Goal: Task Accomplishment & Management: Manage account settings

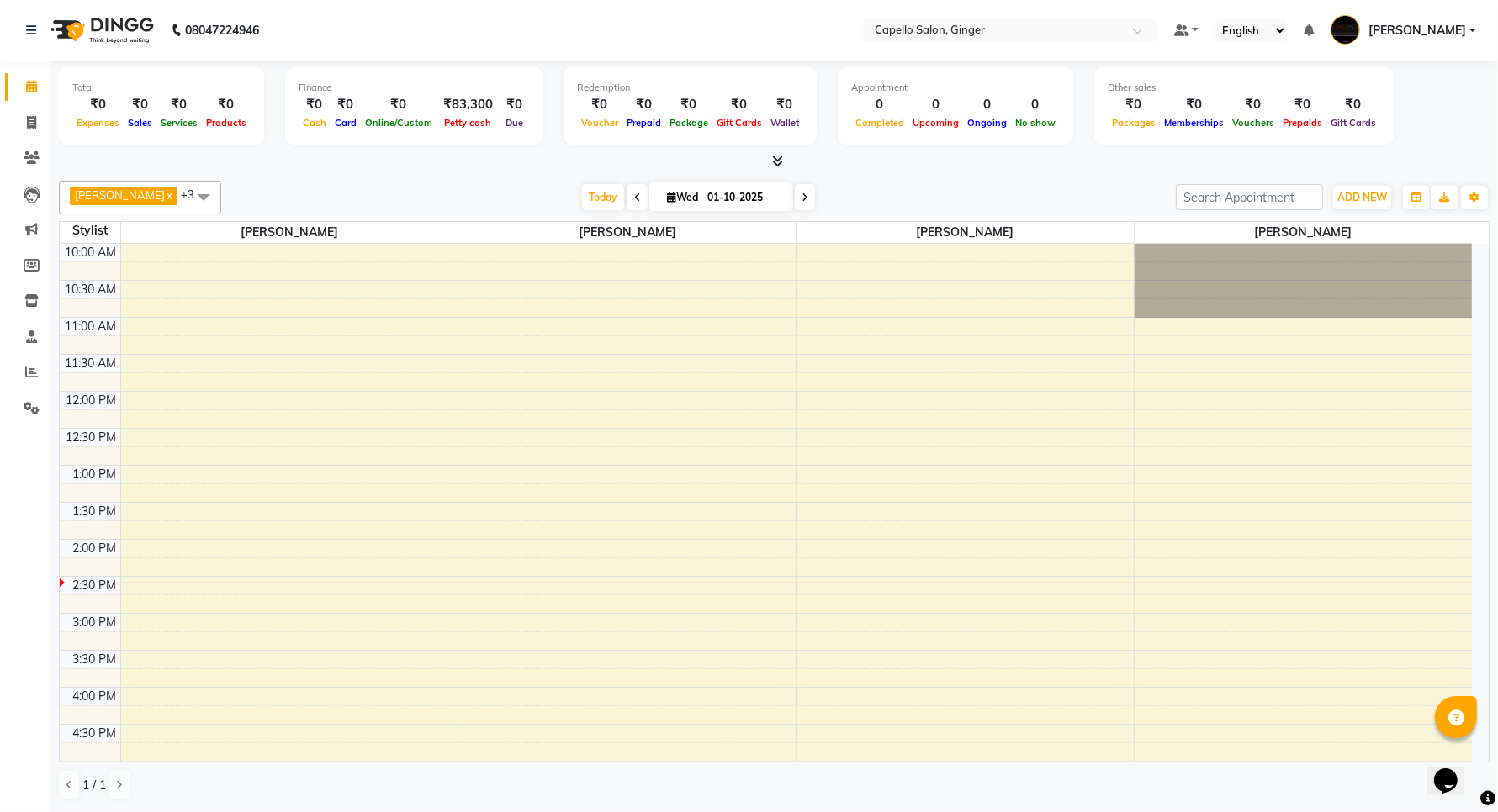
click at [1295, 402] on div "10:00 AM 10:30 AM 11:00 AM 11:30 AM 12:00 PM 12:30 PM 1:00 PM 1:30 PM 2:00 PM 2…" at bounding box center [766, 687] width 1413 height 887
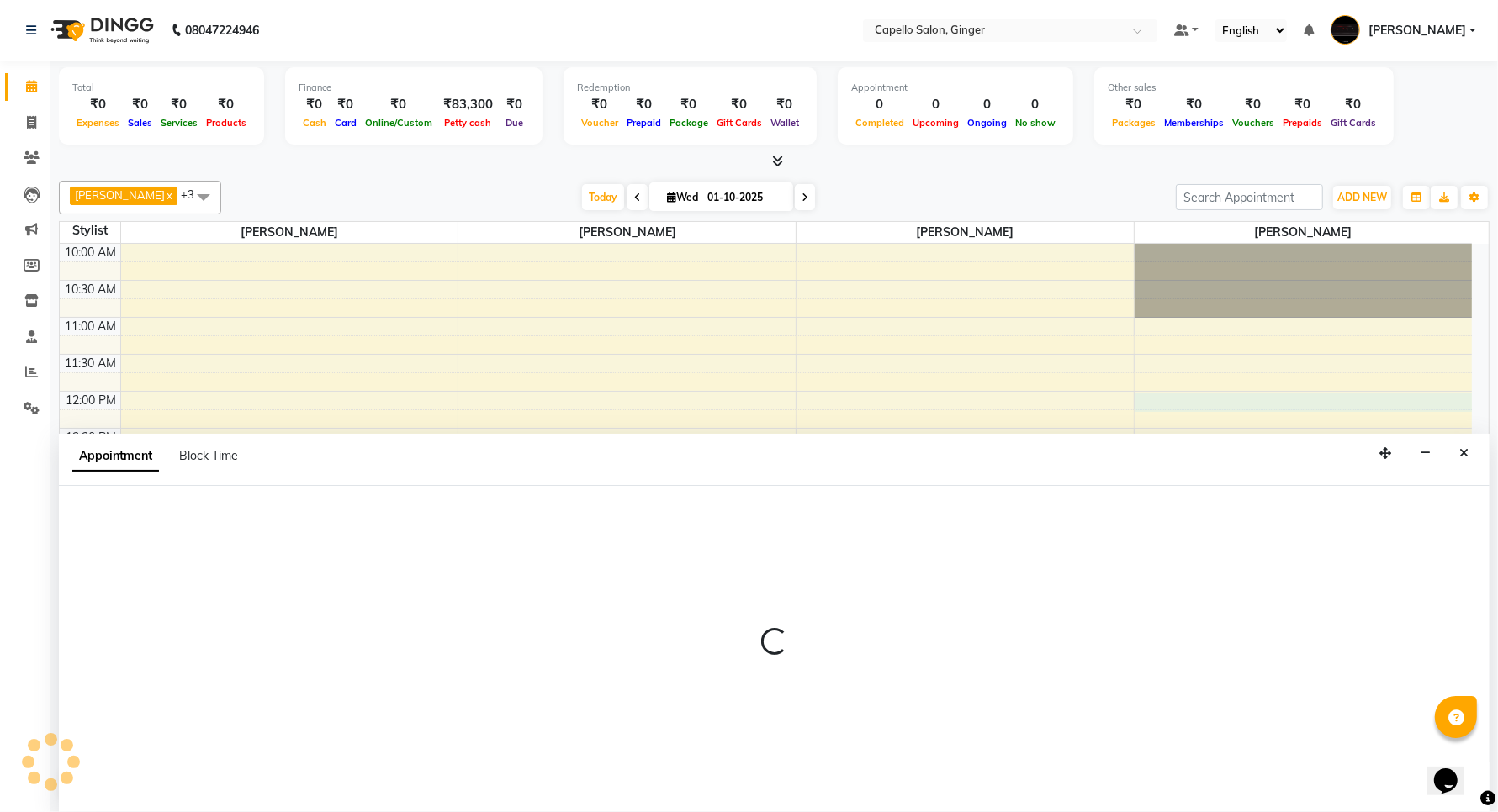
scroll to position [1, 0]
select select "90646"
select select "tentative"
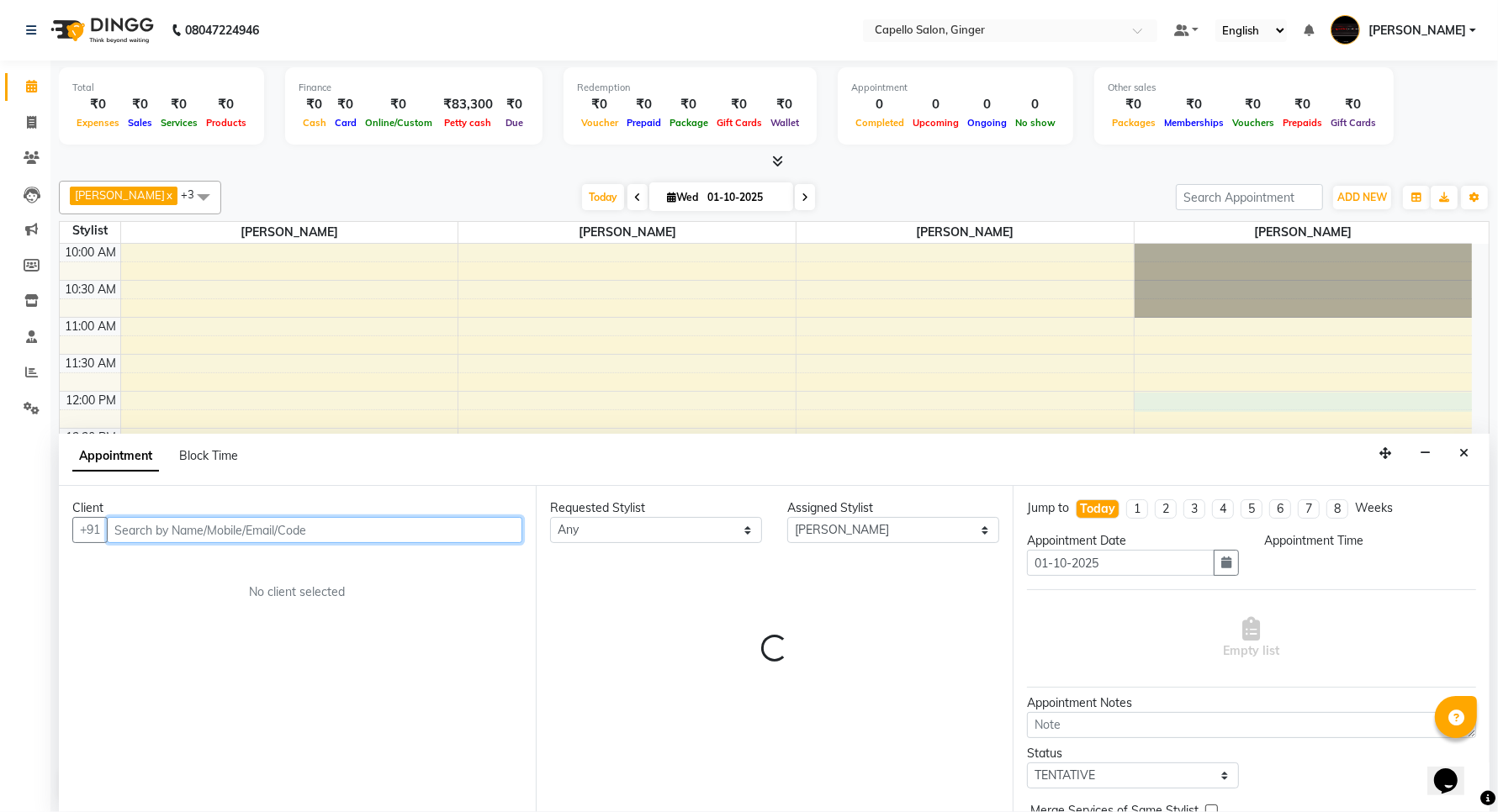
select select "720"
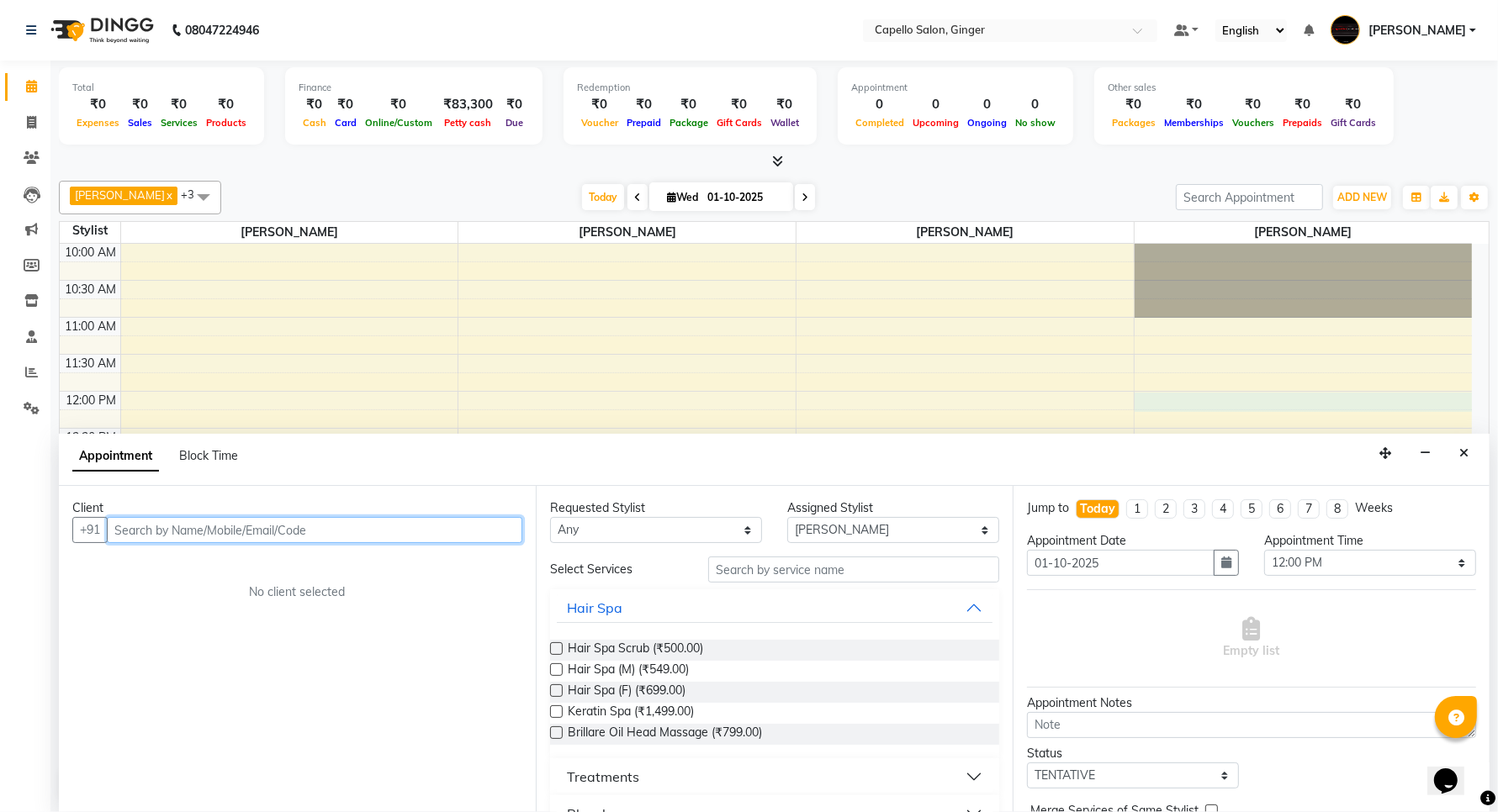
click at [160, 518] on input "text" at bounding box center [314, 530] width 416 height 26
type input "9922908383"
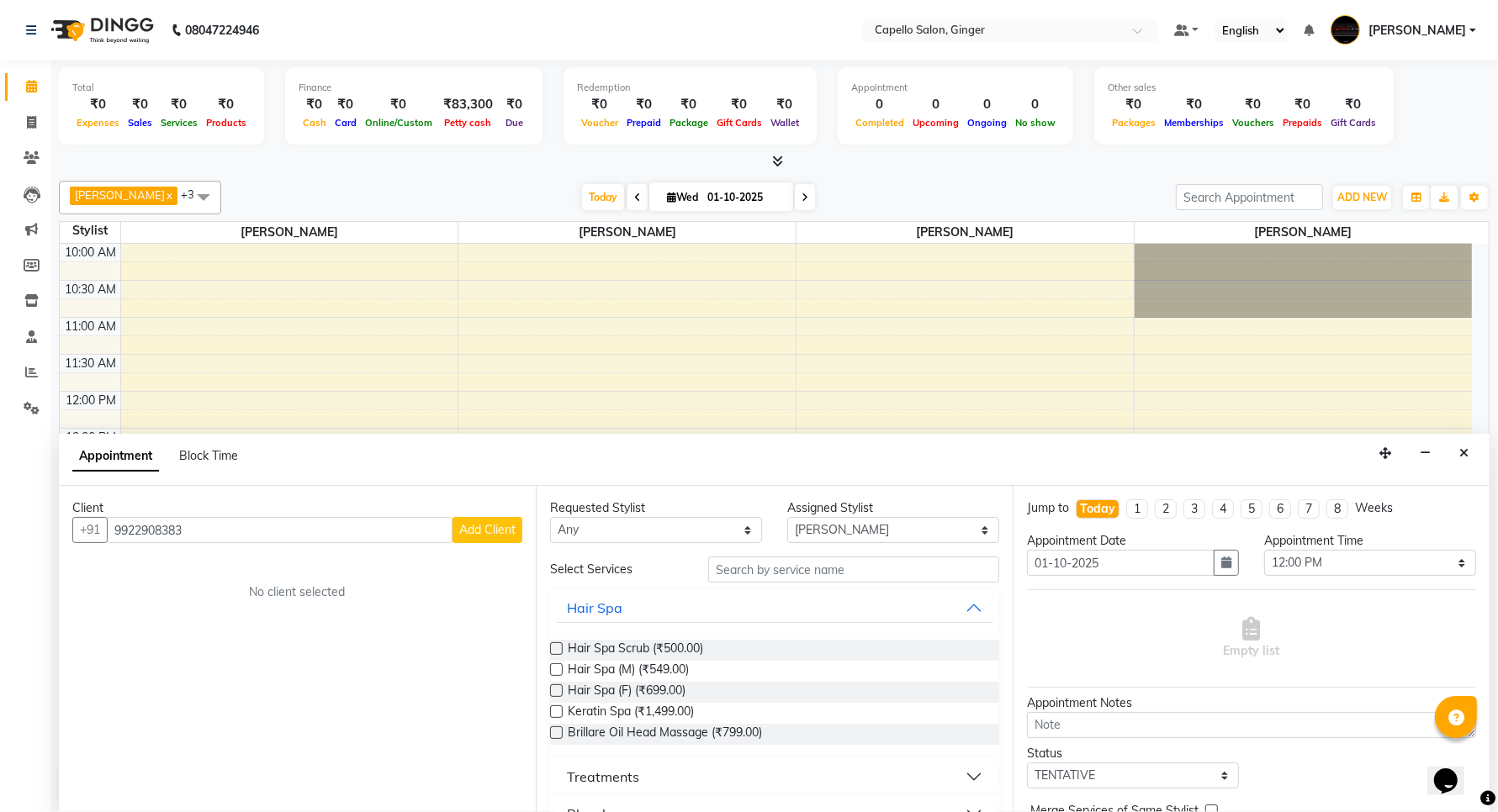
click at [471, 529] on span "Add Client" at bounding box center [486, 529] width 56 height 15
select select "22"
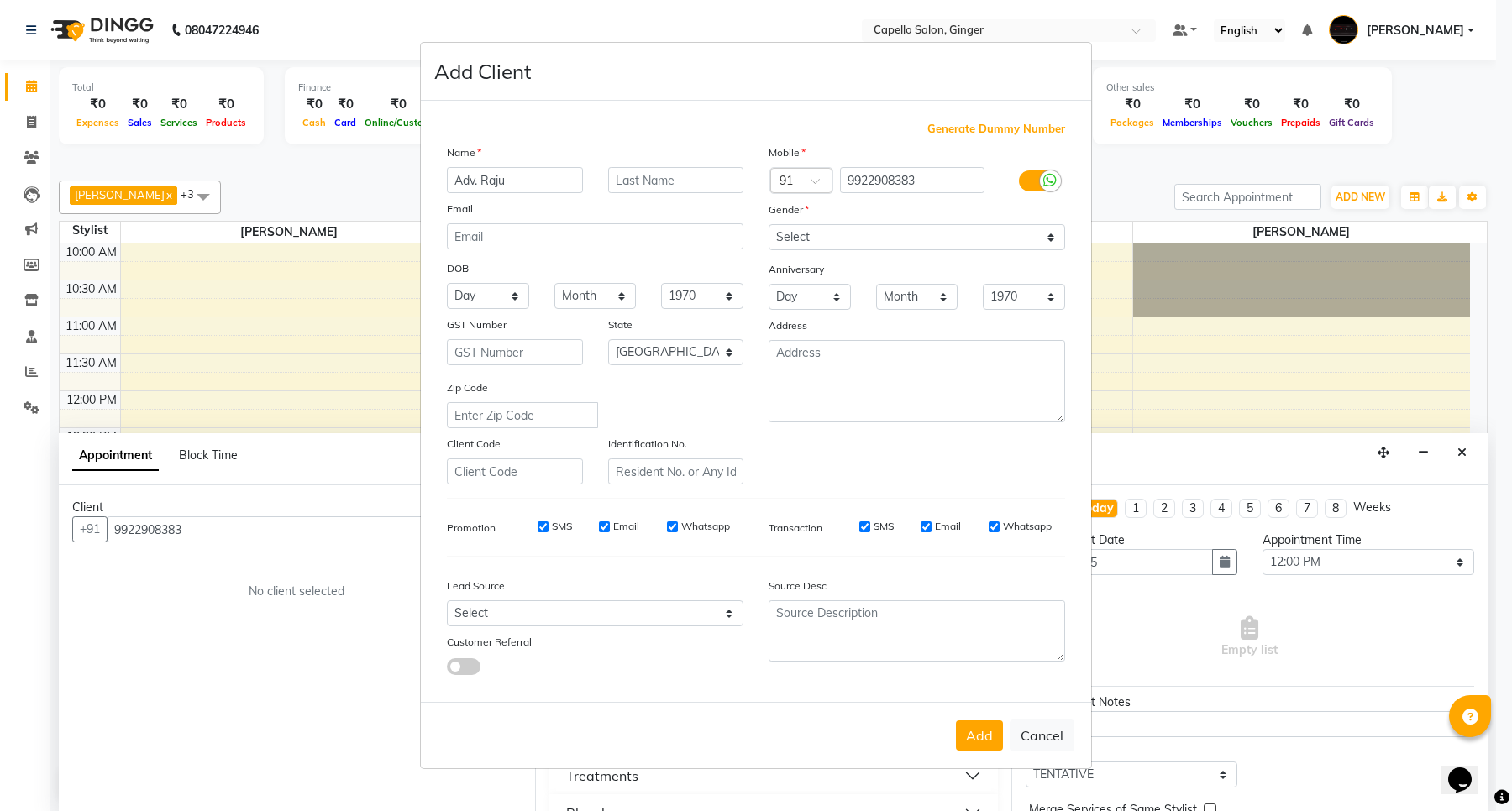
type input "Adv. Raju"
type input "[PERSON_NAME]"
click at [816, 236] on select "Select [DEMOGRAPHIC_DATA] [DEMOGRAPHIC_DATA] Other Prefer Not To Say" at bounding box center [917, 237] width 297 height 26
select select "[DEMOGRAPHIC_DATA]"
click at [769, 226] on select "Select [DEMOGRAPHIC_DATA] [DEMOGRAPHIC_DATA] Other Prefer Not To Say" at bounding box center [917, 237] width 297 height 26
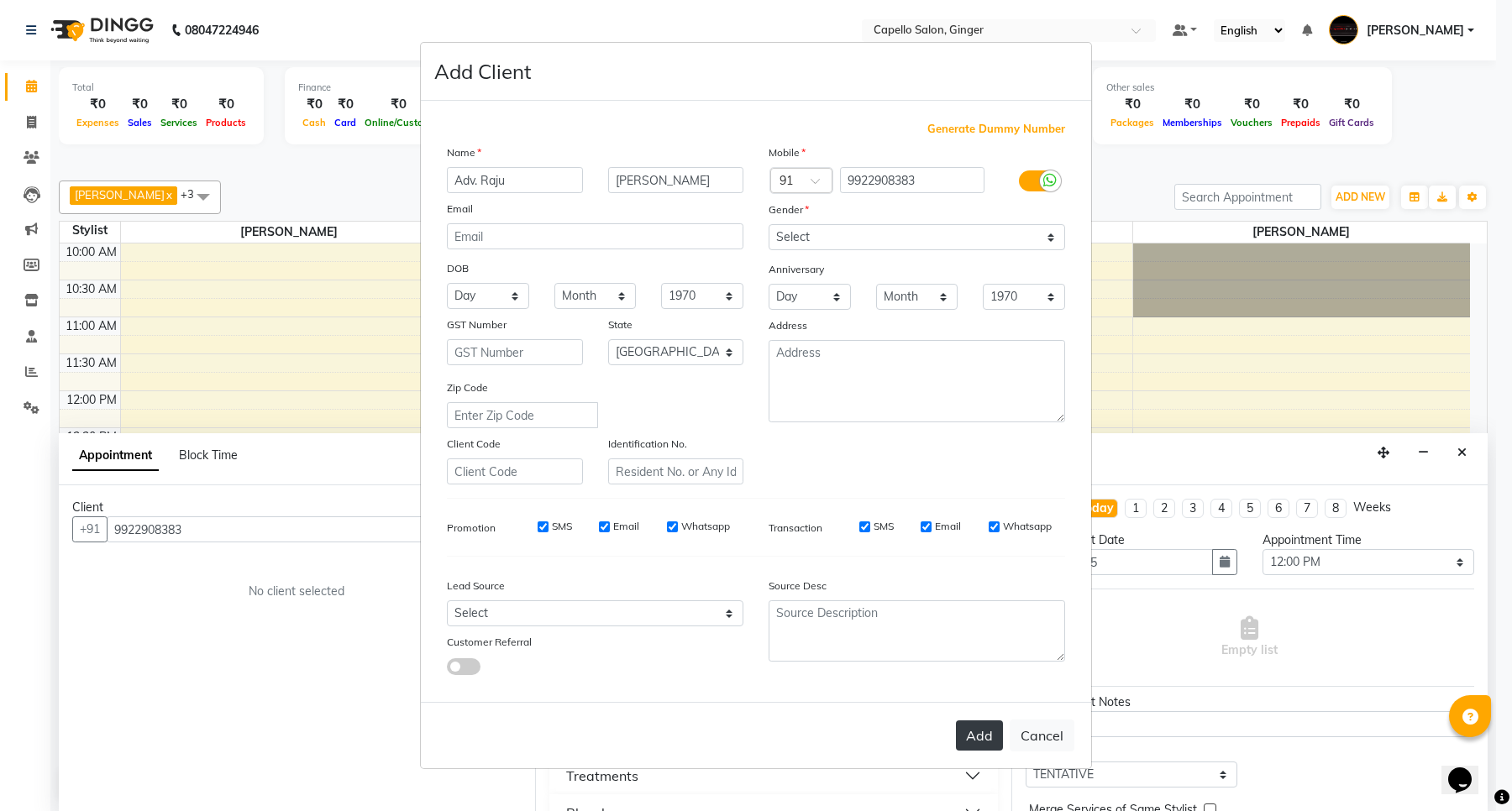
click at [982, 735] on button "Add" at bounding box center [979, 735] width 47 height 30
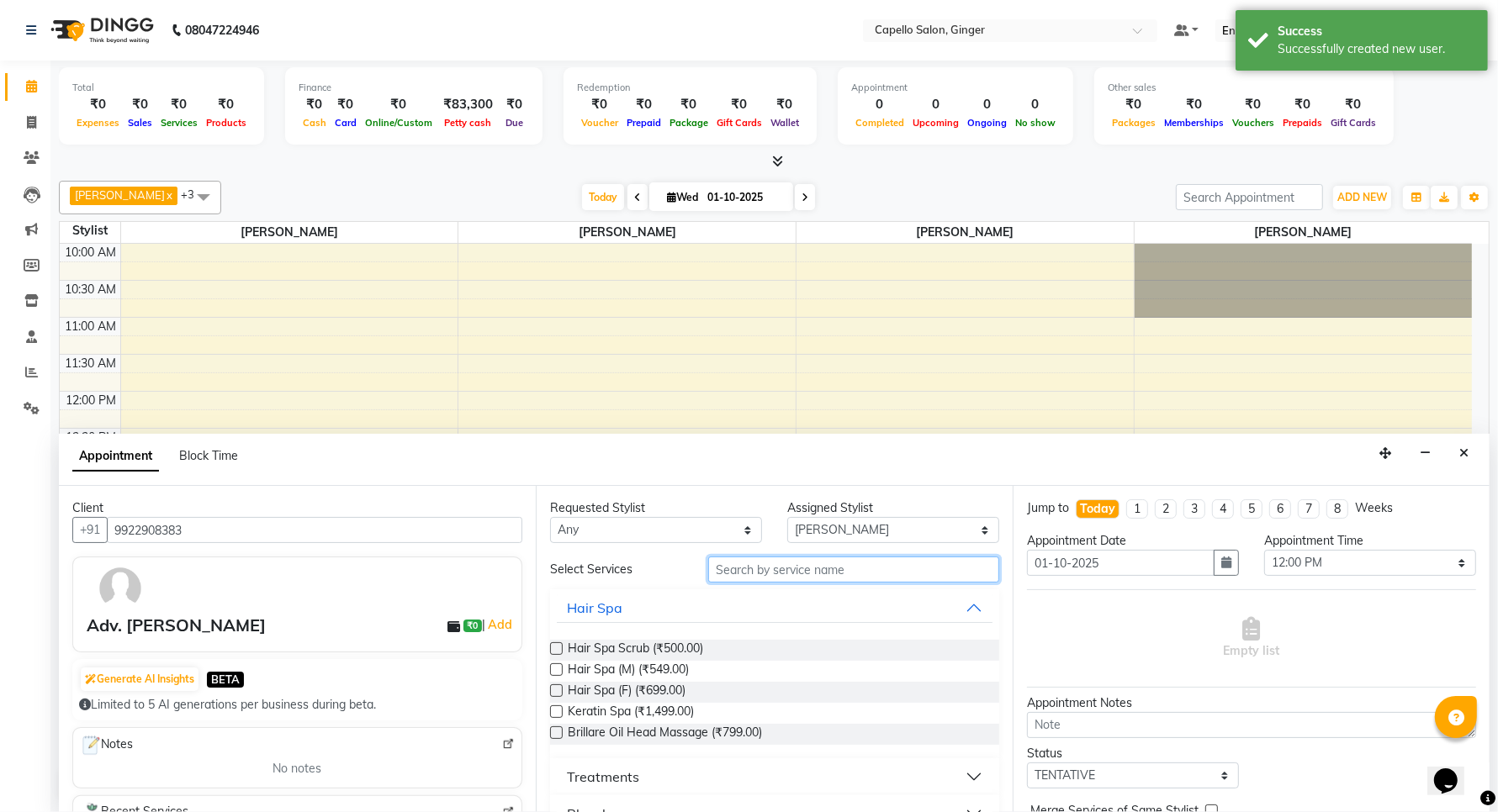
click at [775, 573] on input "text" at bounding box center [854, 570] width 291 height 26
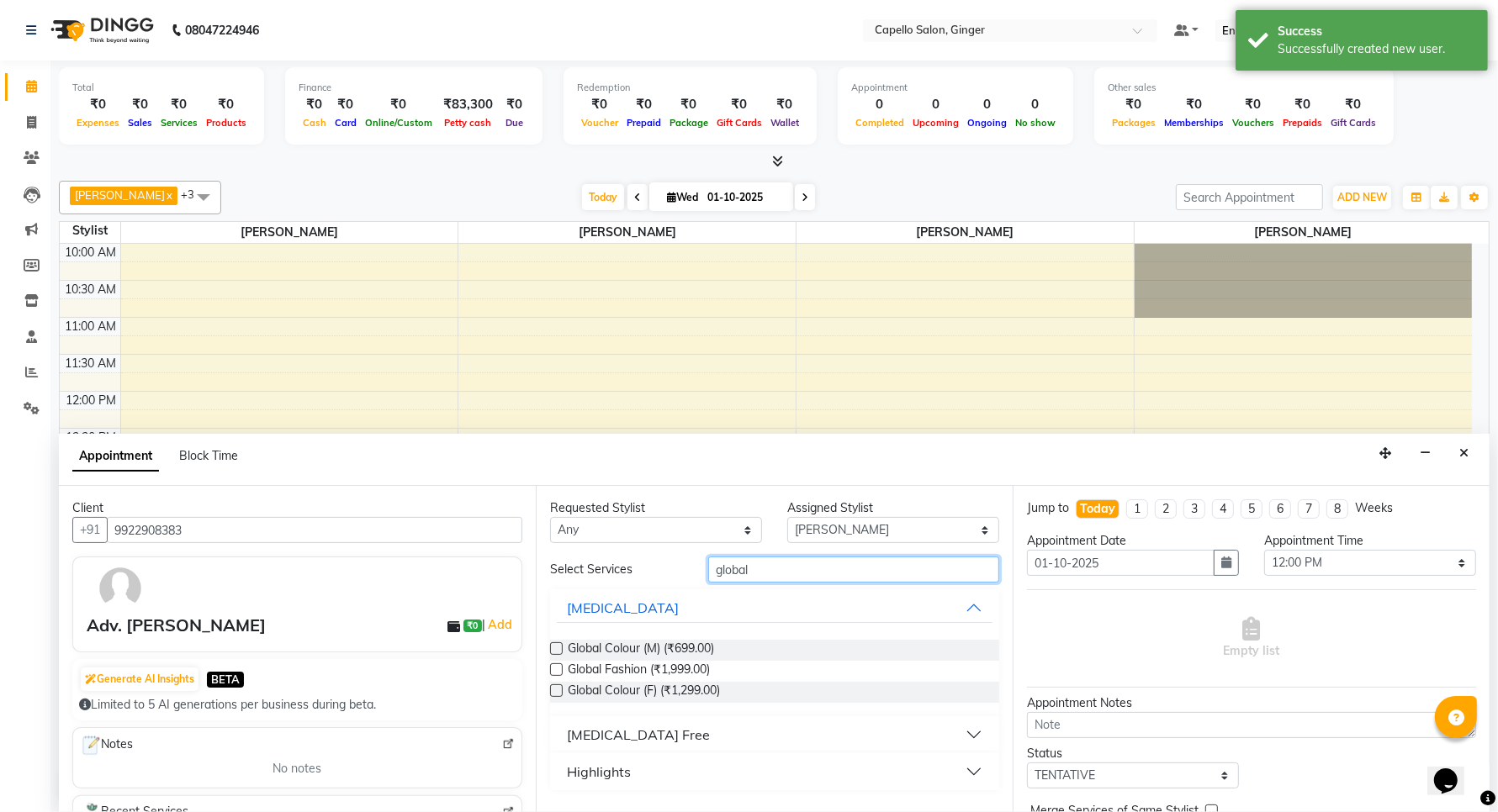
type input "global"
click at [549, 650] on div "Requested Stylist Any Admin [PERSON_NAME] [PERSON_NAME] [PERSON_NAME] Rohit [PE…" at bounding box center [775, 650] width 477 height 327
click at [555, 650] on label at bounding box center [556, 649] width 13 height 13
click at [555, 650] on input "checkbox" at bounding box center [555, 651] width 11 height 11
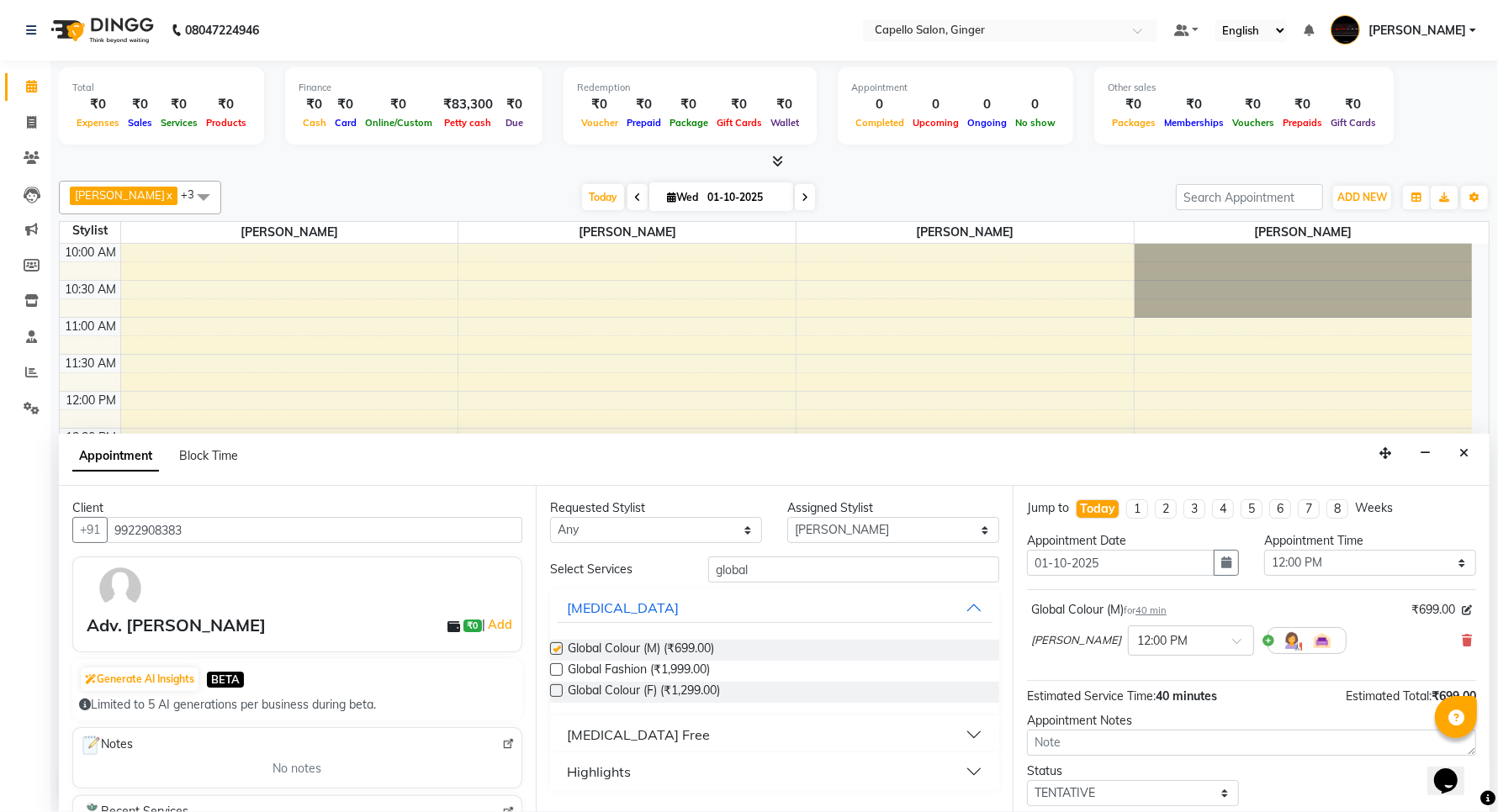
checkbox input "false"
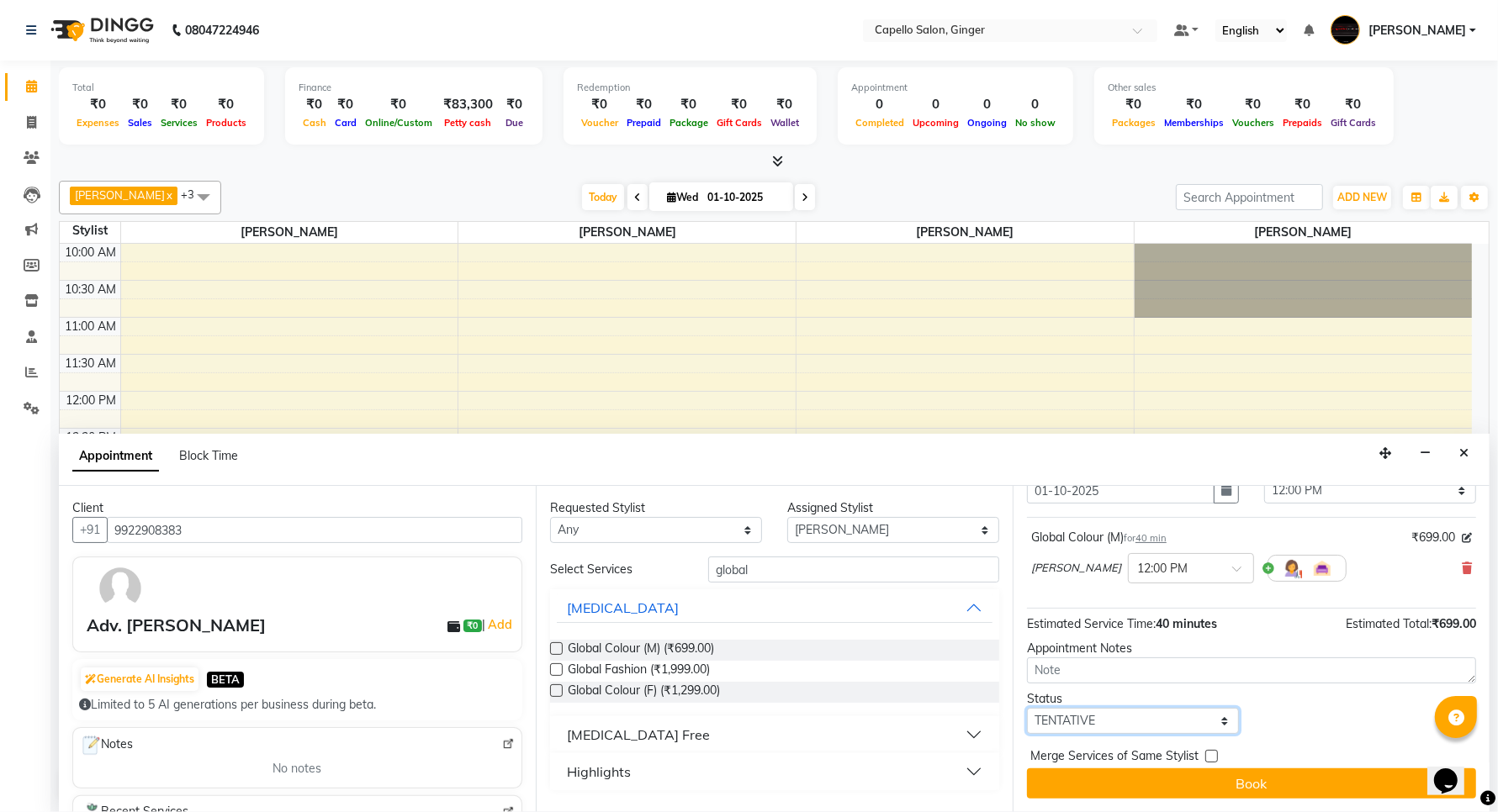
click at [1122, 719] on select "Select TENTATIVE CONFIRM CHECK-IN UPCOMING" at bounding box center [1133, 721] width 212 height 26
select select "confirm booking"
click at [1027, 708] on select "Select TENTATIVE CONFIRM CHECK-IN UPCOMING" at bounding box center [1133, 721] width 212 height 26
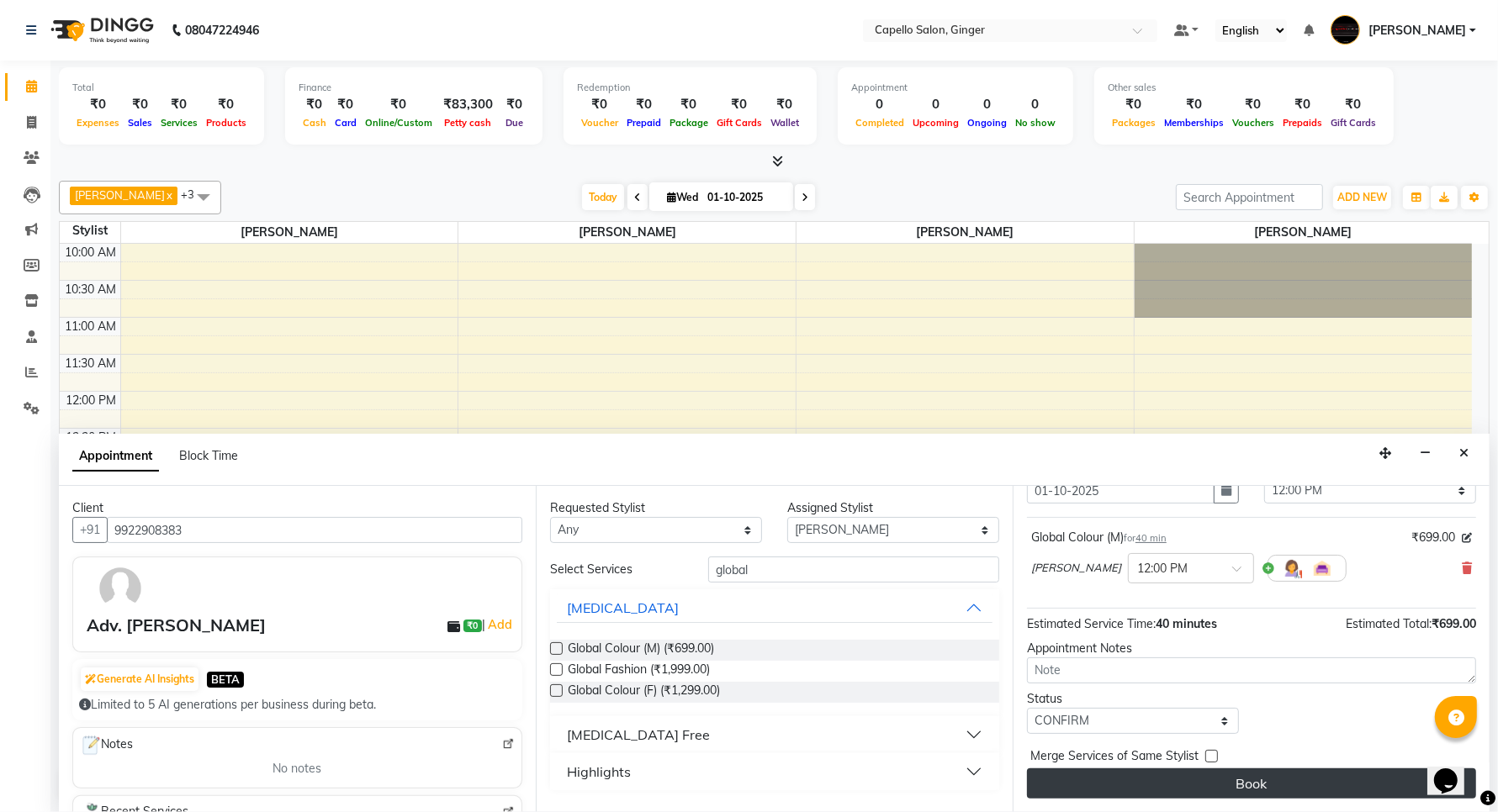
click at [1101, 784] on button "Book" at bounding box center [1251, 784] width 449 height 30
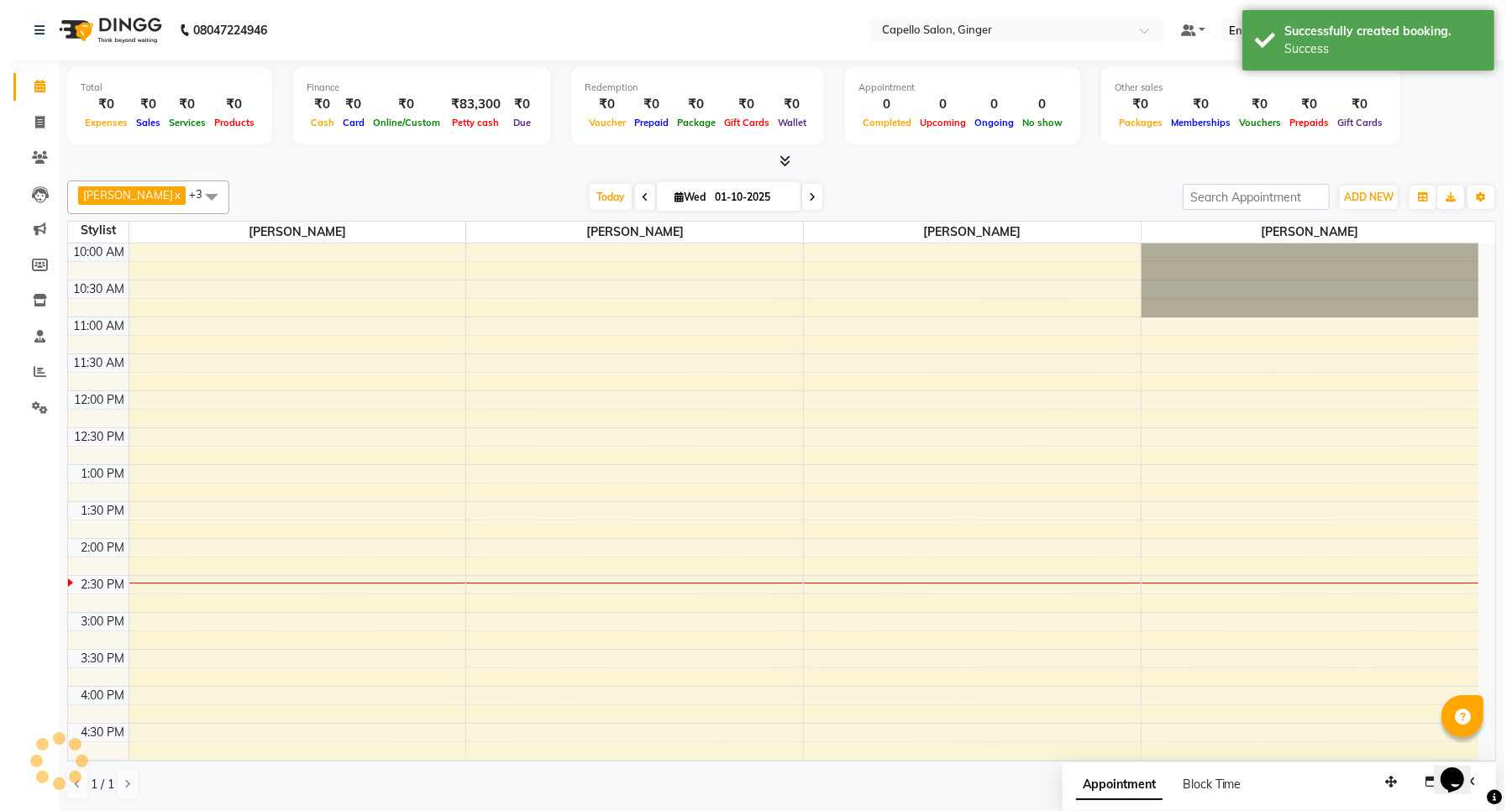
scroll to position [0, 0]
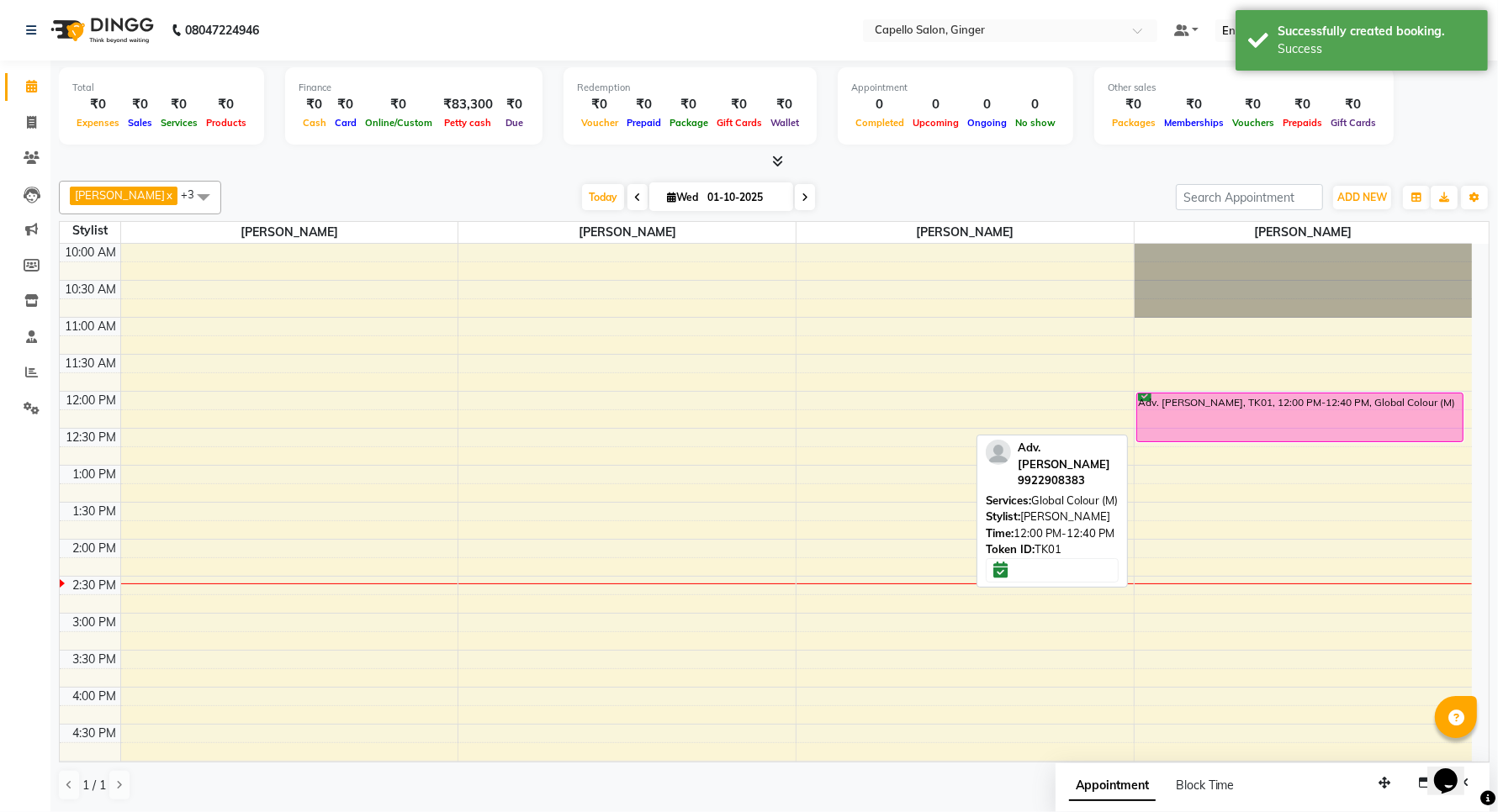
click at [1294, 415] on div "Adv. [PERSON_NAME], TK01, 12:00 PM-12:40 PM, Global Colour (M)" at bounding box center [1300, 417] width 326 height 48
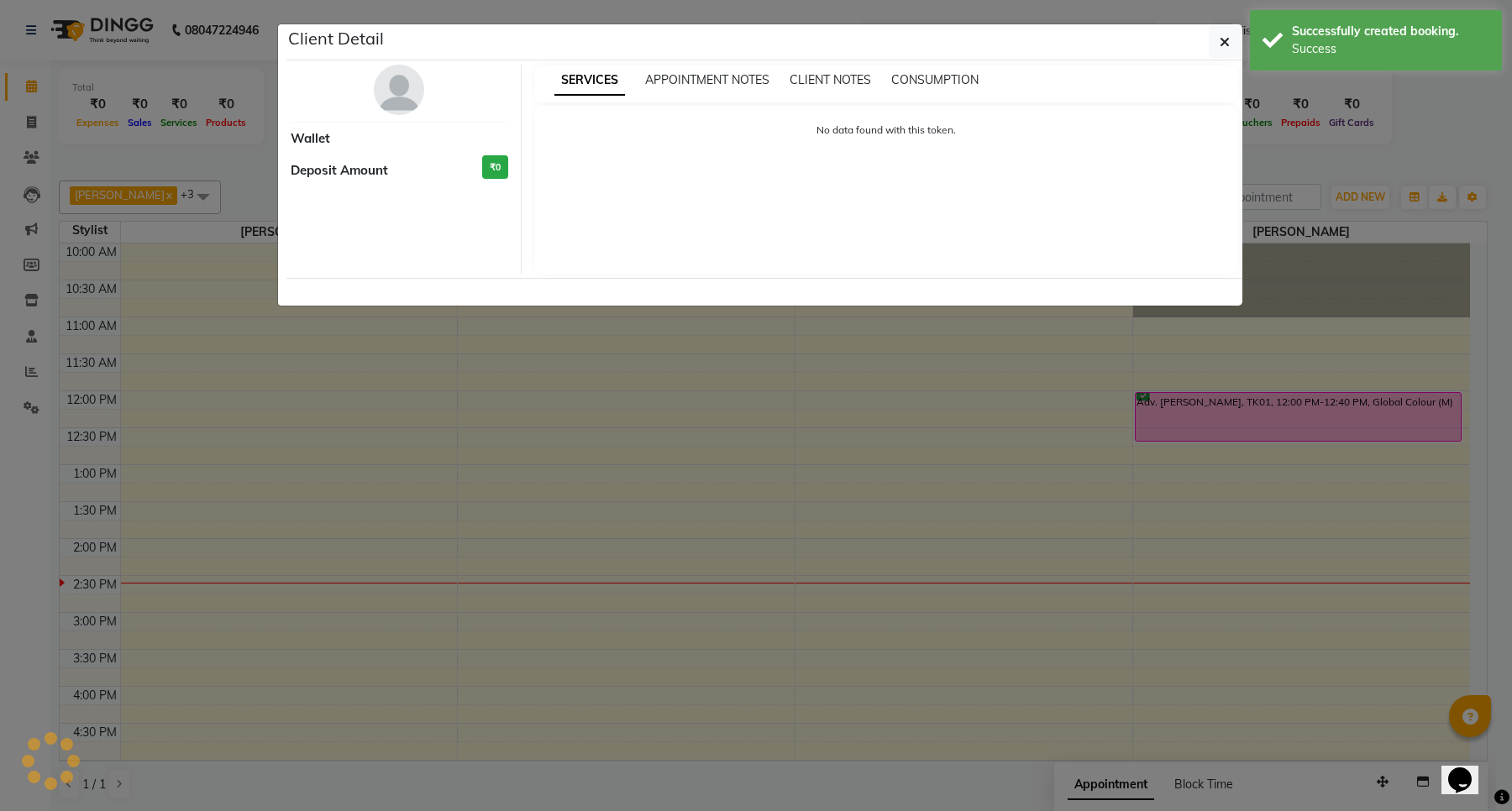
select select "6"
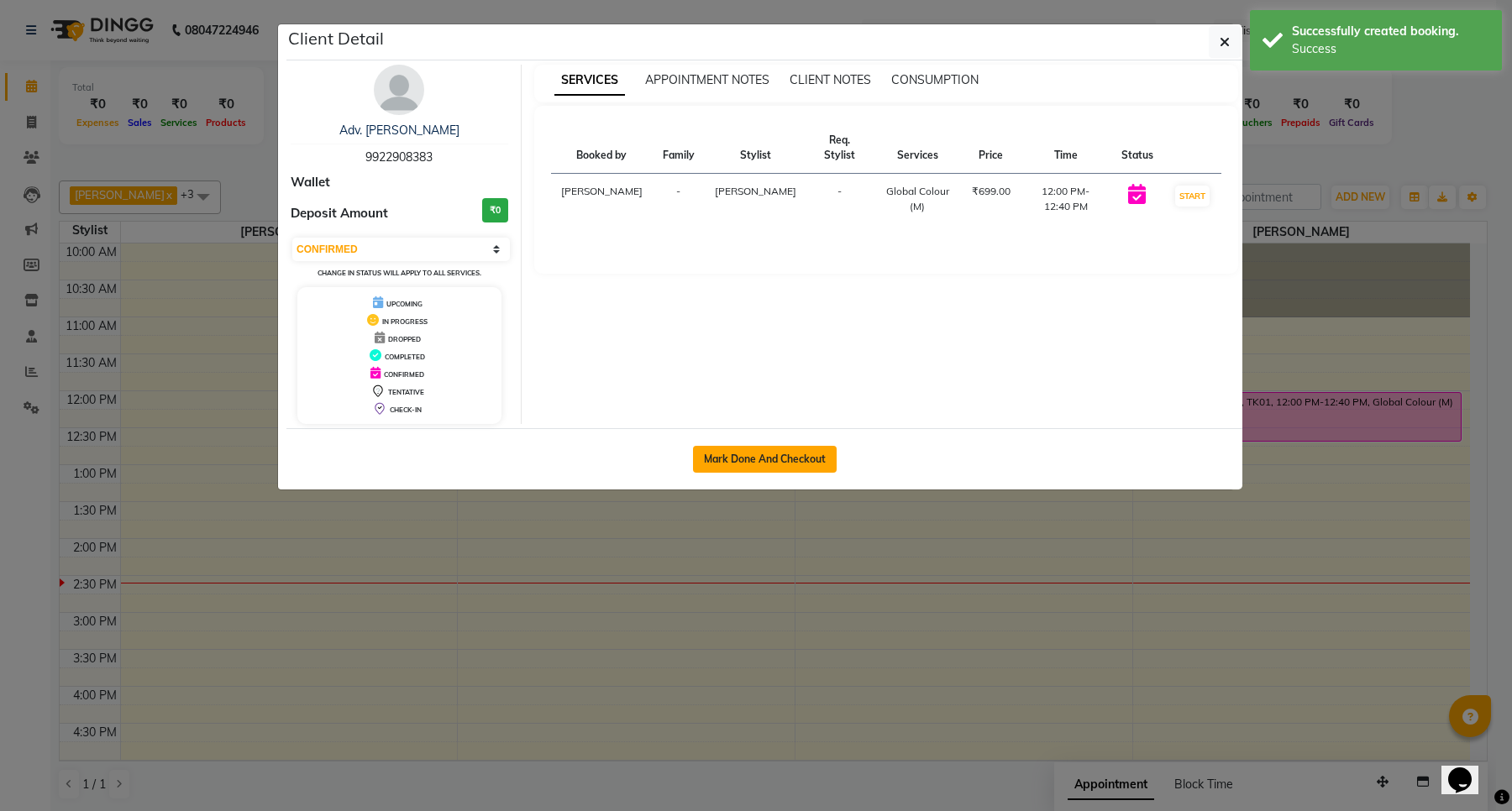
click at [767, 460] on button "Mark Done And Checkout" at bounding box center [764, 459] width 144 height 27
select select "service"
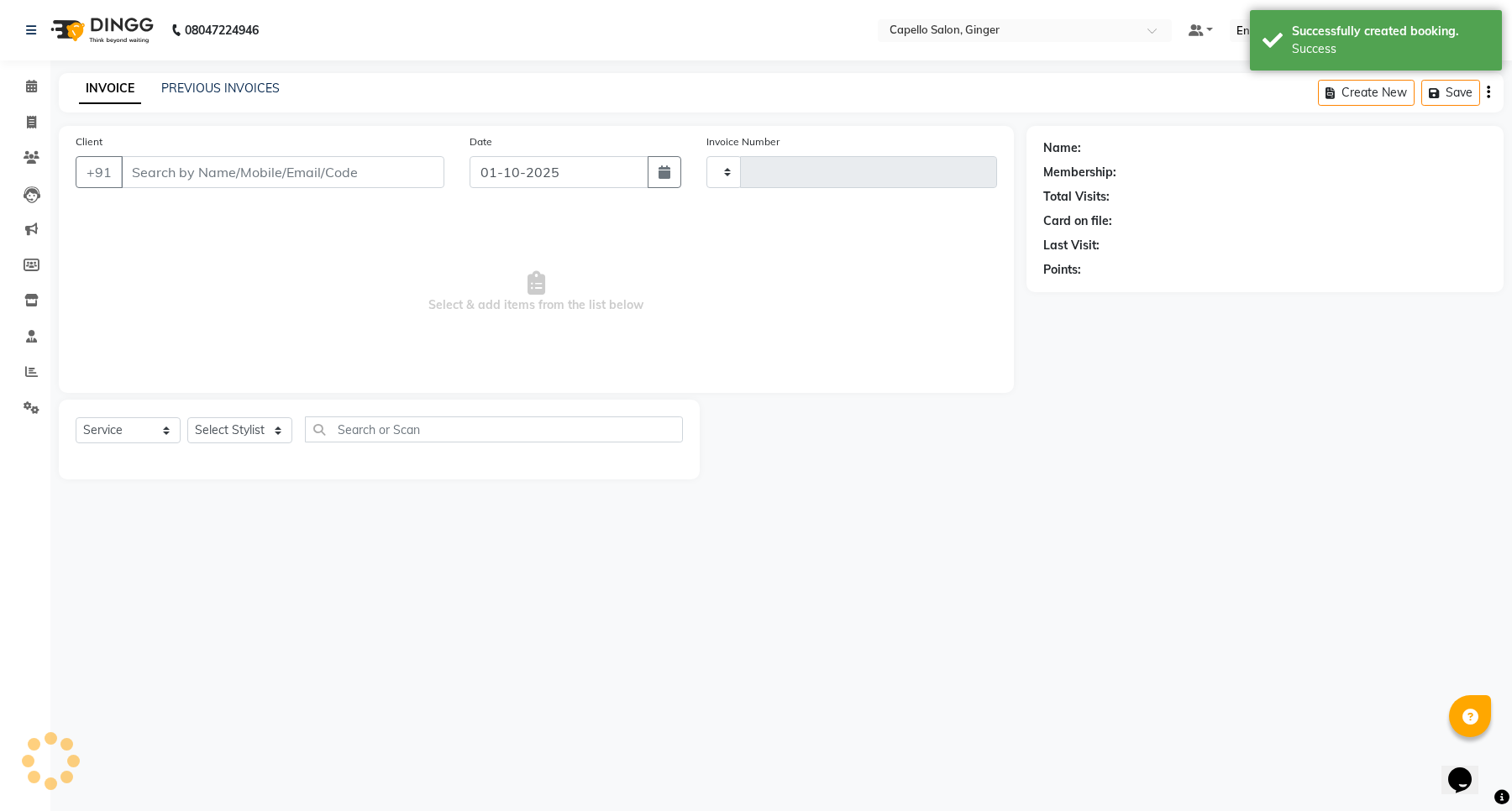
type input "2141"
select select "832"
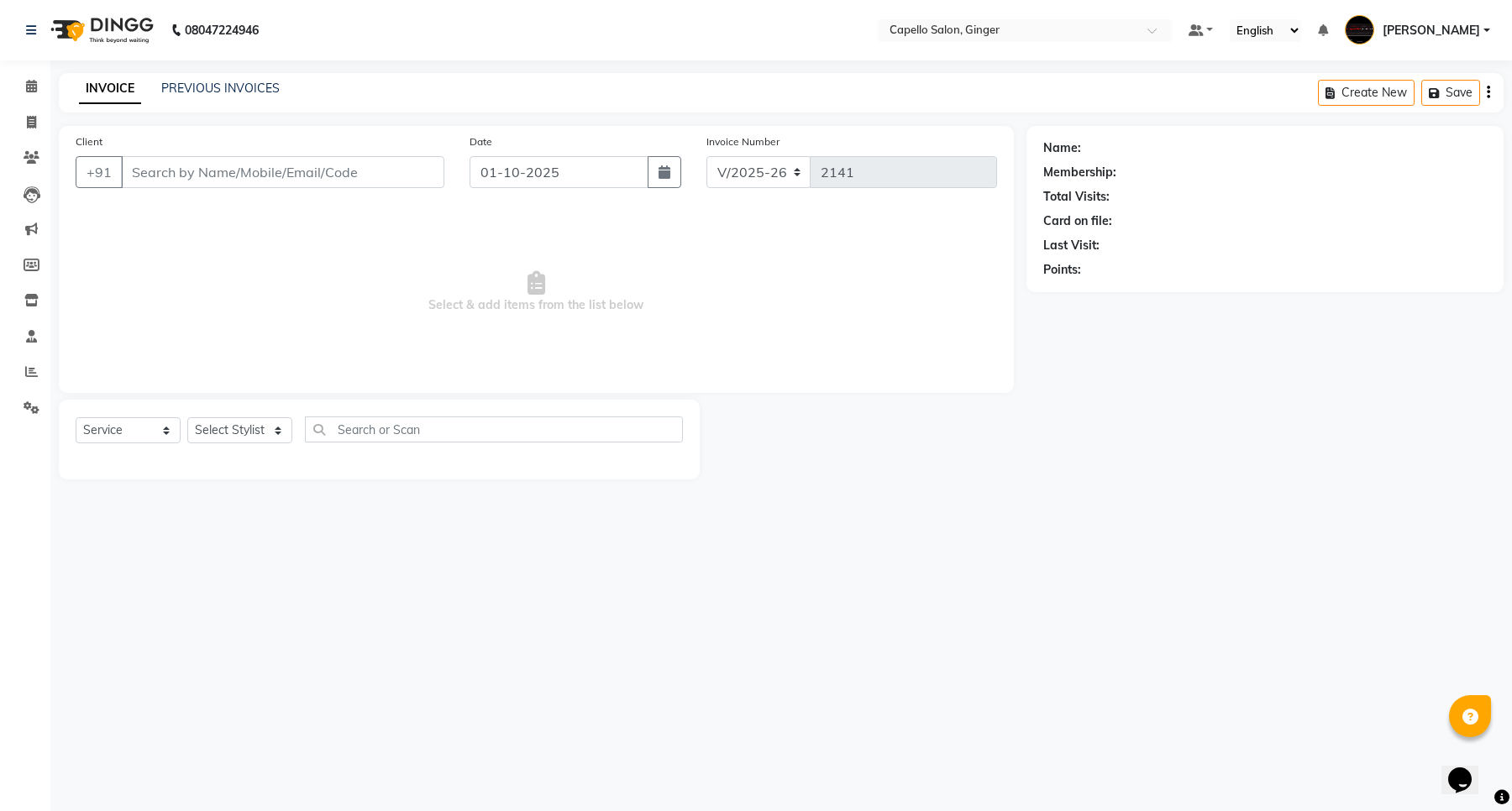
type input "9922908383"
select select "90646"
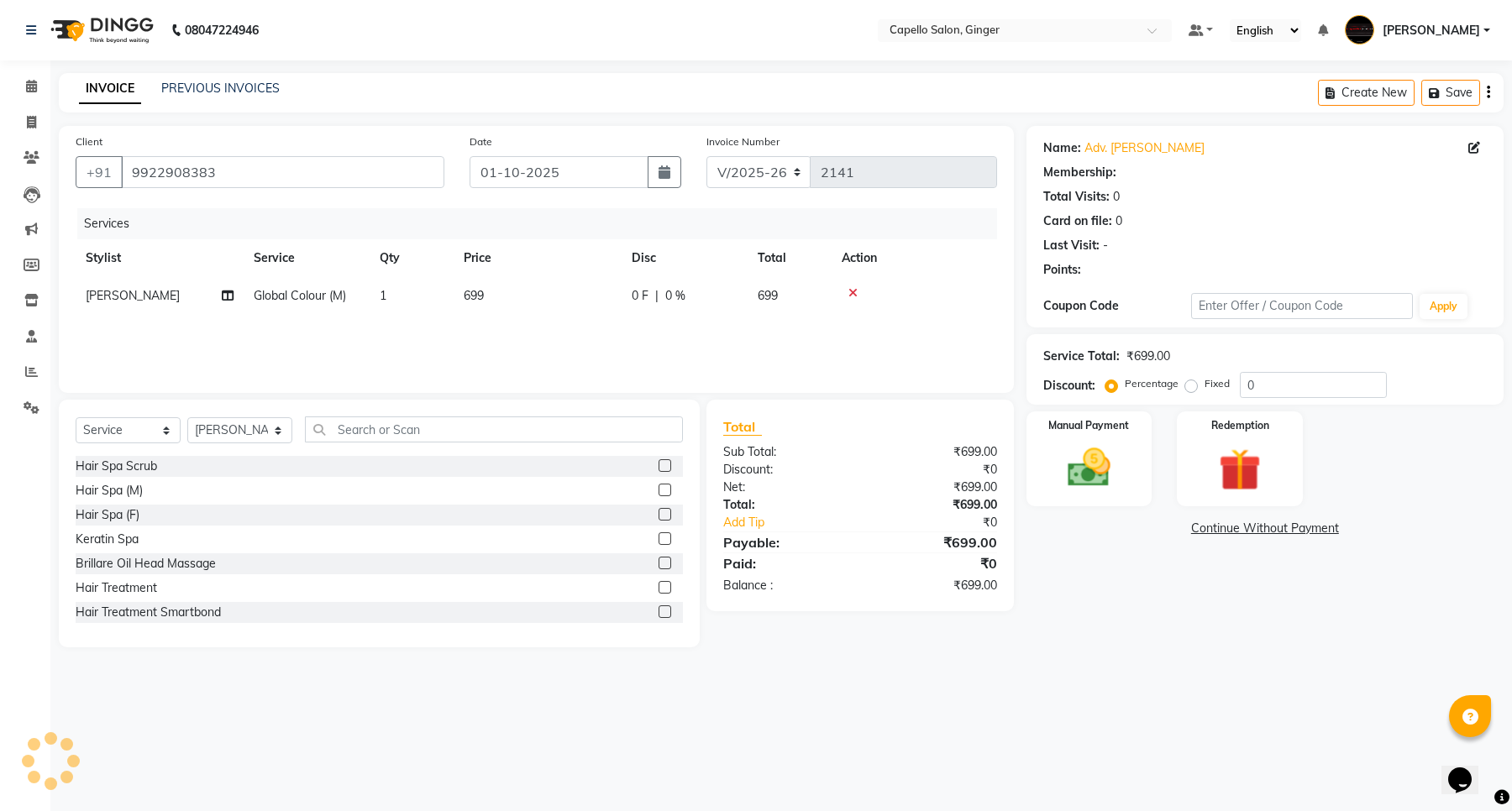
click at [470, 294] on span "699" at bounding box center [474, 295] width 20 height 15
select select "90646"
click at [581, 300] on input "699" at bounding box center [616, 300] width 148 height 26
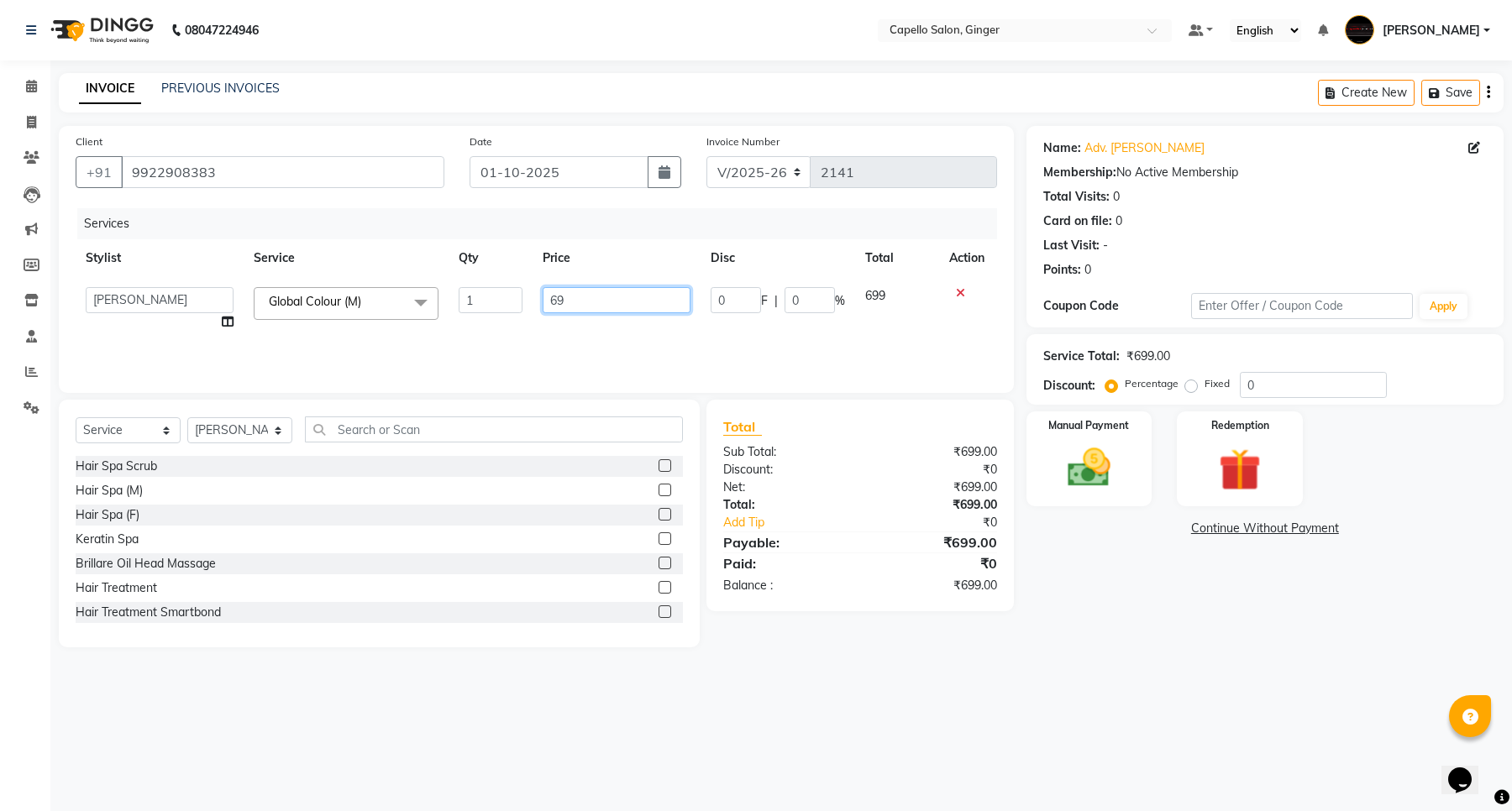
type input "6"
type input "700"
click at [595, 342] on div "Services Stylist Service Qty Price Disc Total Action Admin [PERSON_NAME] [PERSO…" at bounding box center [535, 291] width 921 height 168
click at [1096, 446] on img at bounding box center [1089, 468] width 71 height 51
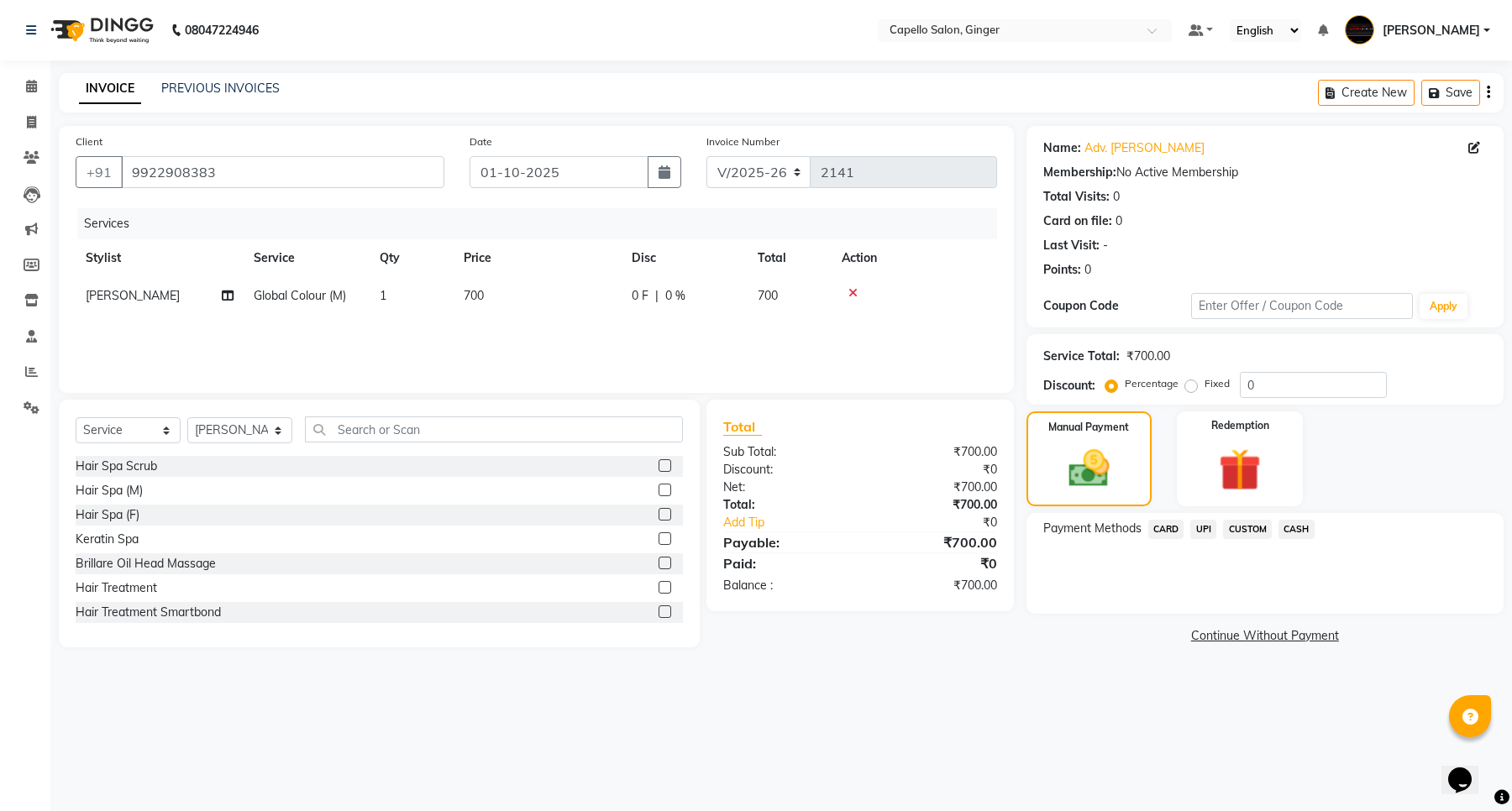
click at [1298, 526] on span "CASH" at bounding box center [1296, 529] width 36 height 19
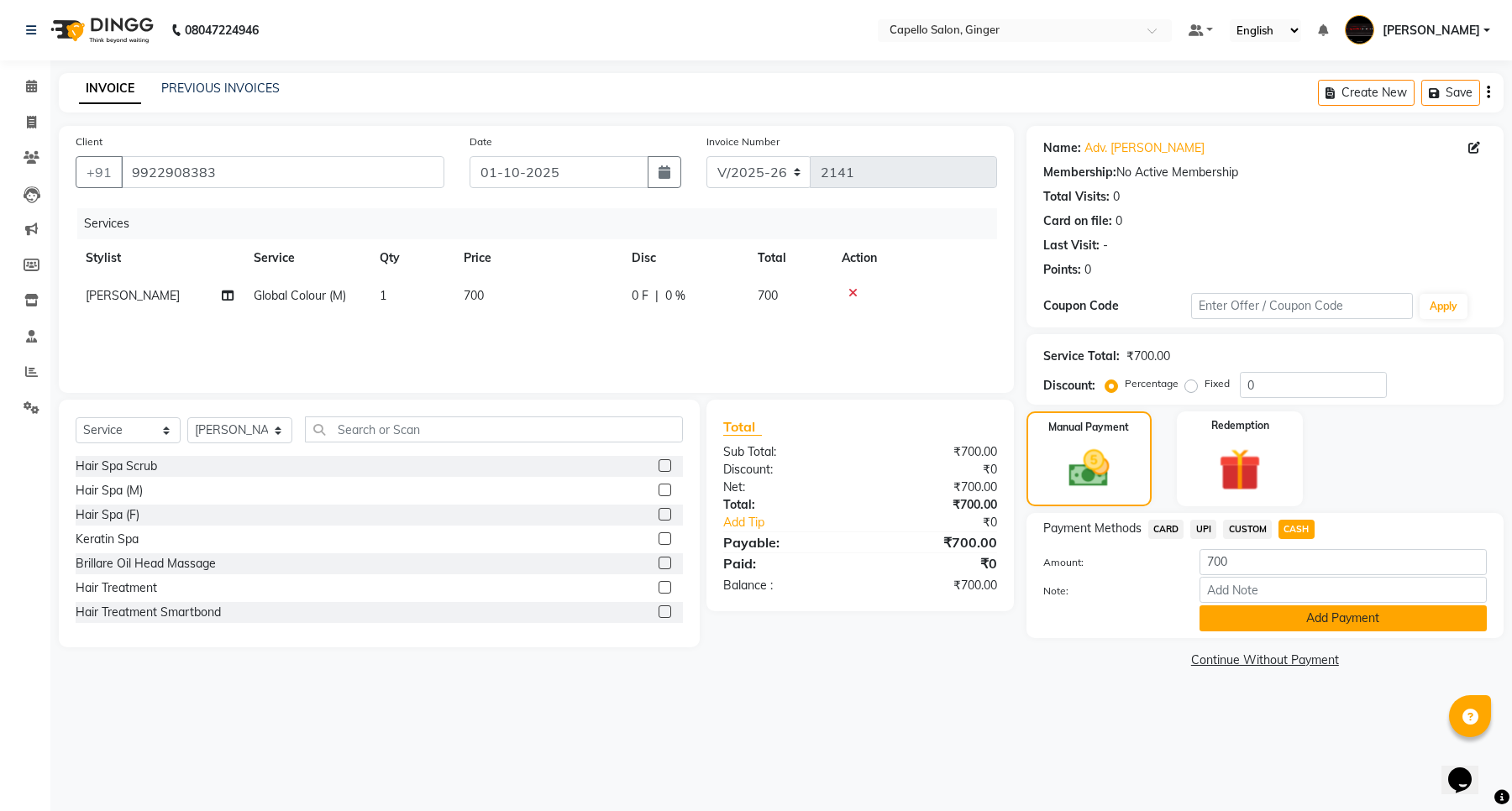
click at [1247, 618] on button "Add Payment" at bounding box center [1342, 619] width 287 height 26
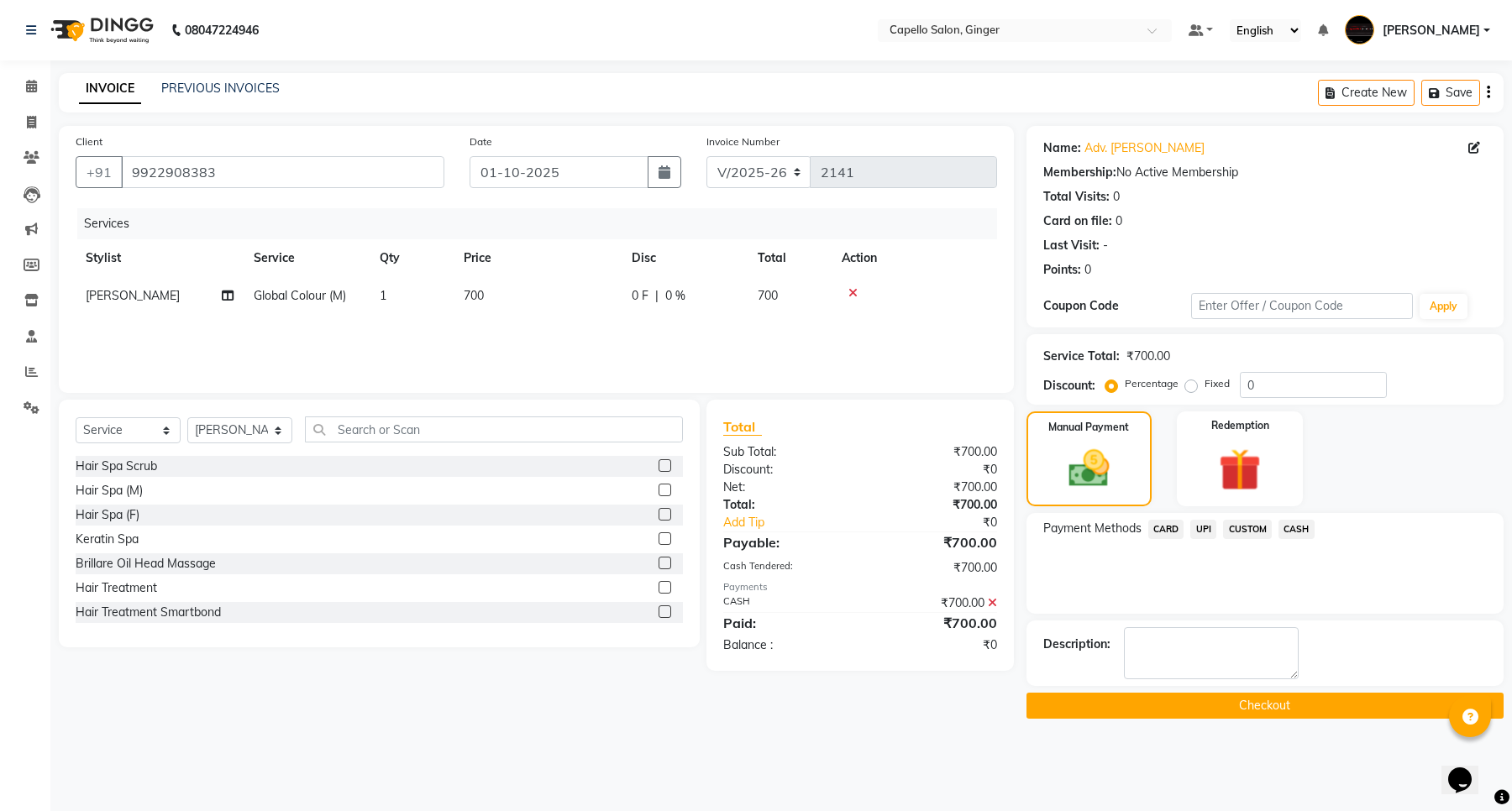
click at [1222, 702] on button "Checkout" at bounding box center [1265, 706] width 477 height 26
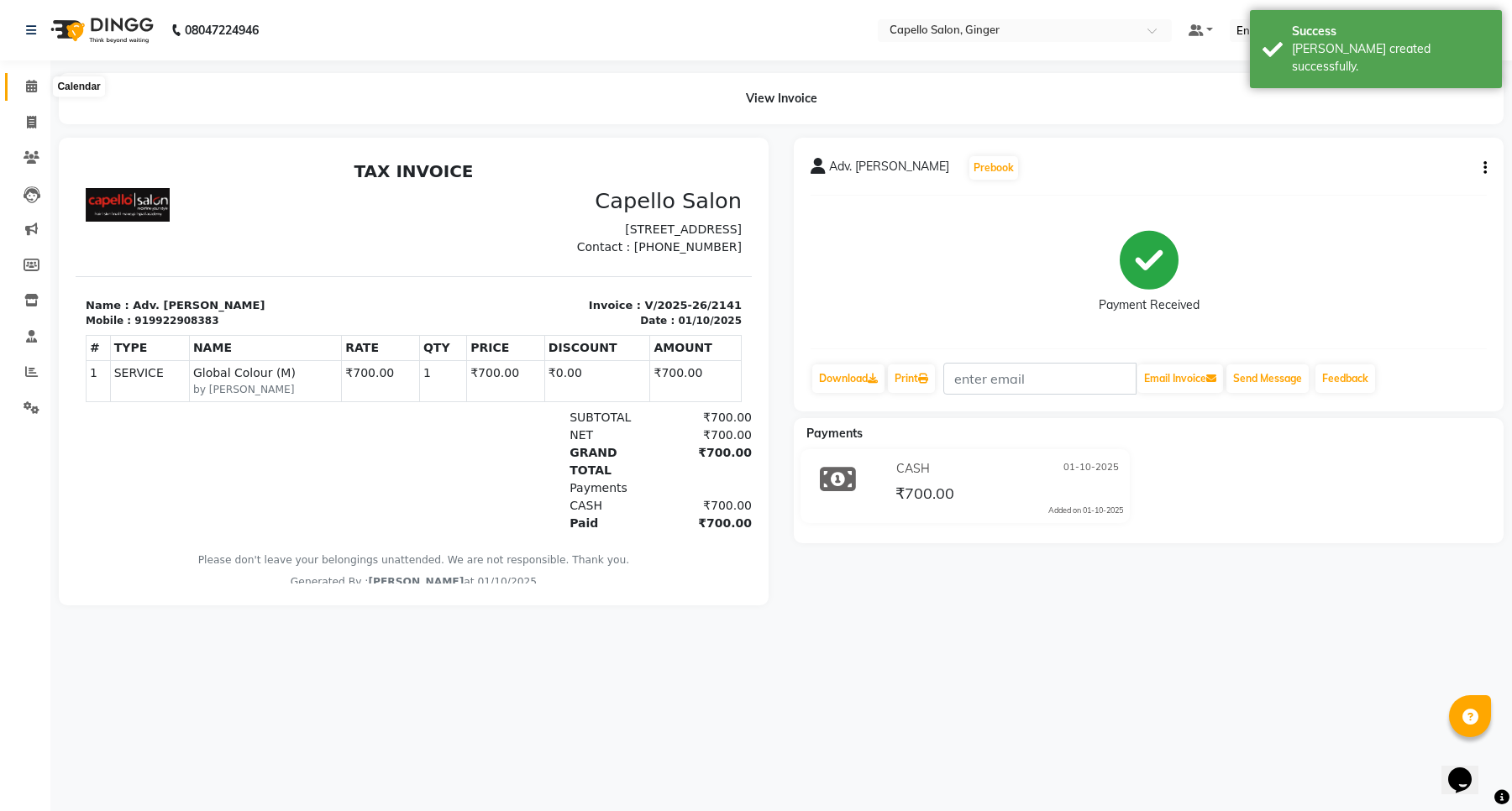
click at [27, 86] on icon at bounding box center [31, 86] width 11 height 13
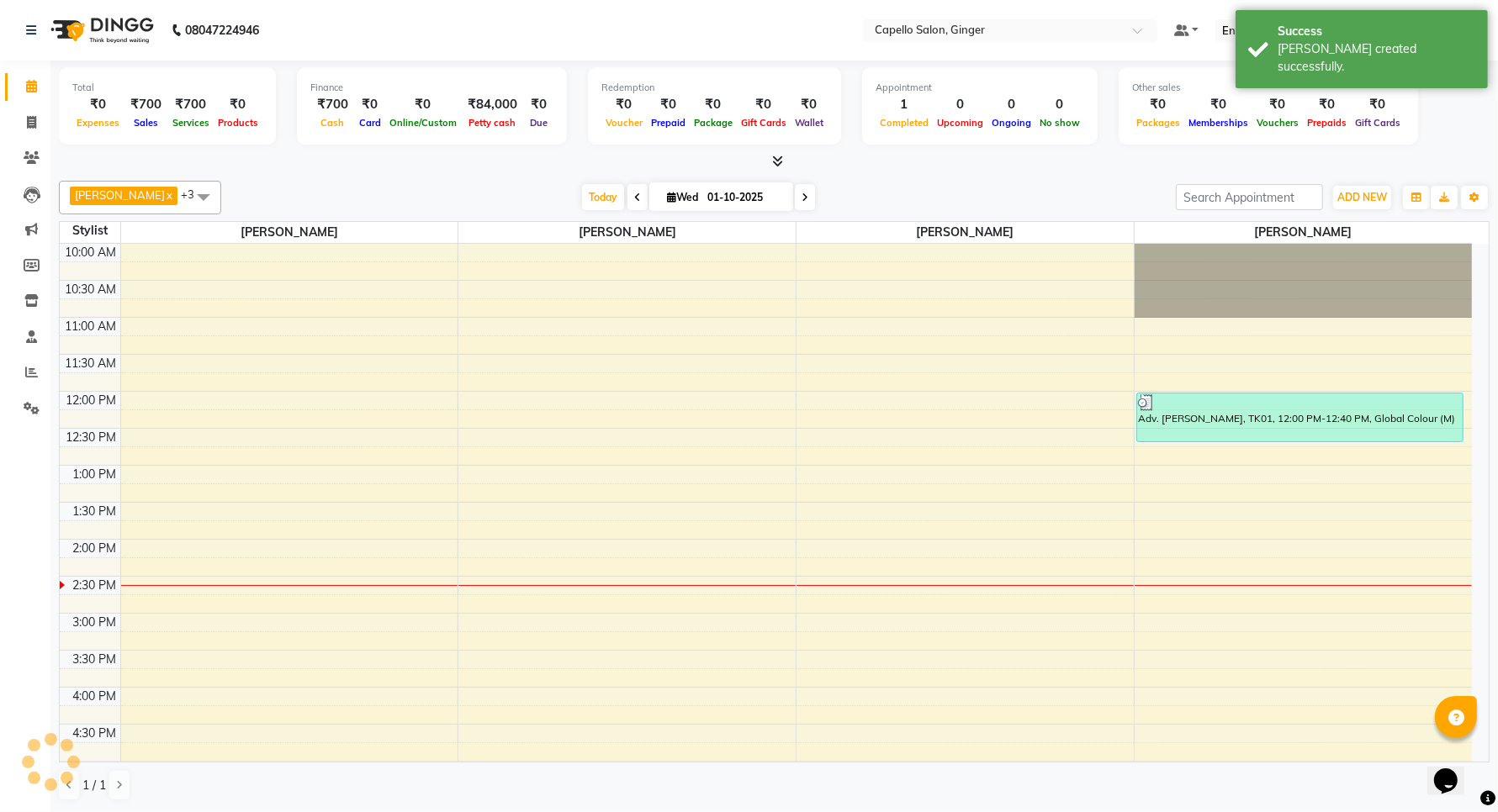
scroll to position [300, 0]
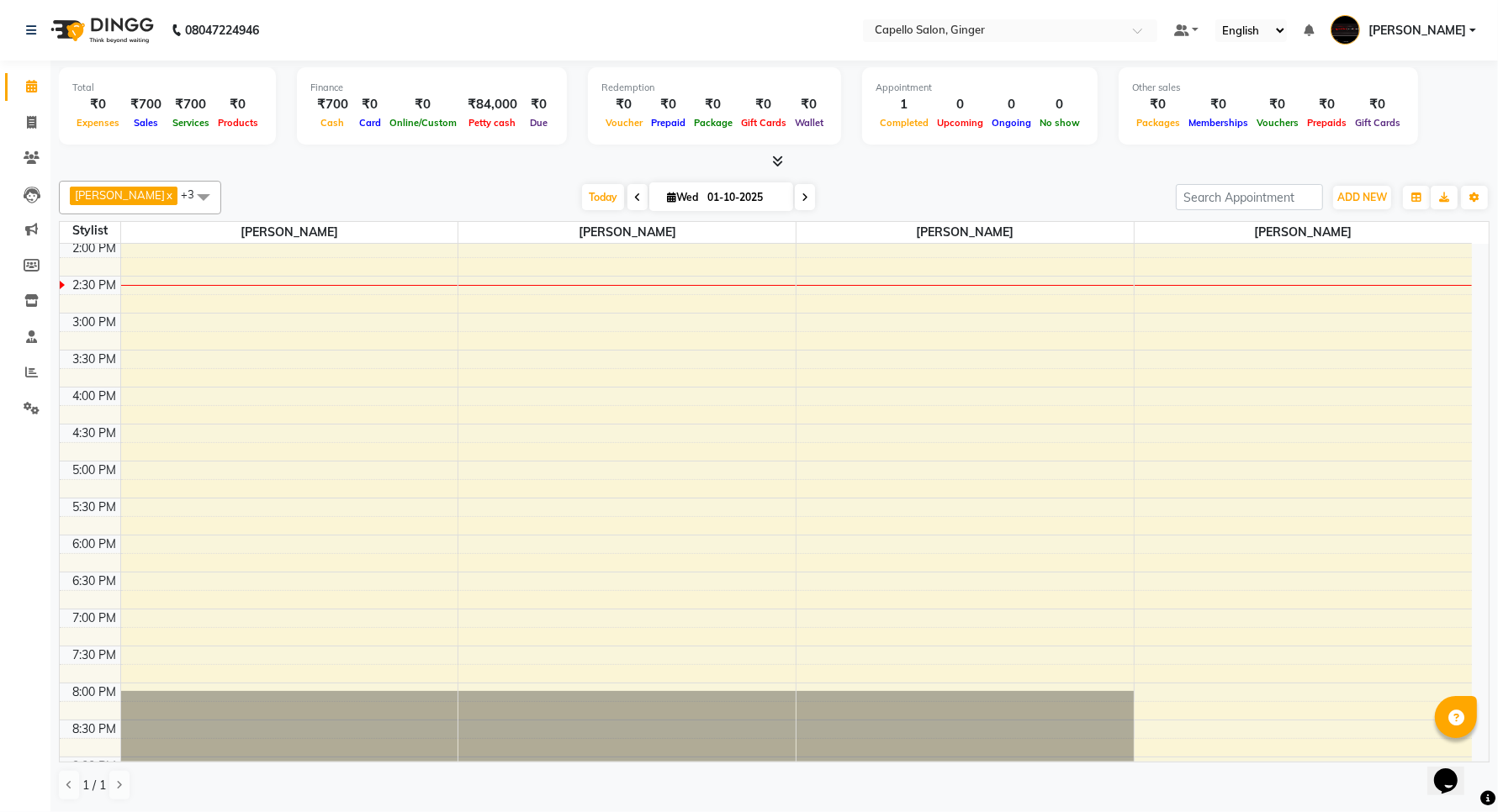
click at [28, 86] on icon at bounding box center [31, 86] width 11 height 13
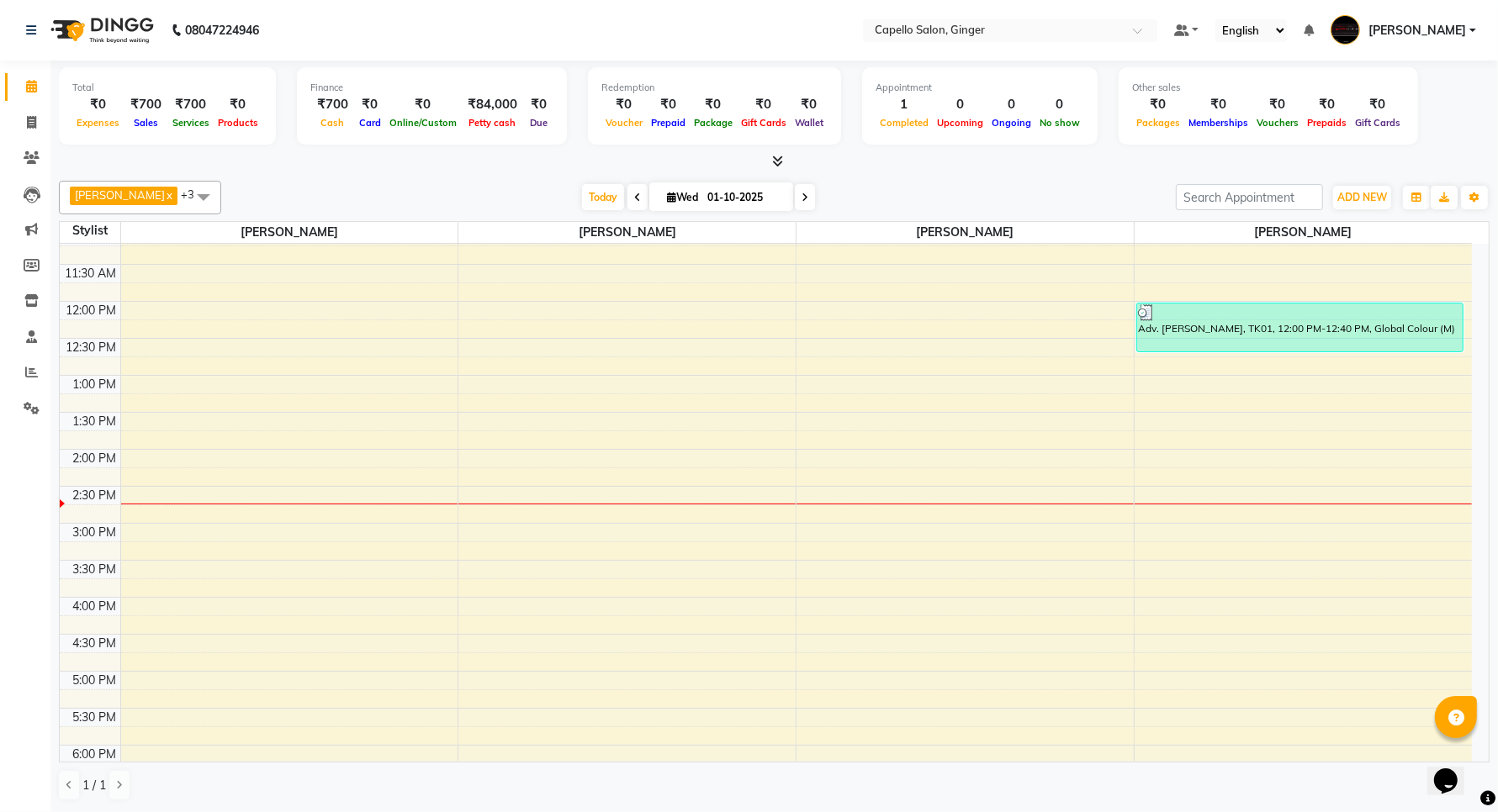
scroll to position [0, 0]
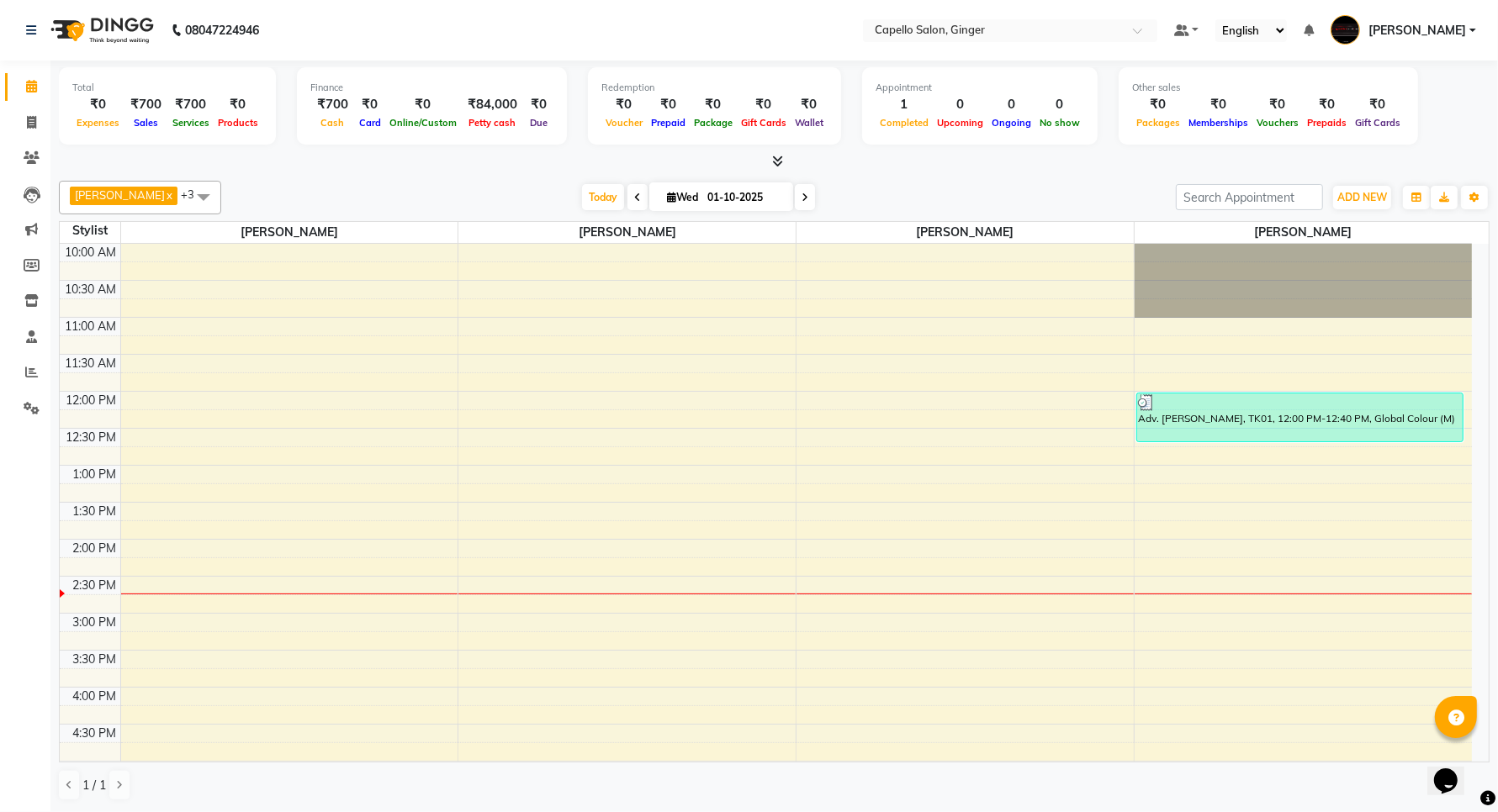
click at [217, 400] on div "10:00 AM 10:30 AM 11:00 AM 11:30 AM 12:00 PM 12:30 PM 1:00 PM 1:30 PM 2:00 PM 2…" at bounding box center [766, 687] width 1413 height 887
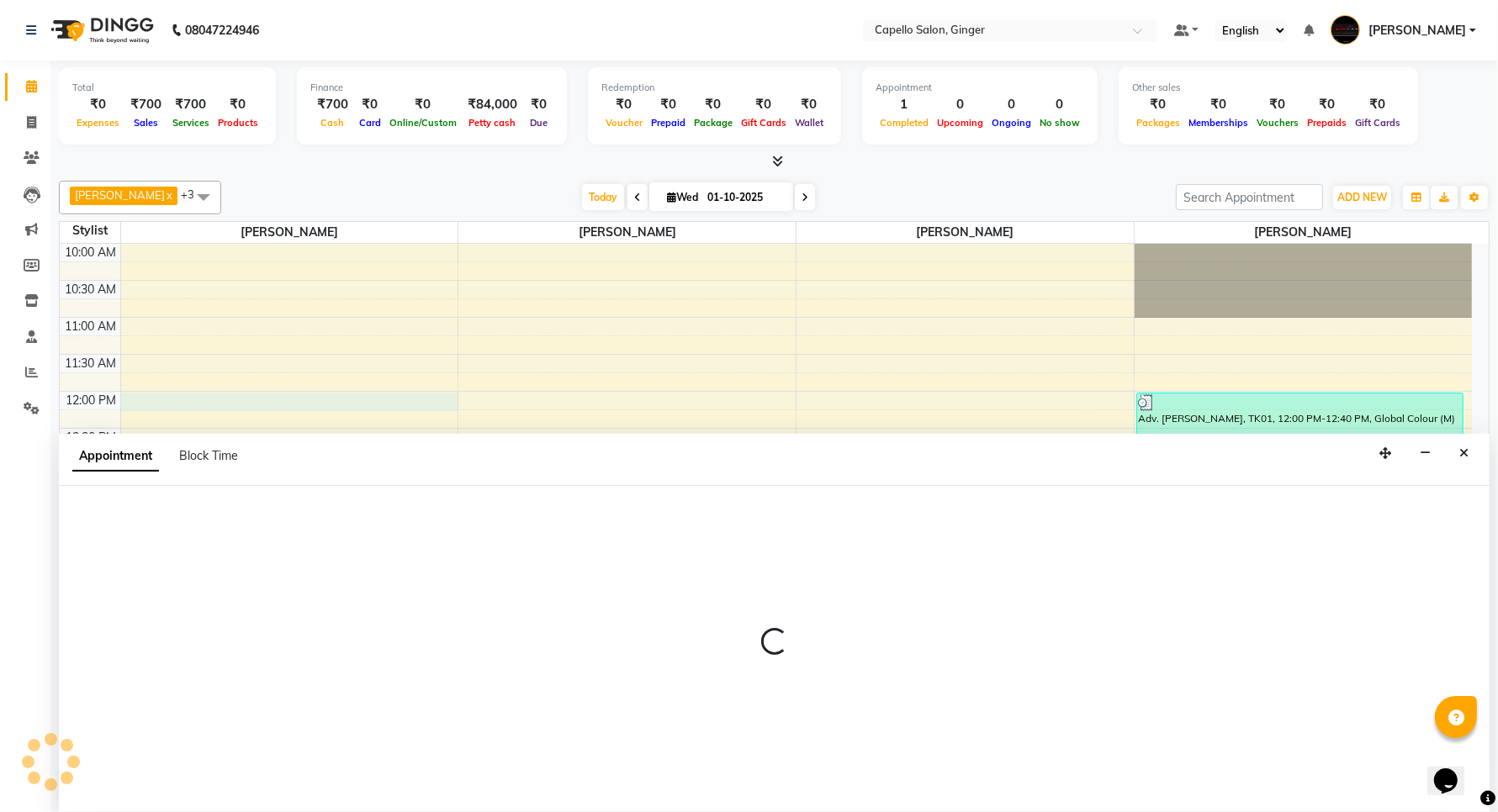
scroll to position [1, 0]
select select "23806"
select select "tentative"
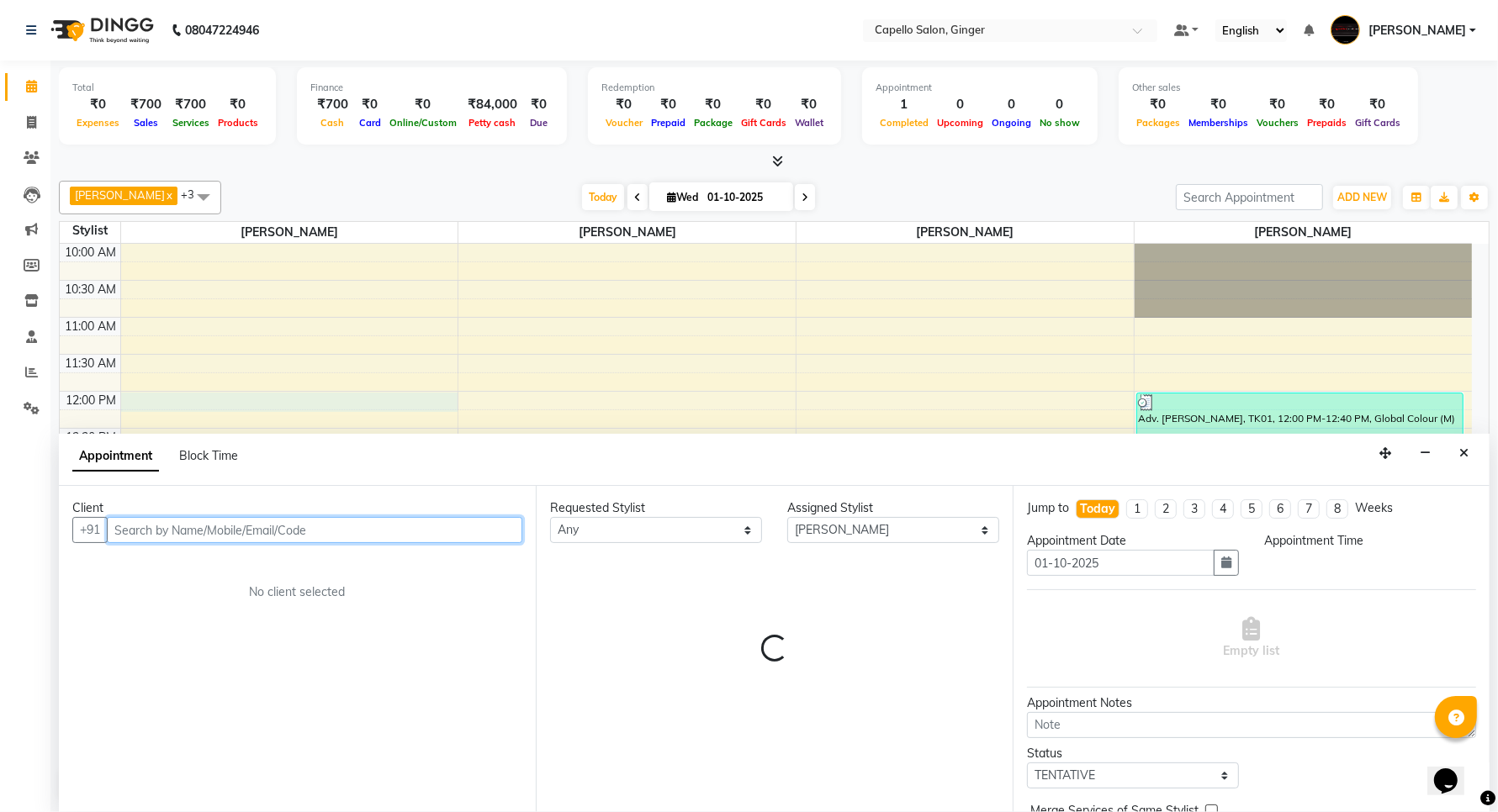
select select "720"
click at [207, 527] on input "text" at bounding box center [314, 530] width 416 height 26
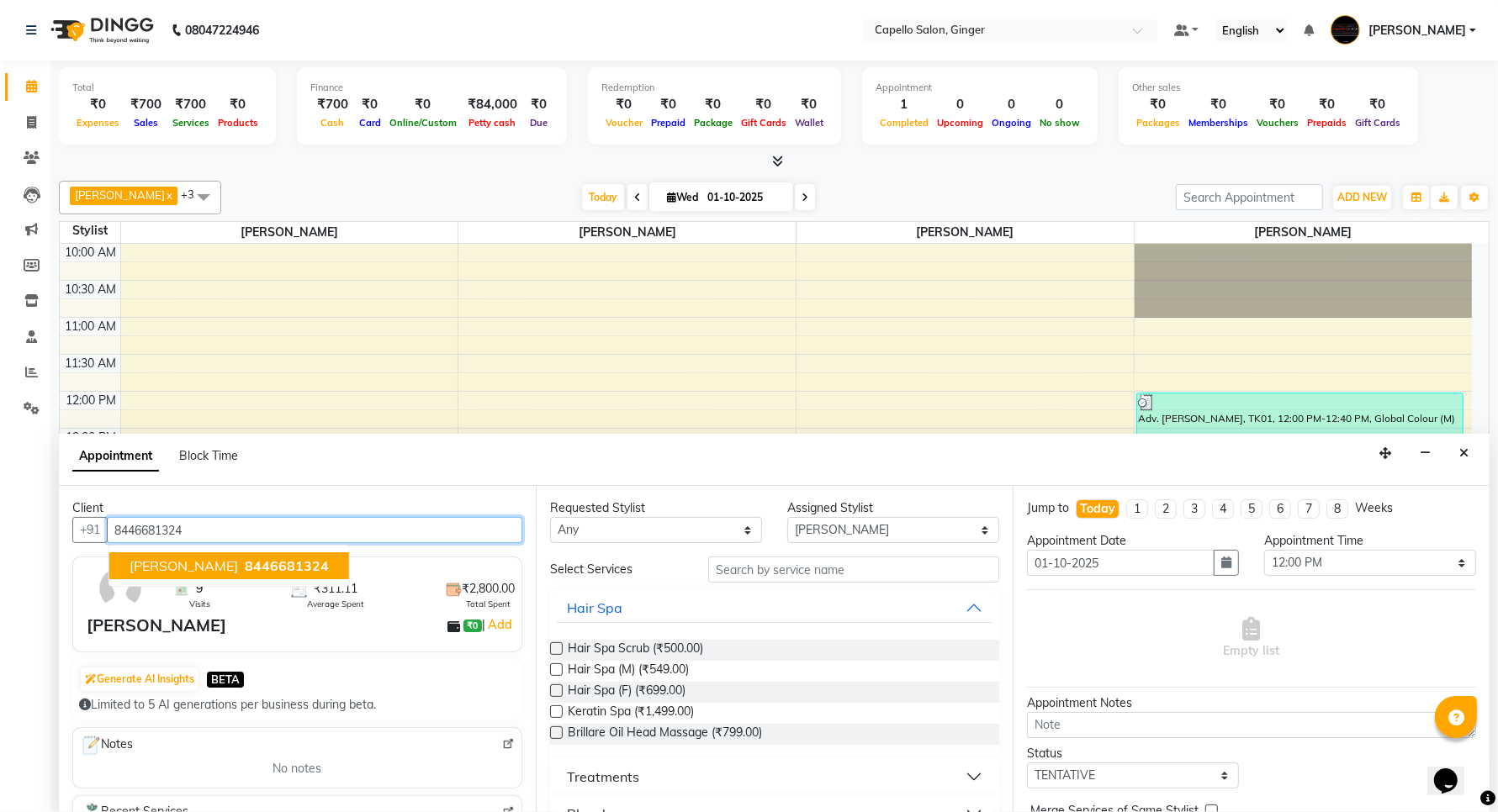
click at [156, 565] on span "[PERSON_NAME]" at bounding box center [184, 566] width 108 height 17
type input "8446681324"
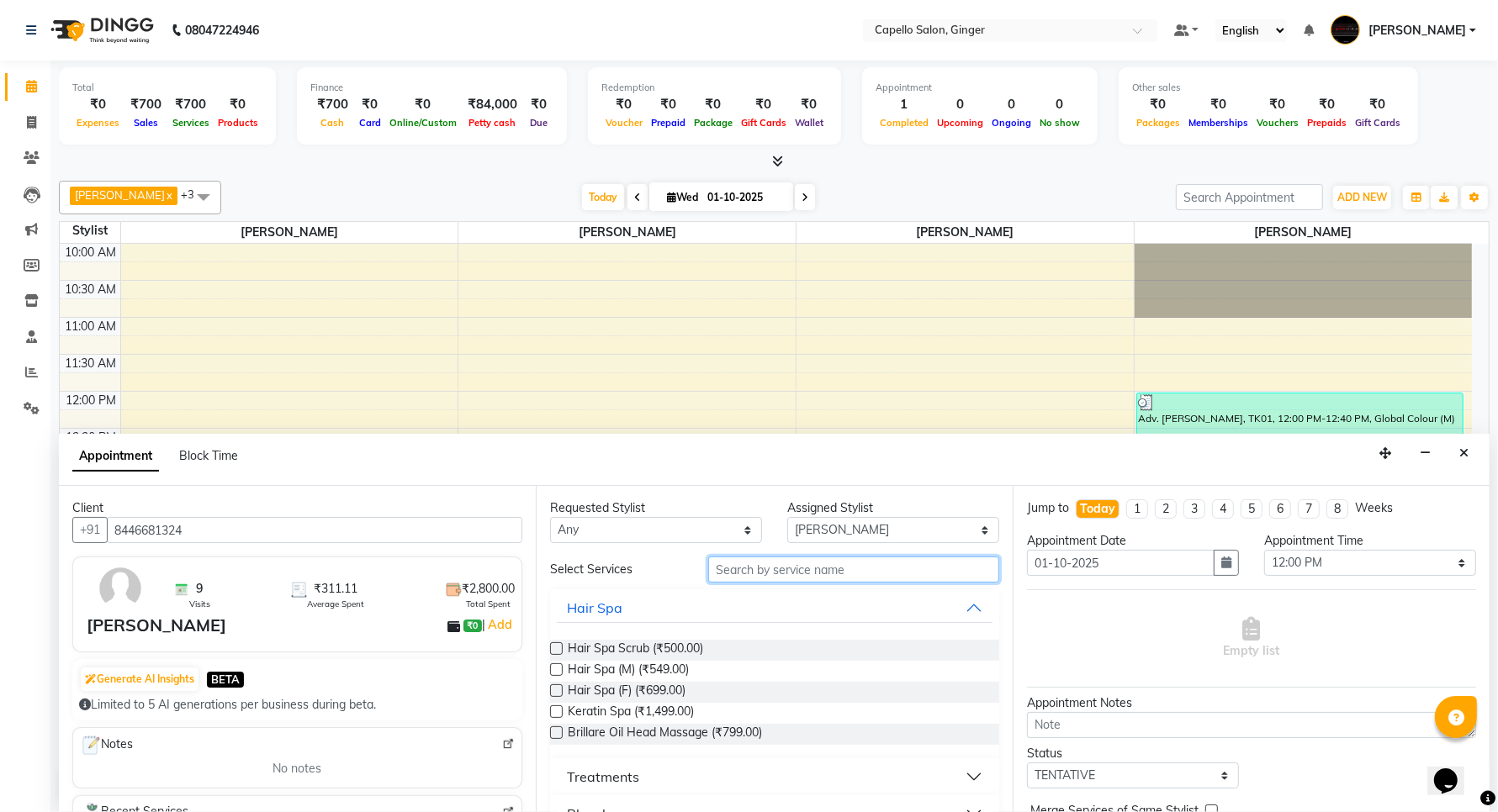
click at [742, 565] on input "text" at bounding box center [854, 570] width 291 height 26
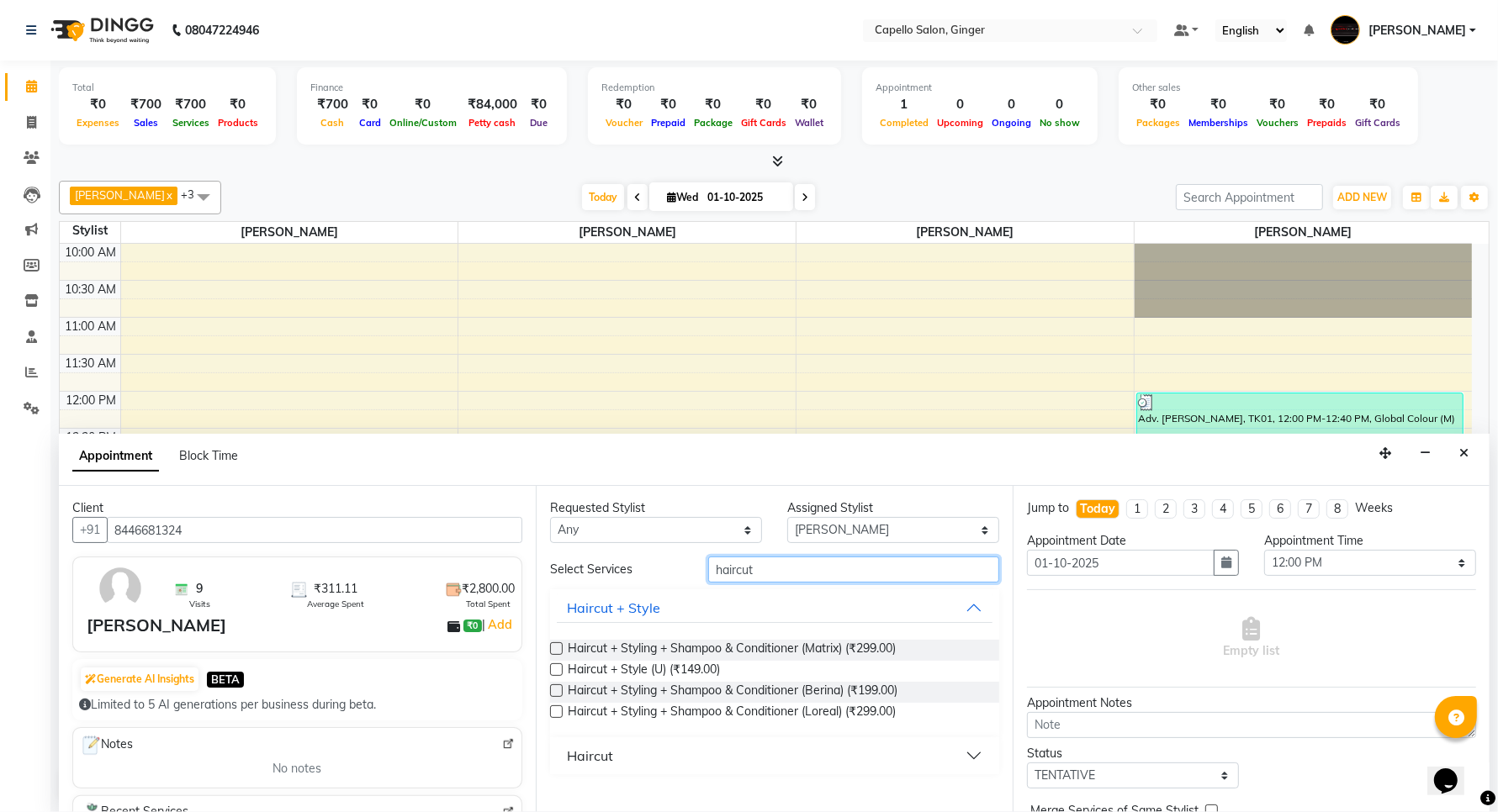
type input "haircut"
click at [589, 759] on div "Haircut" at bounding box center [590, 756] width 46 height 20
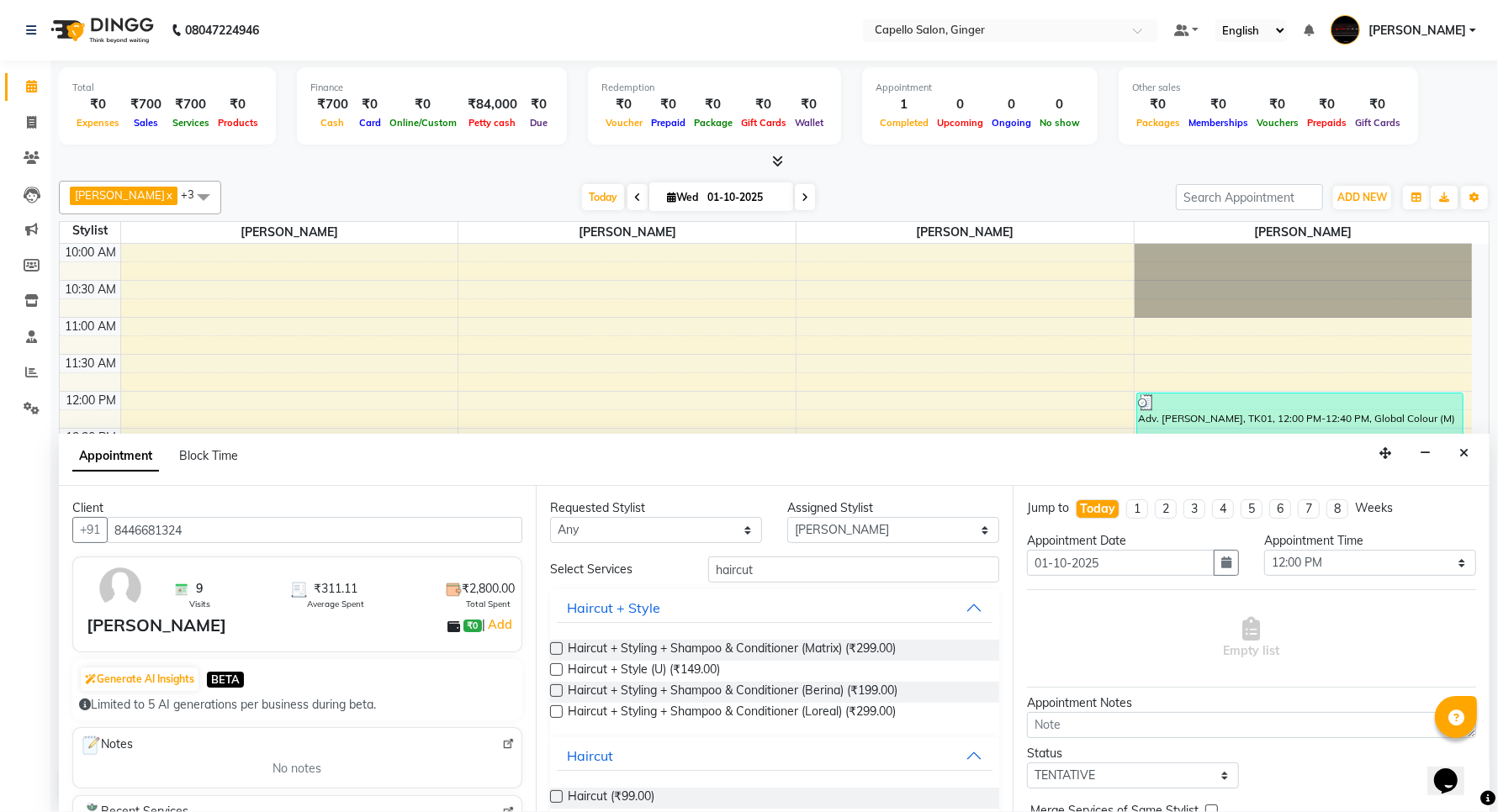
click at [553, 796] on label at bounding box center [556, 796] width 13 height 13
click at [553, 796] on input "checkbox" at bounding box center [555, 798] width 11 height 11
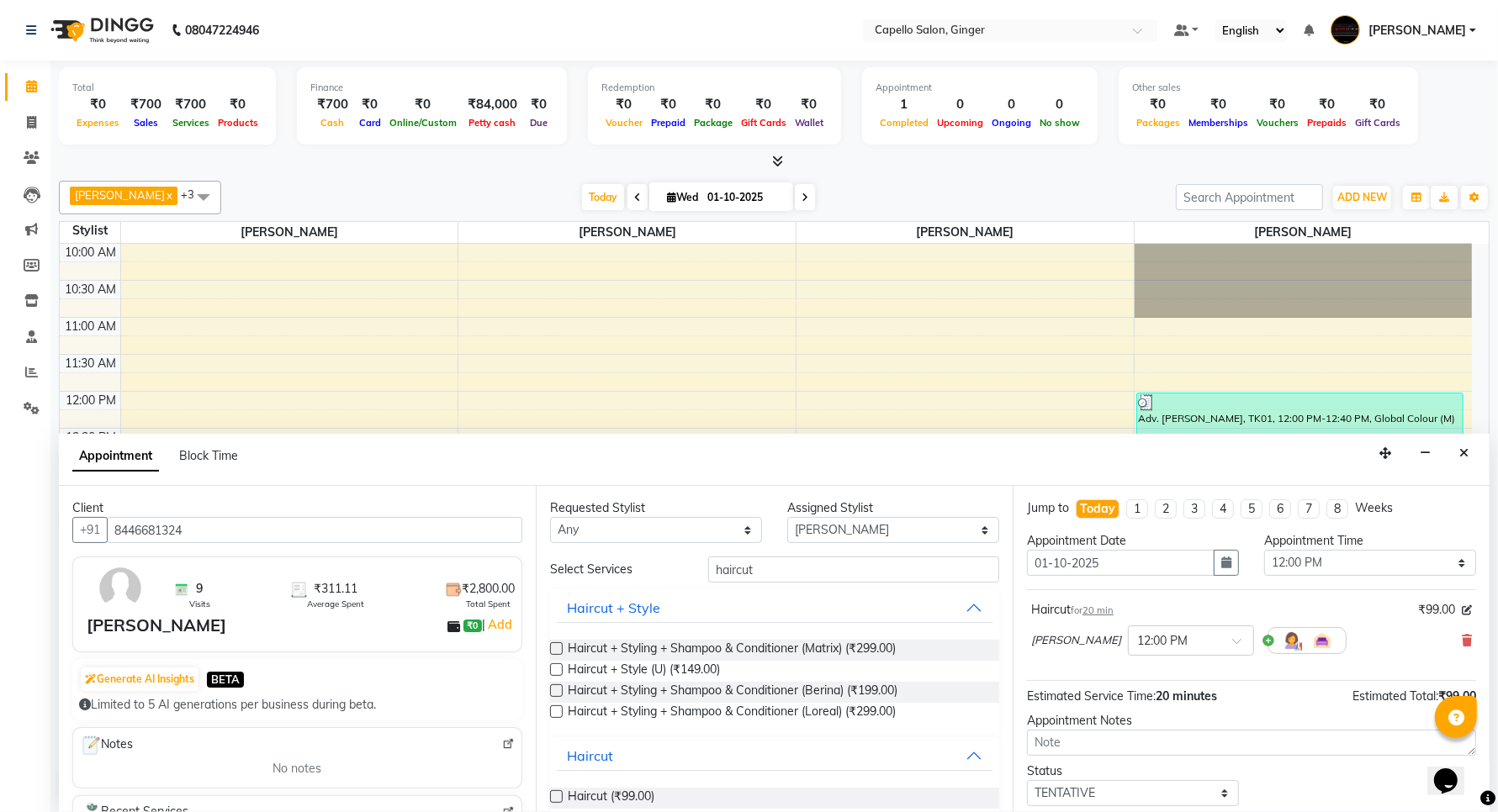
click at [553, 796] on label at bounding box center [556, 796] width 13 height 13
click at [553, 796] on input "checkbox" at bounding box center [555, 798] width 11 height 11
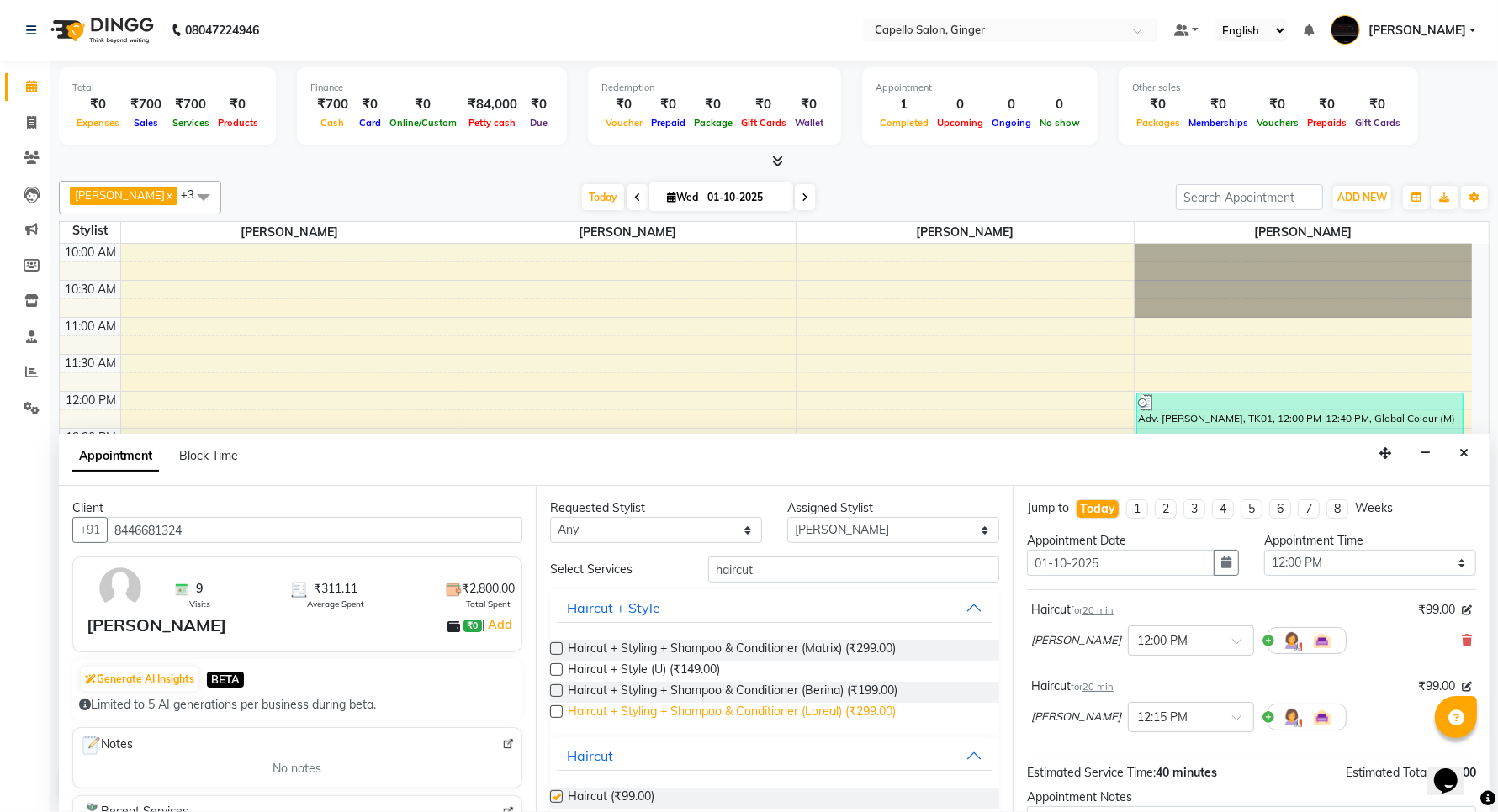
checkbox input "false"
click at [800, 566] on input "haircut" at bounding box center [854, 570] width 291 height 26
type input "h"
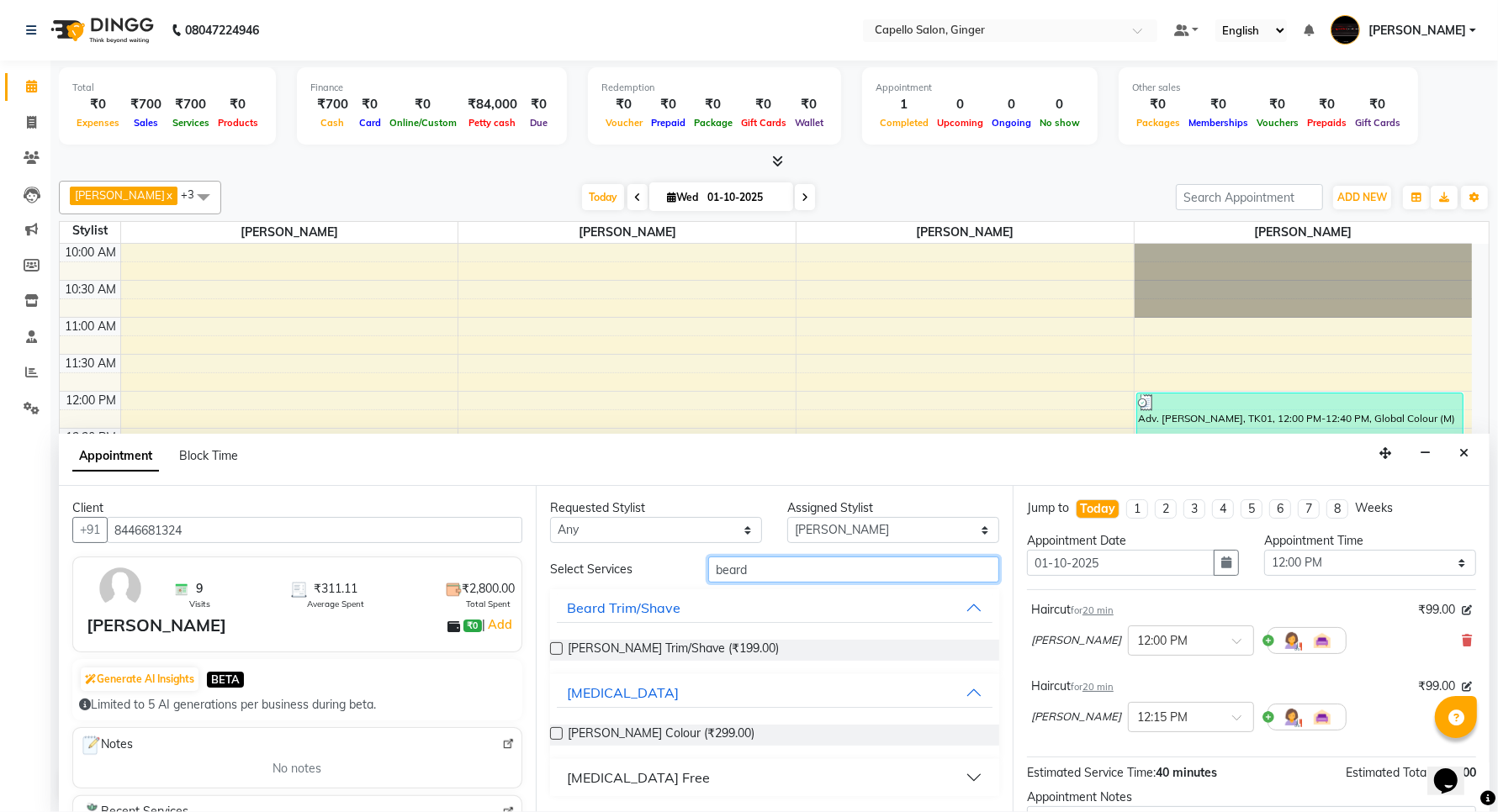
type input "beard"
click at [558, 644] on label at bounding box center [556, 649] width 13 height 13
click at [558, 645] on input "checkbox" at bounding box center [555, 651] width 11 height 11
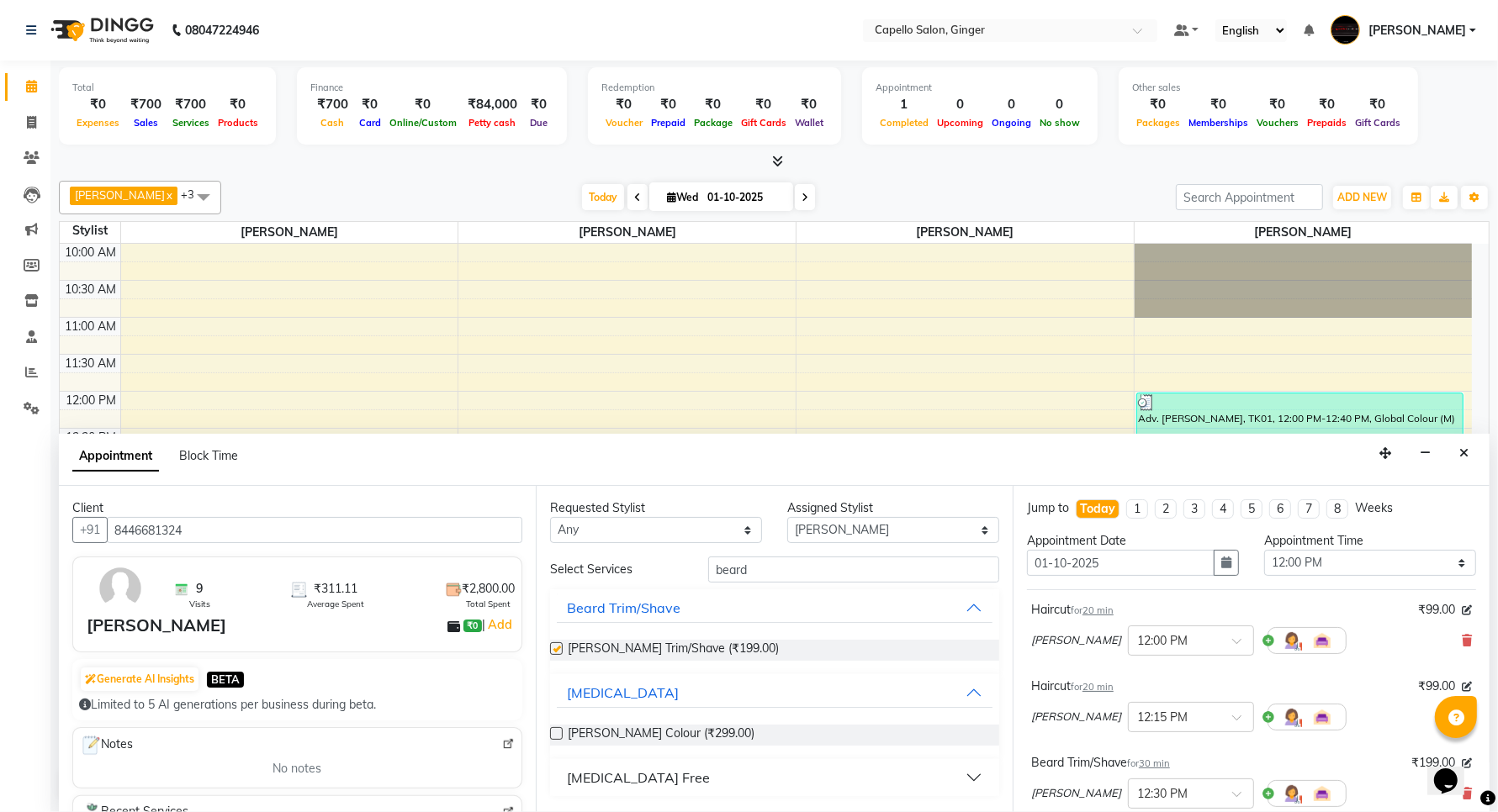
checkbox input "false"
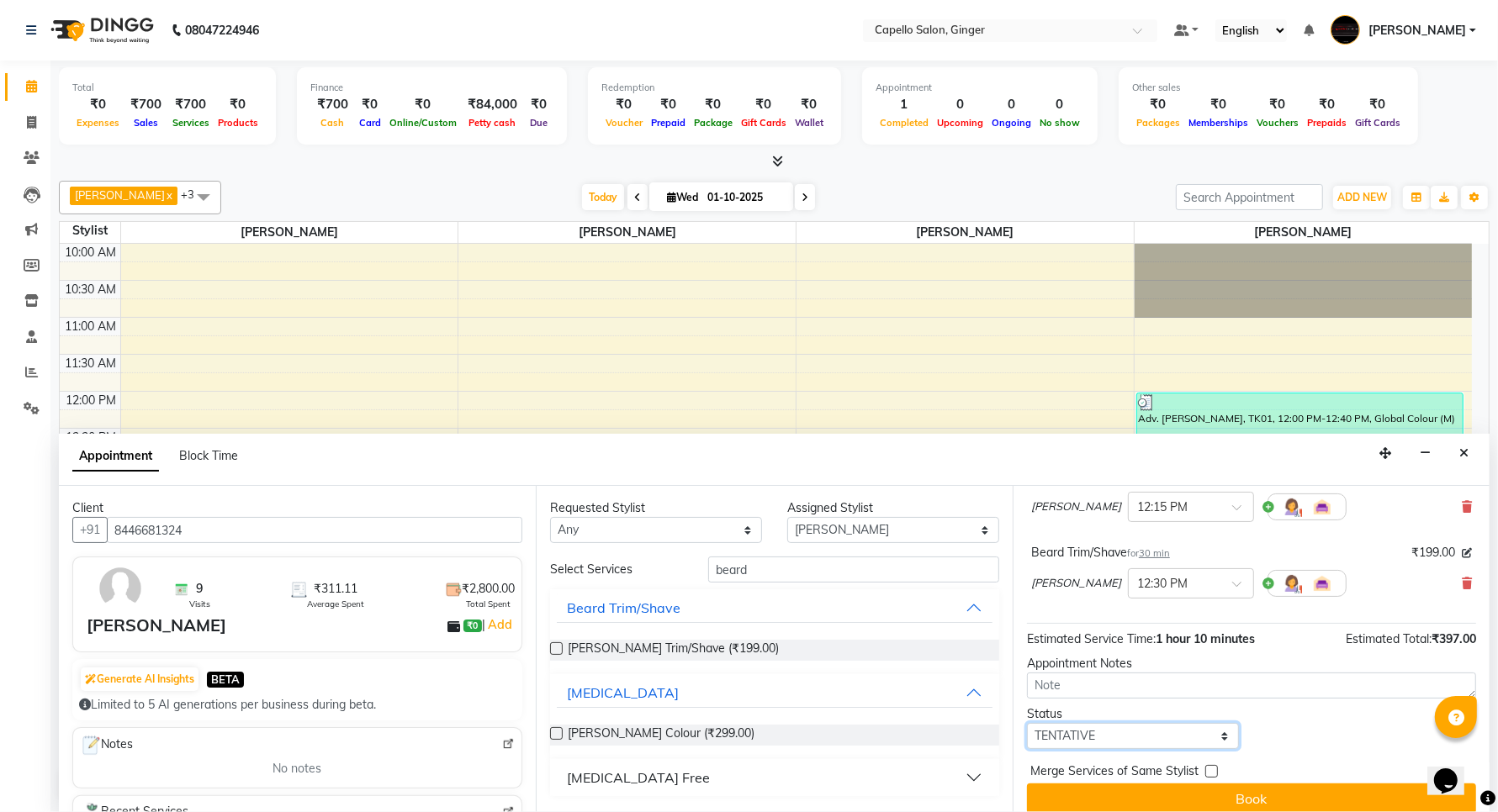
click at [1115, 742] on select "Select TENTATIVE CONFIRM CHECK-IN UPCOMING" at bounding box center [1133, 736] width 212 height 26
select select "confirm booking"
click at [1027, 724] on select "Select TENTATIVE CONFIRM CHECK-IN UPCOMING" at bounding box center [1133, 736] width 212 height 26
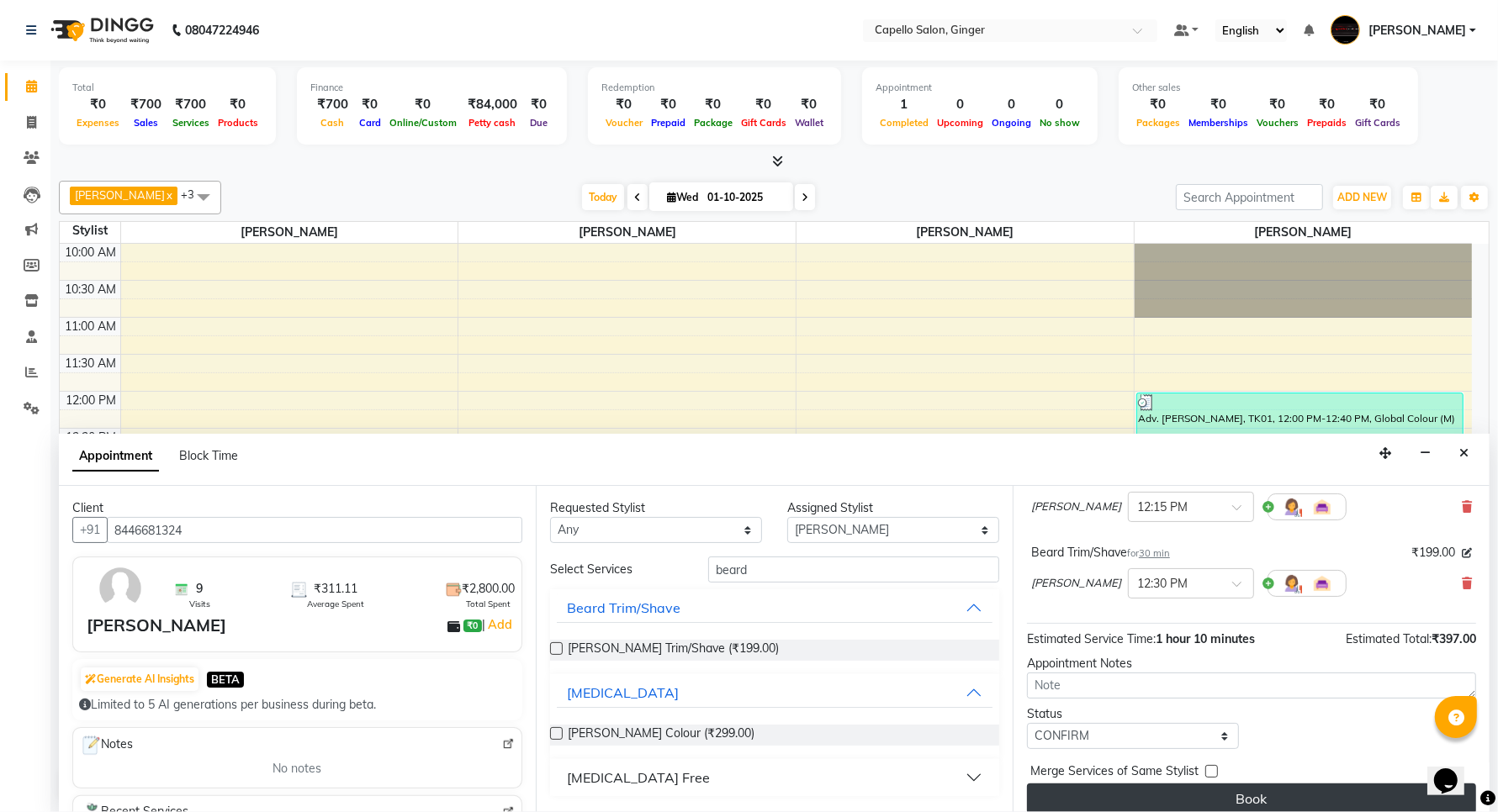
click at [1112, 801] on button "Book" at bounding box center [1251, 798] width 449 height 30
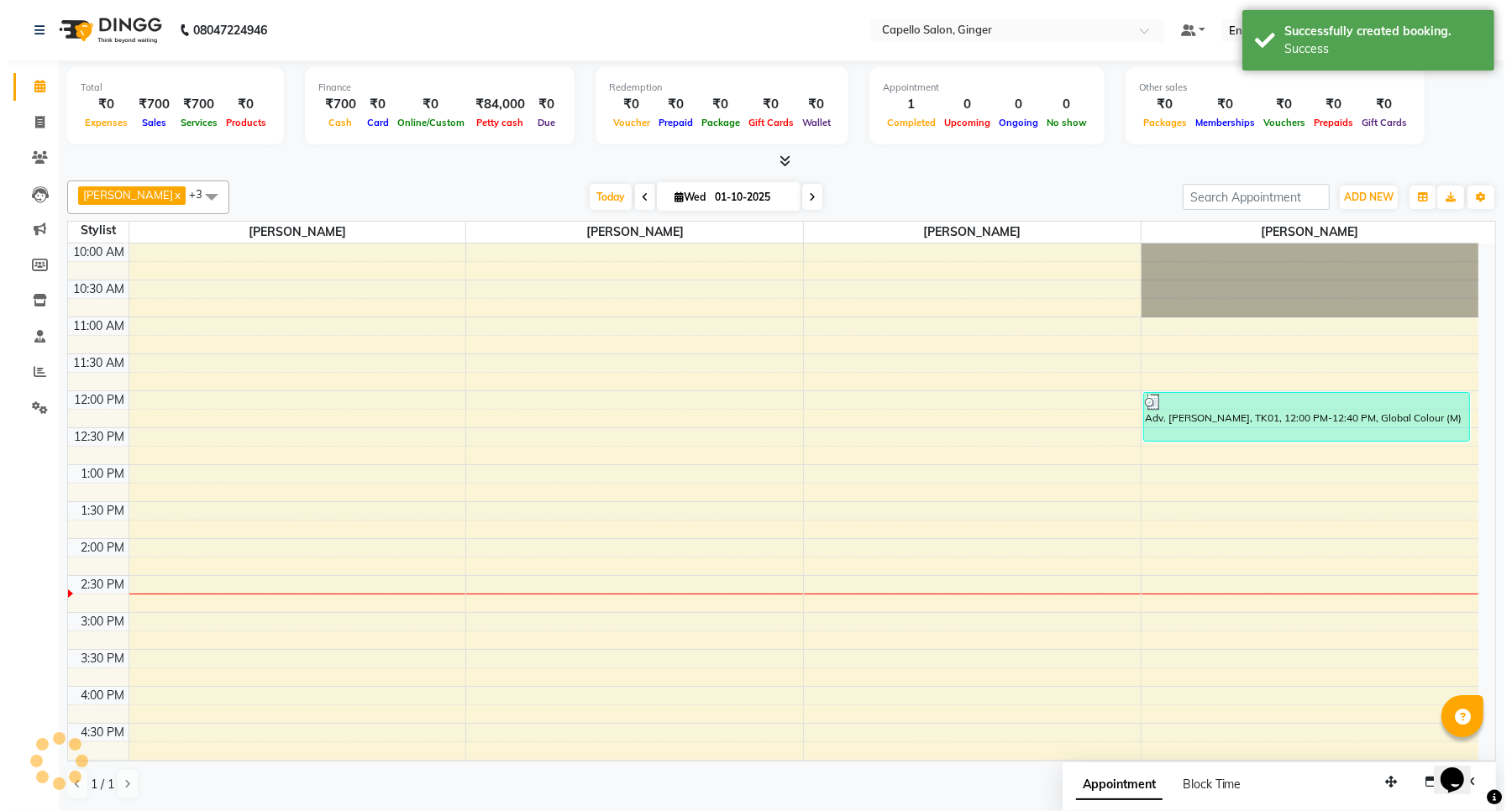
scroll to position [0, 0]
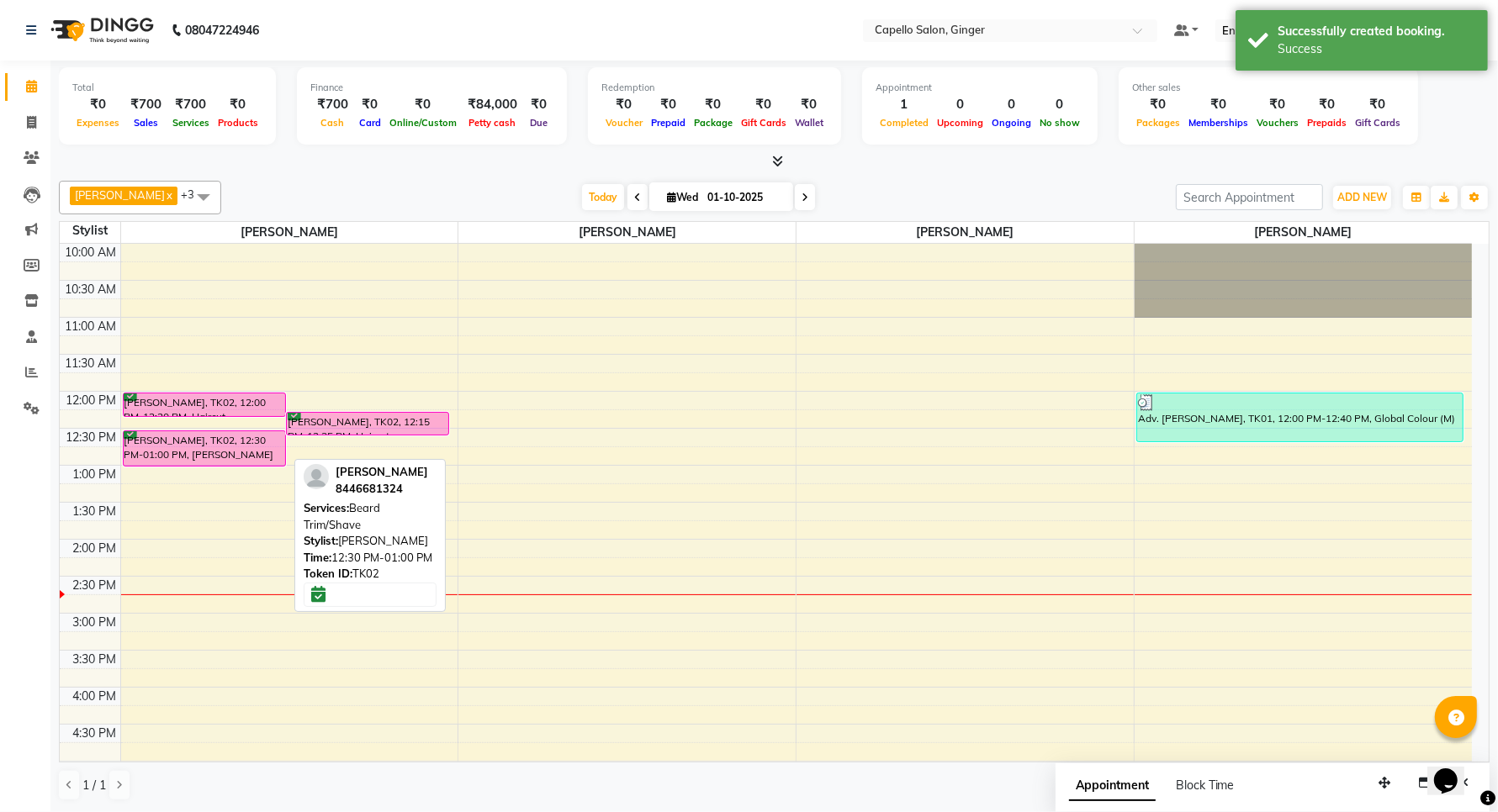
click at [238, 448] on div "[PERSON_NAME], TK02, 12:30 PM-01:00 PM, [PERSON_NAME] Trim/Shave" at bounding box center [205, 449] width 162 height 35
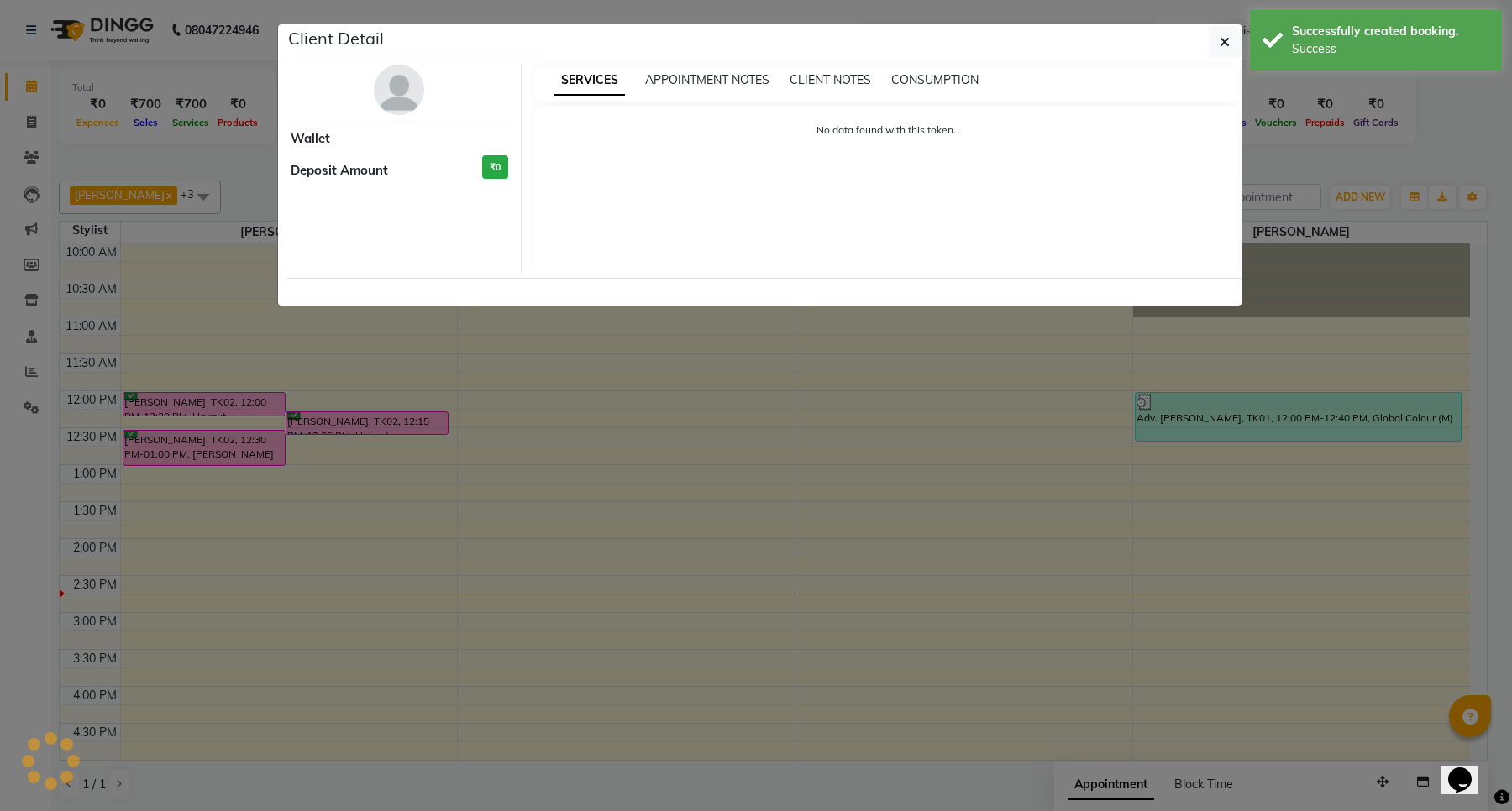
select select "6"
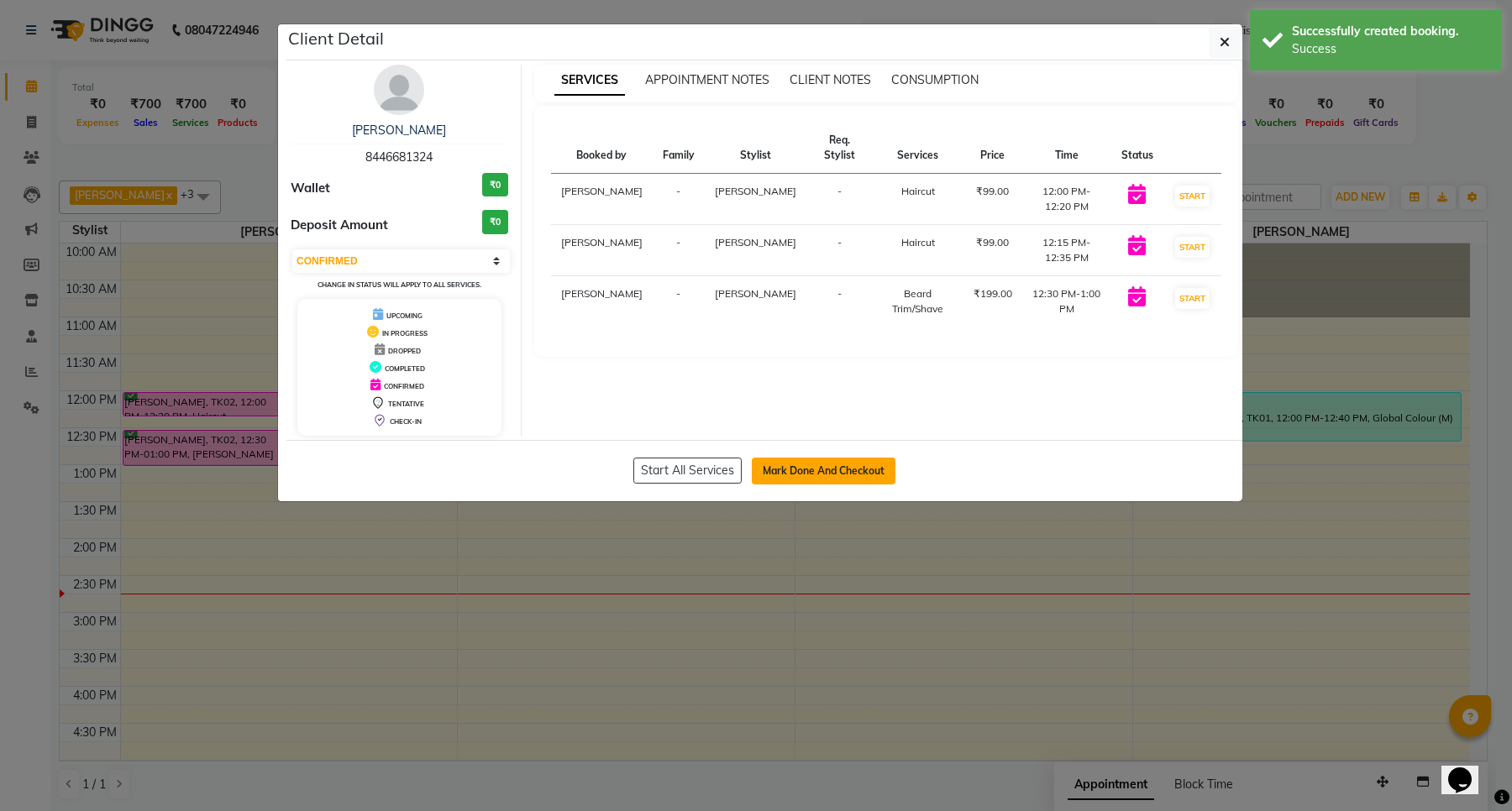
click at [792, 467] on button "Mark Done And Checkout" at bounding box center [823, 470] width 144 height 27
select select "service"
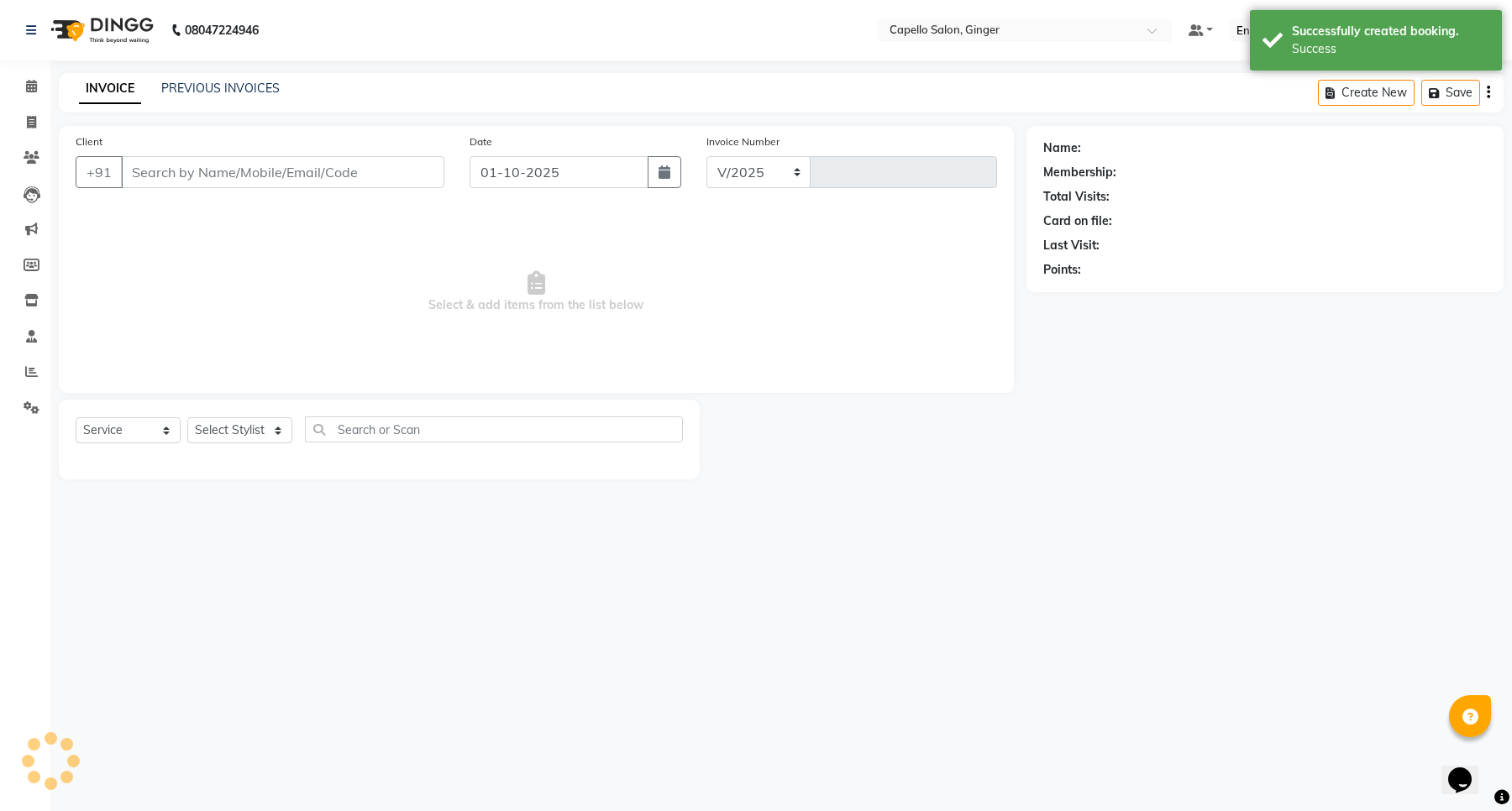
select select "832"
type input "2142"
type input "8446681324"
select select "23806"
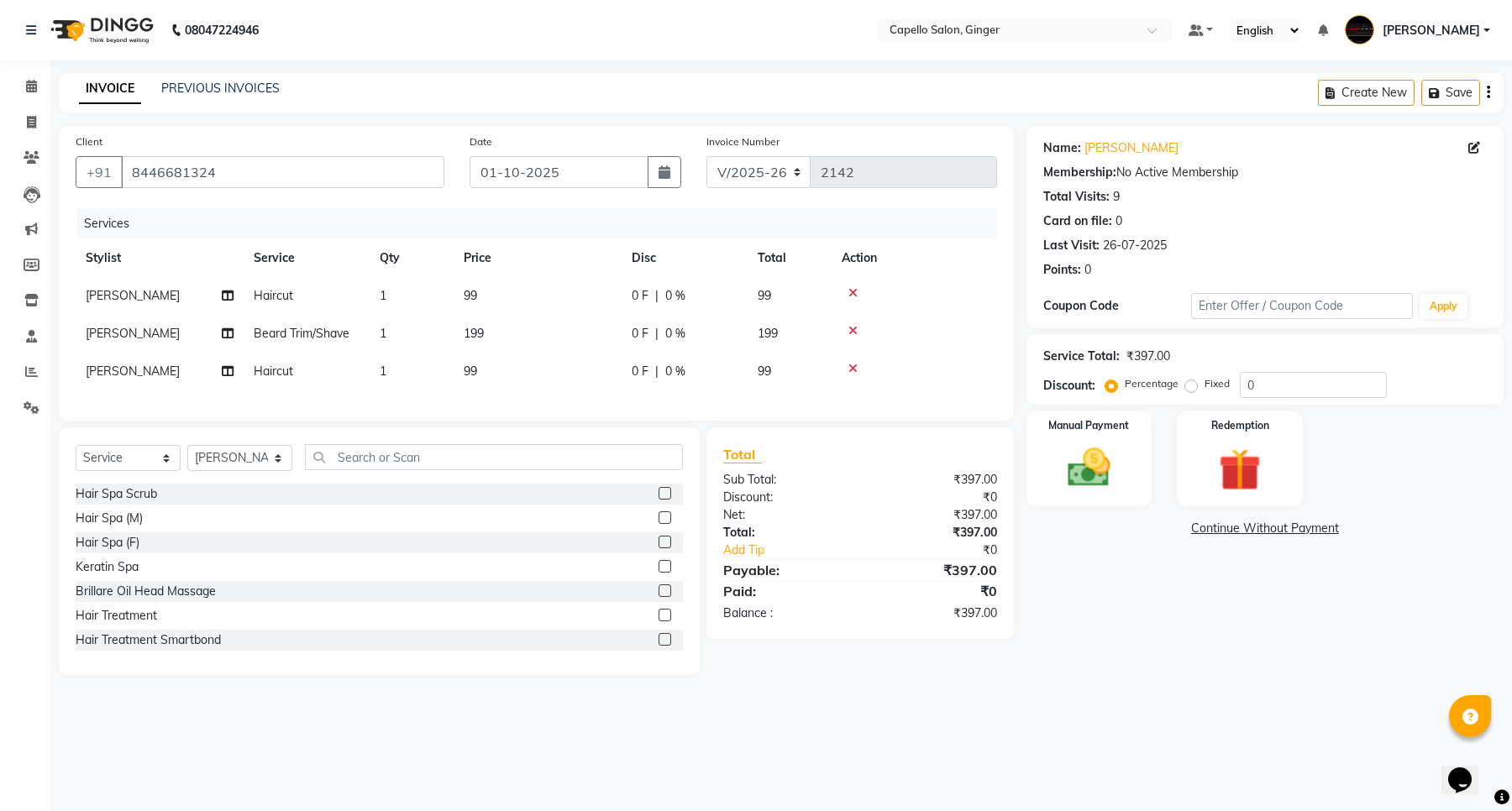
click at [467, 291] on span "99" at bounding box center [470, 295] width 14 height 15
select select "23806"
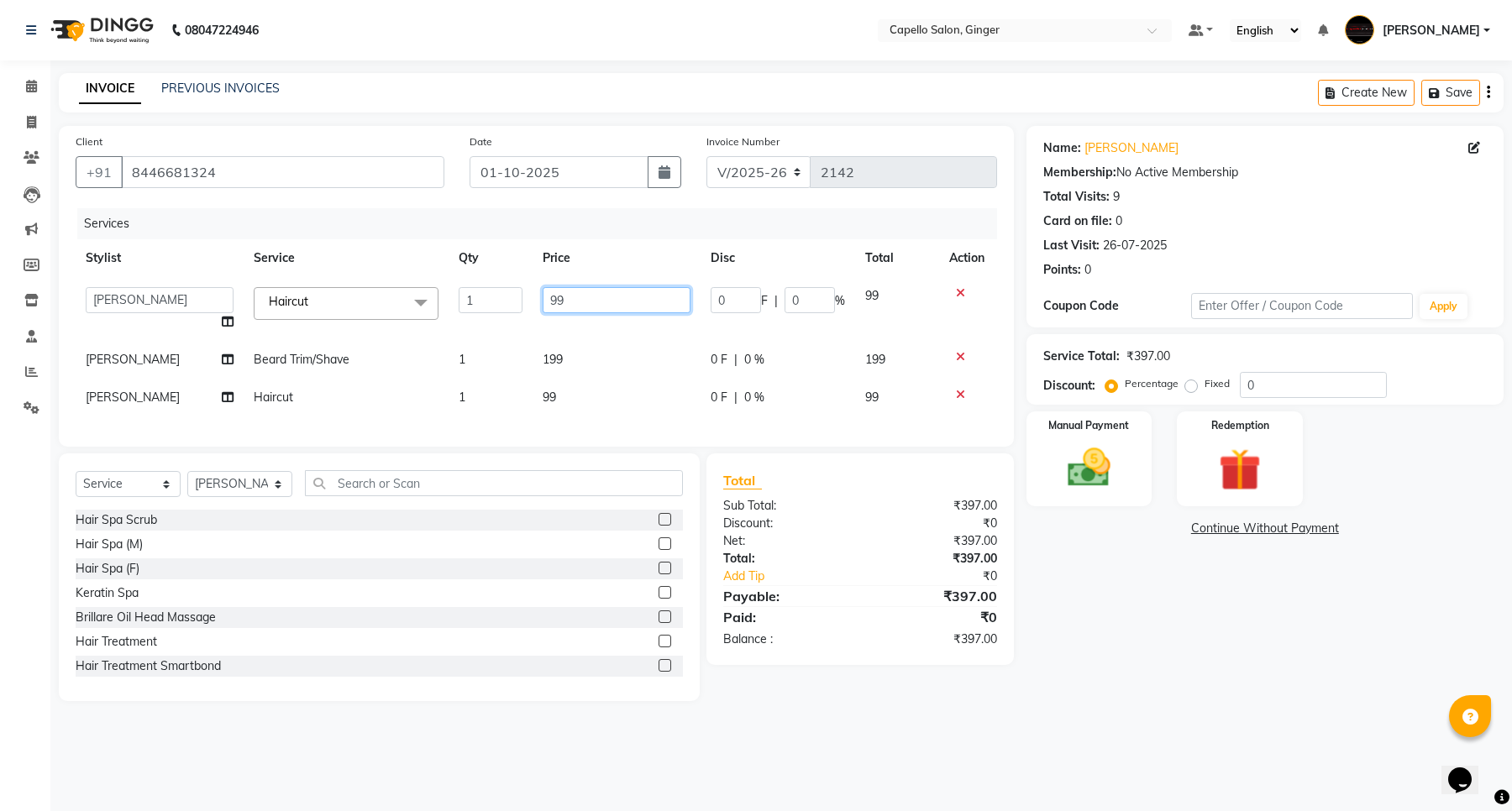
click at [568, 309] on input "99" at bounding box center [616, 300] width 148 height 26
type input "9"
type input "200"
click at [560, 355] on tbody "Admin [PERSON_NAME] [PERSON_NAME] [PERSON_NAME] Rohit [PERSON_NAME] [PERSON_NAM…" at bounding box center [535, 346] width 921 height 139
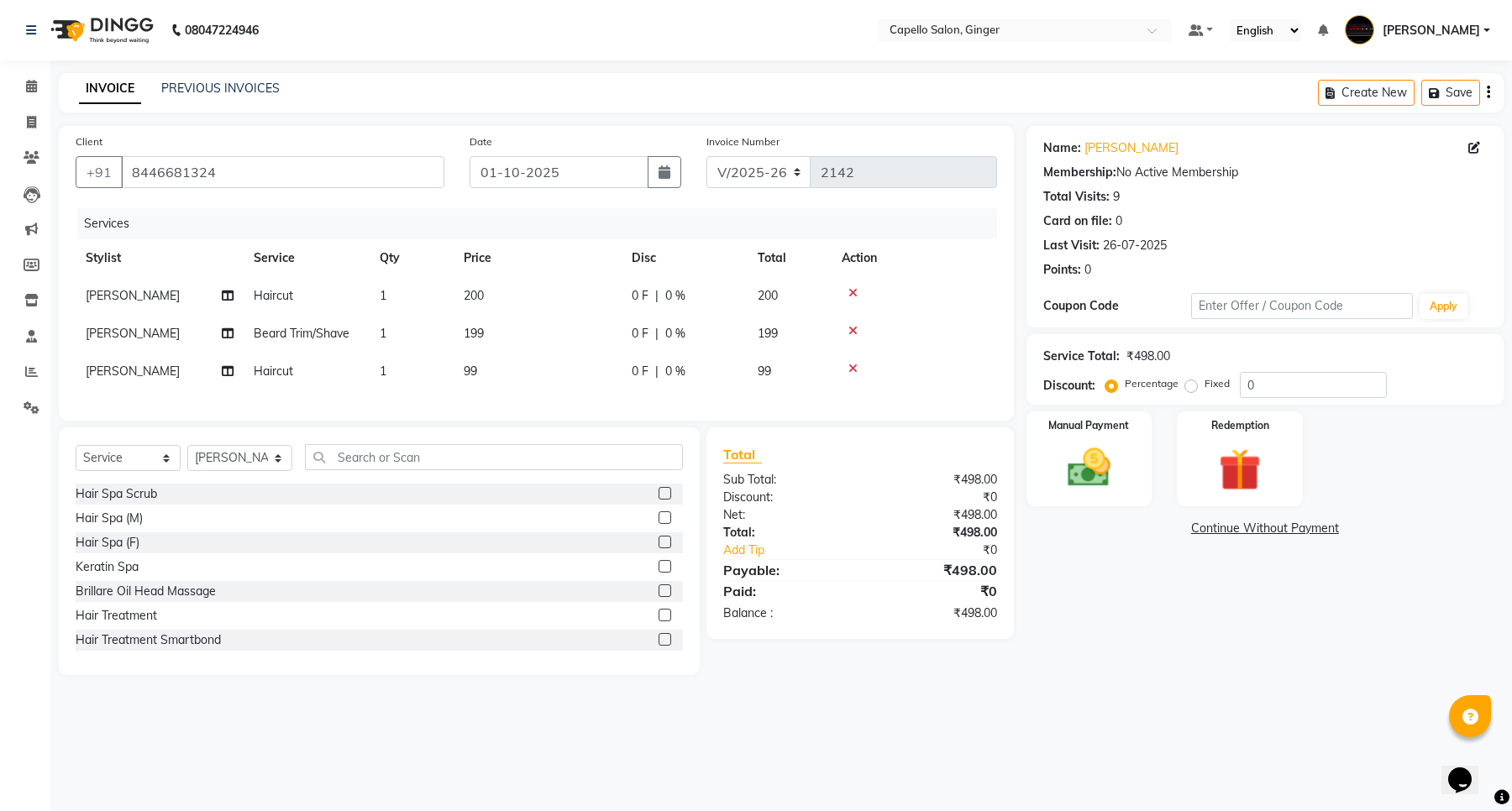
click at [488, 334] on td "199" at bounding box center [537, 334] width 168 height 38
select select "23806"
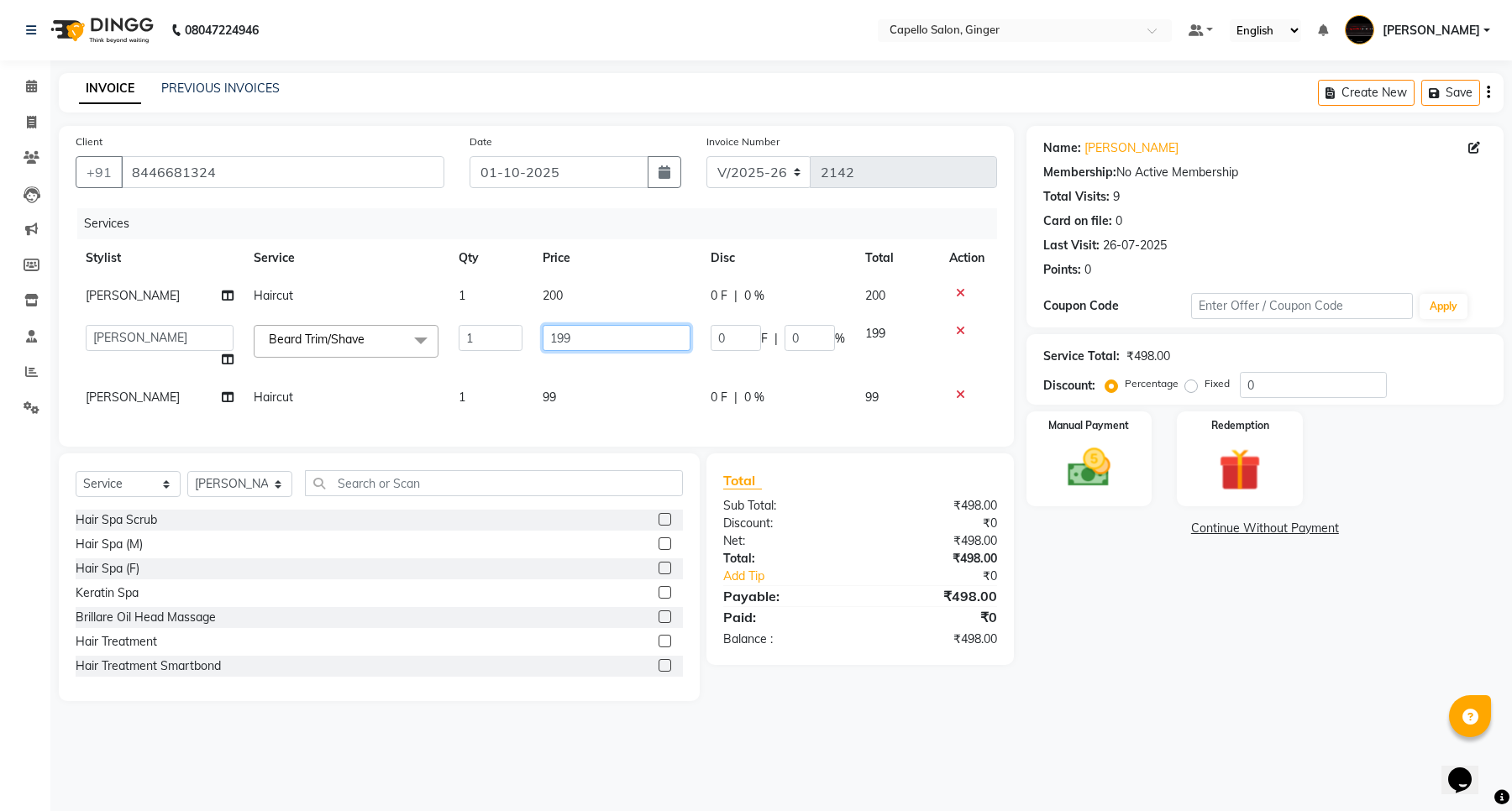
click at [629, 336] on input "199" at bounding box center [616, 338] width 148 height 26
type input "150"
click at [547, 399] on div "Services Stylist Service Qty Price Disc Total Action [PERSON_NAME] Haircut 1 20…" at bounding box center [535, 319] width 921 height 222
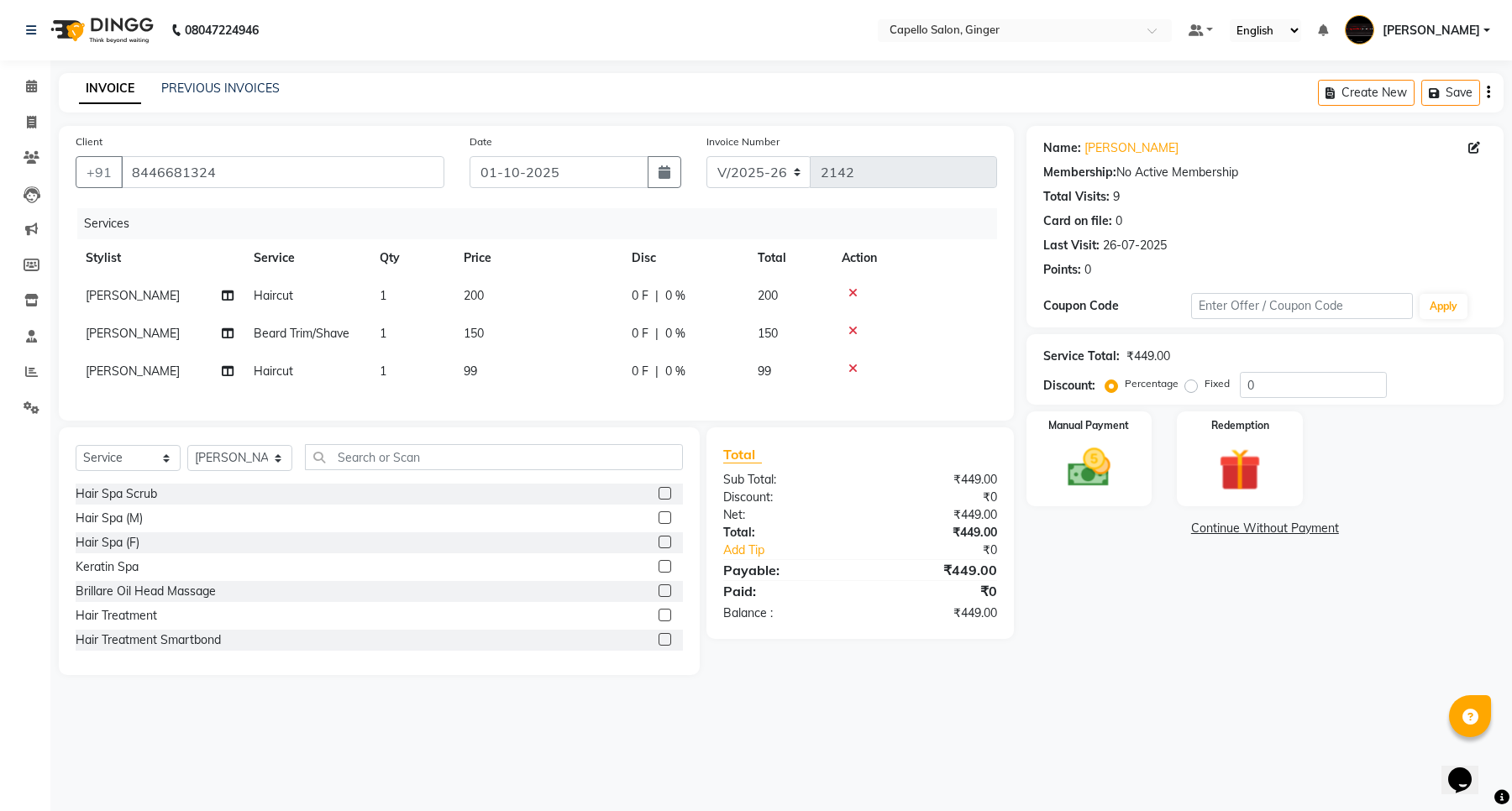
click at [475, 372] on span "99" at bounding box center [470, 371] width 14 height 15
select select "23806"
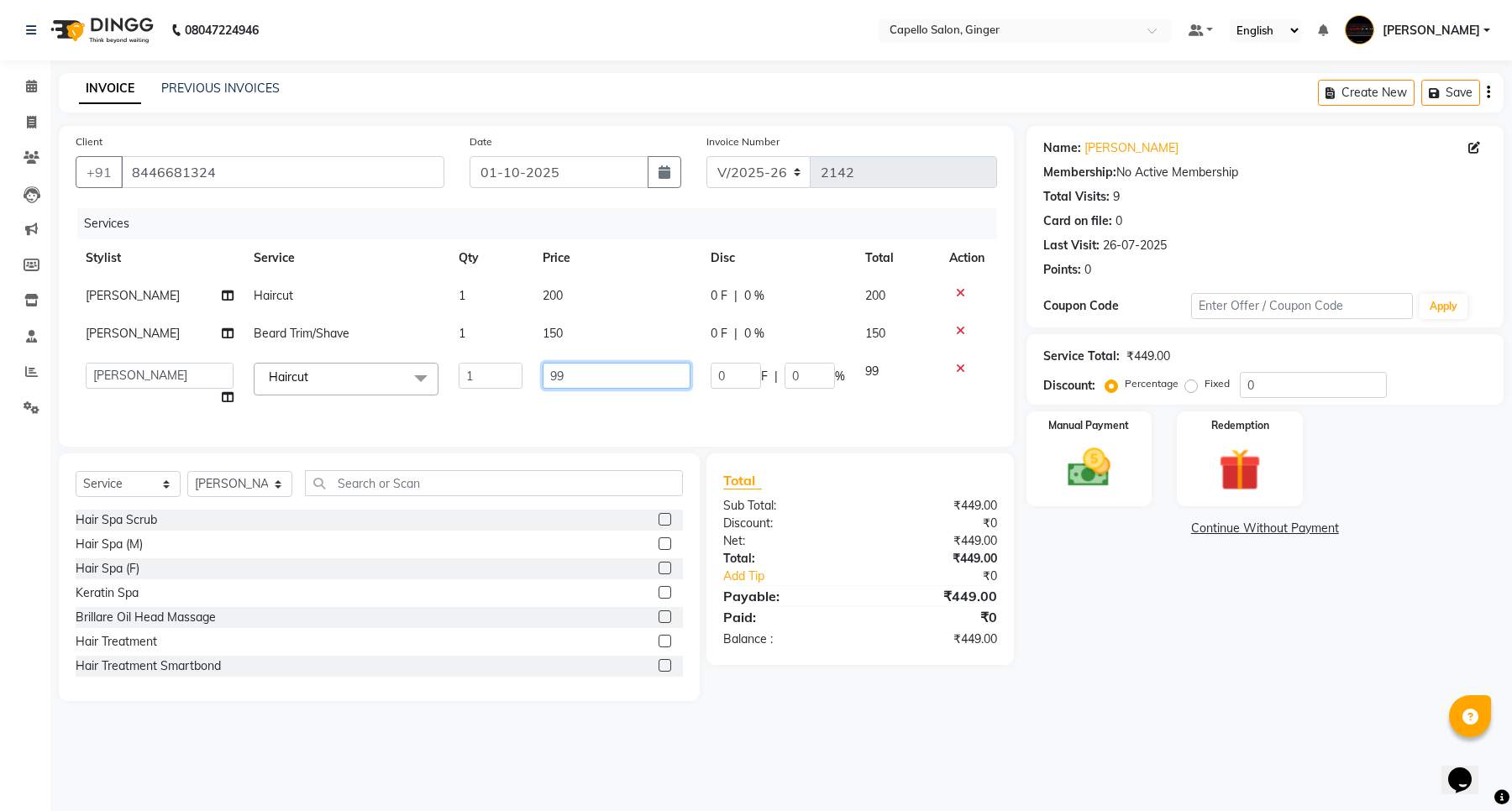
click at [584, 385] on input "99" at bounding box center [616, 376] width 148 height 26
type input "9"
type input "200"
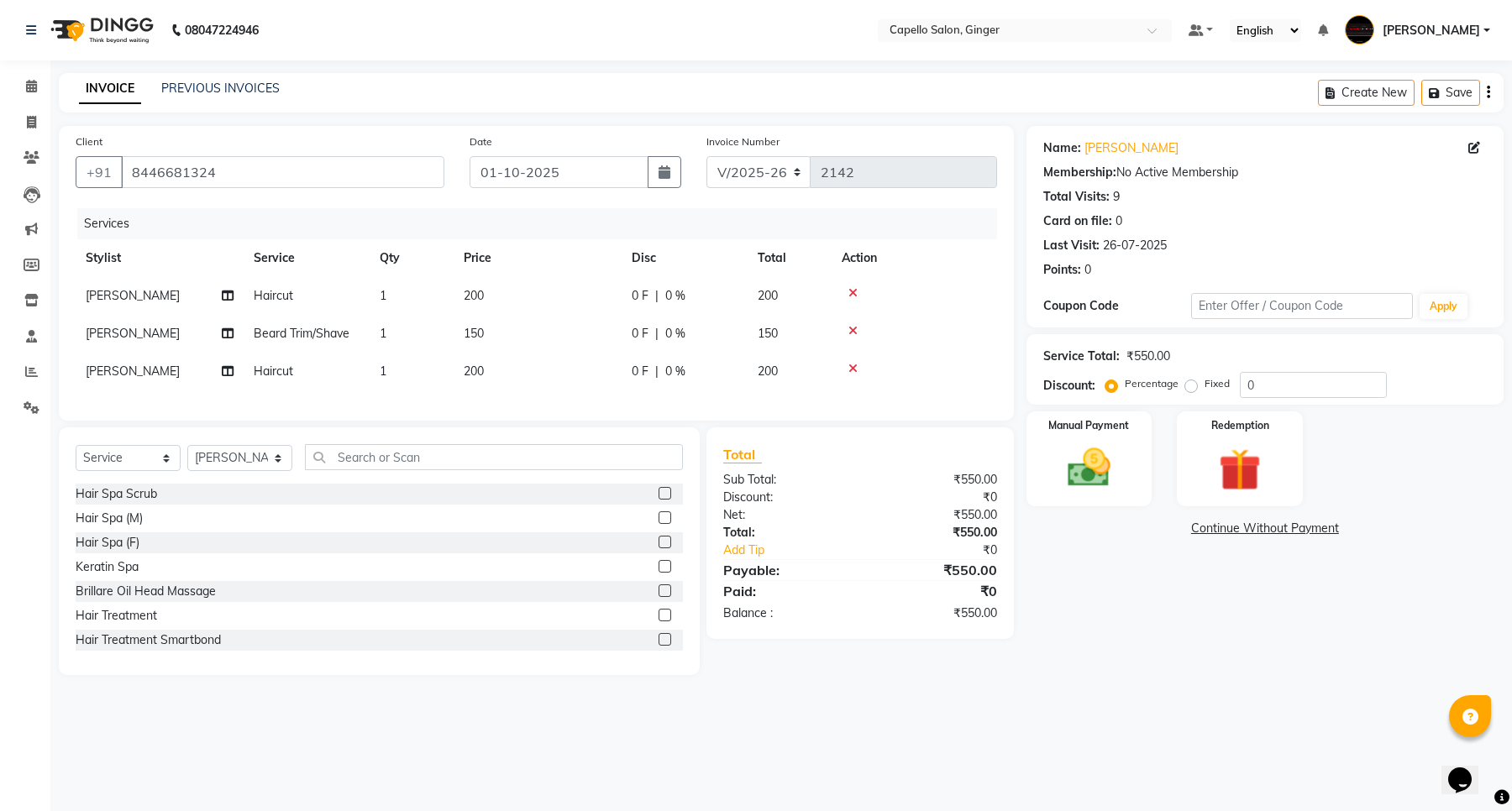
click at [588, 400] on div "Services Stylist Service Qty Price Disc Total Action [PERSON_NAME] Haircut 1 20…" at bounding box center [535, 306] width 921 height 196
click at [1084, 464] on img at bounding box center [1089, 468] width 71 height 51
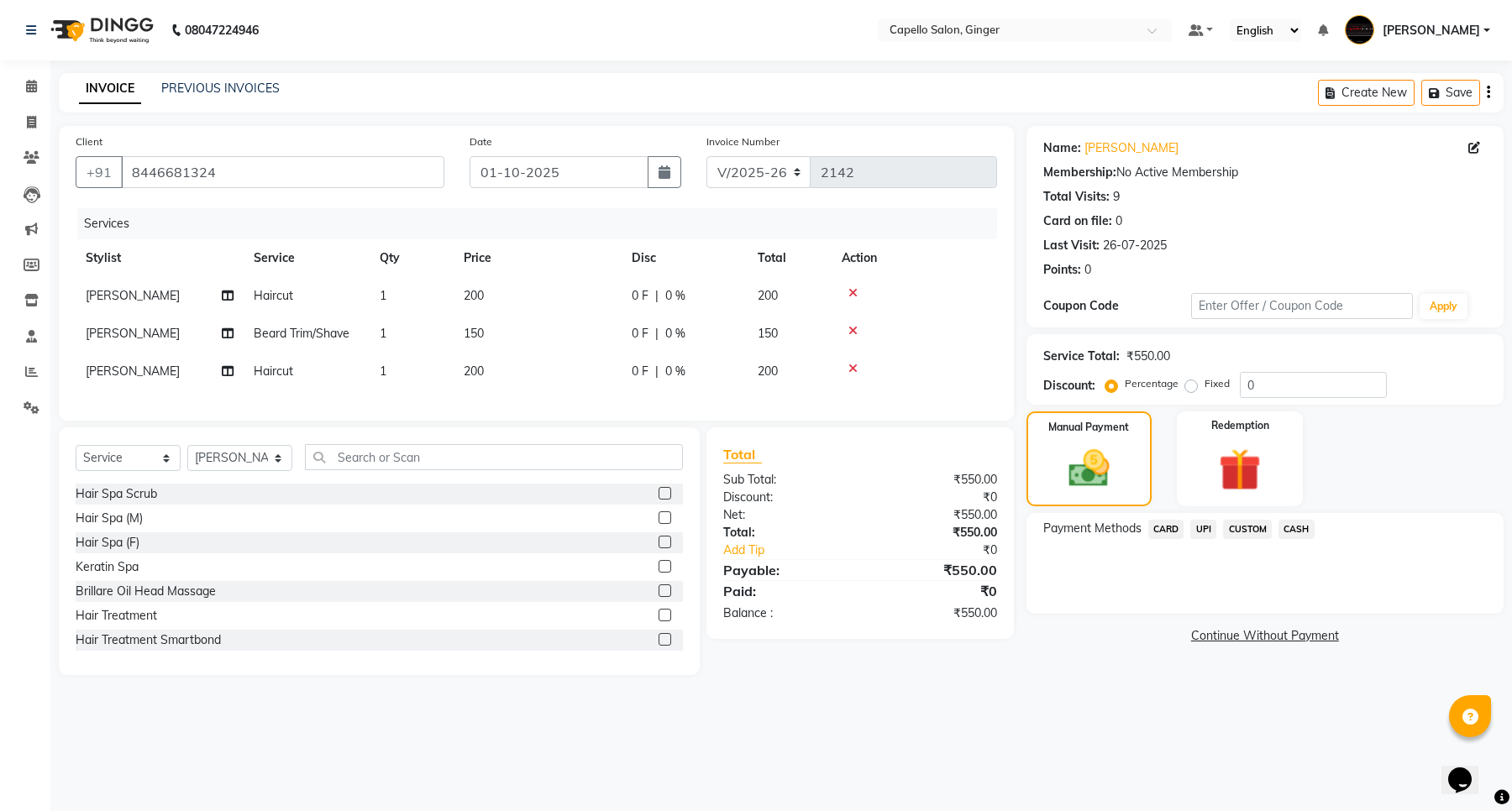
click at [1205, 529] on span "UPI" at bounding box center [1203, 529] width 26 height 19
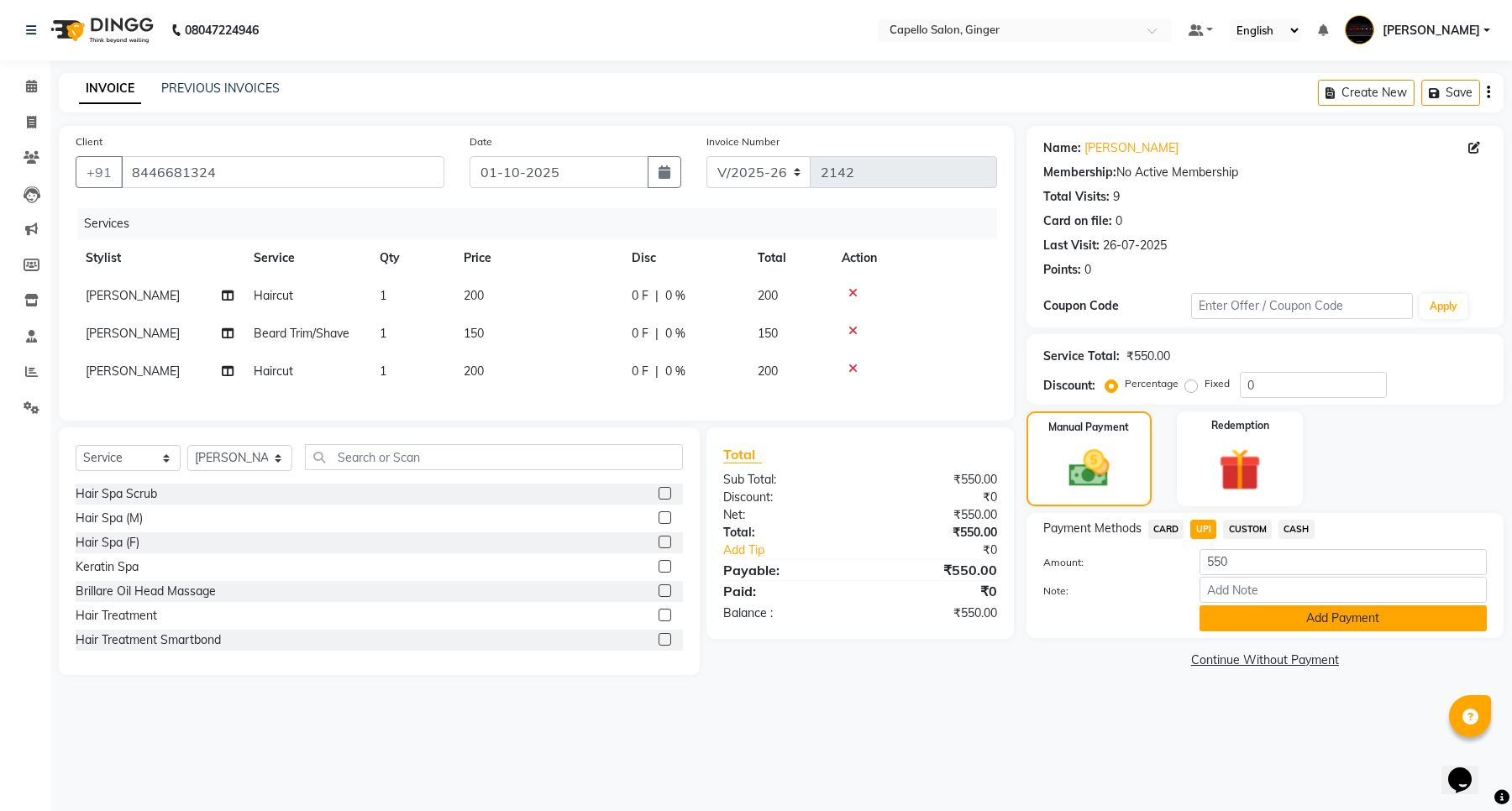
click at [1222, 626] on button "Add Payment" at bounding box center [1342, 619] width 287 height 26
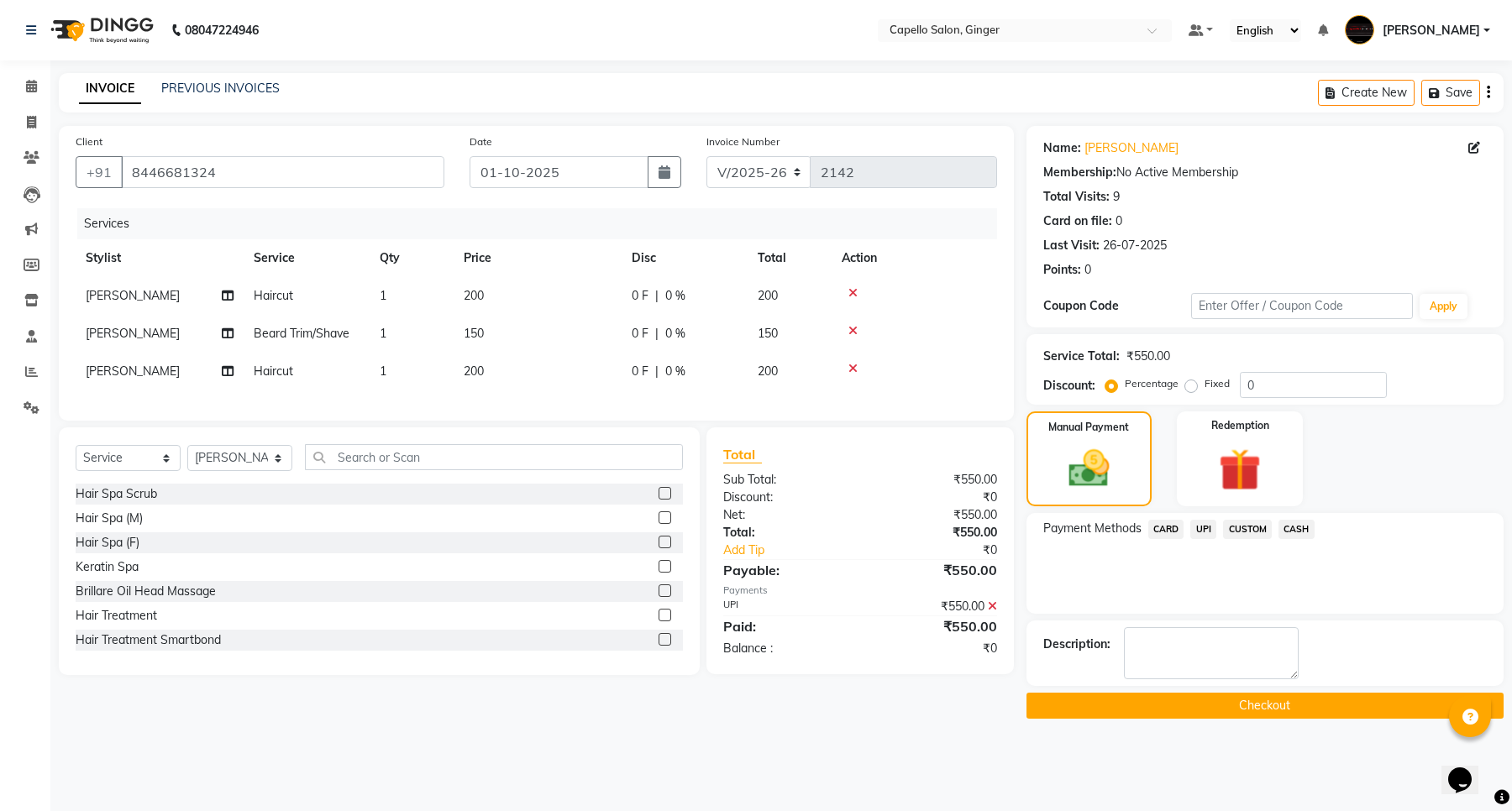
click at [1189, 704] on button "Checkout" at bounding box center [1265, 706] width 477 height 26
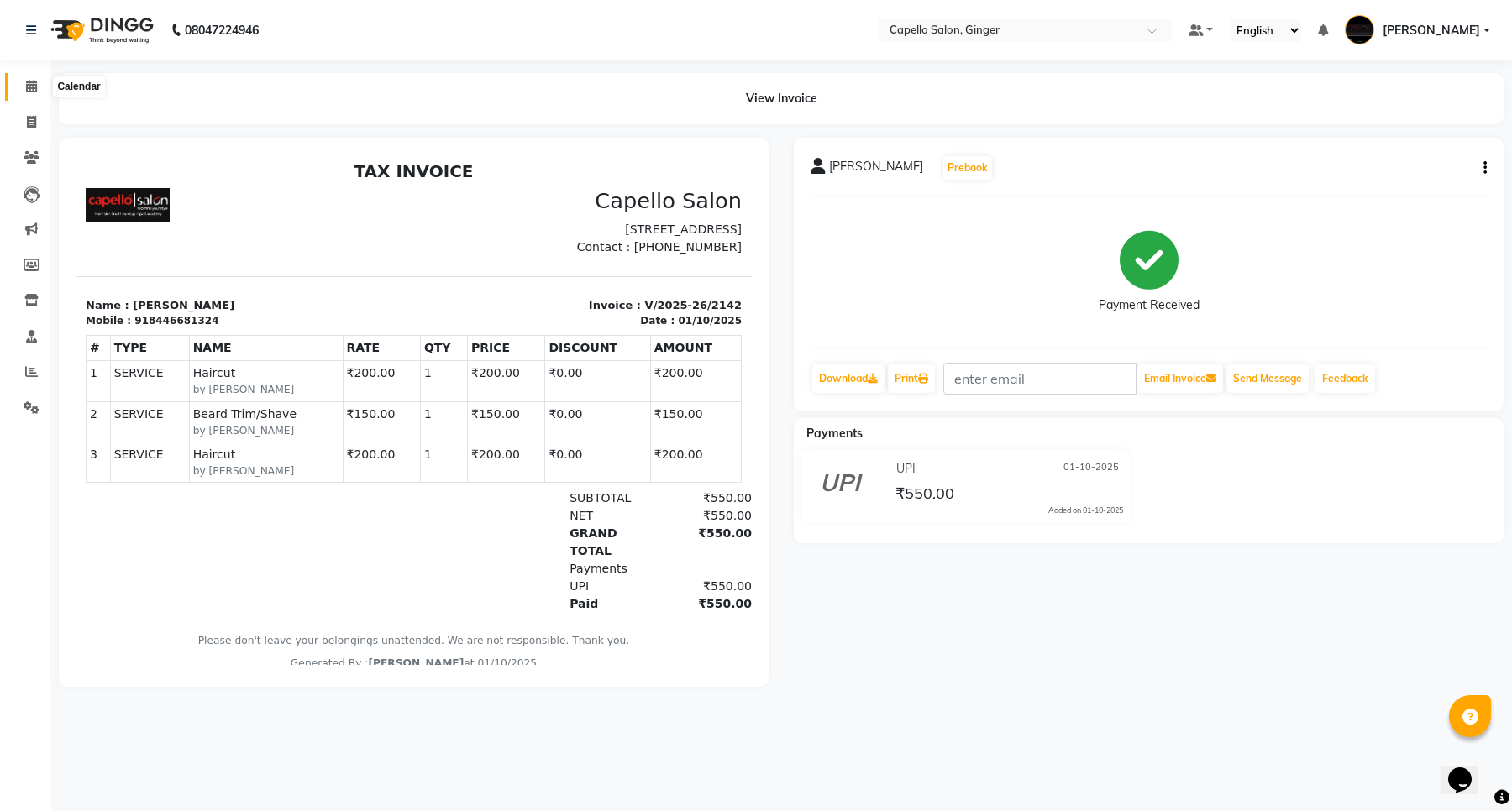
click at [26, 82] on icon at bounding box center [31, 86] width 11 height 13
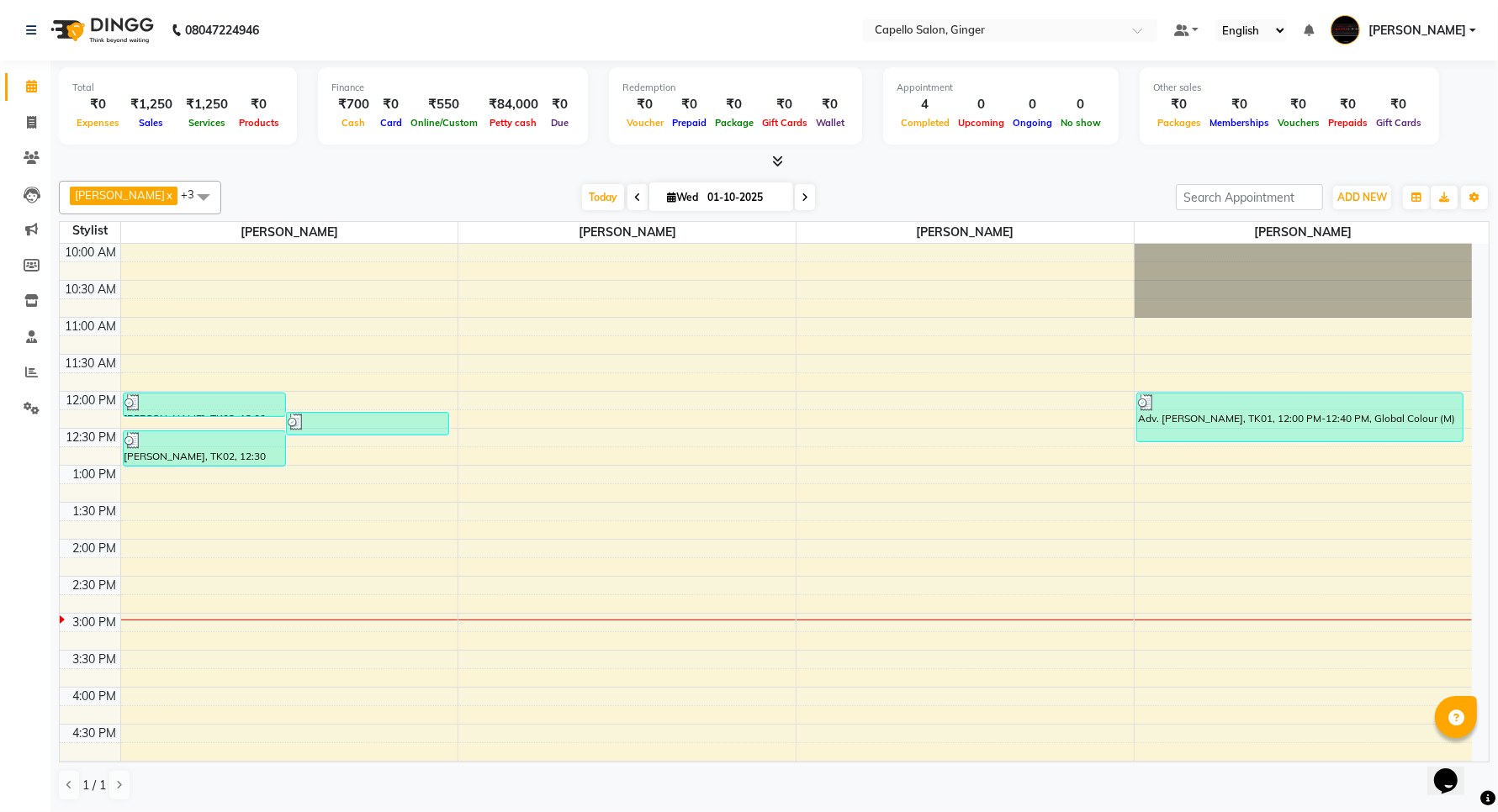
click at [702, 202] on input "01-10-2025" at bounding box center [744, 197] width 84 height 25
select select "10"
select select "2025"
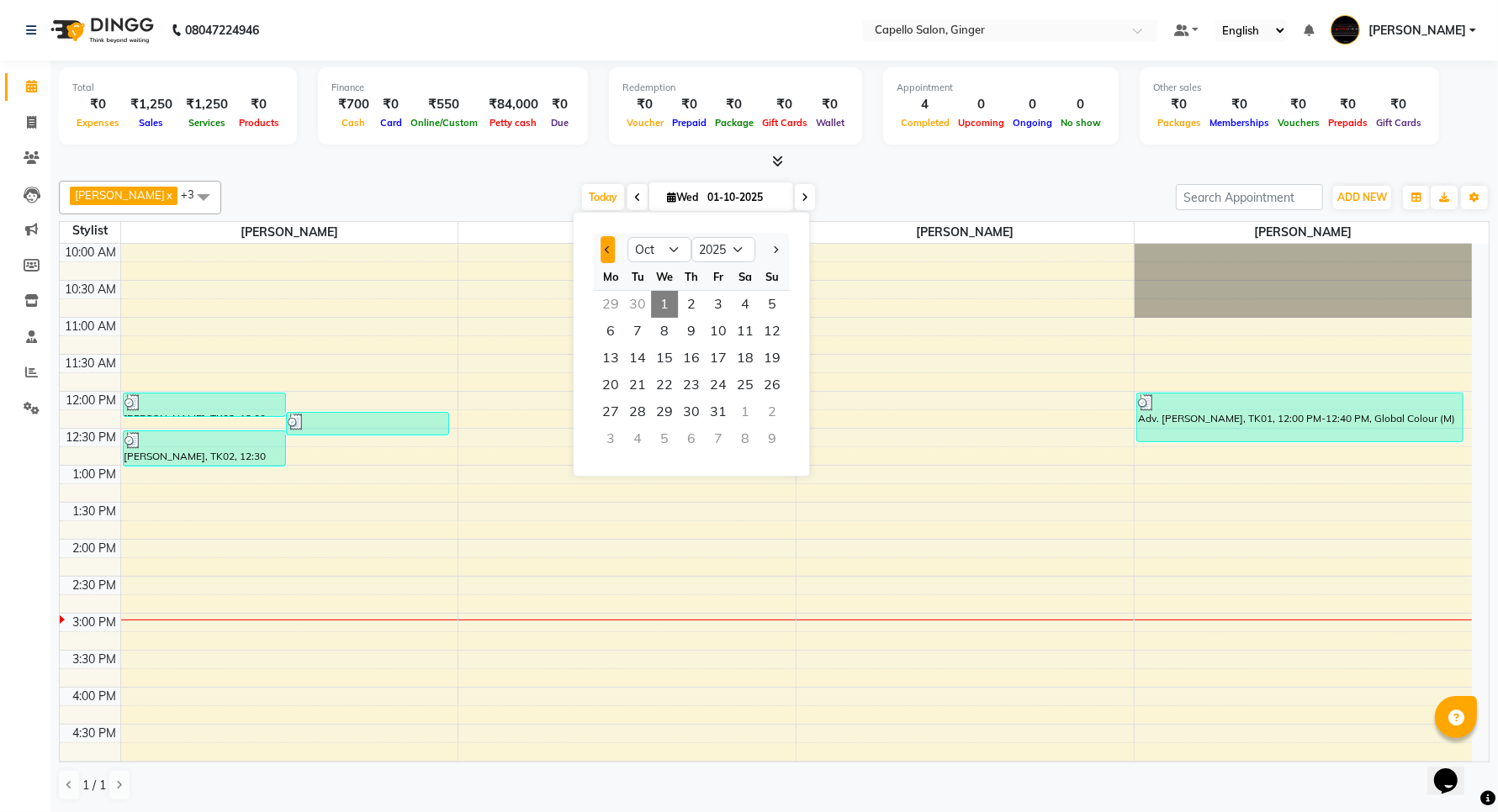
click at [601, 242] on button "Previous month" at bounding box center [608, 250] width 15 height 27
select select "9"
click at [603, 304] on span "1" at bounding box center [610, 304] width 27 height 27
type input "01-09-2025"
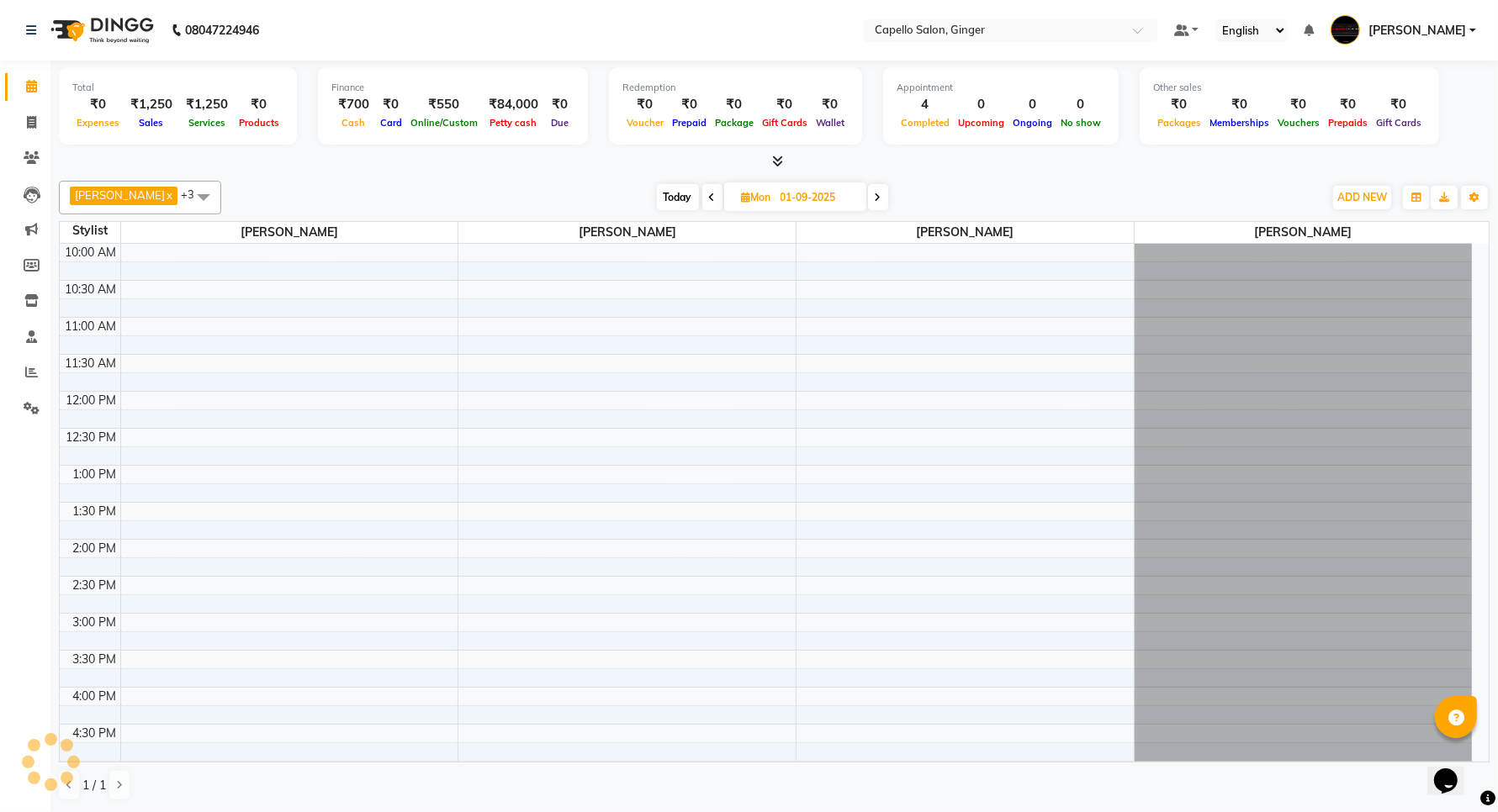
scroll to position [375, 0]
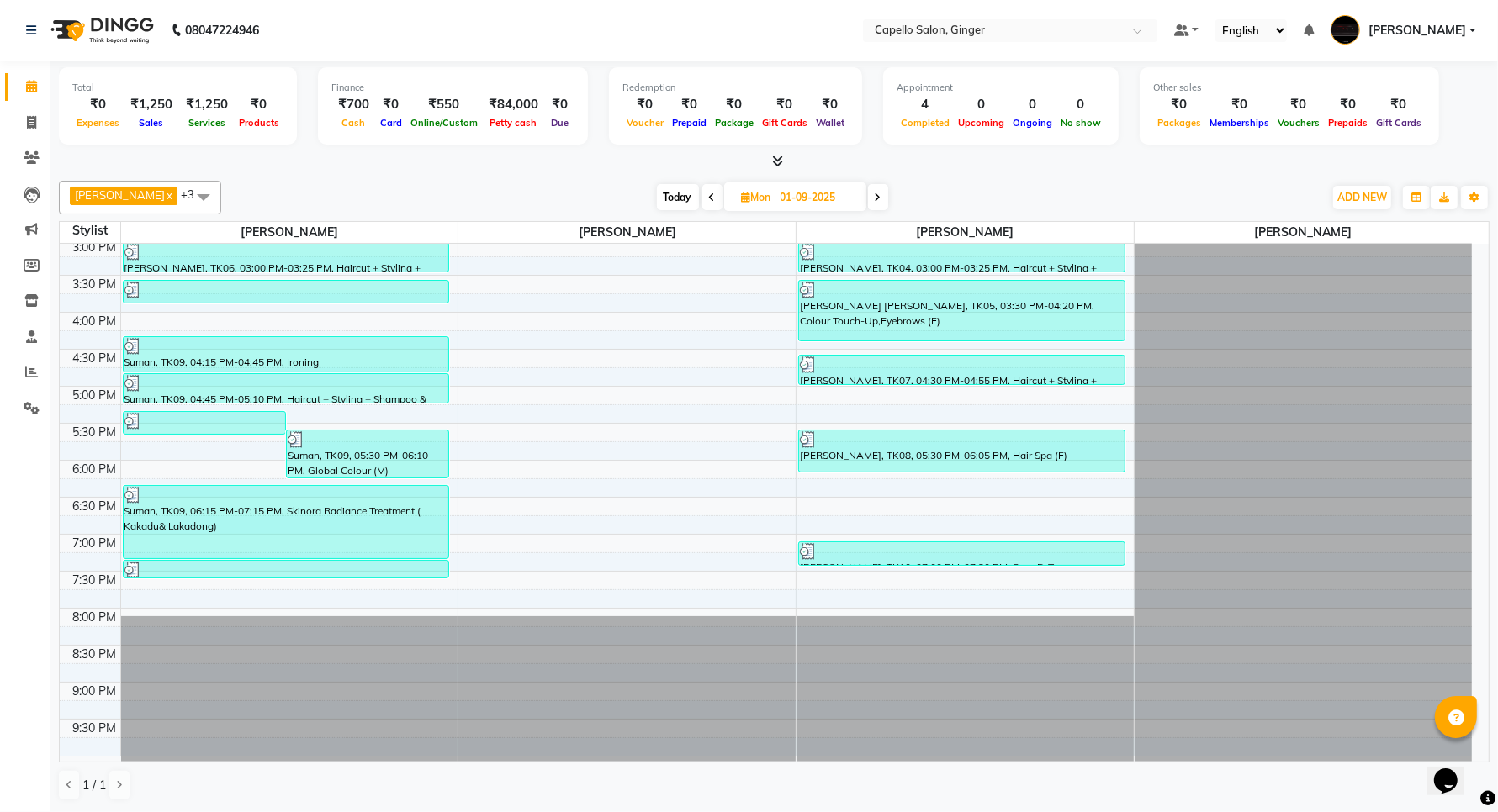
click at [750, 199] on span "Mon" at bounding box center [756, 197] width 38 height 13
select select "9"
select select "2025"
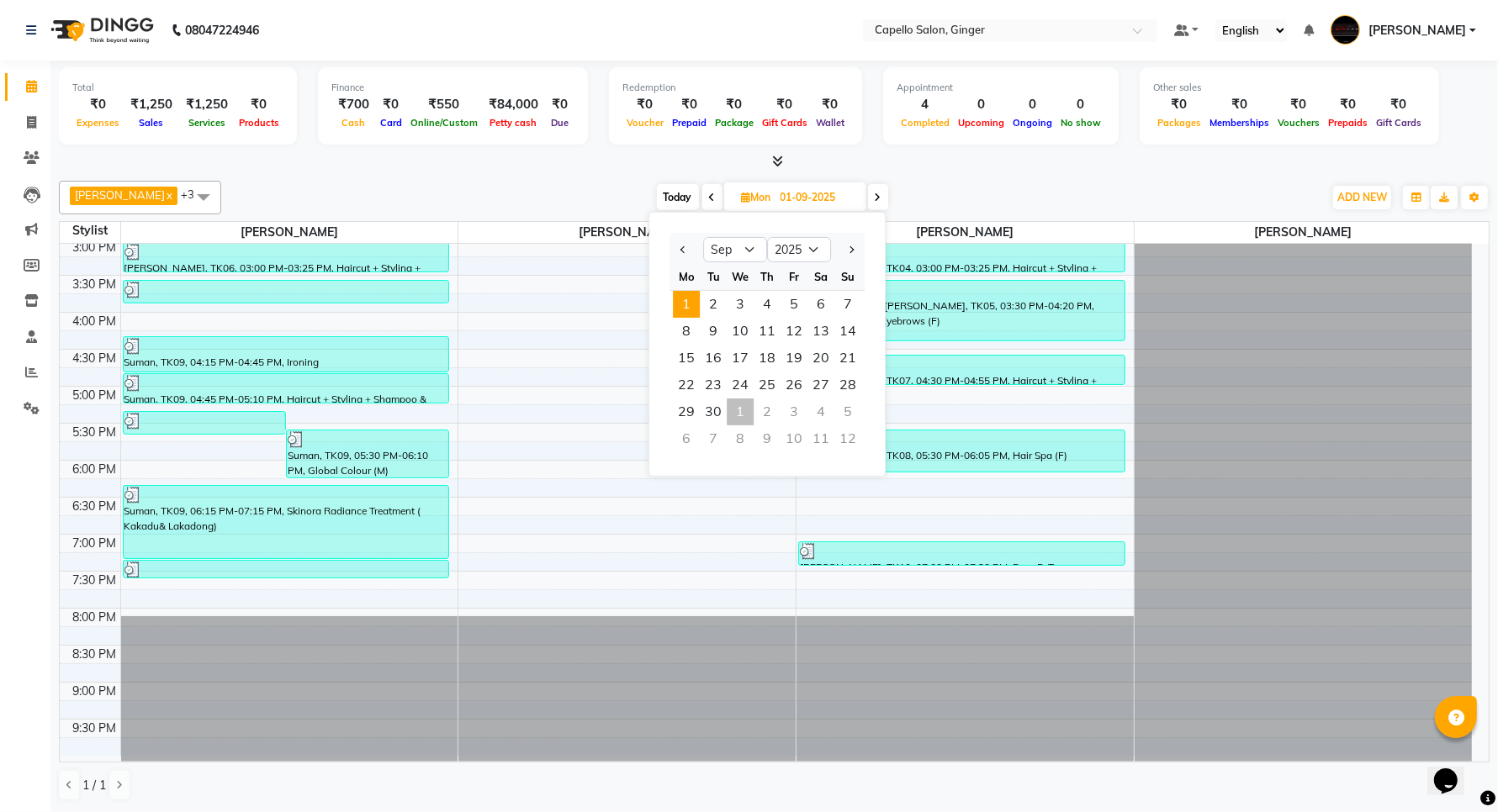
drag, startPoint x: 692, startPoint y: 301, endPoint x: 695, endPoint y: 217, distance: 84.1
click at [768, 406] on ngb-datepicker-month "Mo Tu We Th Fr Sa Su 1 2 3 4 5 6 7 8 9 10 11 12 13 14 15 16 17 18 19 20 21 22 2…" at bounding box center [766, 360] width 196 height 193
click at [551, 161] on div at bounding box center [774, 161] width 1431 height 17
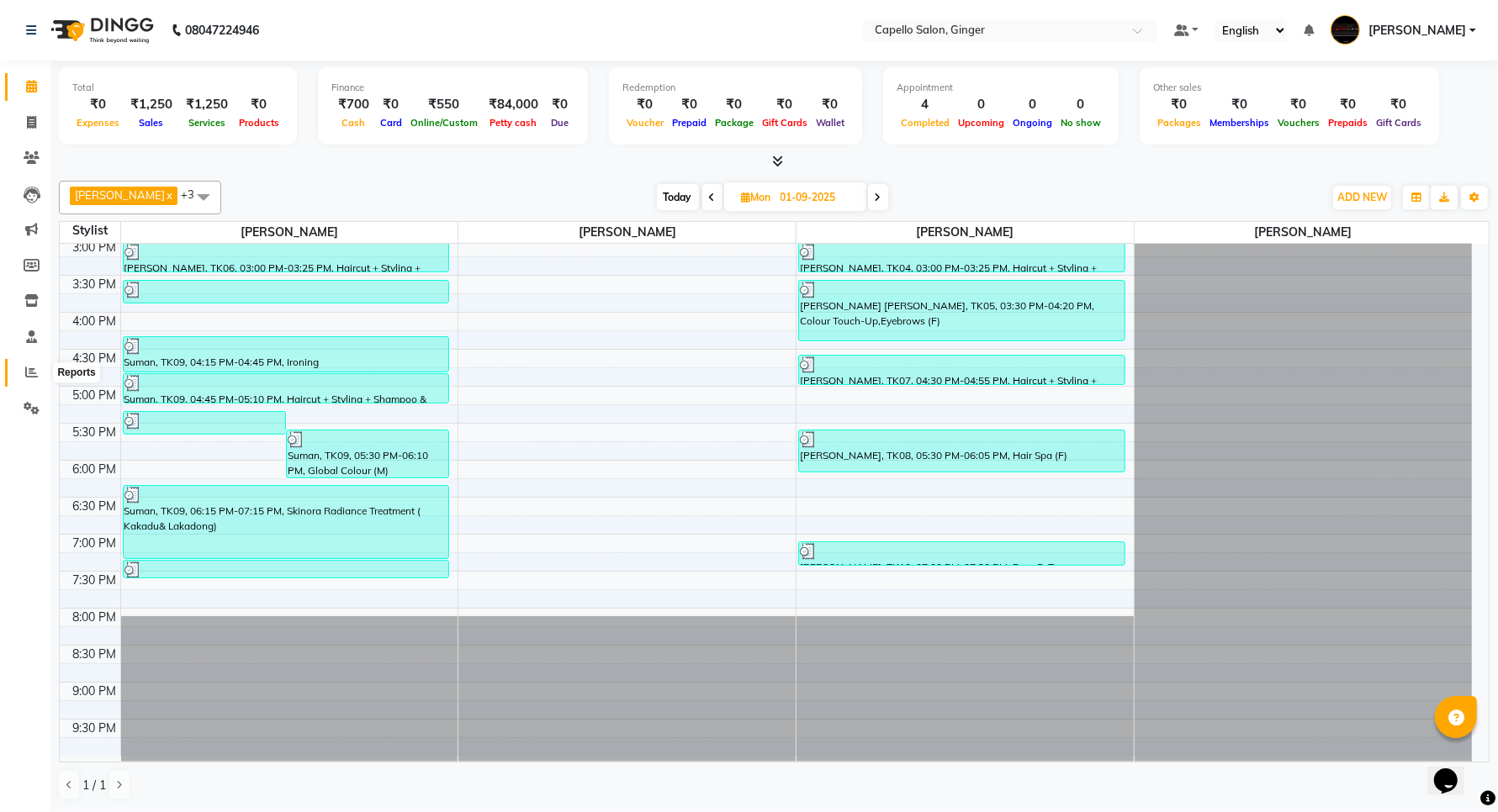
click at [25, 371] on icon at bounding box center [31, 373] width 13 height 13
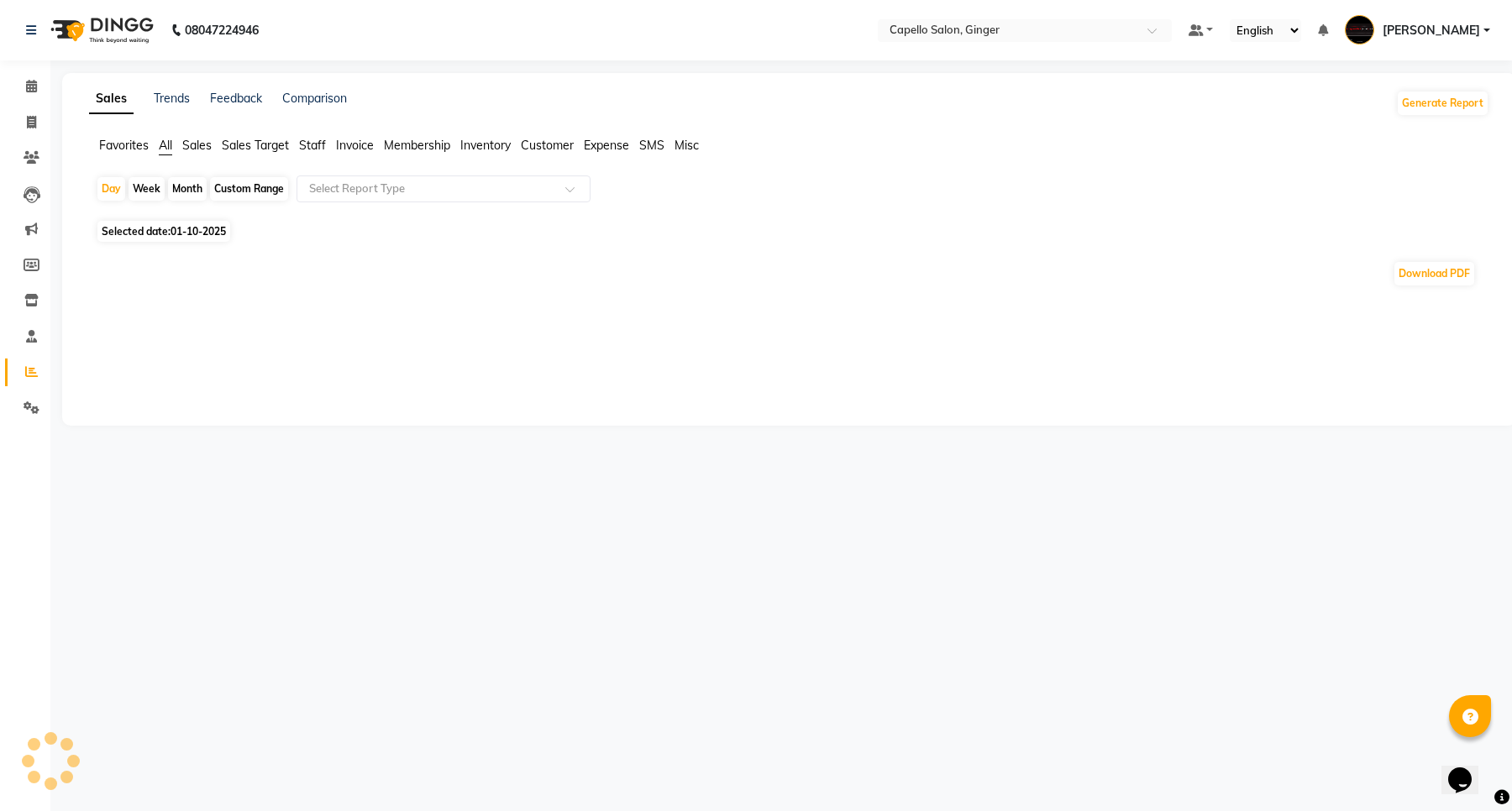
click at [309, 145] on span "Staff" at bounding box center [312, 145] width 27 height 15
click at [186, 190] on div "Month" at bounding box center [187, 189] width 38 height 24
select select "10"
select select "2025"
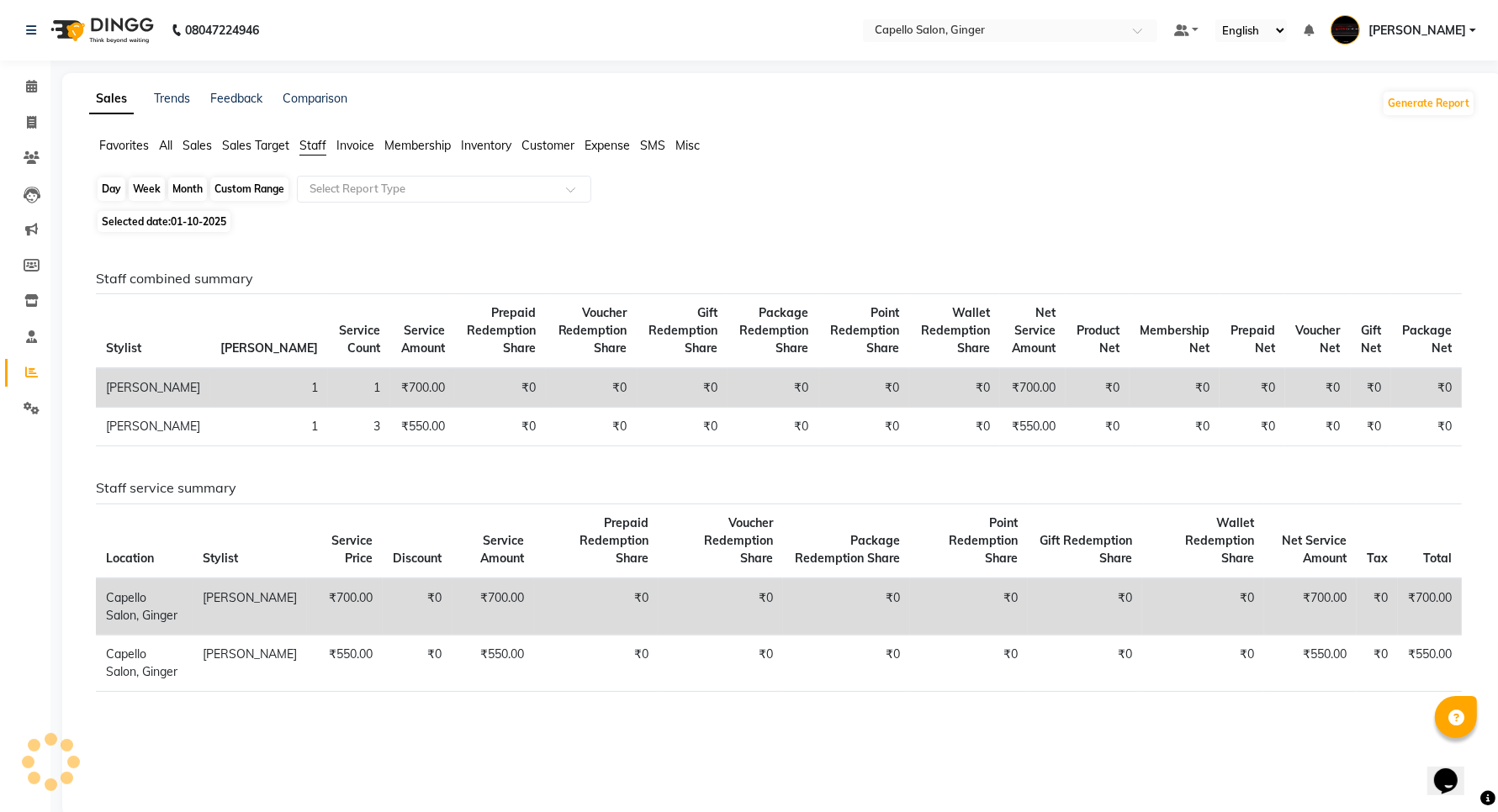
click at [195, 179] on div "Month" at bounding box center [187, 189] width 39 height 24
select select "10"
select select "2025"
click at [185, 186] on div "Month" at bounding box center [187, 189] width 39 height 24
select select "10"
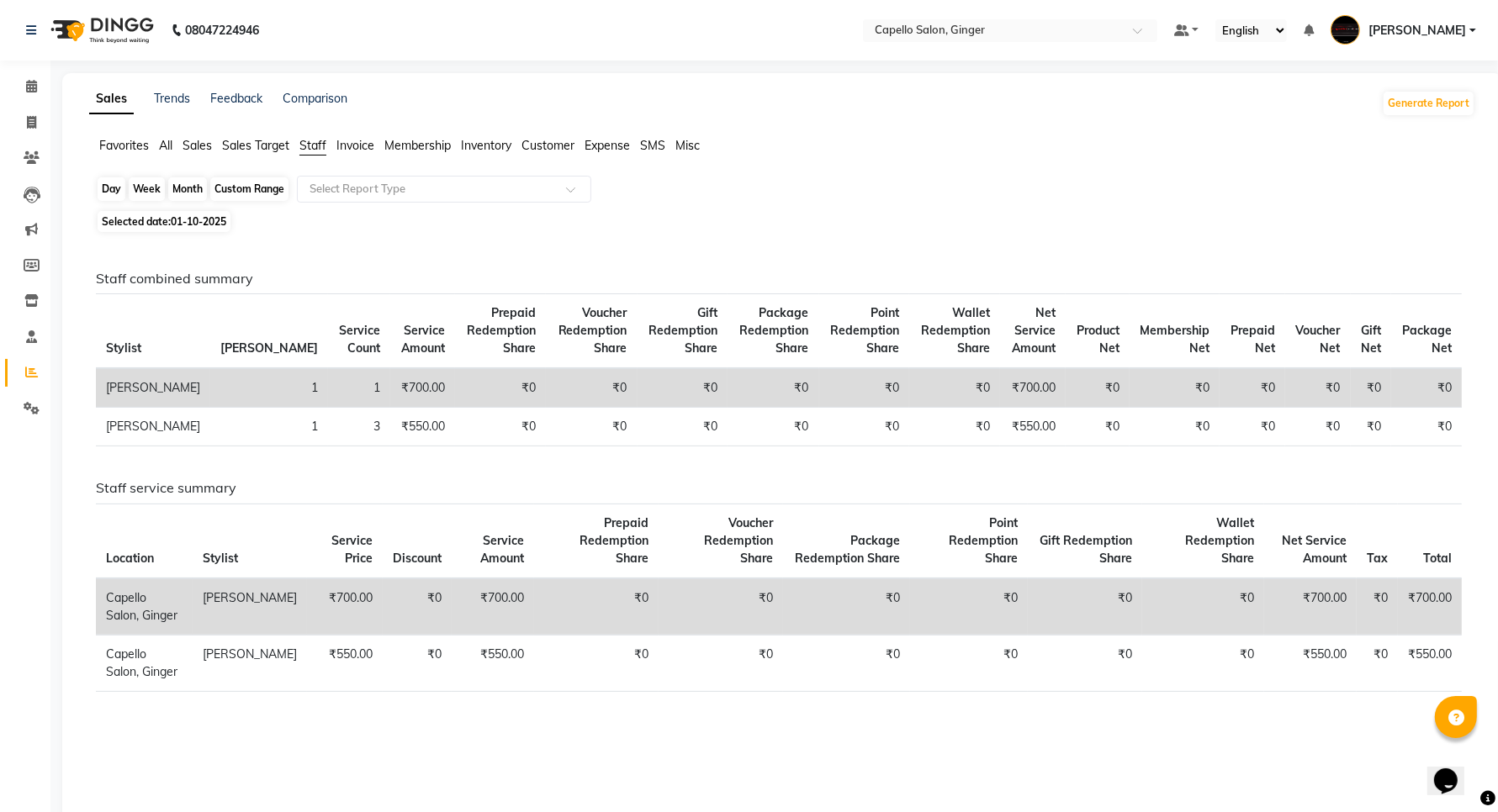
select select "2025"
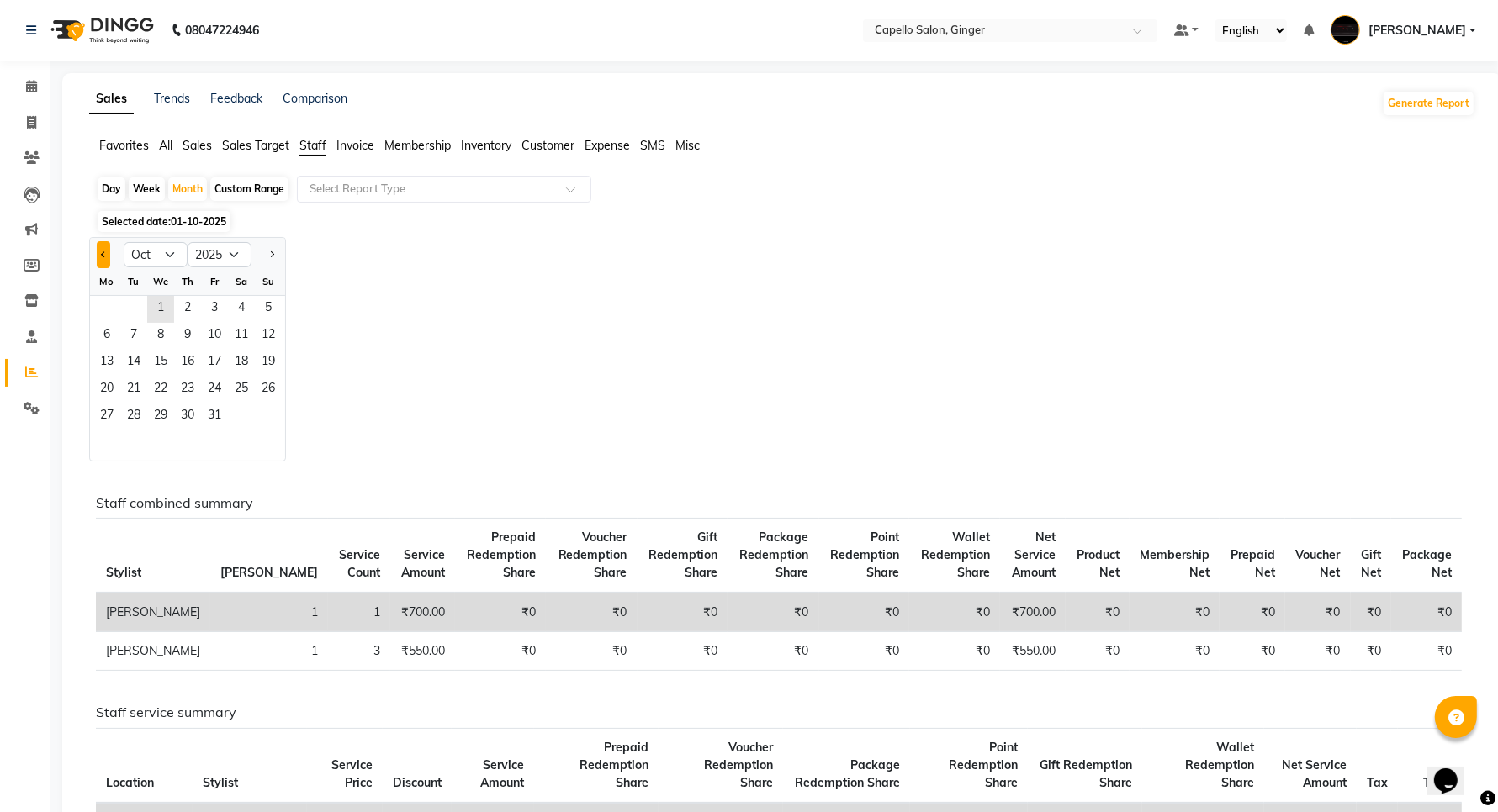
click at [109, 250] on button "Previous month" at bounding box center [103, 254] width 14 height 27
select select "9"
click at [106, 296] on span "1" at bounding box center [106, 309] width 27 height 27
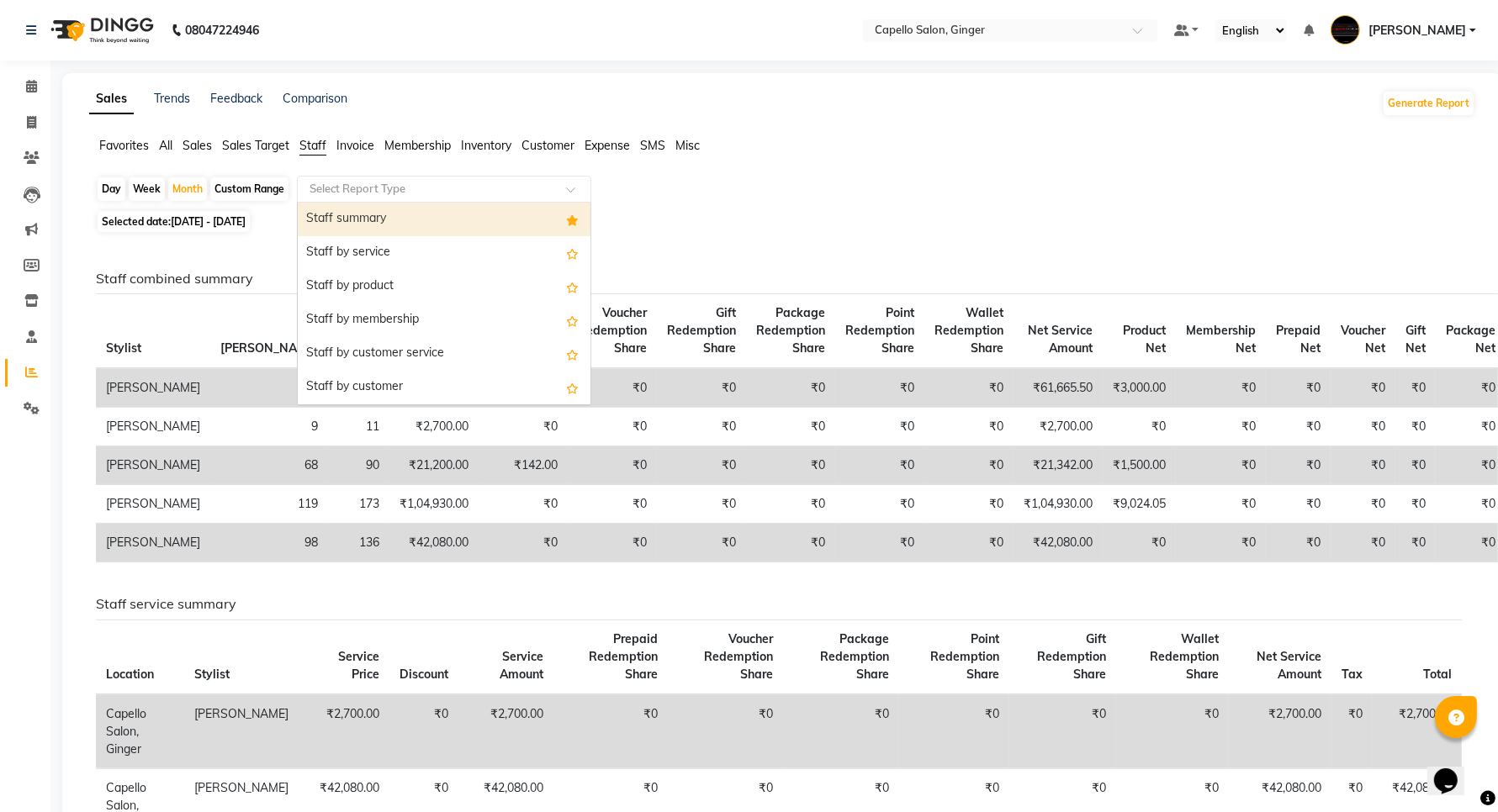
click at [566, 186] on span at bounding box center [576, 195] width 21 height 17
click at [372, 217] on div "Staff summary" at bounding box center [443, 219] width 293 height 34
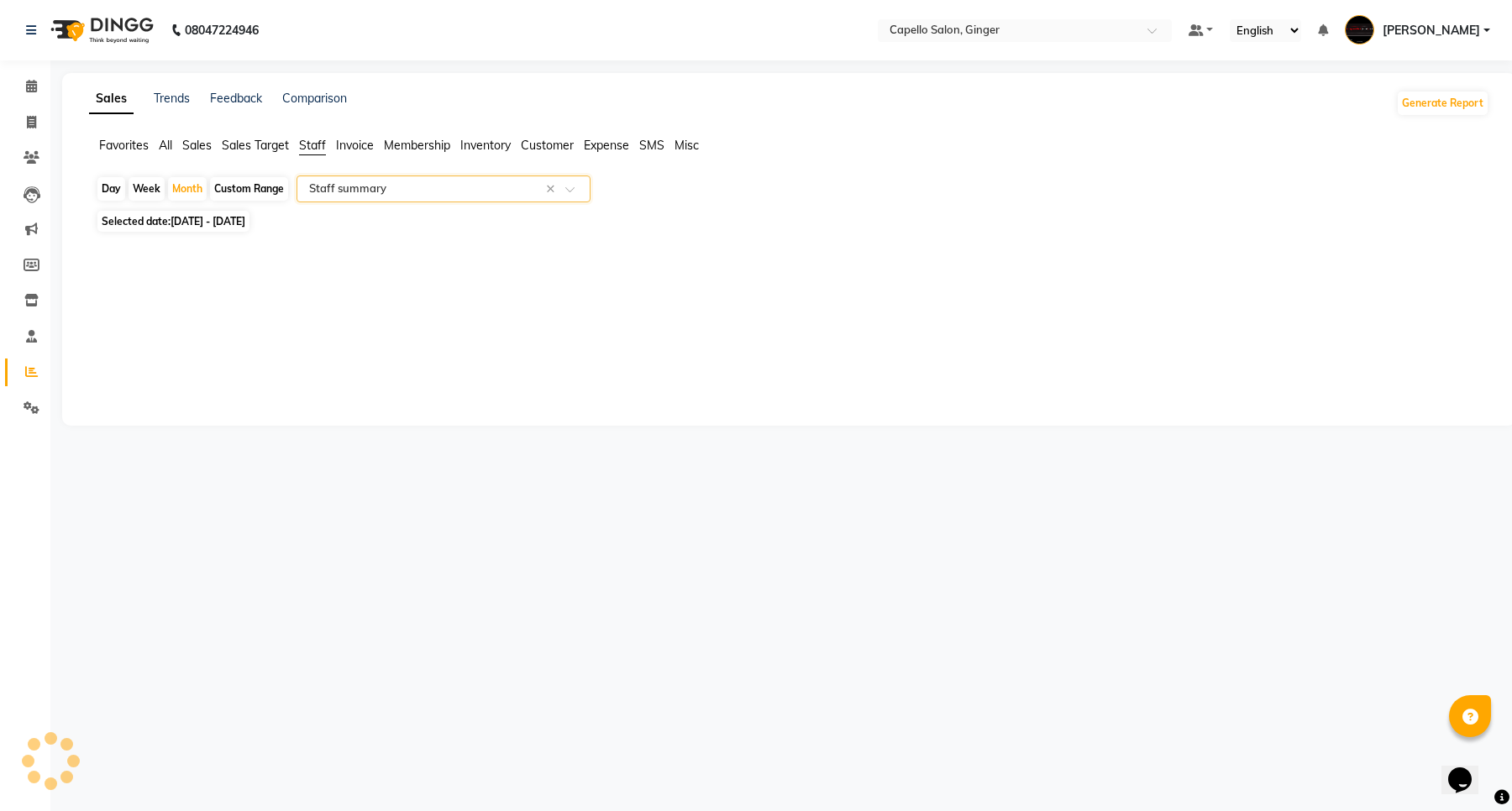
select select "full_report"
select select "csv"
click at [242, 336] on div at bounding box center [777, 564] width 1364 height 588
click at [38, 97] on link "Calendar" at bounding box center [25, 87] width 40 height 27
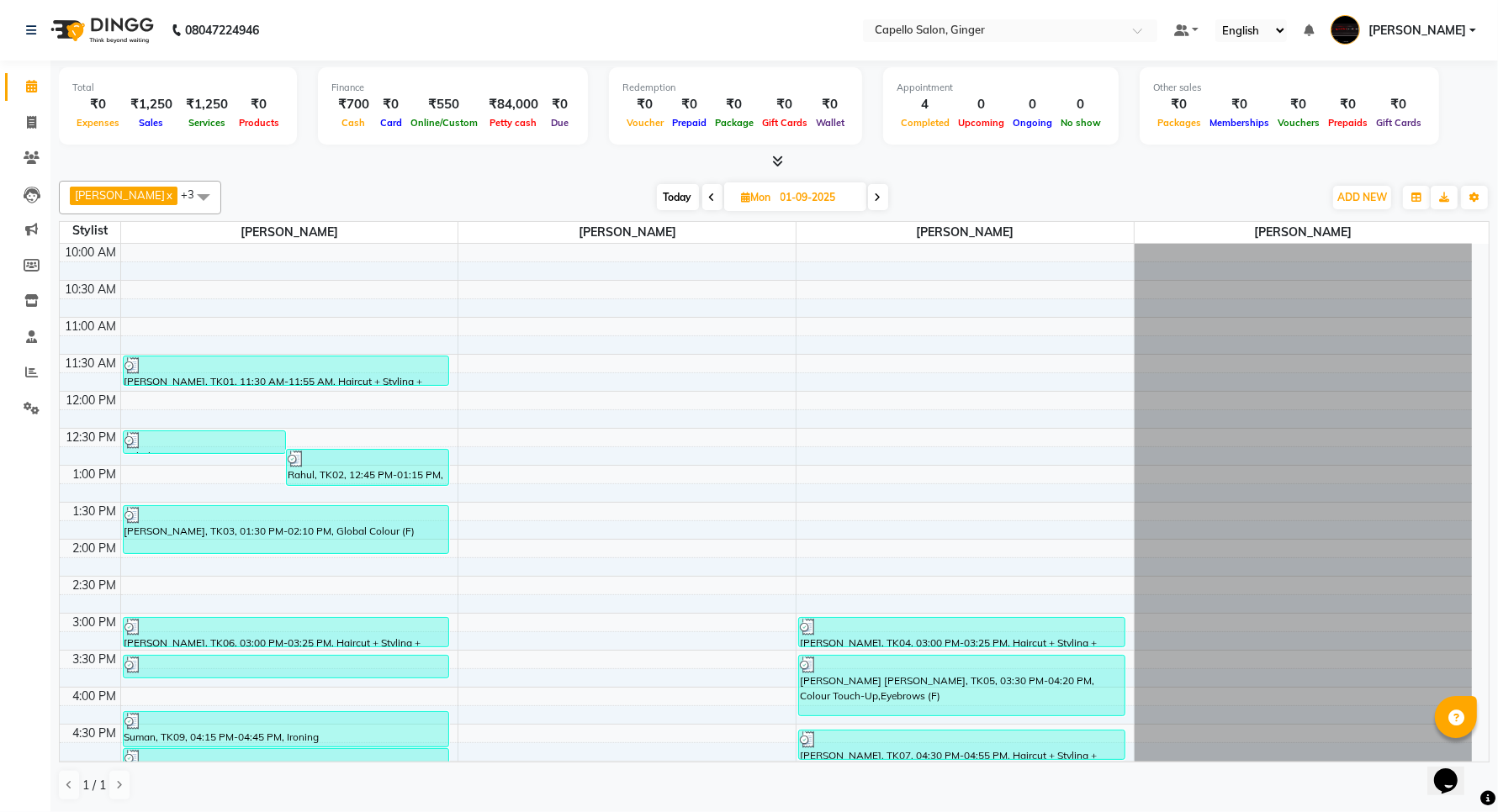
click at [868, 198] on span at bounding box center [878, 197] width 20 height 26
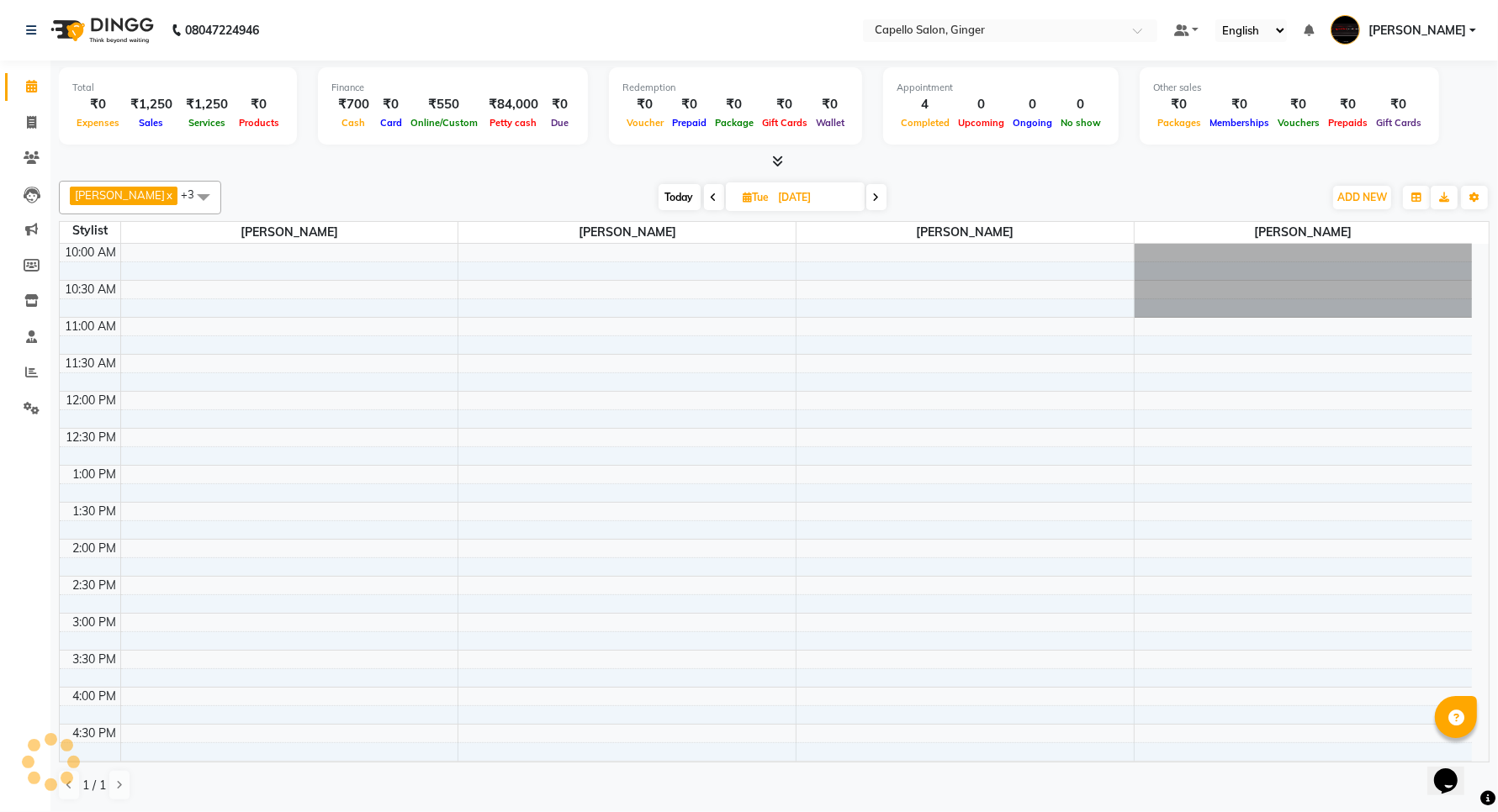
scroll to position [375, 0]
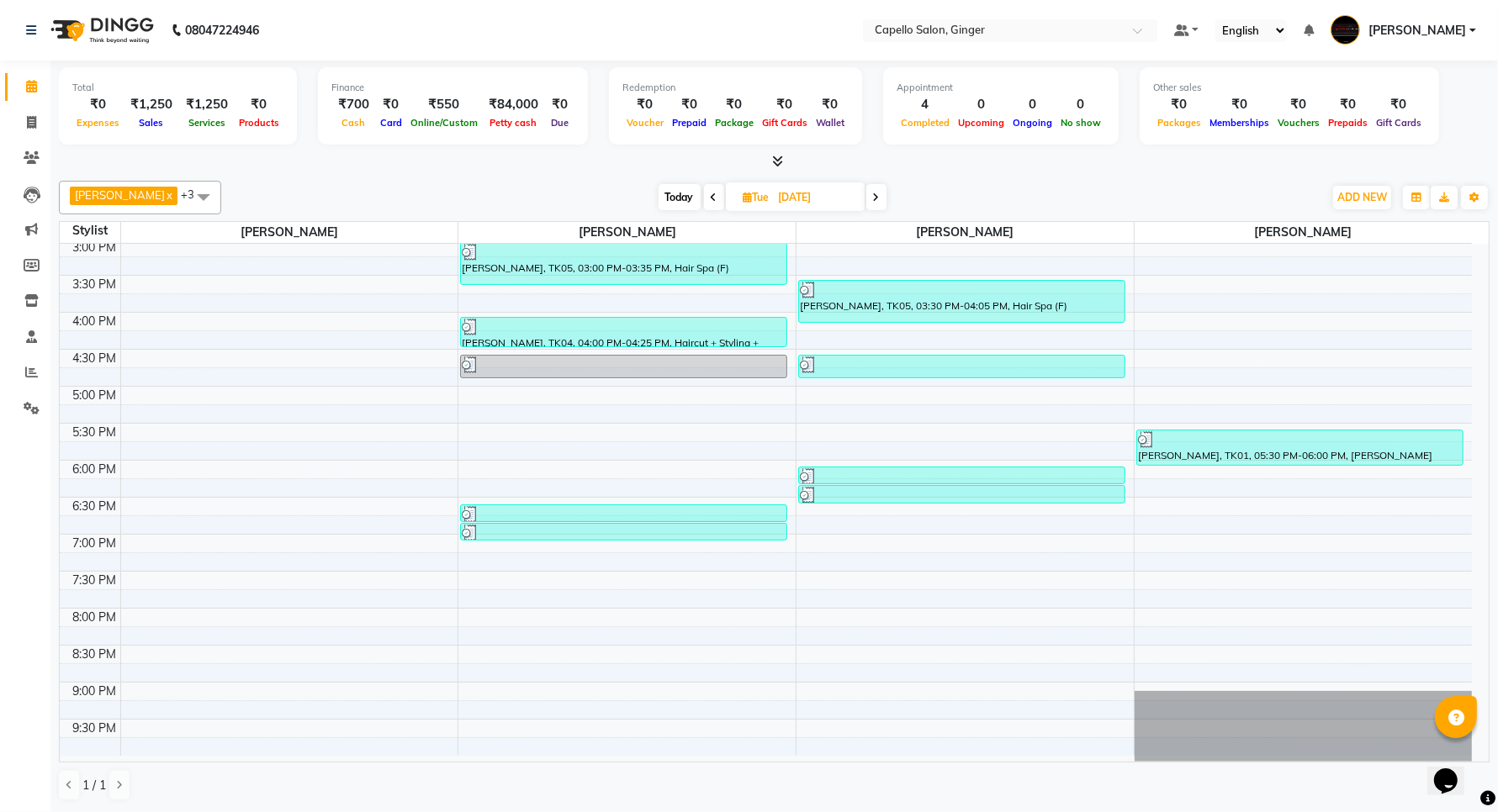
click at [778, 164] on icon at bounding box center [777, 161] width 11 height 13
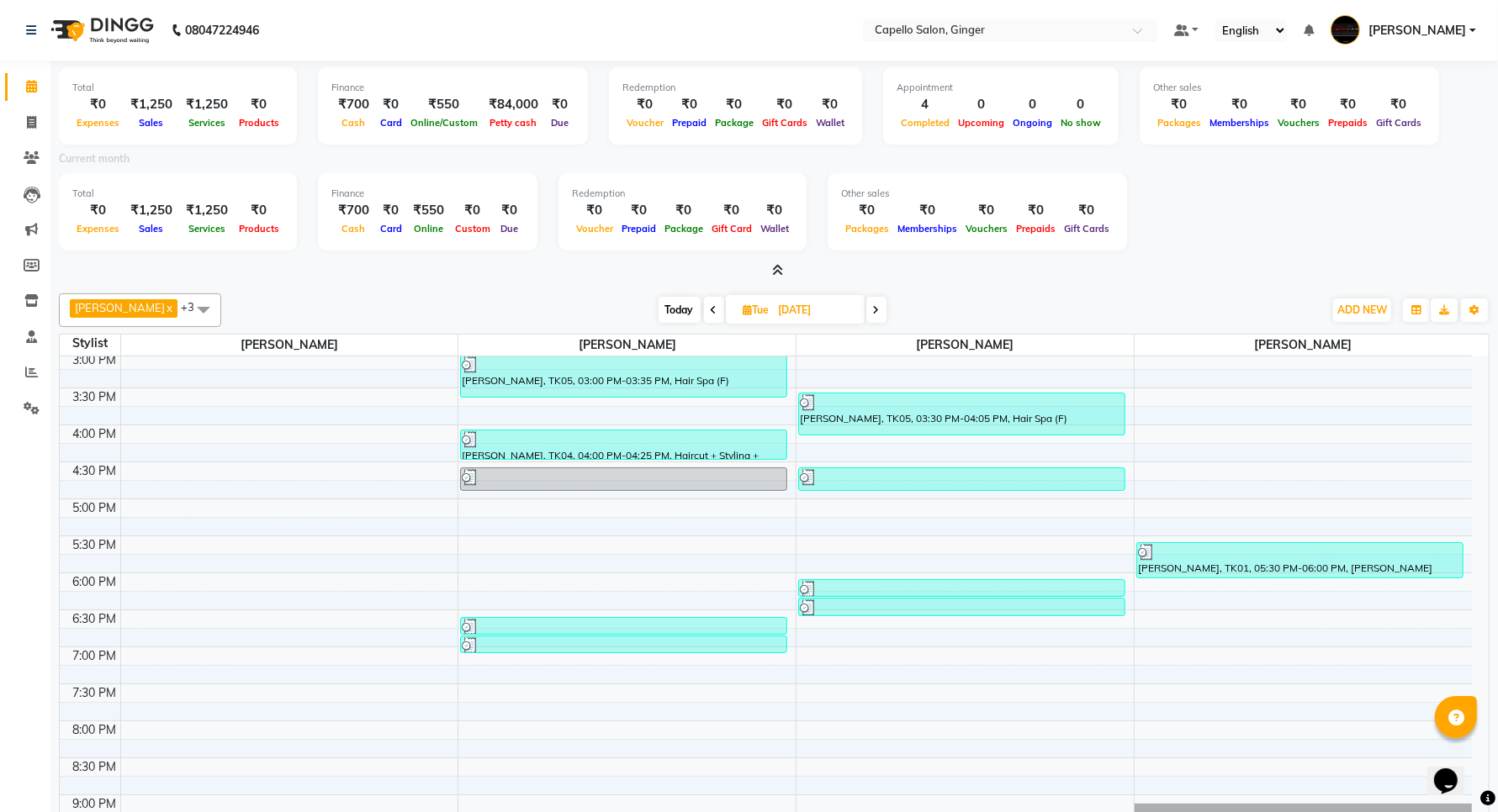
click at [776, 271] on icon at bounding box center [777, 271] width 11 height 13
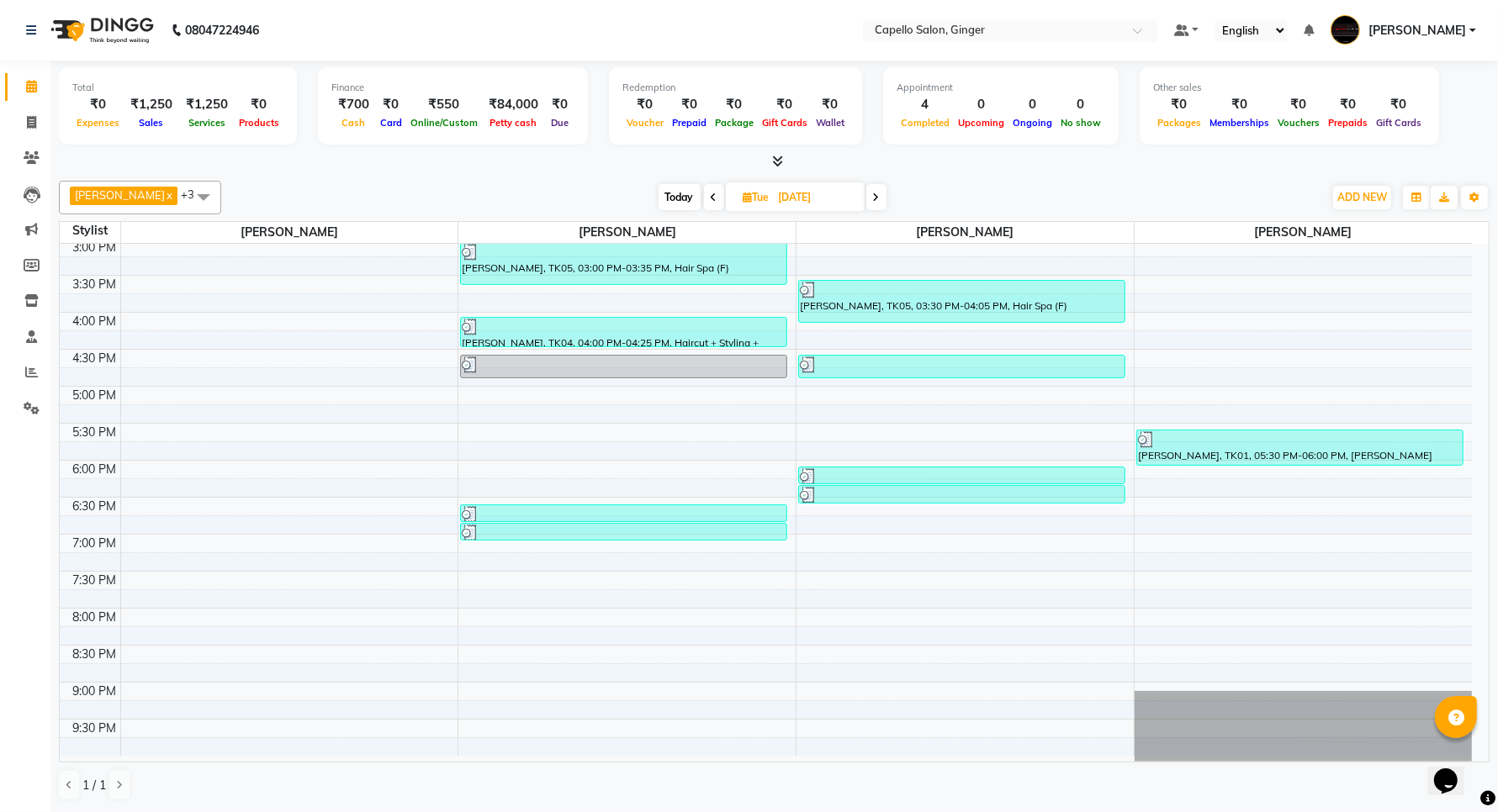
click at [704, 192] on span at bounding box center [714, 197] width 20 height 26
type input "01-09-2025"
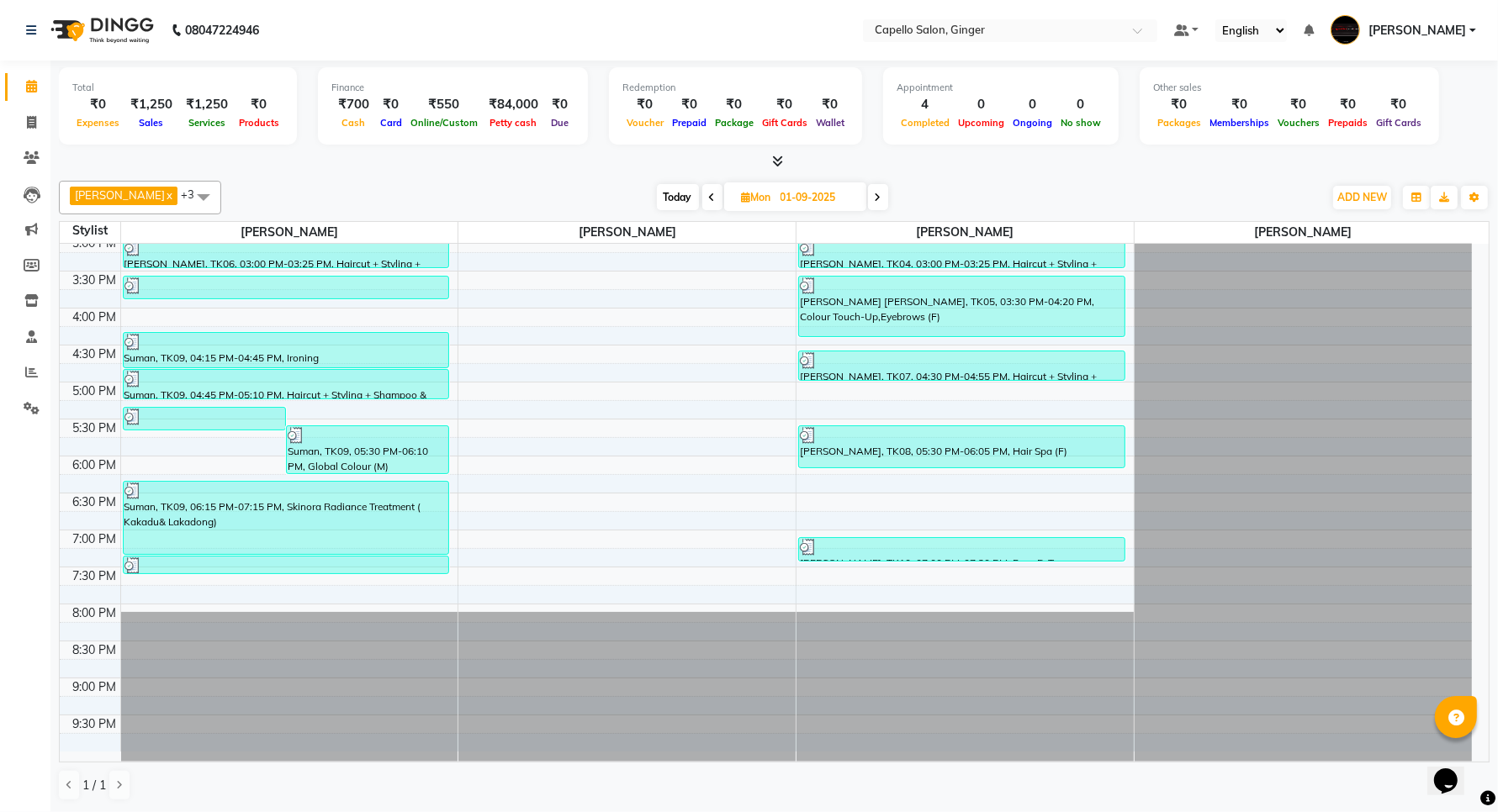
scroll to position [0, 0]
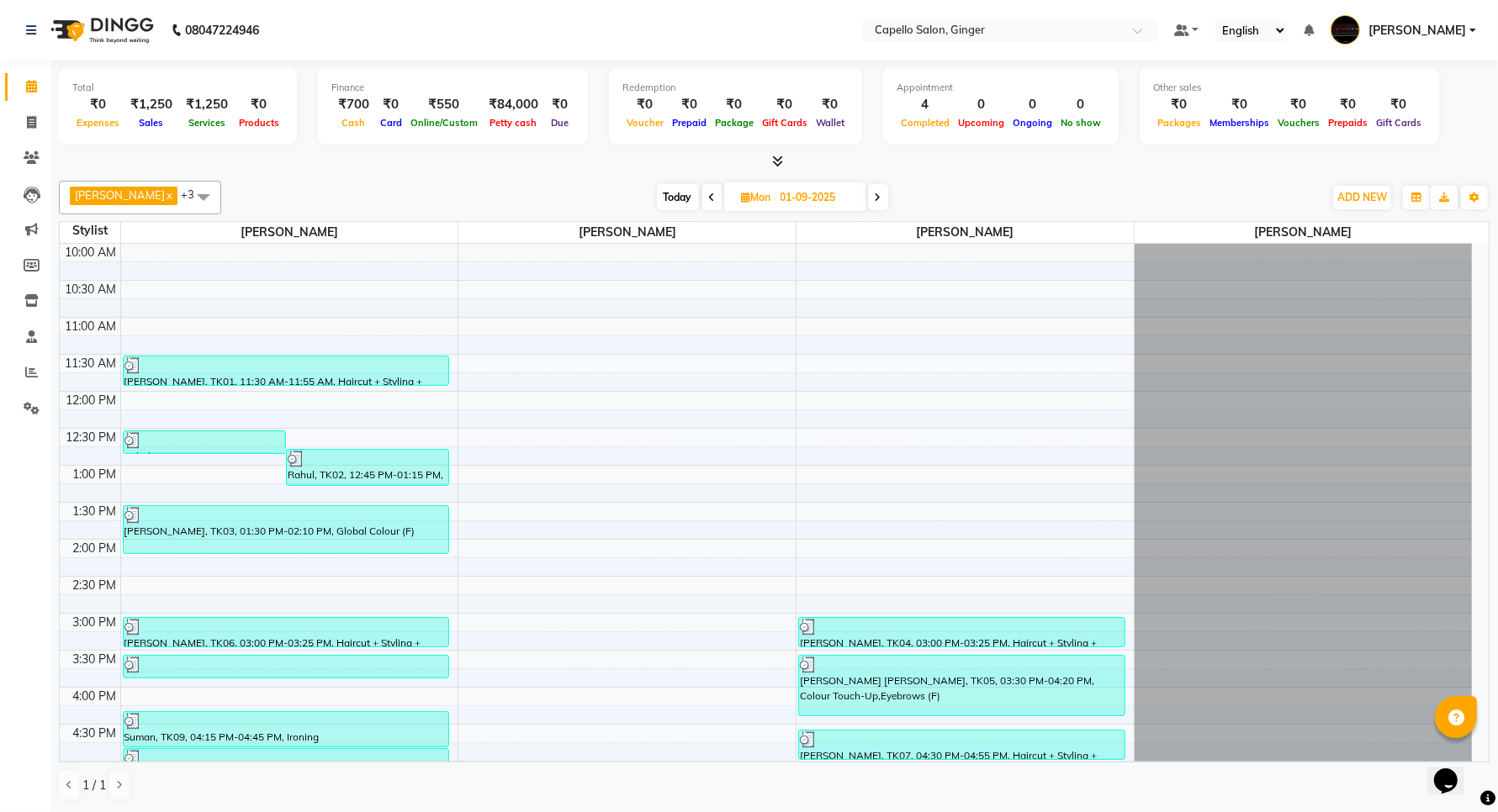
click at [800, 197] on input "01-09-2025" at bounding box center [818, 197] width 84 height 25
select select "9"
select select "2025"
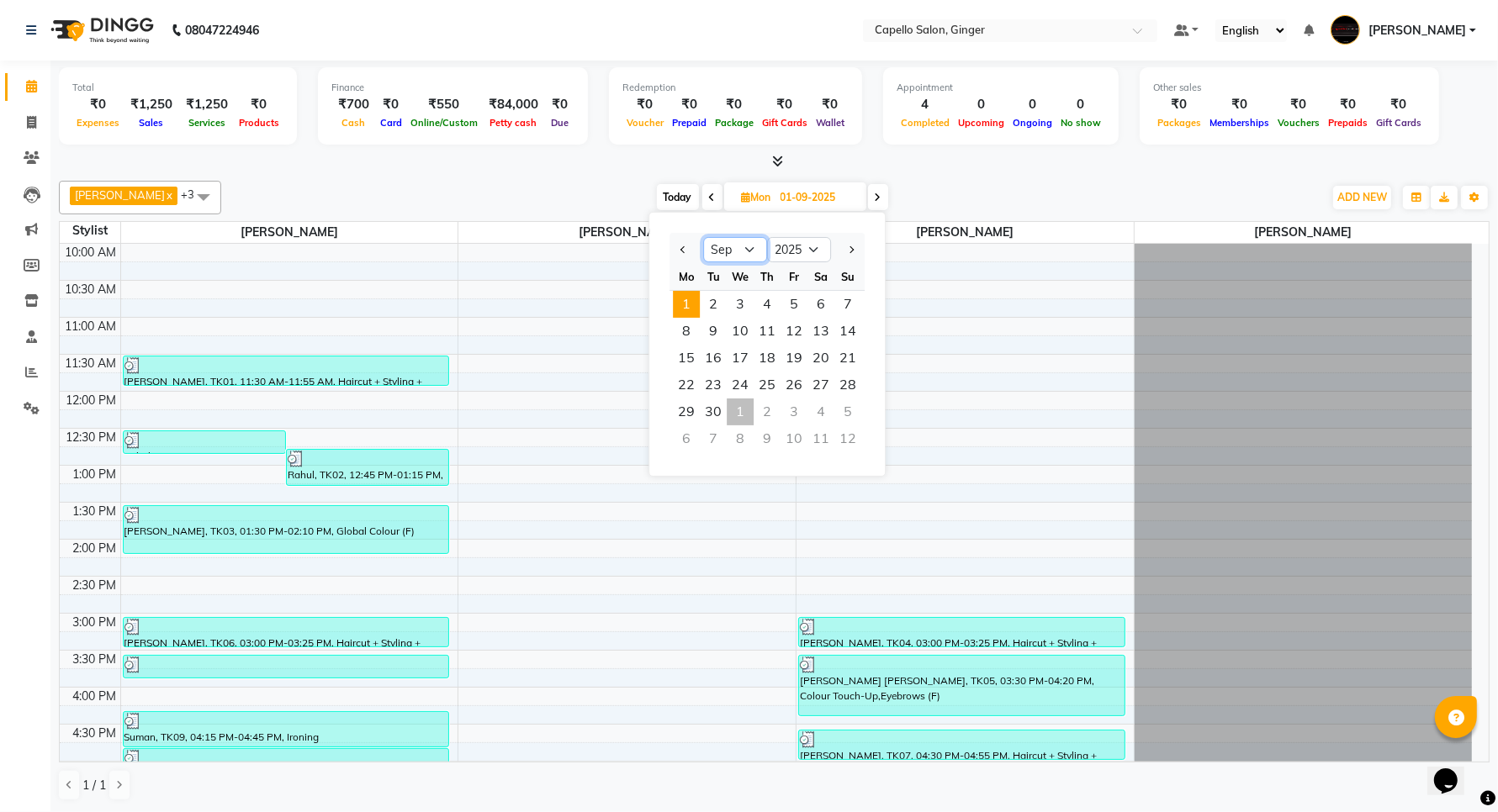
click at [750, 249] on select "Jan Feb Mar Apr May Jun [DATE] Aug Sep Oct Nov Dec" at bounding box center [735, 249] width 64 height 25
select select "10"
click at [703, 237] on select "Jan Feb Mar Apr May Jun [DATE] Aug Sep Oct Nov Dec" at bounding box center [735, 249] width 64 height 25
click at [1109, 156] on div at bounding box center [774, 161] width 1431 height 17
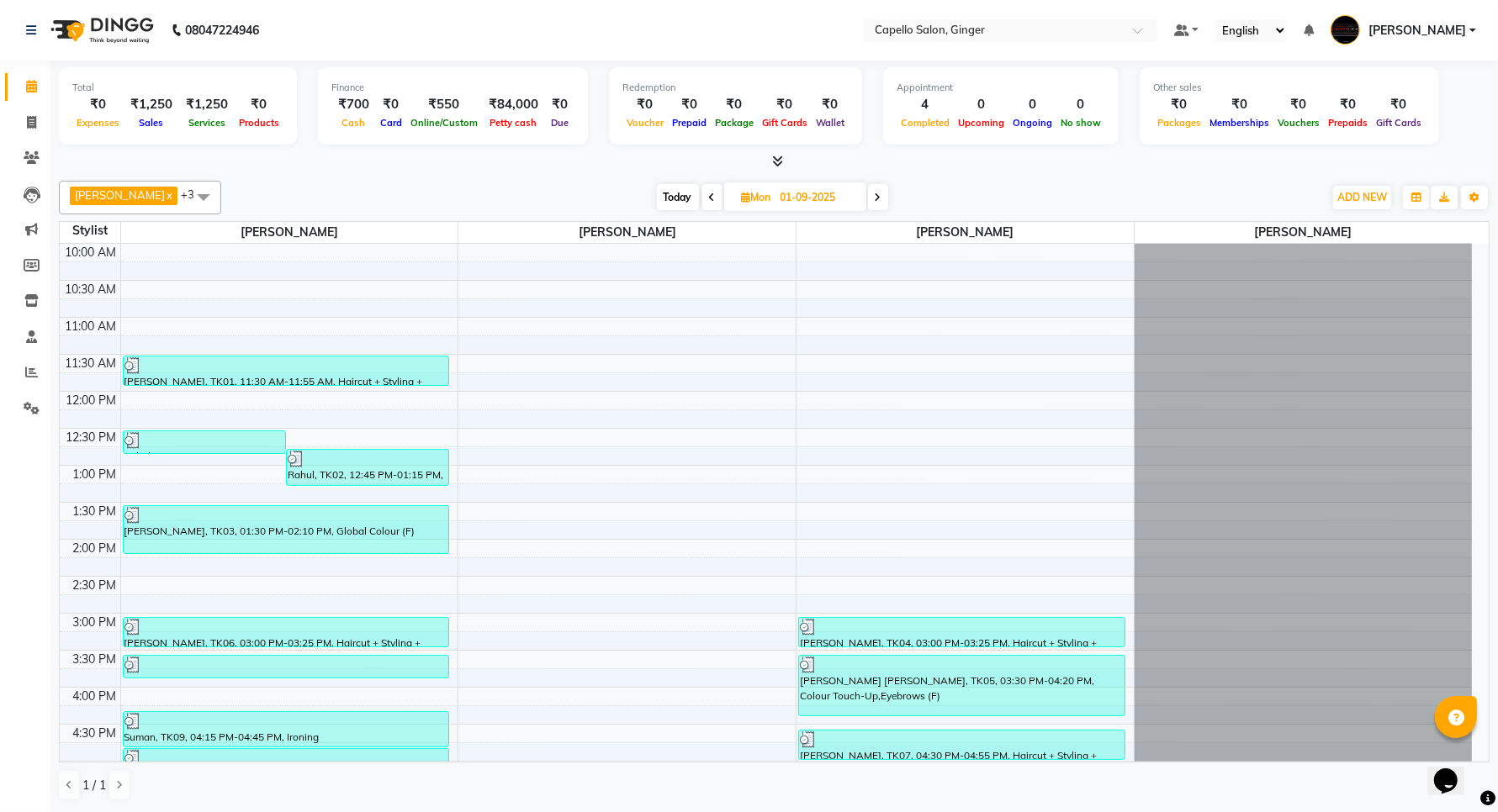
click at [868, 204] on span at bounding box center [878, 197] width 20 height 26
type input "[DATE]"
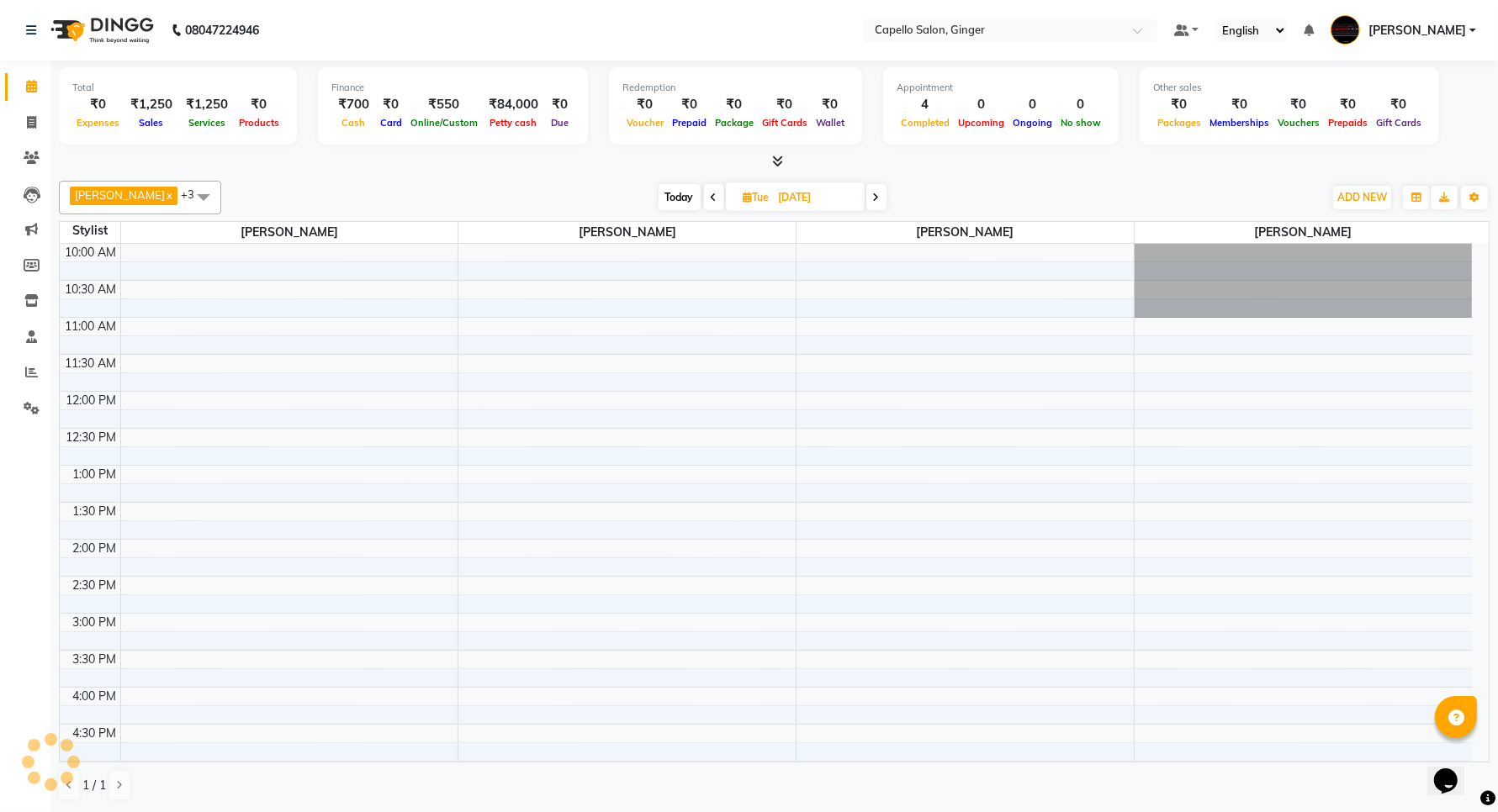
scroll to position [375, 0]
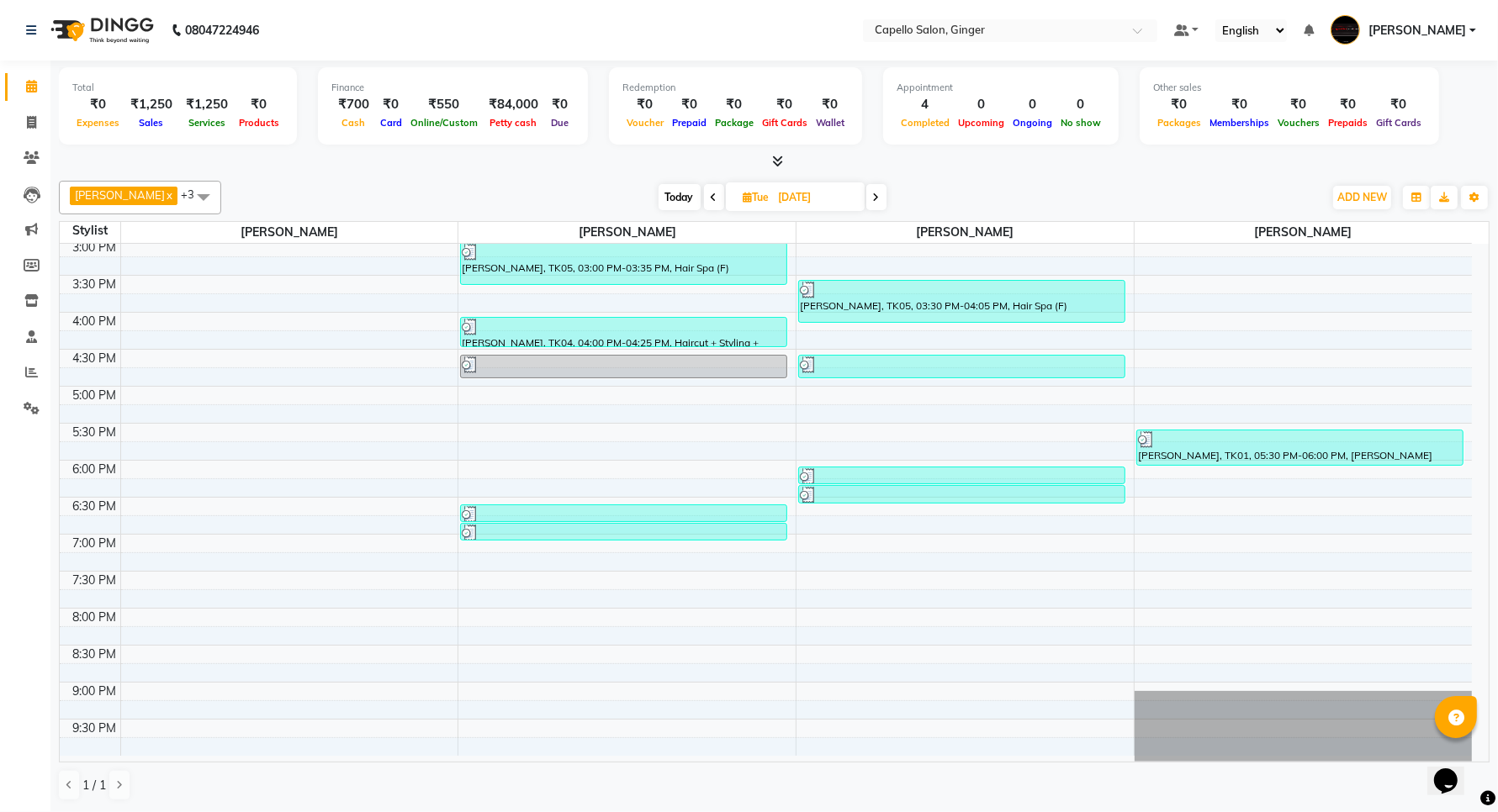
click at [774, 194] on input "[DATE]" at bounding box center [816, 197] width 84 height 25
select select "9"
select select "2025"
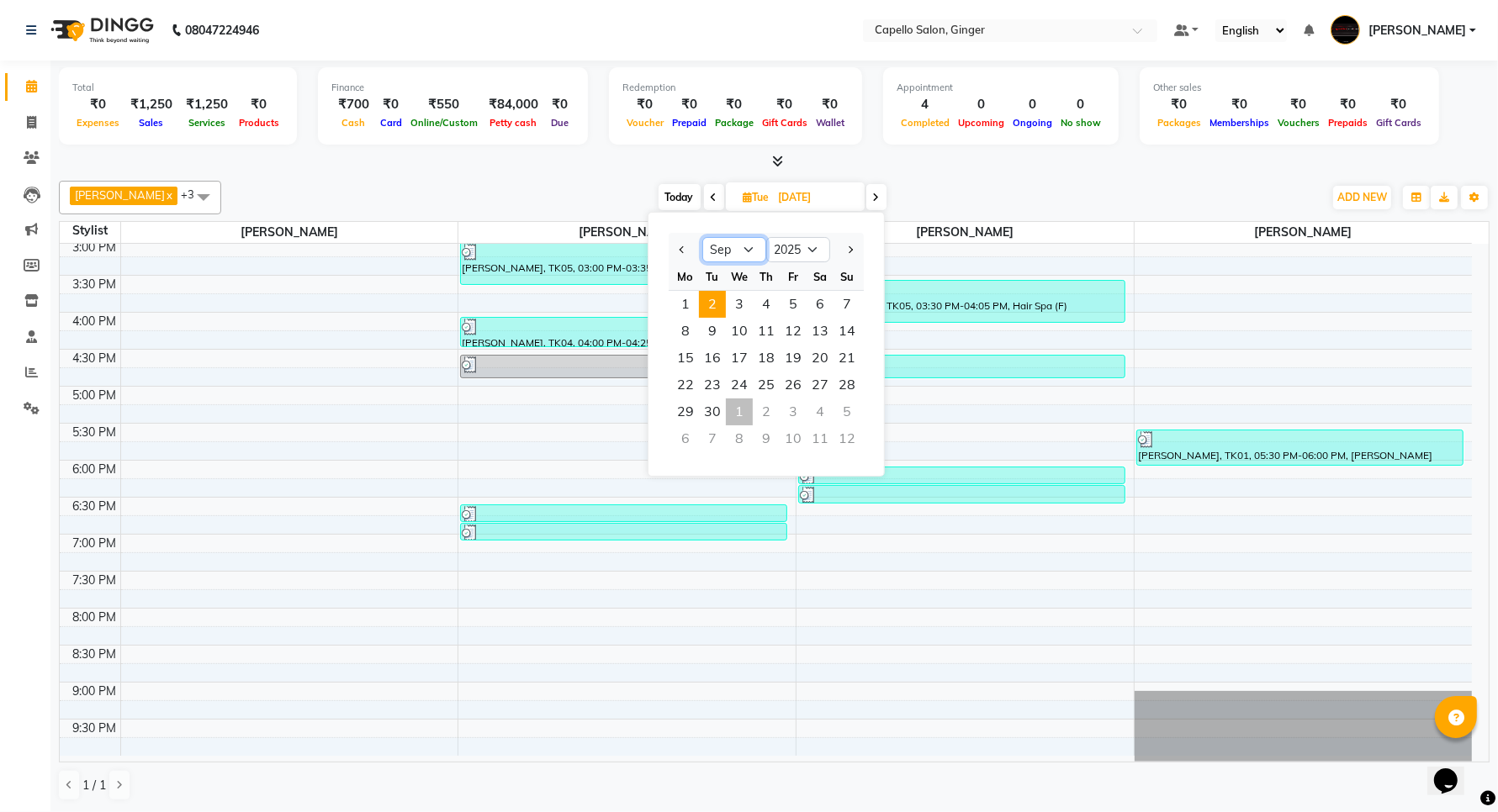
click at [744, 249] on select "Jan Feb Mar Apr May Jun [DATE] Aug Sep Oct Nov Dec" at bounding box center [734, 249] width 64 height 25
select select "10"
click at [702, 237] on select "Jan Feb Mar Apr May Jun [DATE] Aug Sep Oct Nov Dec" at bounding box center [734, 249] width 64 height 25
click at [737, 301] on span "1" at bounding box center [739, 304] width 27 height 27
type input "01-10-2025"
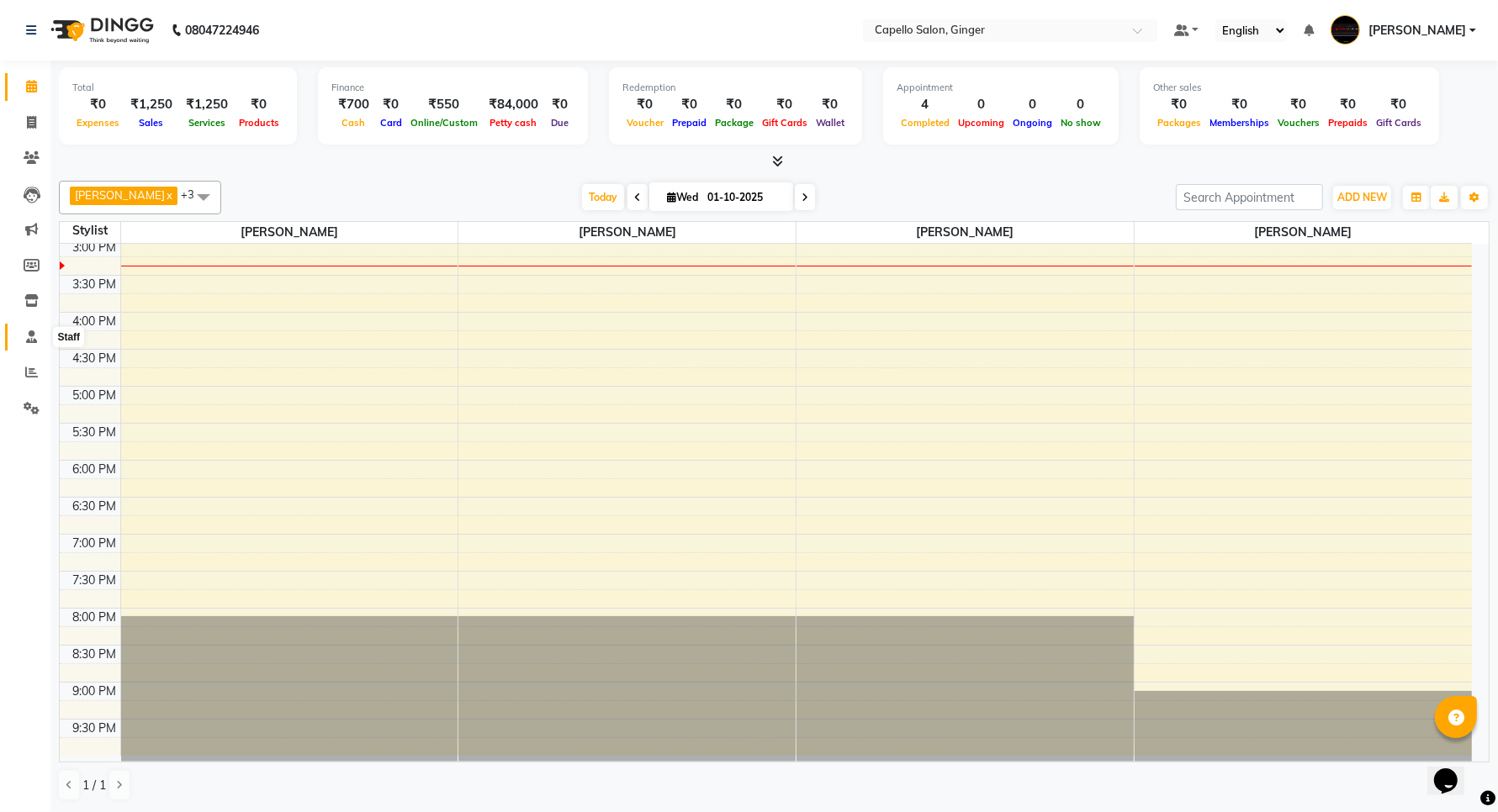
click at [29, 333] on icon at bounding box center [31, 337] width 11 height 13
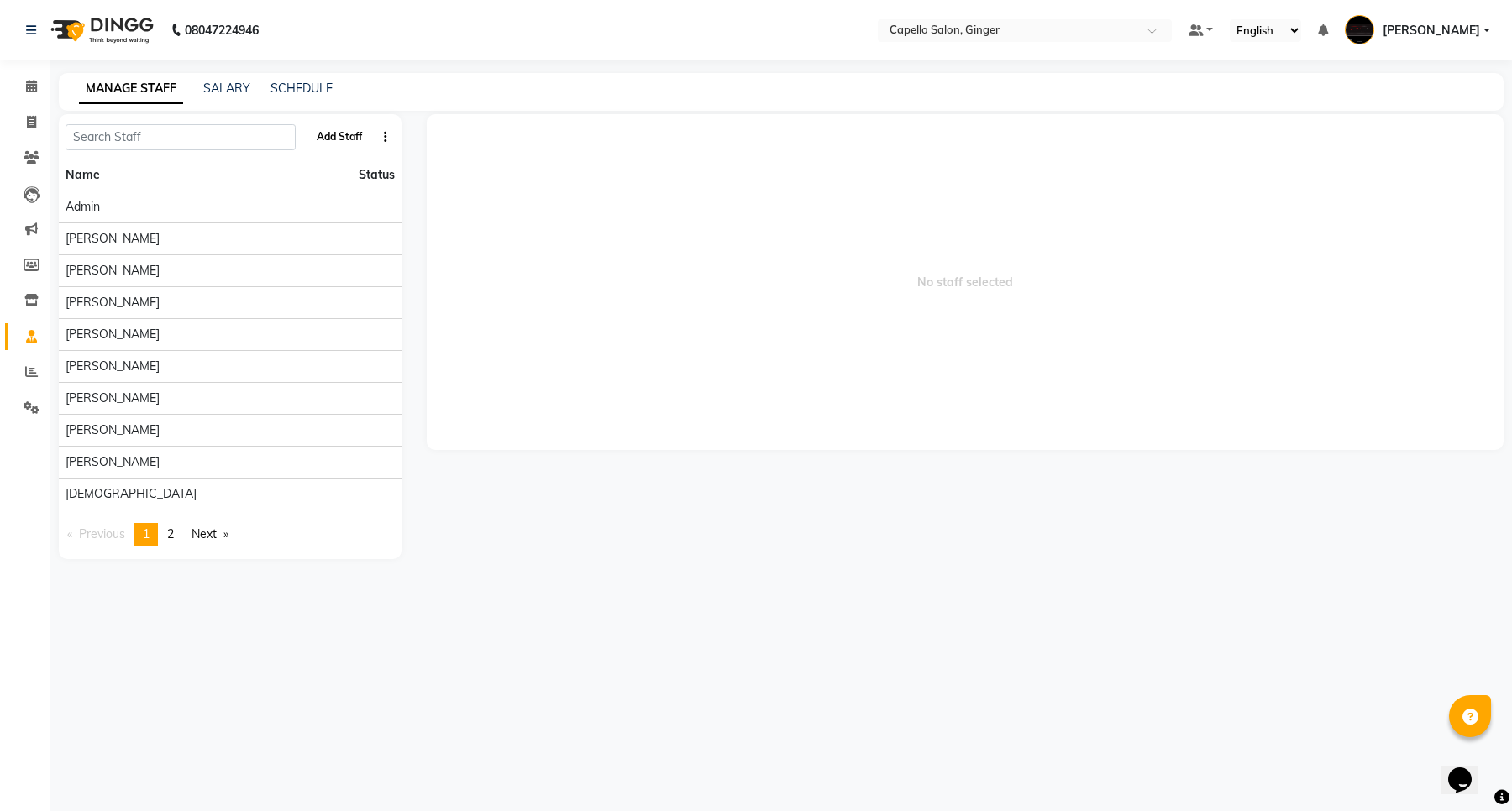
click at [340, 136] on button "Add Staff" at bounding box center [339, 137] width 59 height 28
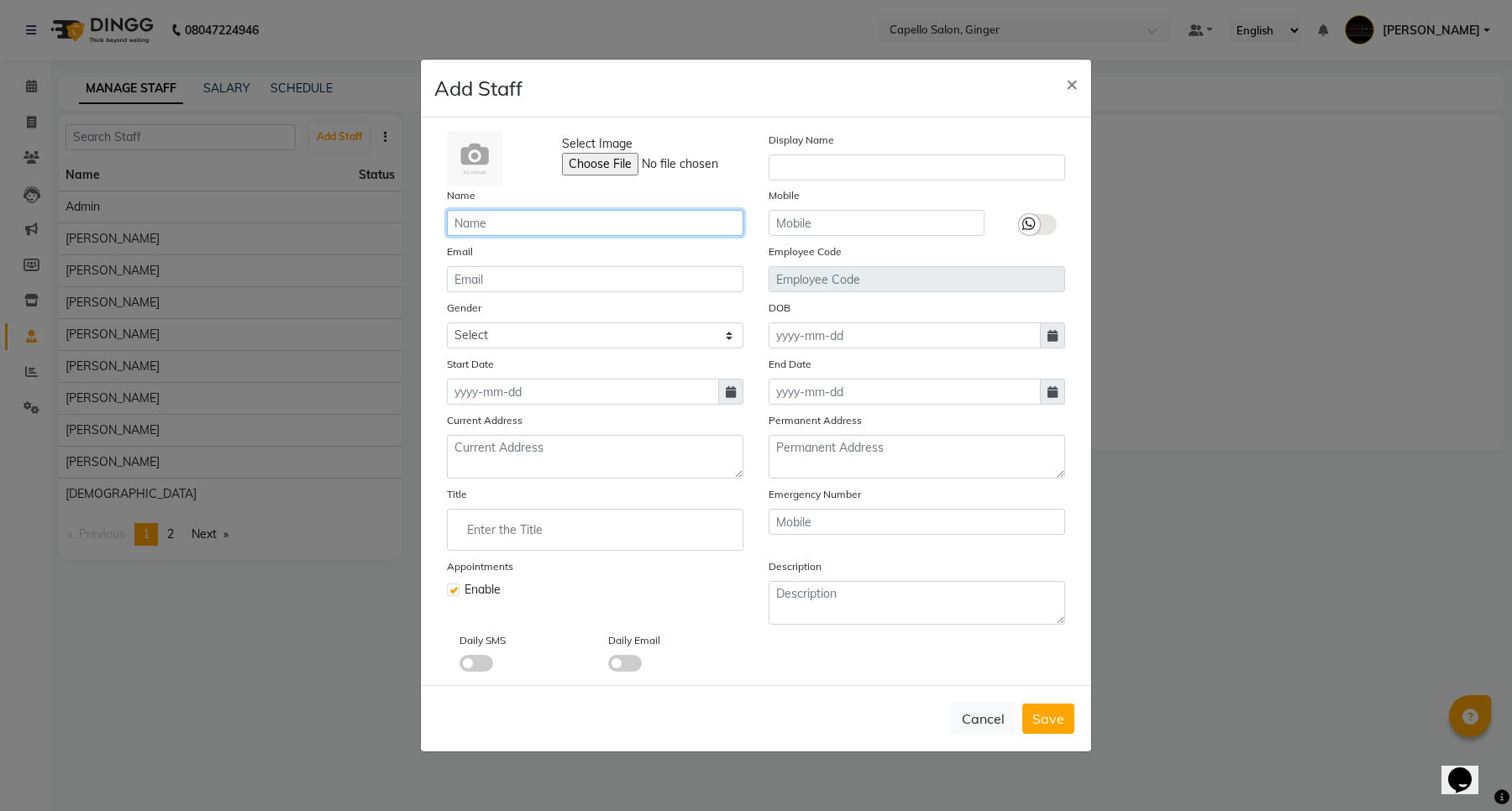
click at [484, 216] on input "text" at bounding box center [596, 223] width 297 height 26
type input "[PERSON_NAME]"
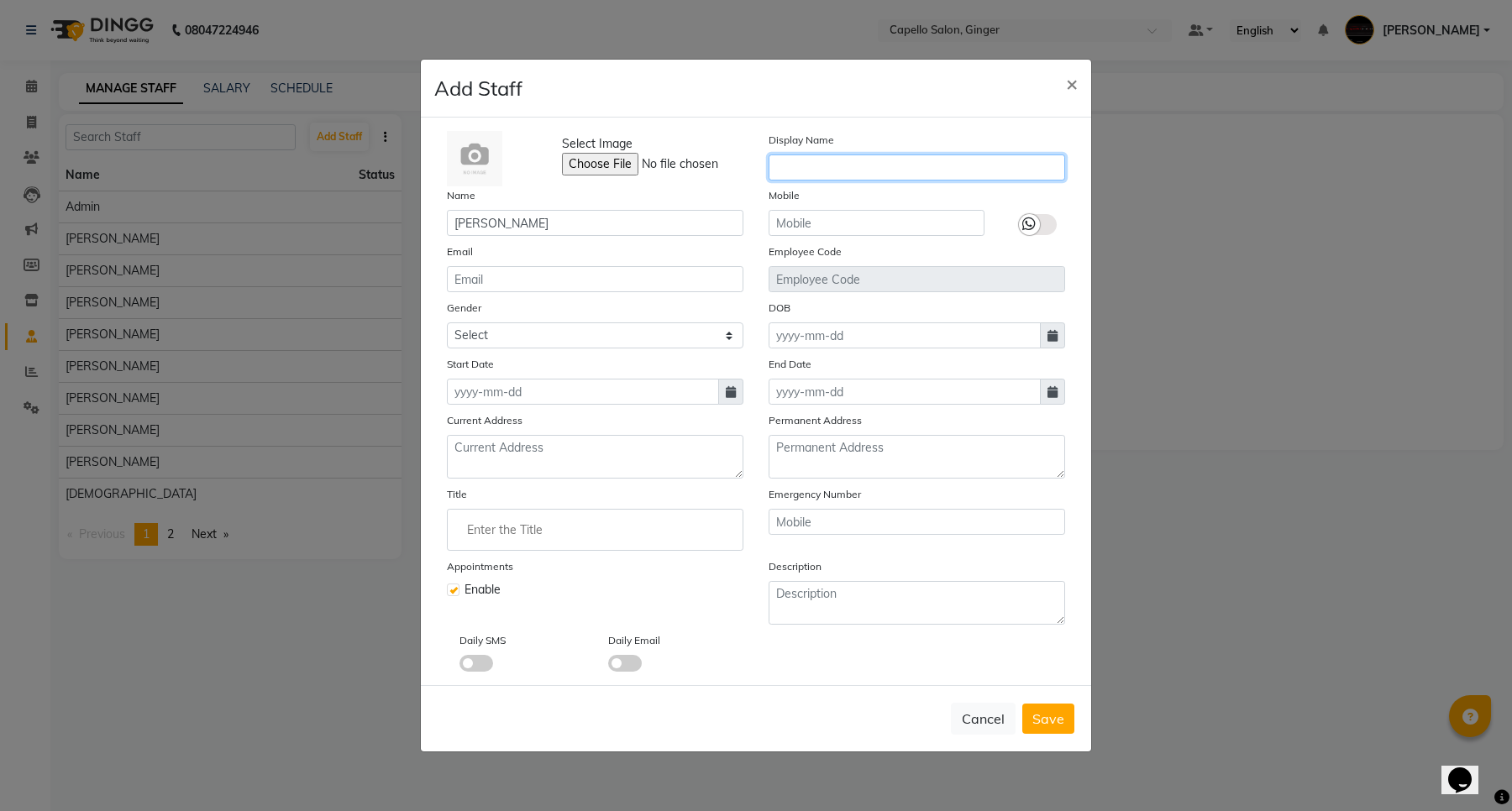
click at [796, 168] on input "text" at bounding box center [917, 168] width 297 height 26
type input "Priyanka"
click at [840, 223] on input "text" at bounding box center [877, 223] width 216 height 26
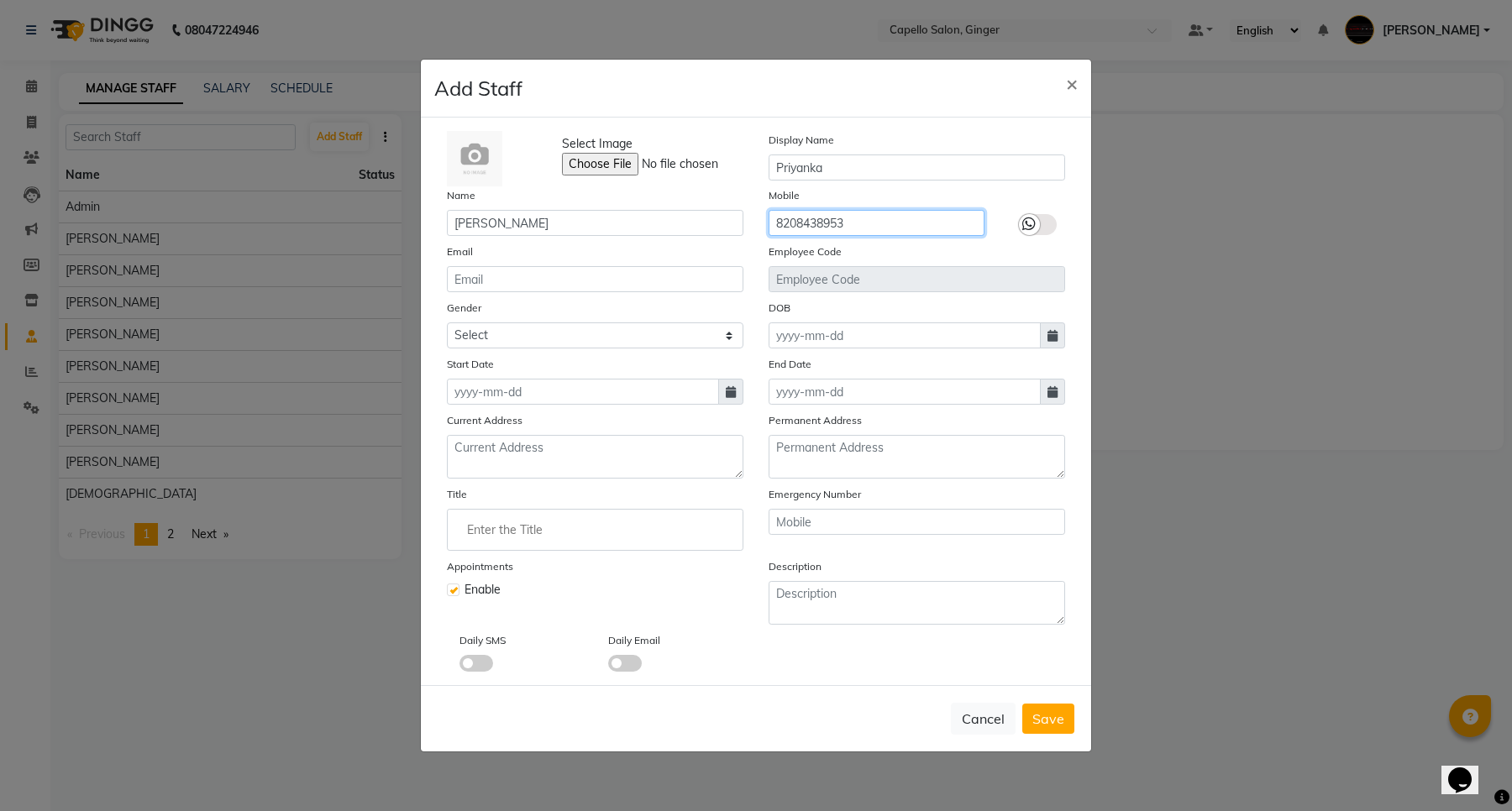
type input "8208438953"
click at [817, 522] on input "text" at bounding box center [917, 521] width 297 height 26
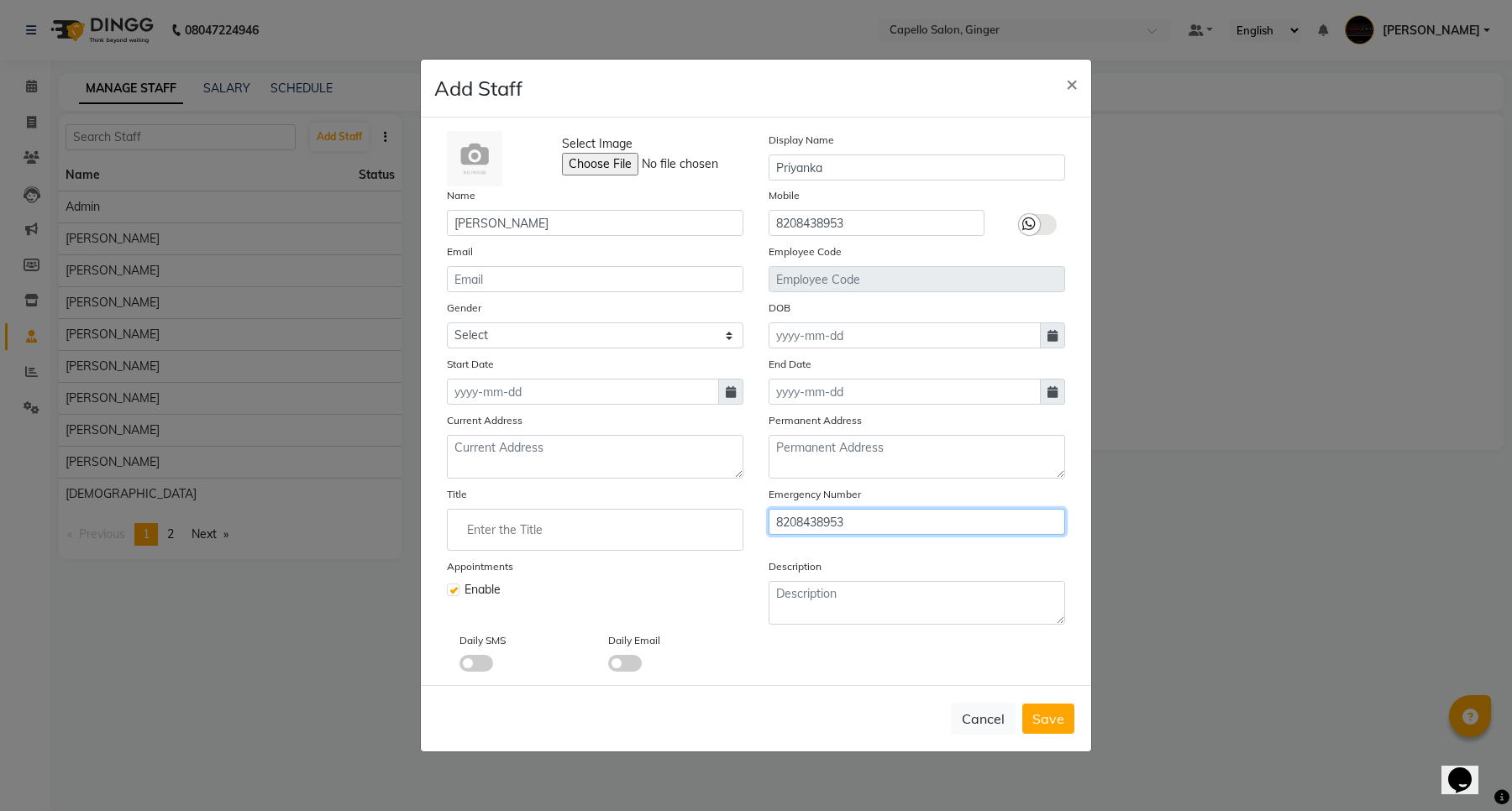
type input "8208438953"
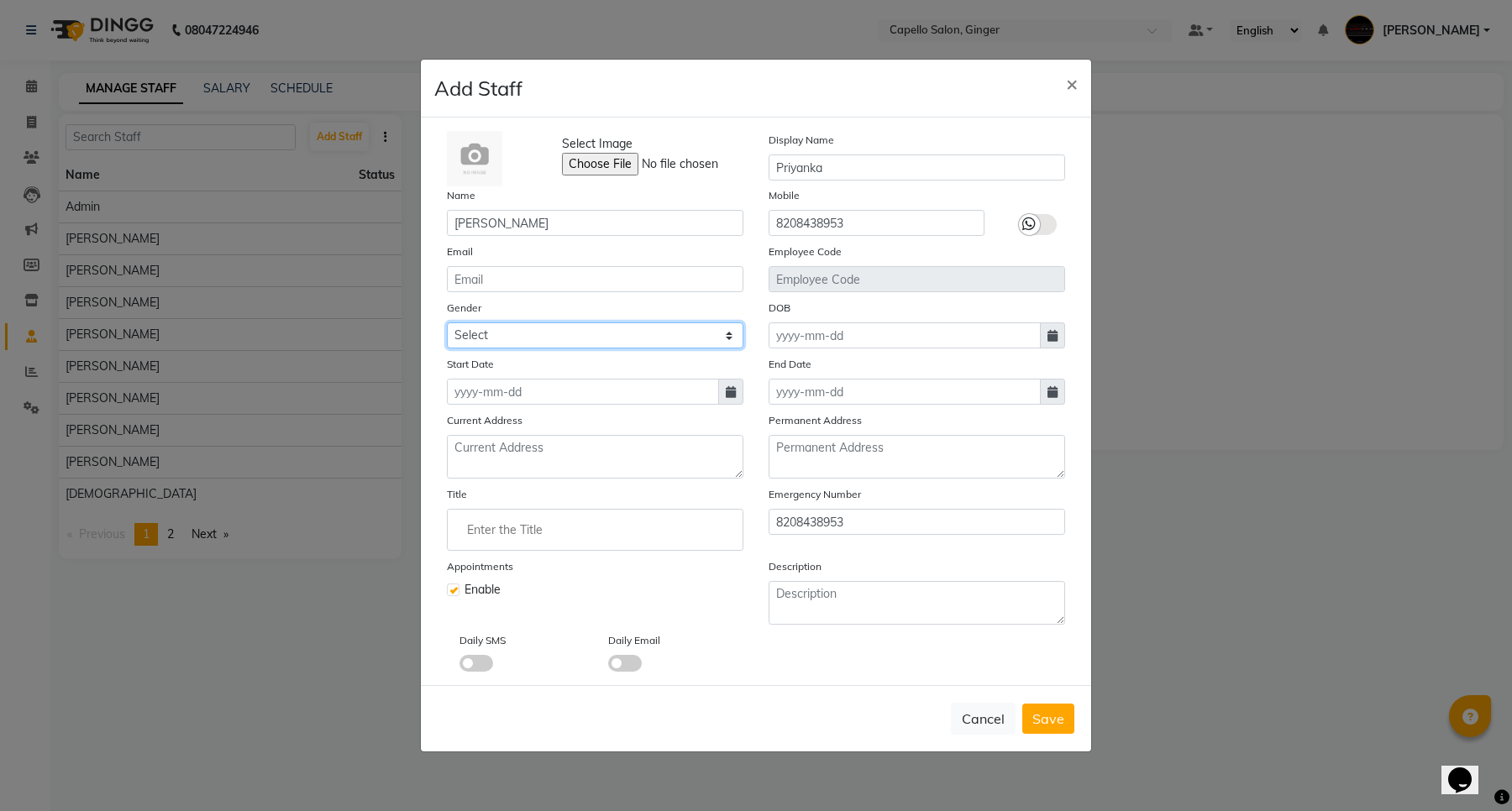
click at [539, 336] on select "Select [DEMOGRAPHIC_DATA] [DEMOGRAPHIC_DATA] Other Prefer Not To Say" at bounding box center [596, 335] width 297 height 26
select select "[DEMOGRAPHIC_DATA]"
click at [447, 323] on select "Select [DEMOGRAPHIC_DATA] [DEMOGRAPHIC_DATA] Other Prefer Not To Say" at bounding box center [596, 335] width 297 height 26
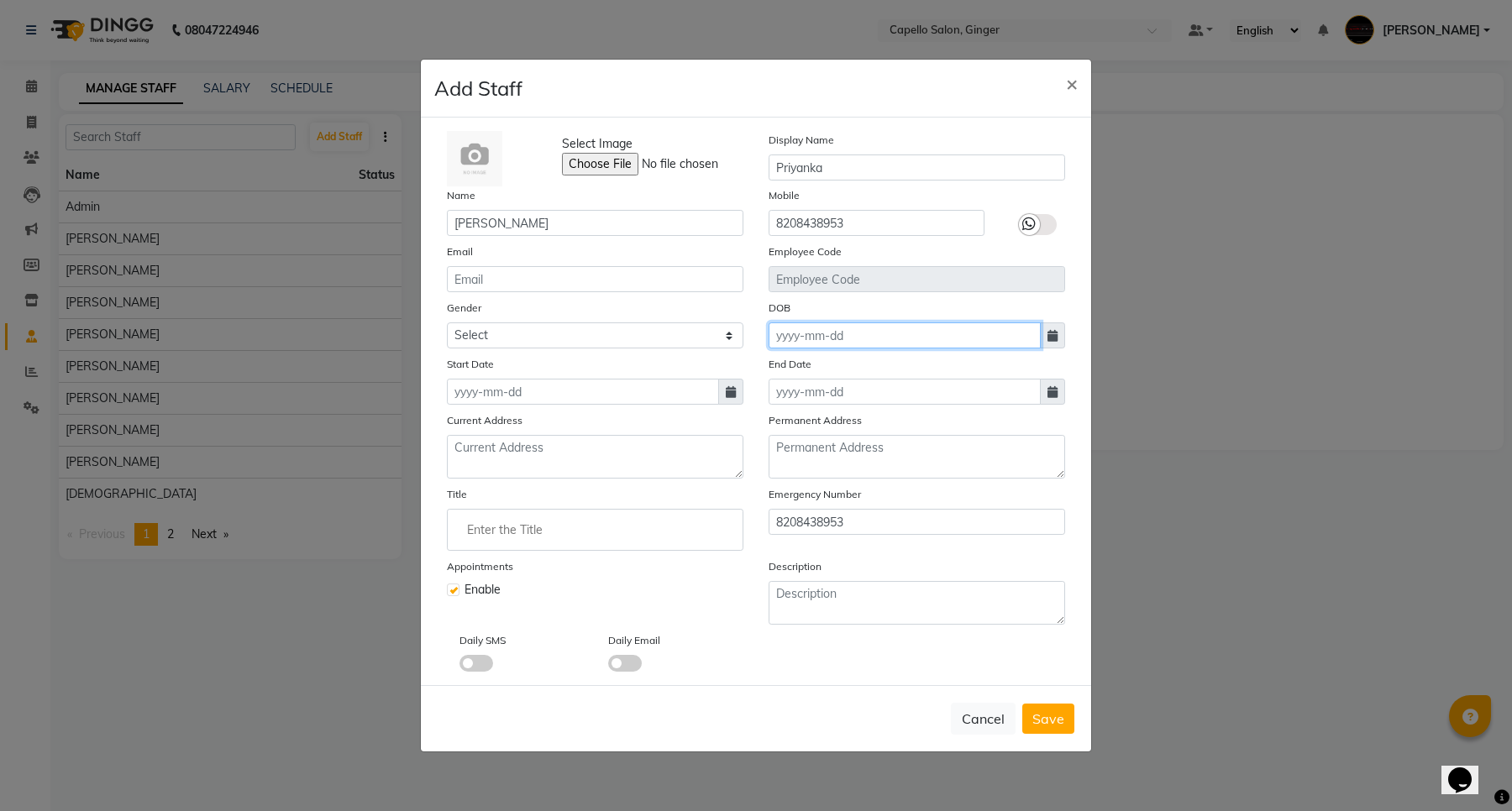
click at [827, 336] on input at bounding box center [904, 335] width 272 height 26
select select "10"
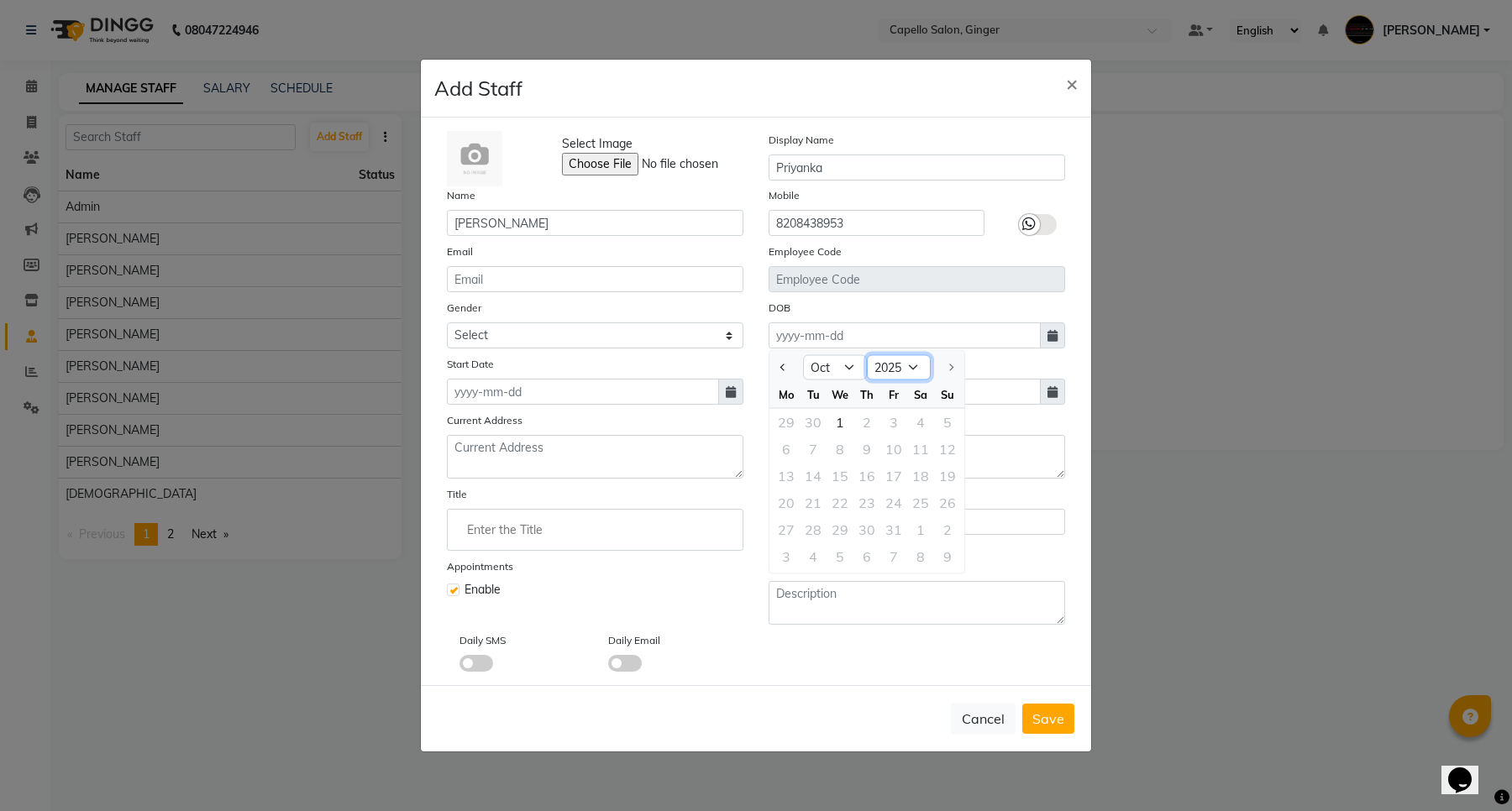
click at [903, 366] on select "1920 1921 1922 1923 1924 1925 1926 1927 1928 1929 1930 1931 1932 1933 1934 1935…" at bounding box center [899, 367] width 64 height 25
select select "1998"
click at [867, 356] on select "1920 1921 1922 1923 1924 1925 1926 1927 1928 1929 1930 1931 1932 1933 1934 1935…" at bounding box center [899, 367] width 64 height 25
click at [836, 367] on select "Jan Feb Mar Apr May Jun [DATE] Aug Sep Oct Nov Dec" at bounding box center [835, 367] width 64 height 25
select select "7"
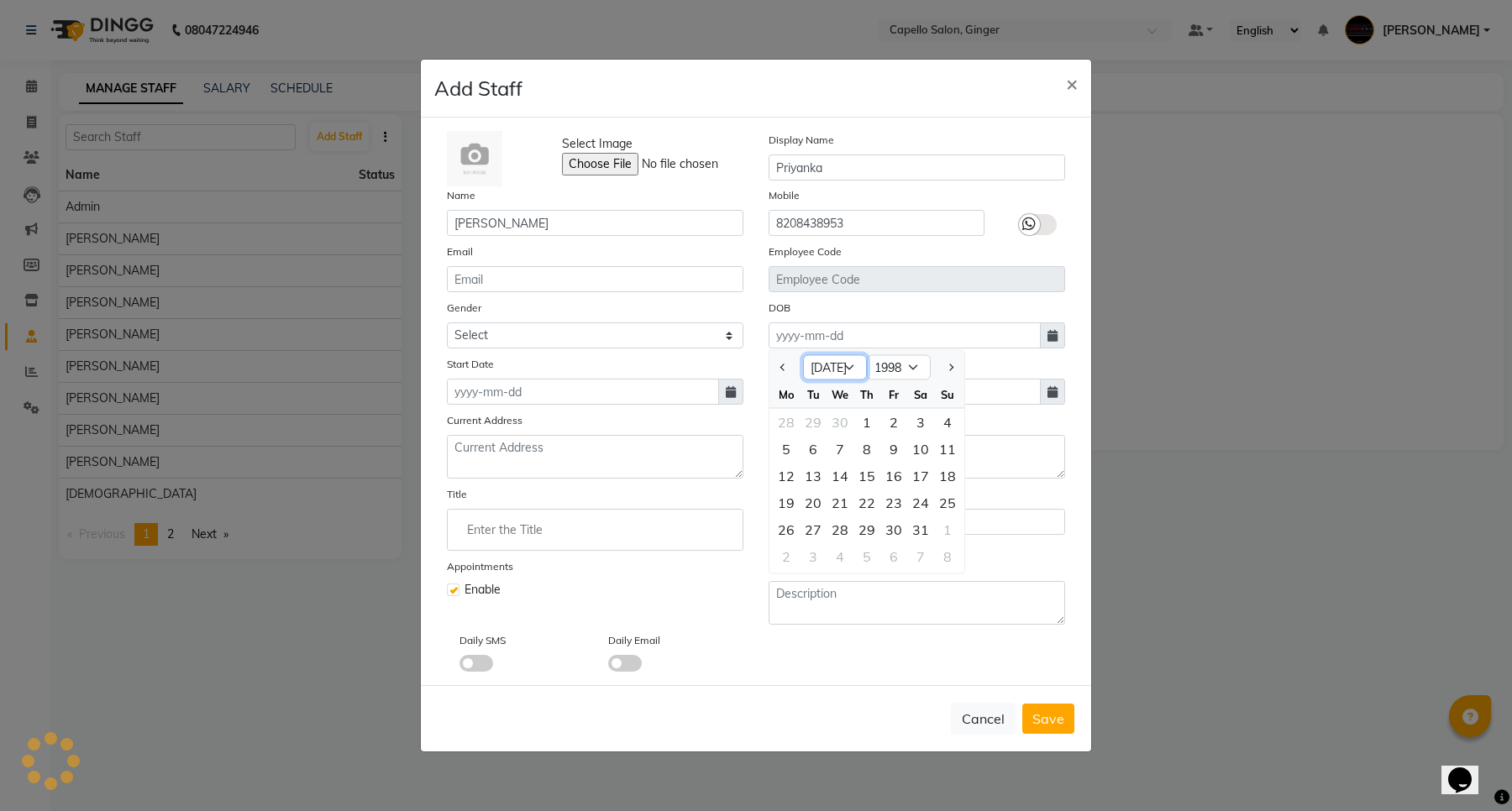
click at [803, 356] on select "Jan Feb Mar Apr May Jun [DATE] Aug Sep Oct Nov Dec" at bounding box center [835, 367] width 64 height 25
click at [863, 502] on div "23" at bounding box center [866, 502] width 27 height 27
type input "[DATE]"
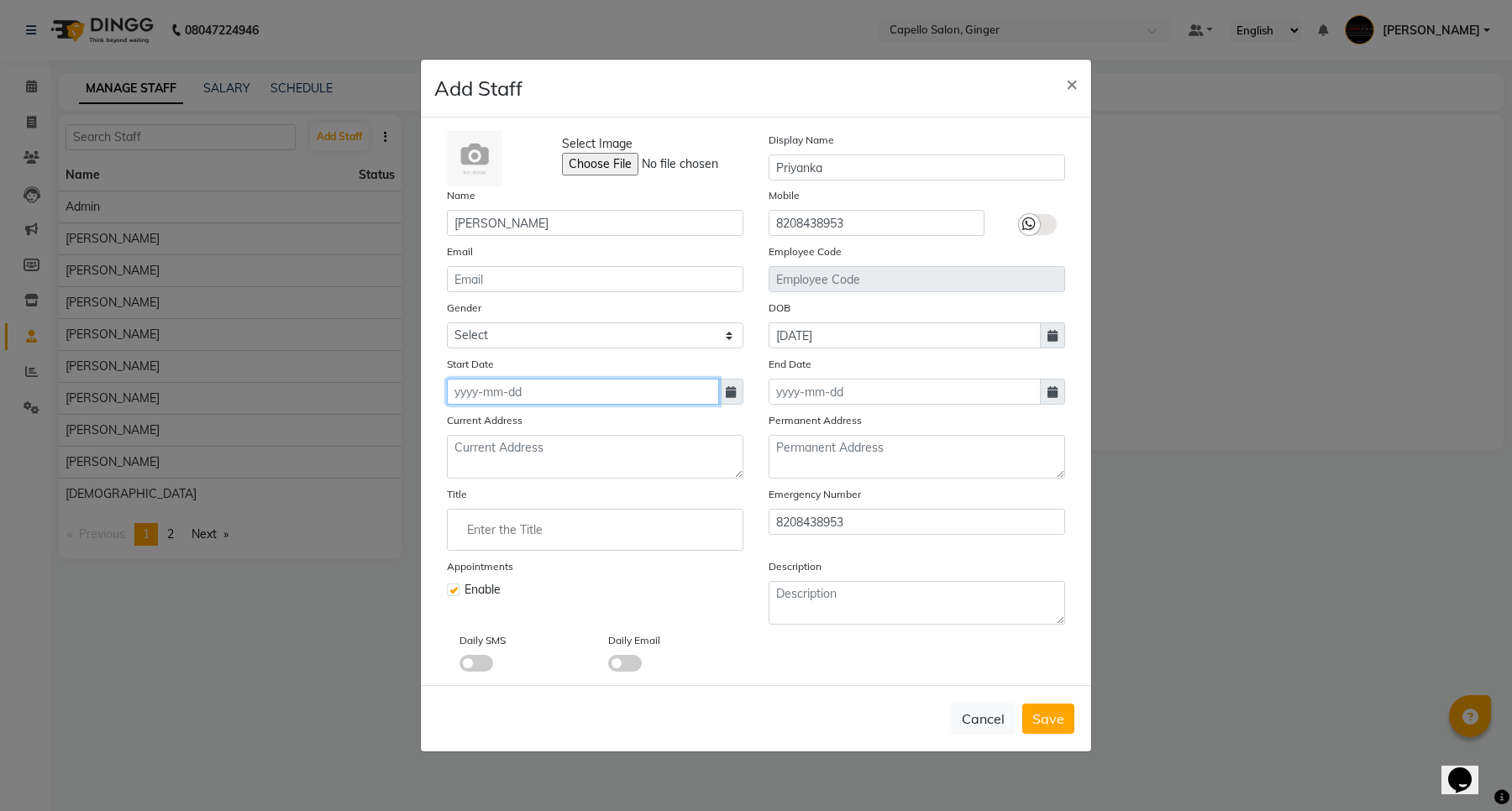
click at [608, 397] on input at bounding box center [583, 391] width 272 height 26
select select "10"
select select "2025"
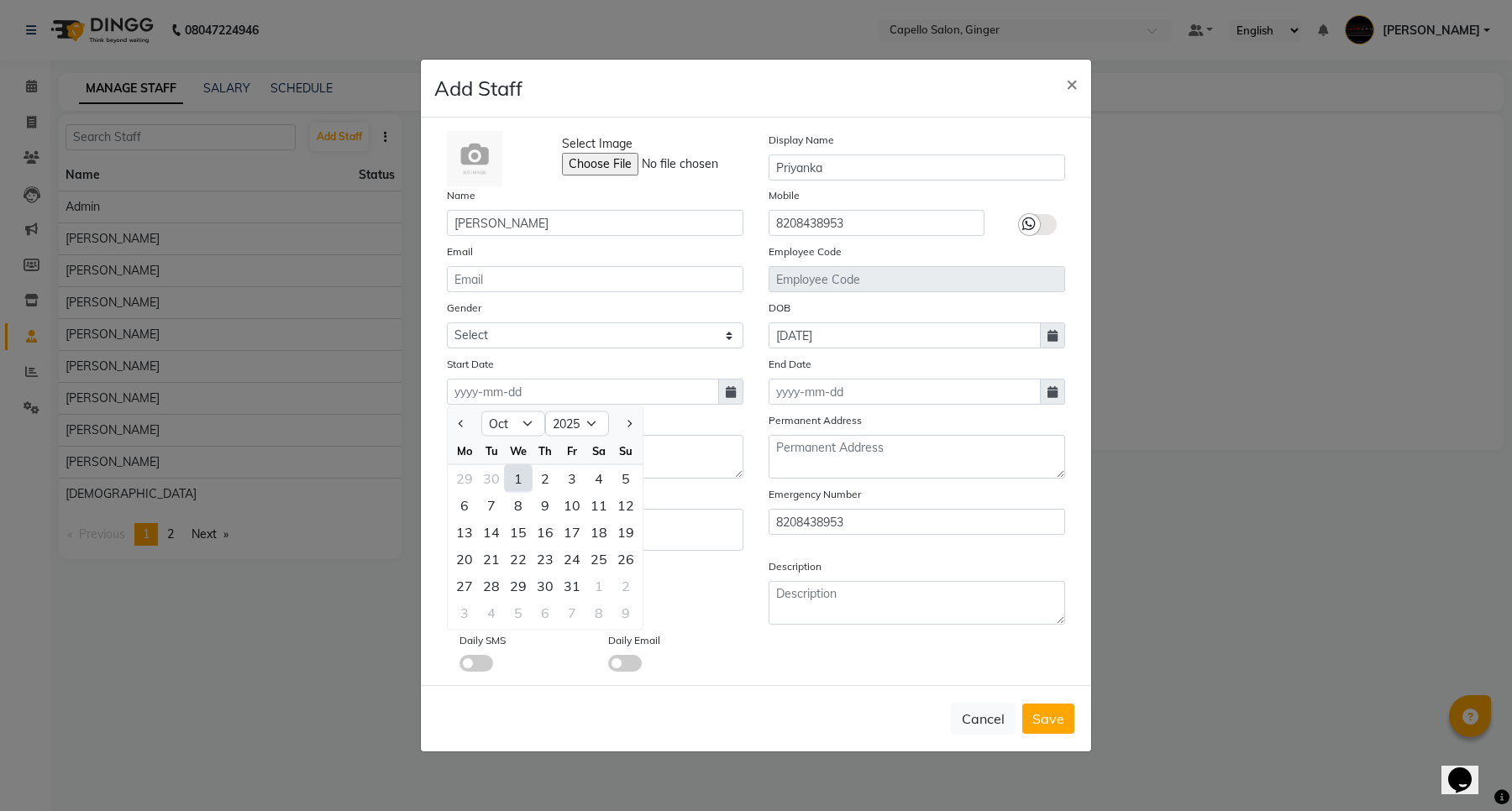
click at [518, 477] on div "1" at bounding box center [518, 478] width 27 height 27
type input "01-10-2025"
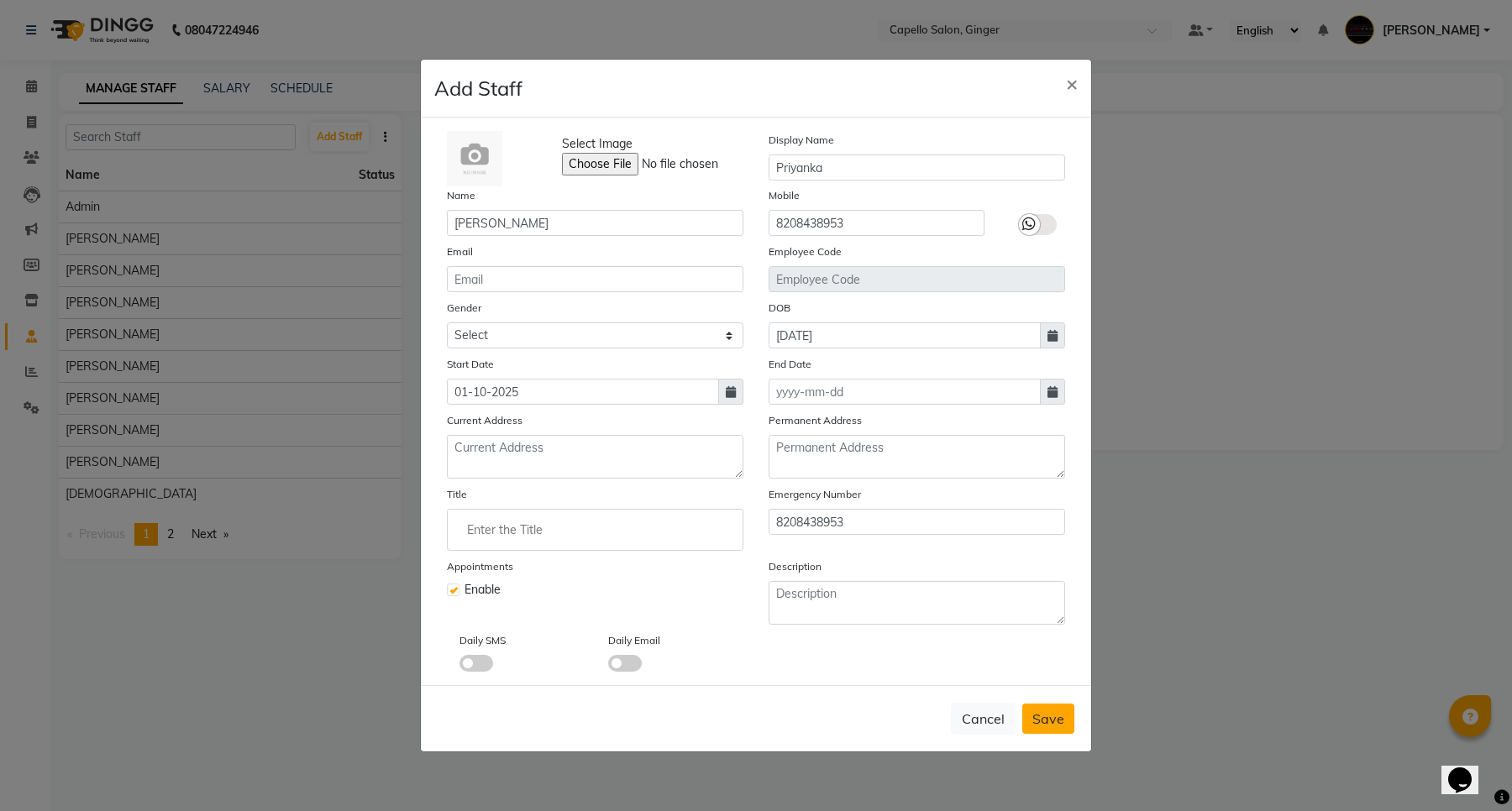
click at [1060, 714] on span "Save" at bounding box center [1047, 718] width 32 height 16
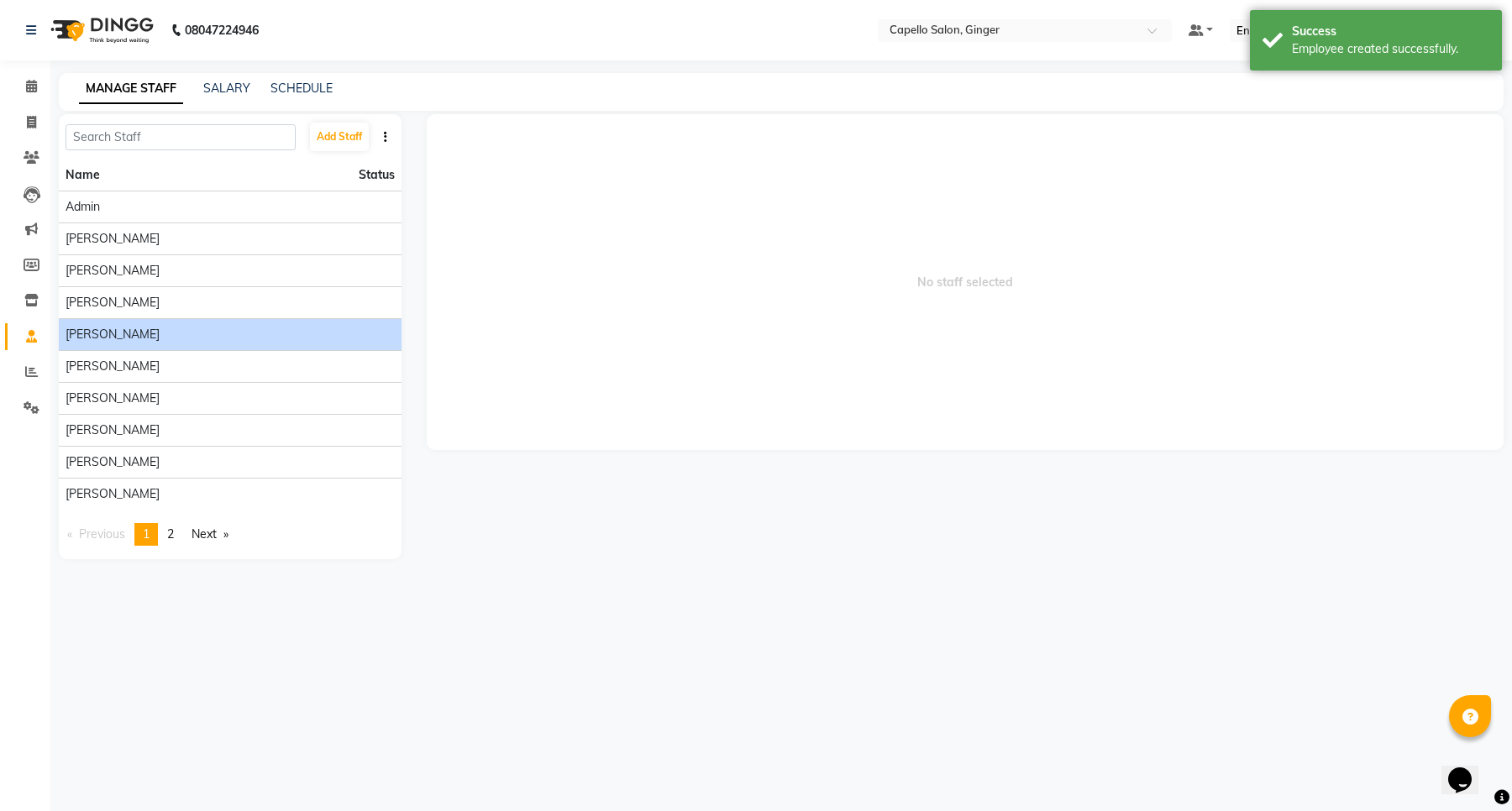
click at [98, 336] on span "[PERSON_NAME]" at bounding box center [112, 334] width 94 height 17
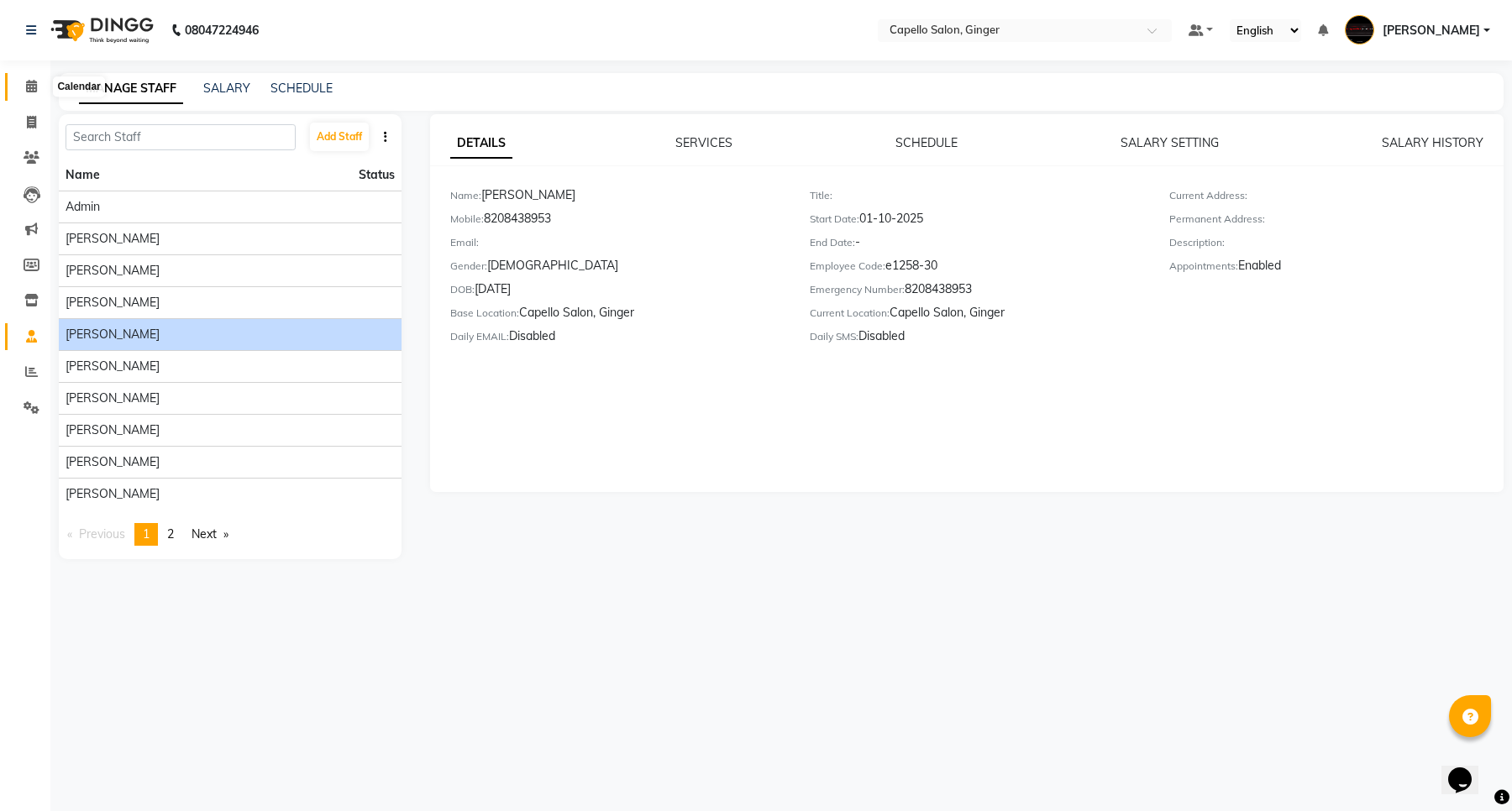
click at [27, 88] on icon at bounding box center [31, 86] width 11 height 13
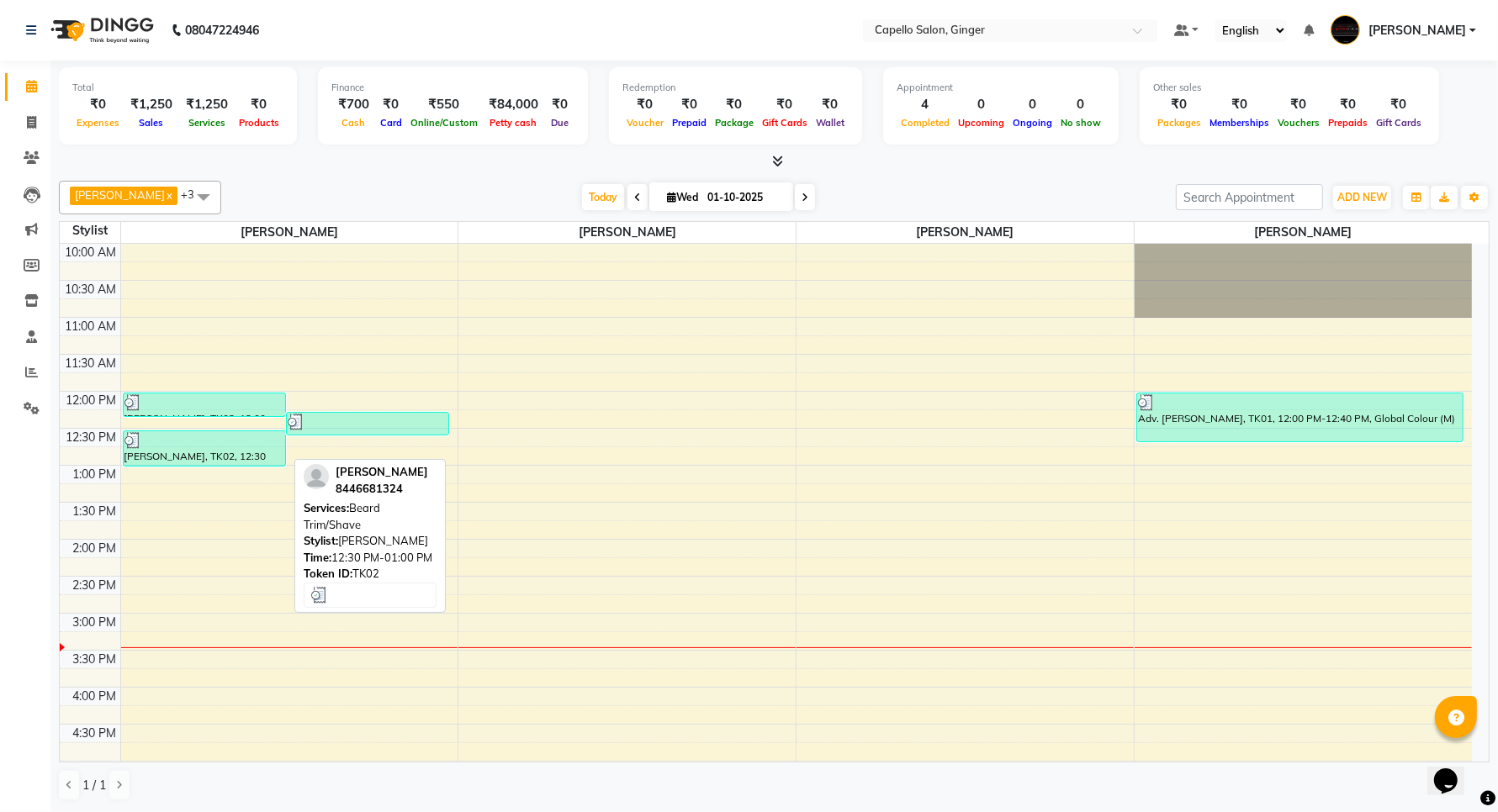
click at [212, 456] on div "[PERSON_NAME], TK02, 12:30 PM-01:00 PM, [PERSON_NAME] Trim/Shave" at bounding box center [205, 449] width 162 height 35
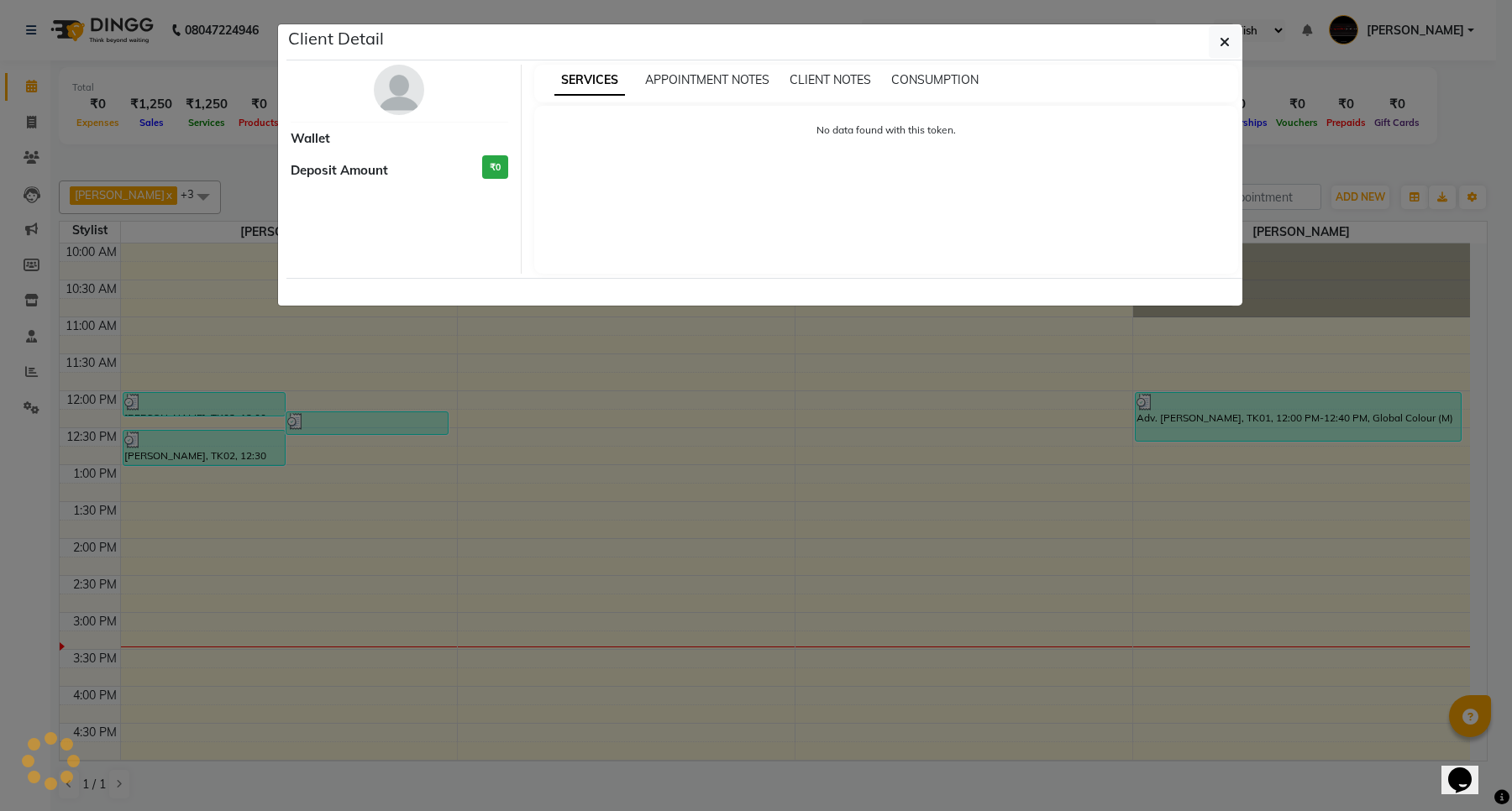
select select "3"
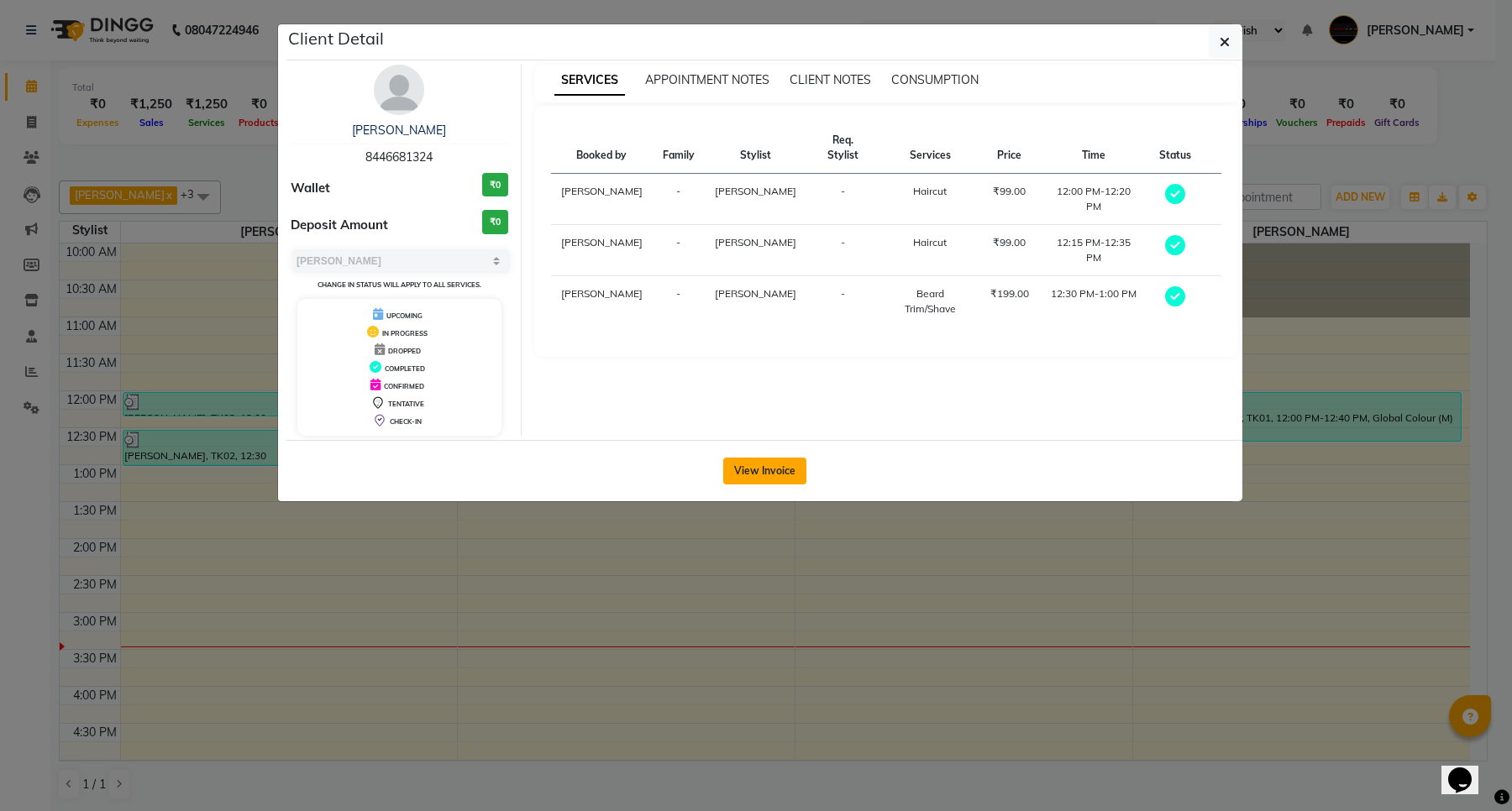
click at [770, 472] on button "View Invoice" at bounding box center [764, 470] width 83 height 27
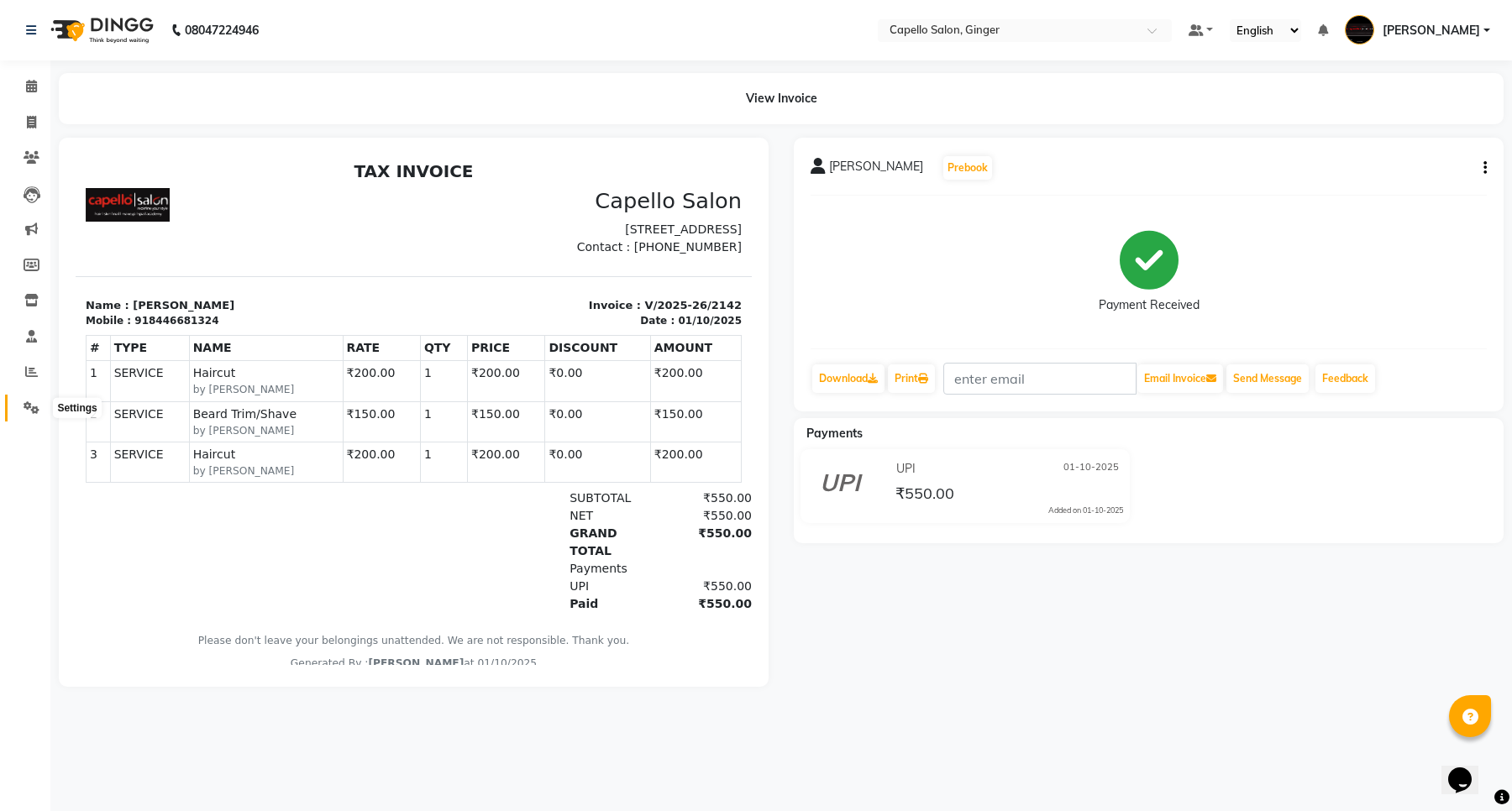
click at [25, 401] on icon at bounding box center [31, 408] width 16 height 13
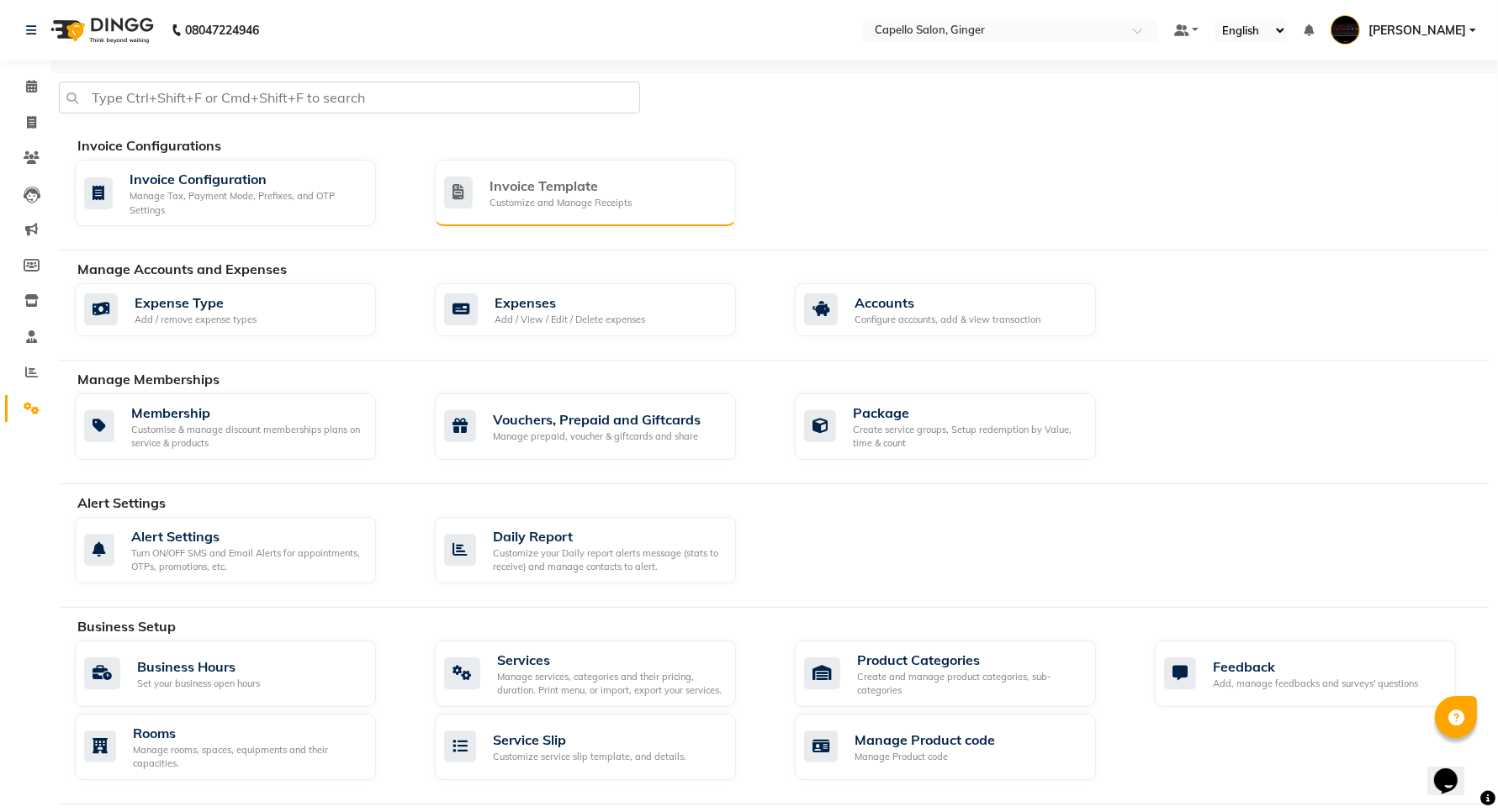
click at [582, 198] on div "Customize and Manage Receipts" at bounding box center [560, 204] width 142 height 15
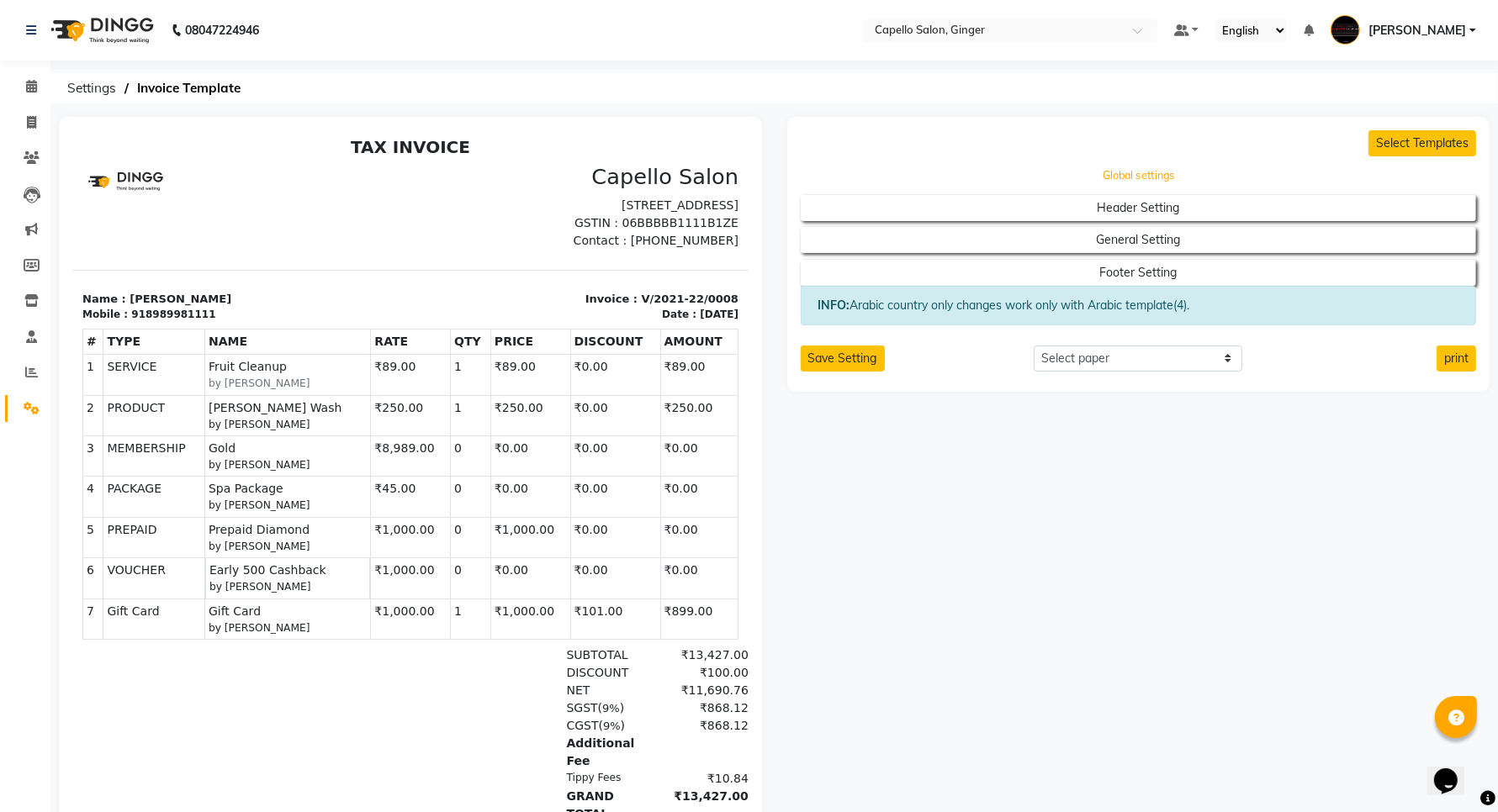
click at [1153, 172] on button "Global settings" at bounding box center [1138, 176] width 609 height 24
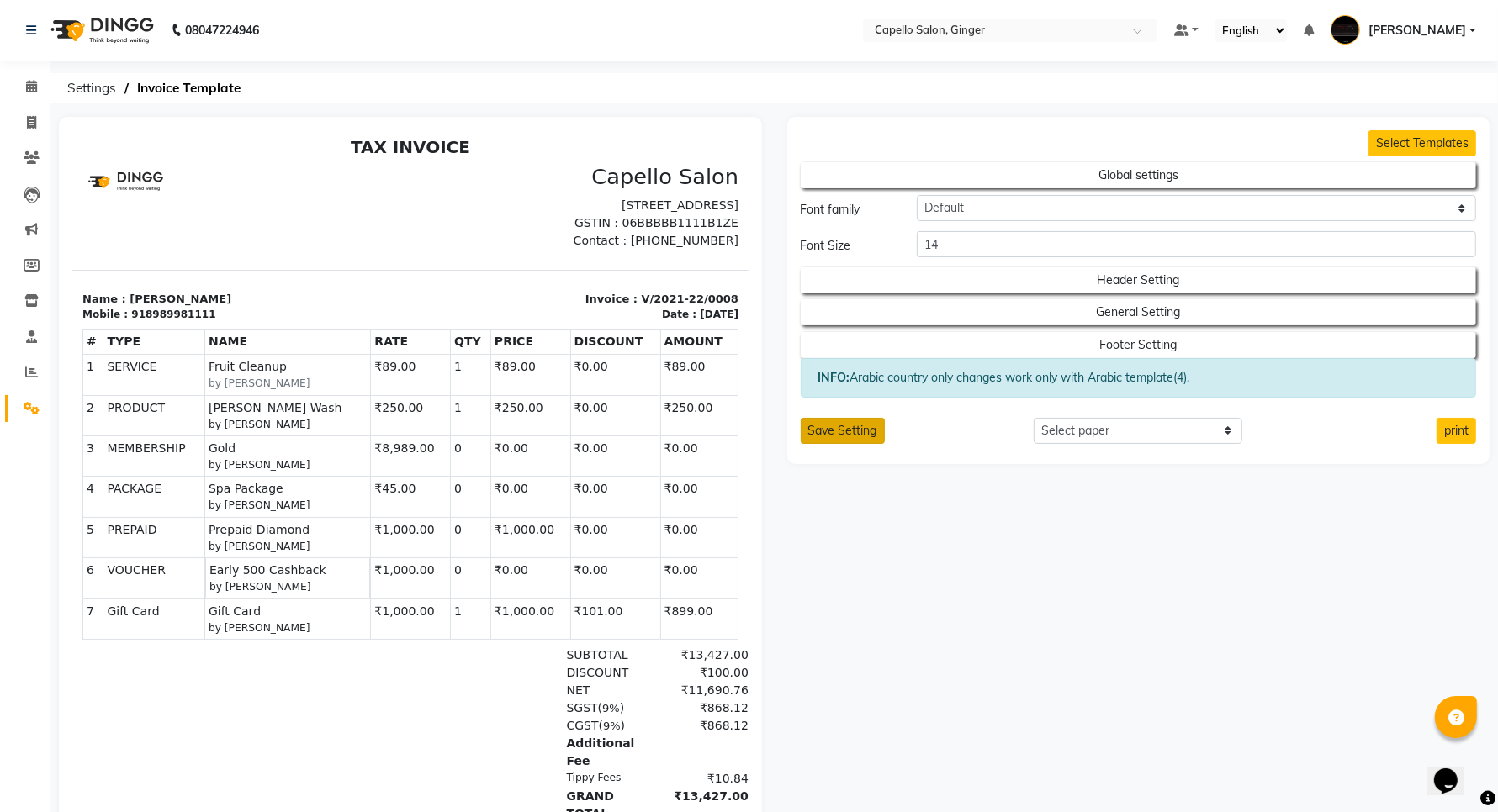
click at [856, 435] on button "Save Setting" at bounding box center [843, 430] width 84 height 26
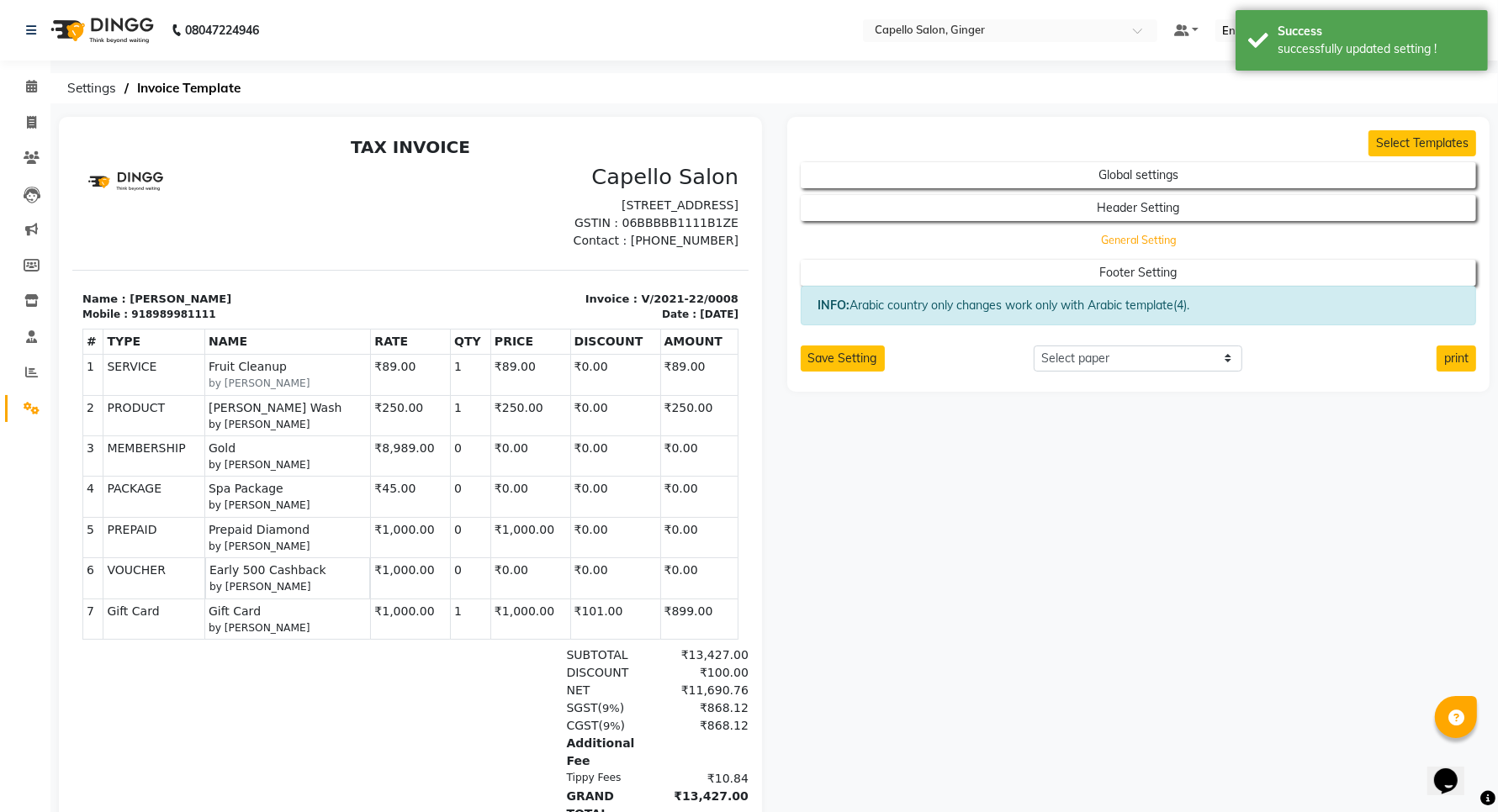
click at [1098, 245] on button "General Setting" at bounding box center [1138, 240] width 609 height 24
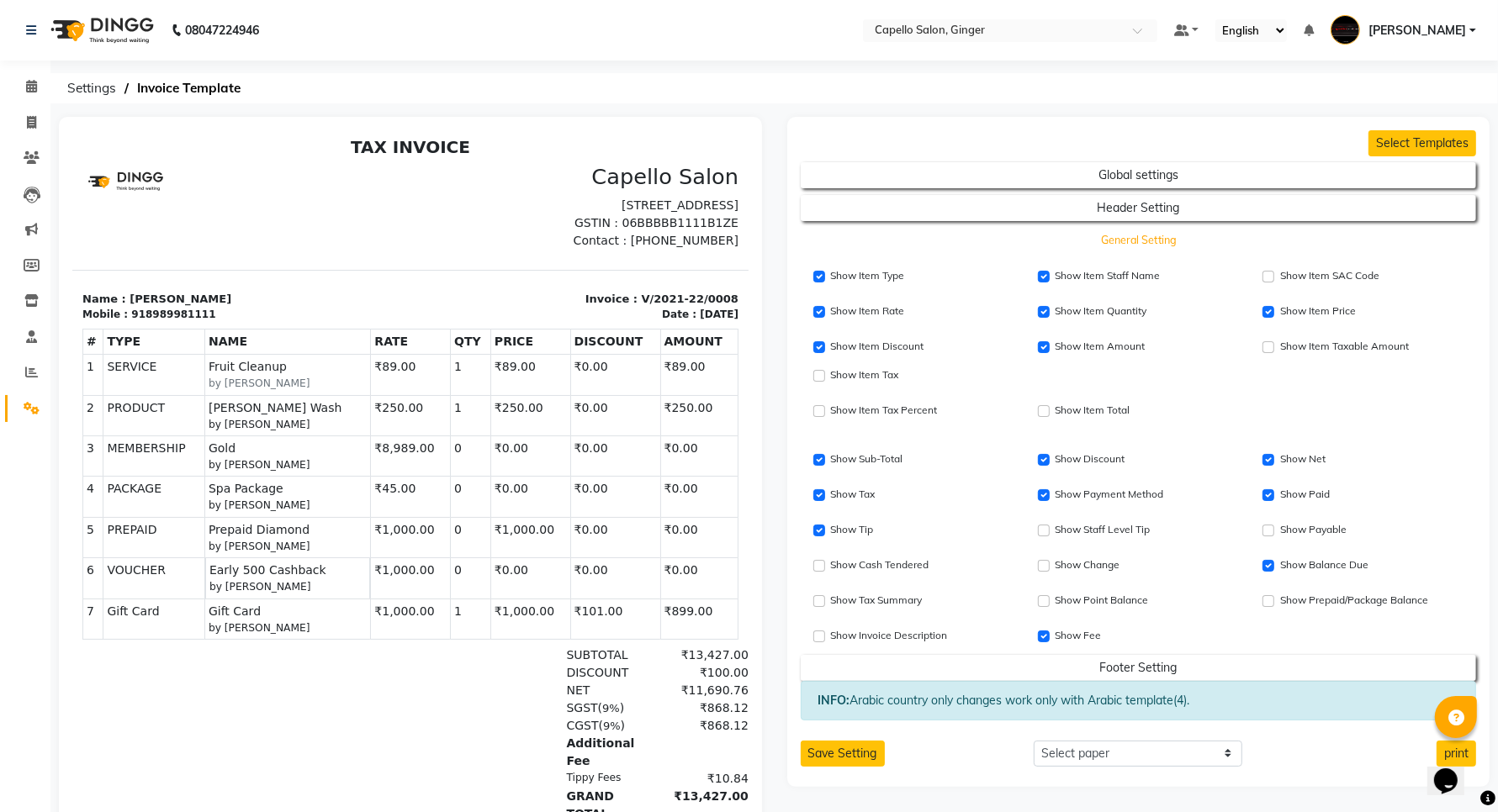
click at [1132, 240] on button "General Setting" at bounding box center [1138, 240] width 609 height 24
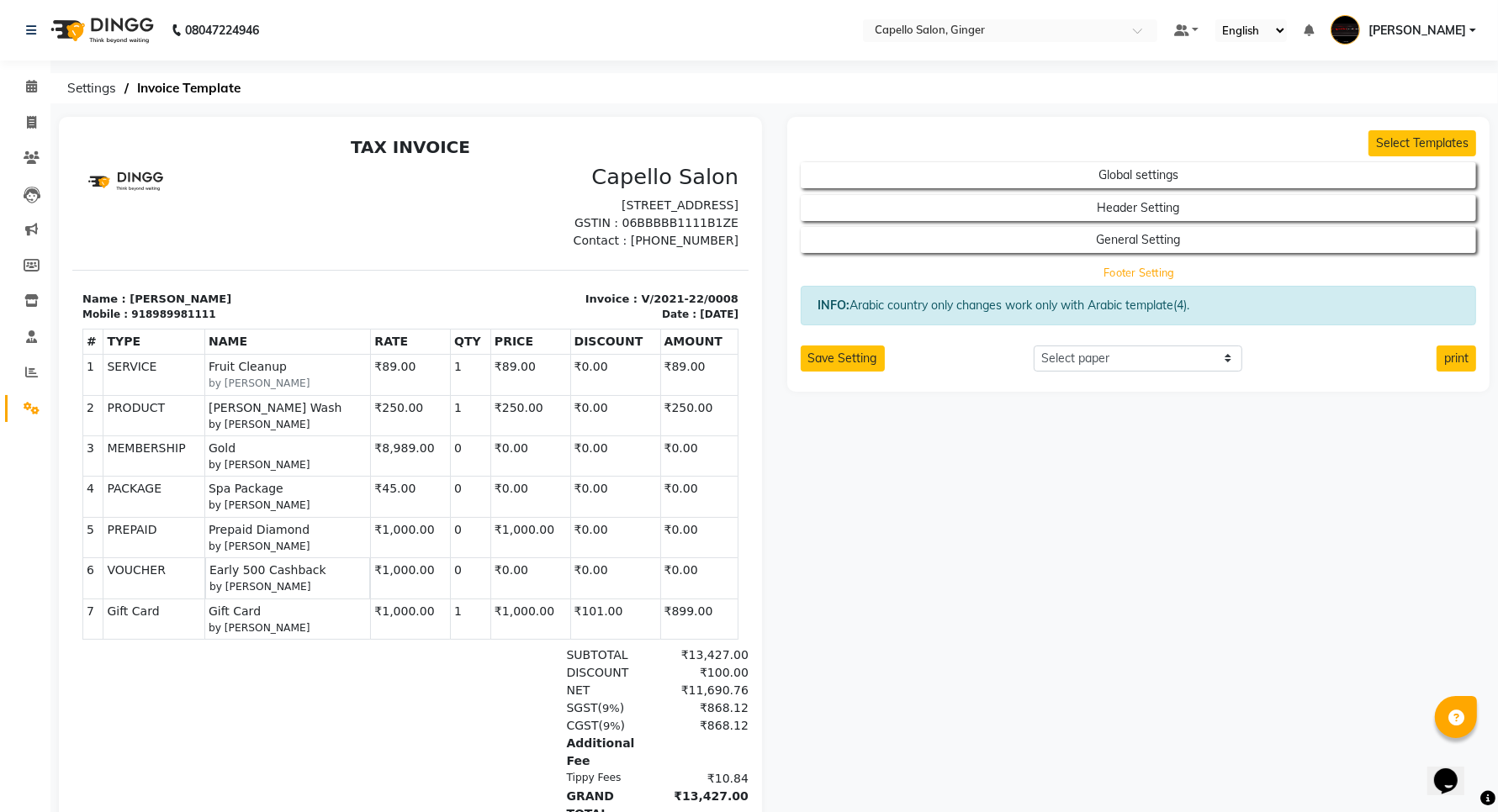
click at [1124, 277] on button "Footer Setting" at bounding box center [1138, 273] width 609 height 24
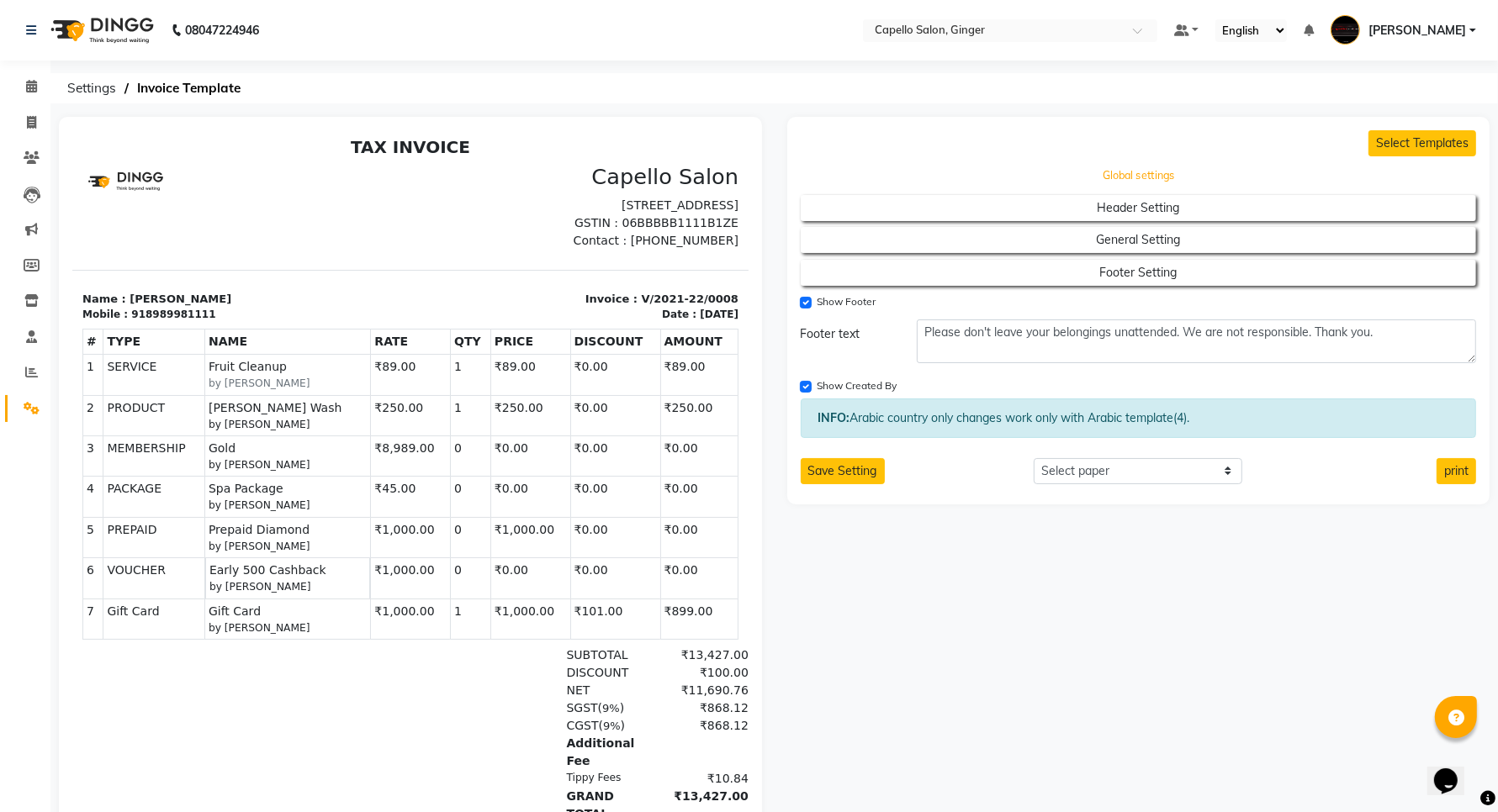
click at [1157, 178] on button "Global settings" at bounding box center [1138, 176] width 609 height 24
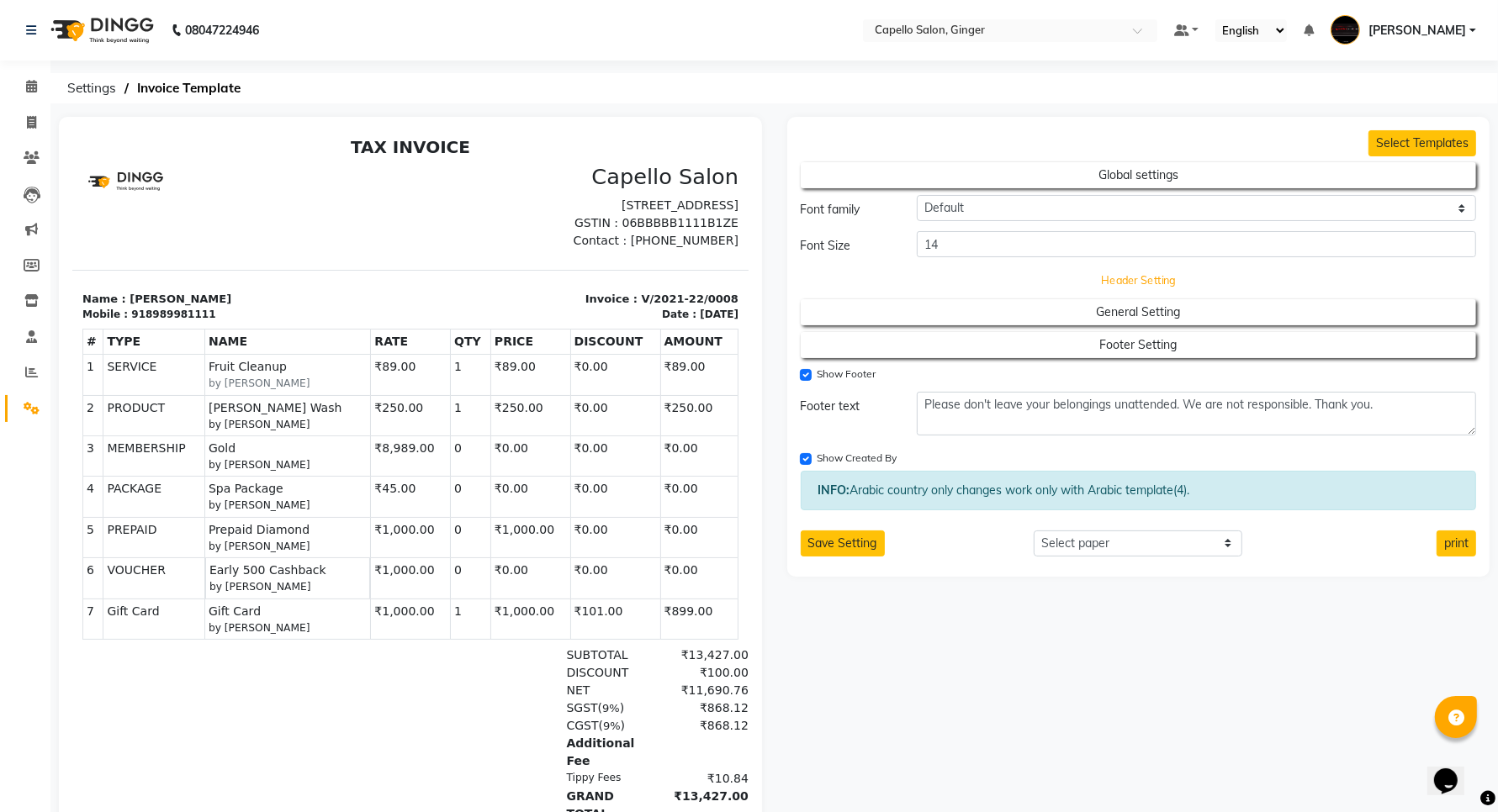
click at [1133, 283] on button "Header Setting" at bounding box center [1138, 280] width 609 height 24
select select "end"
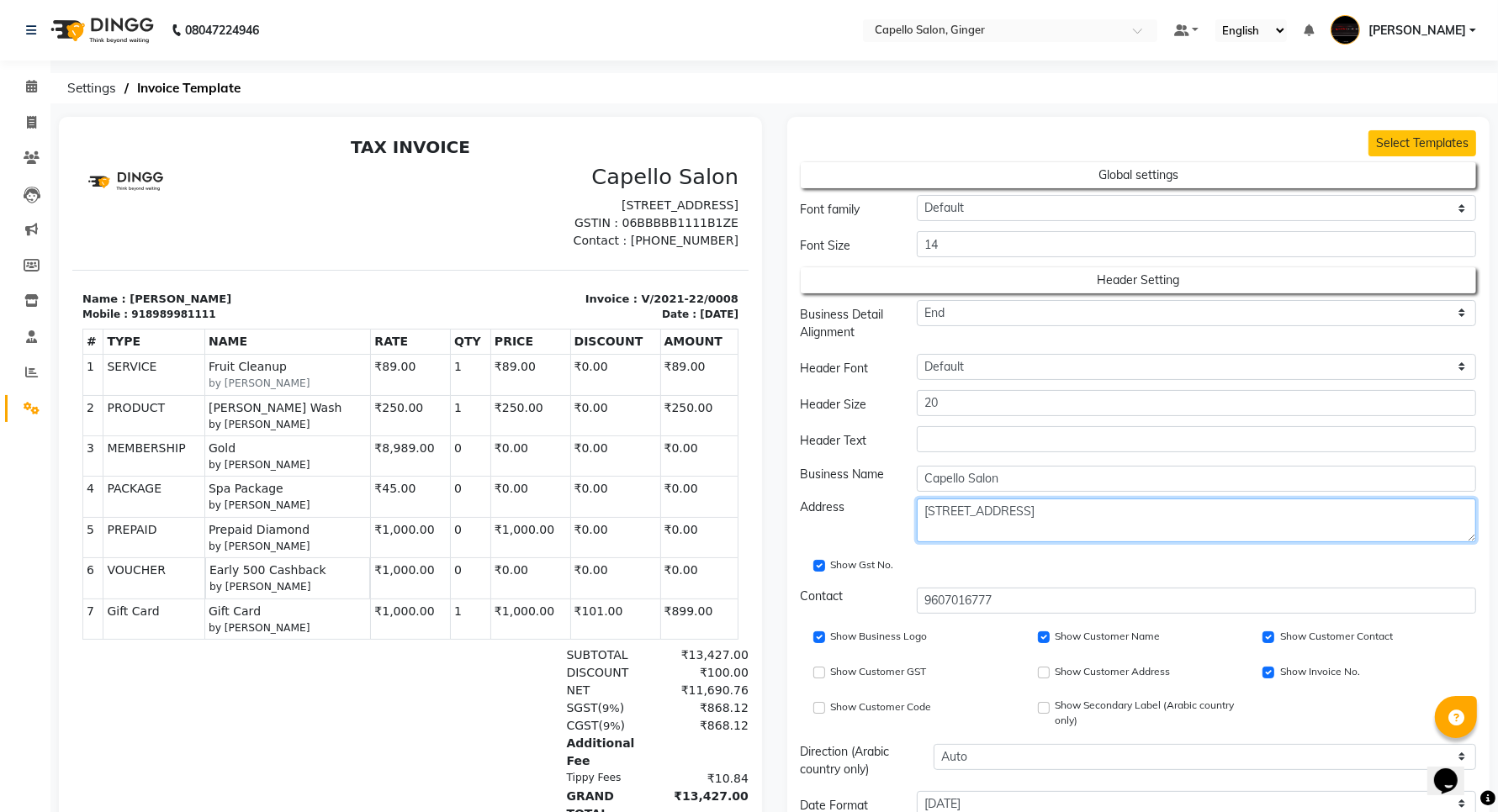
click at [1045, 507] on textarea "[STREET_ADDRESS]" at bounding box center [1196, 520] width 559 height 44
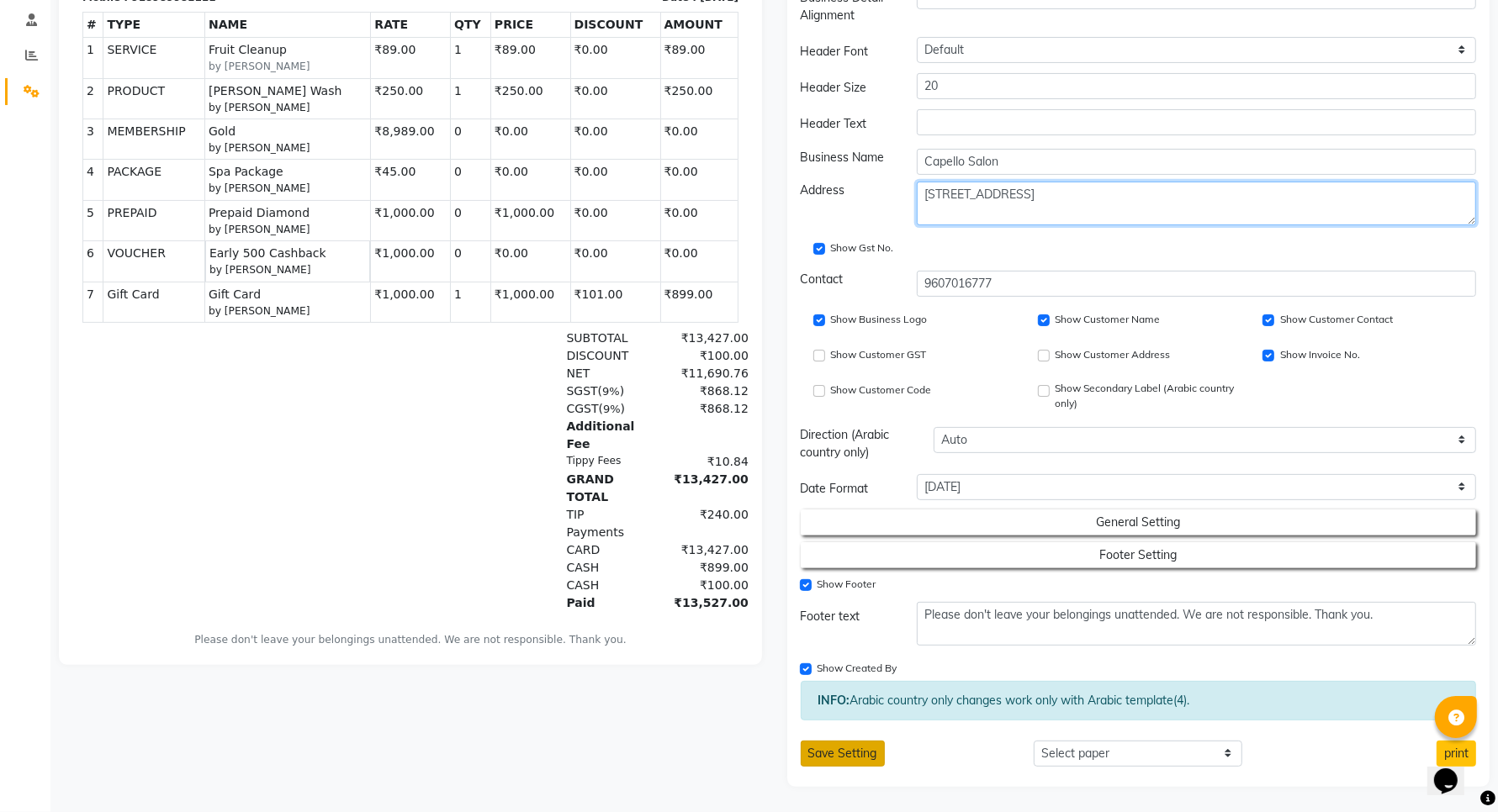
type textarea "[STREET_ADDRESS]"
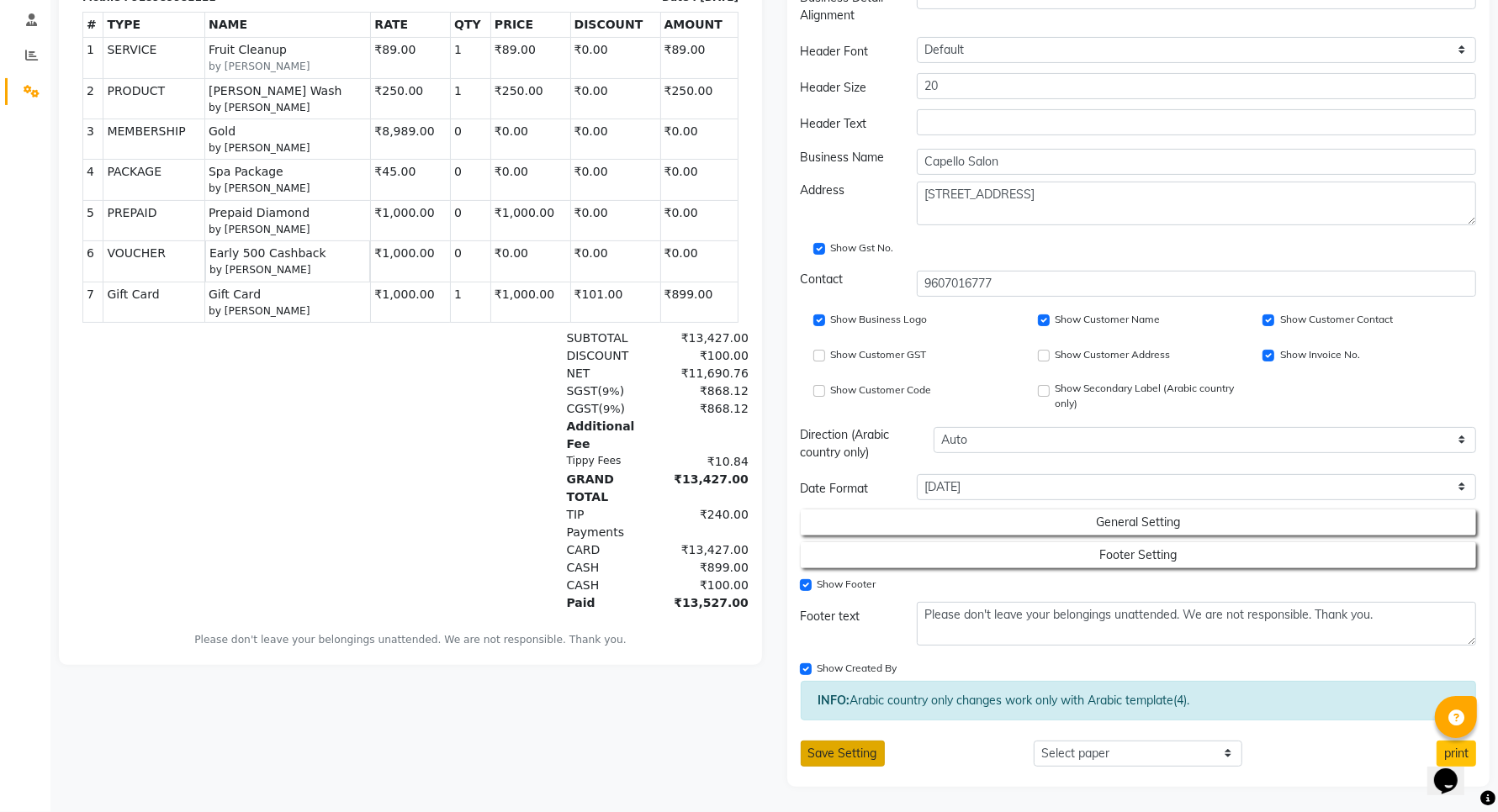
click at [851, 755] on button "Save Setting" at bounding box center [843, 753] width 84 height 26
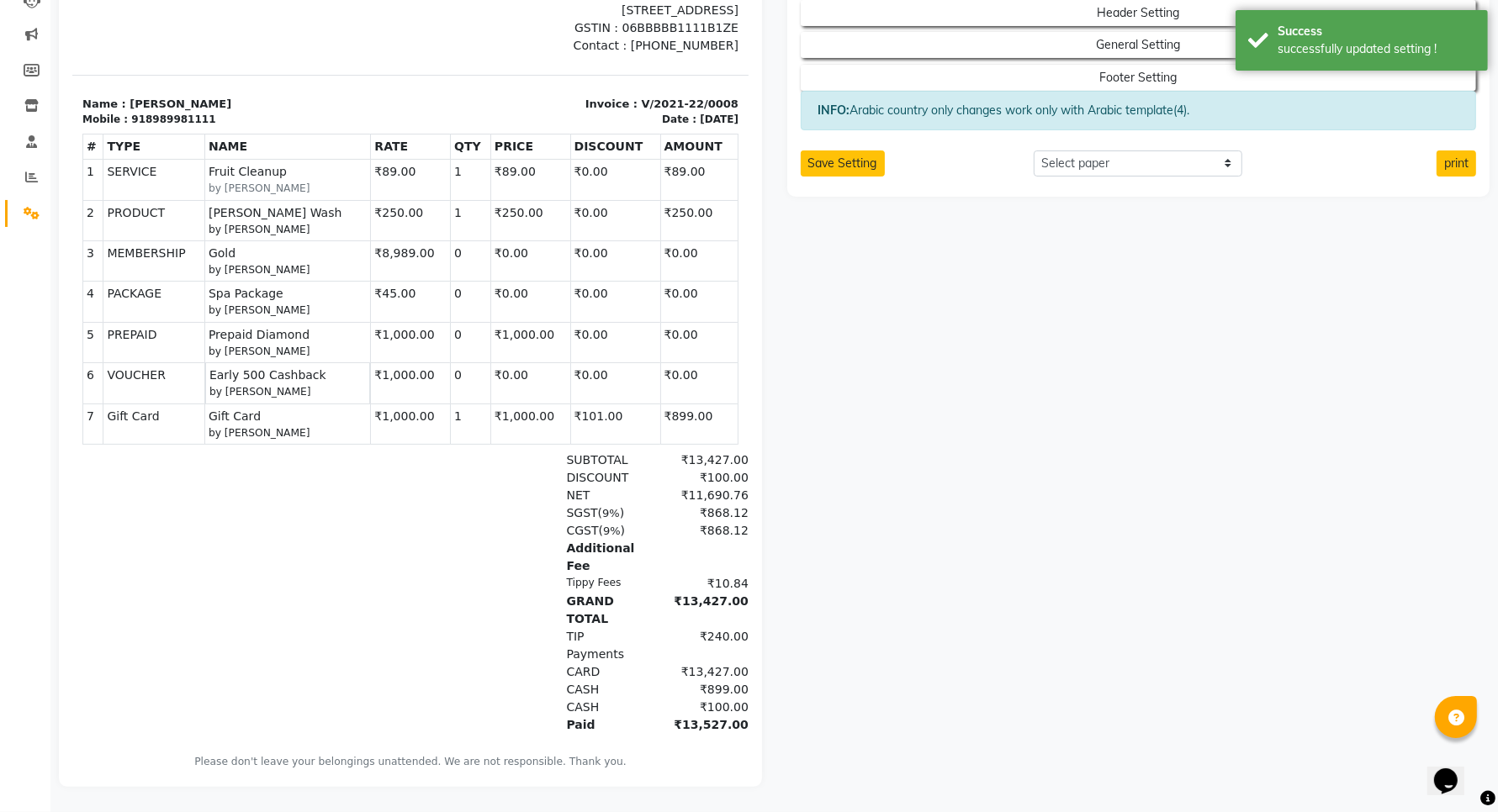
scroll to position [0, 0]
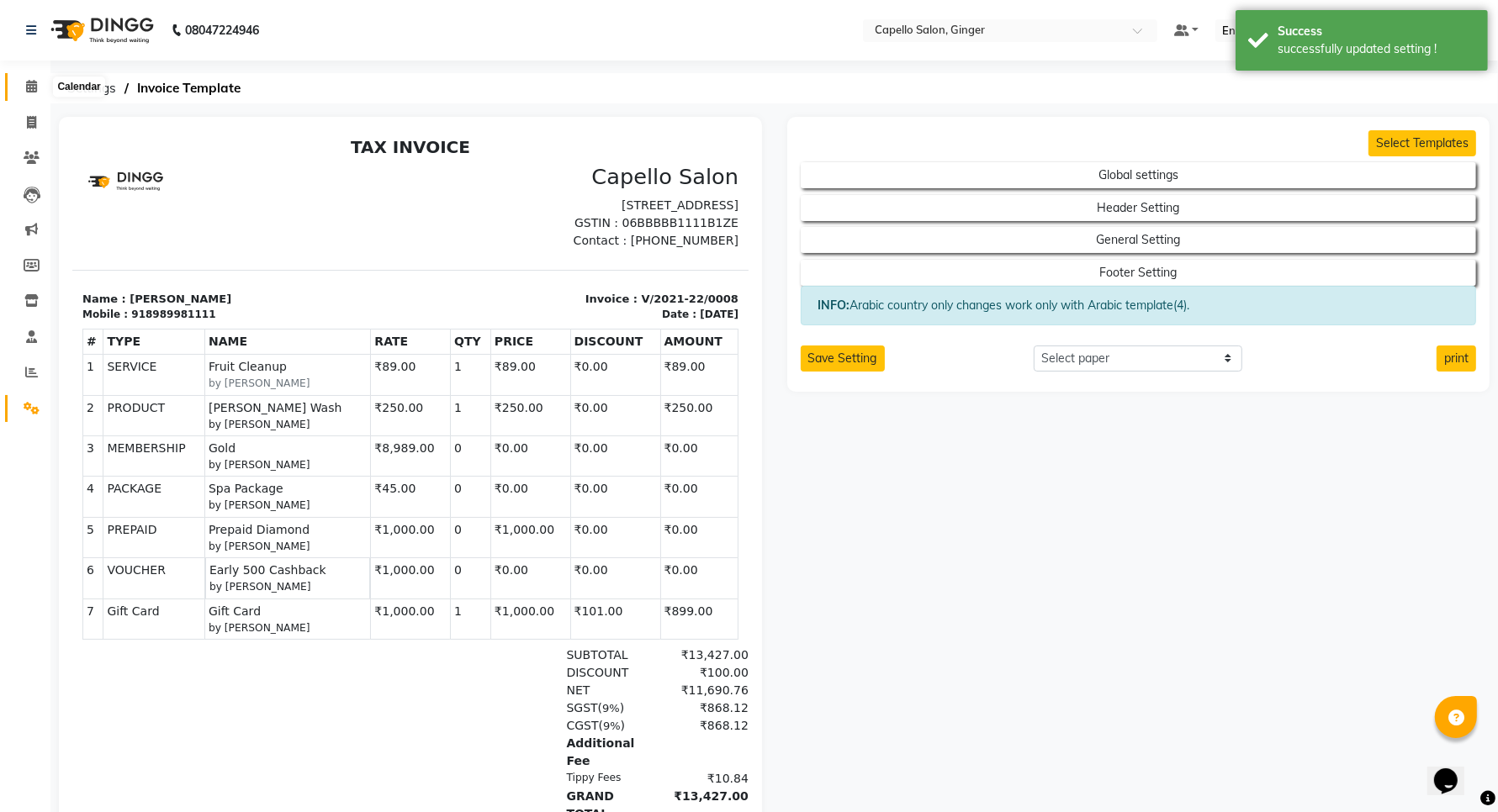
click at [34, 86] on icon at bounding box center [31, 86] width 11 height 13
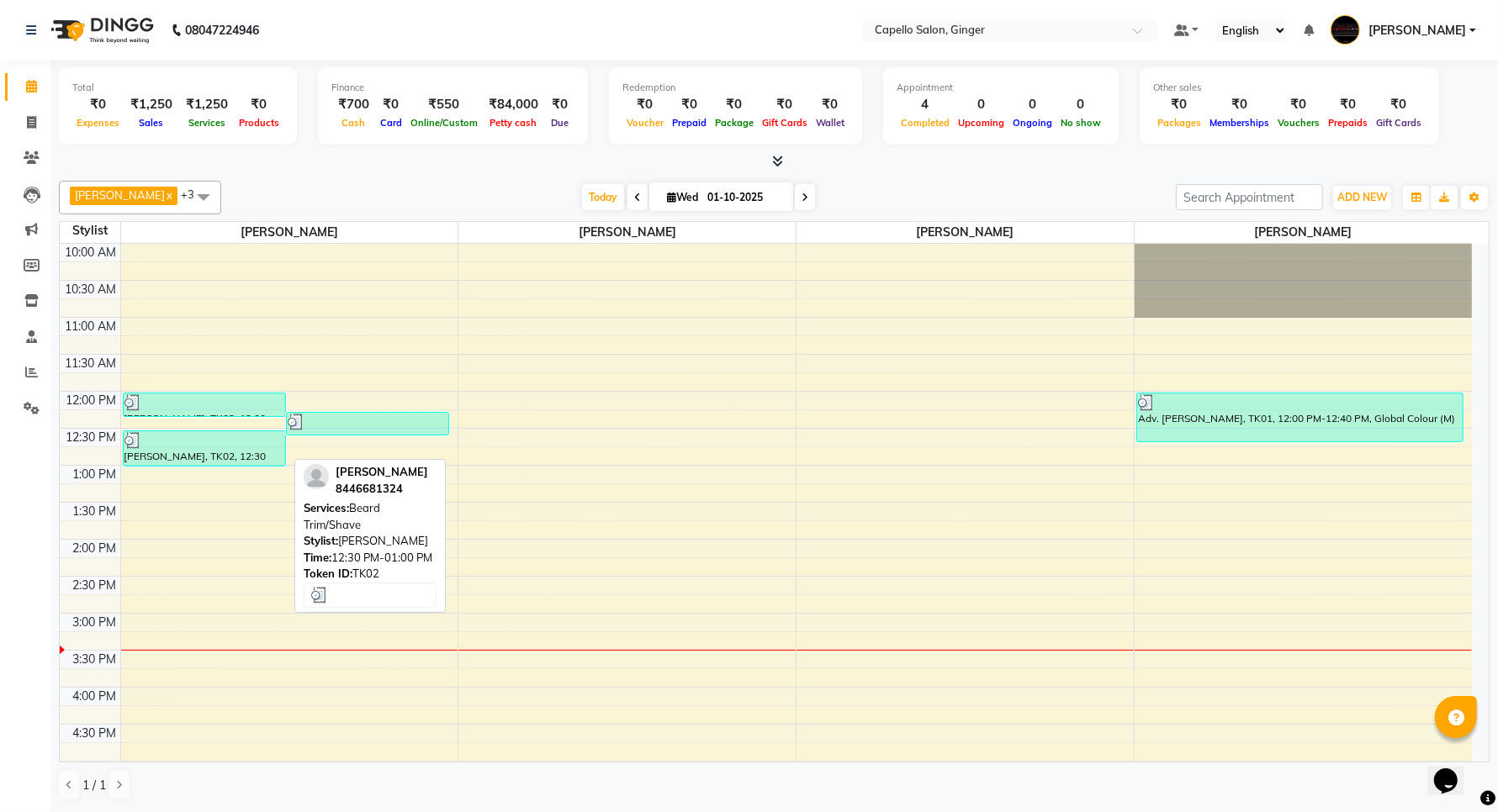
click at [255, 458] on div "[PERSON_NAME], TK02, 12:30 PM-01:00 PM, [PERSON_NAME] Trim/Shave" at bounding box center [205, 449] width 162 height 35
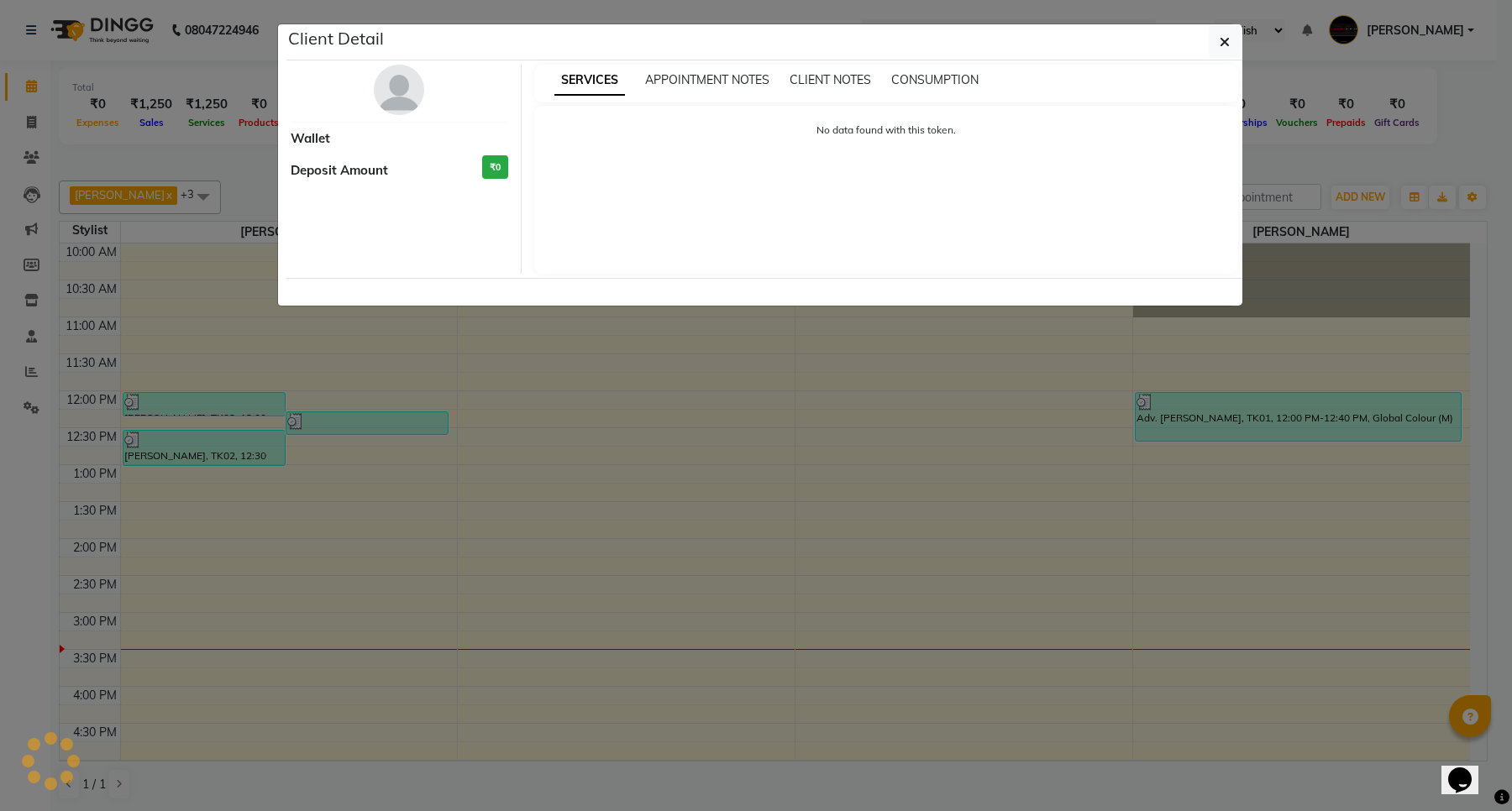
select select "3"
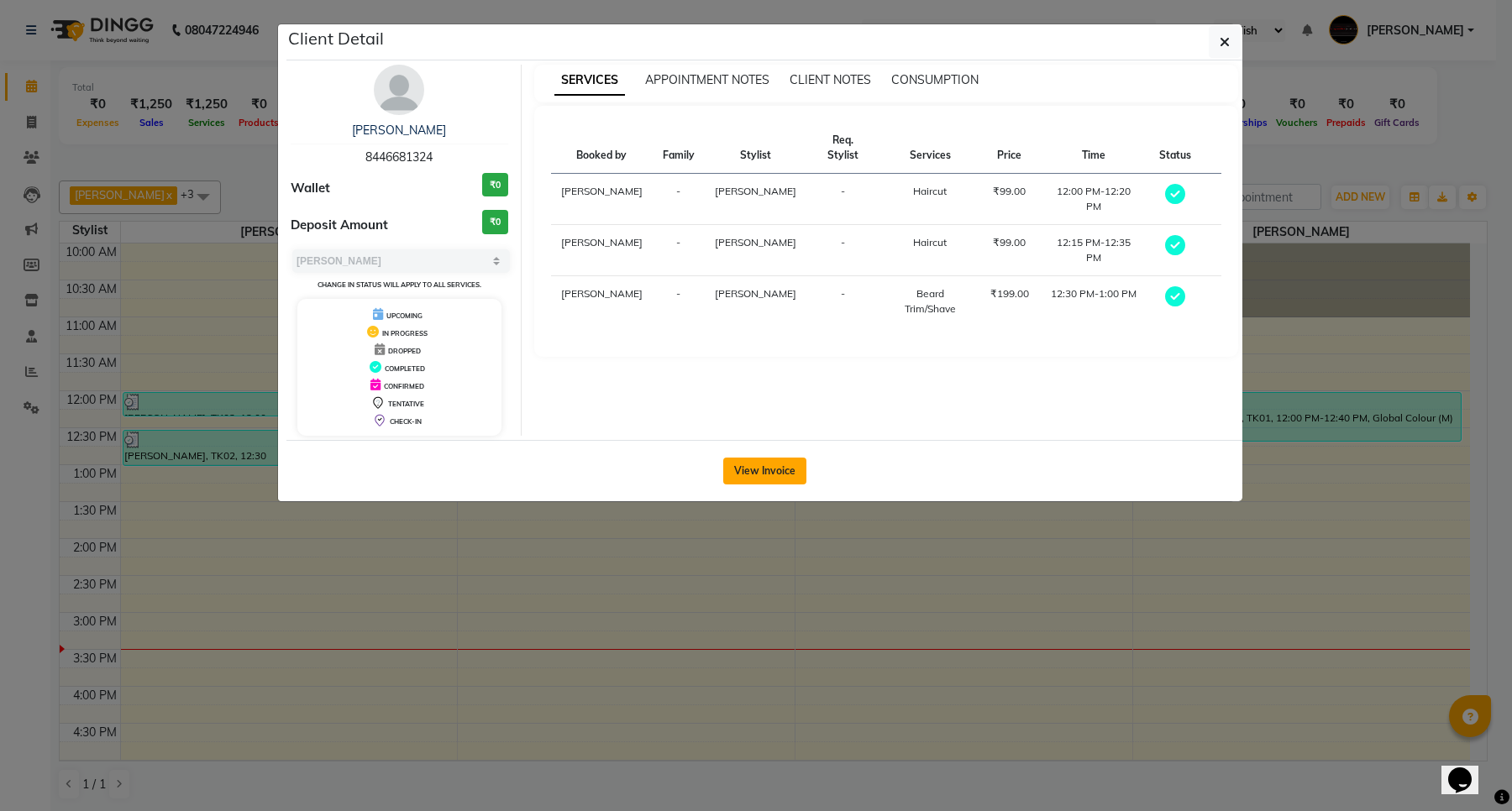
click at [752, 466] on button "View Invoice" at bounding box center [764, 470] width 83 height 27
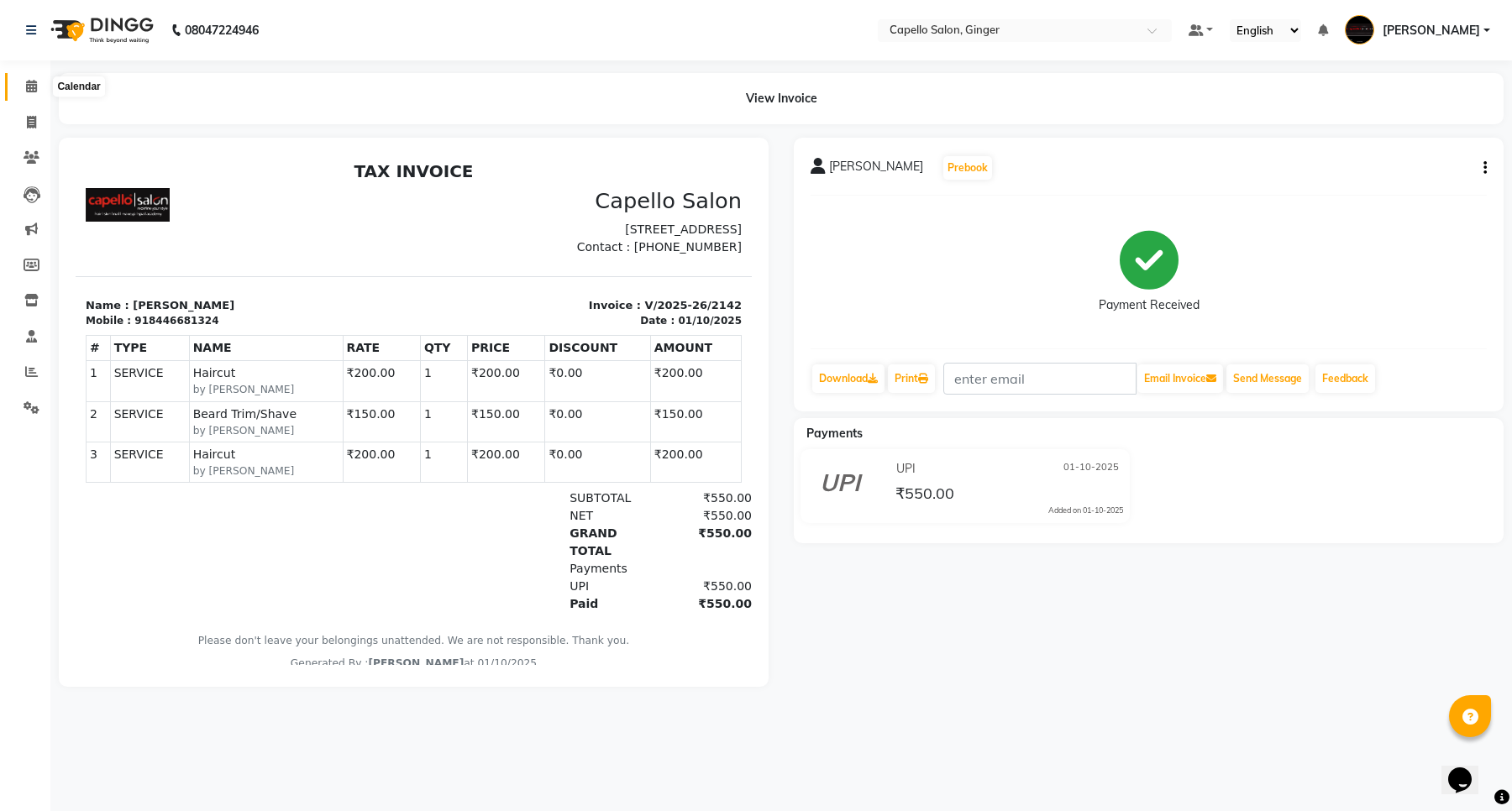
click at [30, 86] on icon at bounding box center [31, 86] width 11 height 13
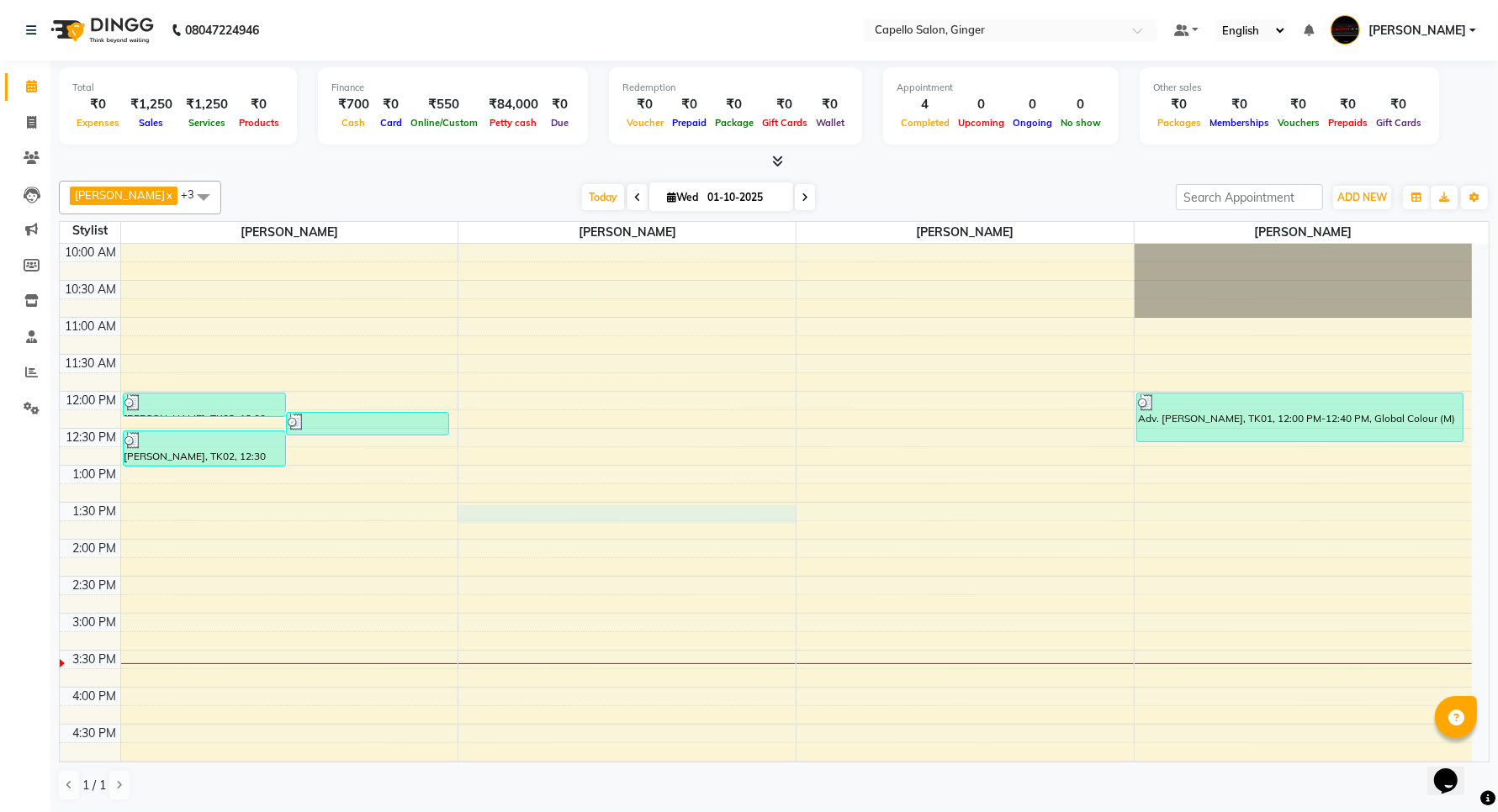
click at [543, 511] on div "10:00 AM 10:30 AM 11:00 AM 11:30 AM 12:00 PM 12:30 PM 1:00 PM 1:30 PM 2:00 PM 2…" at bounding box center [766, 687] width 1413 height 887
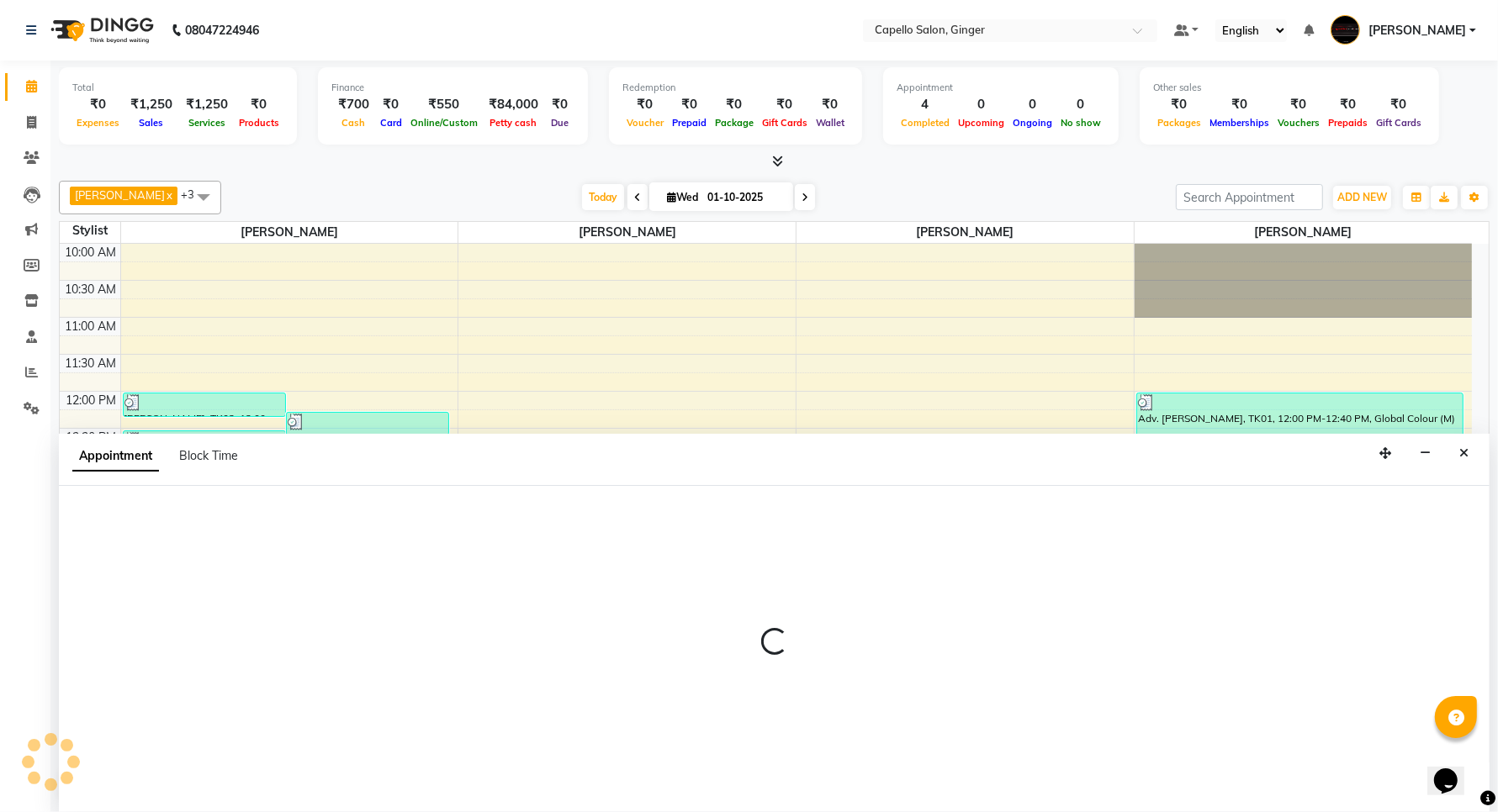
scroll to position [1, 0]
select select "35234"
select select "tentative"
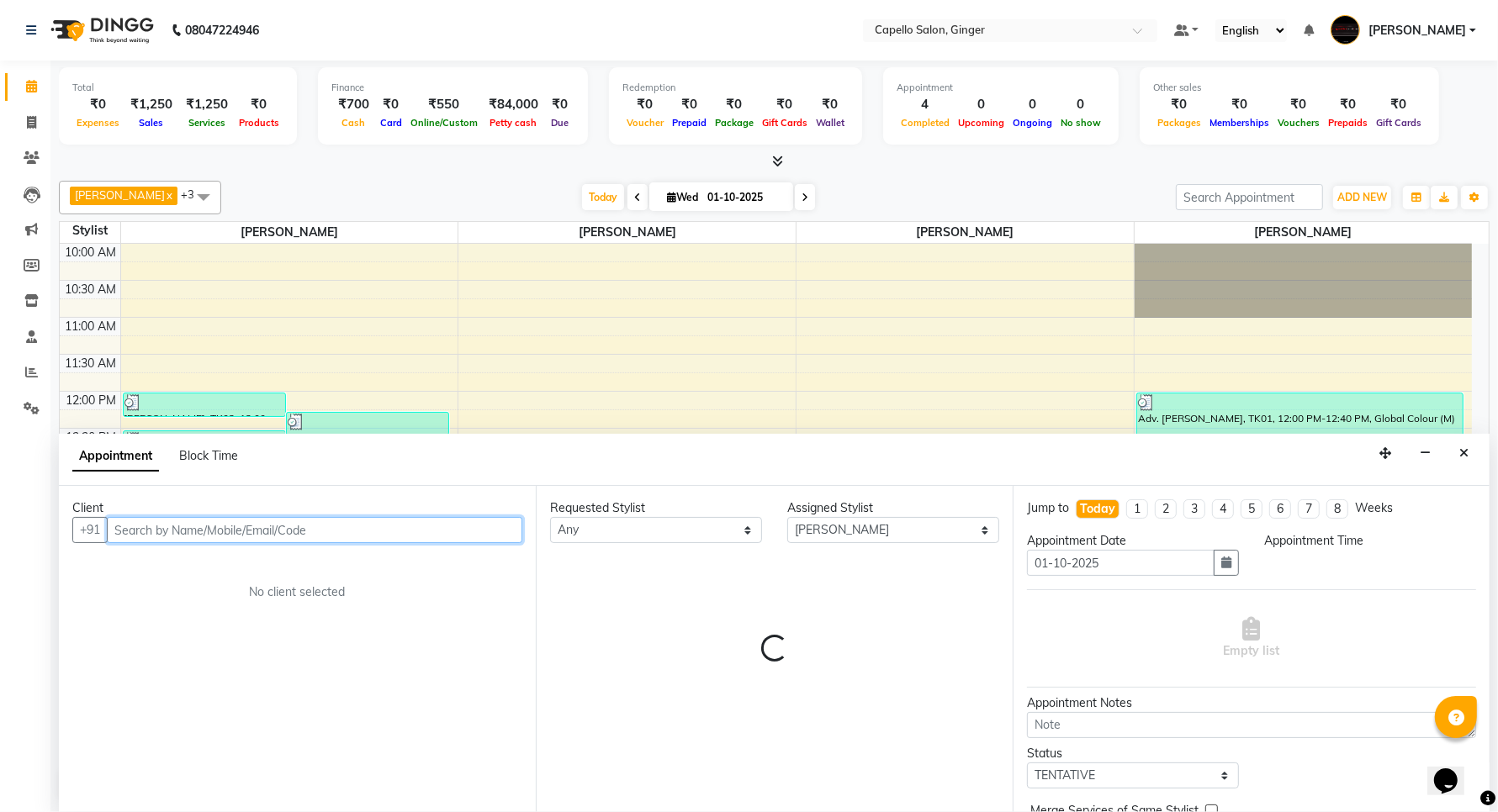
select select "810"
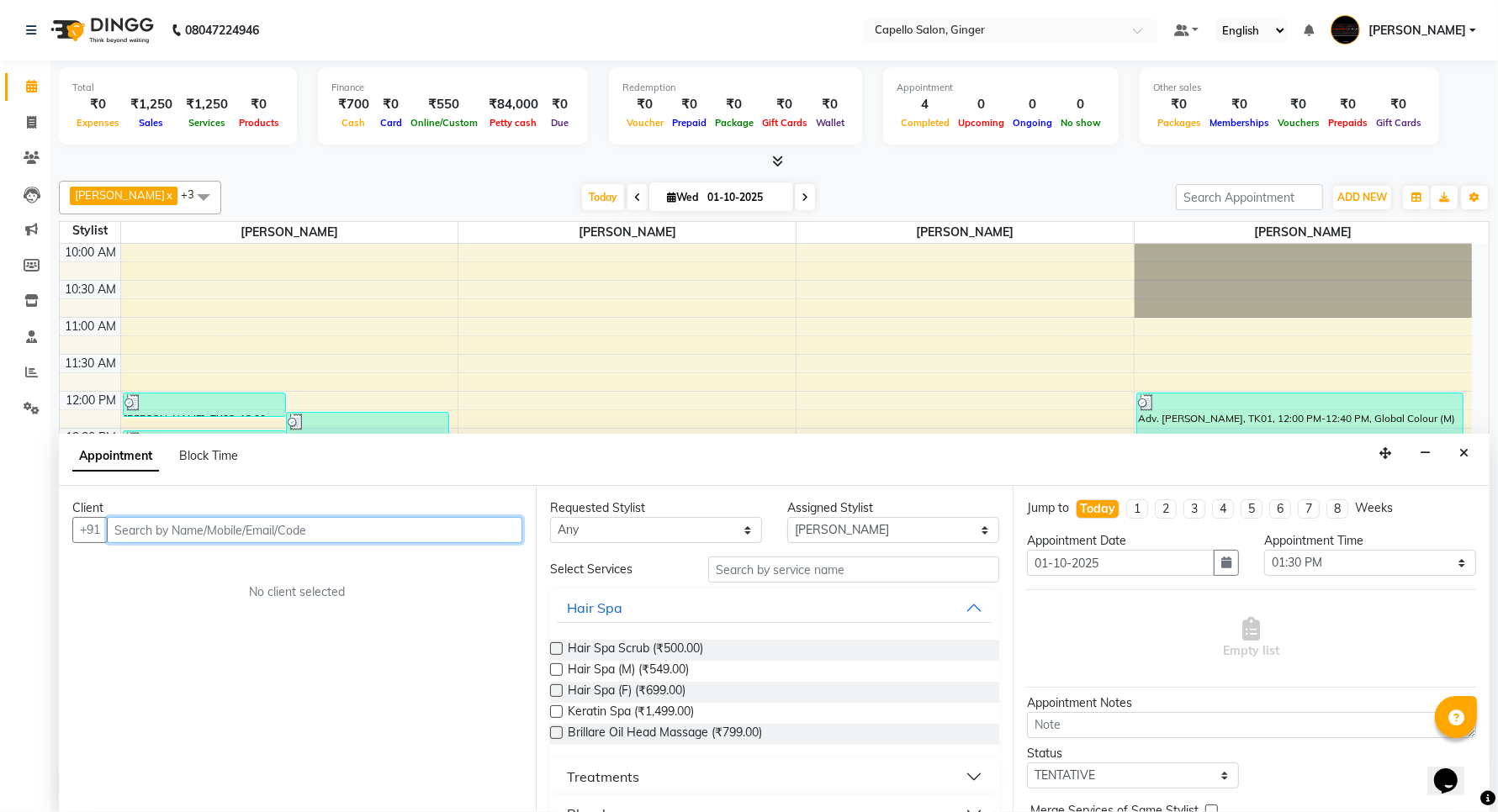
click at [186, 528] on input "text" at bounding box center [314, 530] width 416 height 26
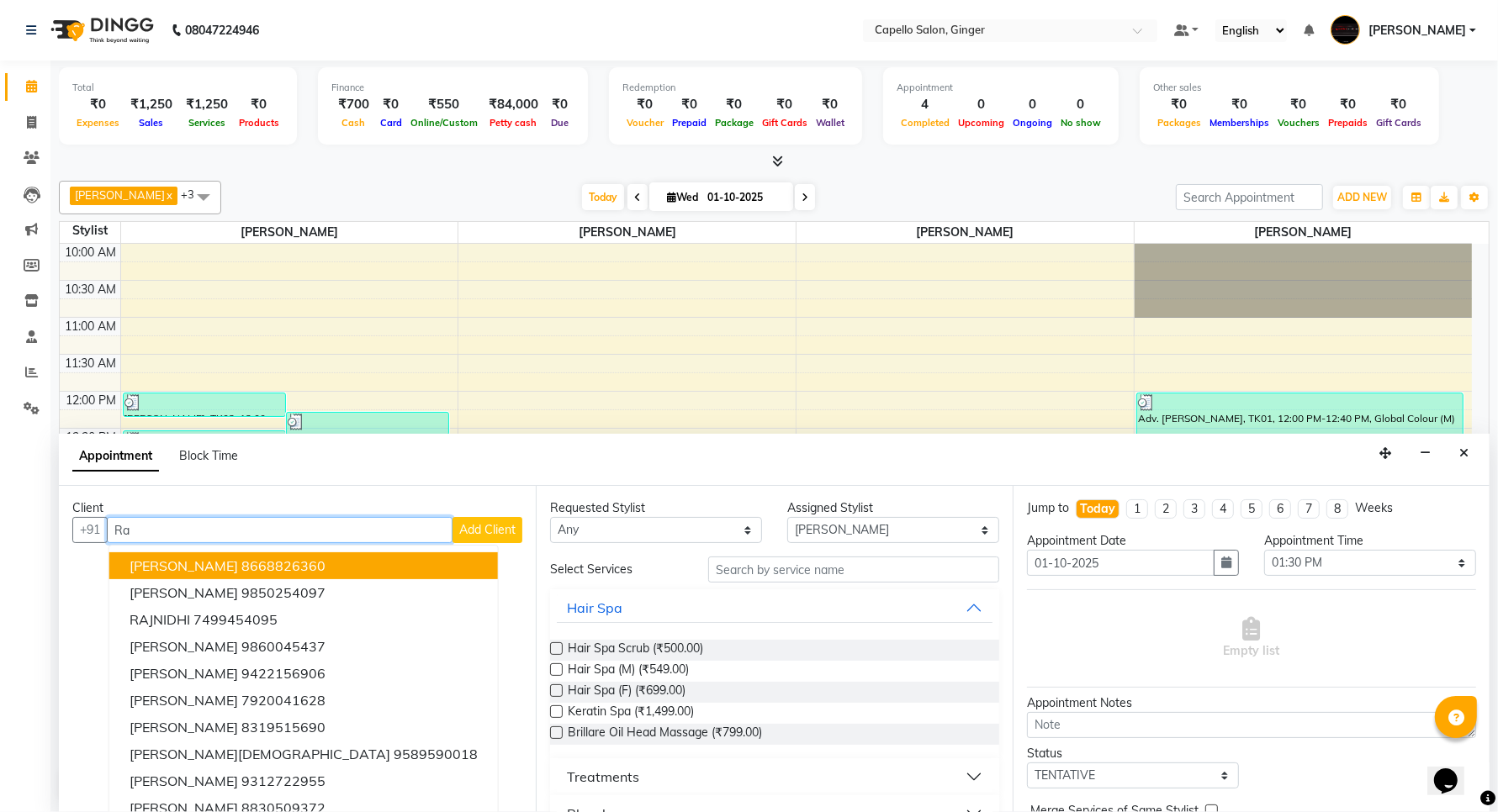
type input "R"
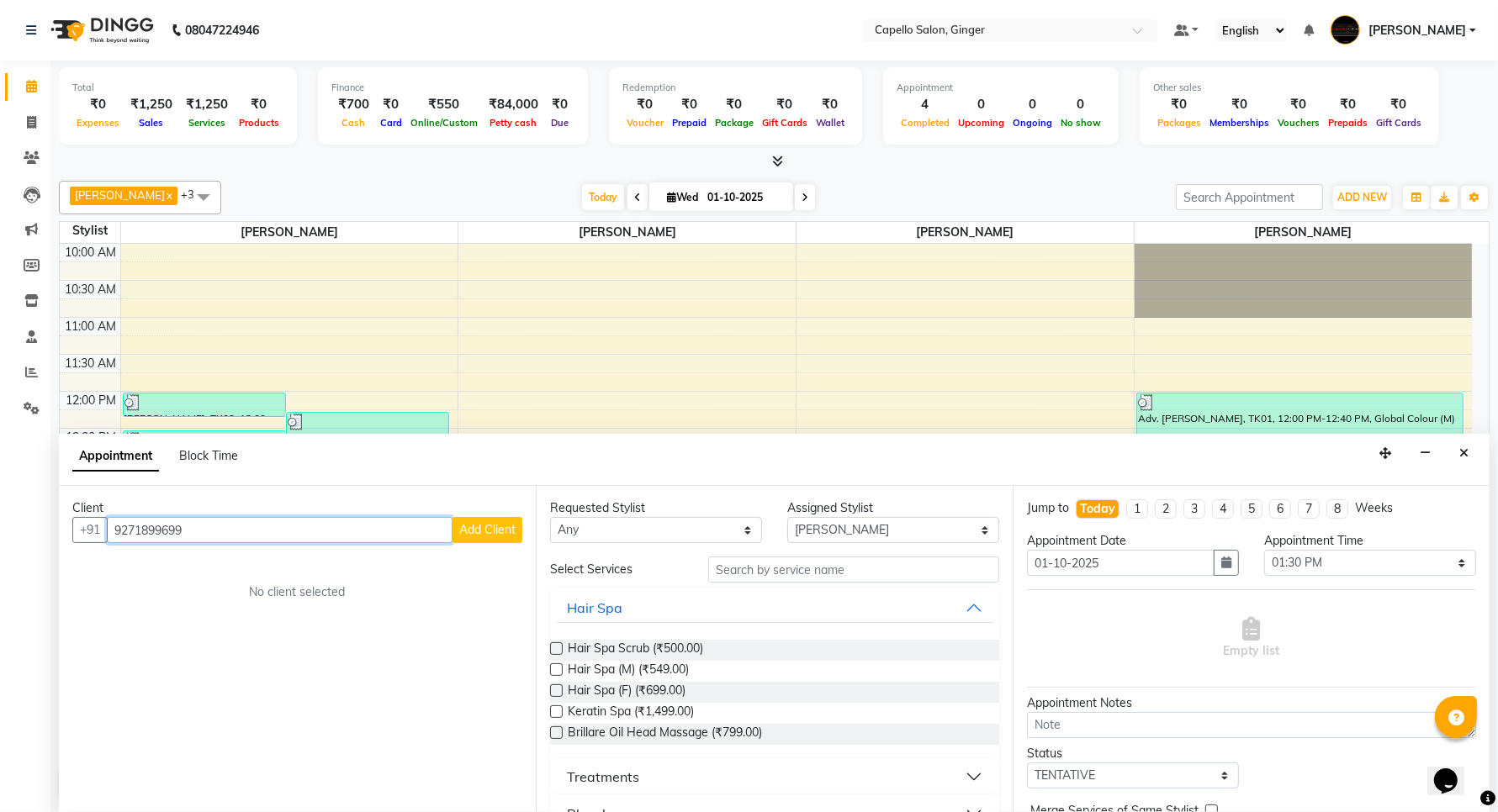
type input "9271899699"
click at [471, 528] on span "Add Client" at bounding box center [486, 529] width 56 height 15
select select "22"
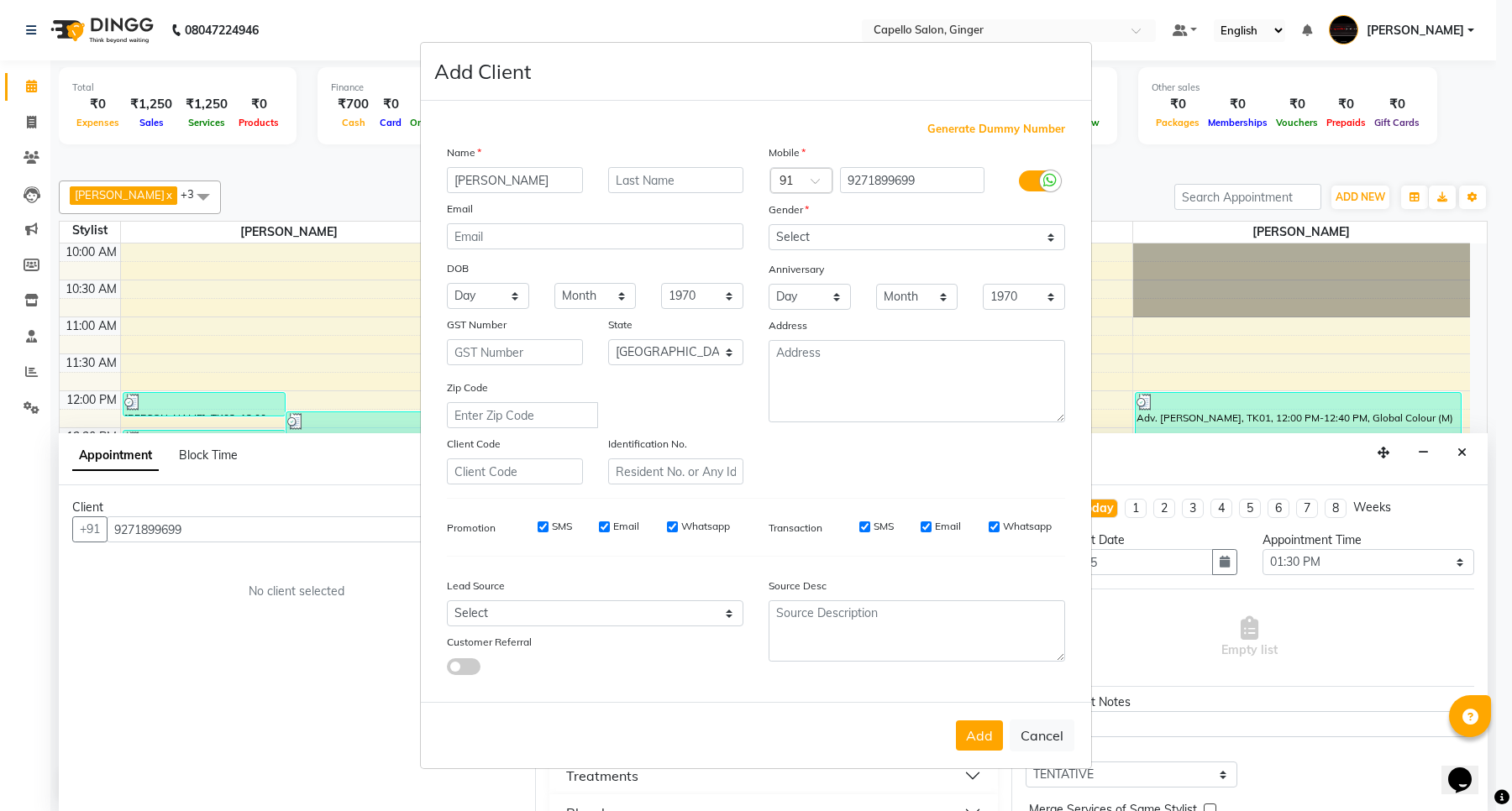
type input "[PERSON_NAME]"
click at [849, 233] on select "Select [DEMOGRAPHIC_DATA] [DEMOGRAPHIC_DATA] Other Prefer Not To Say" at bounding box center [917, 237] width 297 height 26
select select "[DEMOGRAPHIC_DATA]"
click at [769, 226] on select "Select [DEMOGRAPHIC_DATA] [DEMOGRAPHIC_DATA] Other Prefer Not To Say" at bounding box center [917, 237] width 297 height 26
click at [980, 736] on button "Add" at bounding box center [979, 735] width 47 height 30
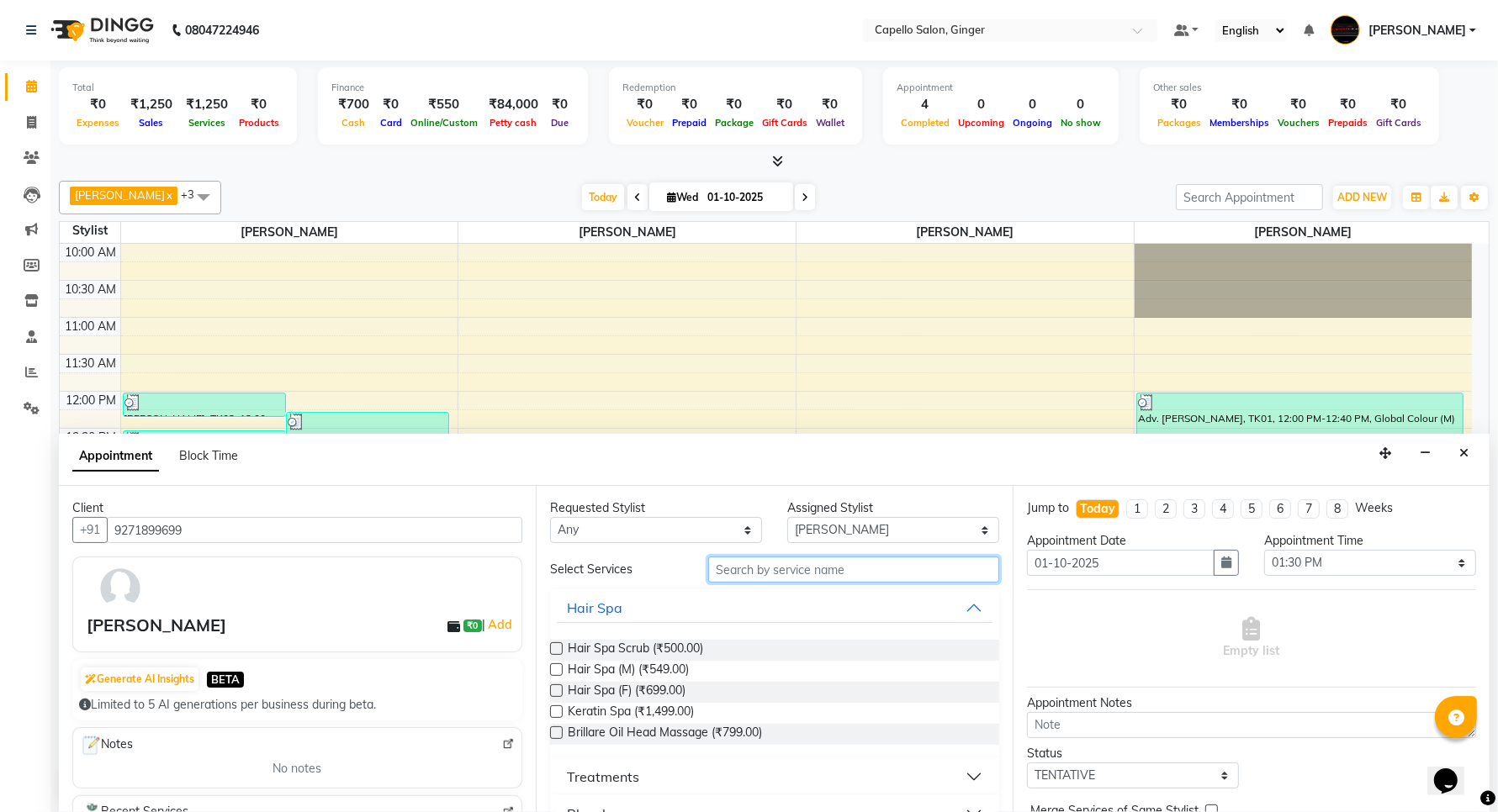
click at [798, 577] on input "text" at bounding box center [854, 570] width 291 height 26
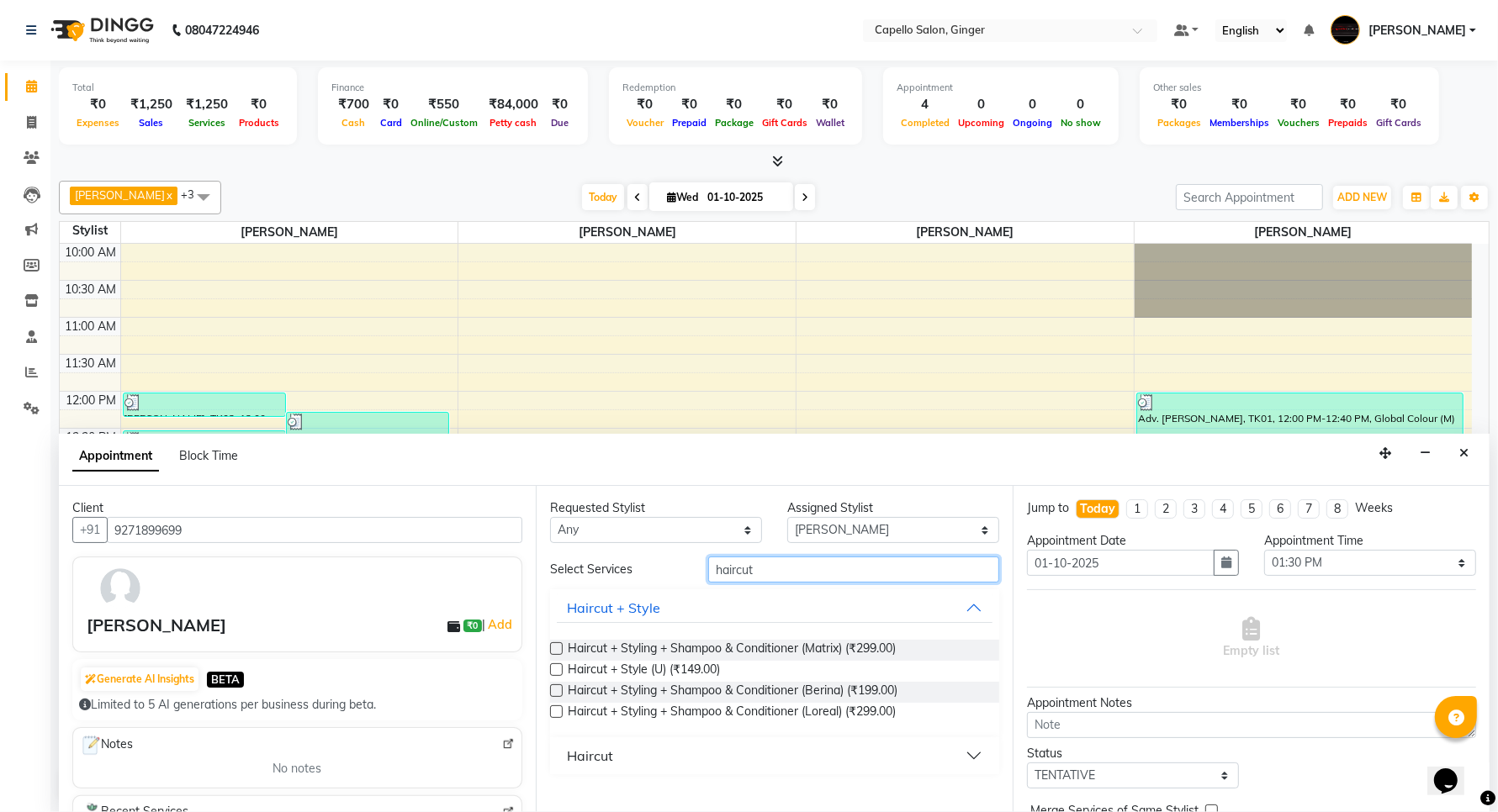
type input "haircut"
click at [553, 711] on label at bounding box center [556, 712] width 13 height 13
click at [553, 711] on input "checkbox" at bounding box center [555, 714] width 11 height 11
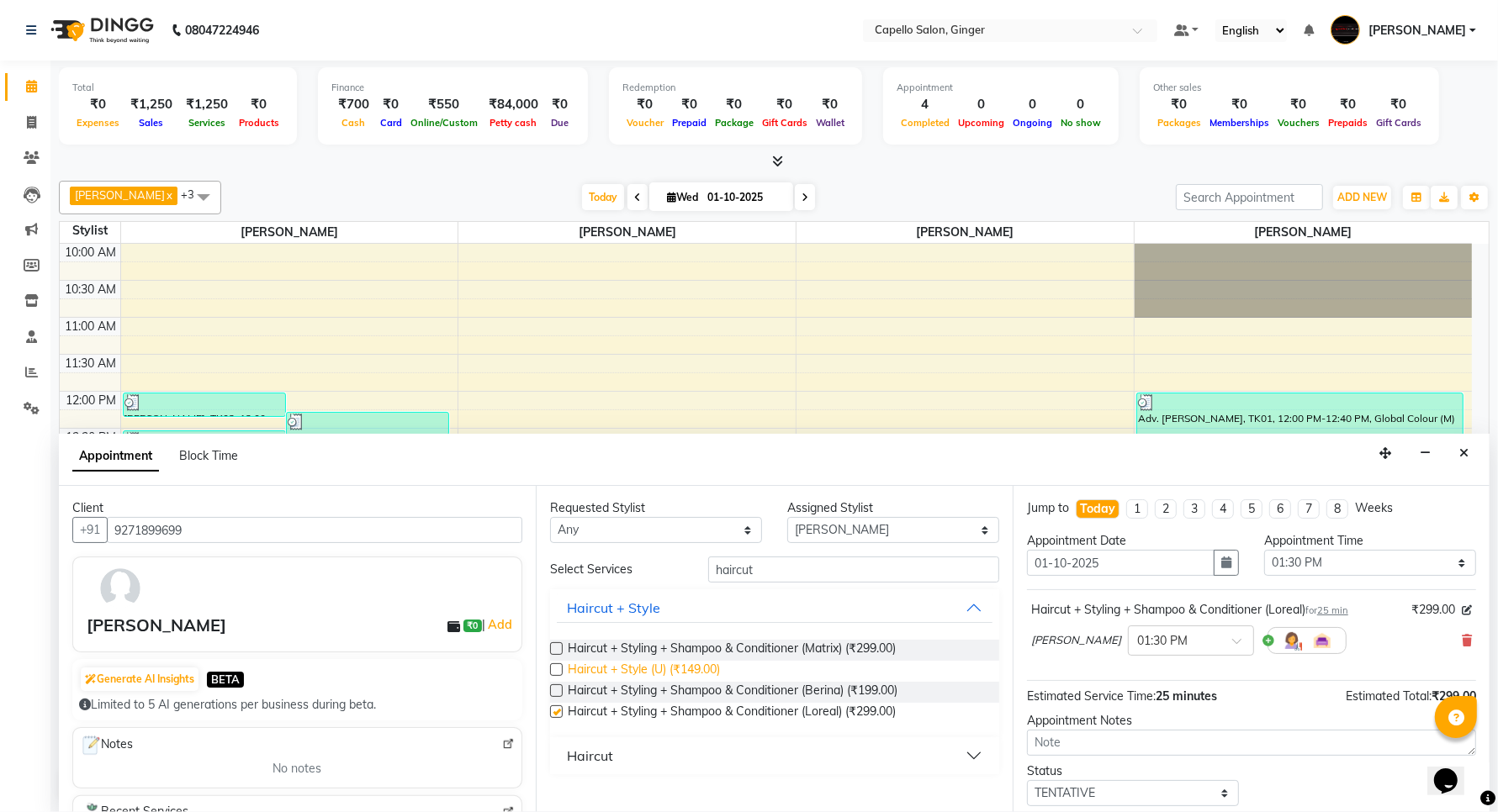
checkbox input "false"
click at [879, 532] on select "Select Admin [PERSON_NAME] [PERSON_NAME] [PERSON_NAME] Priyanka [PERSON_NAME] […" at bounding box center [893, 530] width 212 height 26
select select "93459"
click at [788, 517] on select "Select Admin [PERSON_NAME] [PERSON_NAME] [PERSON_NAME] Priyanka [PERSON_NAME] […" at bounding box center [893, 530] width 212 height 26
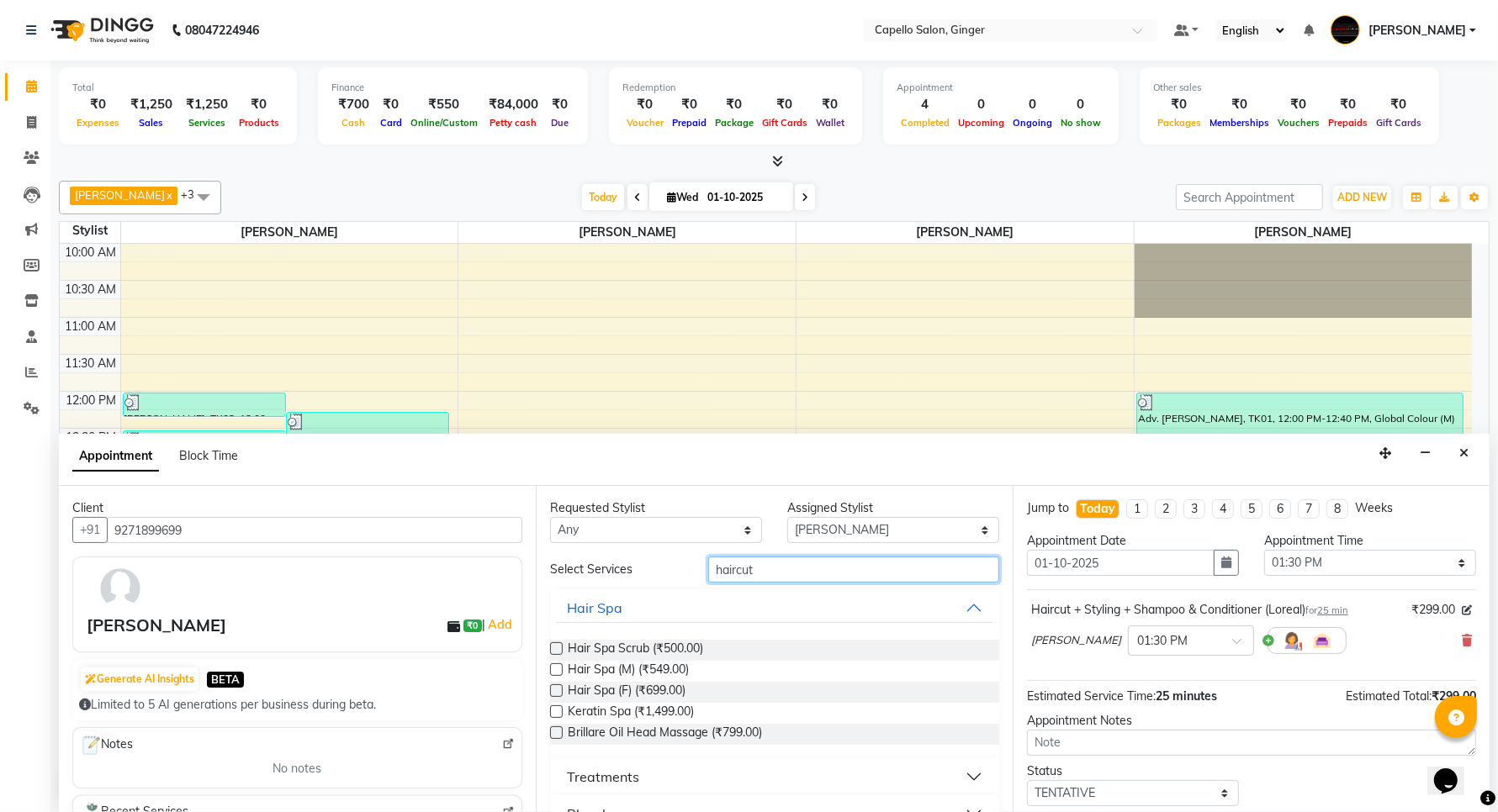
click at [762, 573] on input "haircut" at bounding box center [854, 570] width 291 height 26
type input "hair"
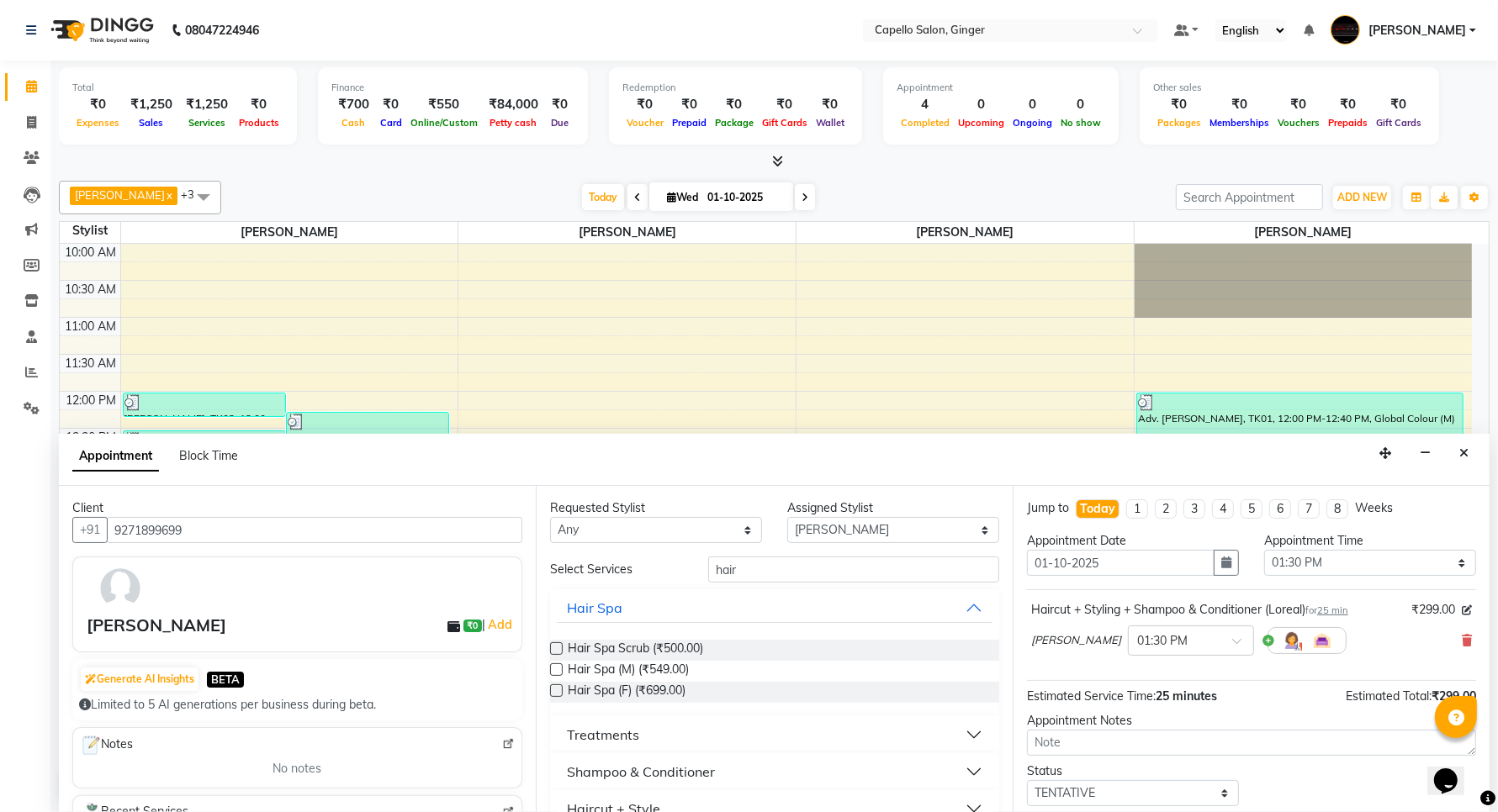
click at [553, 692] on label at bounding box center [556, 691] width 13 height 13
click at [553, 692] on input "checkbox" at bounding box center [555, 693] width 11 height 11
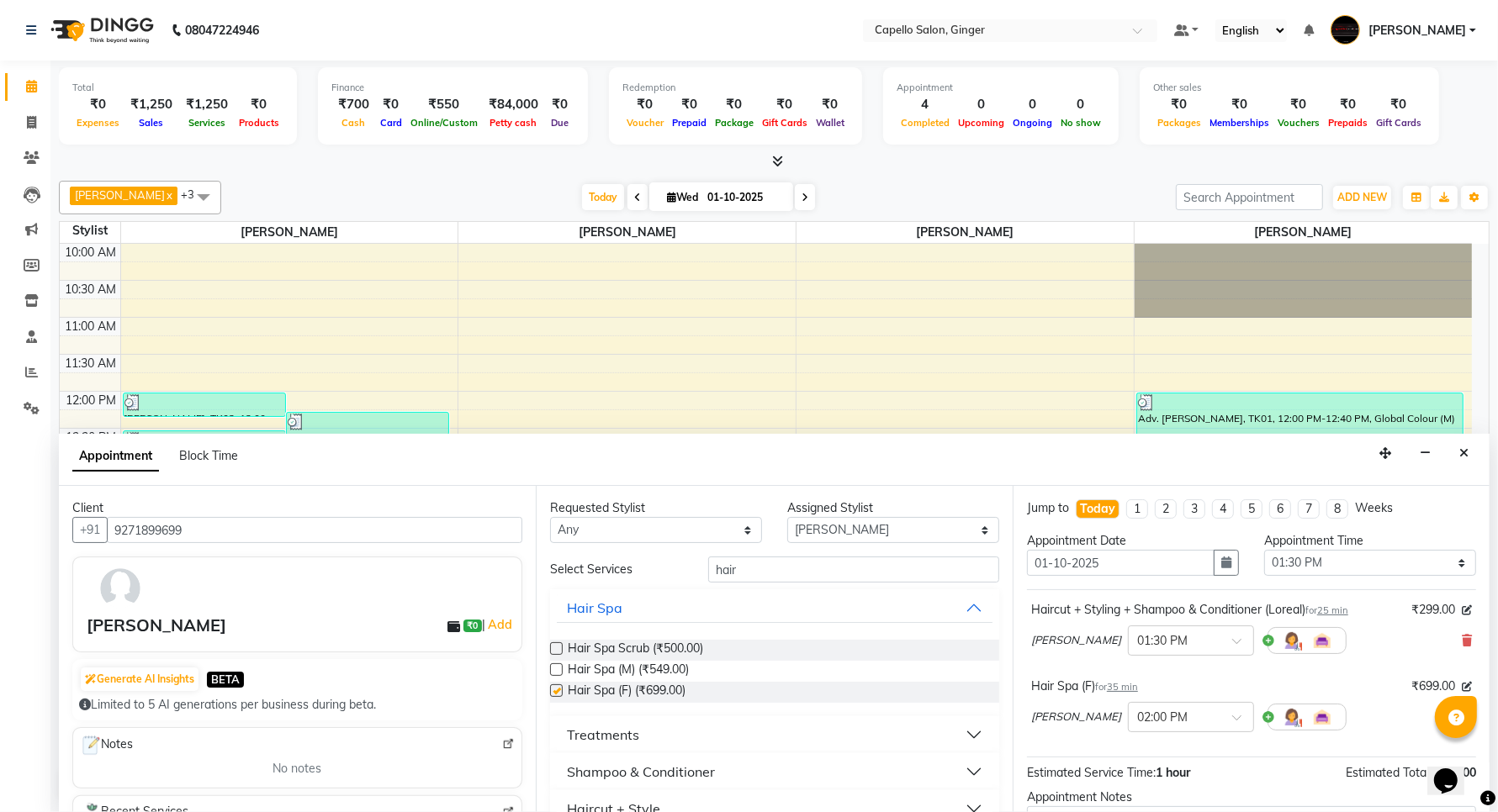
checkbox input "false"
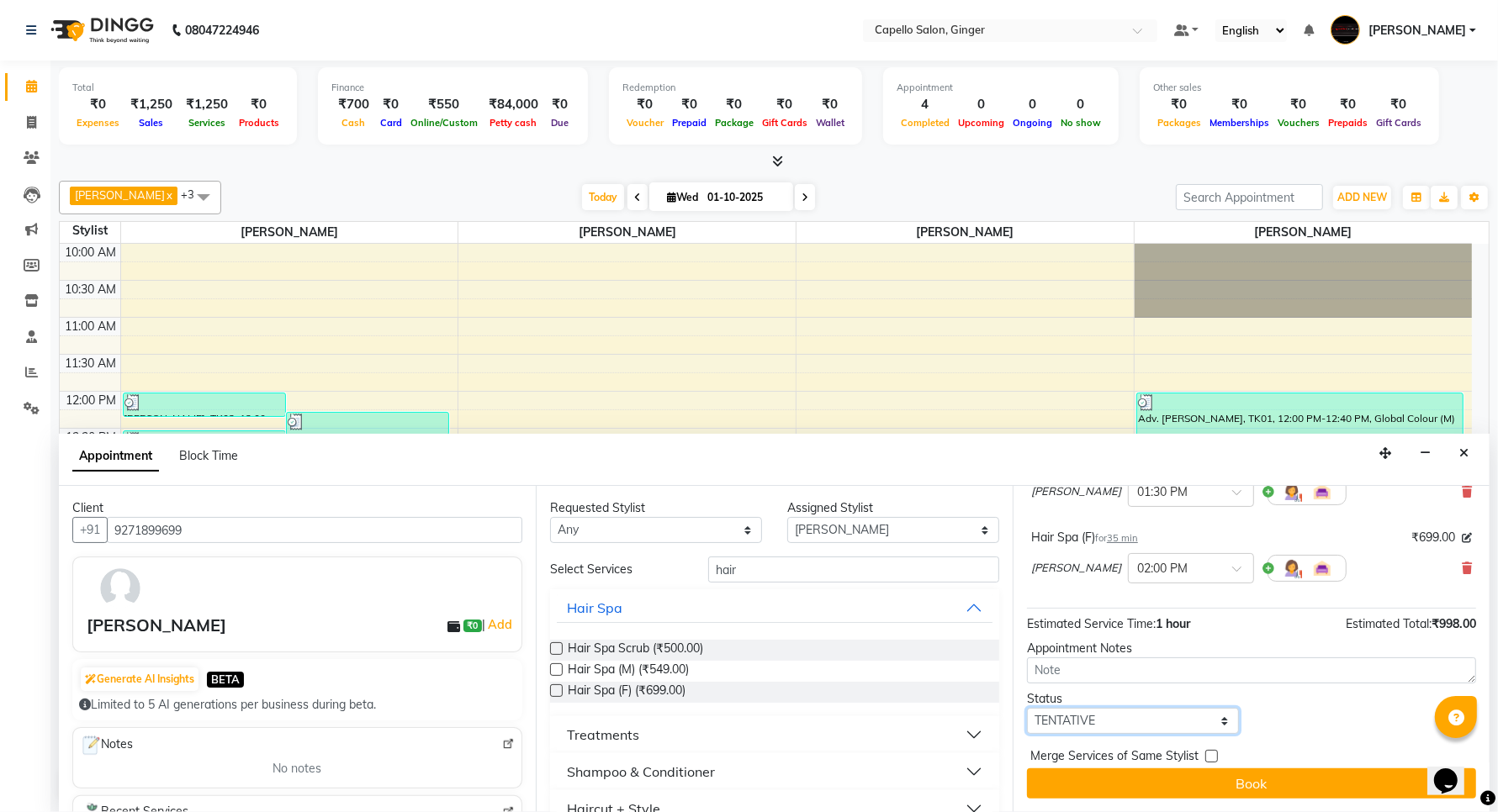
click at [1090, 719] on select "Select TENTATIVE CONFIRM CHECK-IN UPCOMING" at bounding box center [1133, 721] width 212 height 26
select select "confirm booking"
click at [1027, 708] on select "Select TENTATIVE CONFIRM CHECK-IN UPCOMING" at bounding box center [1133, 721] width 212 height 26
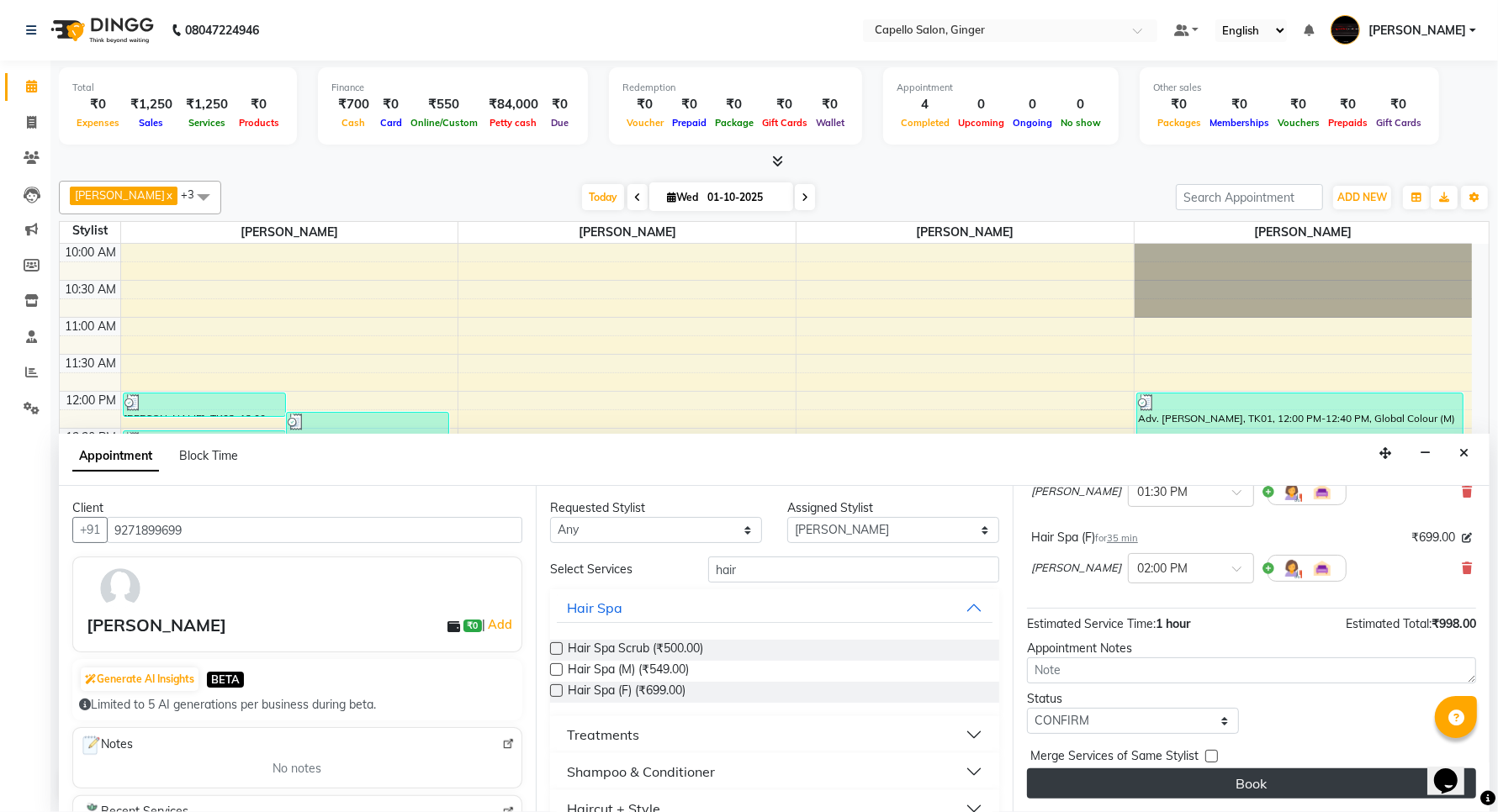
click at [1120, 779] on button "Book" at bounding box center [1251, 784] width 449 height 30
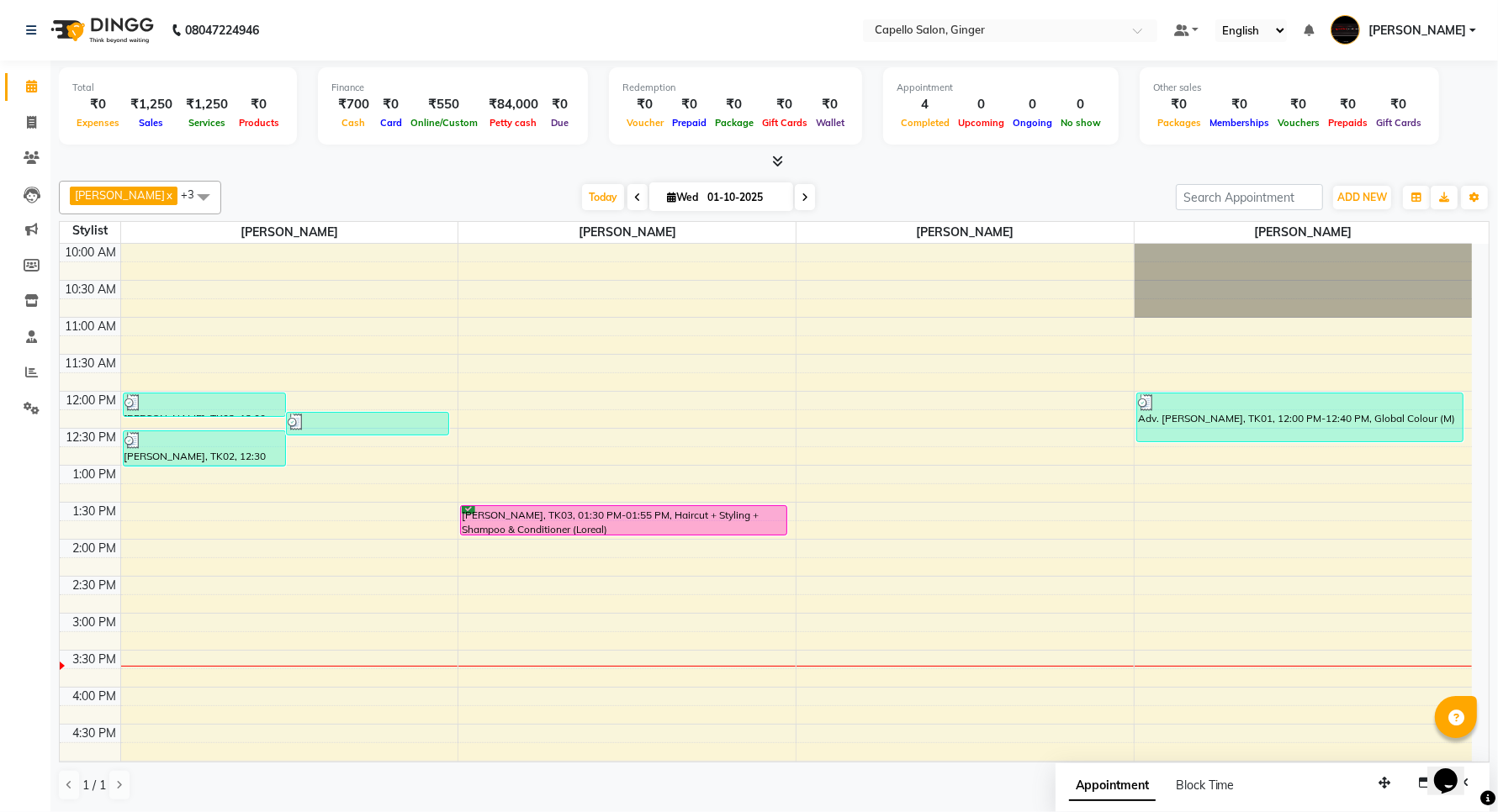
scroll to position [0, 0]
click at [1216, 729] on div "[PERSON_NAME] x [PERSON_NAME] x [PERSON_NAME] x [PERSON_NAME] x +3 Select All A…" at bounding box center [774, 491] width 1431 height 634
click at [1379, 777] on icon "button" at bounding box center [1384, 783] width 12 height 12
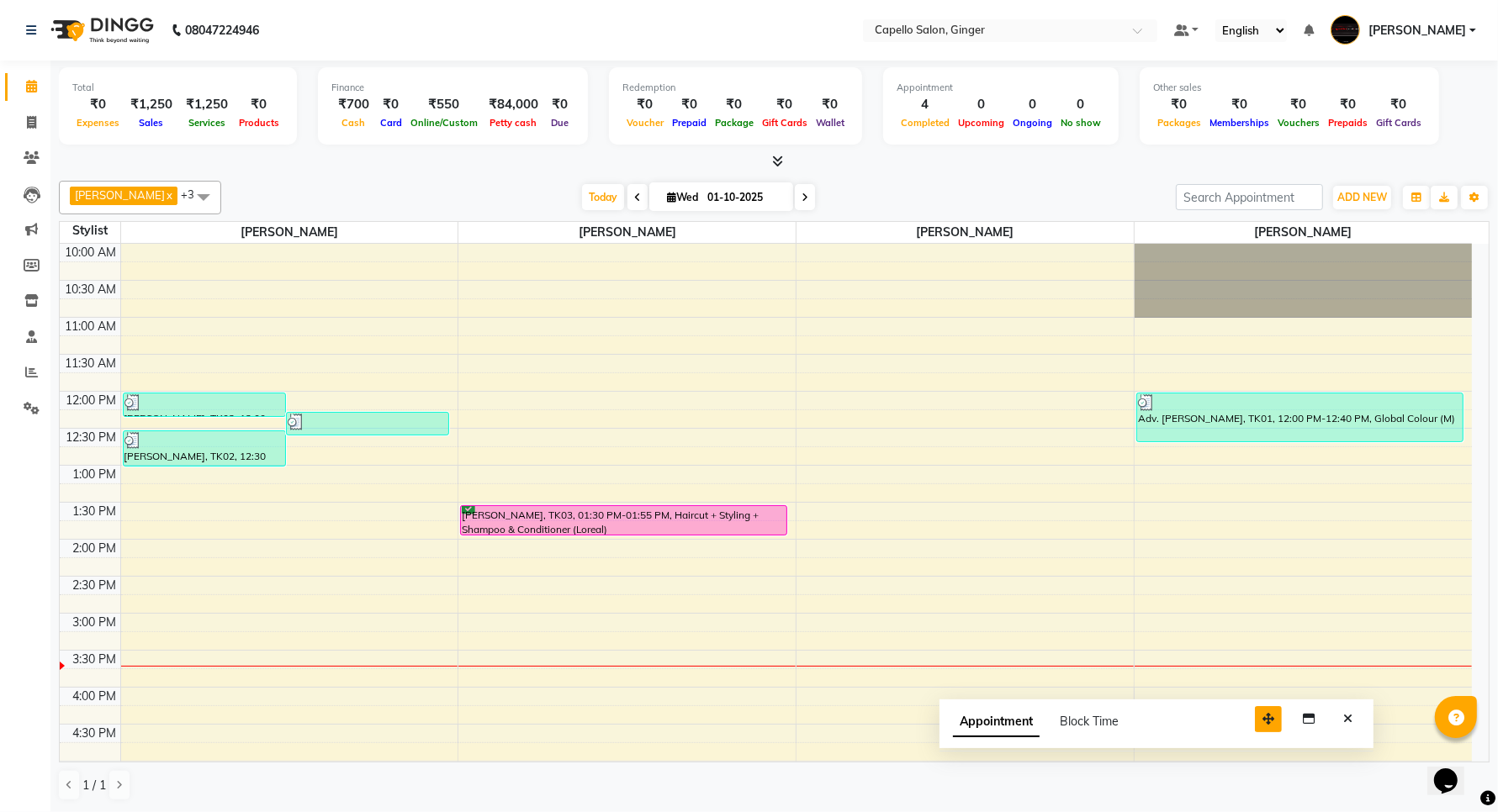
drag, startPoint x: 1374, startPoint y: 776, endPoint x: 1259, endPoint y: 707, distance: 134.1
click at [1290, 712] on div "[PERSON_NAME] x [PERSON_NAME] x [PERSON_NAME] x [PERSON_NAME] x +3 Select All A…" at bounding box center [774, 491] width 1431 height 634
click at [1347, 720] on icon "Close" at bounding box center [1348, 718] width 9 height 12
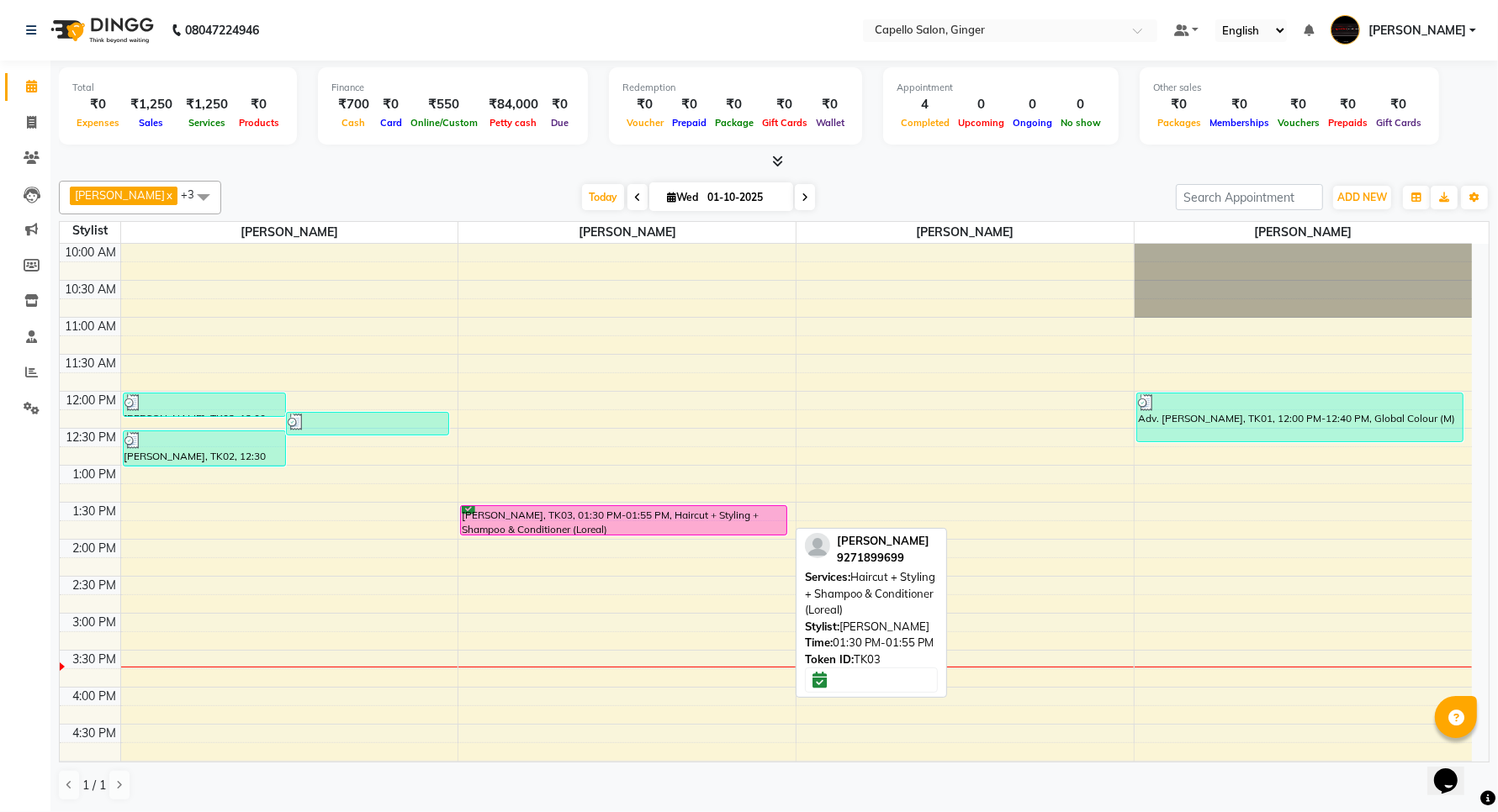
click at [579, 528] on div "[PERSON_NAME], TK03, 01:30 PM-01:55 PM, Haircut + Styling + Shampoo & Condition…" at bounding box center [623, 520] width 326 height 28
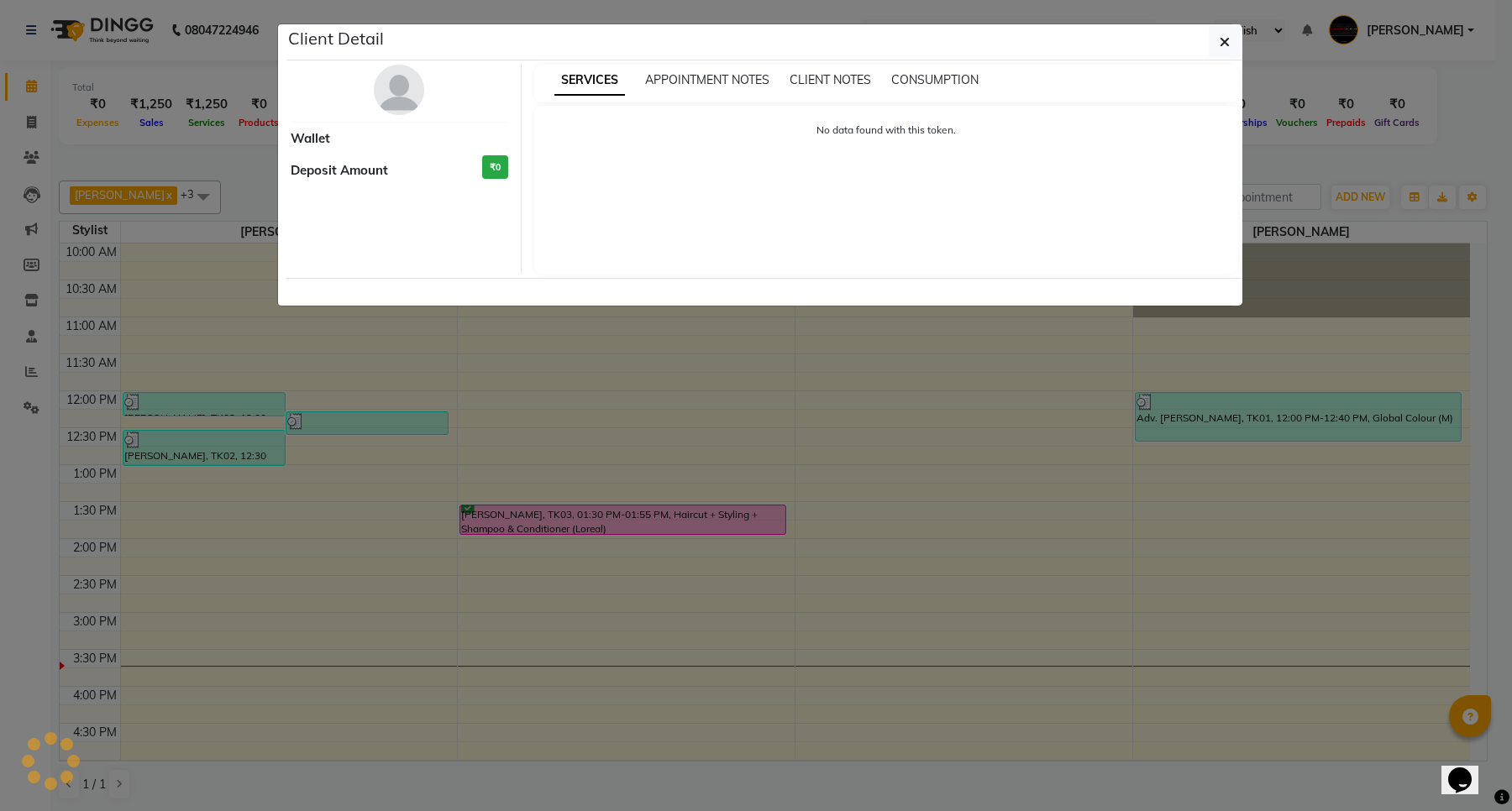
select select "6"
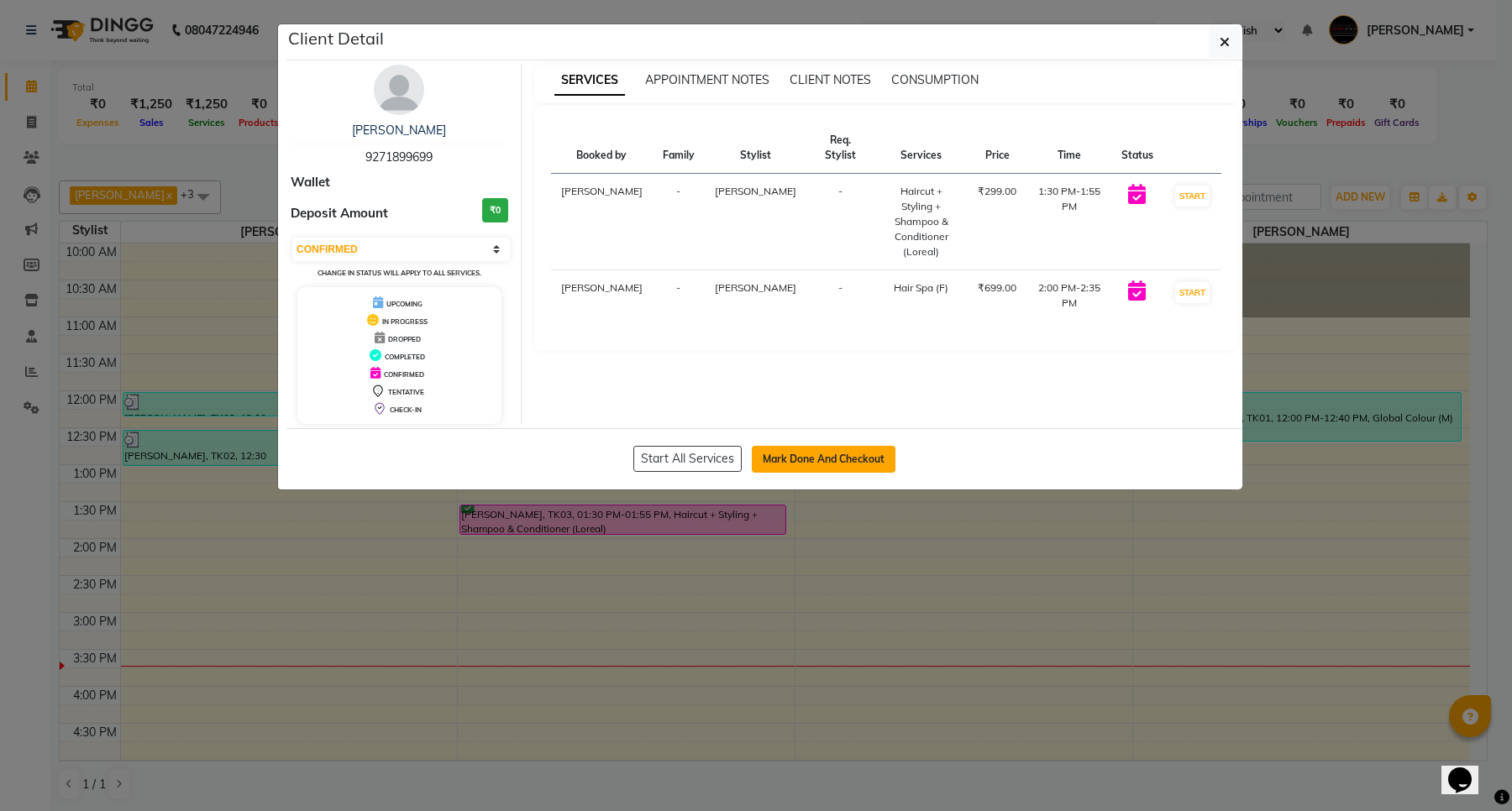
click at [808, 459] on button "Mark Done And Checkout" at bounding box center [823, 459] width 144 height 27
select select "service"
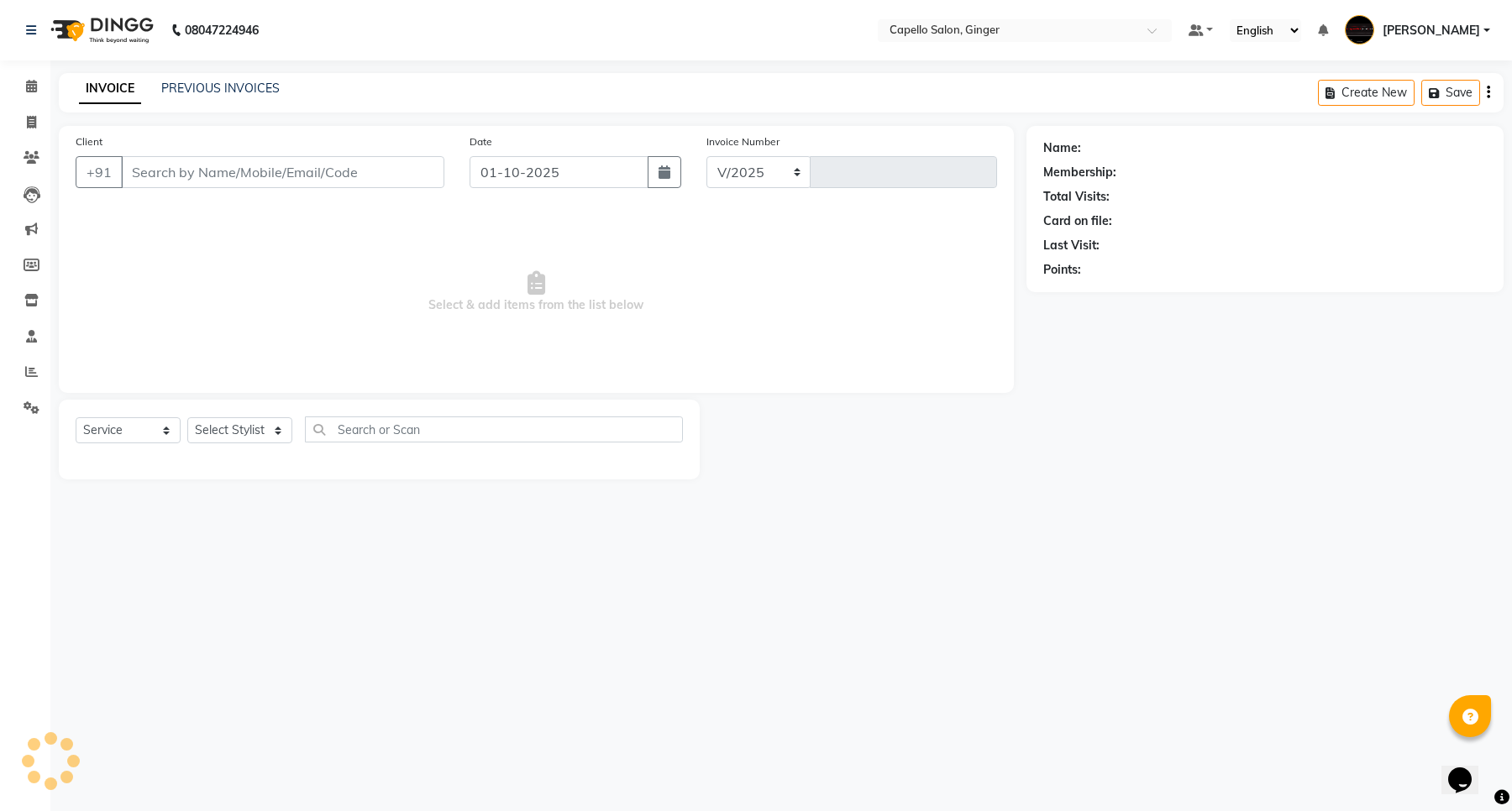
select select "832"
type input "2143"
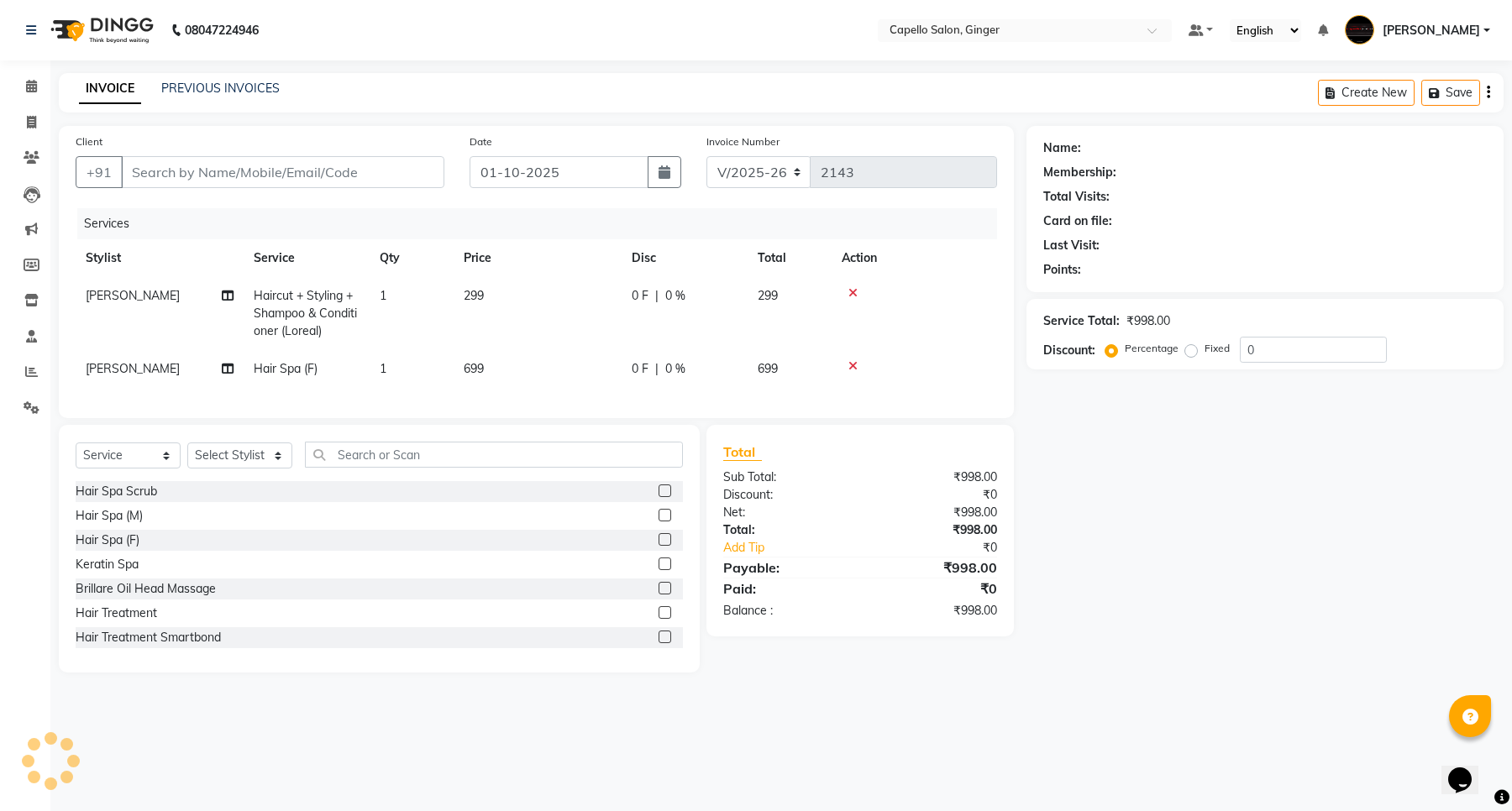
type input "9271899699"
select select "93459"
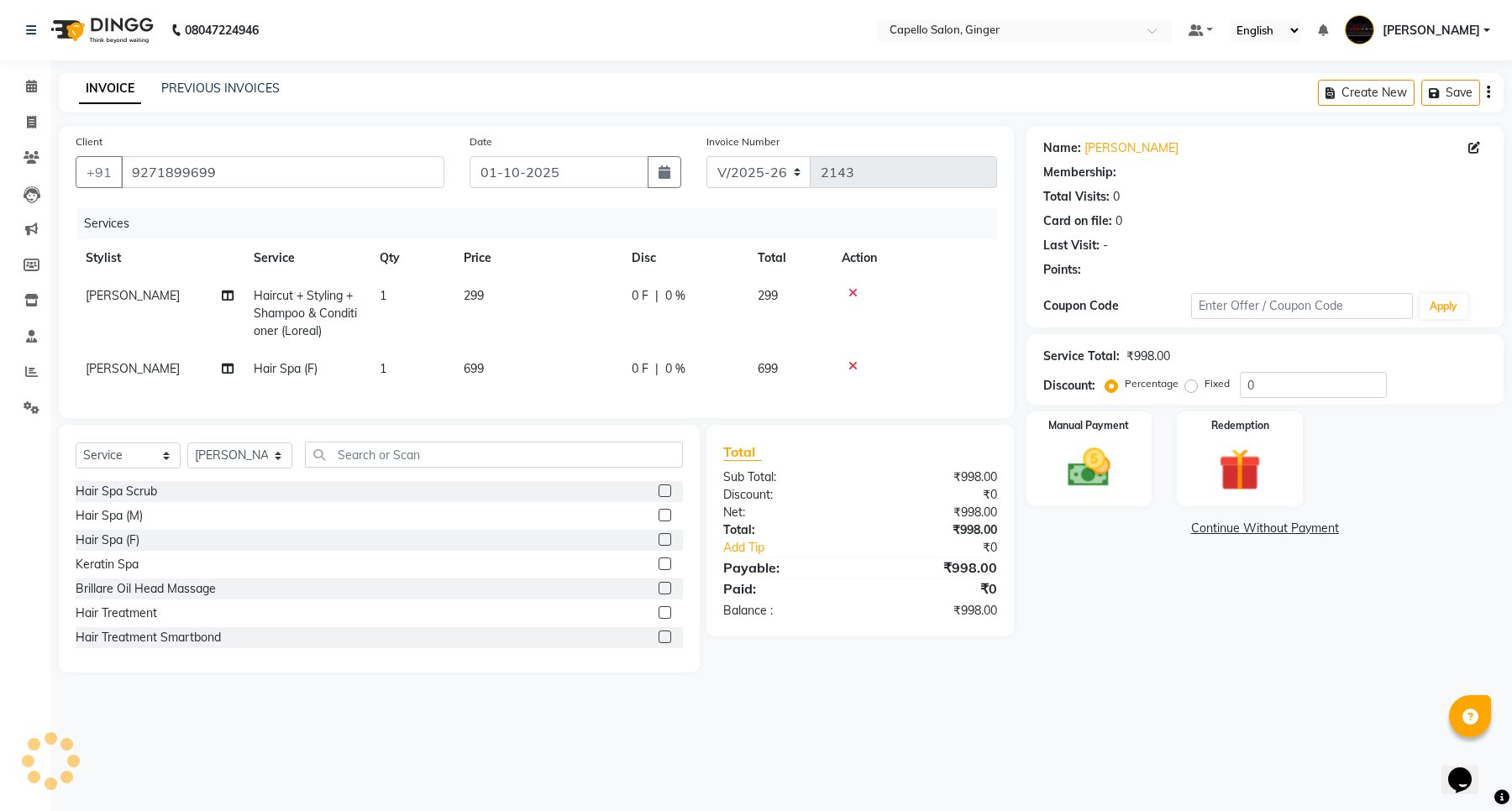
click at [473, 291] on span "299" at bounding box center [474, 295] width 20 height 15
select select "35234"
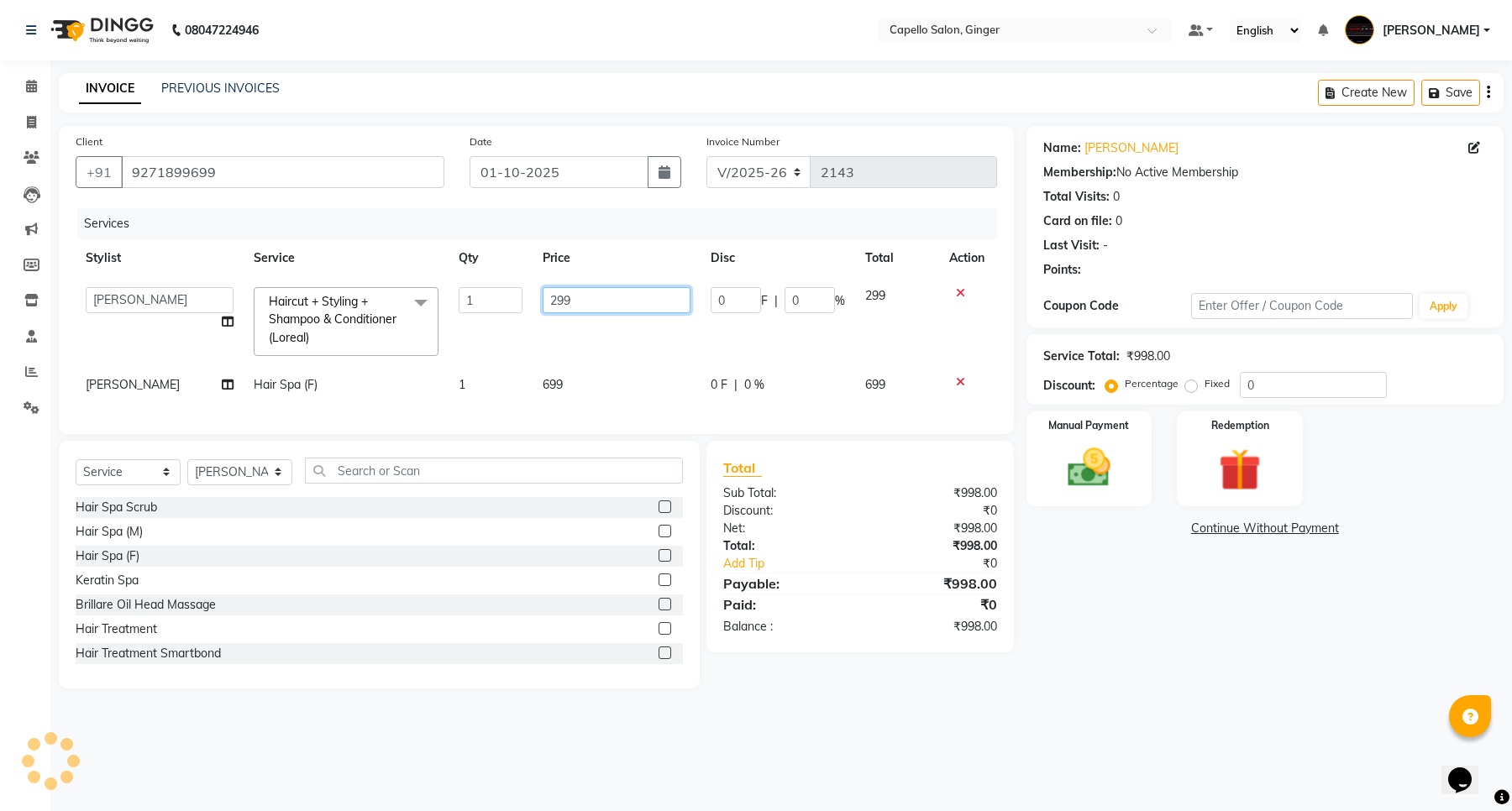
click at [602, 299] on input "299" at bounding box center [616, 300] width 148 height 26
type input "2"
type input "400"
click at [555, 384] on td "699" at bounding box center [616, 385] width 168 height 38
select select "93459"
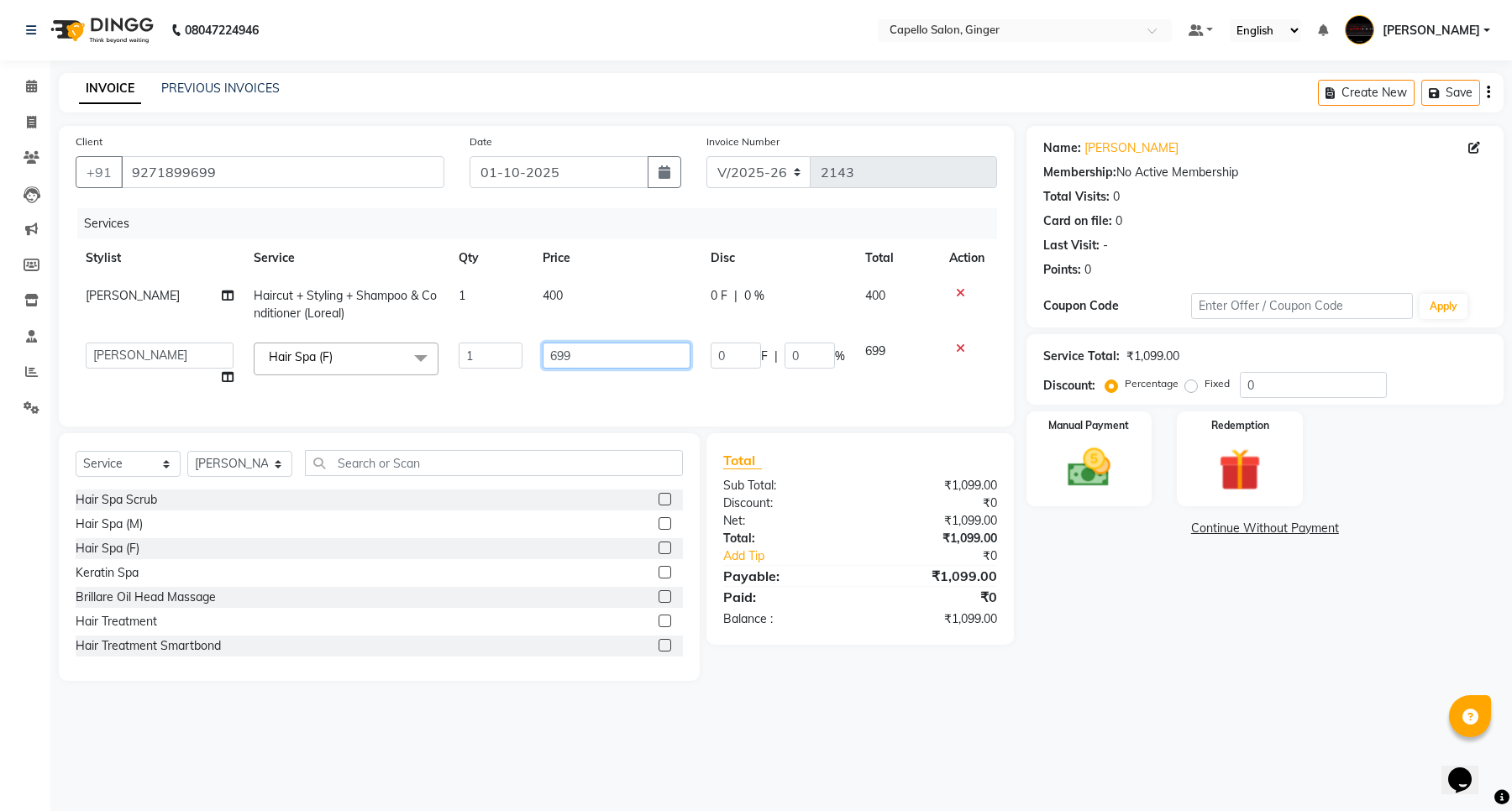
click at [590, 361] on input "699" at bounding box center [616, 356] width 148 height 26
type input "6"
type input "800"
click at [598, 382] on td "800" at bounding box center [616, 365] width 168 height 64
select select "93459"
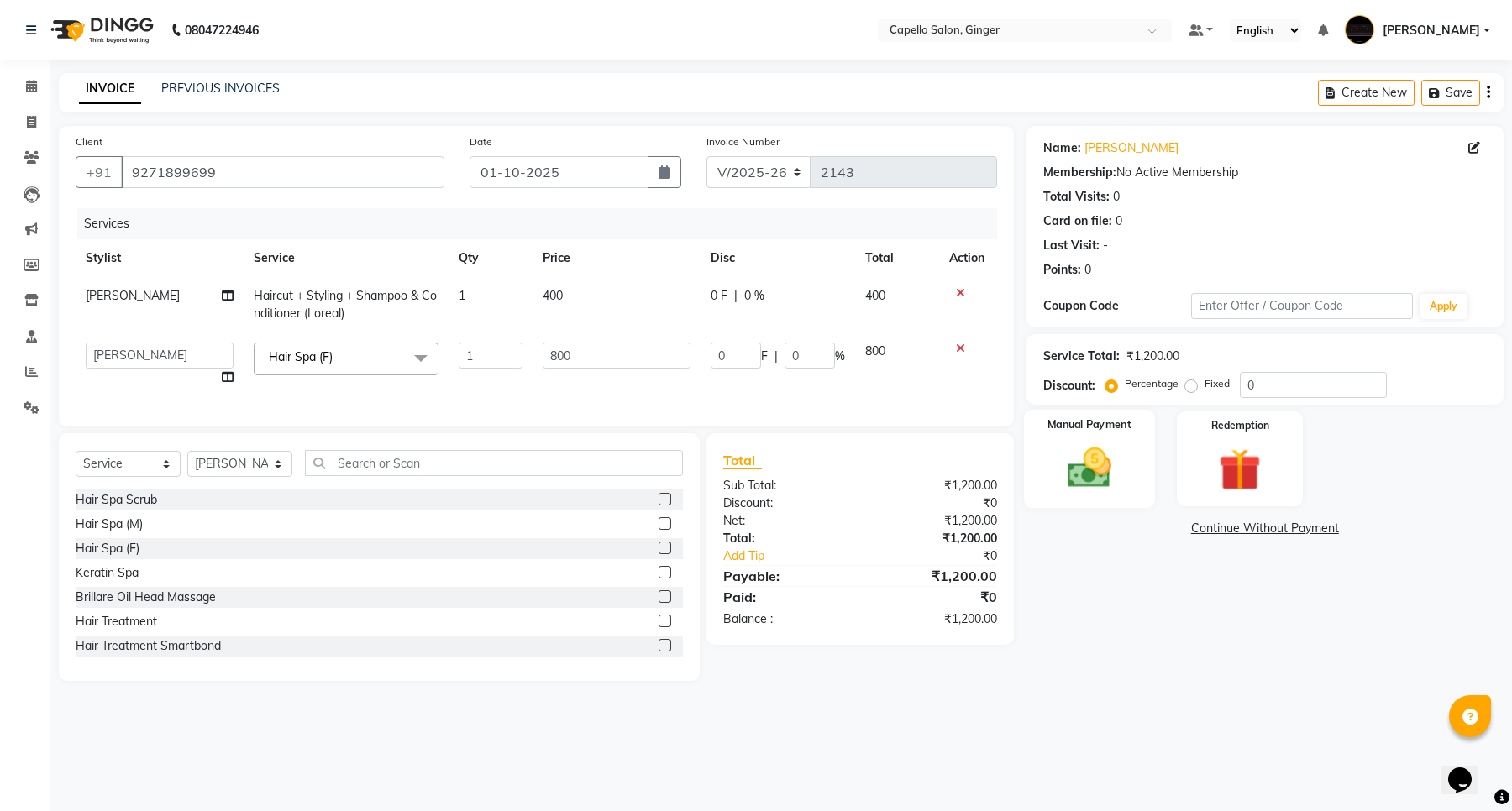
click at [1098, 472] on img at bounding box center [1089, 468] width 71 height 51
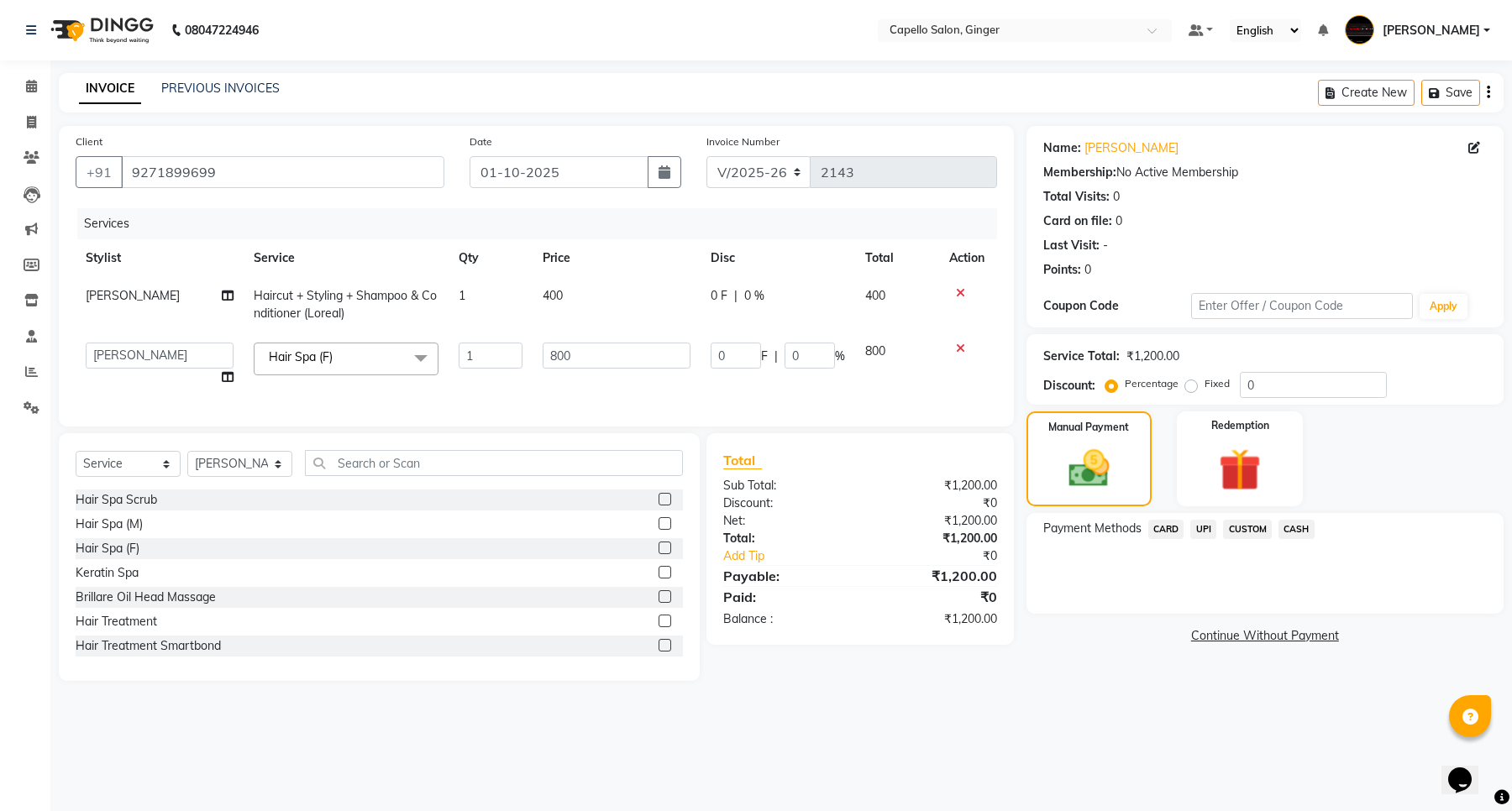
click at [1201, 525] on span "UPI" at bounding box center [1203, 529] width 26 height 19
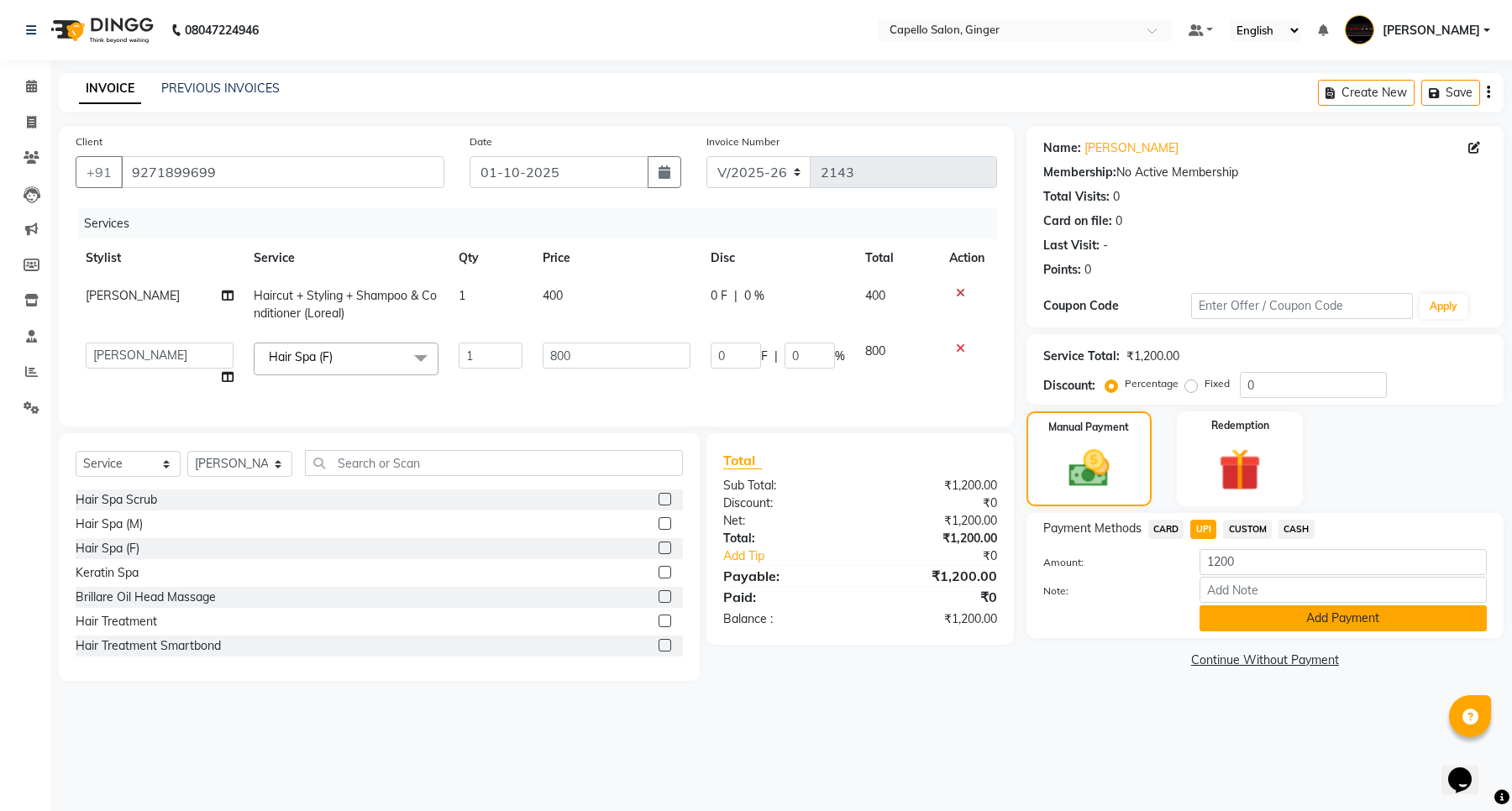
click at [1242, 619] on button "Add Payment" at bounding box center [1342, 619] width 287 height 26
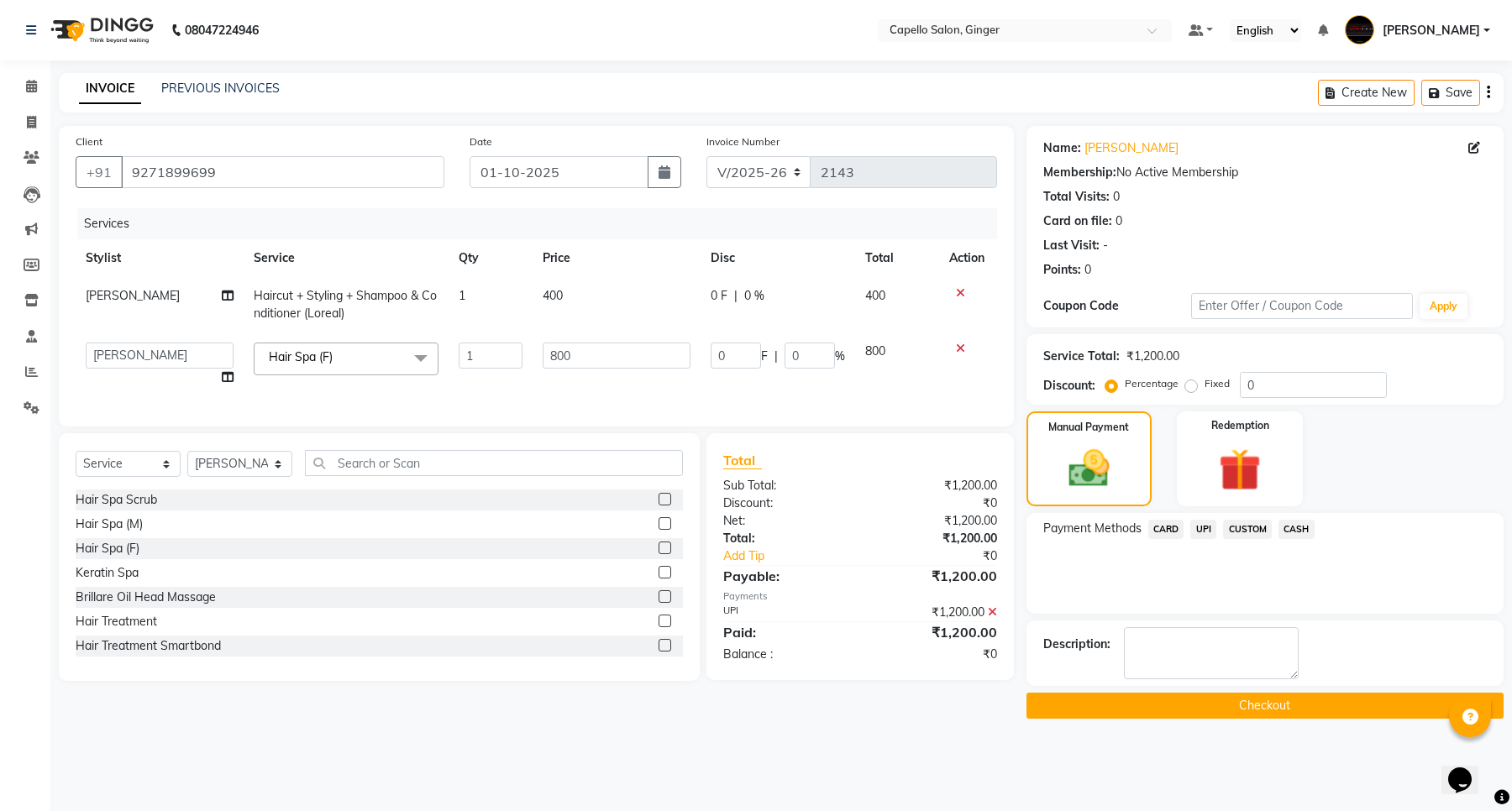
click at [1245, 701] on button "Checkout" at bounding box center [1265, 706] width 477 height 26
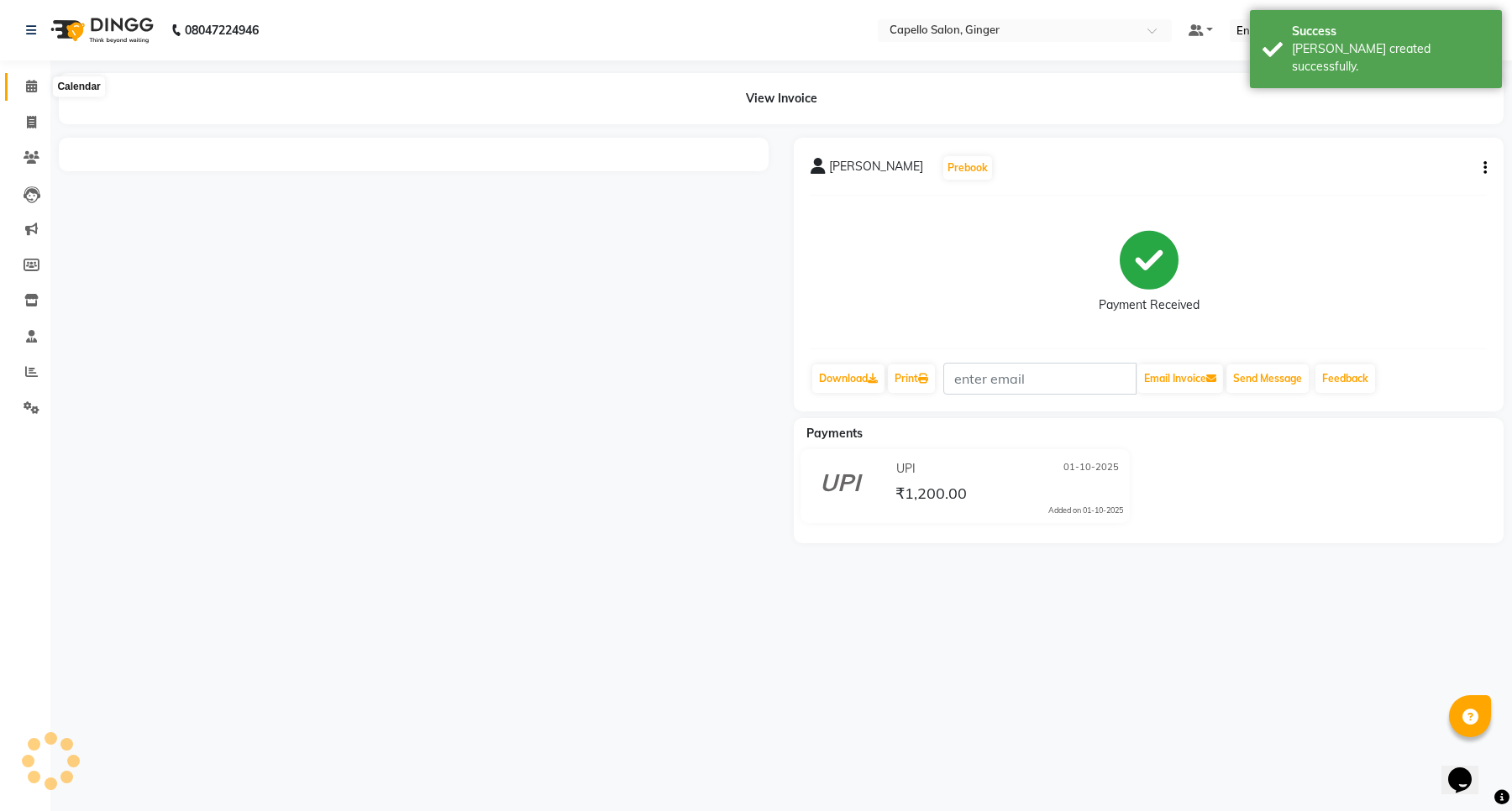
click at [29, 85] on icon at bounding box center [31, 86] width 11 height 13
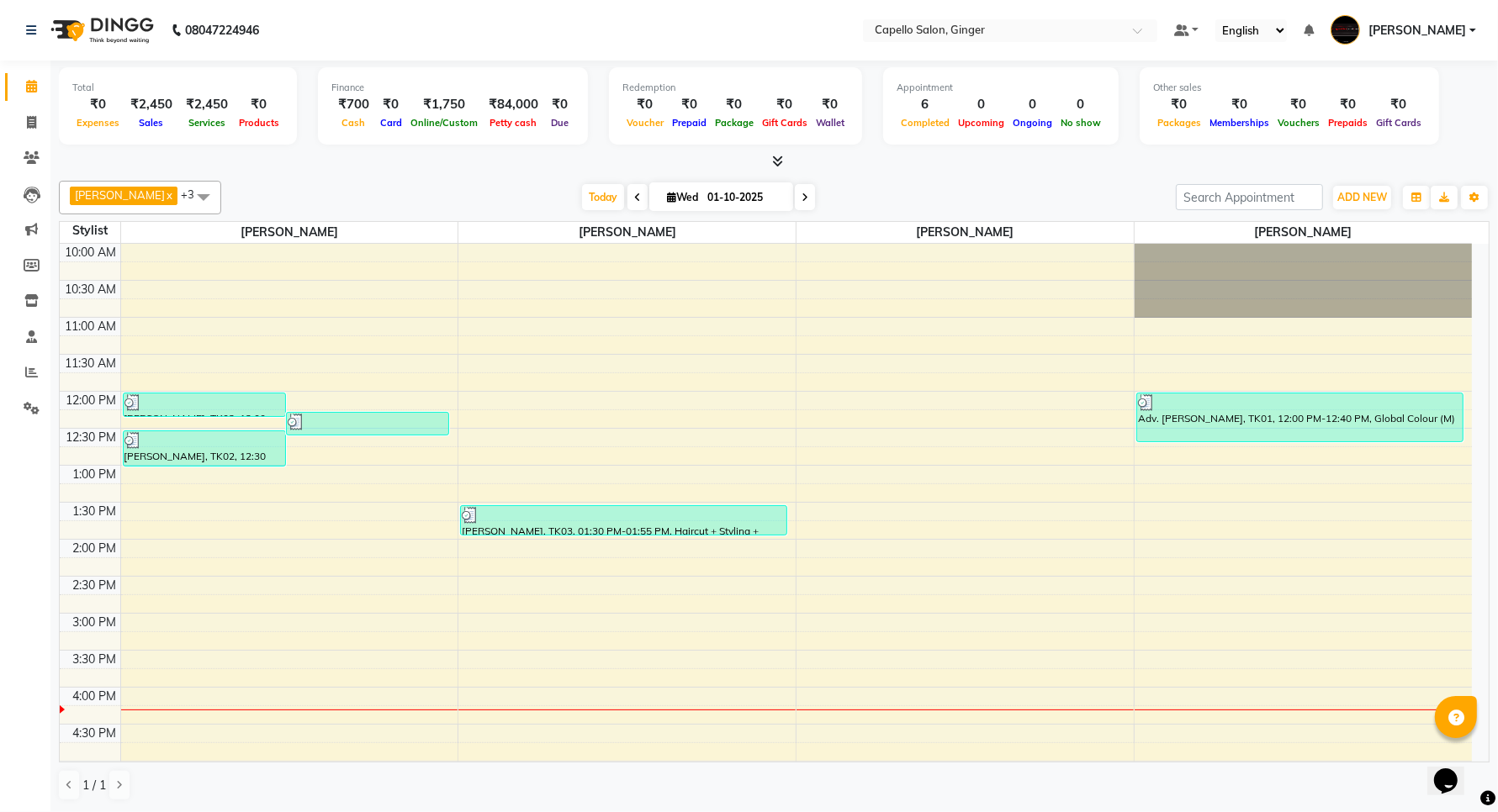
click at [545, 589] on div "10:00 AM 10:30 AM 11:00 AM 11:30 AM 12:00 PM 12:30 PM 1:00 PM 1:30 PM 2:00 PM 2…" at bounding box center [766, 687] width 1413 height 887
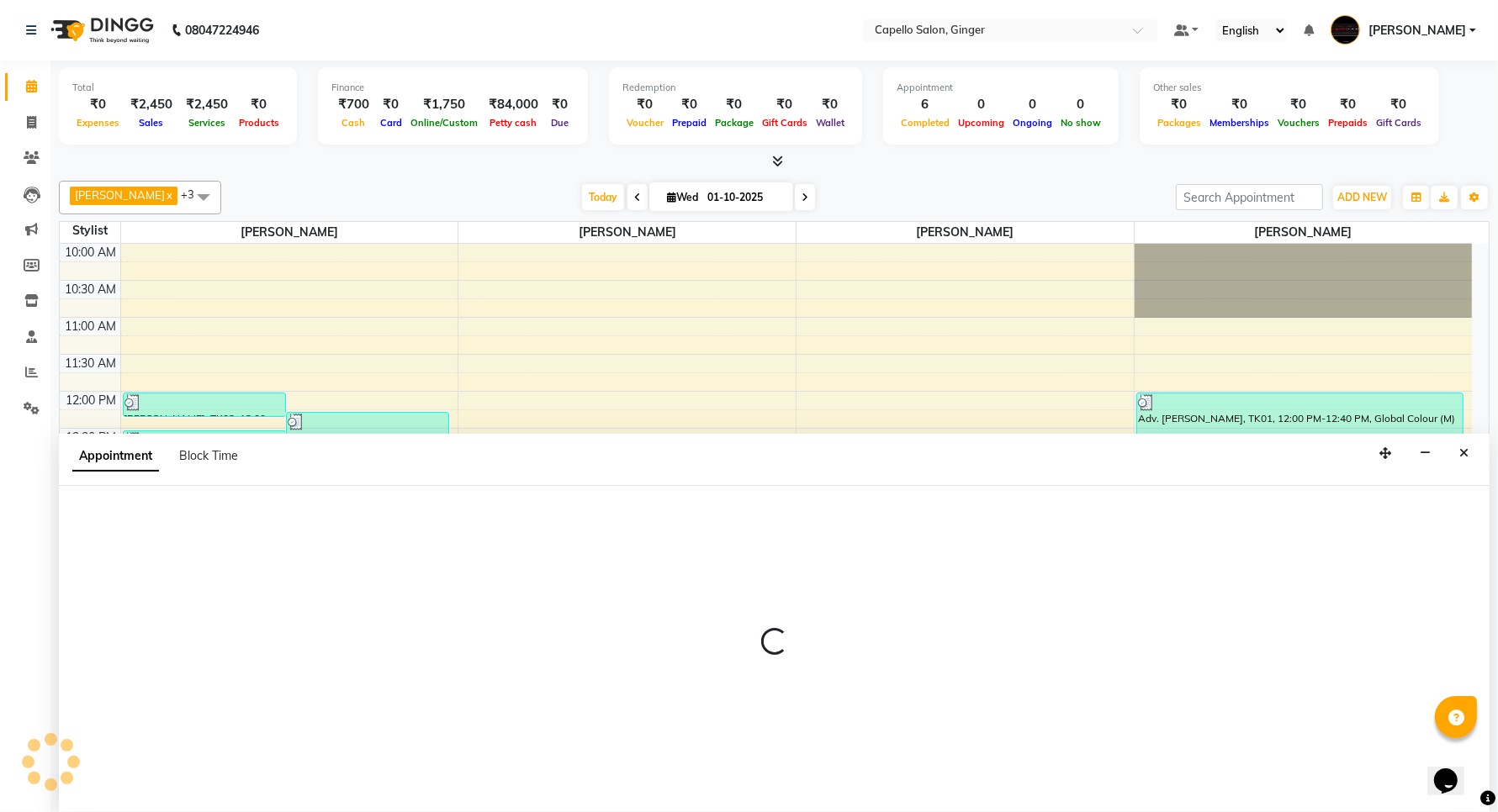
scroll to position [1, 0]
select select "35234"
select select "870"
select select "tentative"
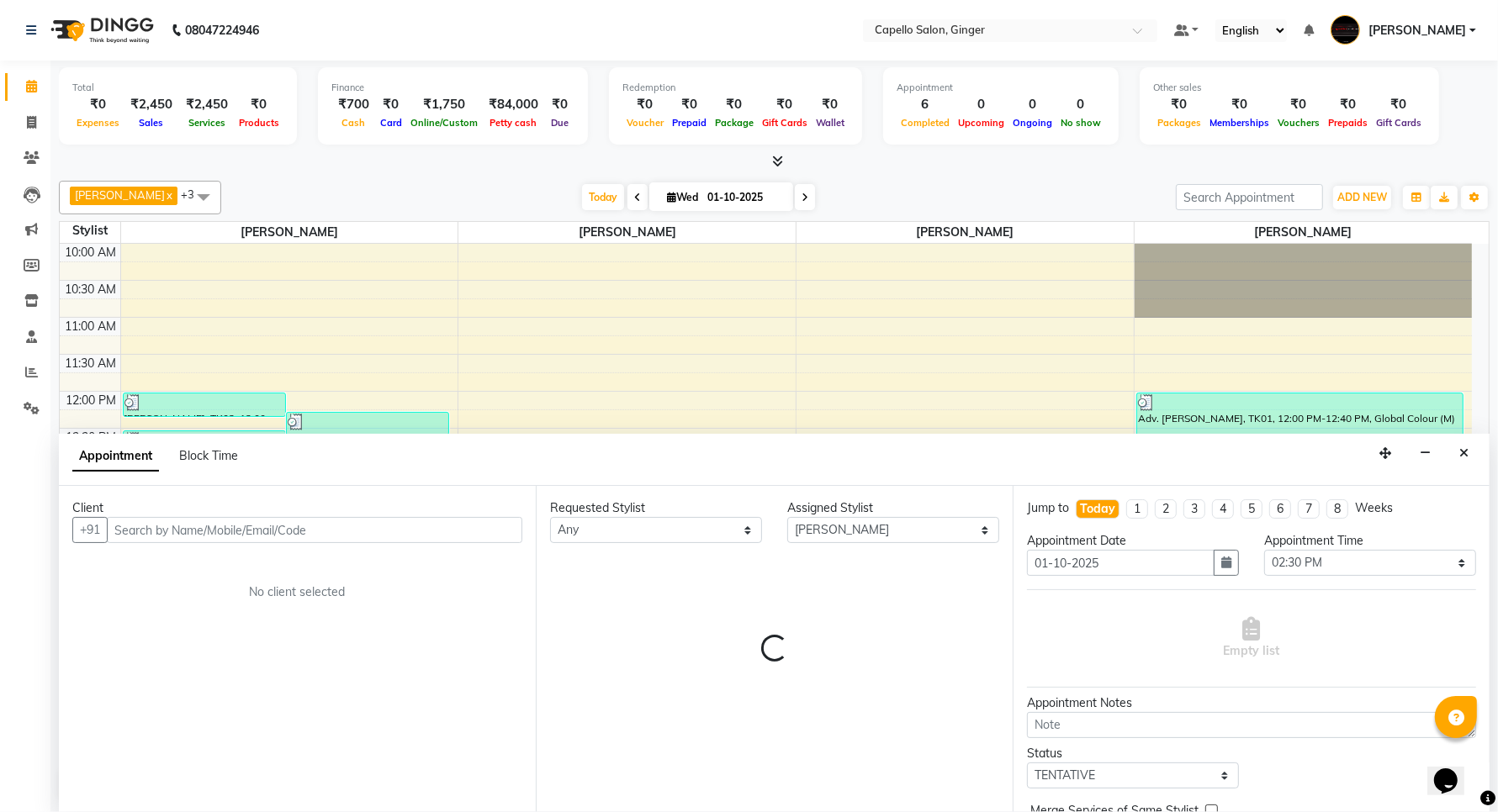
click at [199, 524] on input "text" at bounding box center [314, 530] width 416 height 26
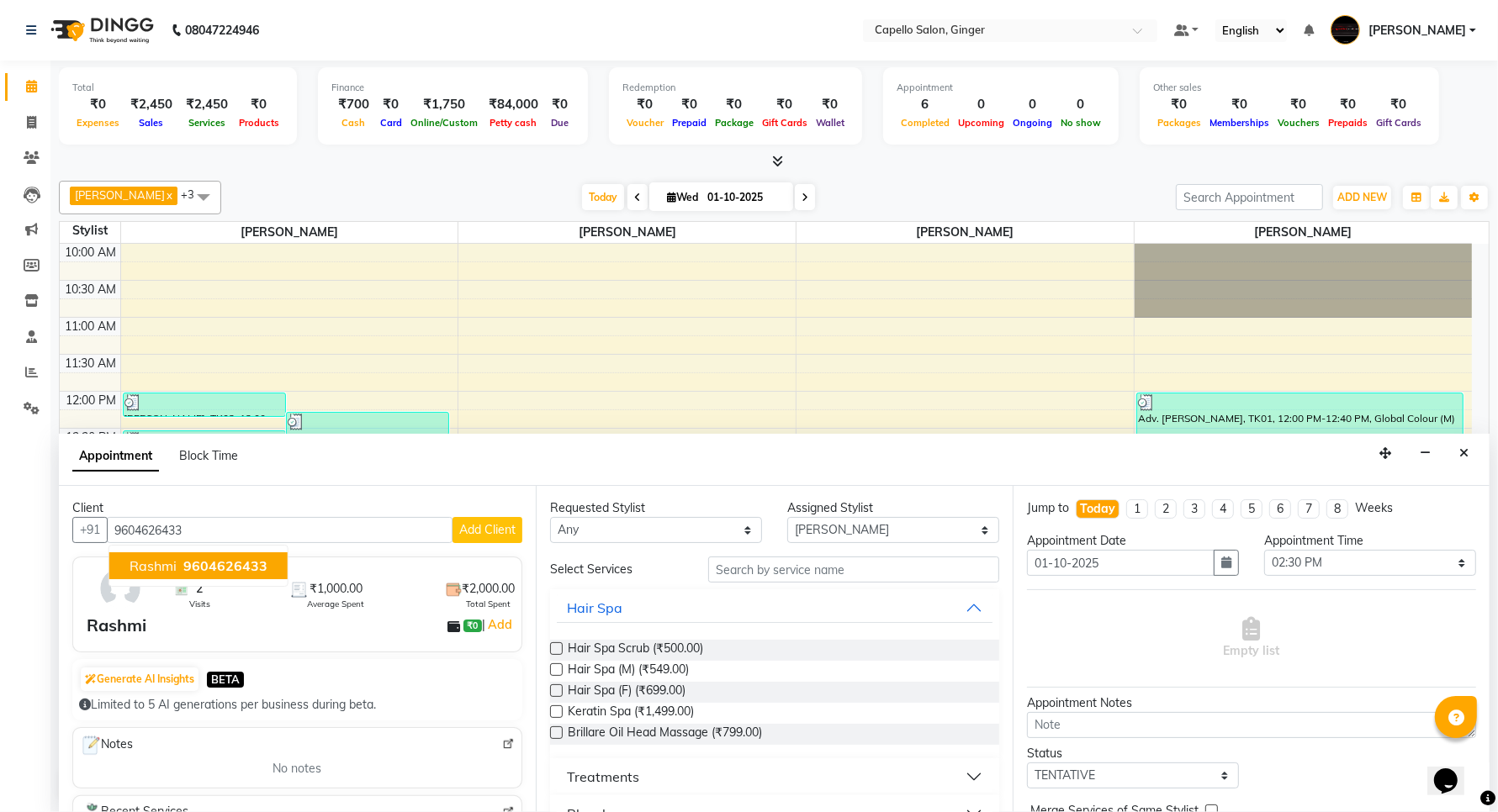
click at [148, 564] on span "Rashmi" at bounding box center [152, 566] width 47 height 17
type input "9604626433"
click at [557, 710] on label at bounding box center [556, 712] width 13 height 13
click at [557, 710] on input "checkbox" at bounding box center [555, 714] width 11 height 11
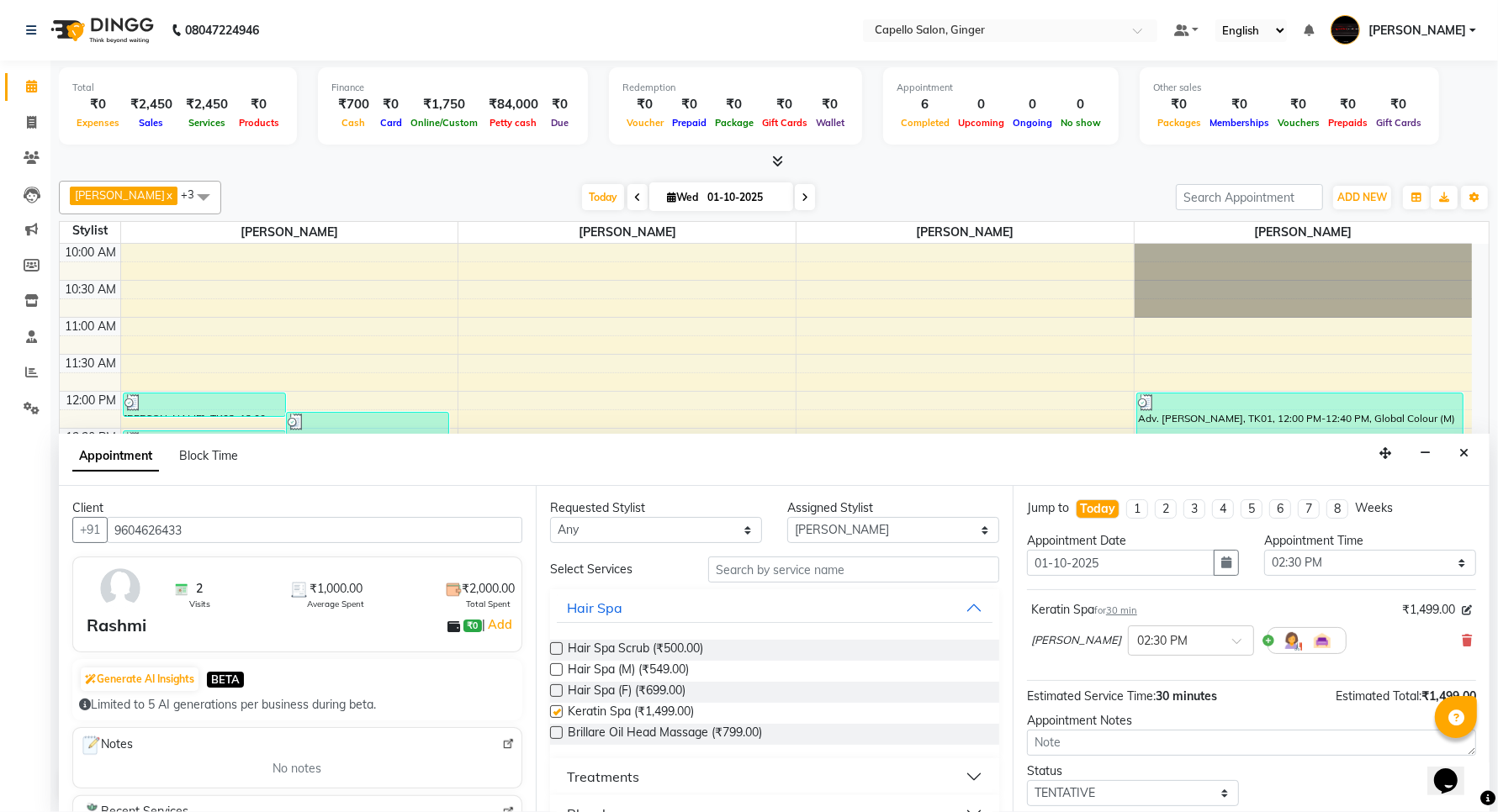
checkbox input "false"
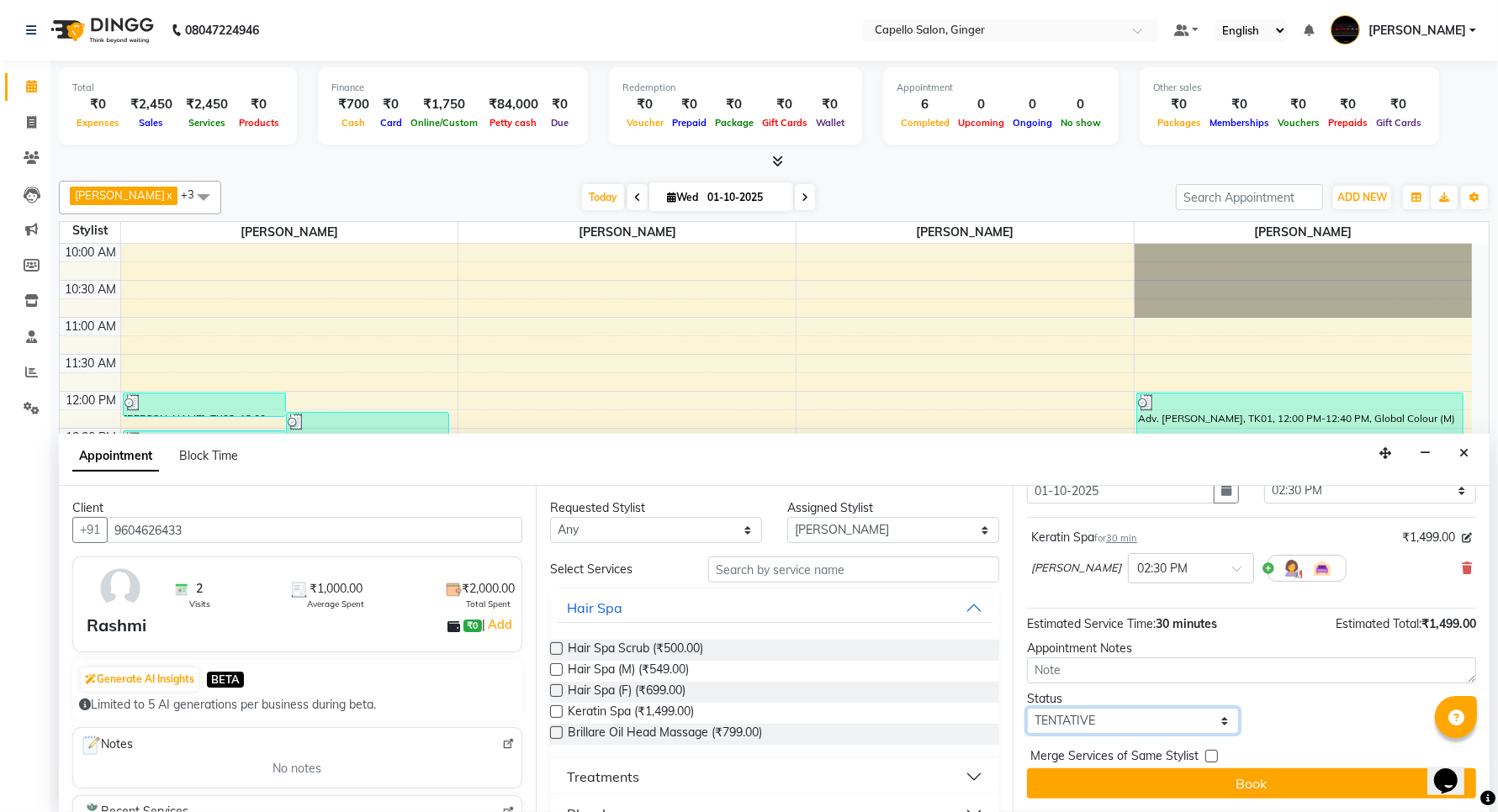
click at [1082, 725] on select "Select TENTATIVE CONFIRM CHECK-IN UPCOMING" at bounding box center [1133, 721] width 212 height 26
select select "confirm booking"
click at [1027, 708] on select "Select TENTATIVE CONFIRM CHECK-IN UPCOMING" at bounding box center [1133, 721] width 212 height 26
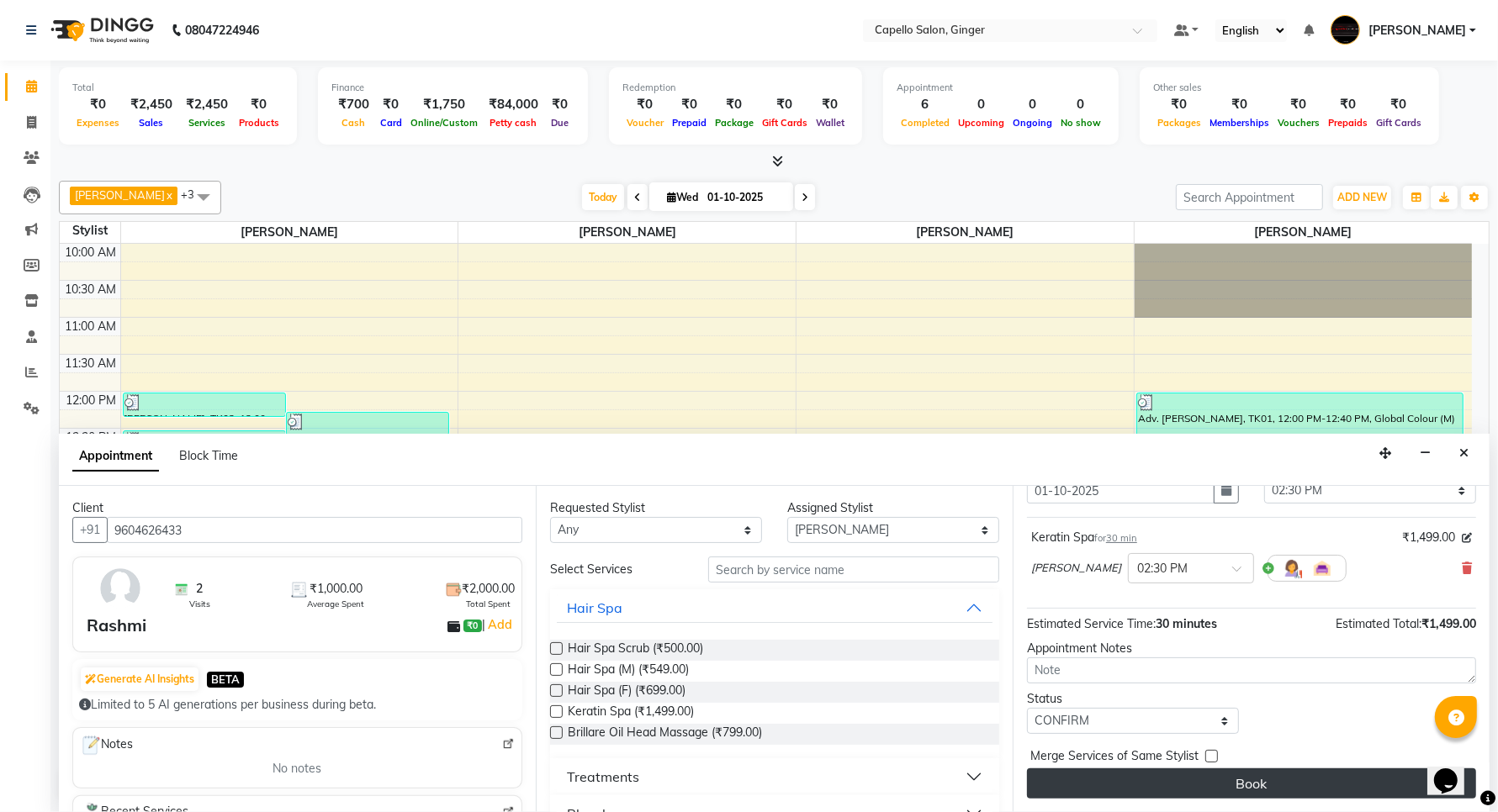
click at [1123, 786] on button "Book" at bounding box center [1251, 784] width 449 height 30
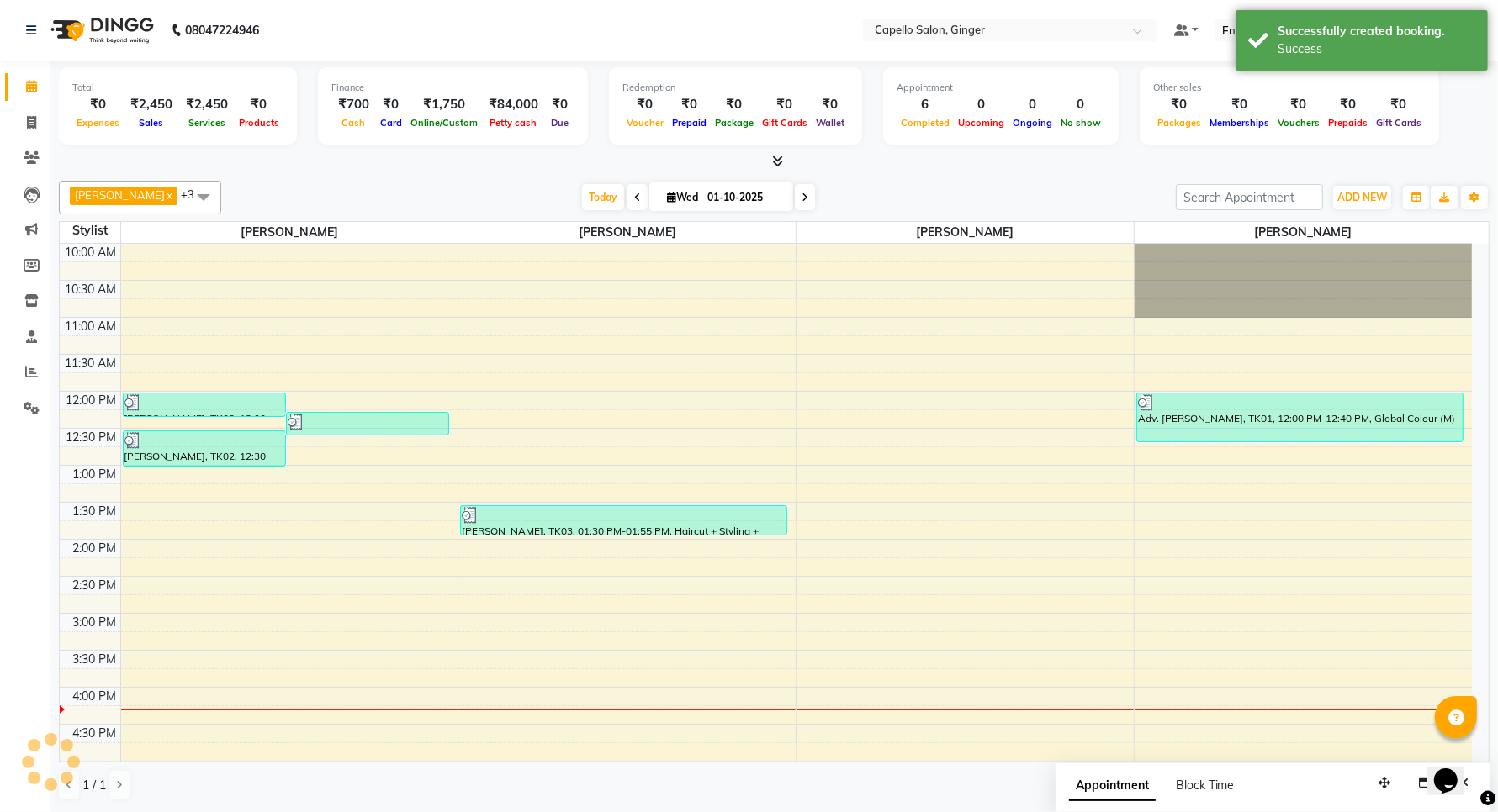
scroll to position [0, 0]
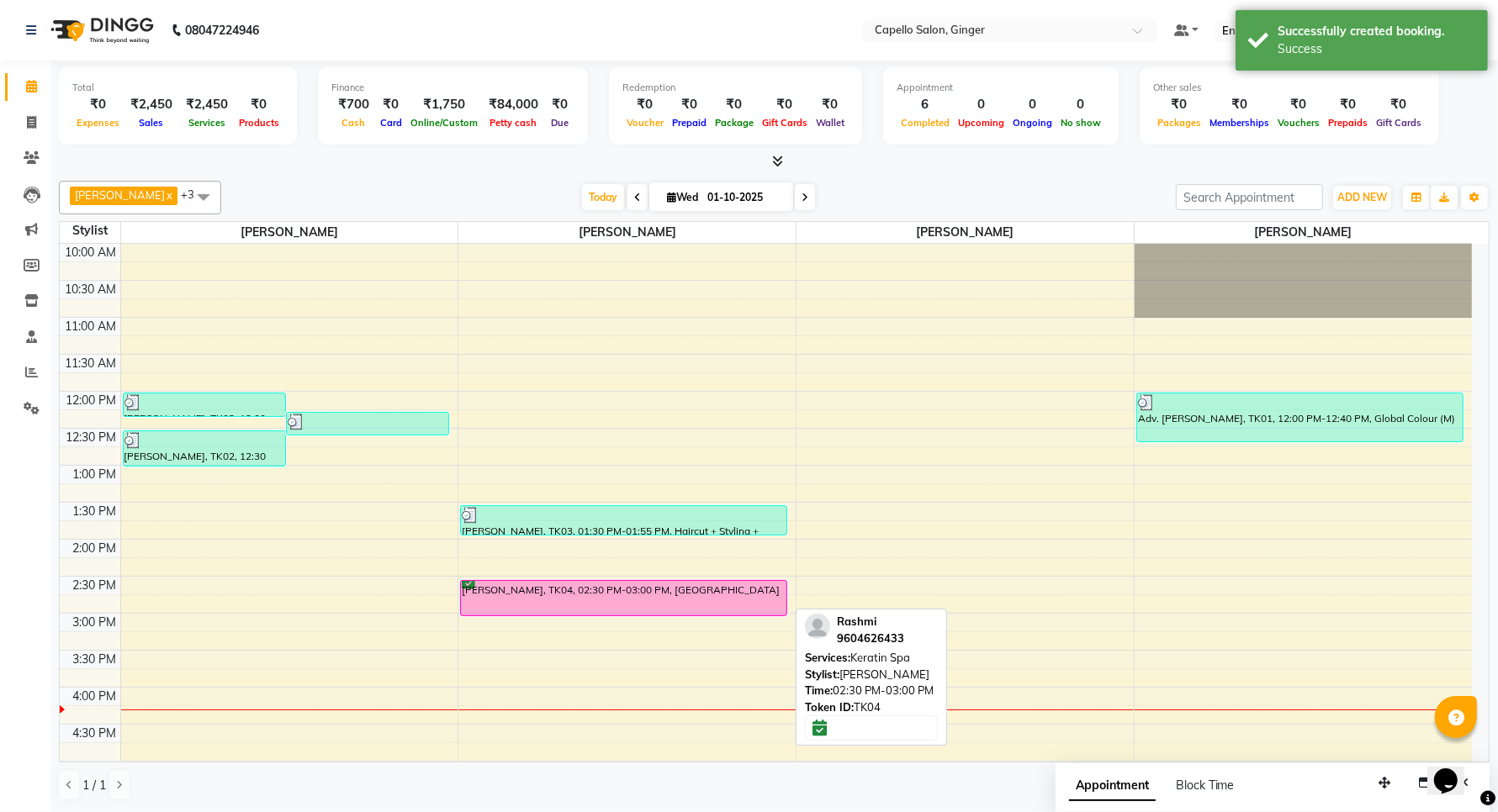
click at [620, 601] on div "[PERSON_NAME], TK04, 02:30 PM-03:00 PM, [GEOGRAPHIC_DATA]" at bounding box center [623, 598] width 326 height 35
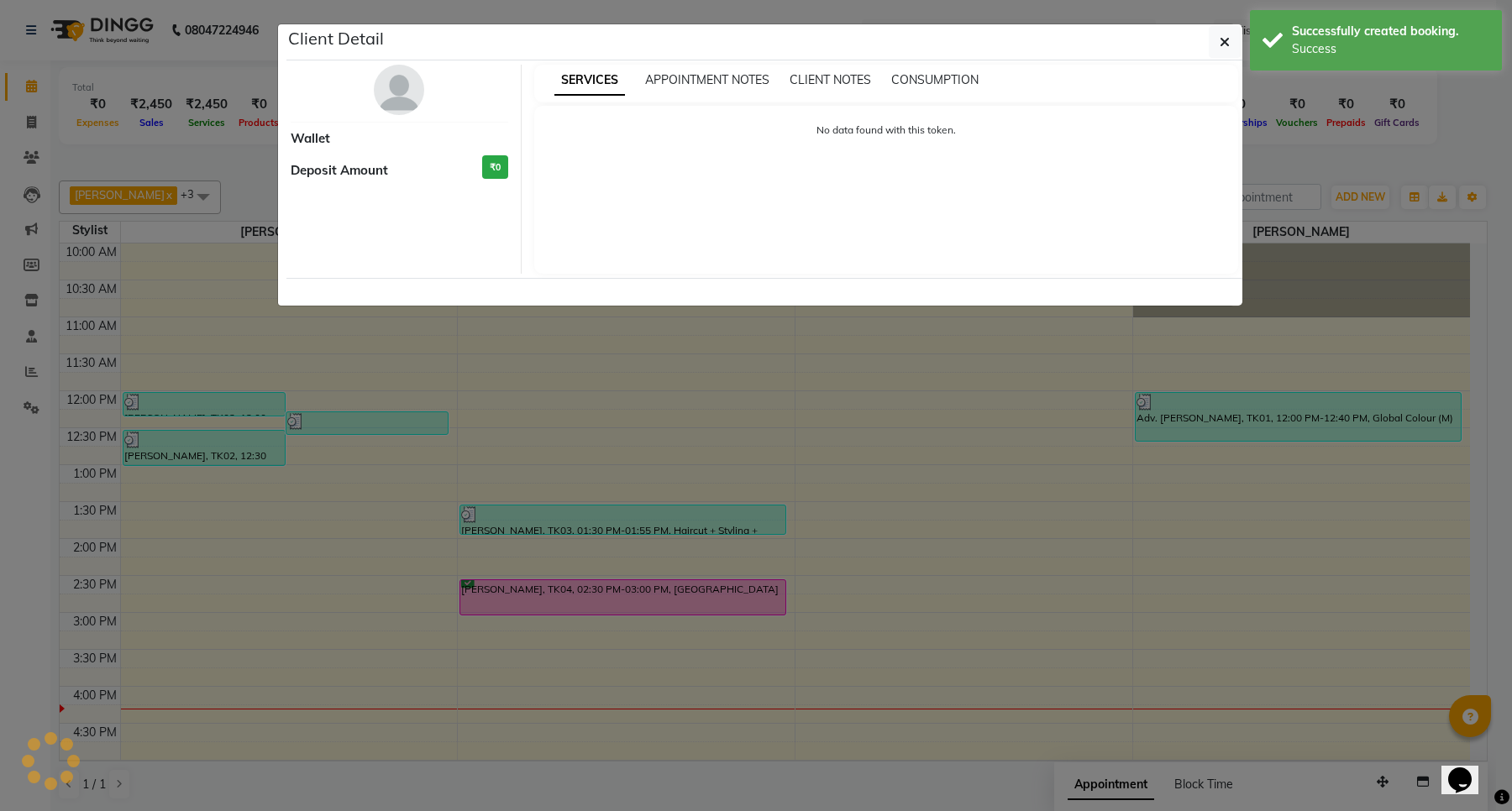
select select "6"
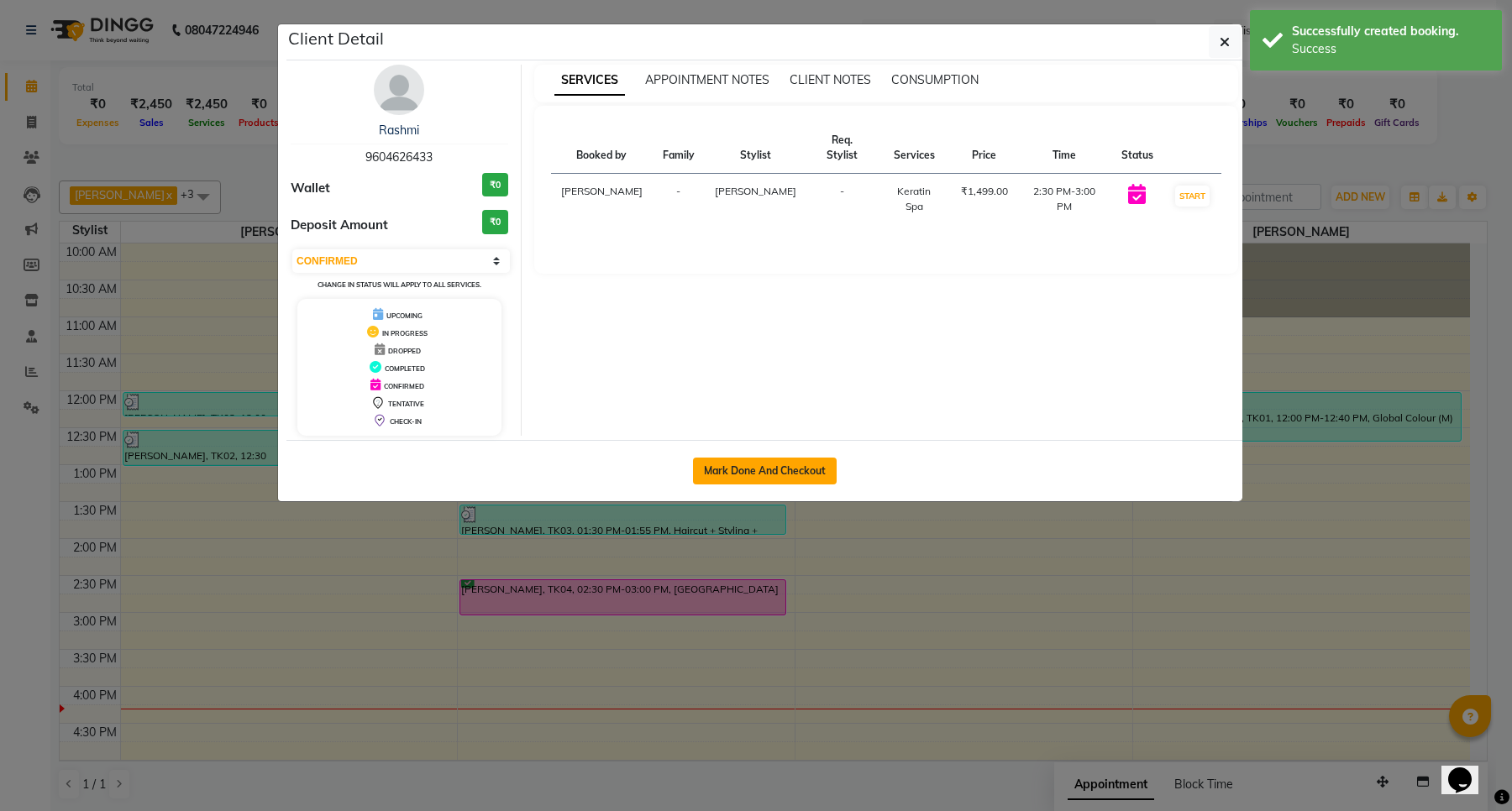
click at [800, 478] on button "Mark Done And Checkout" at bounding box center [764, 470] width 144 height 27
select select "service"
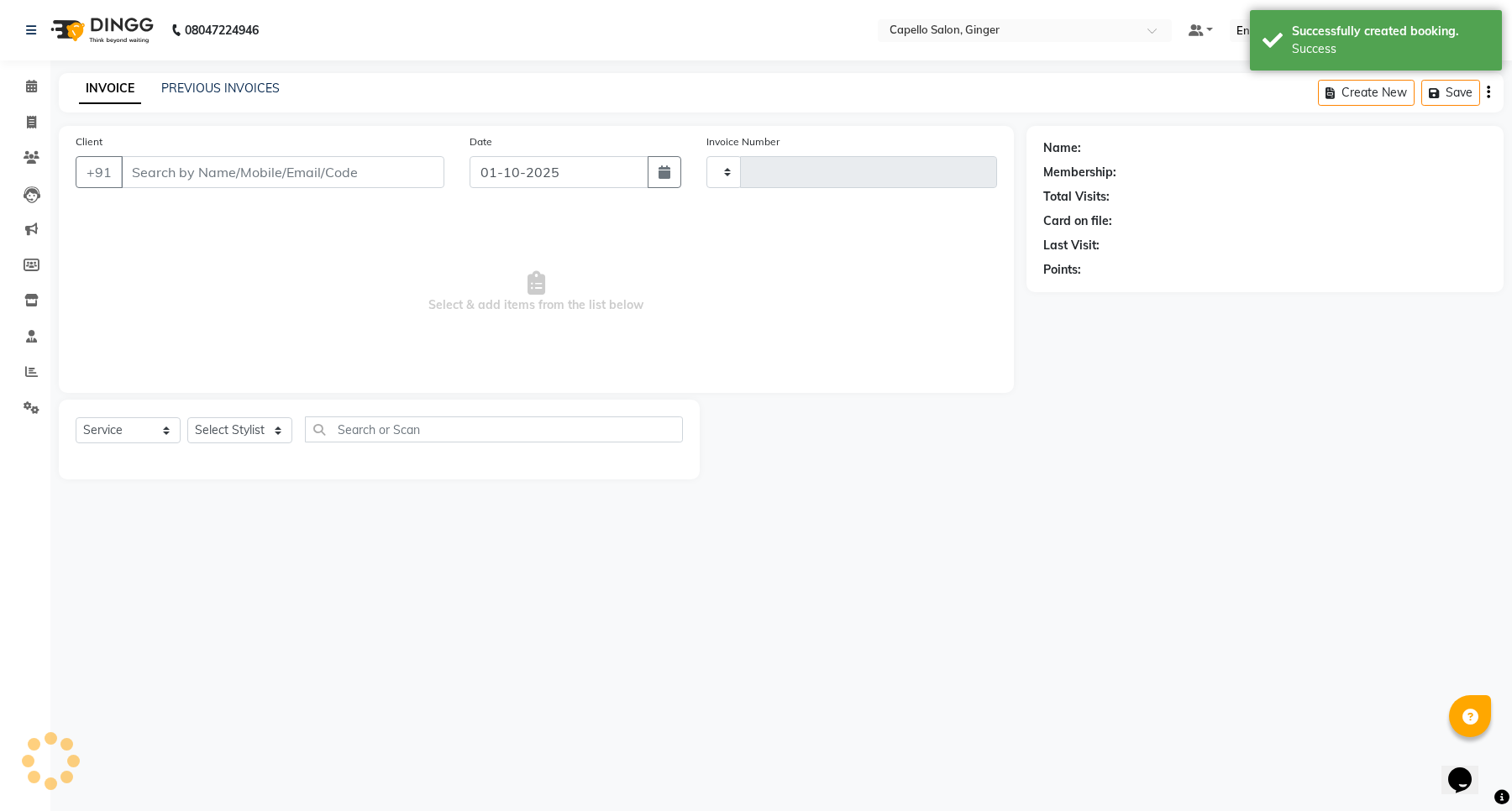
type input "2144"
select select "832"
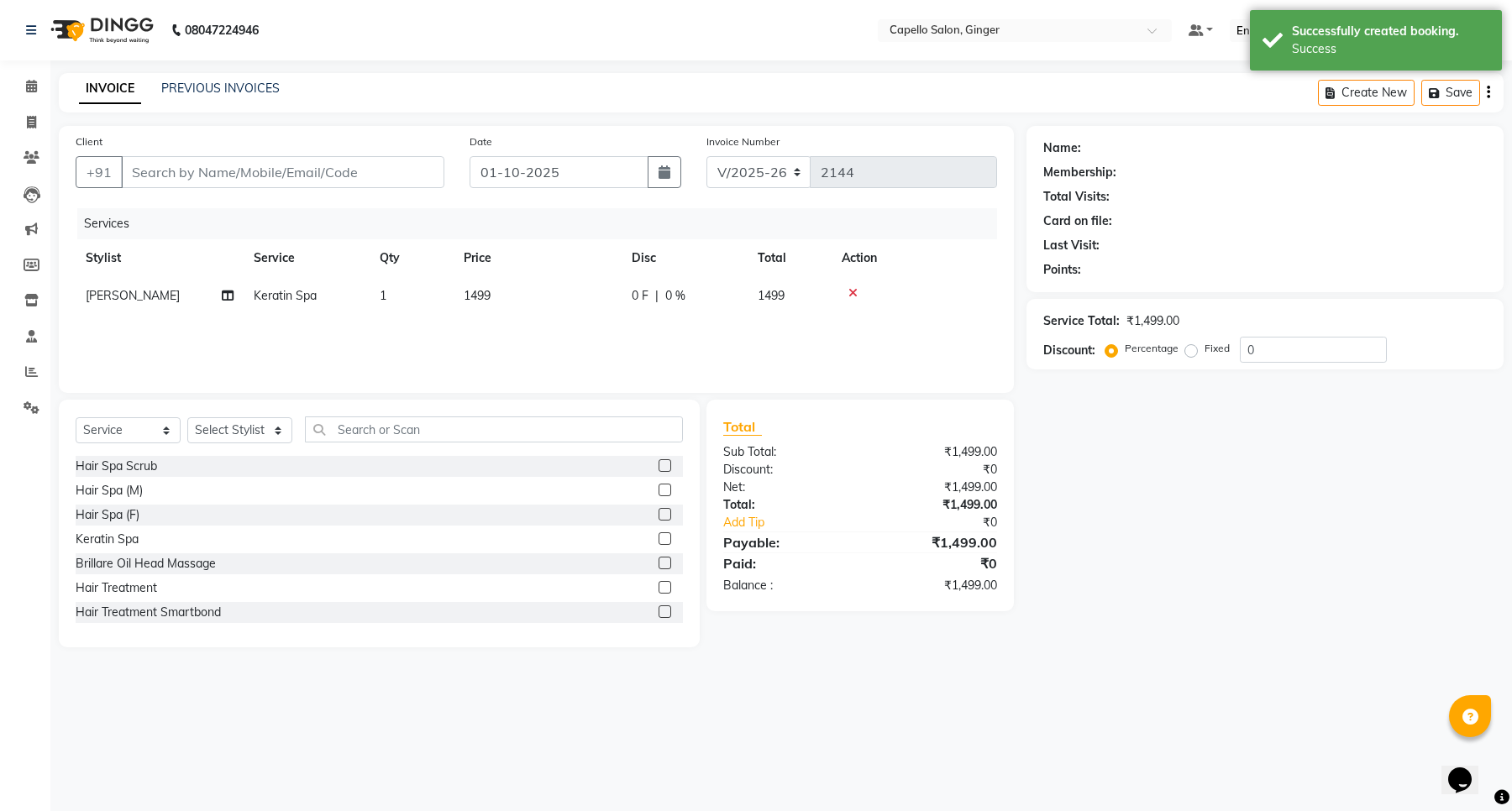
type input "9604626433"
select select "35234"
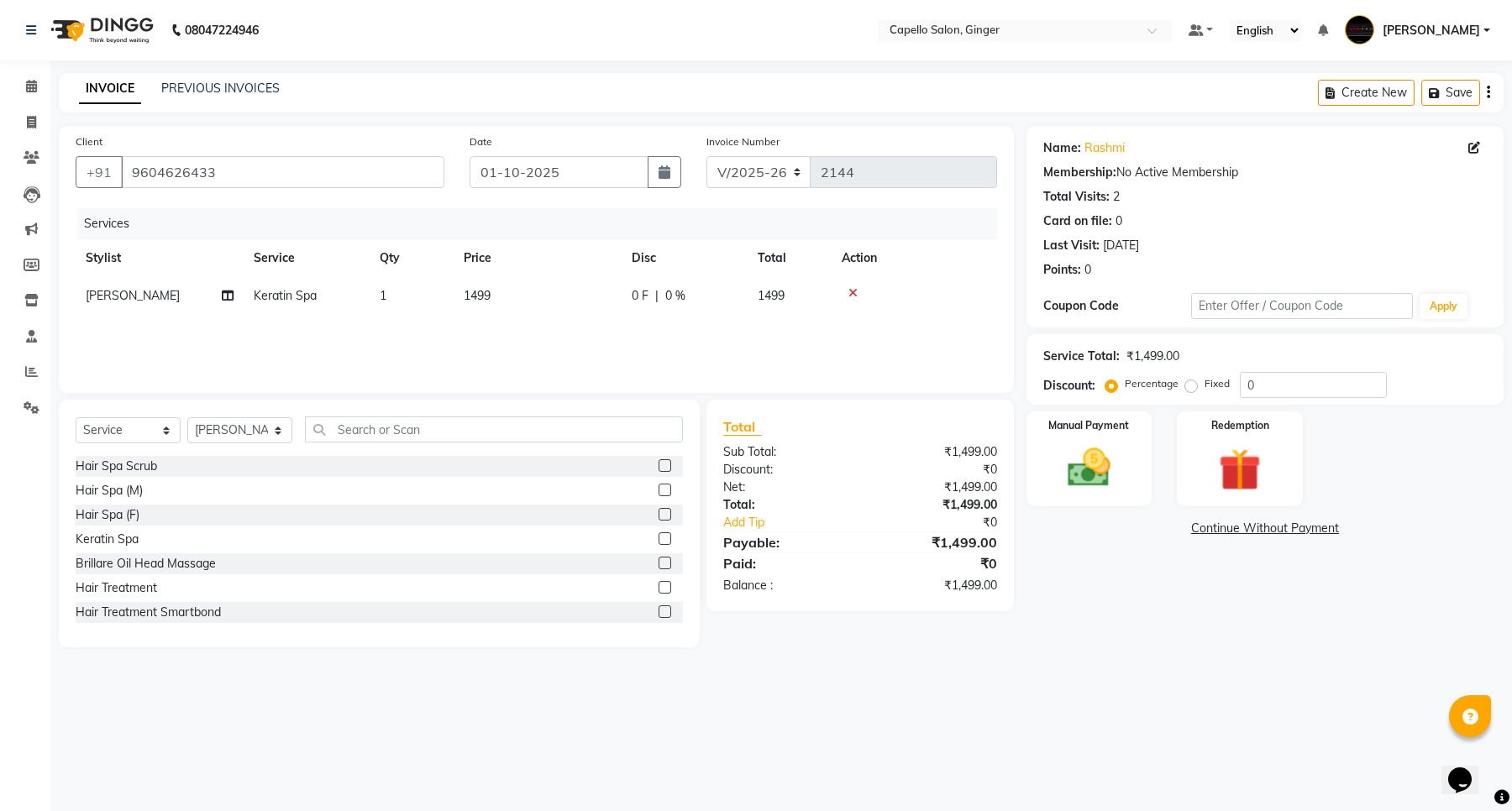
click at [477, 300] on span "1499" at bounding box center [477, 295] width 27 height 15
select select "35234"
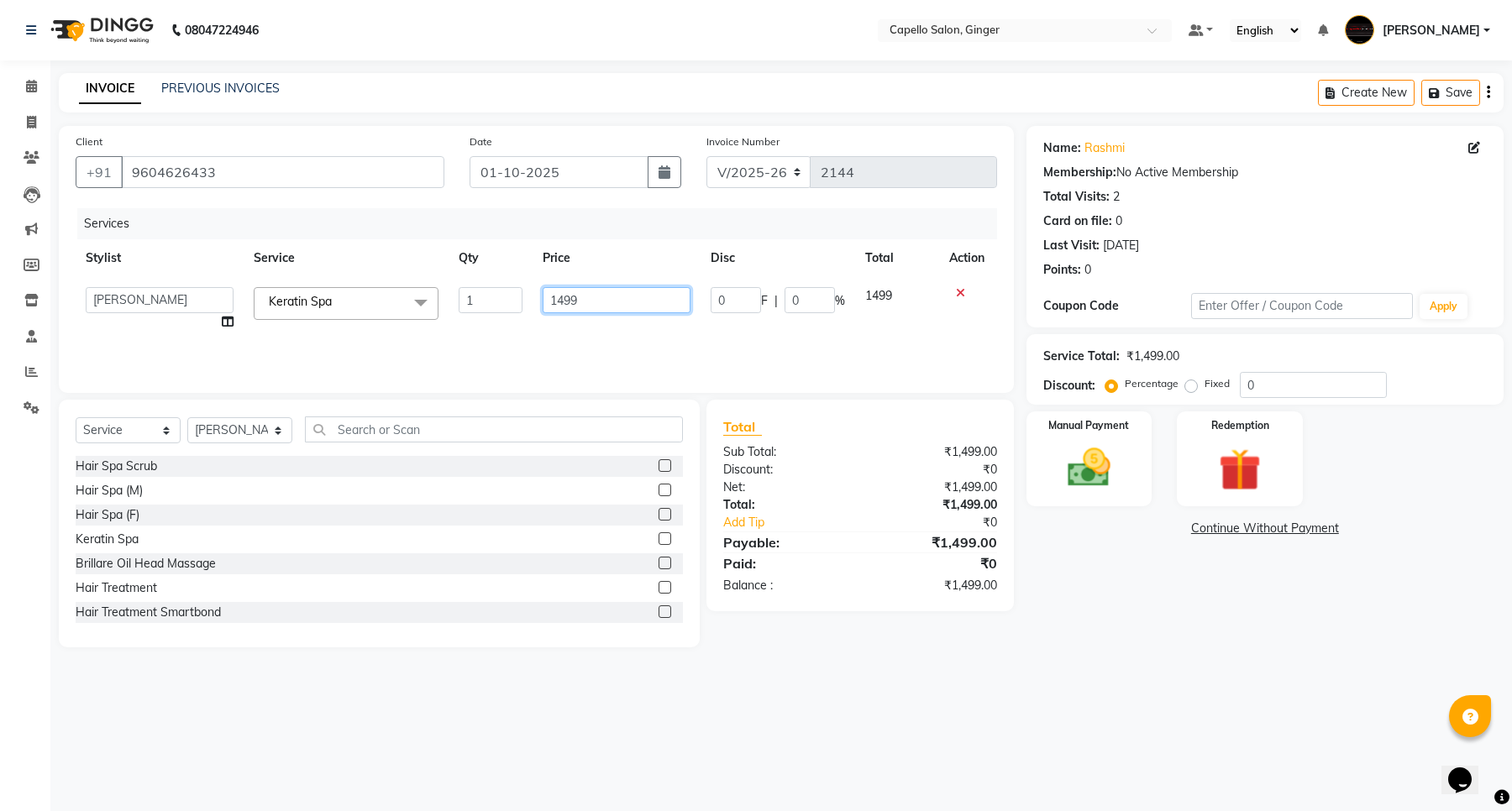
click at [608, 309] on input "1499" at bounding box center [616, 300] width 148 height 26
type input "1000"
click at [619, 334] on div "Services Stylist Service Qty Price Disc Total Action Admin [PERSON_NAME] [PERSO…" at bounding box center [535, 291] width 921 height 168
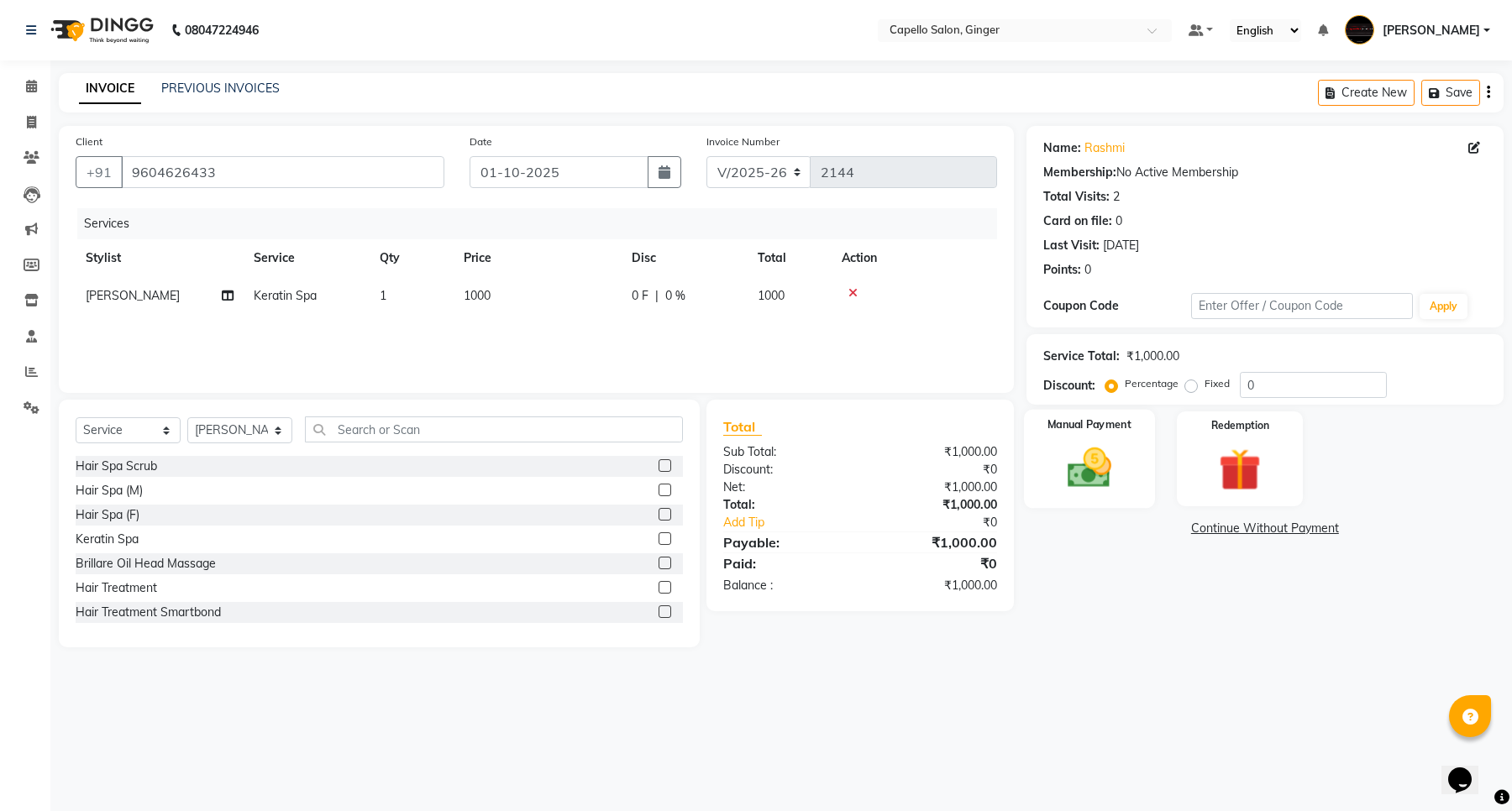
click at [1093, 450] on img at bounding box center [1089, 468] width 71 height 51
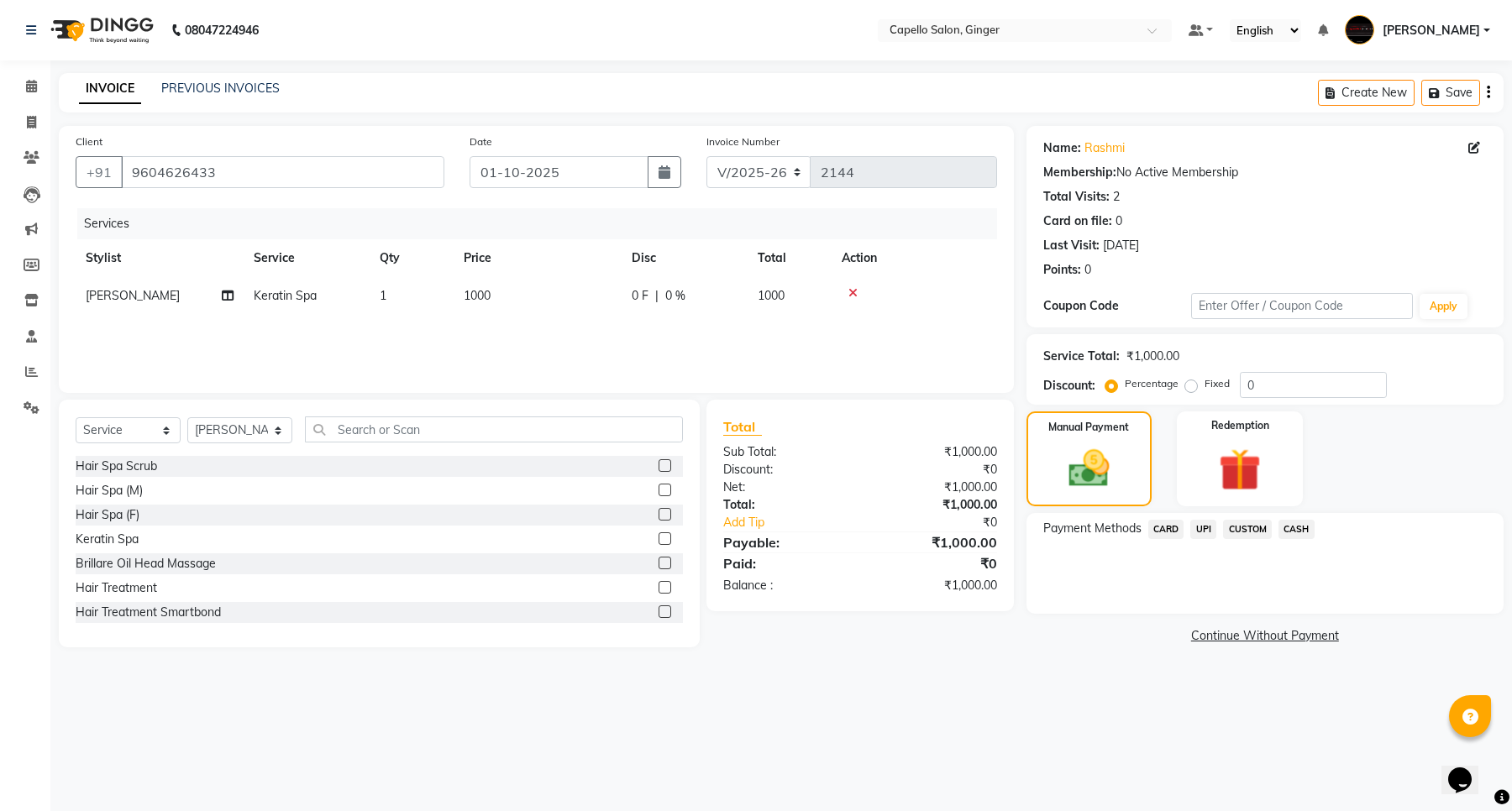
click at [1203, 528] on span "UPI" at bounding box center [1203, 529] width 26 height 19
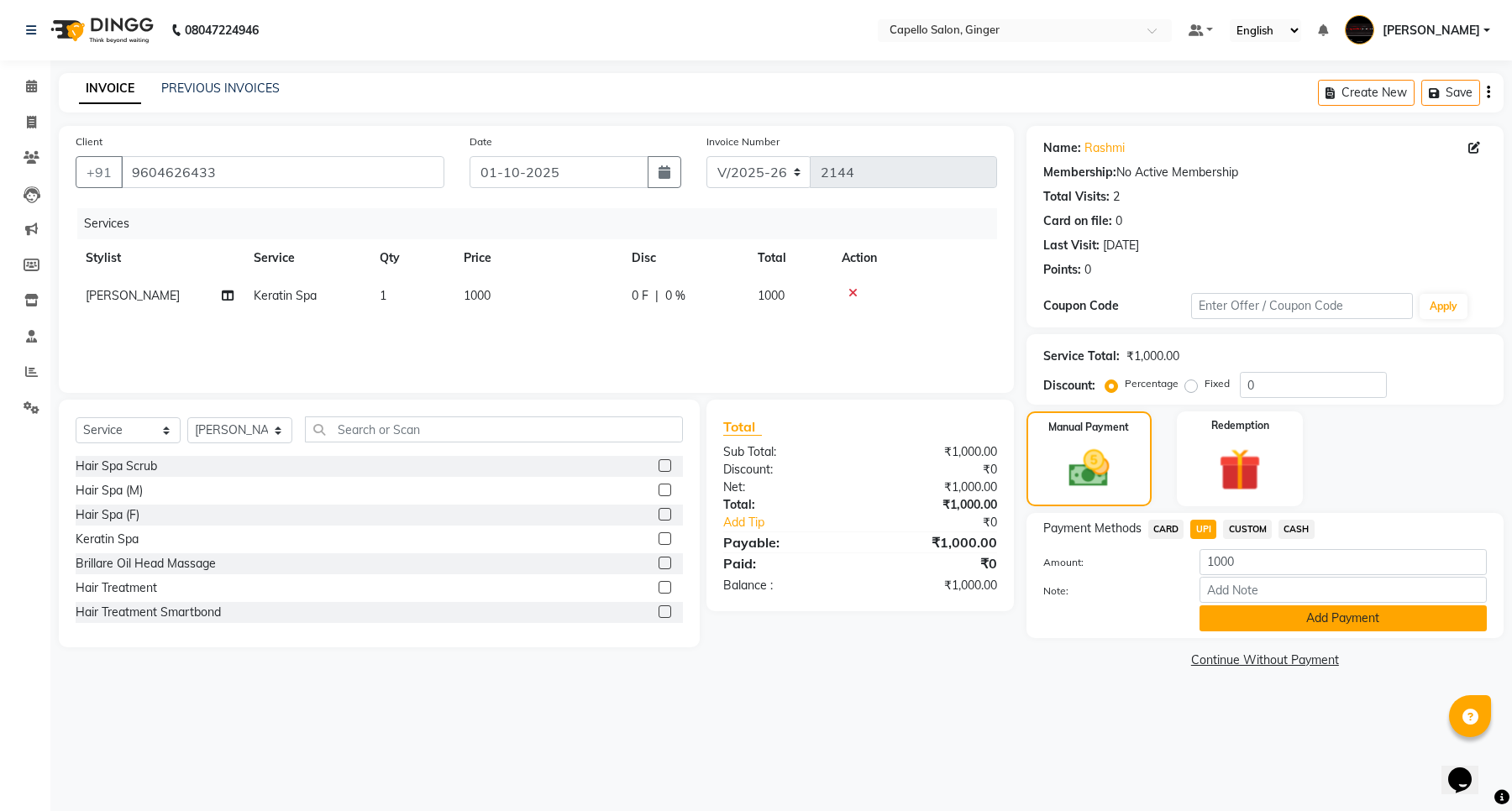
click at [1237, 627] on button "Add Payment" at bounding box center [1342, 619] width 287 height 26
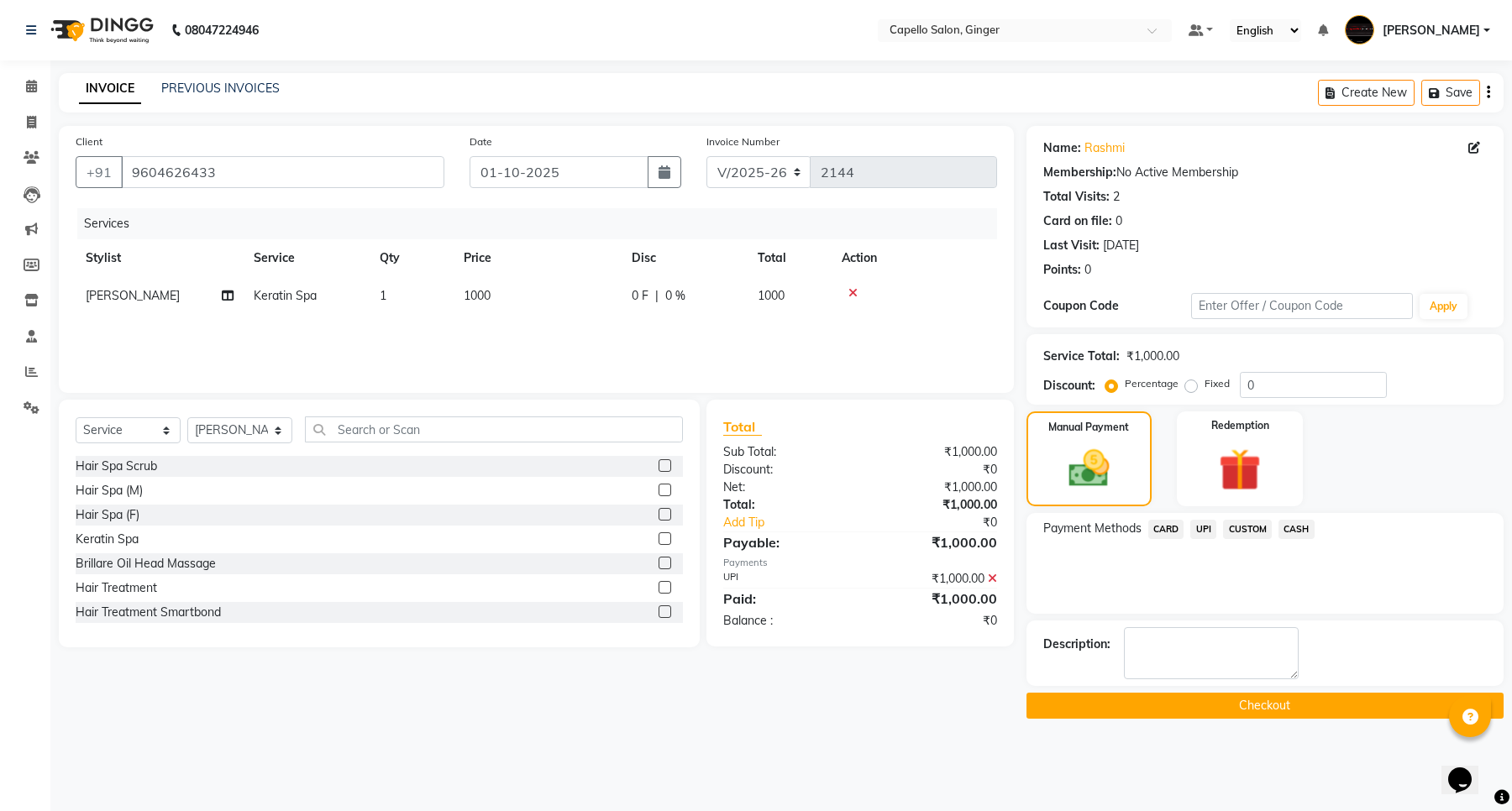
click at [1244, 707] on button "Checkout" at bounding box center [1265, 706] width 477 height 26
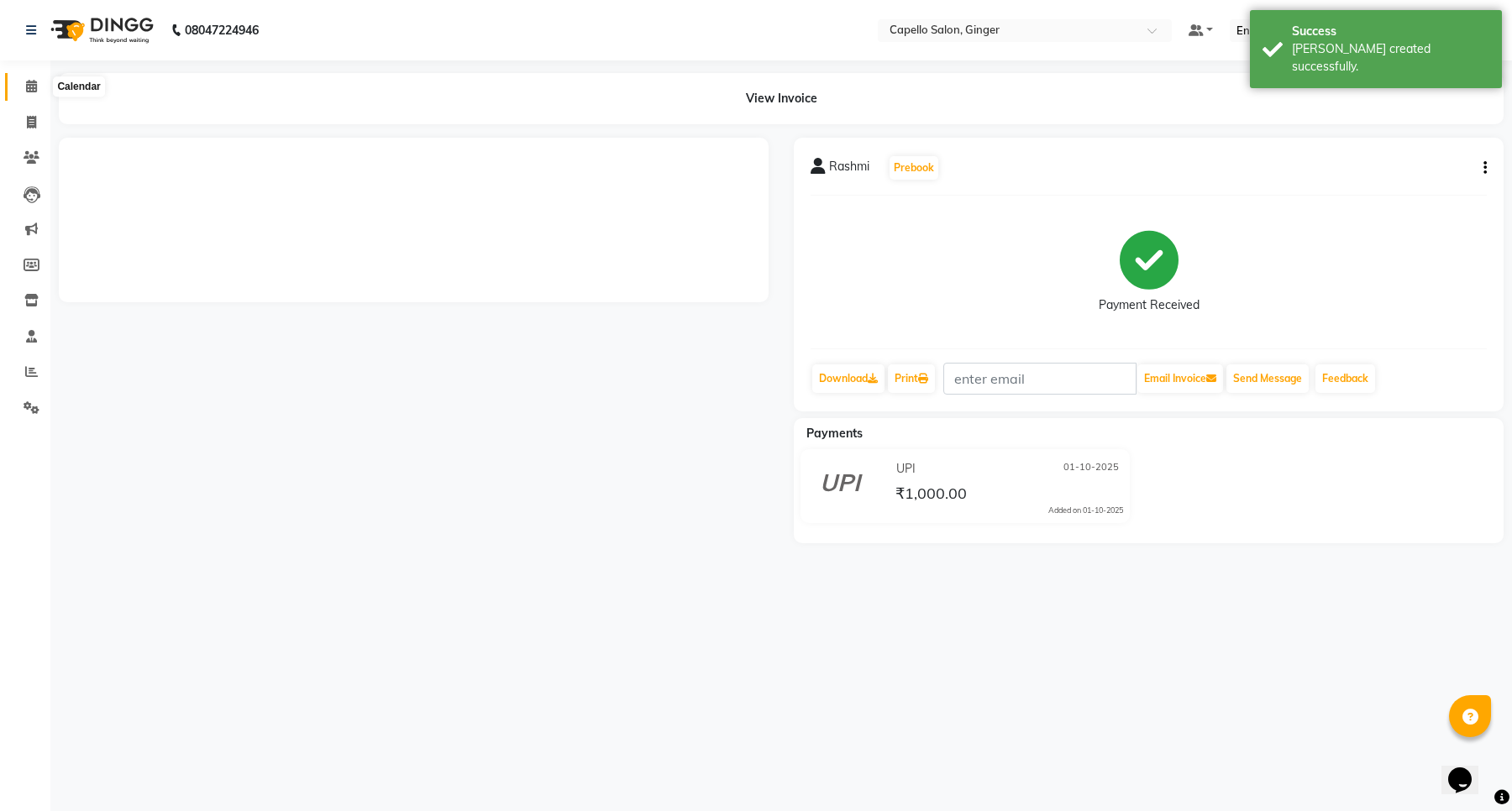
click at [27, 85] on icon at bounding box center [31, 86] width 11 height 13
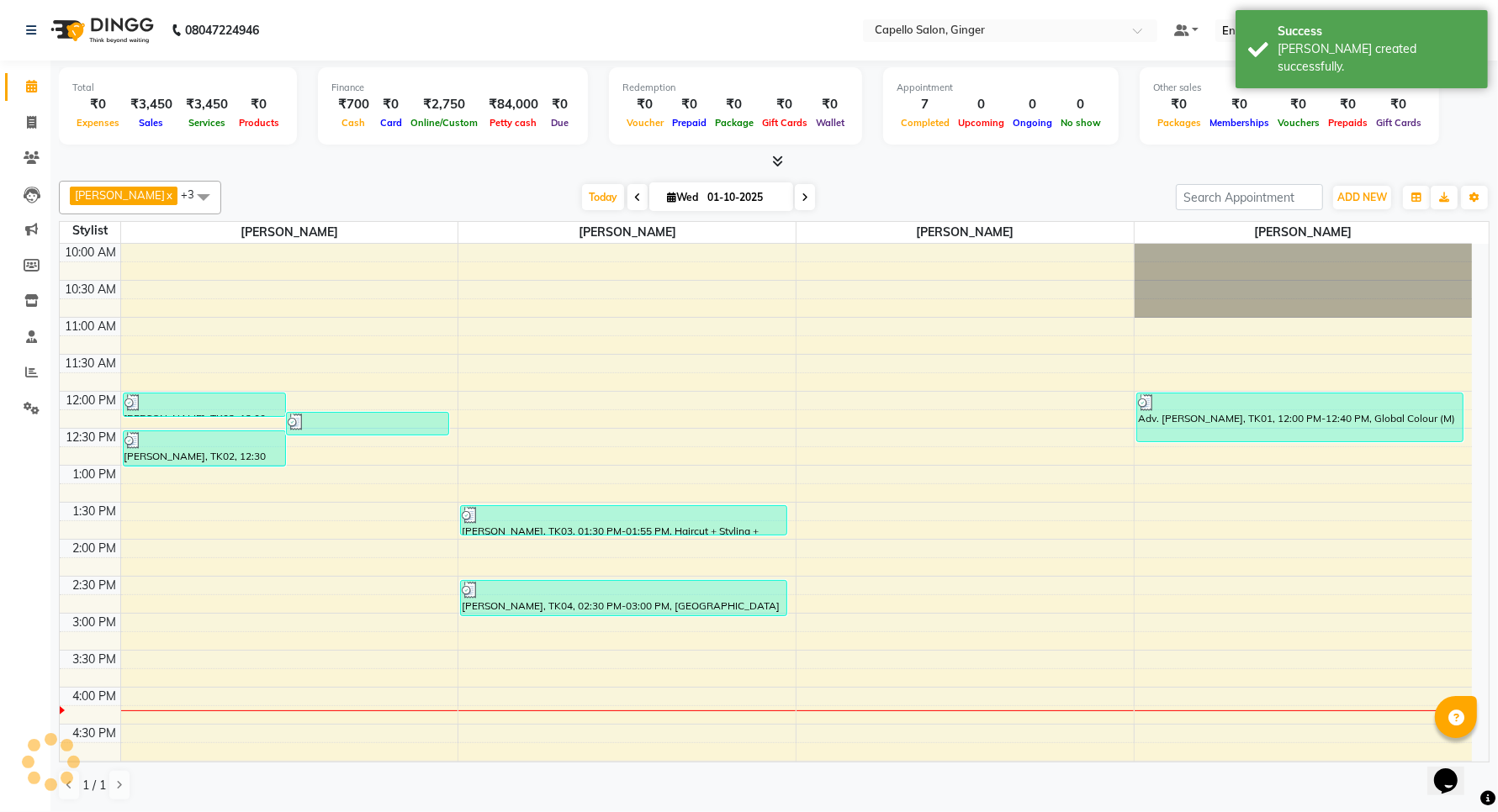
scroll to position [347, 0]
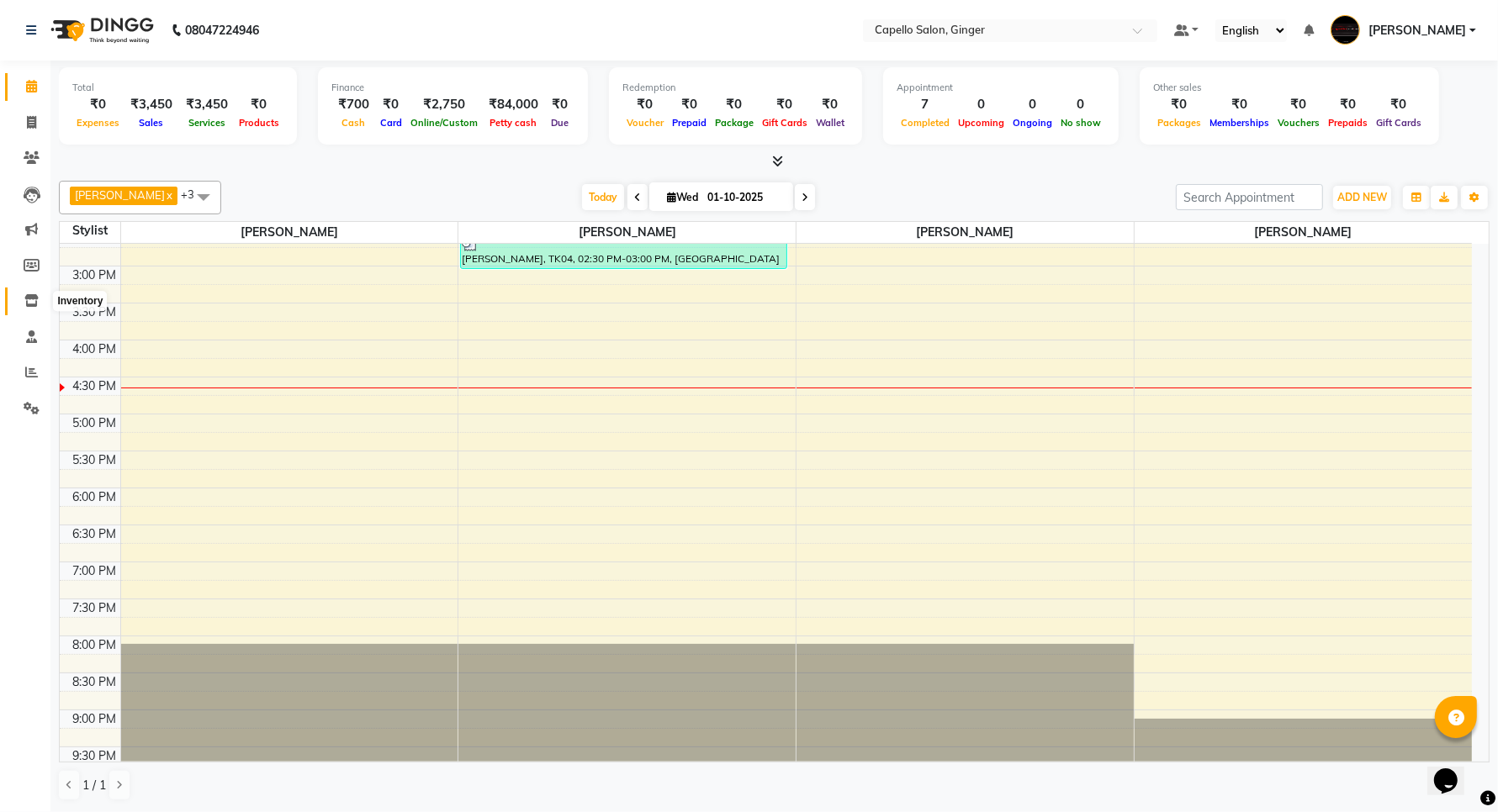
click at [29, 297] on icon at bounding box center [32, 301] width 15 height 13
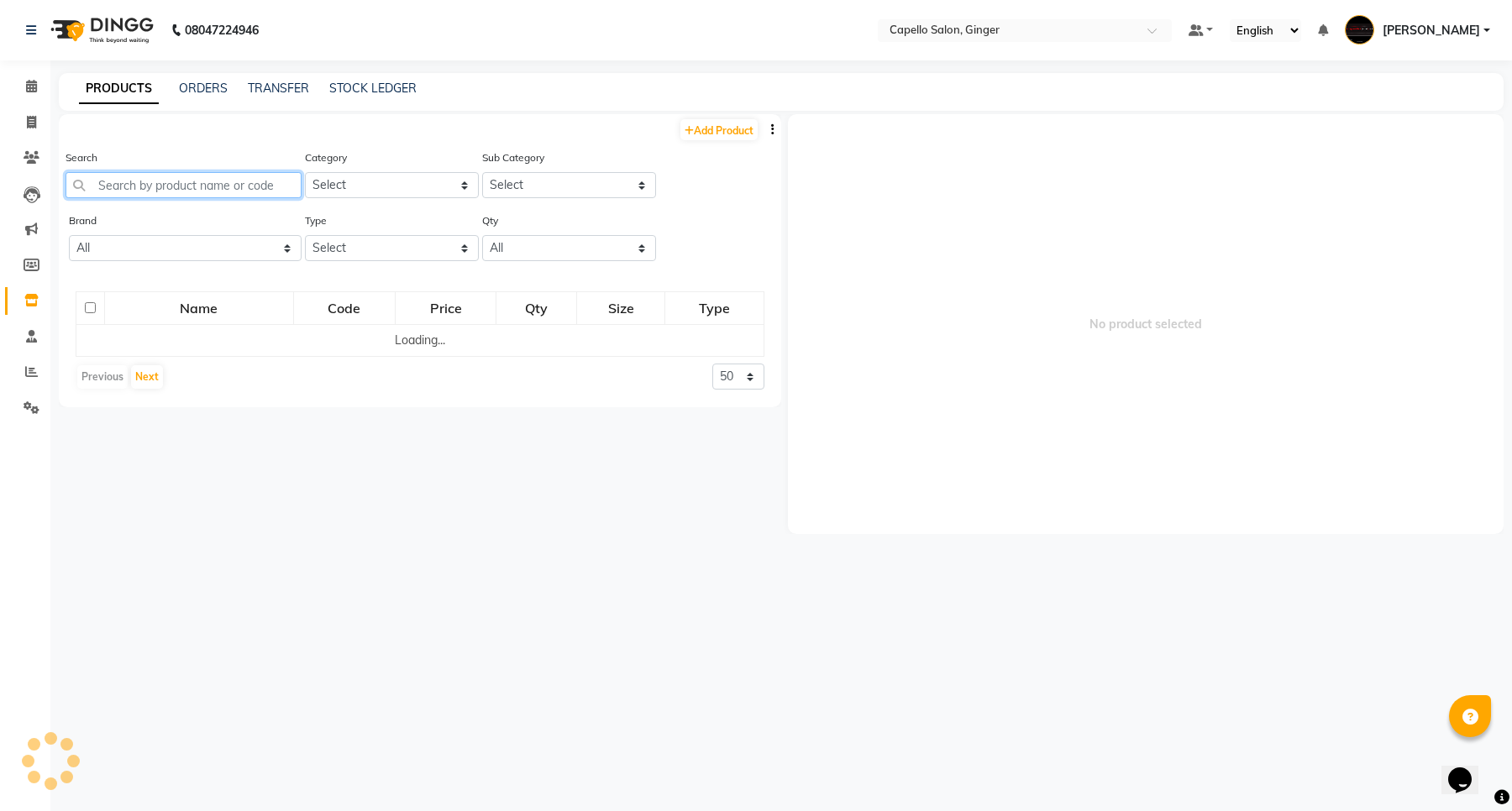
click at [119, 190] on input "text" at bounding box center [183, 185] width 236 height 26
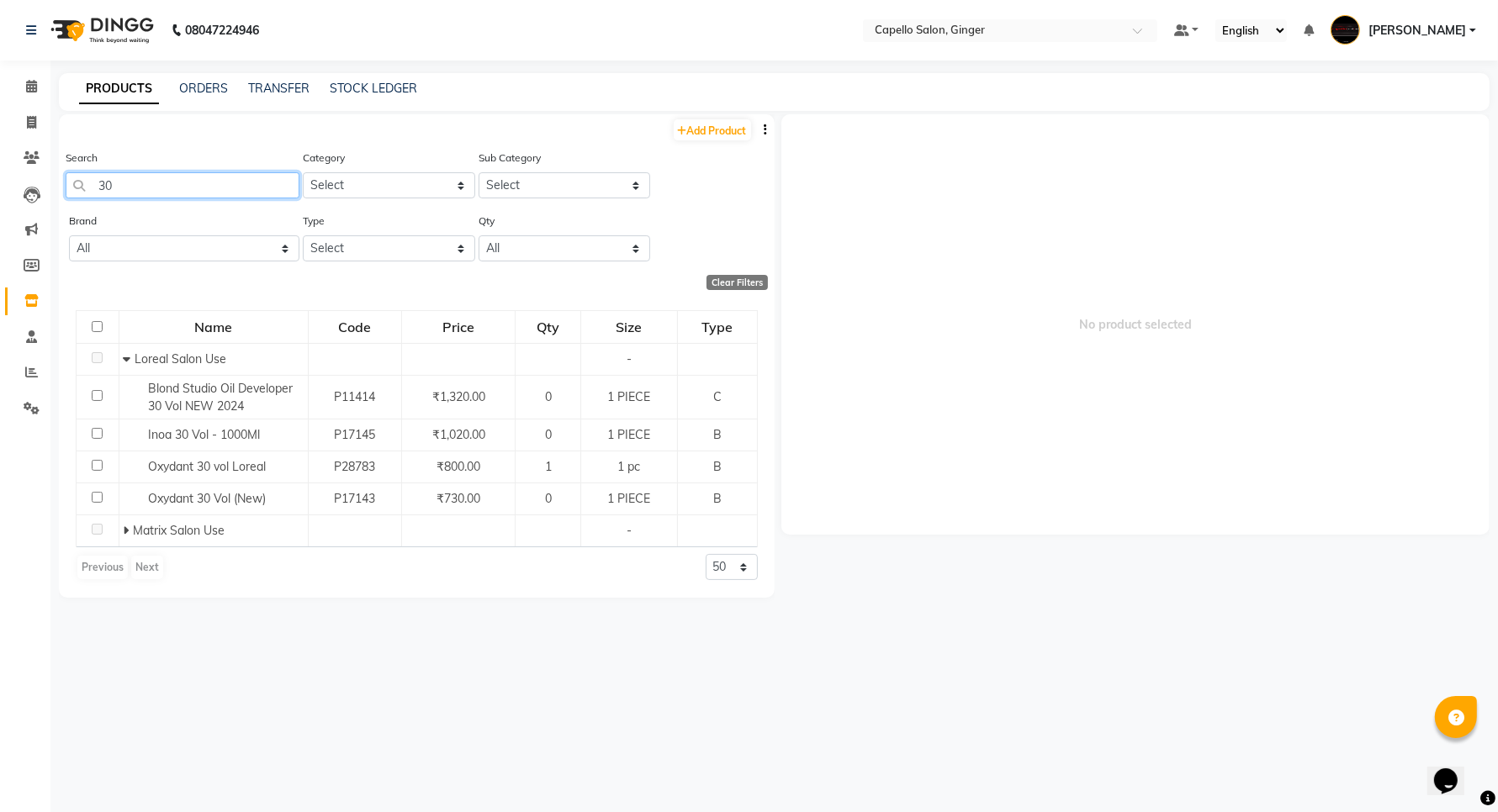
type input "3"
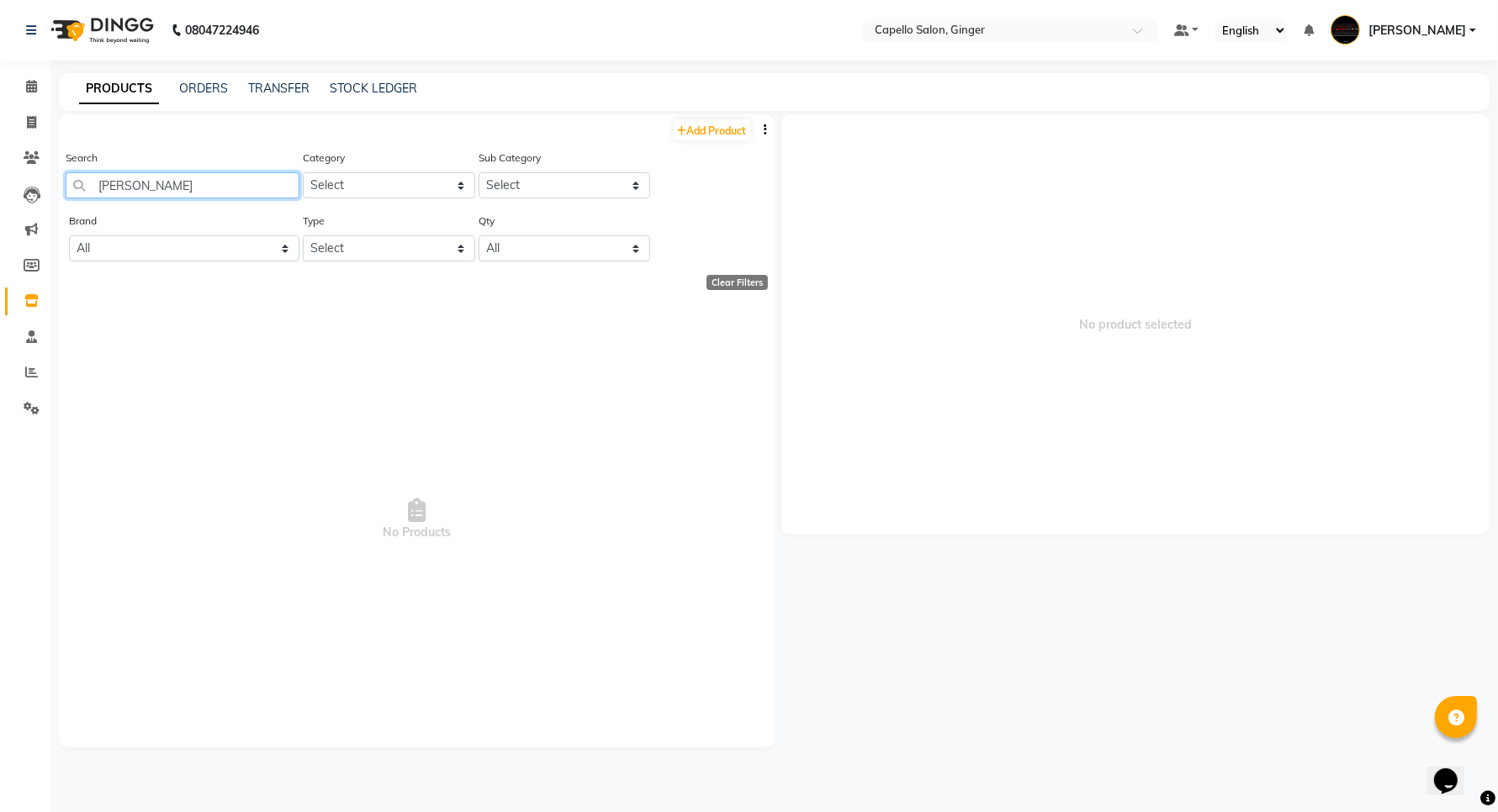
click at [218, 178] on input "[PERSON_NAME]" at bounding box center [182, 185] width 234 height 26
type input "[PERSON_NAME]"
click at [30, 86] on icon at bounding box center [31, 86] width 11 height 13
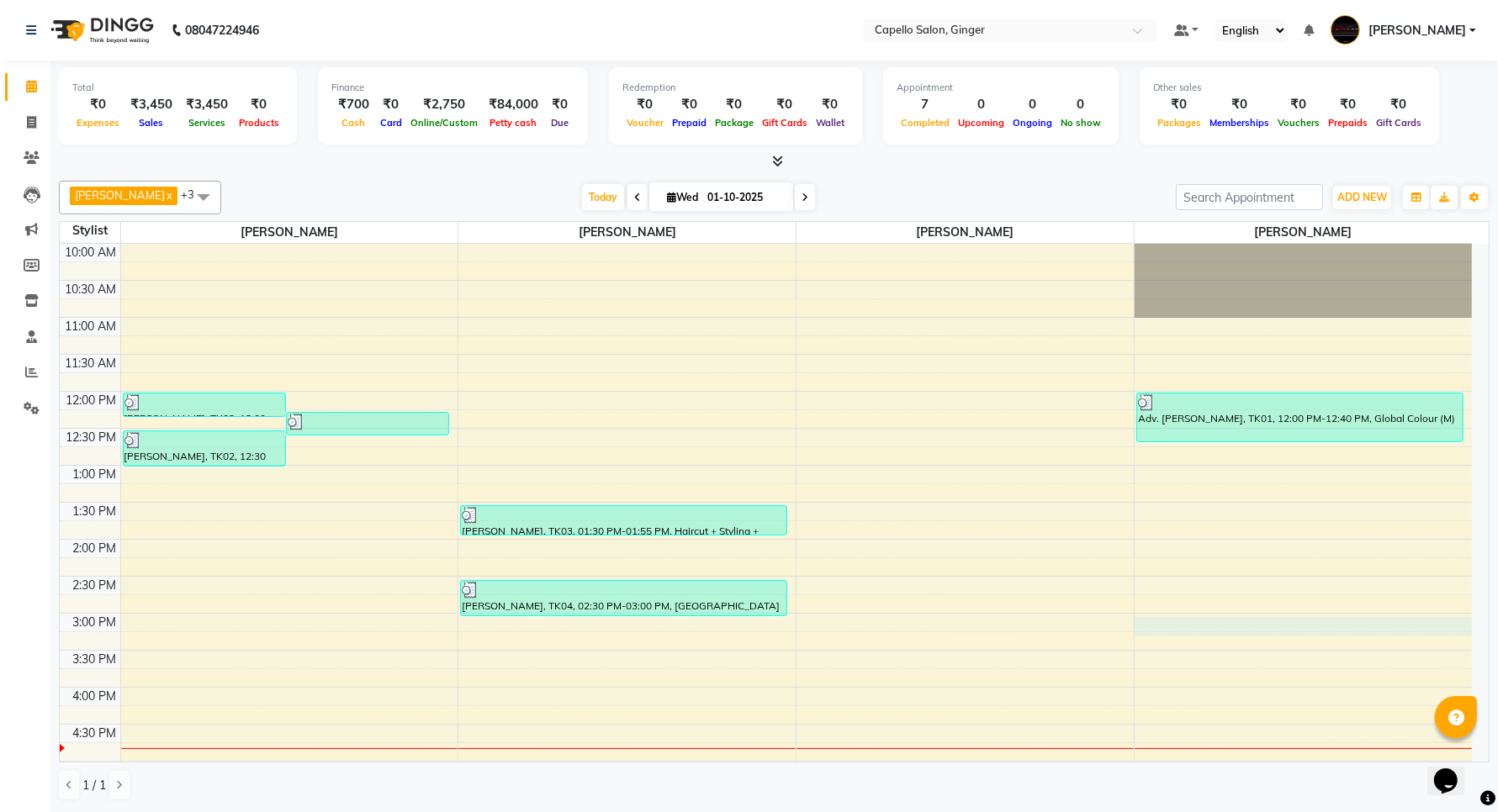
click at [1272, 632] on div "10:00 AM 10:30 AM 11:00 AM 11:30 AM 12:00 PM 12:30 PM 1:00 PM 1:30 PM 2:00 PM 2…" at bounding box center [766, 687] width 1413 height 887
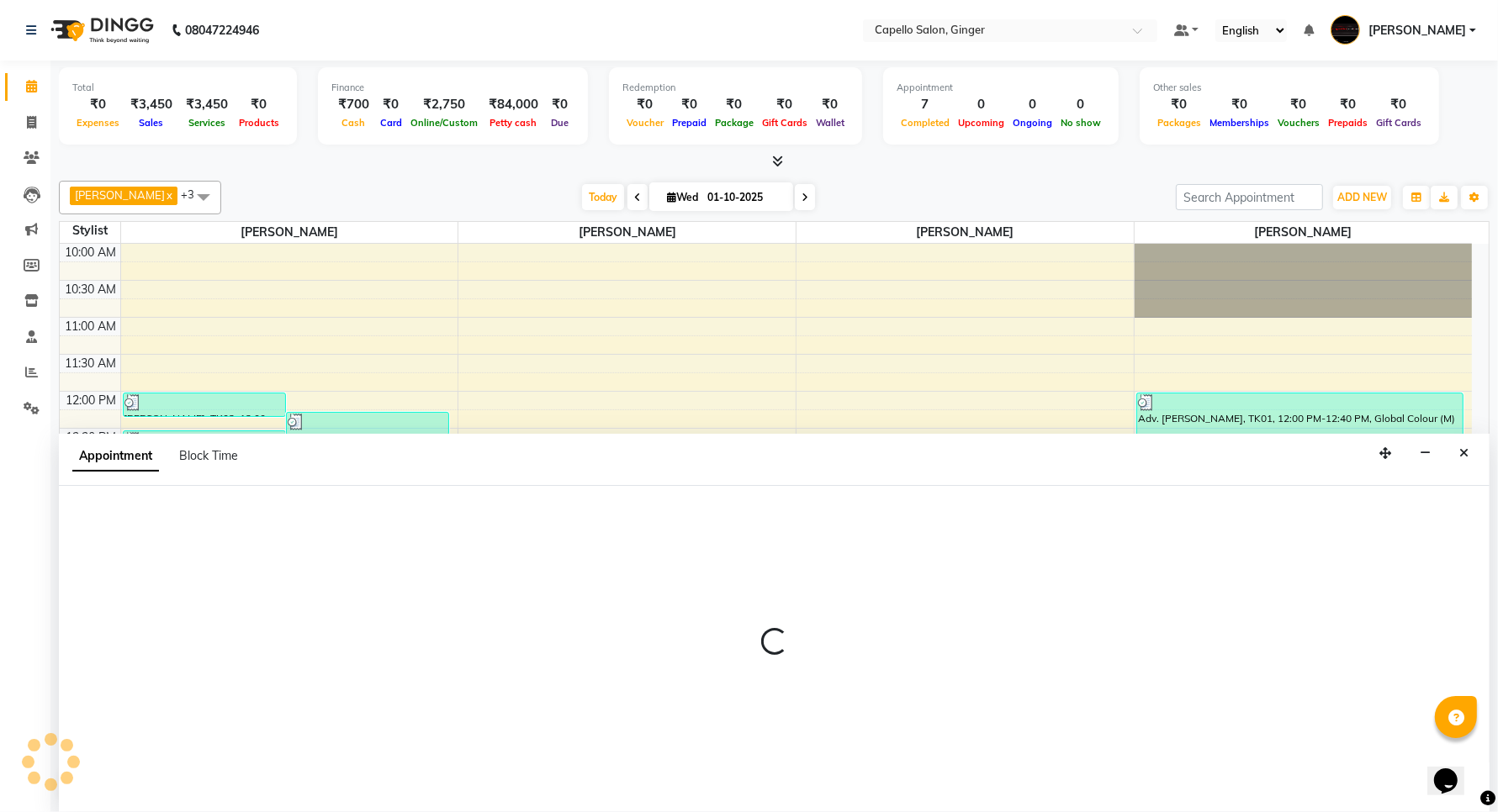
scroll to position [1, 0]
select select "90646"
select select "900"
select select "tentative"
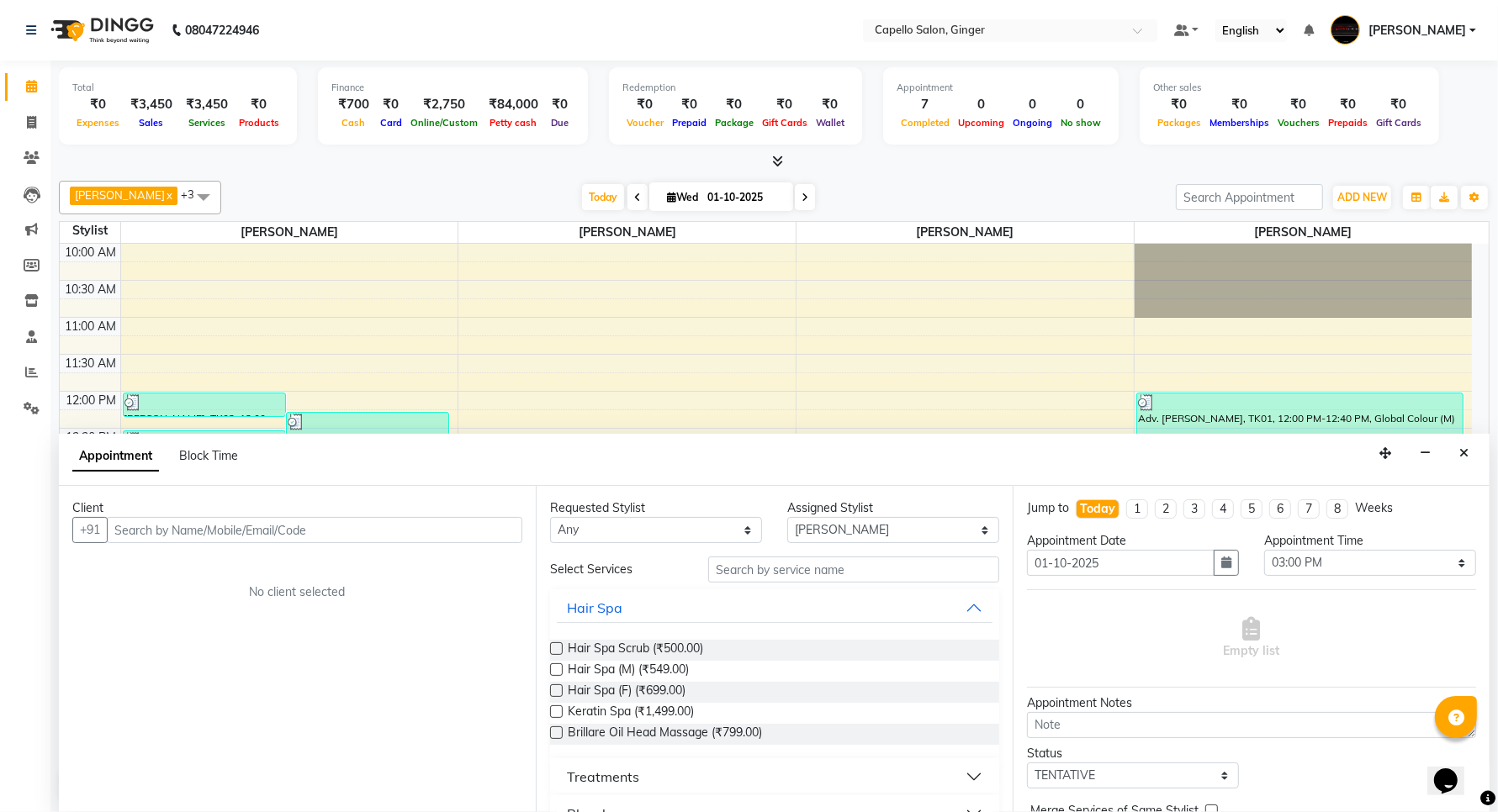
click at [237, 530] on input "text" at bounding box center [314, 530] width 416 height 26
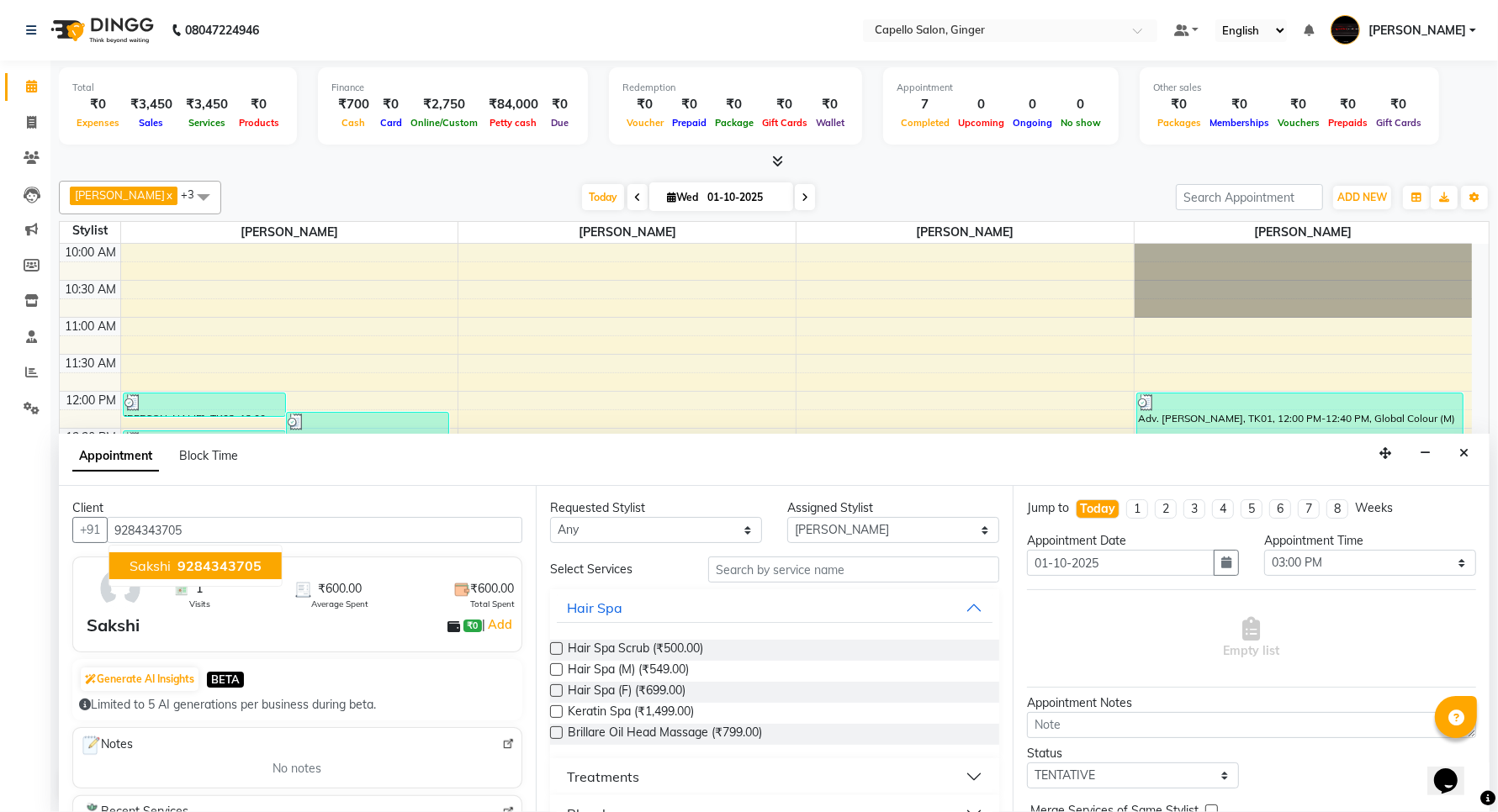
click at [168, 569] on span "Sakshi" at bounding box center [150, 566] width 41 height 17
type input "9284343705"
click at [559, 689] on label at bounding box center [556, 691] width 13 height 13
click at [559, 689] on input "checkbox" at bounding box center [555, 693] width 11 height 11
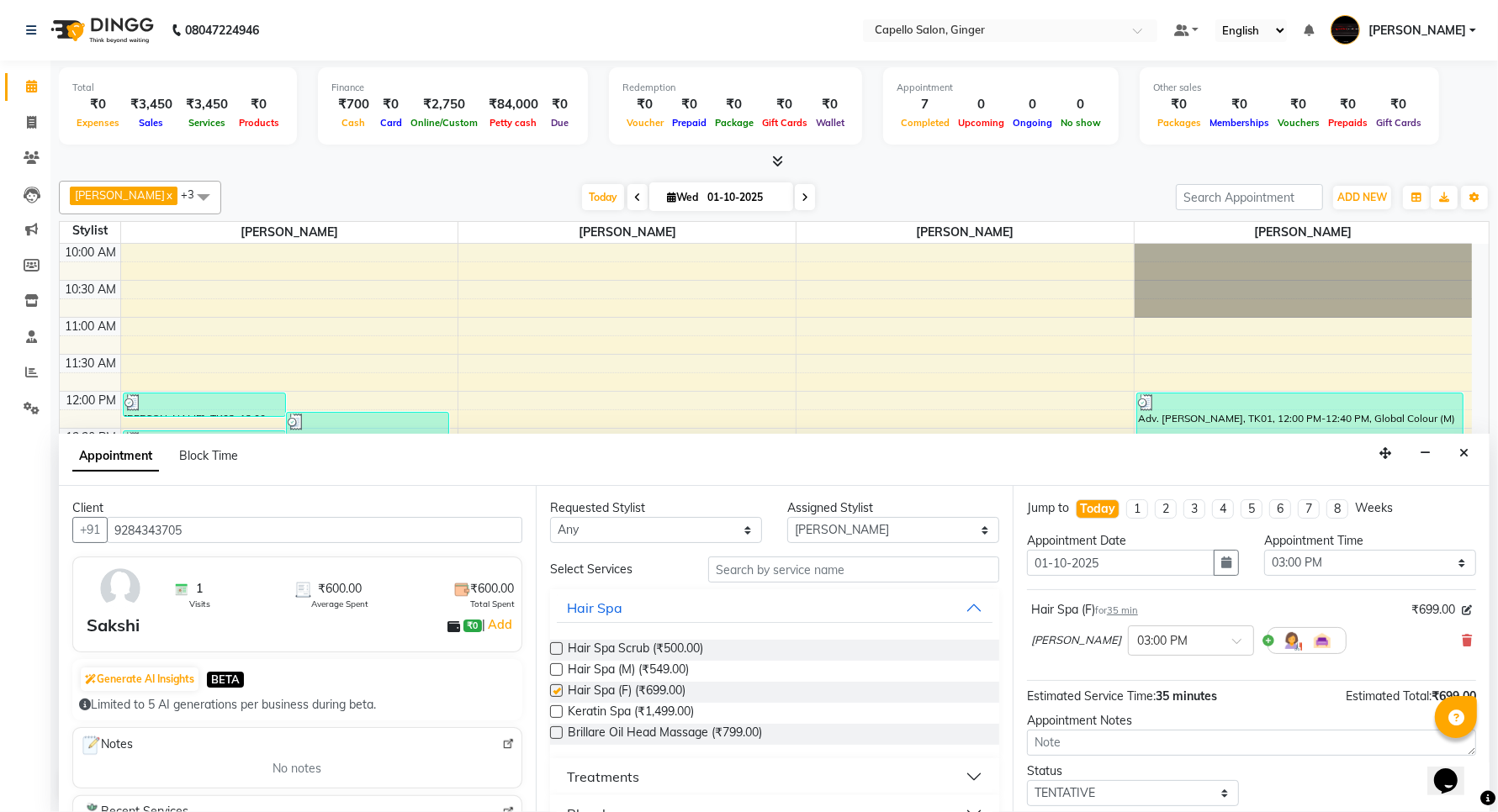
checkbox input "false"
click at [835, 526] on select "Select Admin [PERSON_NAME] [PERSON_NAME] [PERSON_NAME] Priyanka [PERSON_NAME] […" at bounding box center [893, 530] width 212 height 26
select select "93459"
click at [788, 517] on select "Select Admin [PERSON_NAME] [PERSON_NAME] [PERSON_NAME] Priyanka [PERSON_NAME] […" at bounding box center [893, 530] width 212 height 26
click at [772, 576] on input "text" at bounding box center [854, 570] width 291 height 26
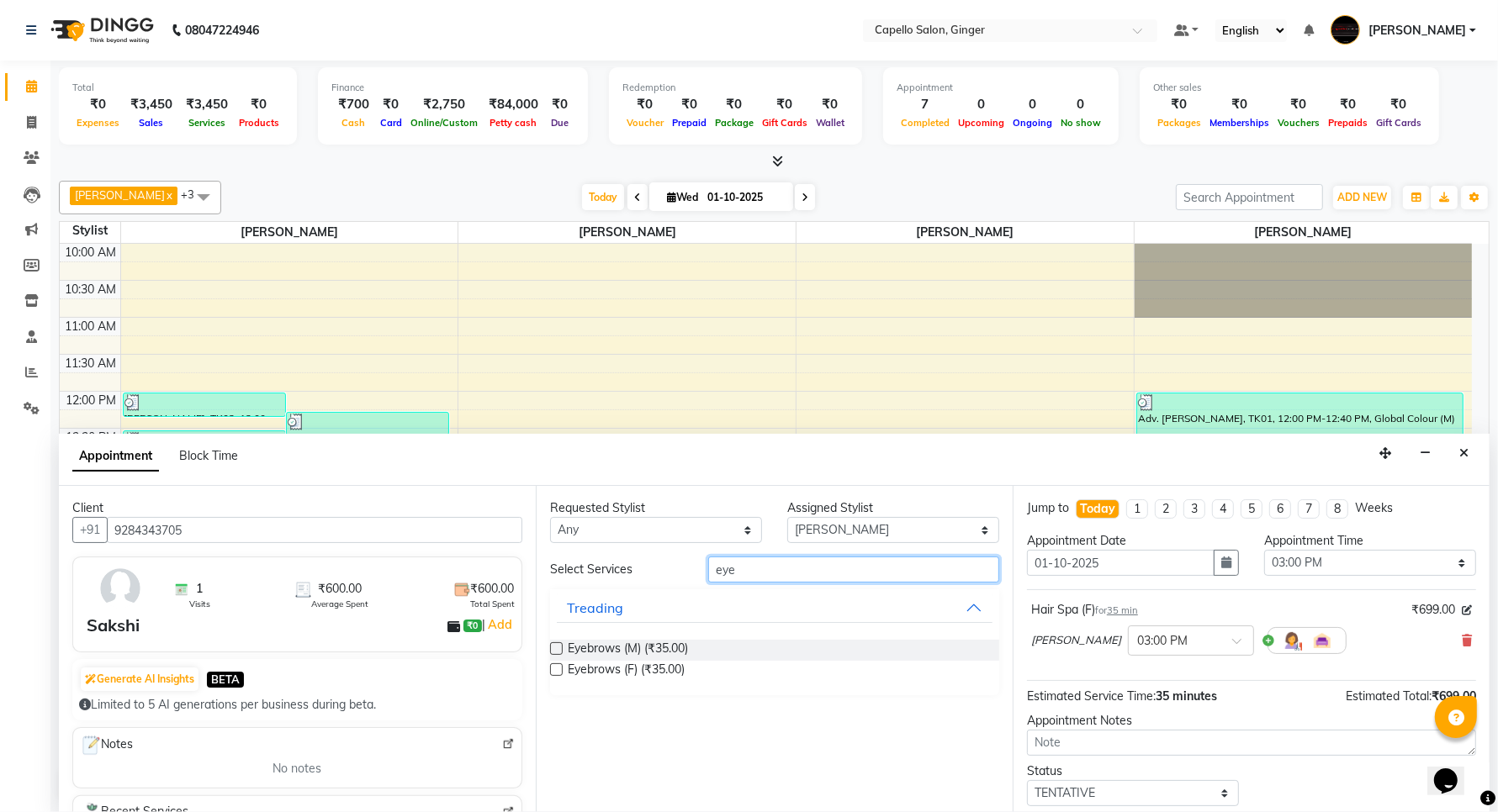
type input "eye"
click at [553, 670] on label at bounding box center [556, 670] width 13 height 13
click at [553, 670] on input "checkbox" at bounding box center [555, 672] width 11 height 11
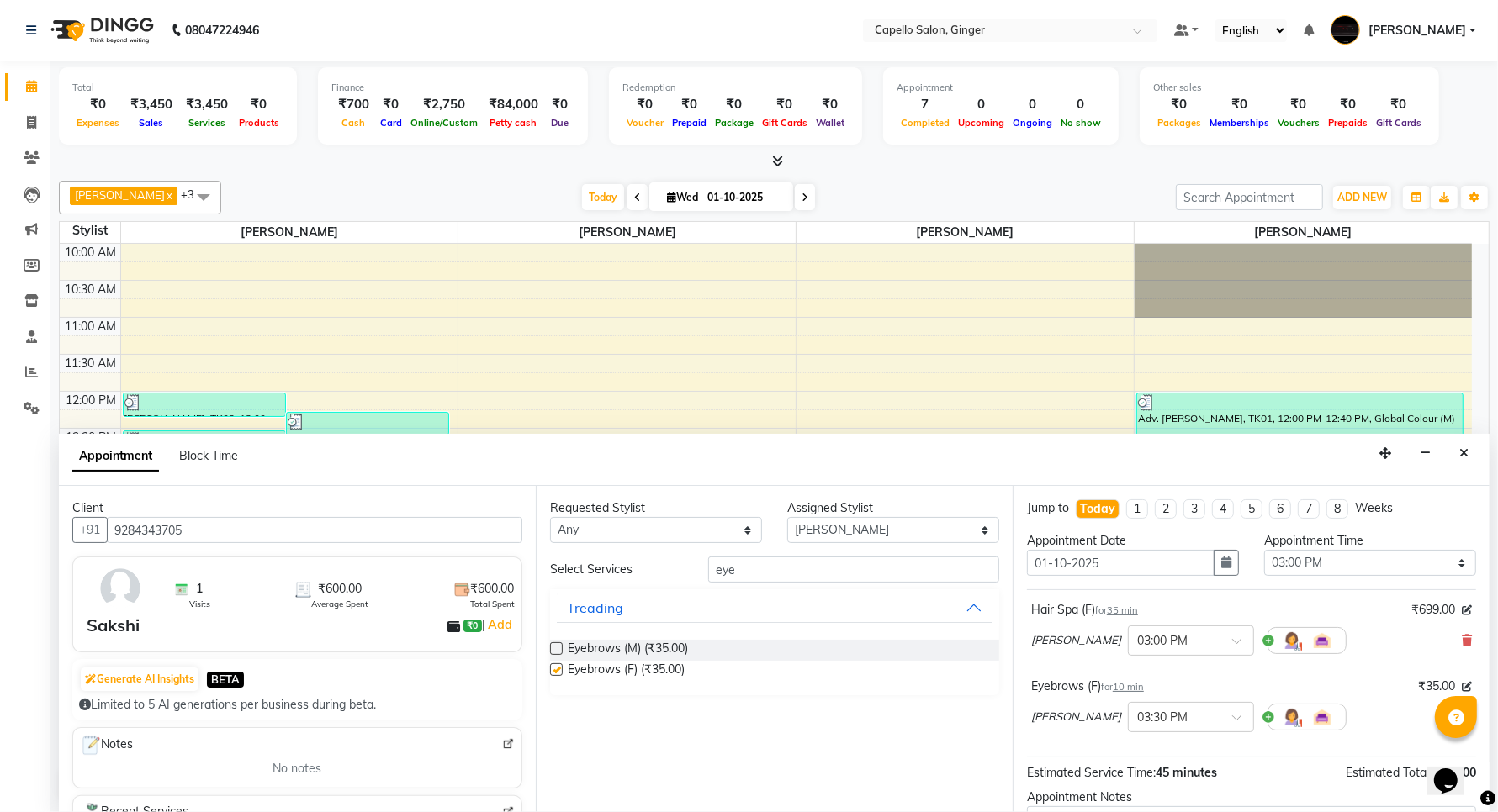
checkbox input "false"
click at [817, 564] on input "eye" at bounding box center [854, 570] width 291 height 26
type input "e"
type input "fore"
click at [558, 648] on label at bounding box center [556, 649] width 13 height 13
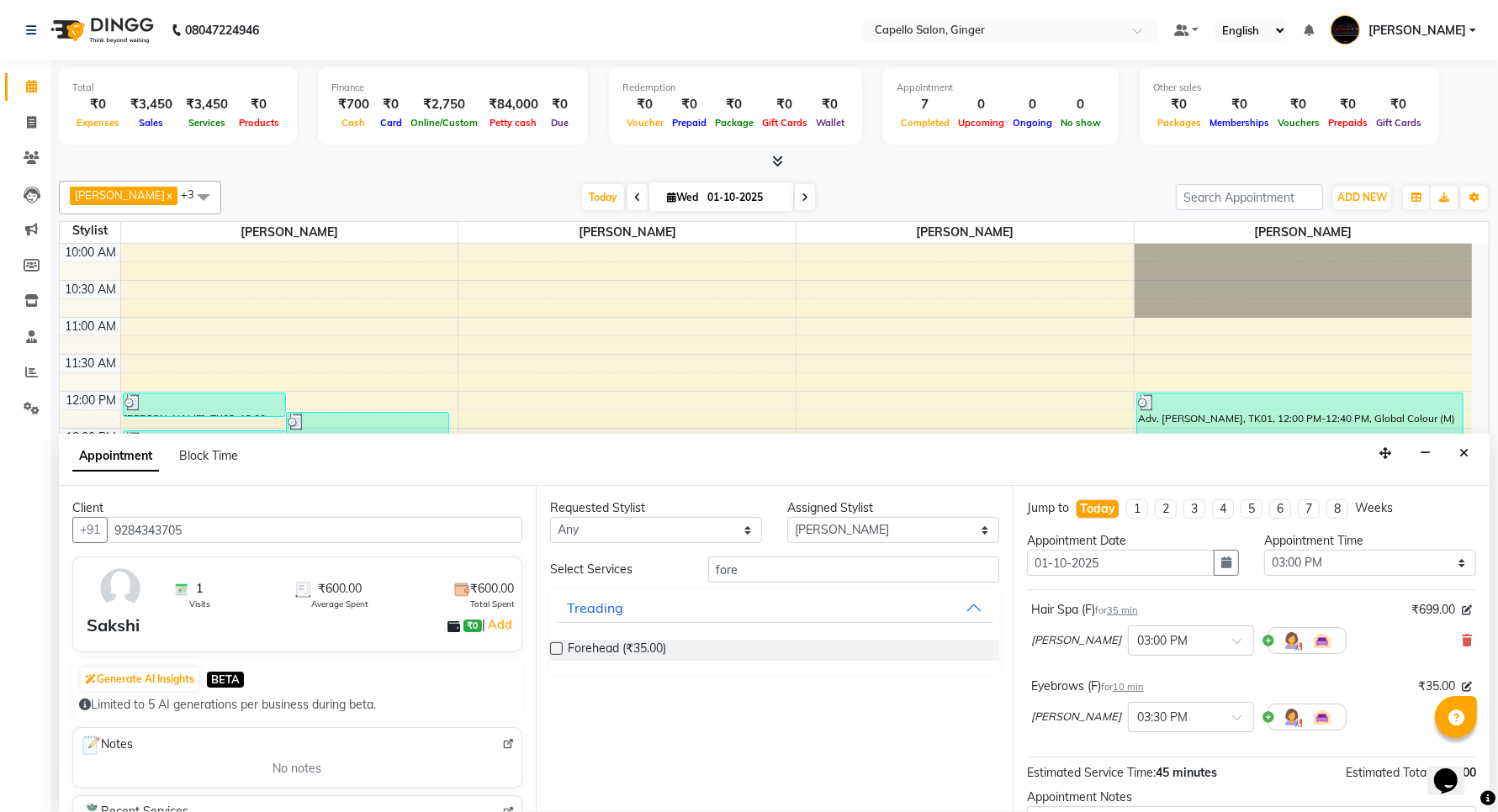
click at [558, 648] on input "checkbox" at bounding box center [555, 651] width 11 height 11
checkbox input "false"
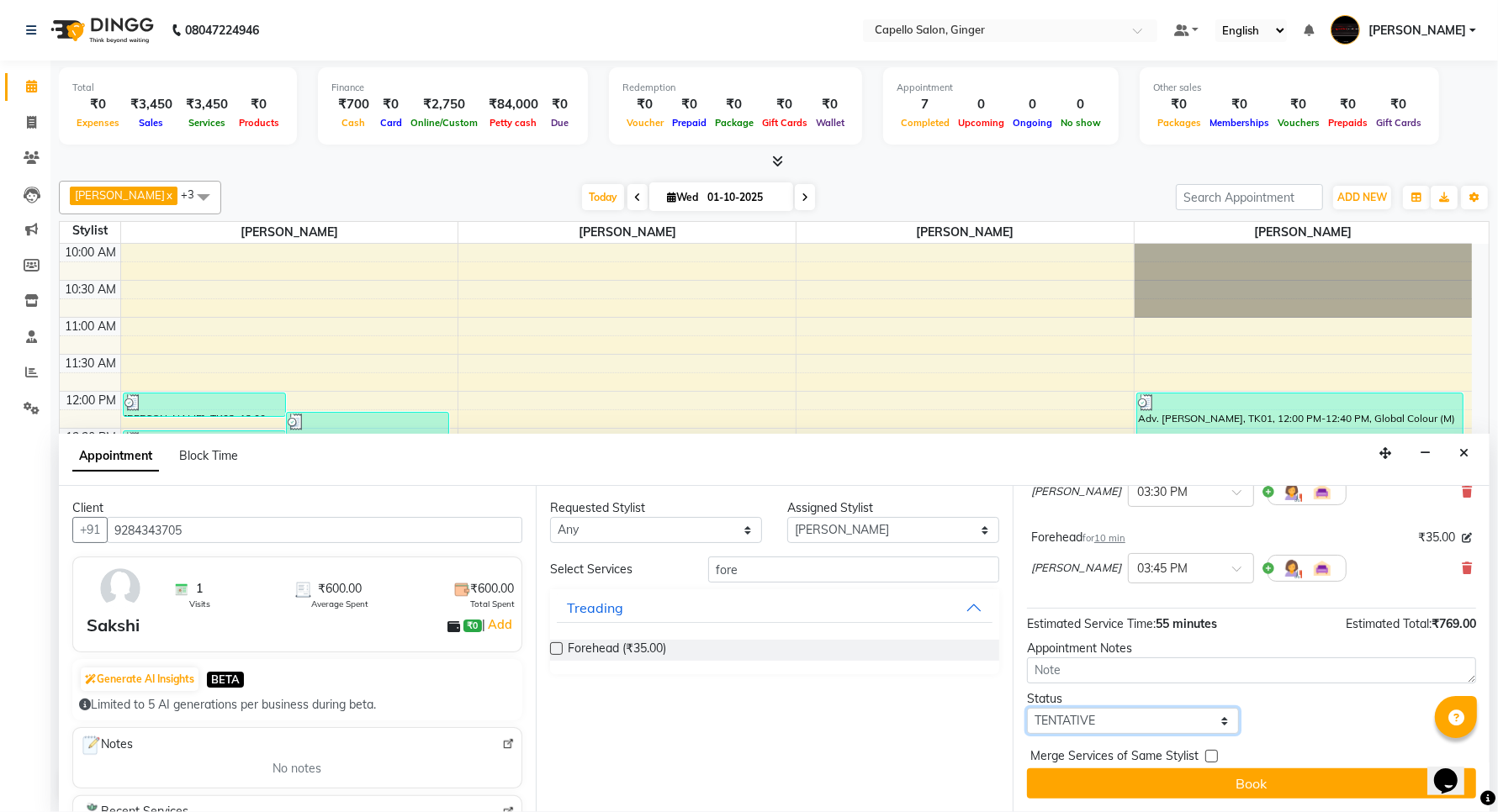
click at [1123, 725] on select "Select TENTATIVE CONFIRM CHECK-IN UPCOMING" at bounding box center [1133, 721] width 212 height 26
select select "confirm booking"
click at [1027, 708] on select "Select TENTATIVE CONFIRM CHECK-IN UPCOMING" at bounding box center [1133, 721] width 212 height 26
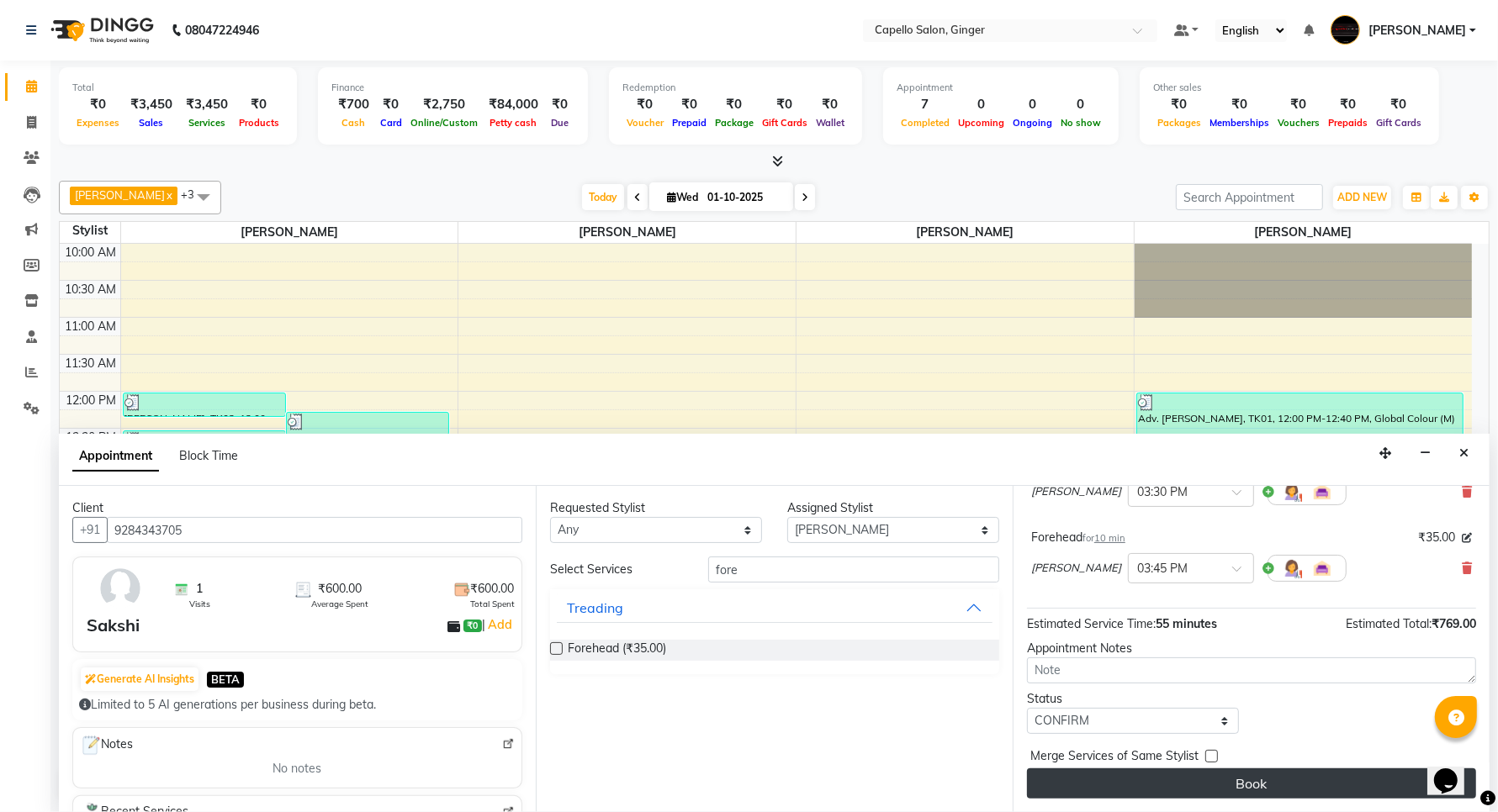
click at [1071, 788] on button "Book" at bounding box center [1251, 784] width 449 height 30
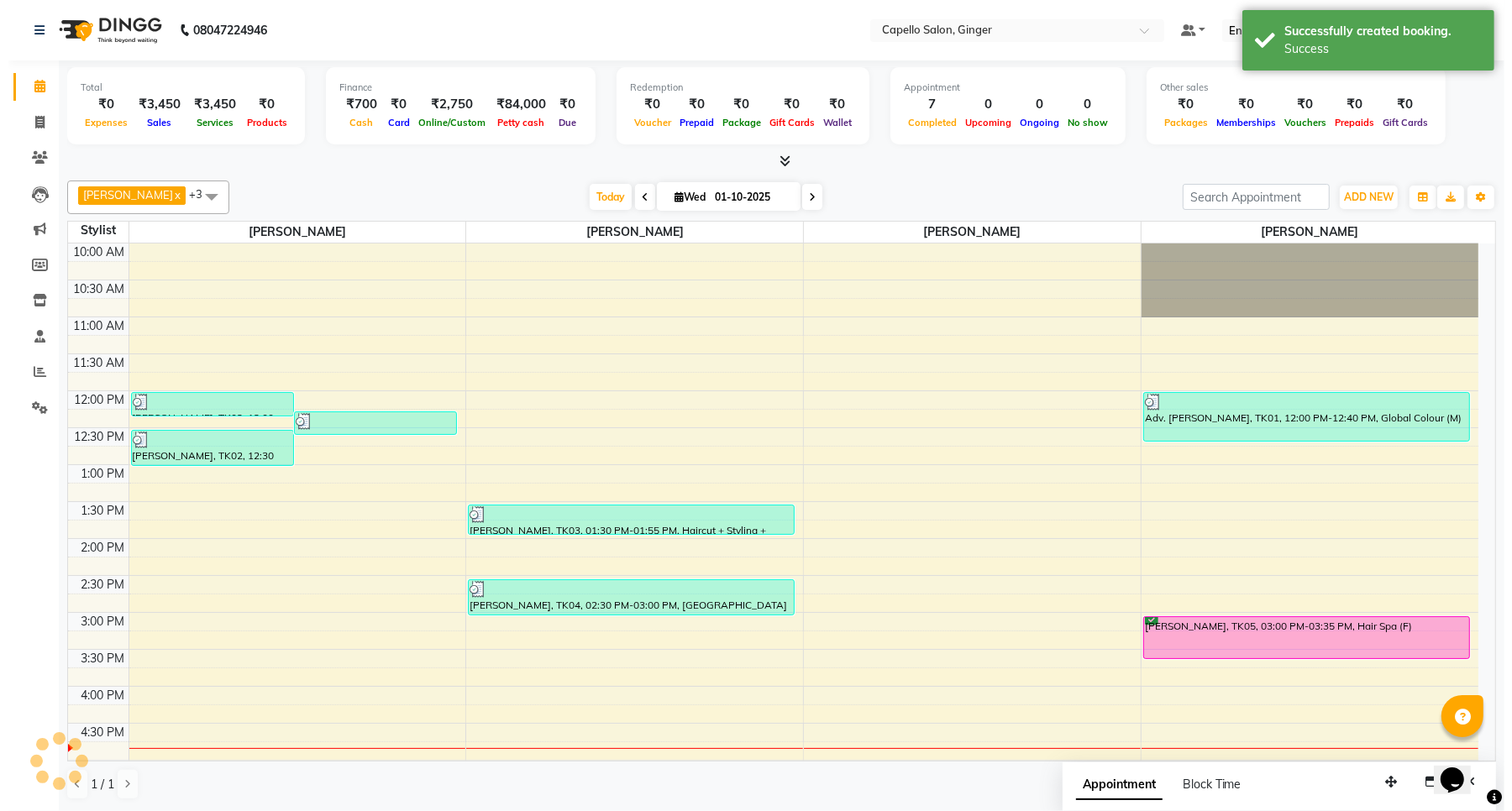
scroll to position [0, 0]
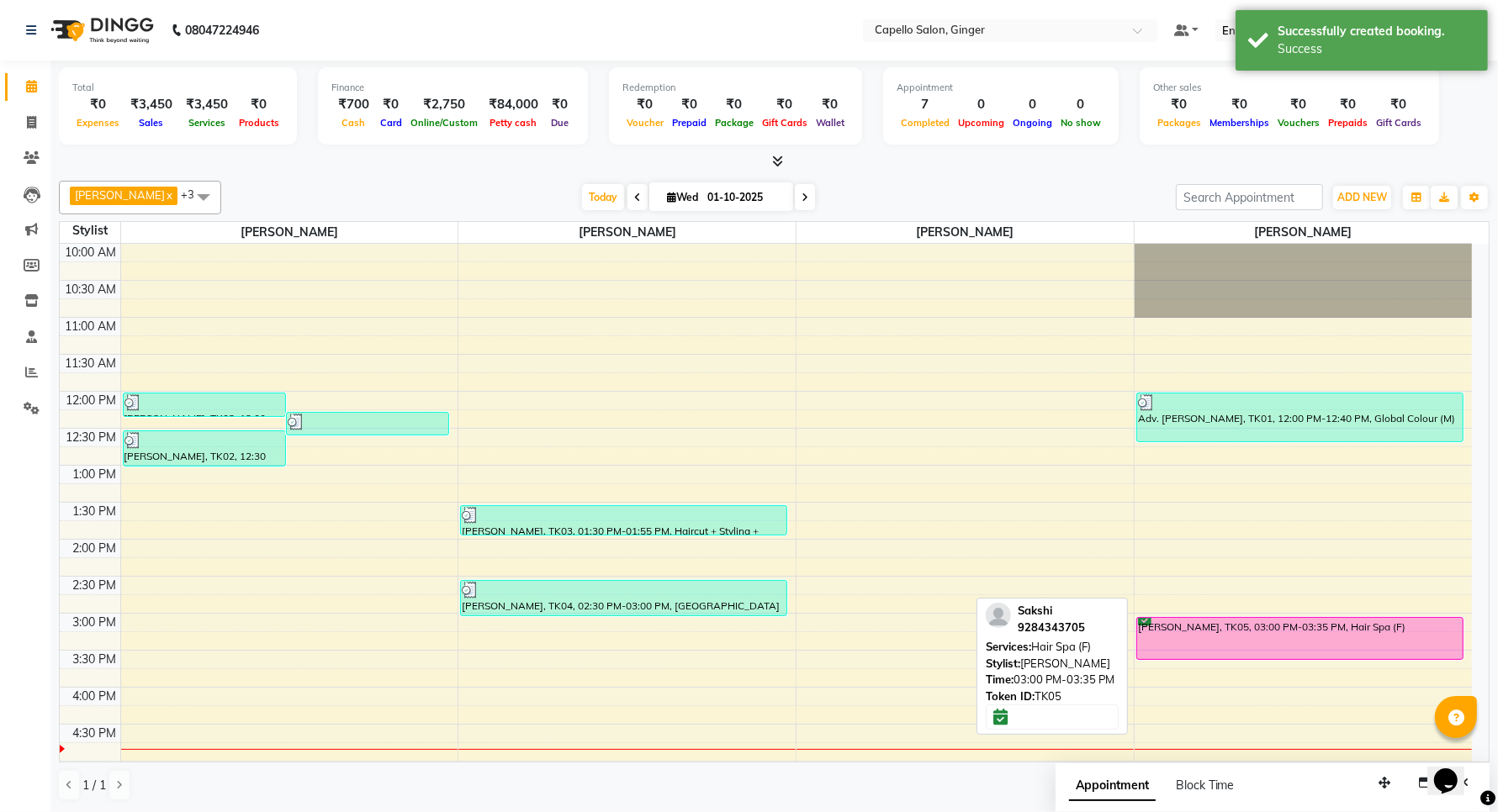
click at [1276, 641] on div "[PERSON_NAME], TK05, 03:00 PM-03:35 PM, Hair Spa (F)" at bounding box center [1300, 639] width 326 height 41
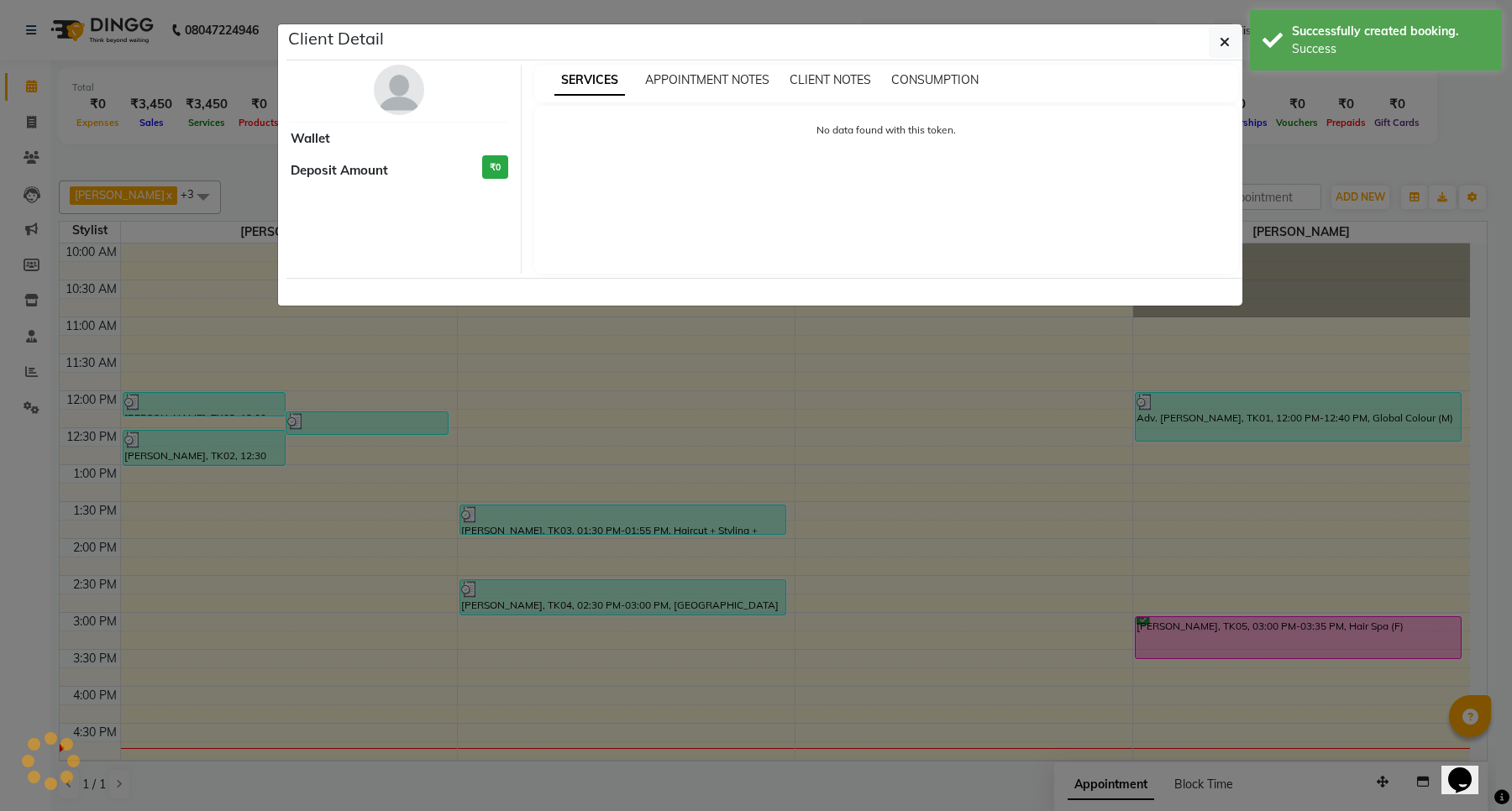
select select "6"
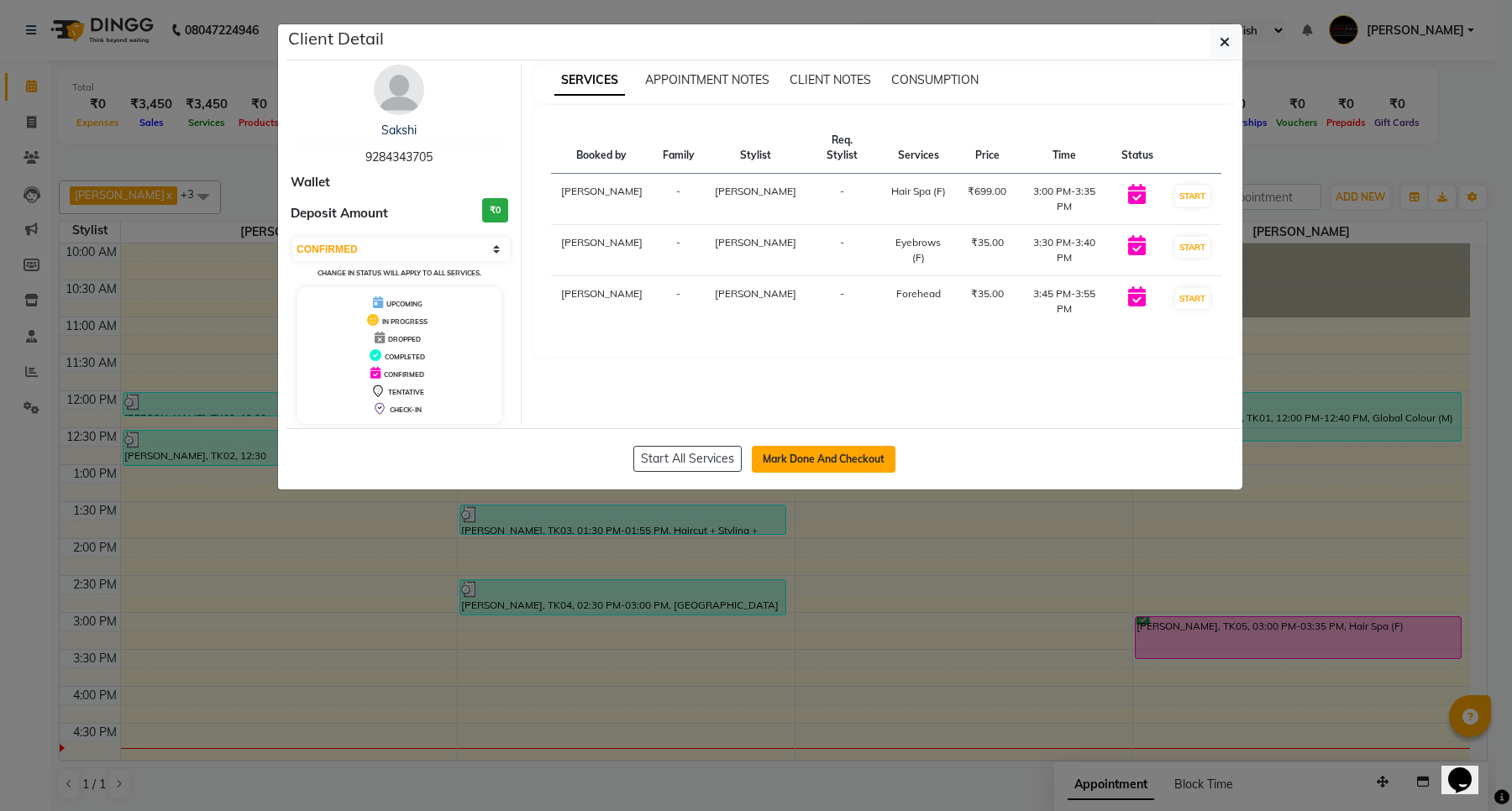
click at [827, 464] on button "Mark Done And Checkout" at bounding box center [823, 459] width 144 height 27
select select "service"
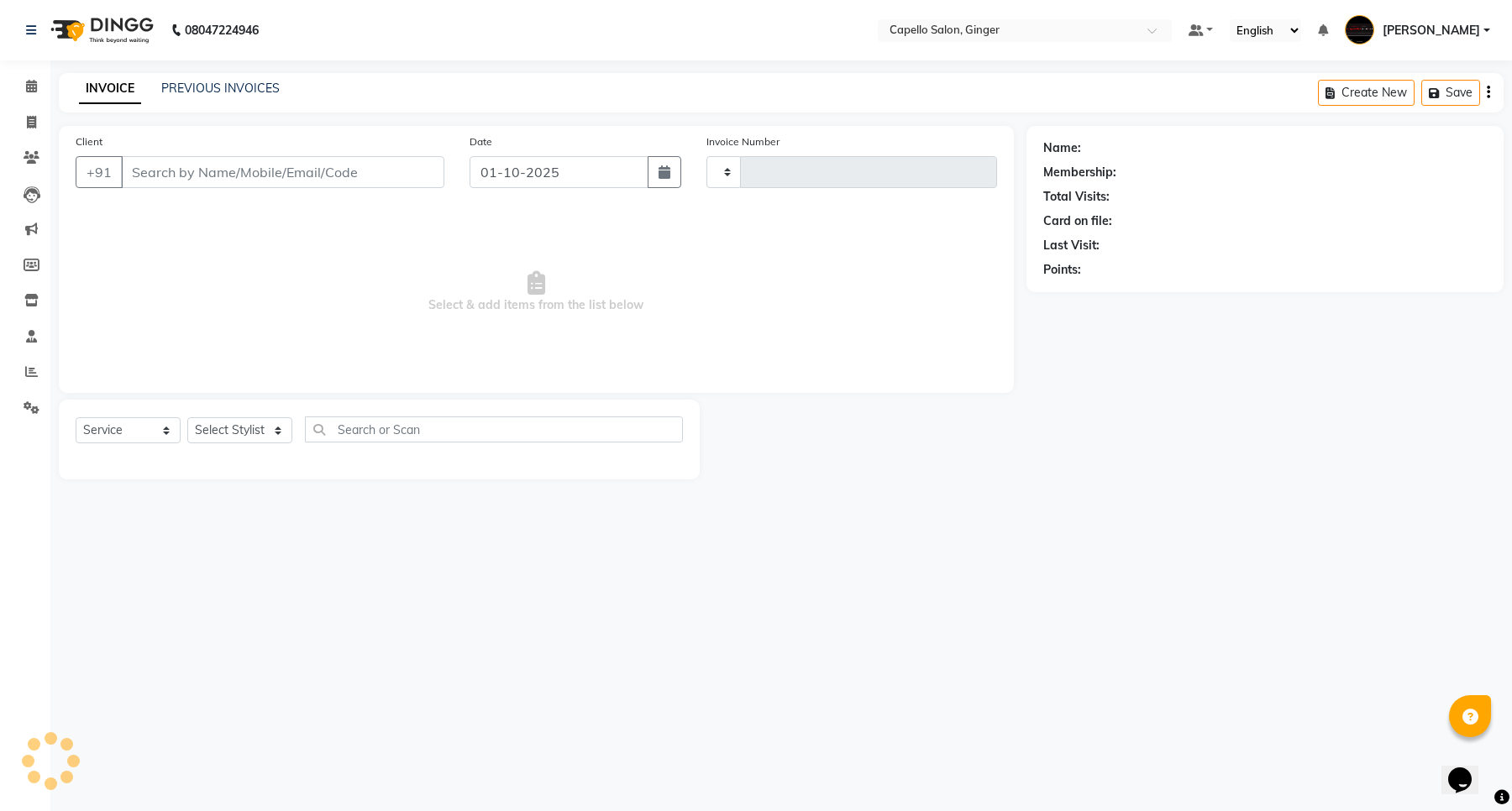
type input "2145"
select select "832"
type input "9284343705"
select select "93459"
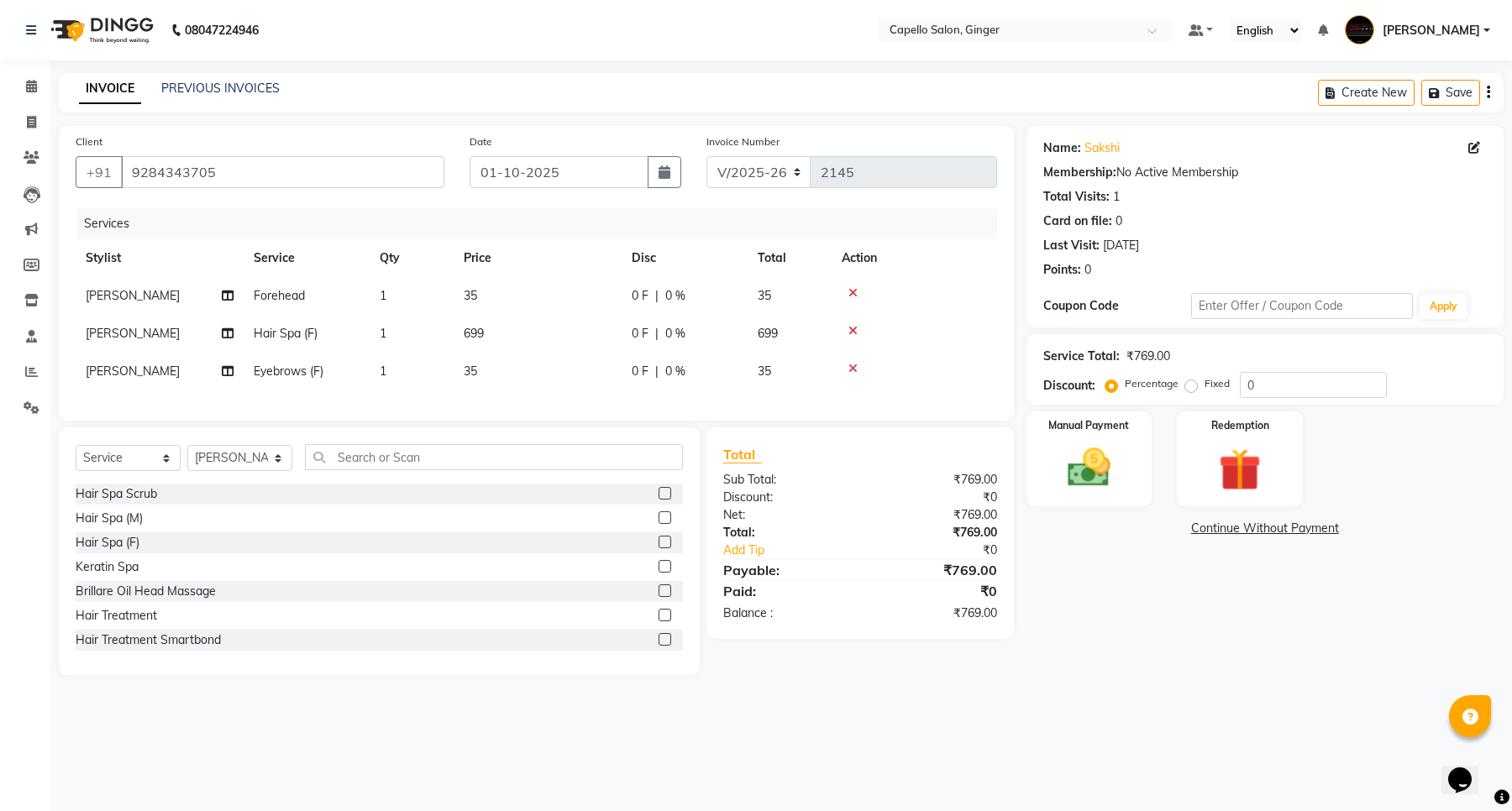
click at [472, 296] on span "35" at bounding box center [470, 295] width 14 height 15
select select "93459"
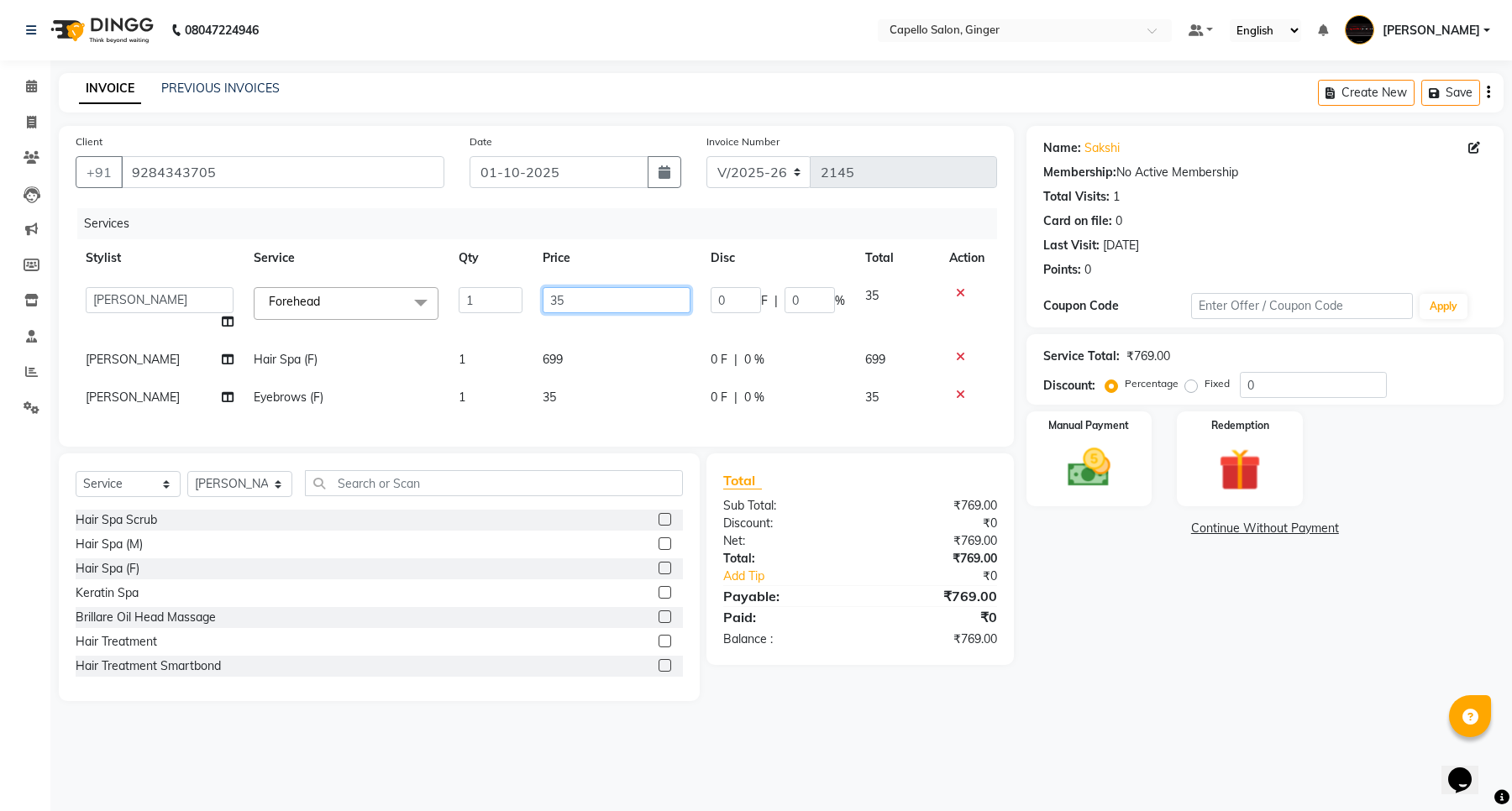
click at [627, 292] on input "35" at bounding box center [616, 300] width 148 height 26
type input "3"
type input "50"
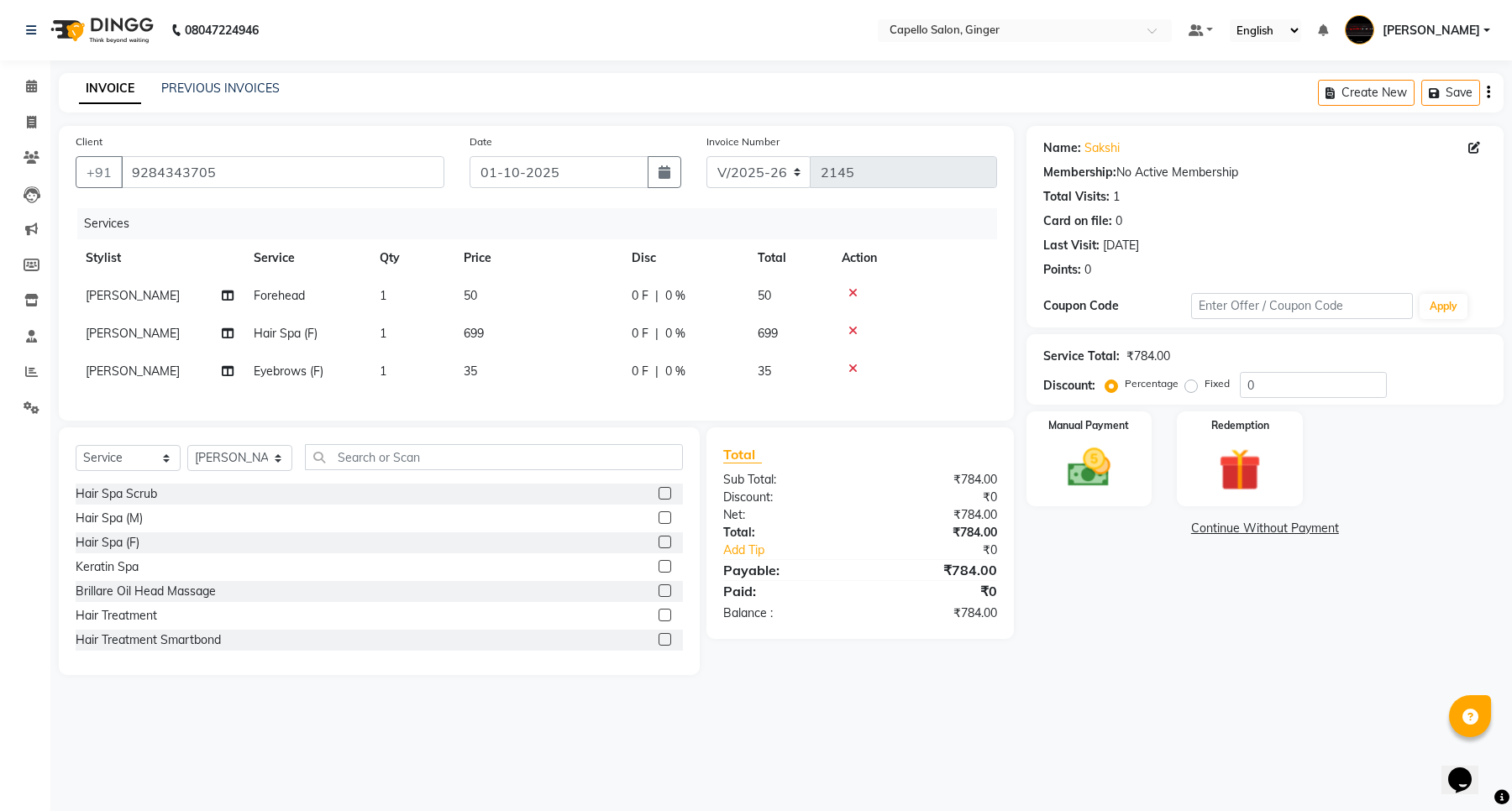
click at [551, 355] on tbody "[PERSON_NAME] Forehead 1 50 0 F | 0 % 50 [PERSON_NAME] Hair Spa (F) 1 699 0 F |…" at bounding box center [535, 334] width 921 height 114
click at [485, 332] on td "699" at bounding box center [537, 334] width 168 height 38
select select "90646"
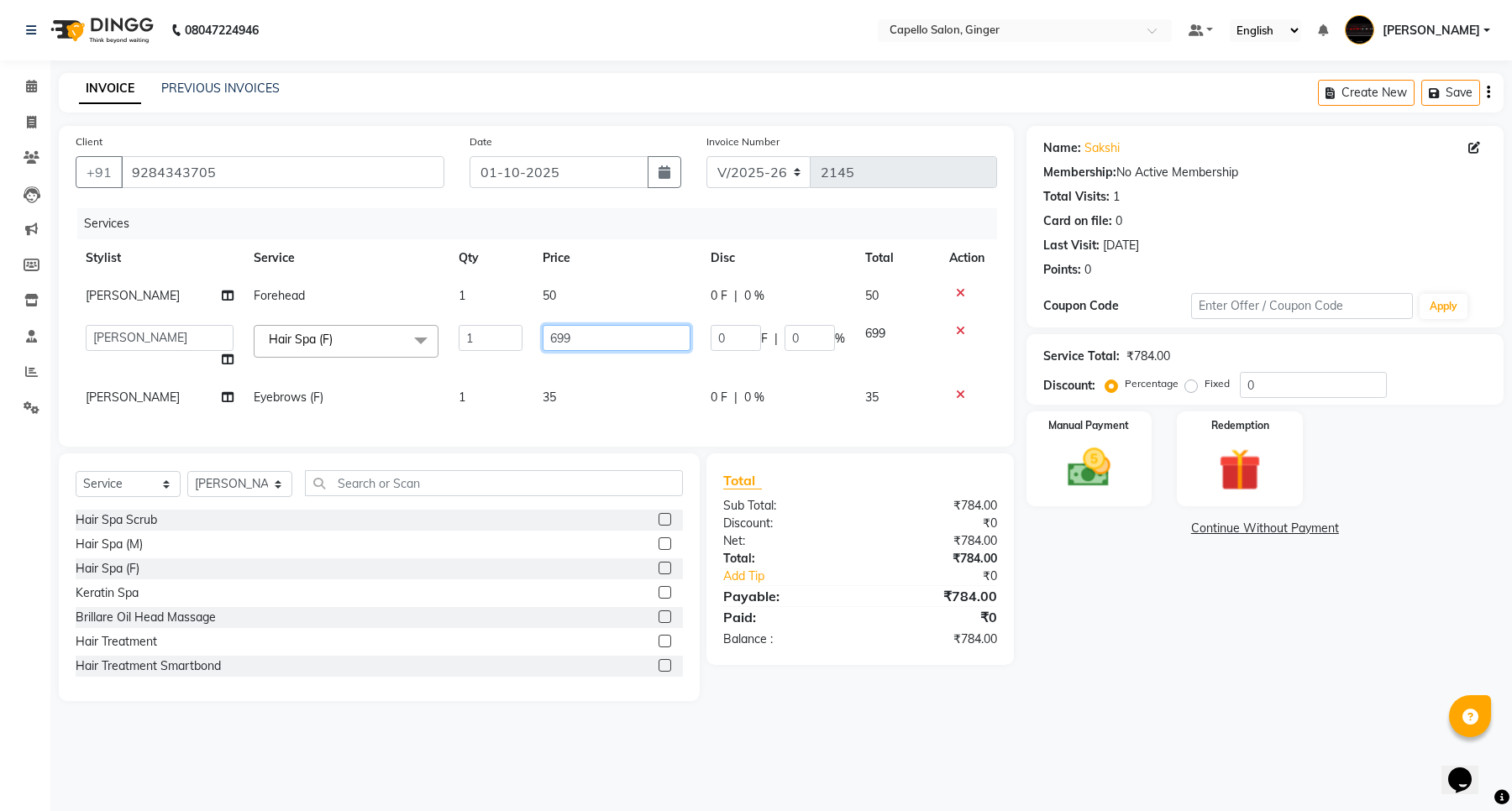
click at [578, 342] on input "699" at bounding box center [616, 338] width 148 height 26
type input "6"
type input "800"
click at [553, 388] on td "35" at bounding box center [616, 397] width 168 height 38
select select "93459"
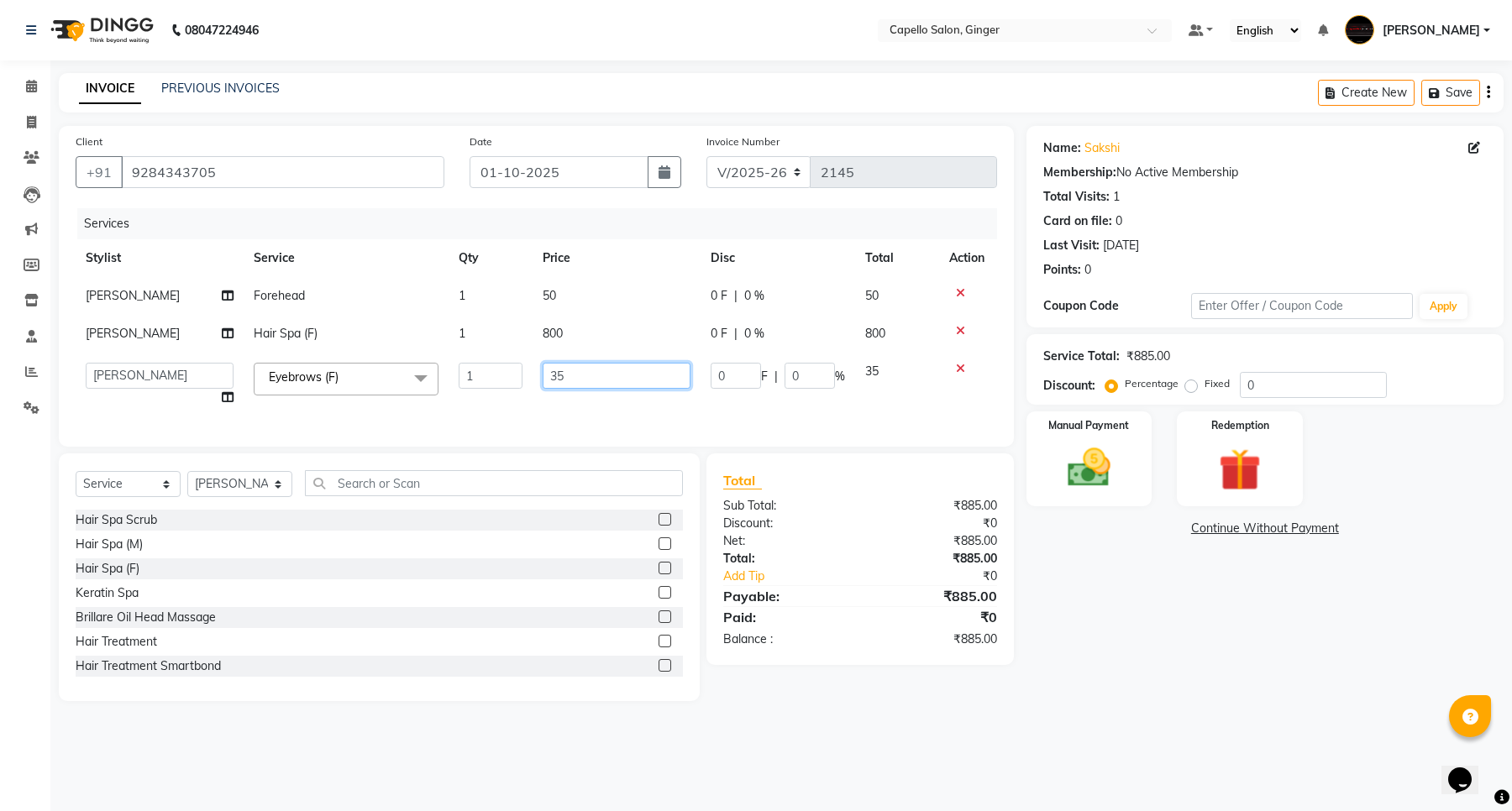
click at [586, 380] on input "35" at bounding box center [616, 376] width 148 height 26
type input "3"
type input "50"
click at [603, 414] on div "Services Stylist Service Qty Price Disc Total Action Priyanka [PERSON_NAME] For…" at bounding box center [535, 319] width 921 height 222
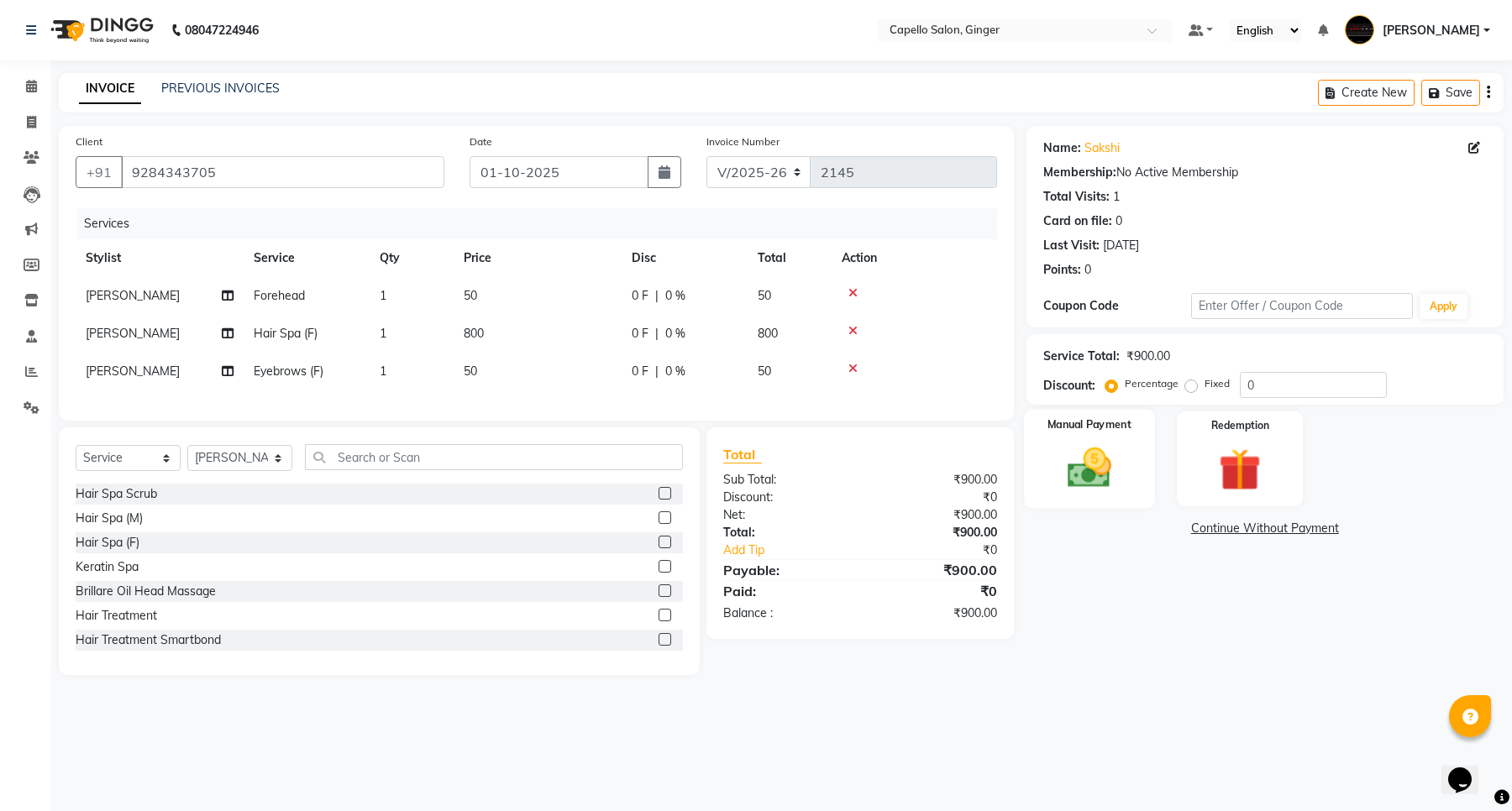
click at [1090, 466] on img at bounding box center [1089, 468] width 71 height 51
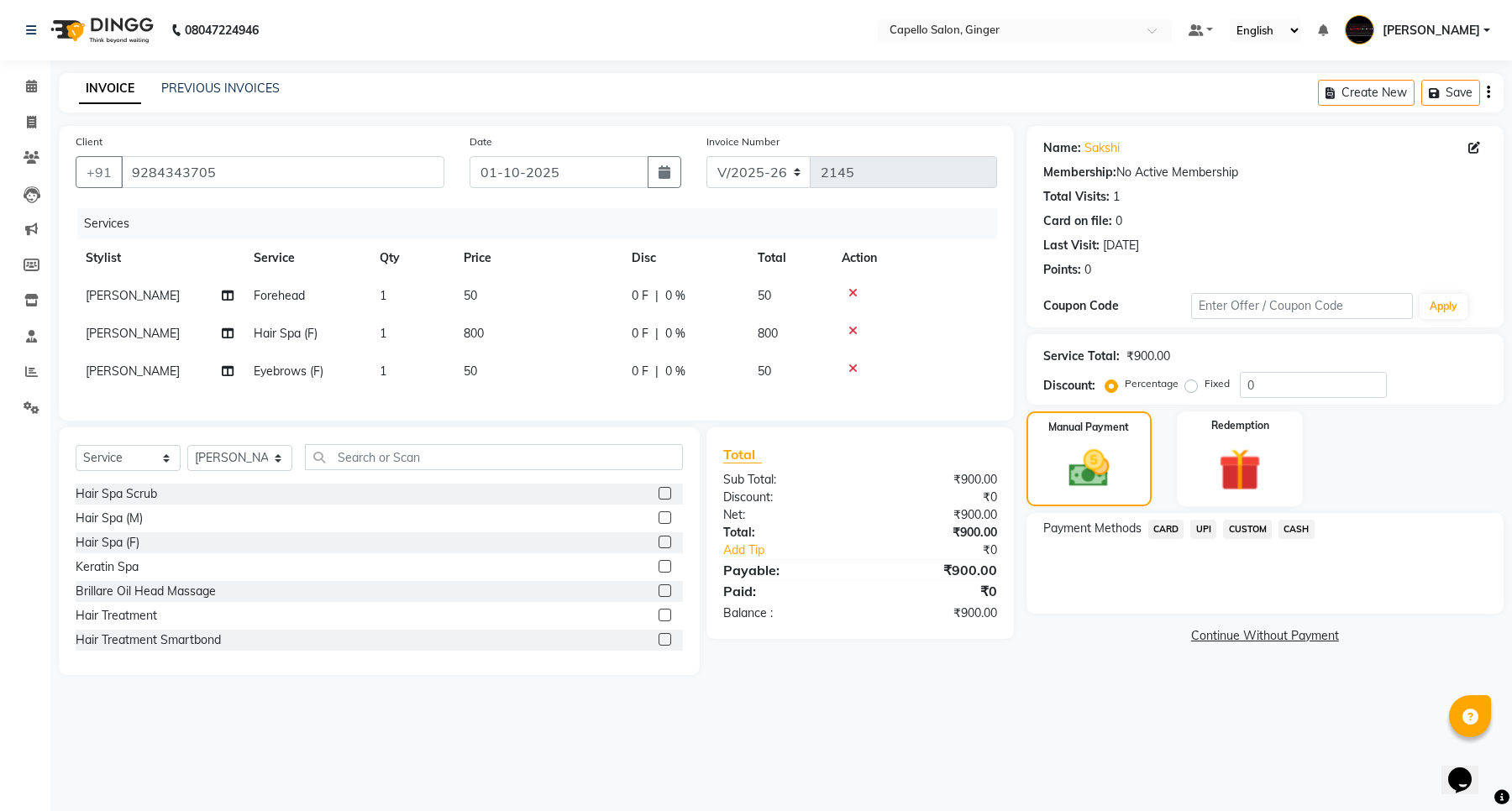
click at [1210, 526] on span "UPI" at bounding box center [1203, 529] width 26 height 19
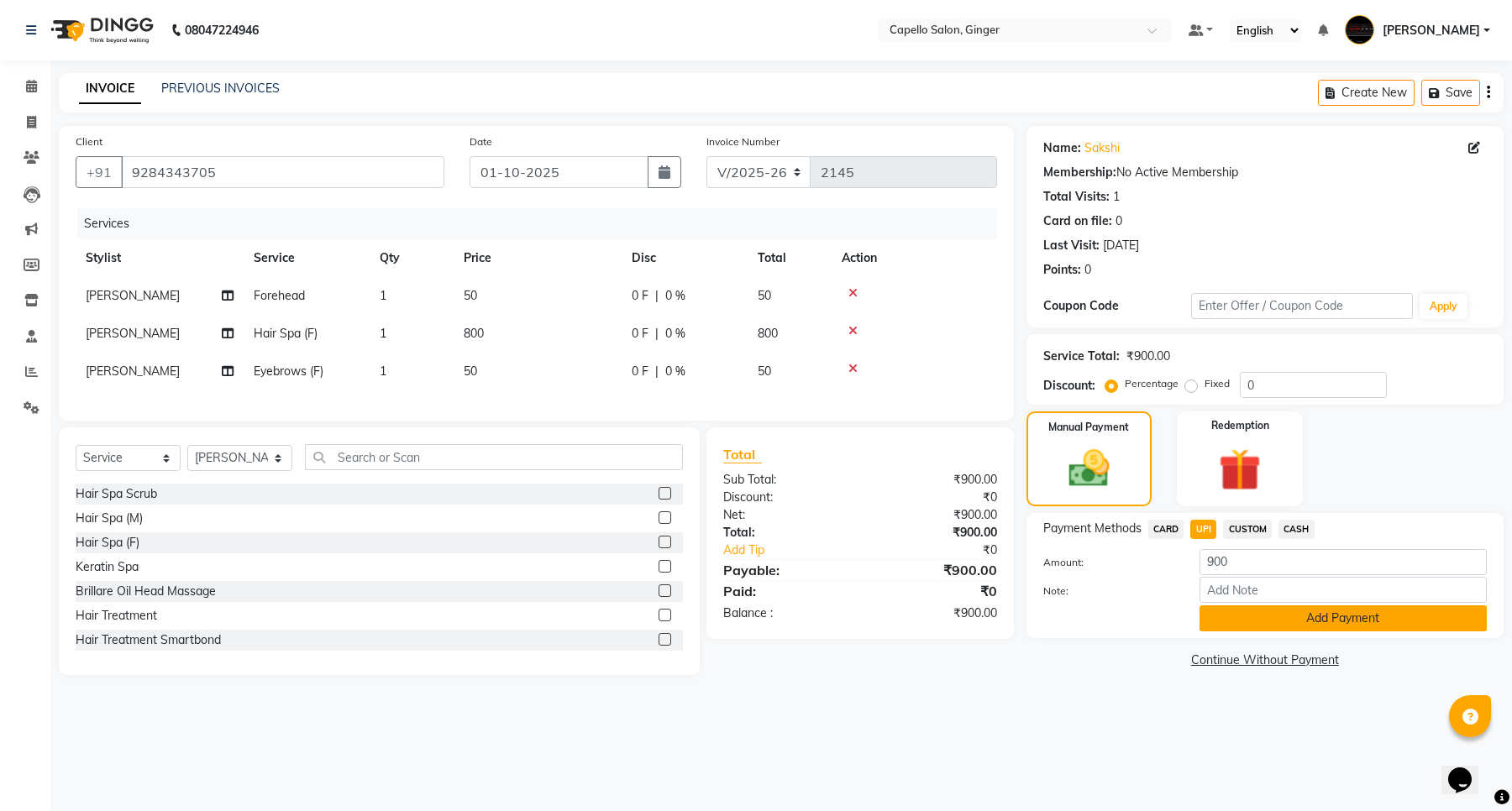
click at [1223, 618] on button "Add Payment" at bounding box center [1342, 619] width 287 height 26
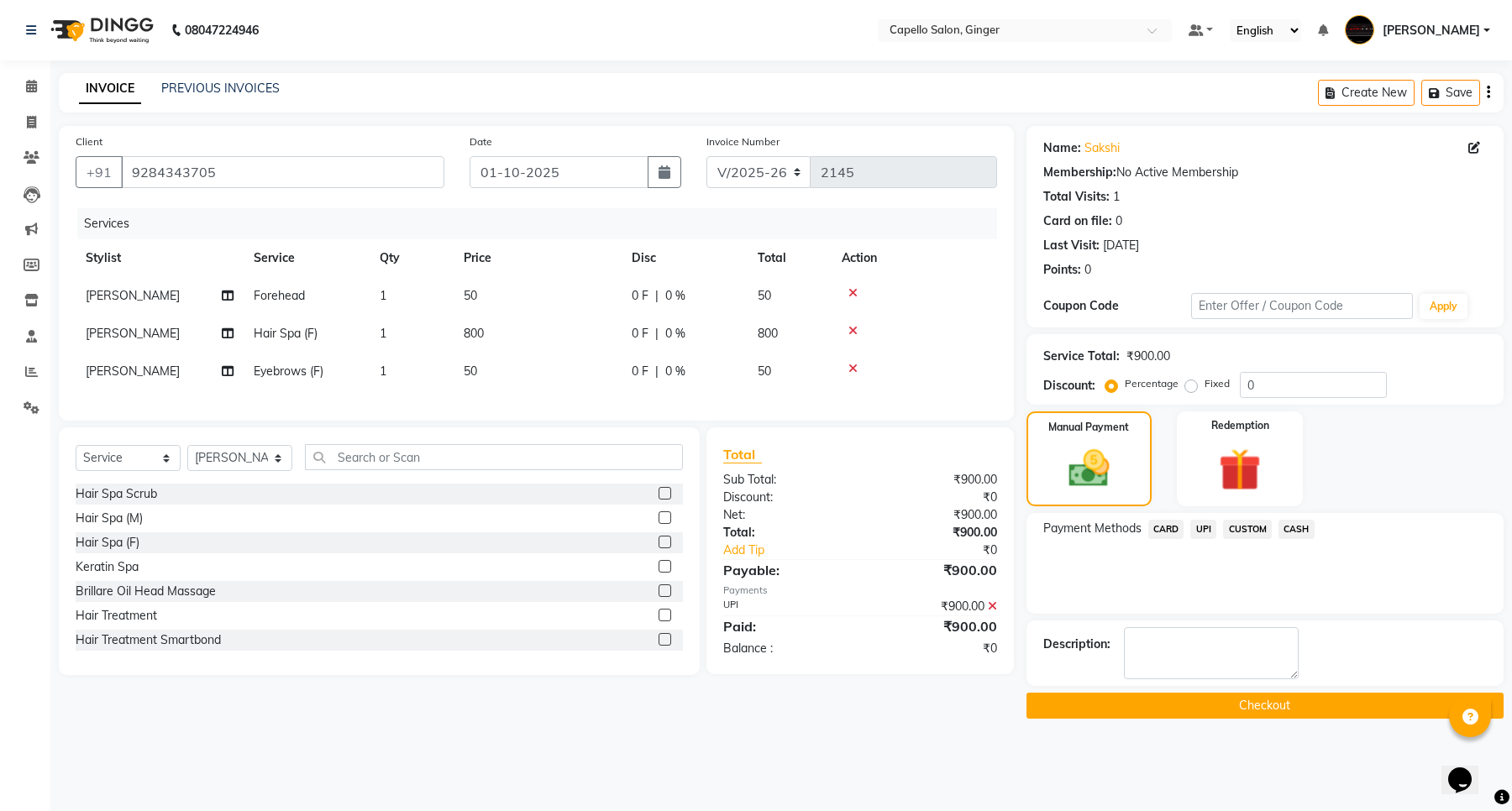
click at [1232, 701] on button "Checkout" at bounding box center [1265, 706] width 477 height 26
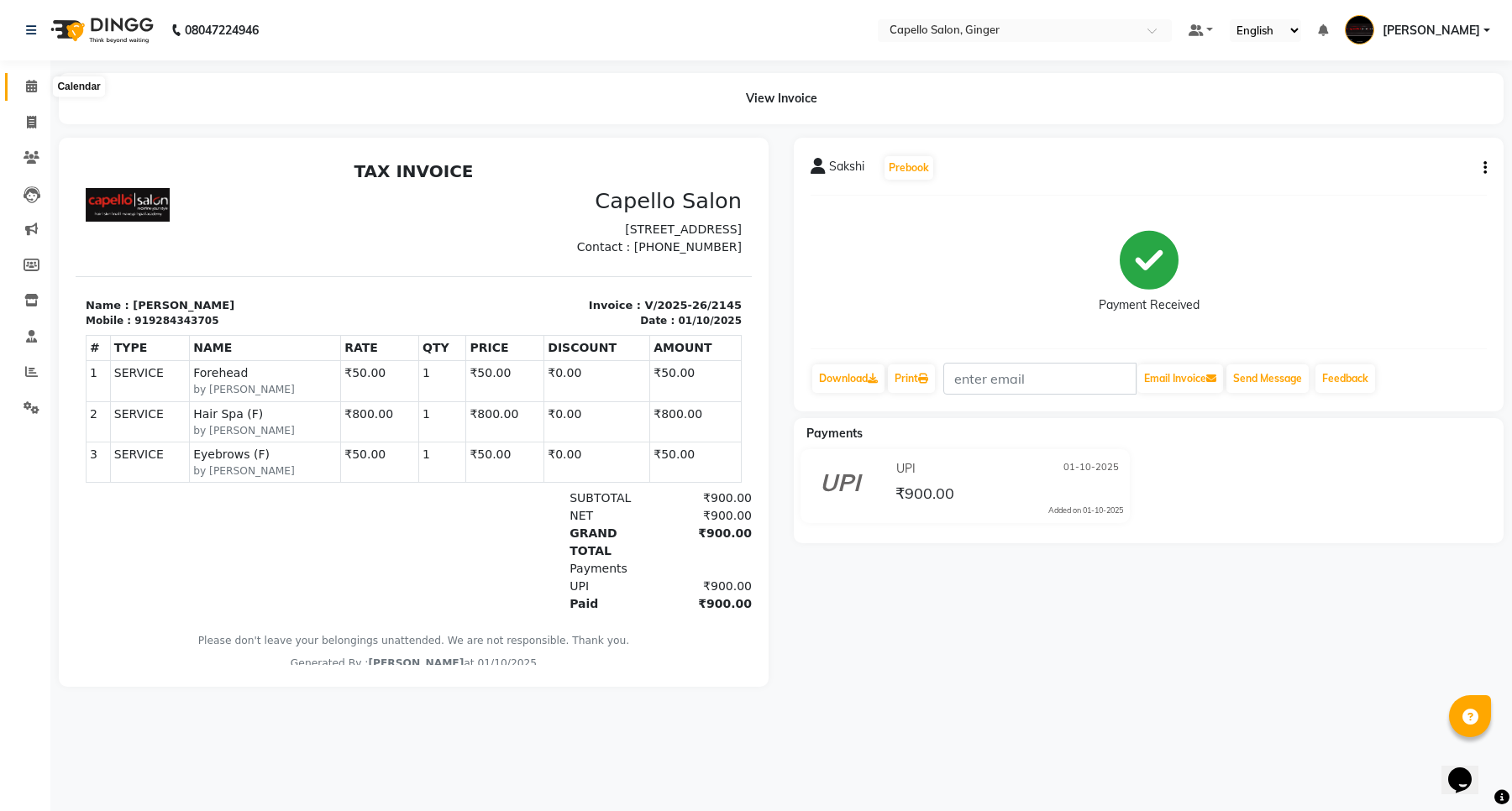
click at [30, 88] on icon at bounding box center [31, 86] width 11 height 13
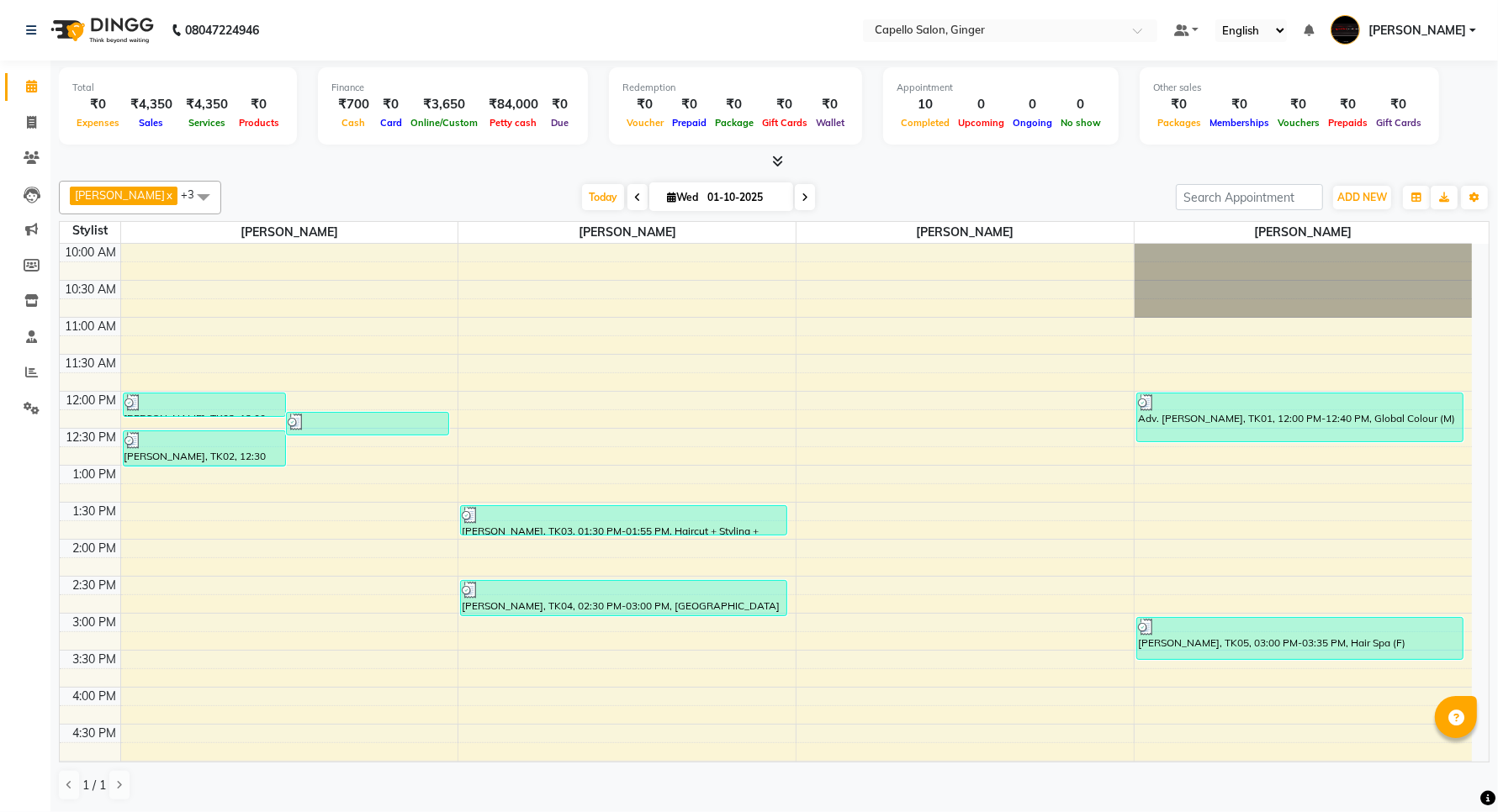
scroll to position [210, 0]
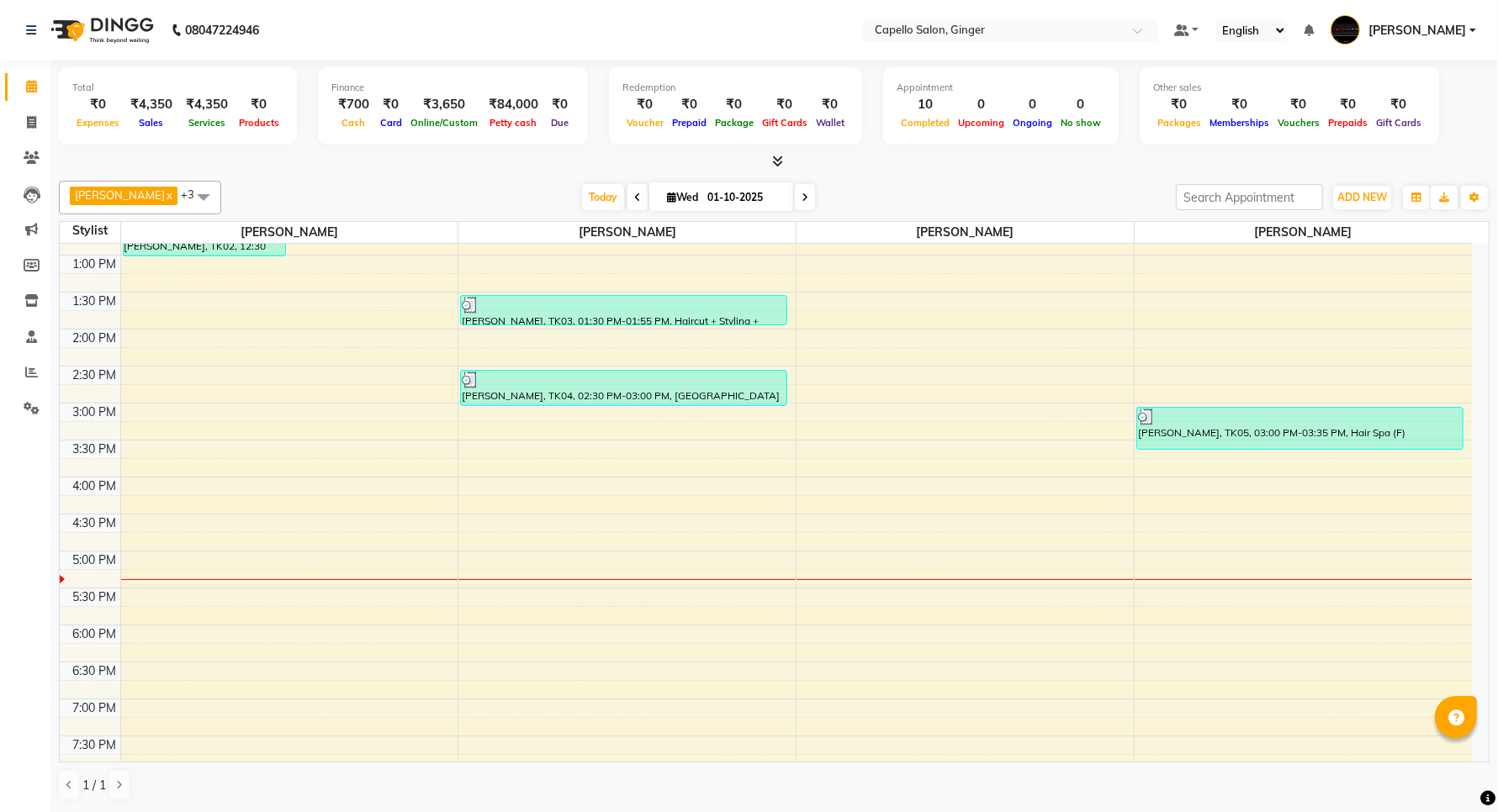
click at [503, 485] on div "10:00 AM 10:30 AM 11:00 AM 11:30 AM 12:00 PM 12:30 PM 1:00 PM 1:30 PM 2:00 PM 2…" at bounding box center [766, 477] width 1413 height 887
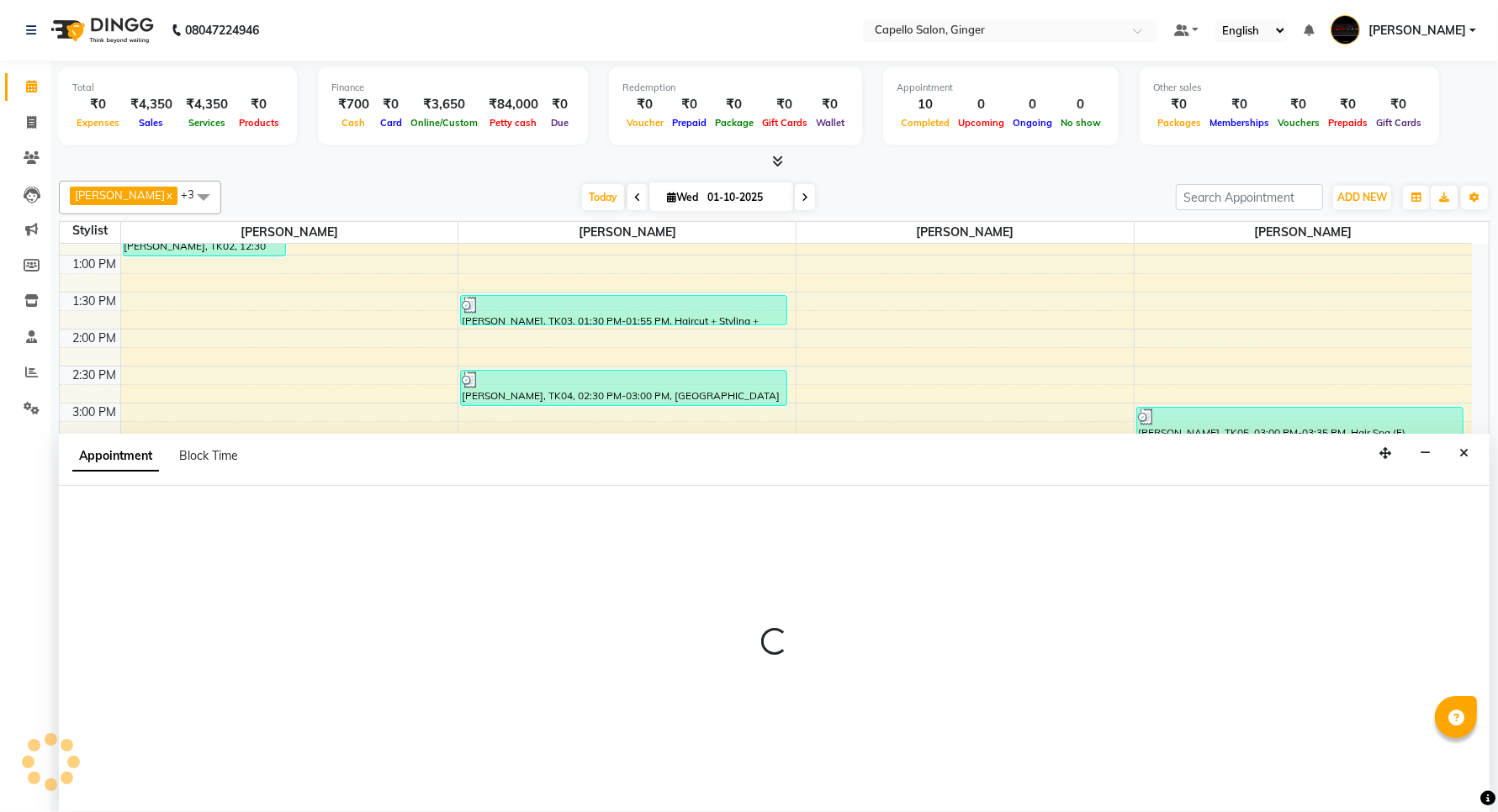
scroll to position [1, 0]
select select "35234"
select select "960"
select select "tentative"
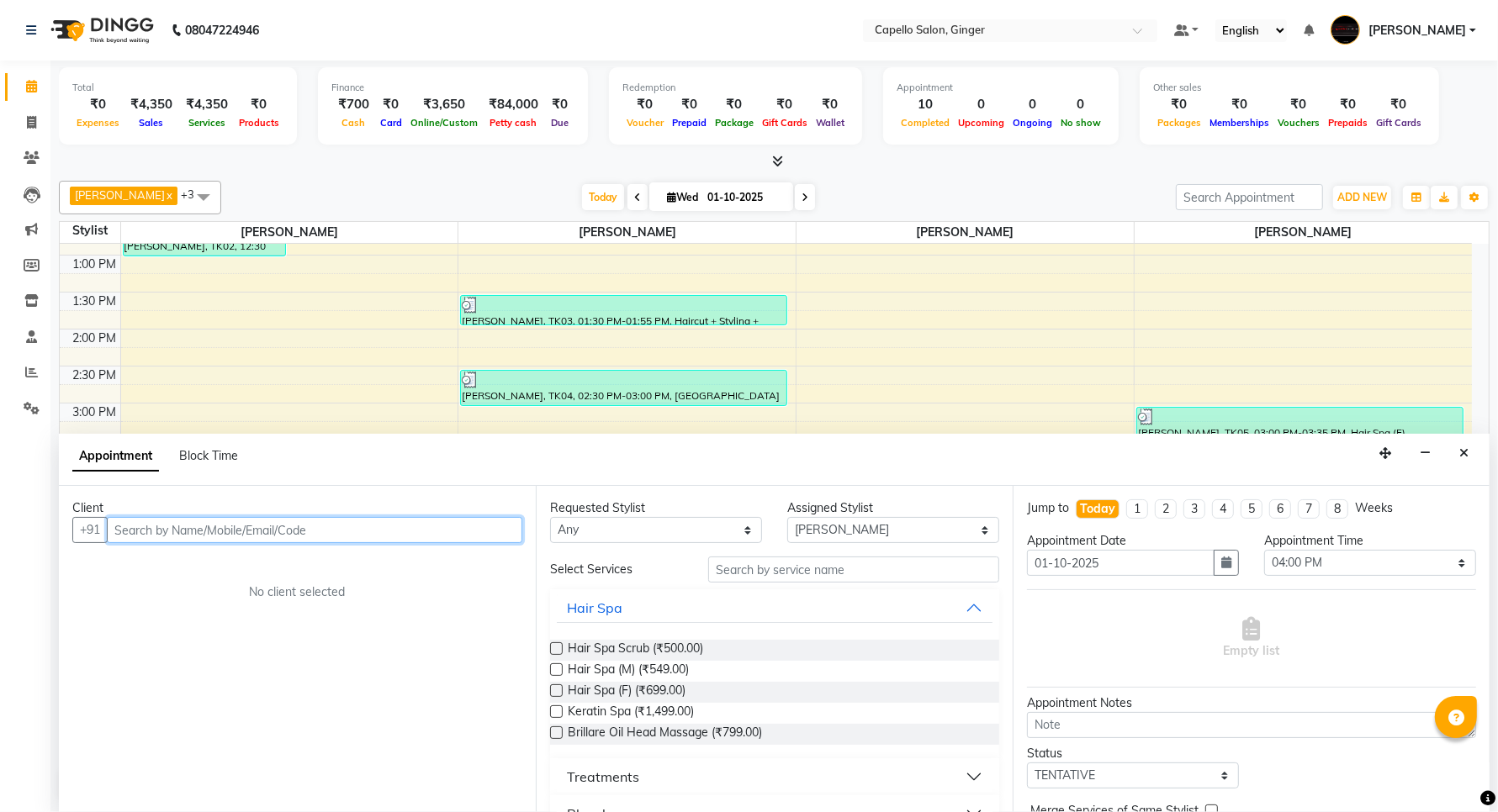
click at [186, 527] on input "text" at bounding box center [314, 530] width 416 height 26
type input "9079252187"
click at [476, 528] on span "Add Client" at bounding box center [486, 529] width 56 height 15
select select "22"
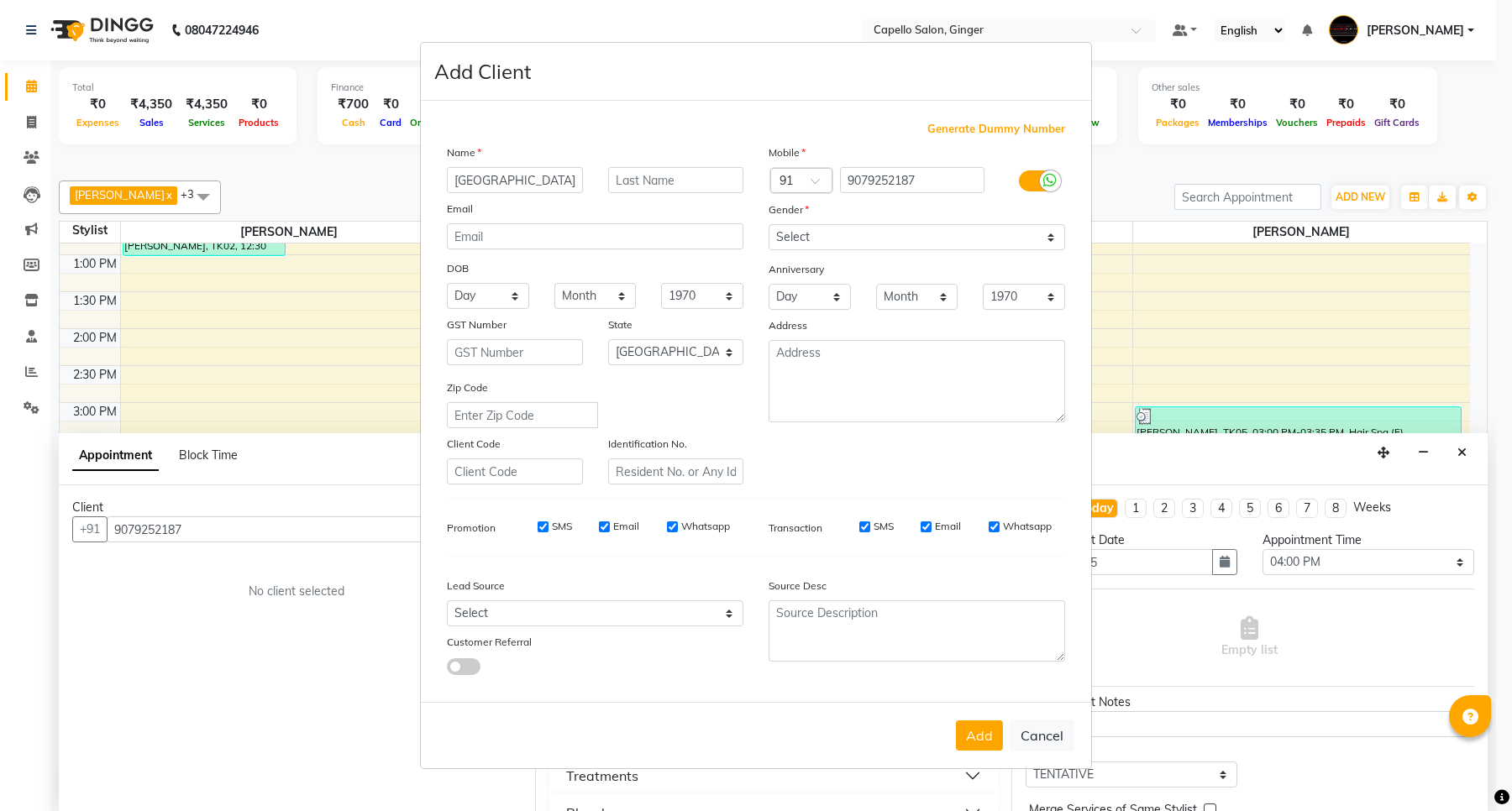
type input "[GEOGRAPHIC_DATA]"
click at [804, 241] on select "Select [DEMOGRAPHIC_DATA] [DEMOGRAPHIC_DATA] Other Prefer Not To Say" at bounding box center [917, 237] width 297 height 26
select select "[DEMOGRAPHIC_DATA]"
click at [769, 226] on select "Select [DEMOGRAPHIC_DATA] [DEMOGRAPHIC_DATA] Other Prefer Not To Say" at bounding box center [917, 237] width 297 height 26
click at [976, 728] on button "Add" at bounding box center [979, 735] width 47 height 30
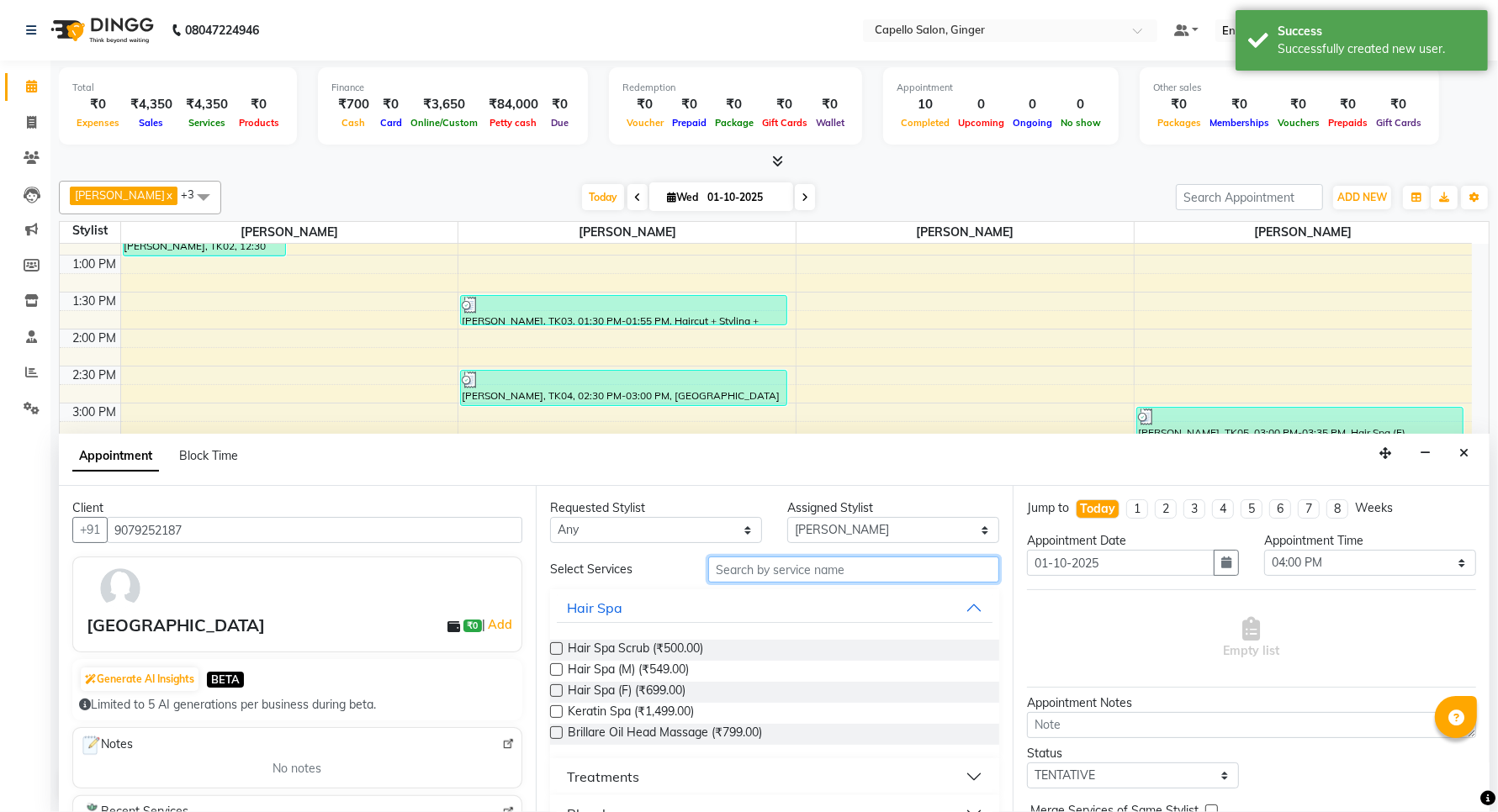
click at [860, 569] on input "text" at bounding box center [854, 570] width 291 height 26
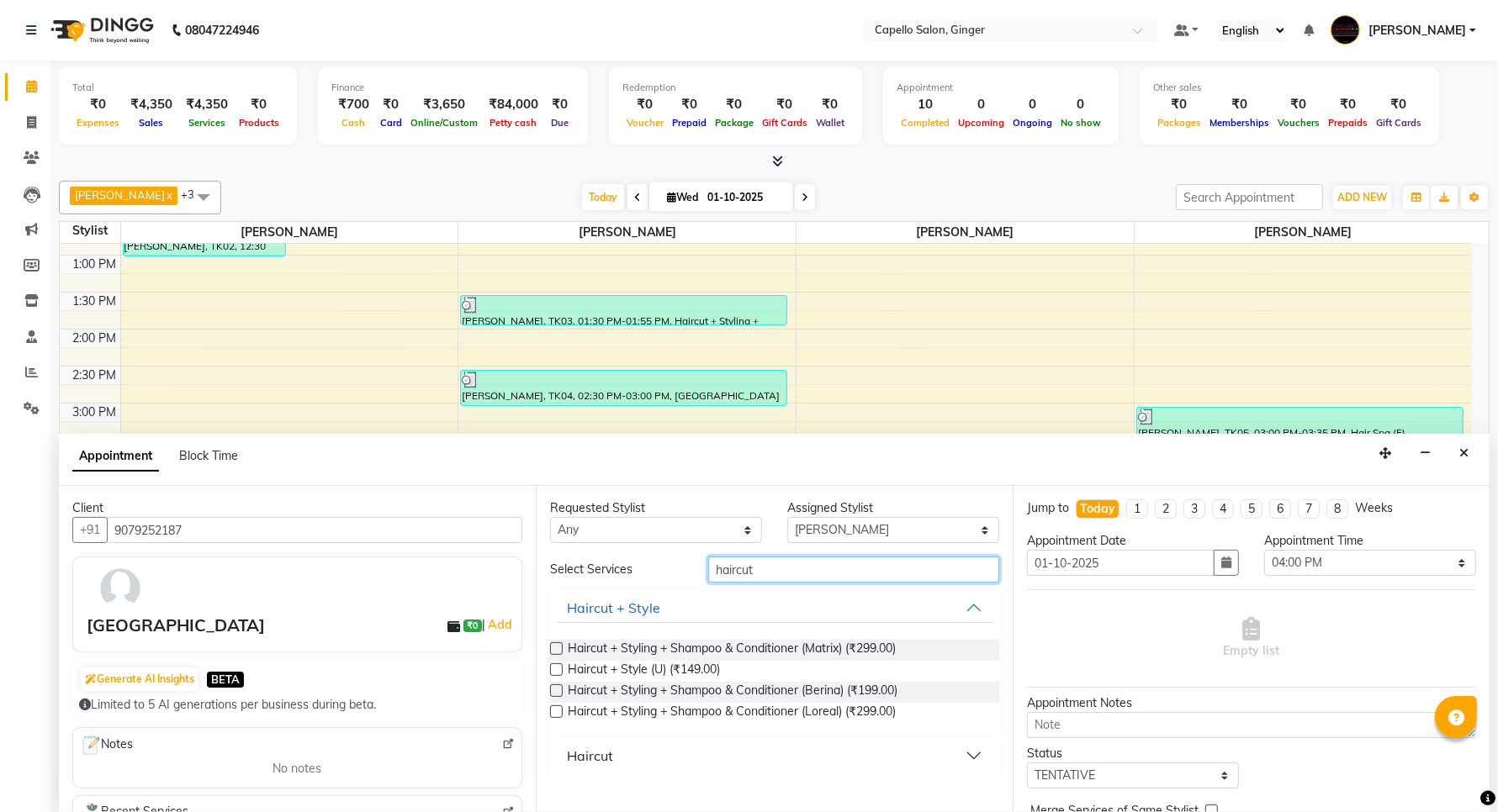
type input "haircut"
click at [580, 755] on div "Haircut" at bounding box center [590, 756] width 46 height 20
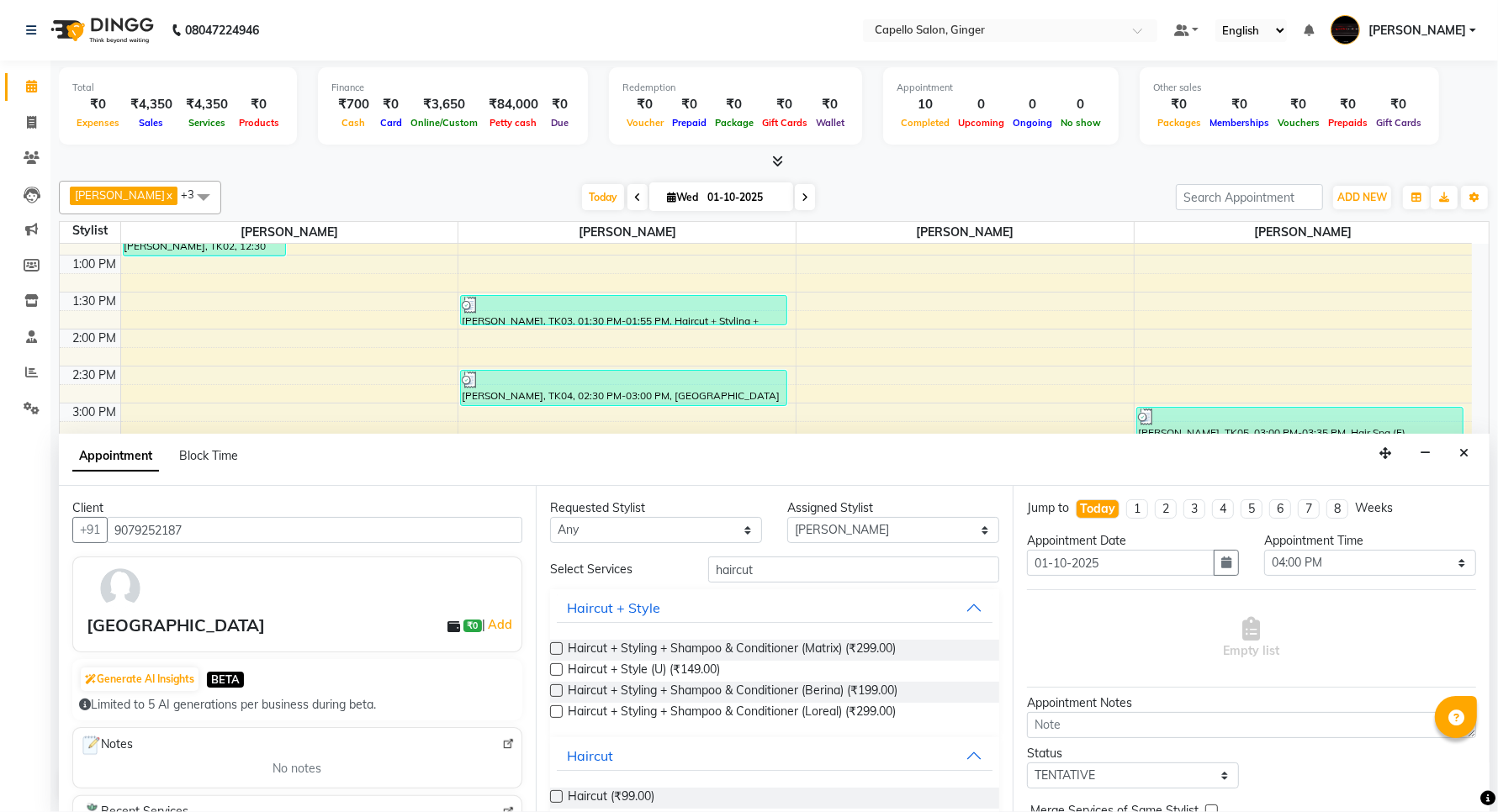
click at [556, 799] on label at bounding box center [556, 796] width 13 height 13
click at [556, 799] on input "checkbox" at bounding box center [555, 798] width 11 height 11
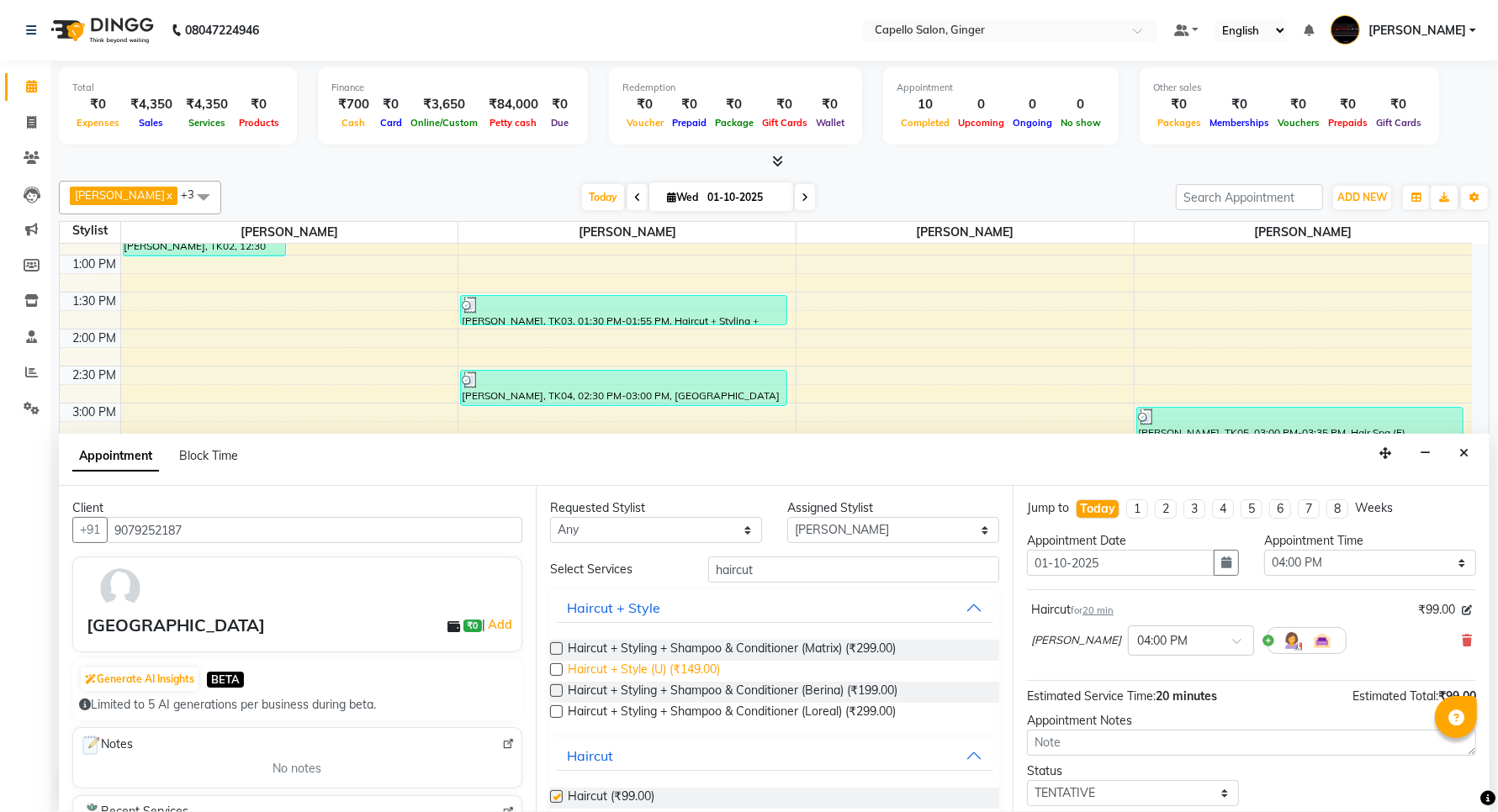
checkbox input "false"
click at [736, 572] on input "haircut" at bounding box center [854, 570] width 291 height 26
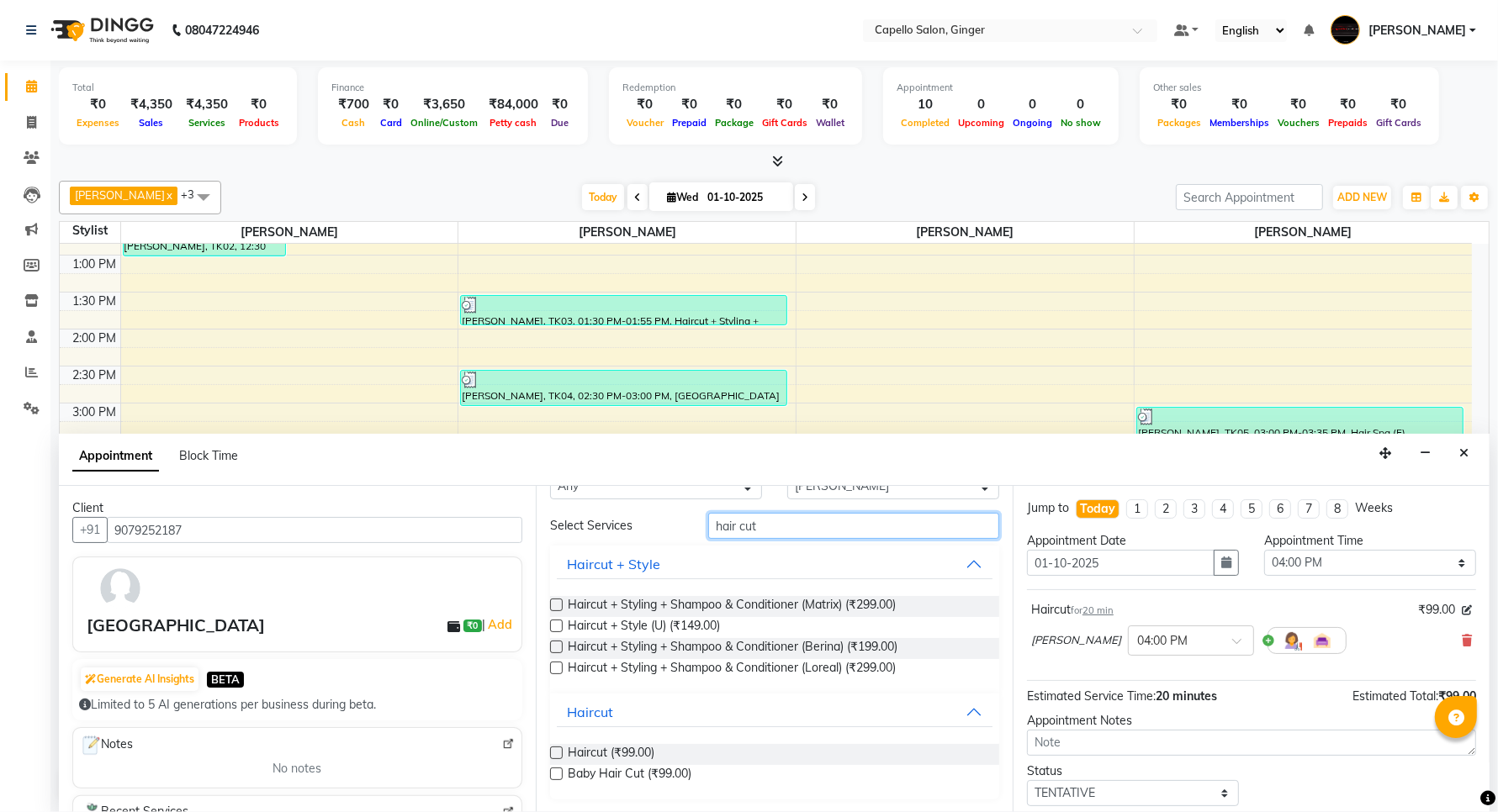
type input "hair cut"
click at [553, 774] on label at bounding box center [556, 774] width 13 height 13
click at [553, 774] on input "checkbox" at bounding box center [555, 775] width 11 height 11
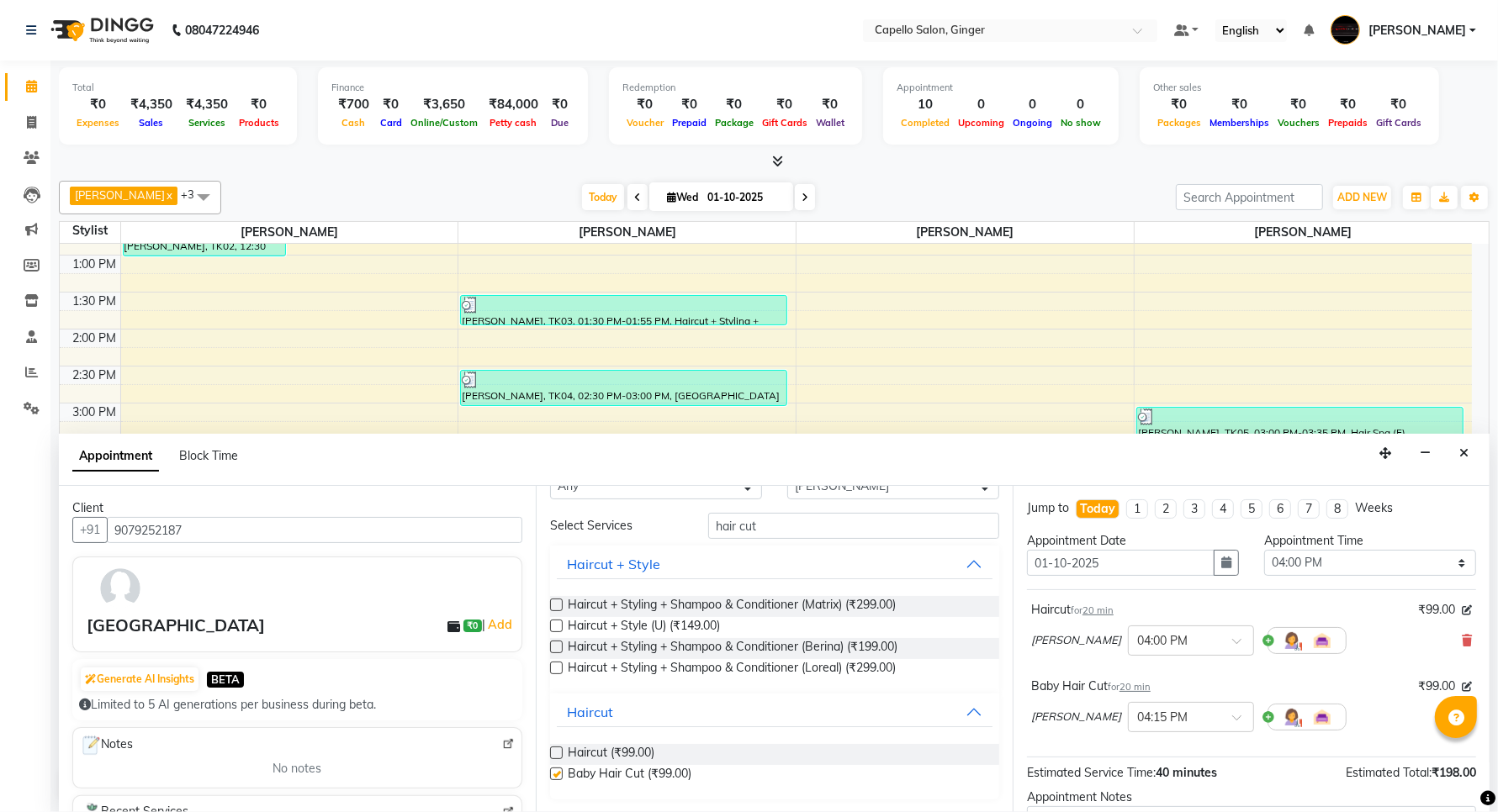
checkbox input "false"
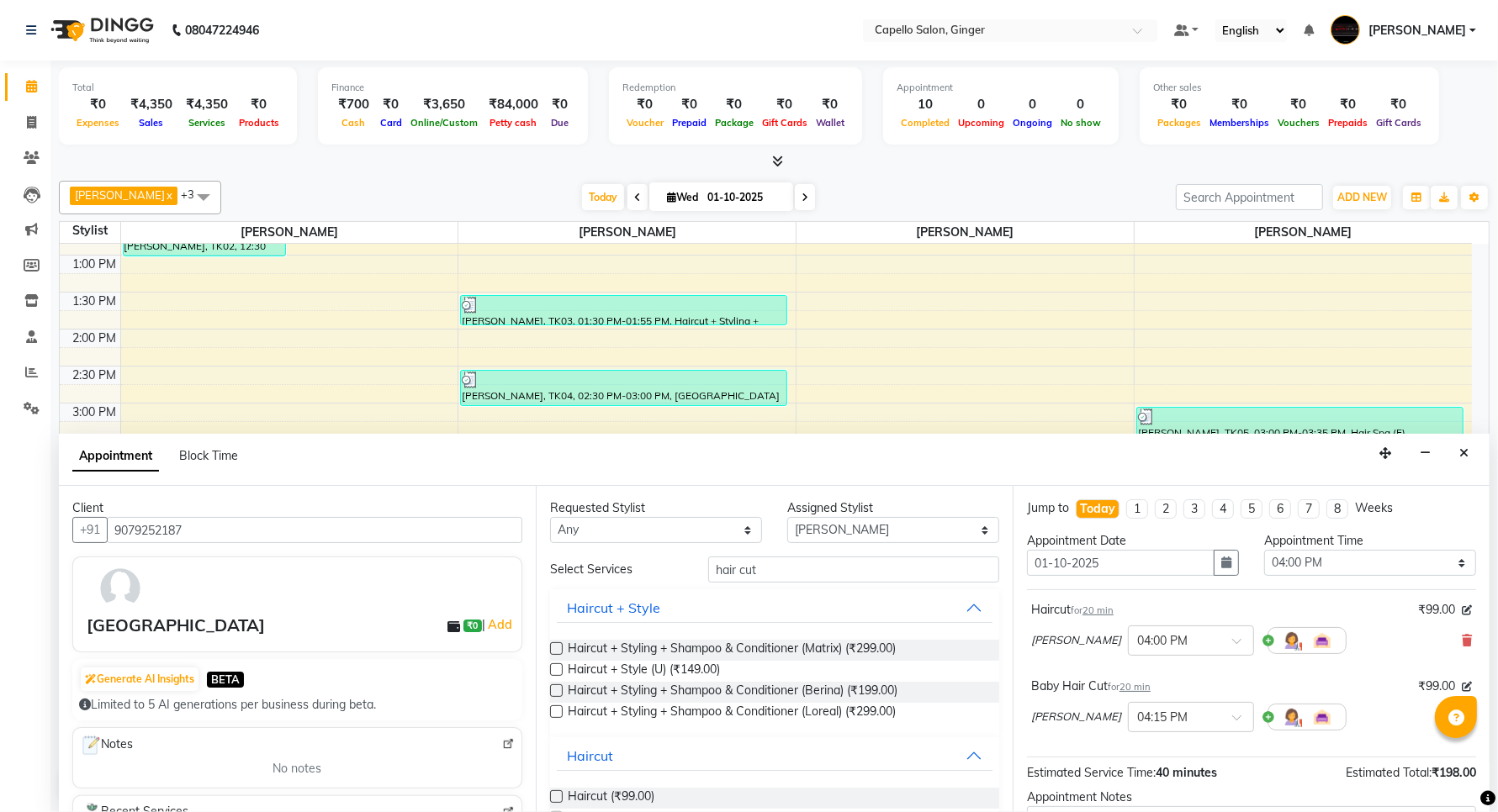
scroll to position [0, 0]
click at [734, 570] on input "hair cut" at bounding box center [854, 570] width 291 height 26
type input "haircut"
click at [822, 532] on select "Select Admin [PERSON_NAME] [PERSON_NAME] [PERSON_NAME] Priyanka [PERSON_NAME] […" at bounding box center [893, 530] width 212 height 26
select select "93459"
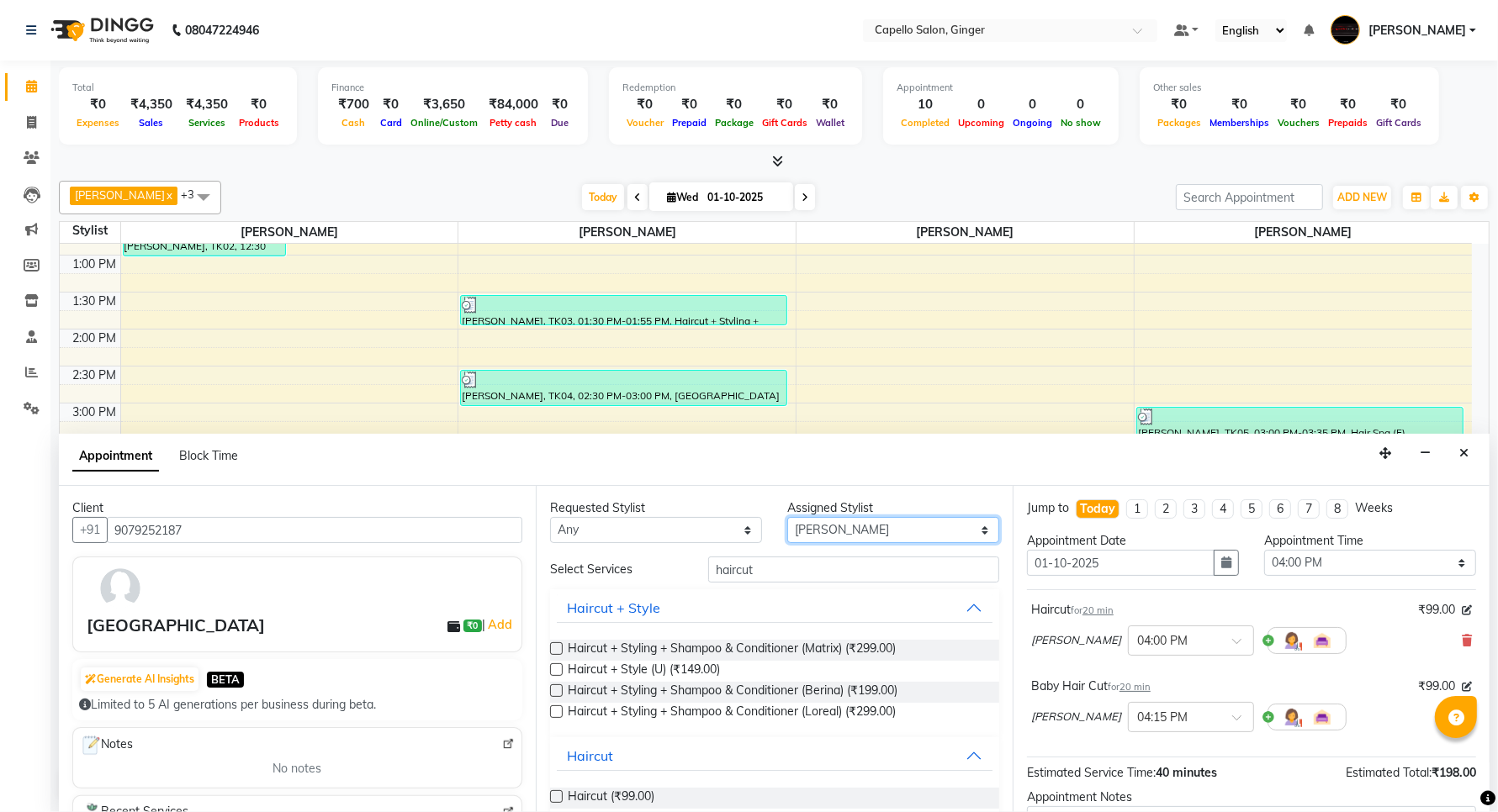
click at [788, 518] on select "Select Admin [PERSON_NAME] [PERSON_NAME] [PERSON_NAME] Priyanka [PERSON_NAME] […" at bounding box center [893, 530] width 212 height 26
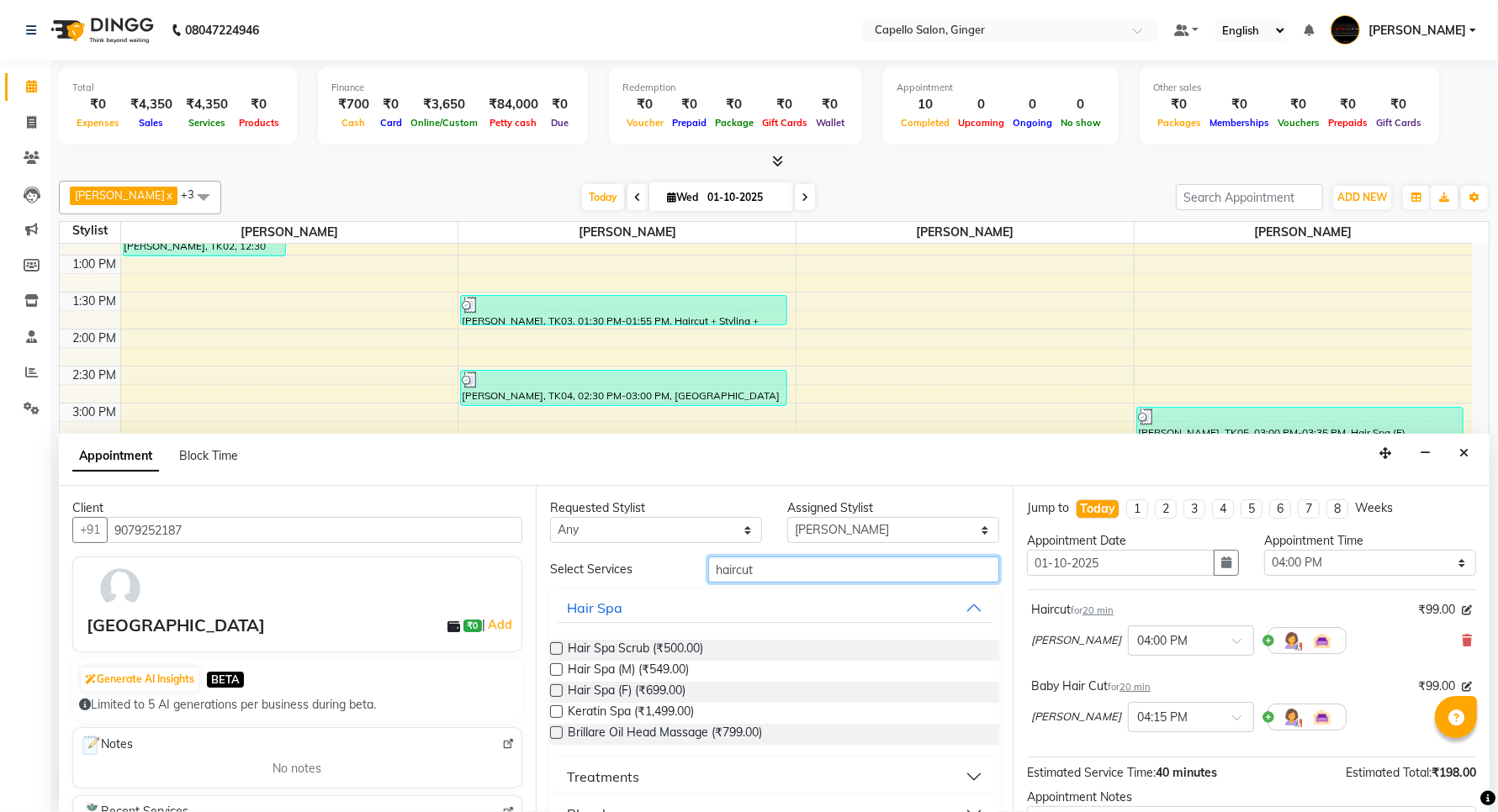
click at [771, 559] on input "haircut" at bounding box center [854, 570] width 291 height 26
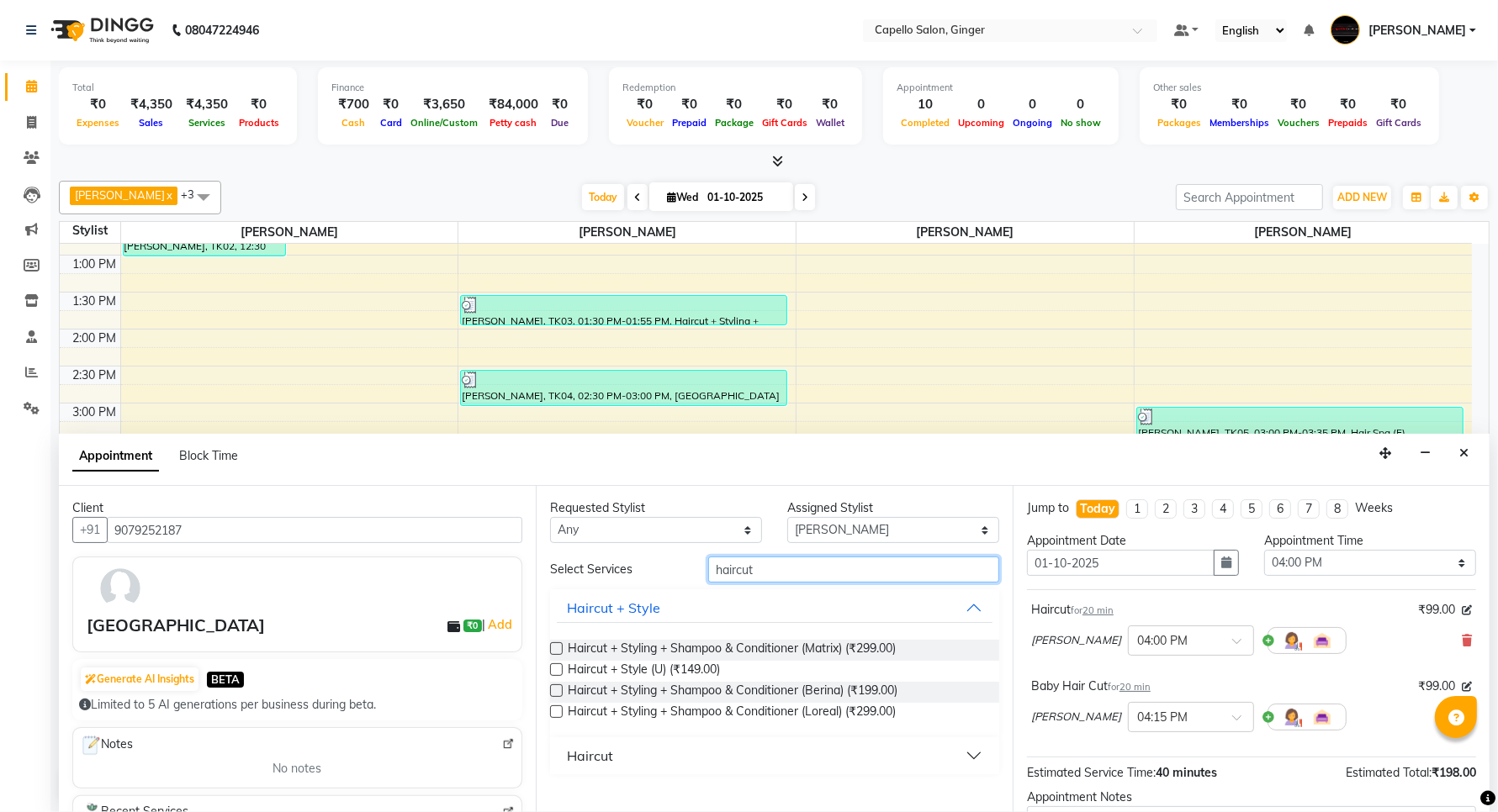
type input "haircut"
click at [586, 760] on div "Haircut" at bounding box center [590, 756] width 46 height 20
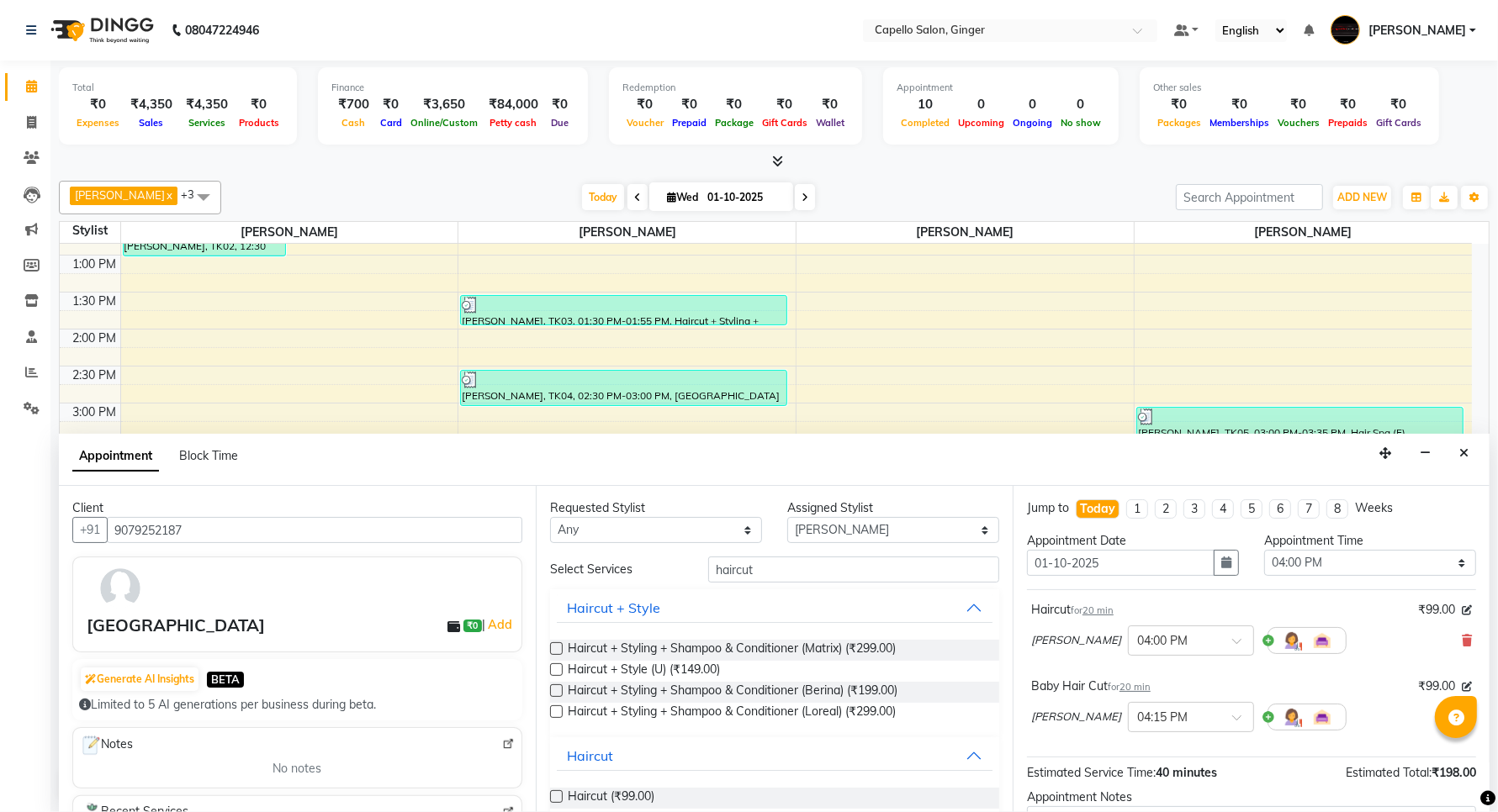
click at [556, 800] on label at bounding box center [556, 796] width 13 height 13
click at [556, 800] on input "checkbox" at bounding box center [555, 798] width 11 height 11
checkbox input "false"
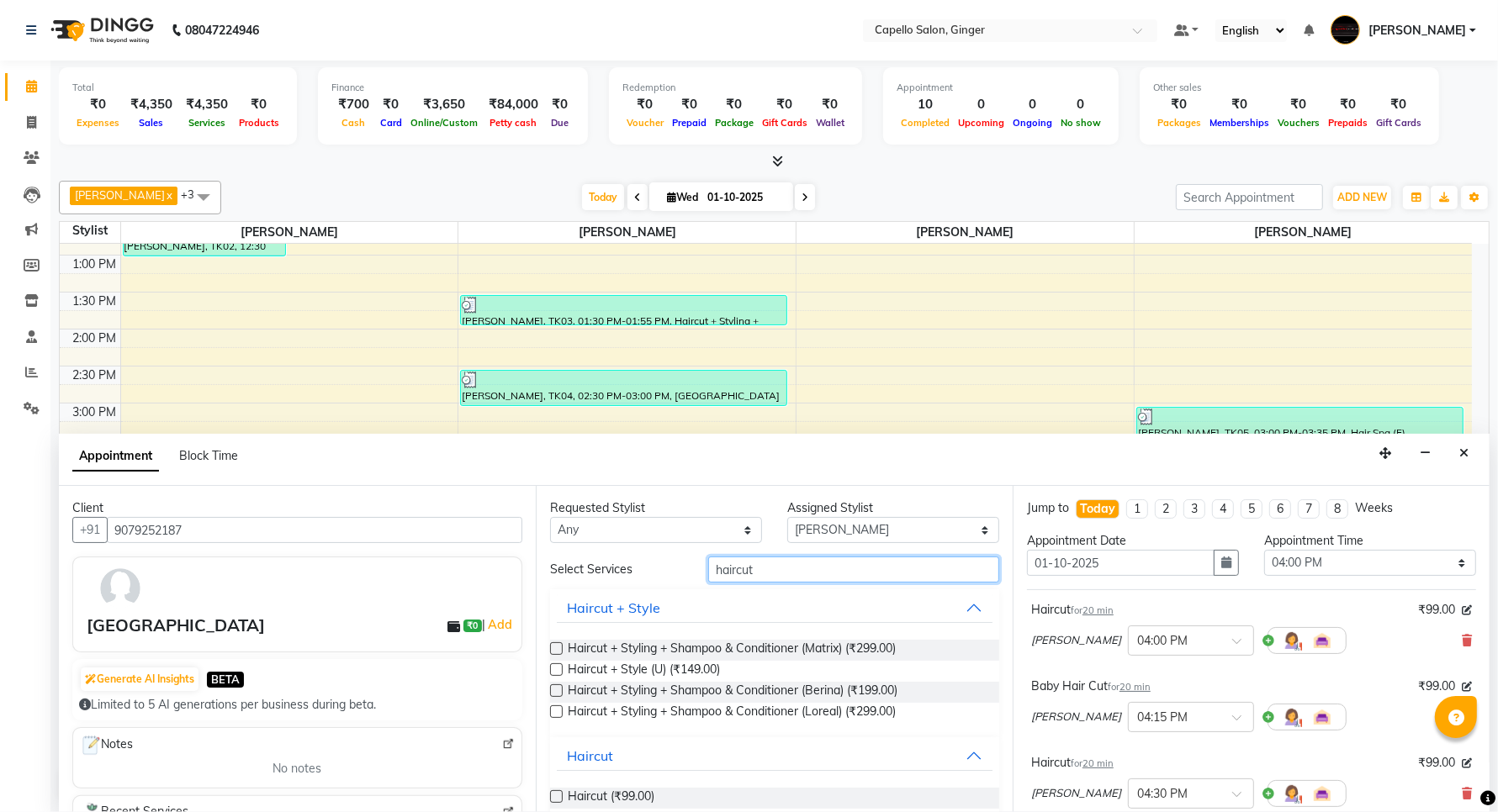
click at [768, 576] on input "haircut" at bounding box center [854, 570] width 291 height 26
type input "h"
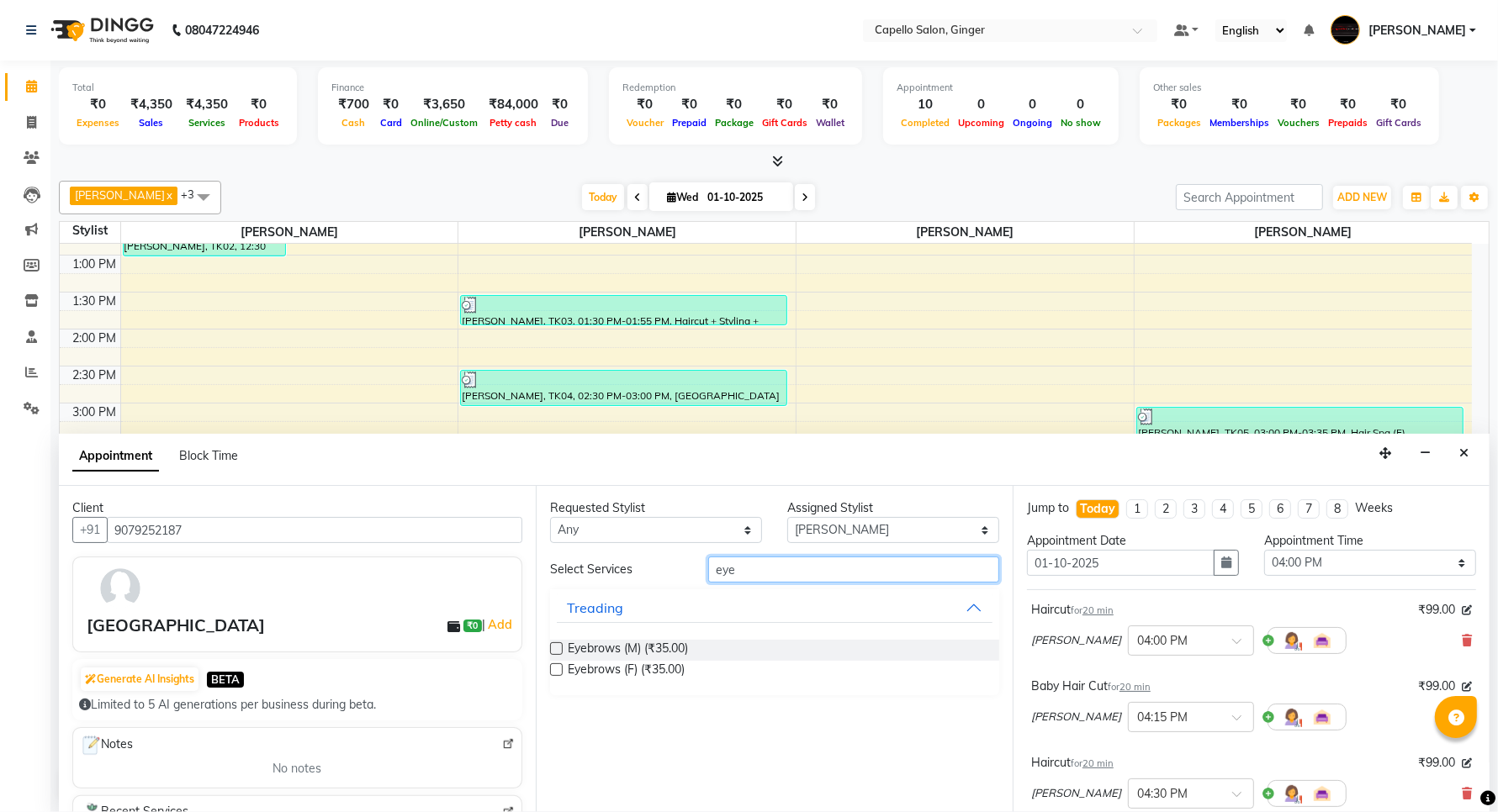
type input "eye"
click at [556, 673] on label at bounding box center [556, 670] width 13 height 13
click at [556, 673] on input "checkbox" at bounding box center [555, 672] width 11 height 11
checkbox input "false"
click at [753, 561] on input "eye" at bounding box center [854, 570] width 291 height 26
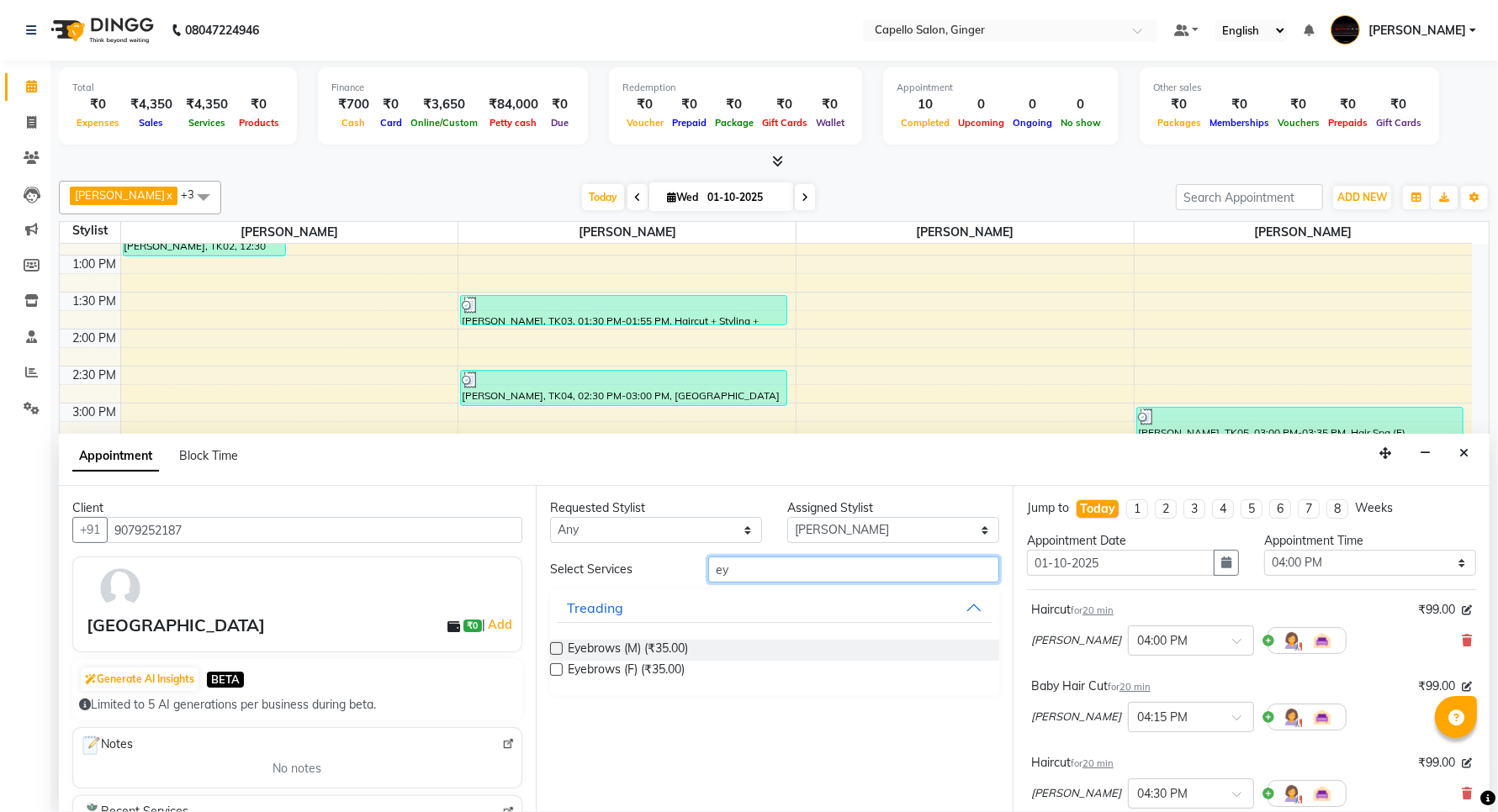
type input "e"
type input "lips"
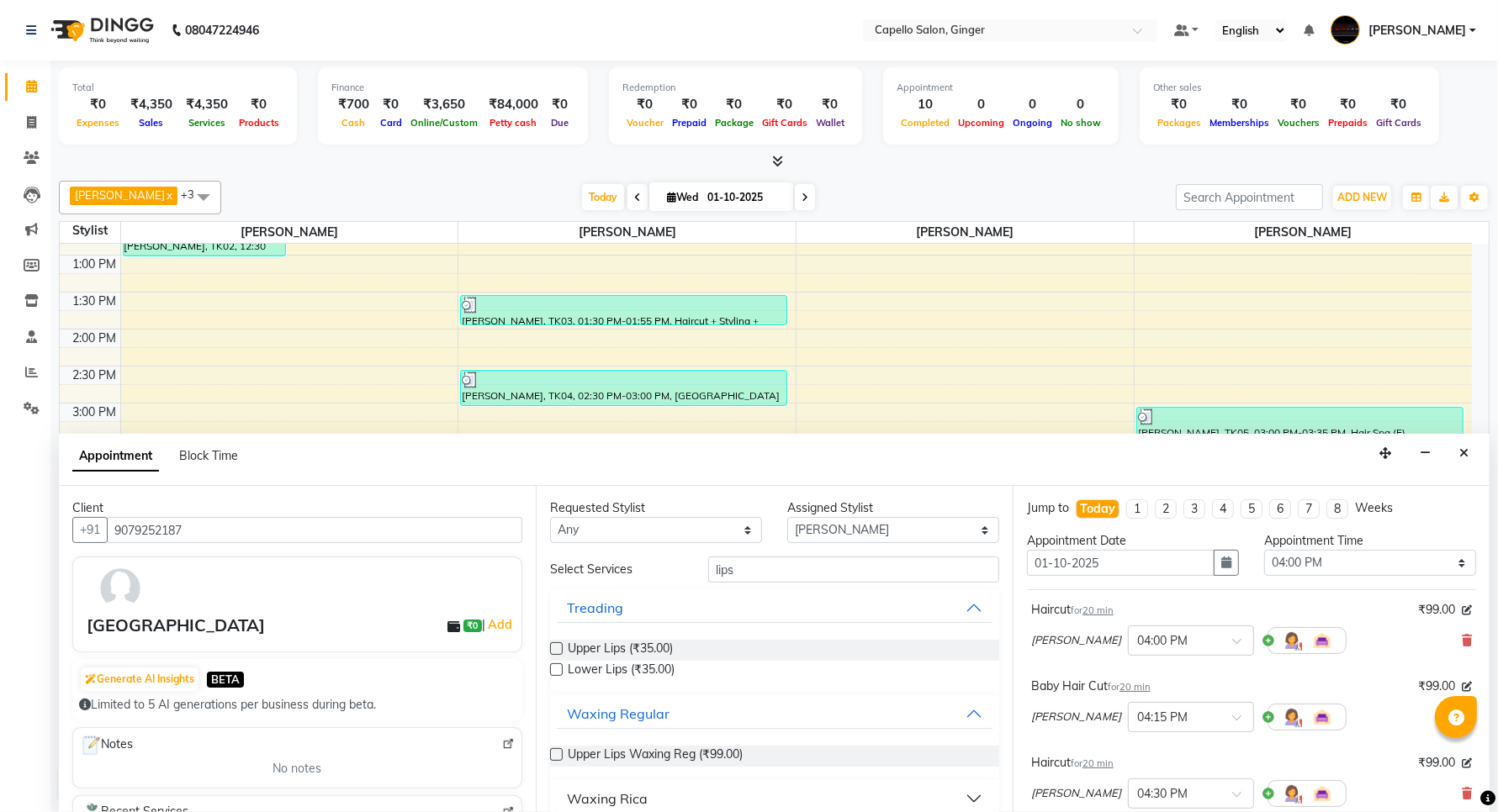
click at [558, 650] on label at bounding box center [556, 649] width 13 height 13
click at [558, 650] on input "checkbox" at bounding box center [555, 651] width 11 height 11
checkbox input "false"
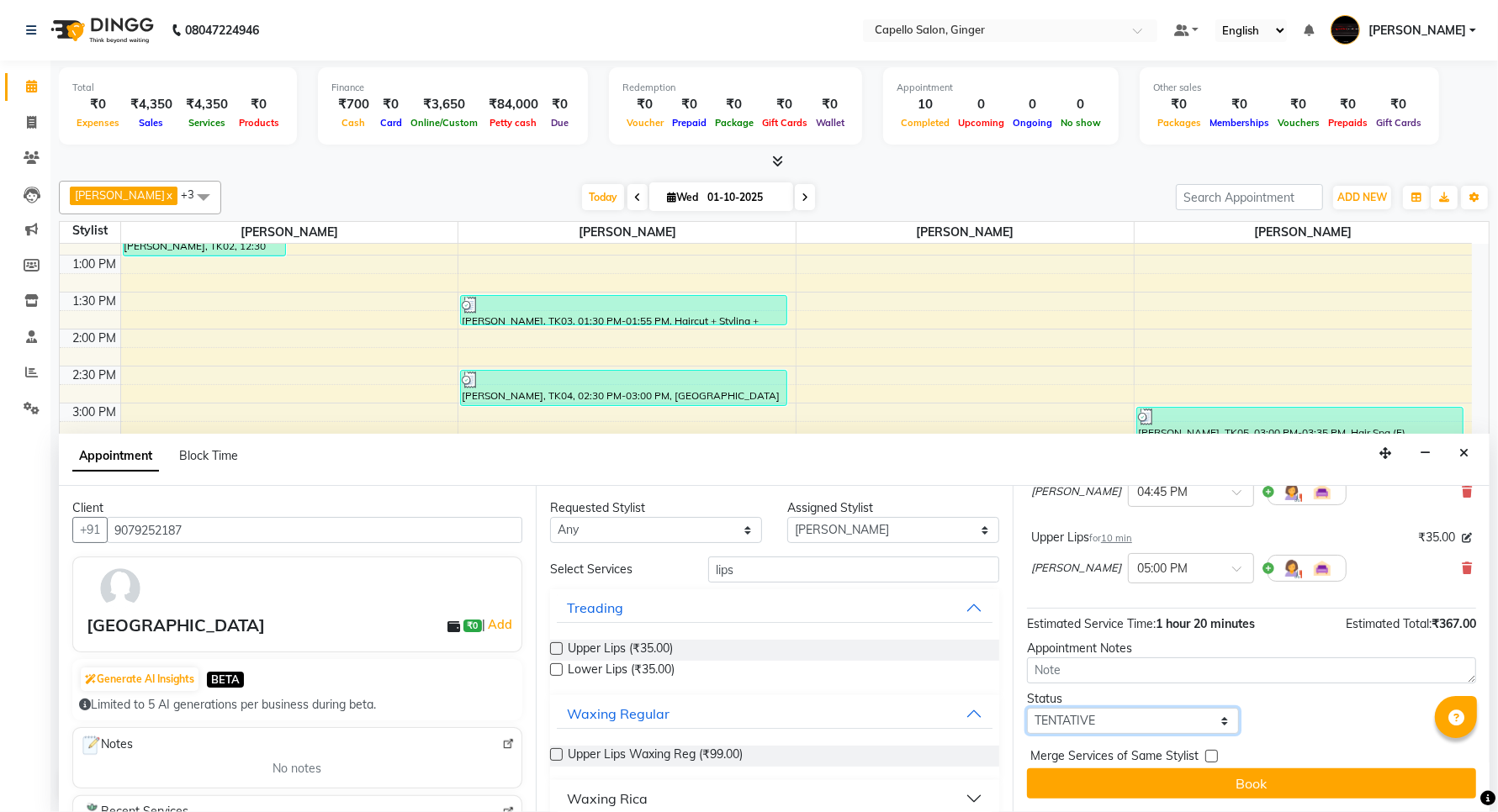
click at [1082, 724] on select "Select TENTATIVE CONFIRM CHECK-IN UPCOMING" at bounding box center [1133, 721] width 212 height 26
select select "confirm booking"
click at [1027, 709] on select "Select TENTATIVE CONFIRM CHECK-IN UPCOMING" at bounding box center [1133, 721] width 212 height 26
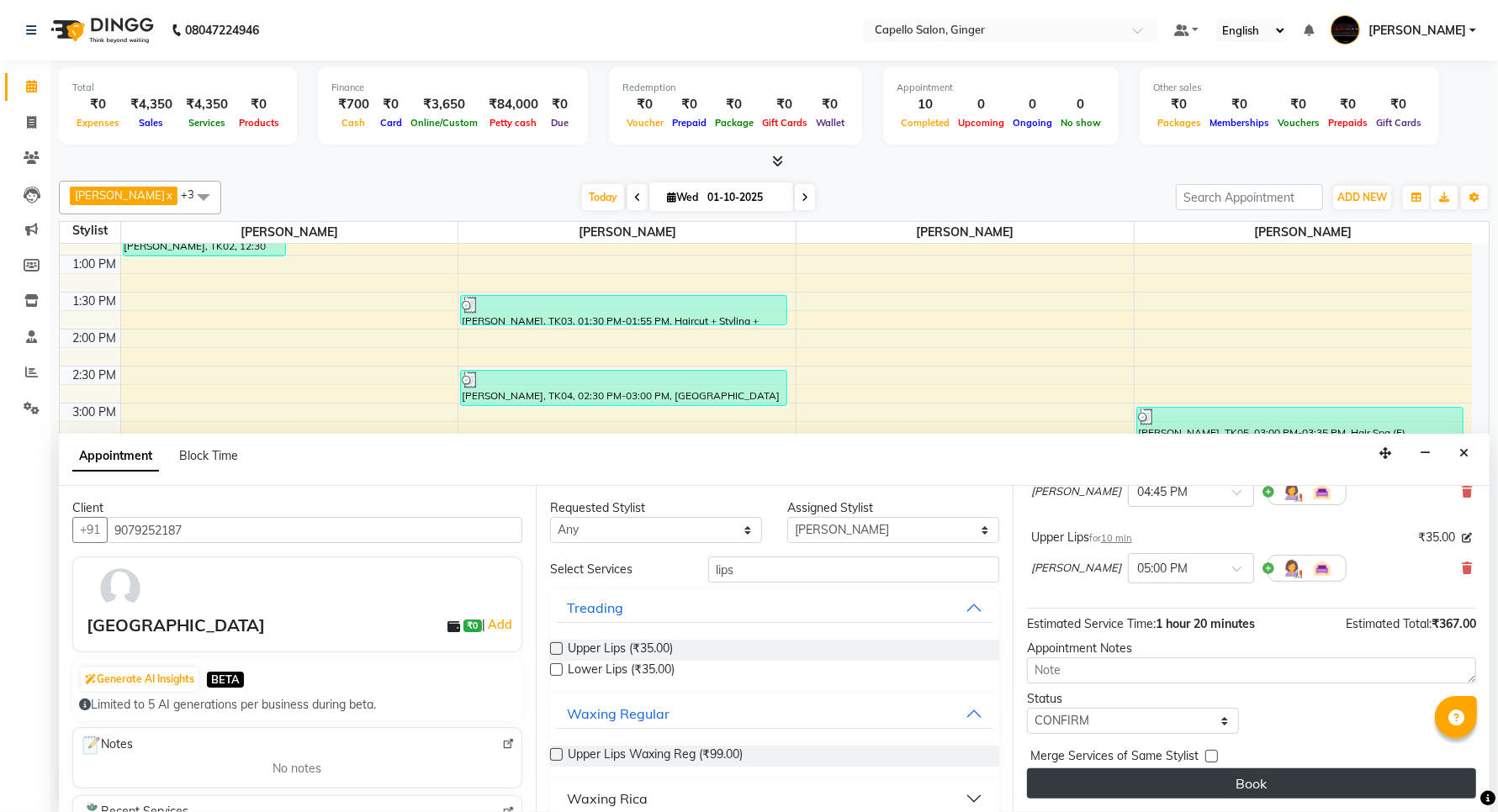
click at [1091, 783] on button "Book" at bounding box center [1251, 784] width 449 height 30
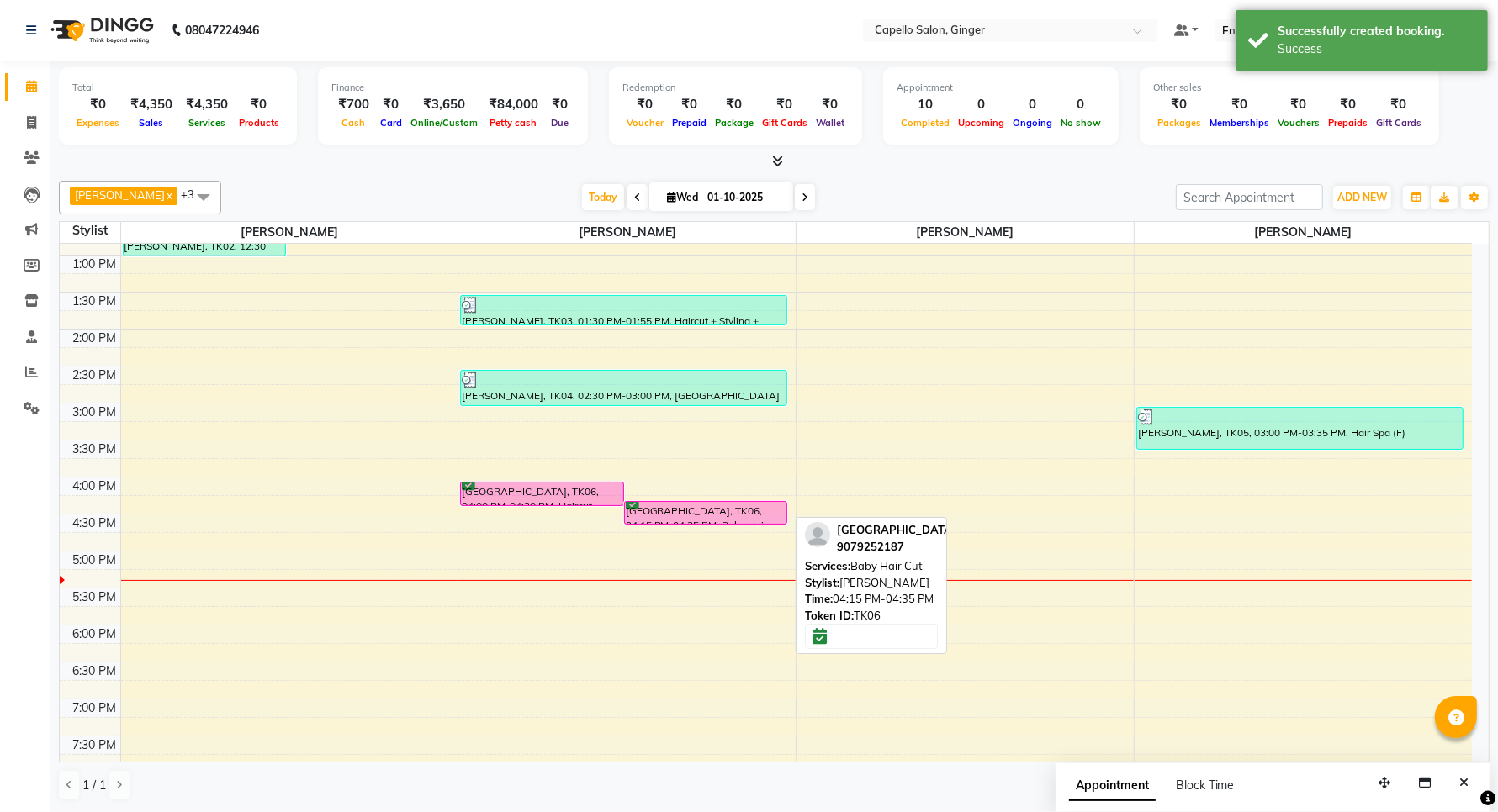
click at [700, 510] on div "[GEOGRAPHIC_DATA], TK06, 04:15 PM-04:35 PM, Baby Hair Cut" at bounding box center [706, 513] width 162 height 22
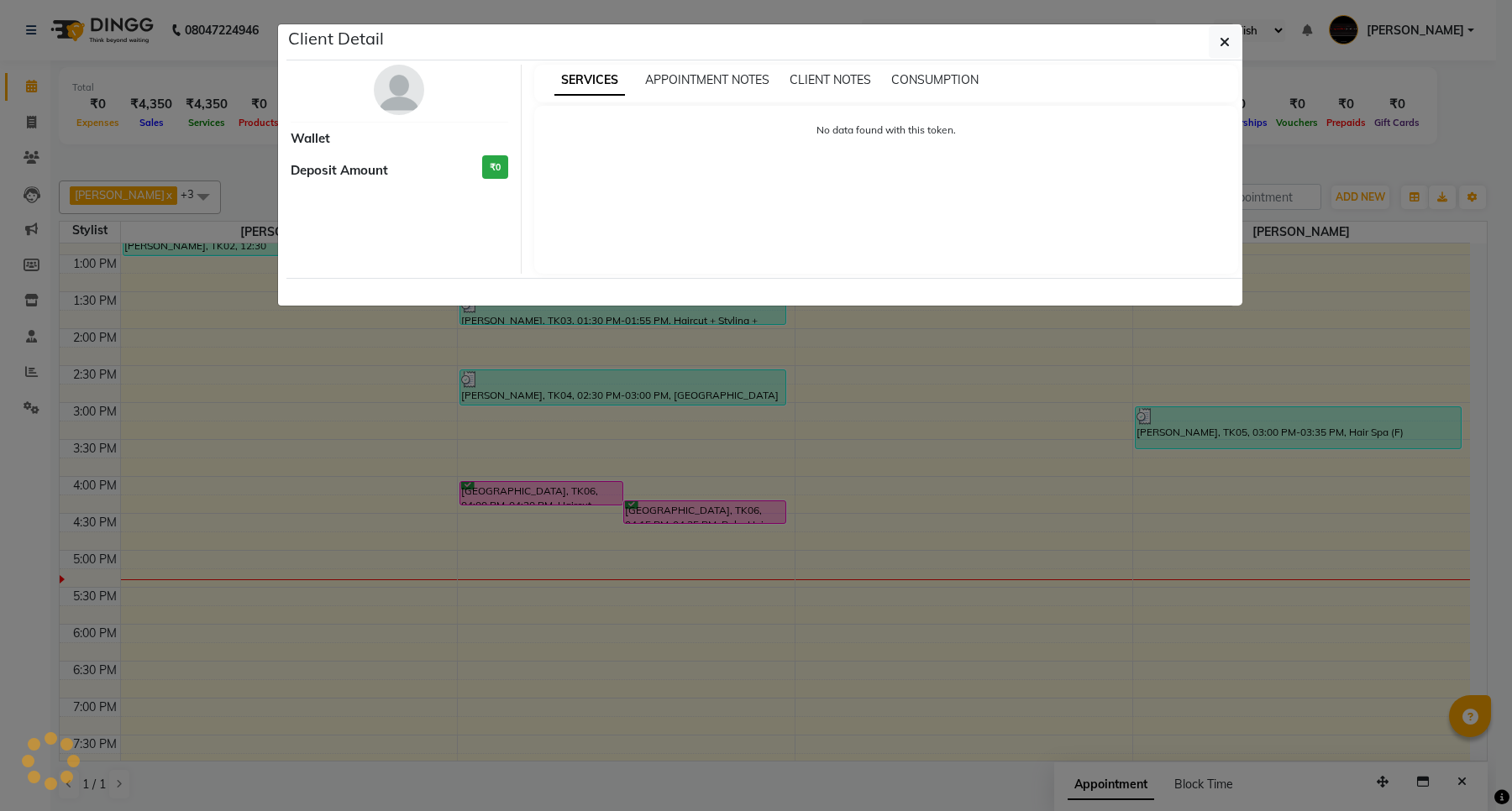
select select "6"
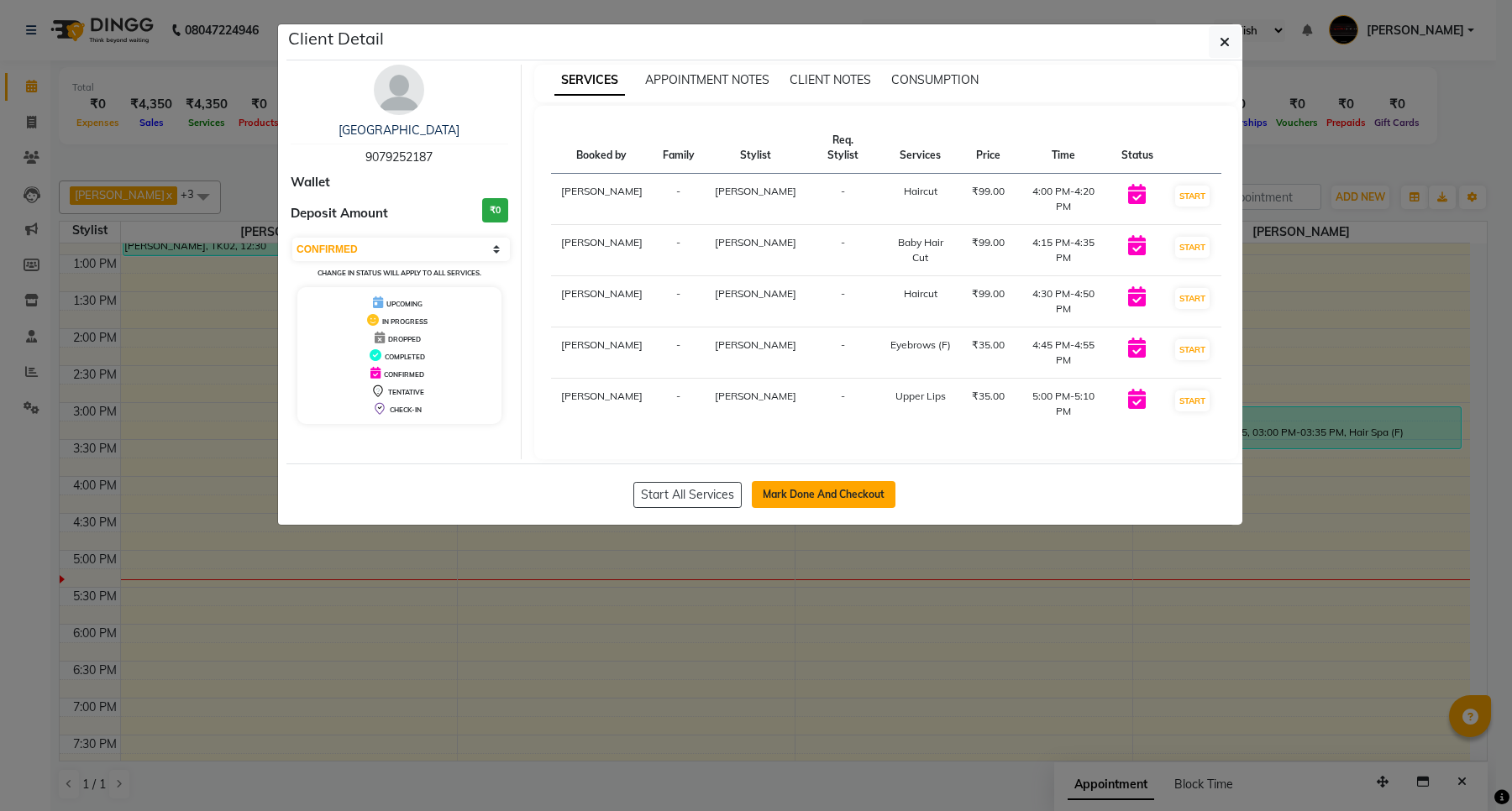
click at [779, 500] on button "Mark Done And Checkout" at bounding box center [823, 494] width 144 height 27
select select "service"
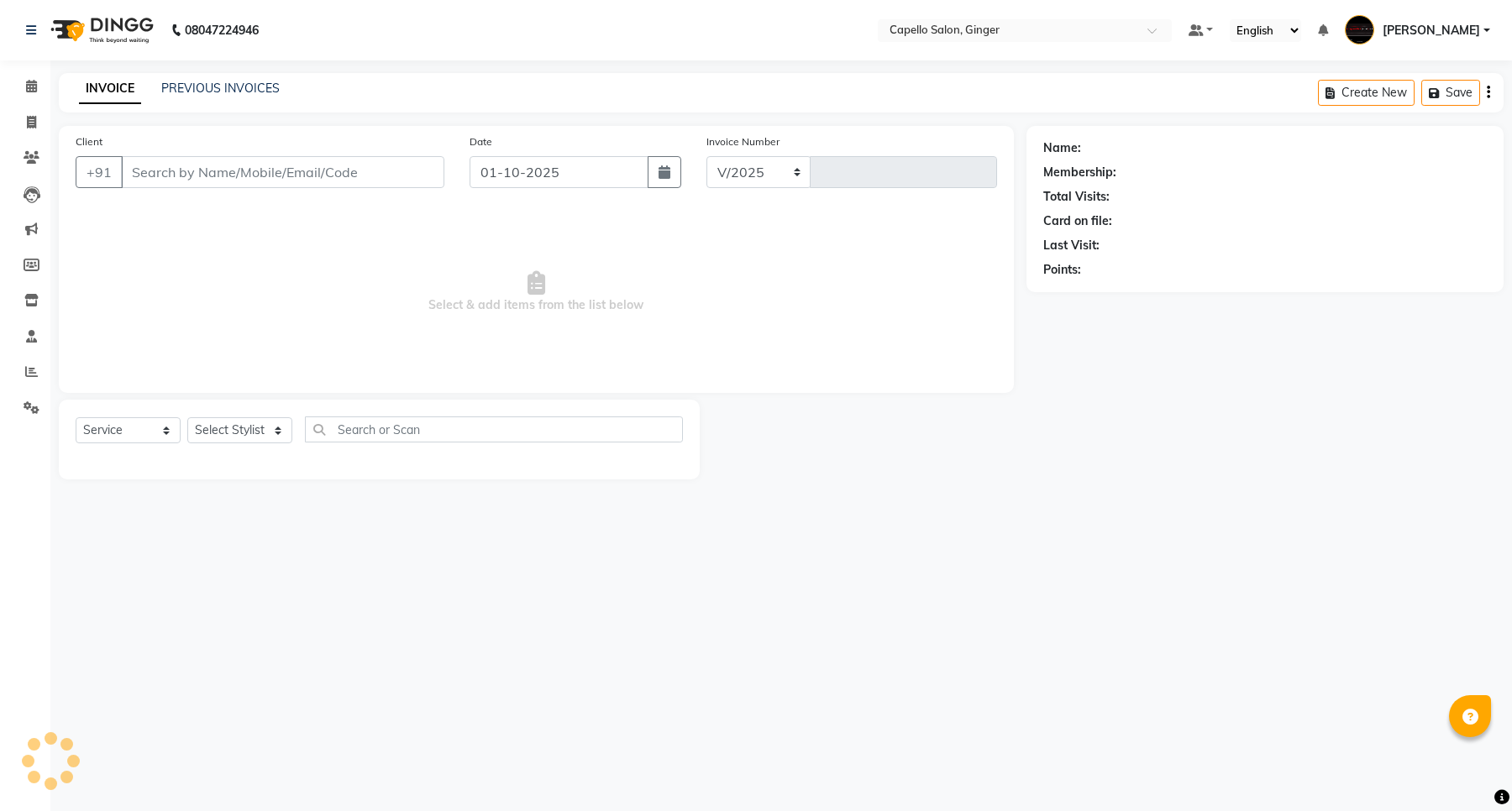
select select "832"
type input "2146"
type input "9079252187"
select select "93459"
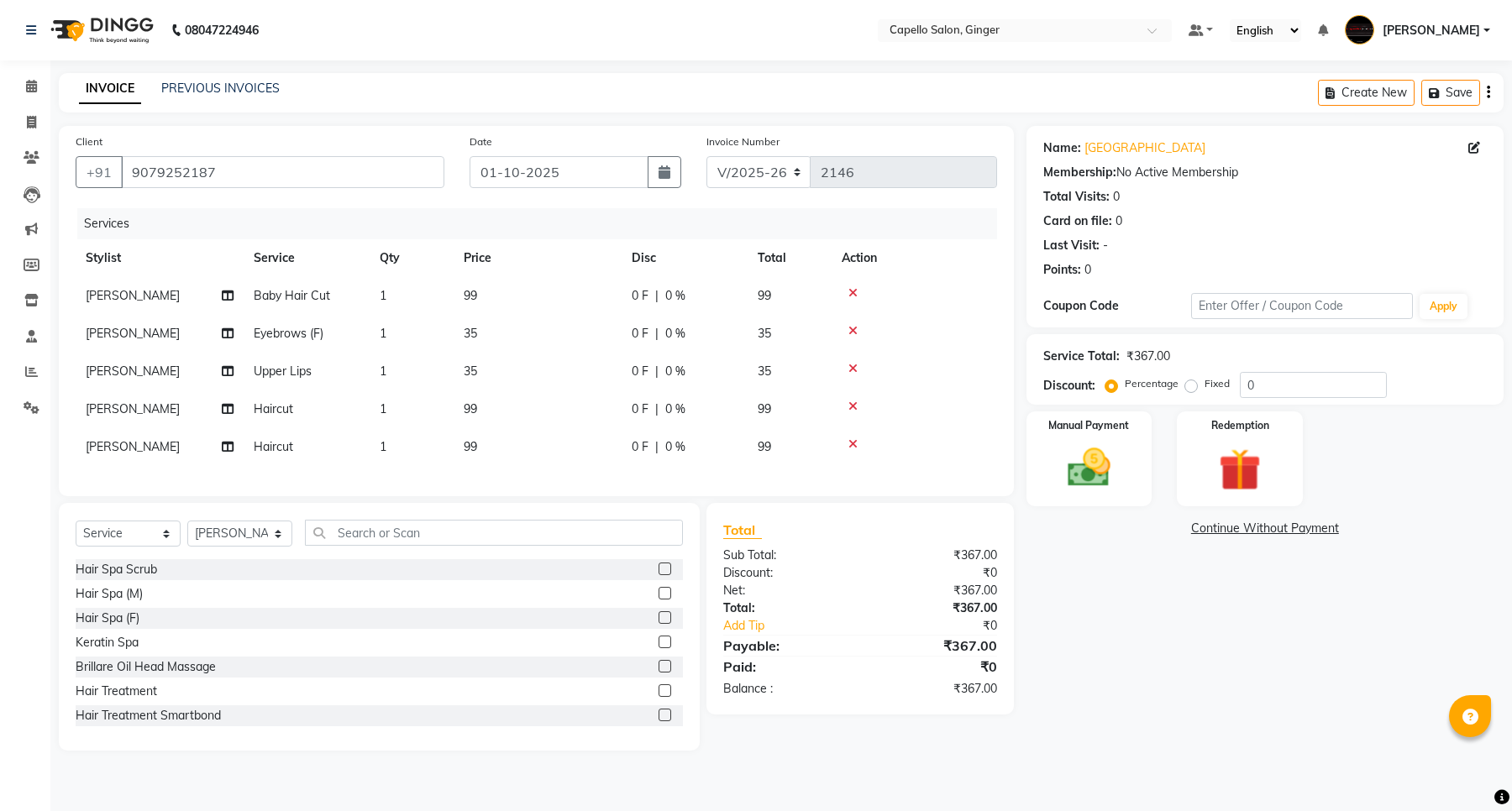
click at [107, 294] on span "[PERSON_NAME]" at bounding box center [132, 295] width 94 height 15
select select "35234"
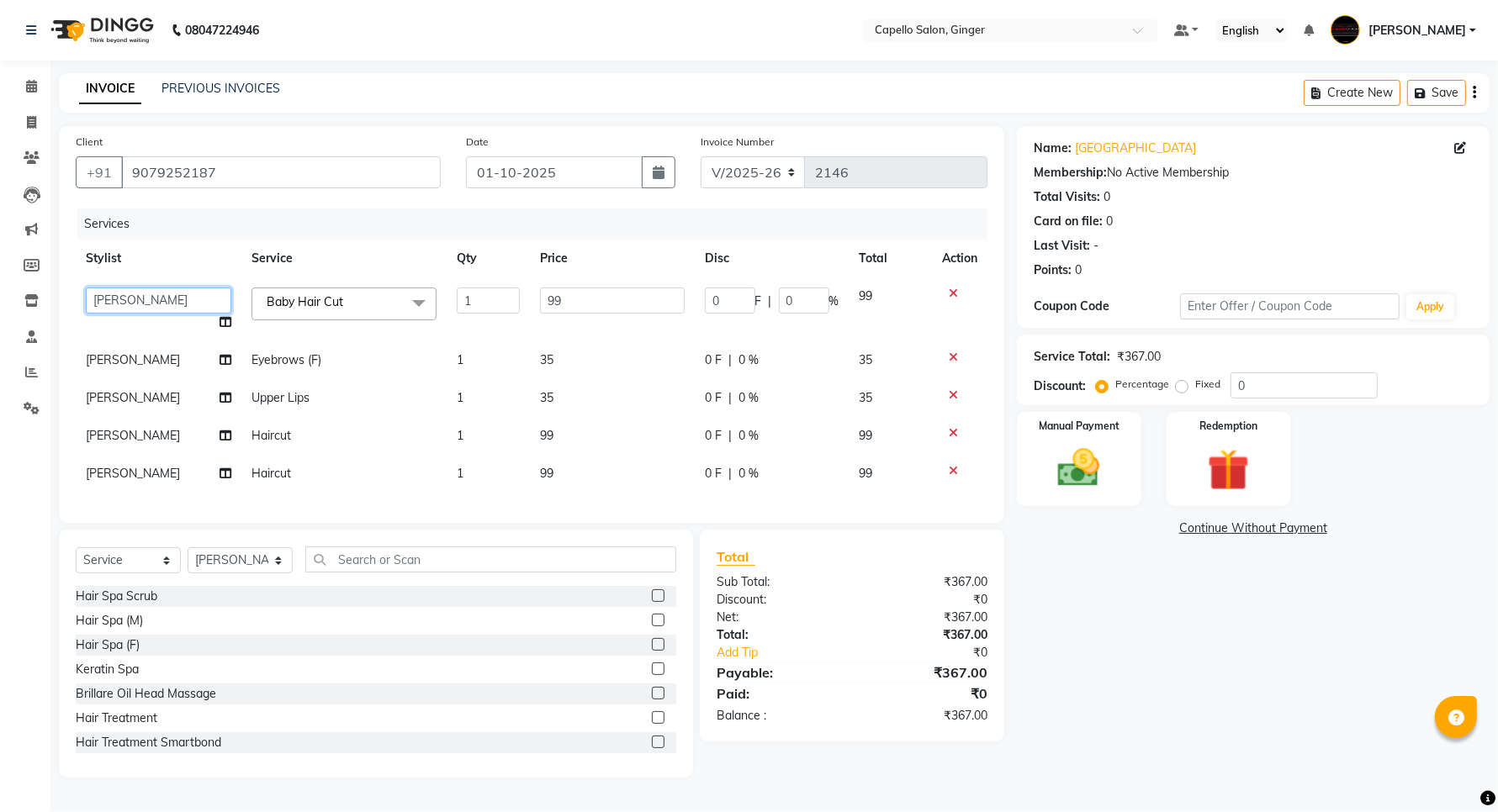
drag, startPoint x: 107, startPoint y: 295, endPoint x: 114, endPoint y: 307, distance: 13.9
click at [107, 295] on select "Admin [PERSON_NAME] [PERSON_NAME] [PERSON_NAME] Priyanka [PERSON_NAME] [PERSON_…" at bounding box center [158, 300] width 146 height 26
select select "23806"
click at [594, 304] on input "99" at bounding box center [611, 300] width 144 height 26
type input "9"
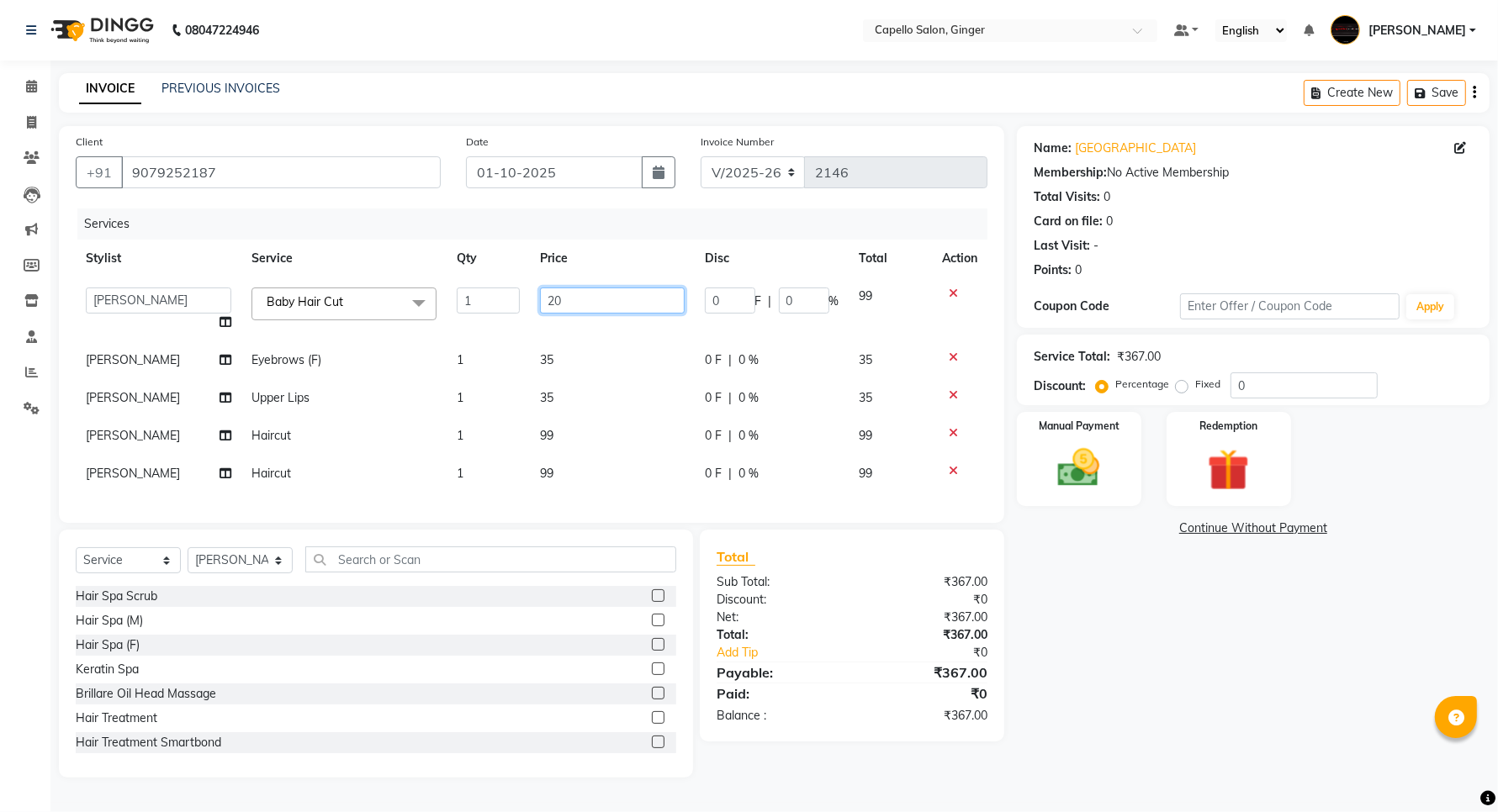
type input "200"
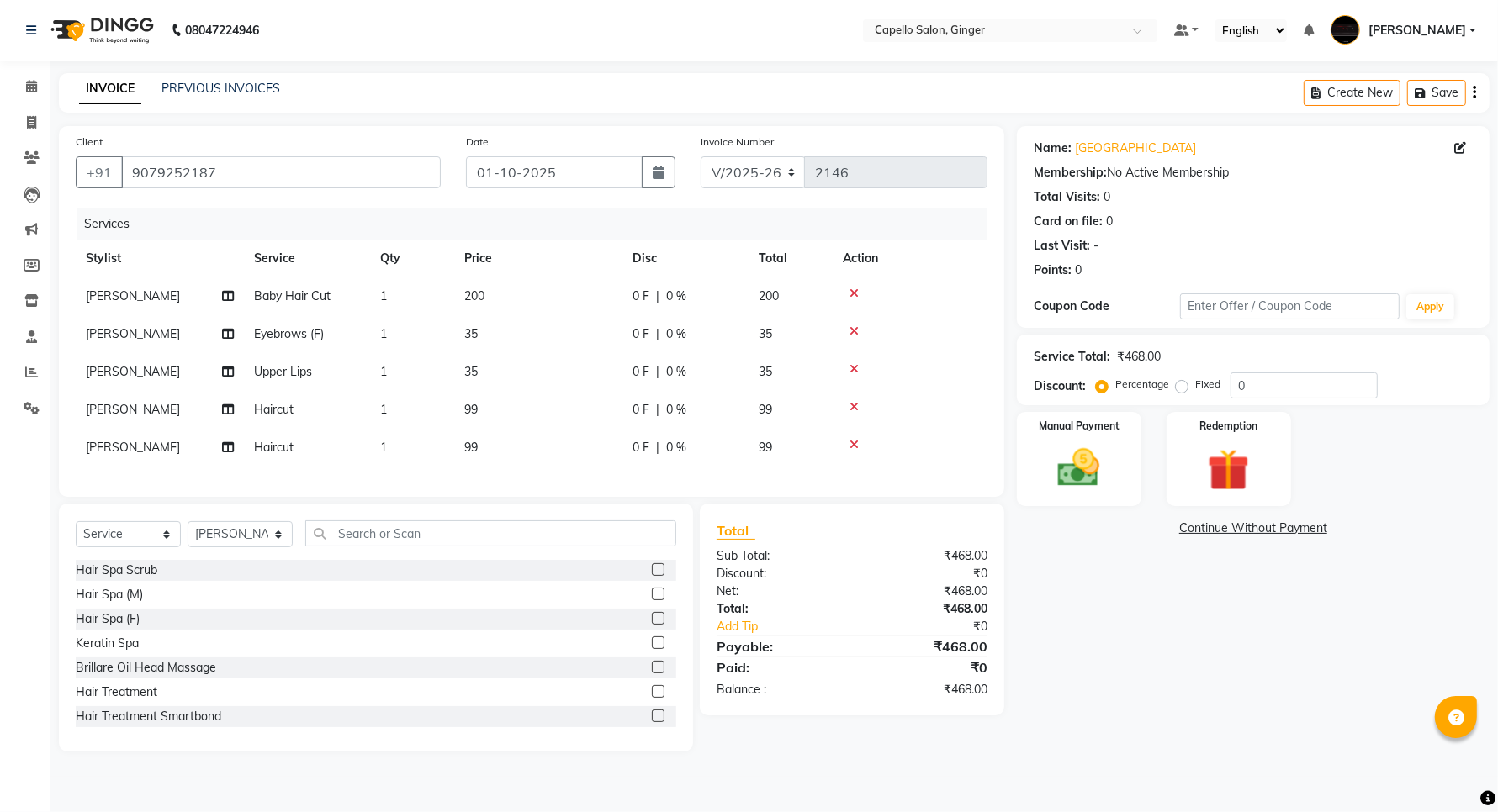
click at [549, 469] on div "Services Stylist Service Qty Price Disc Total Action [PERSON_NAME] Baby Hair Cu…" at bounding box center [531, 344] width 911 height 272
click at [472, 443] on span "99" at bounding box center [471, 447] width 14 height 15
select select "93459"
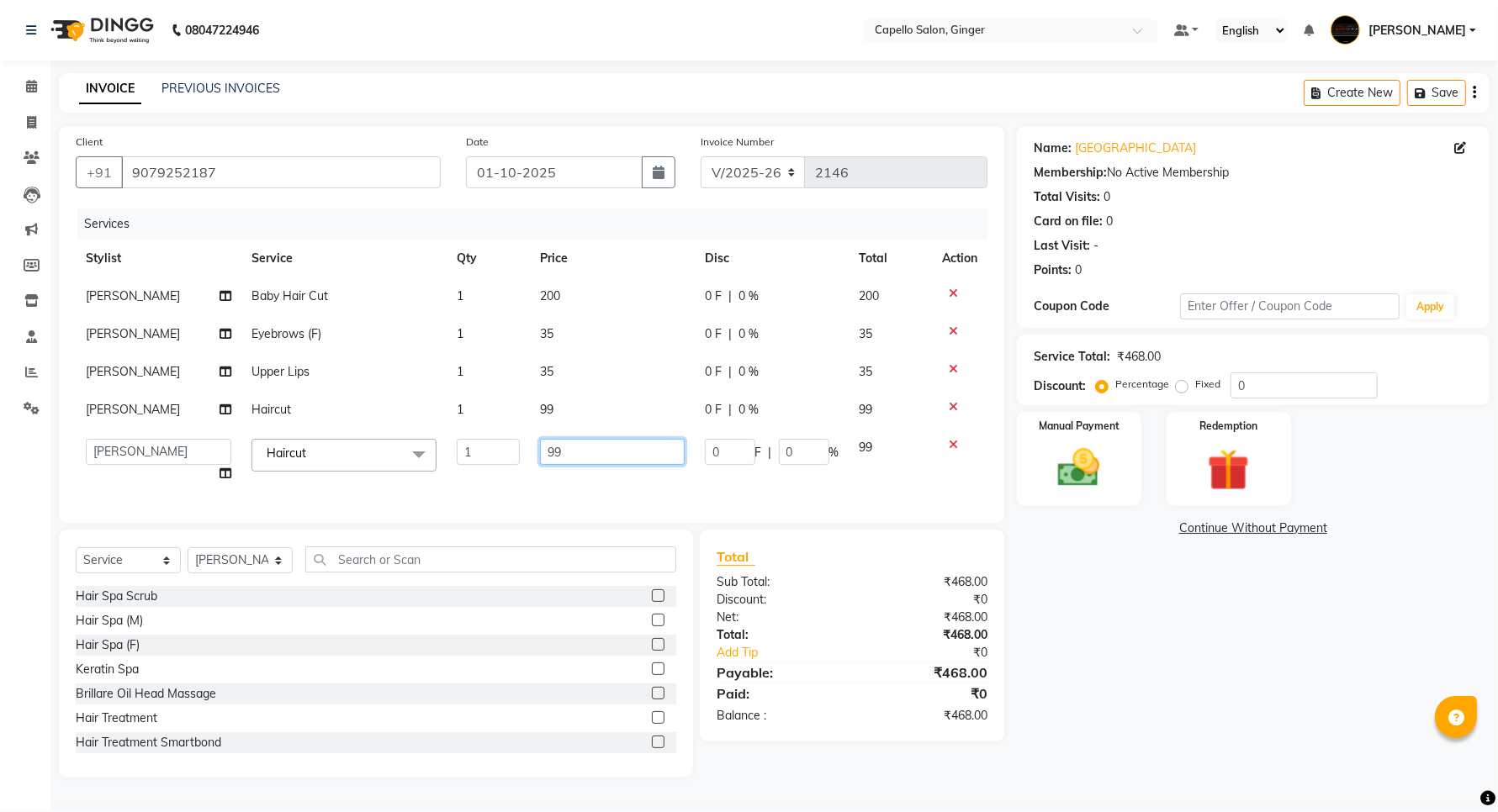
click at [614, 454] on input "99" at bounding box center [611, 451] width 144 height 26
type input "9"
type input "200"
click at [547, 407] on td "99" at bounding box center [617, 409] width 168 height 38
select select "35234"
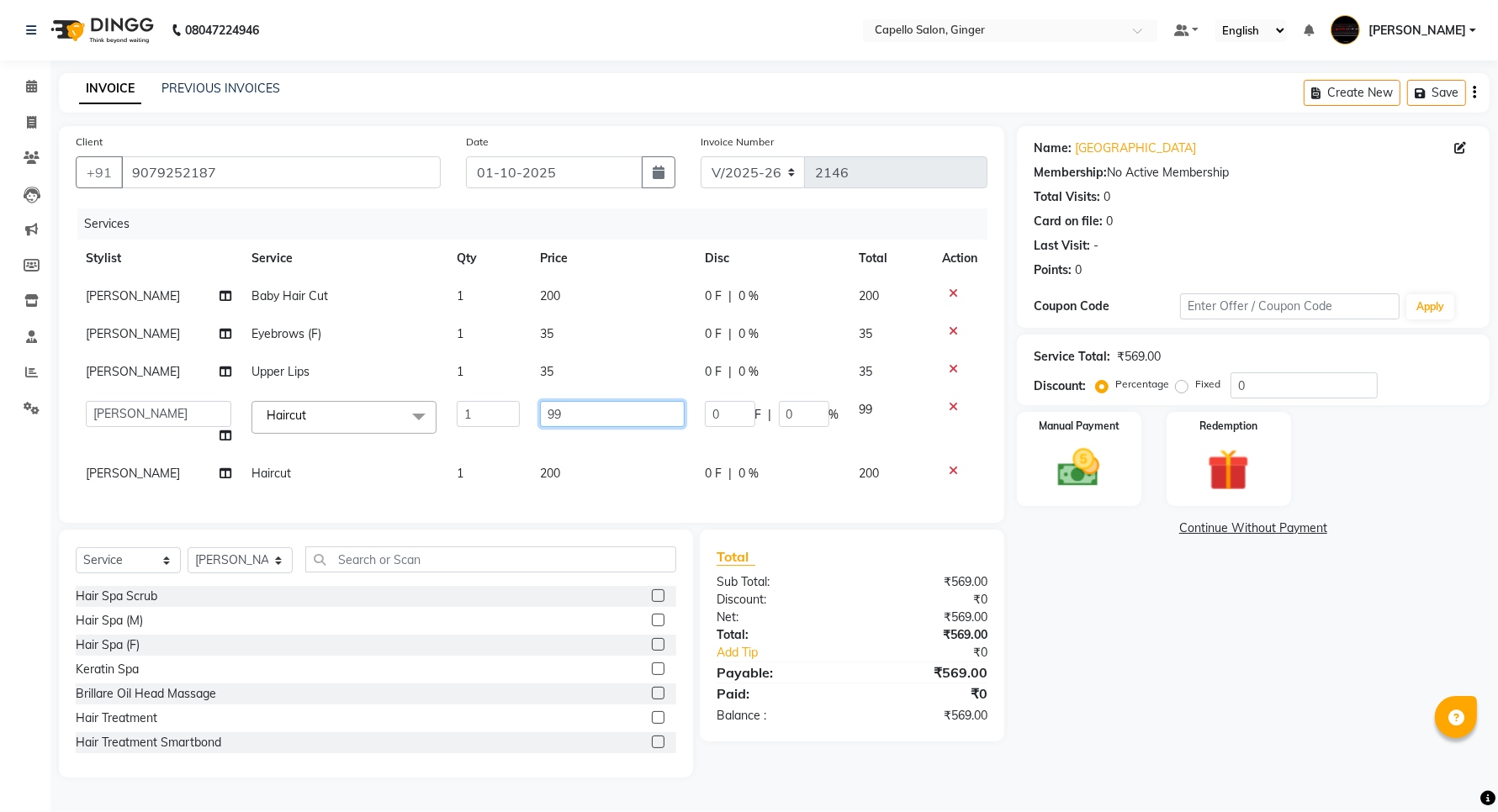
click at [612, 413] on input "99" at bounding box center [611, 414] width 144 height 26
type input "9"
type input "200"
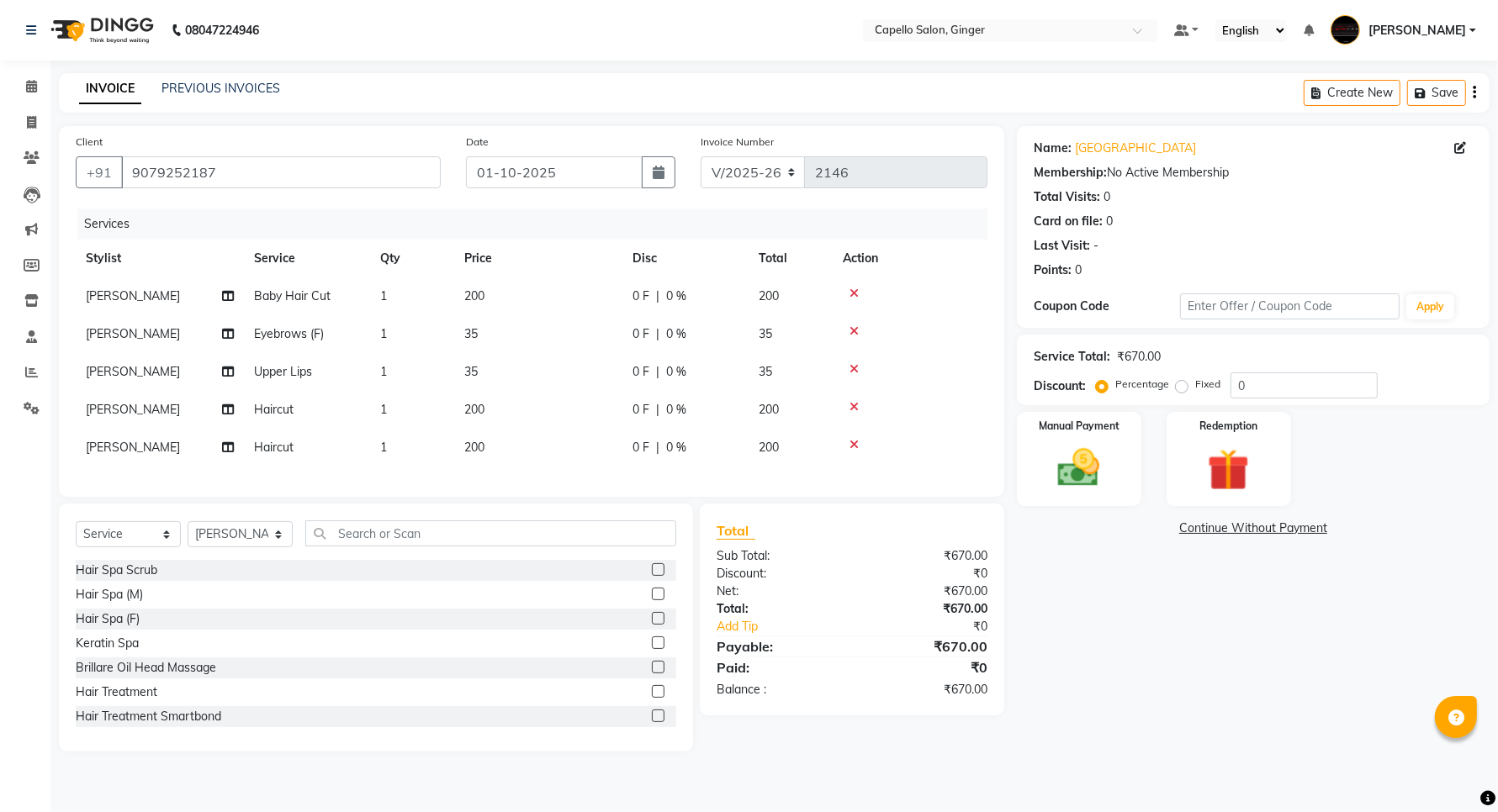
click at [542, 374] on td "35" at bounding box center [538, 372] width 168 height 38
select select "93459"
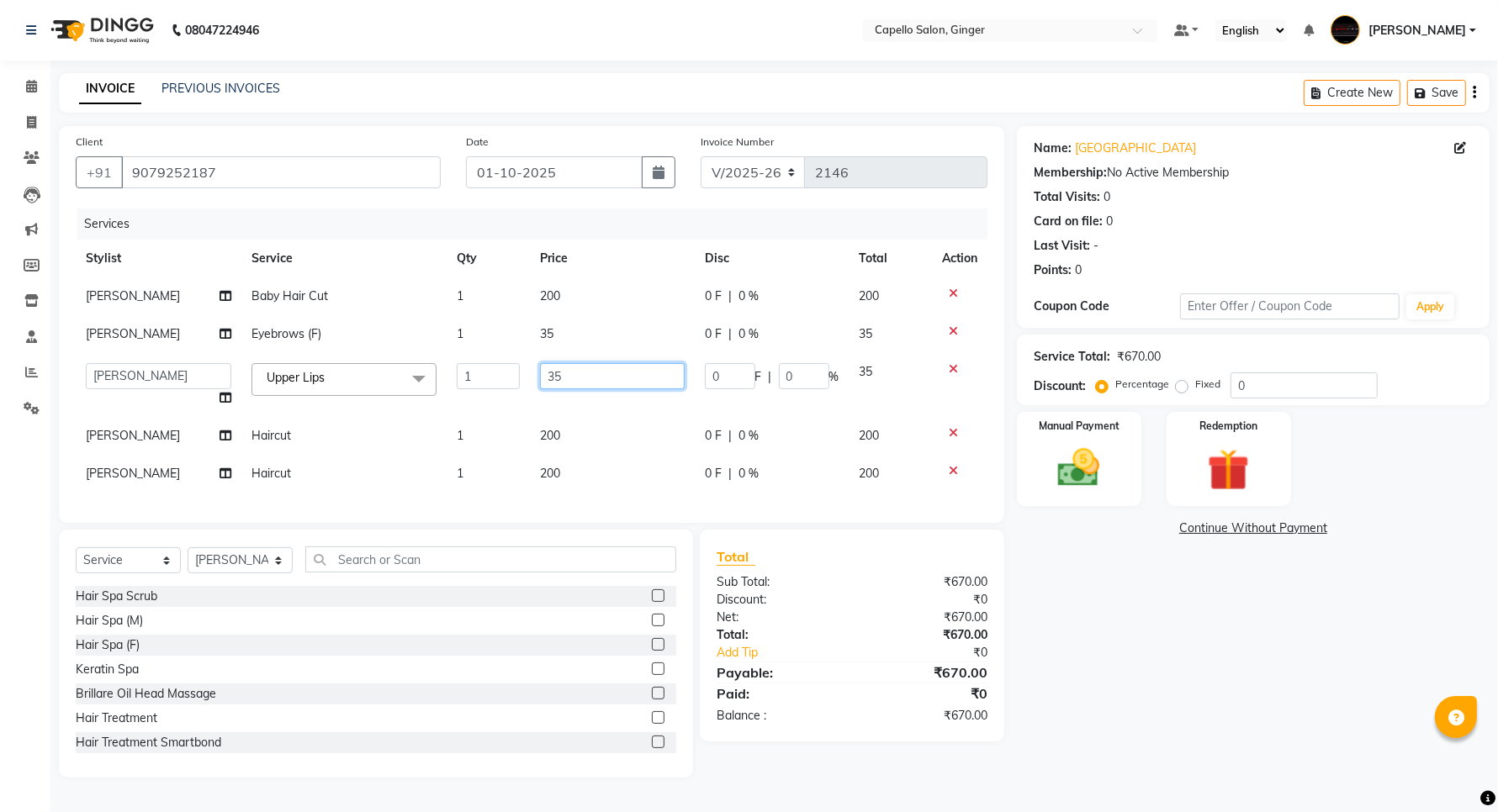
click at [575, 370] on input "35" at bounding box center [611, 376] width 144 height 26
type input "3"
type input "50"
click at [544, 324] on td "35" at bounding box center [617, 334] width 168 height 38
select select "93459"
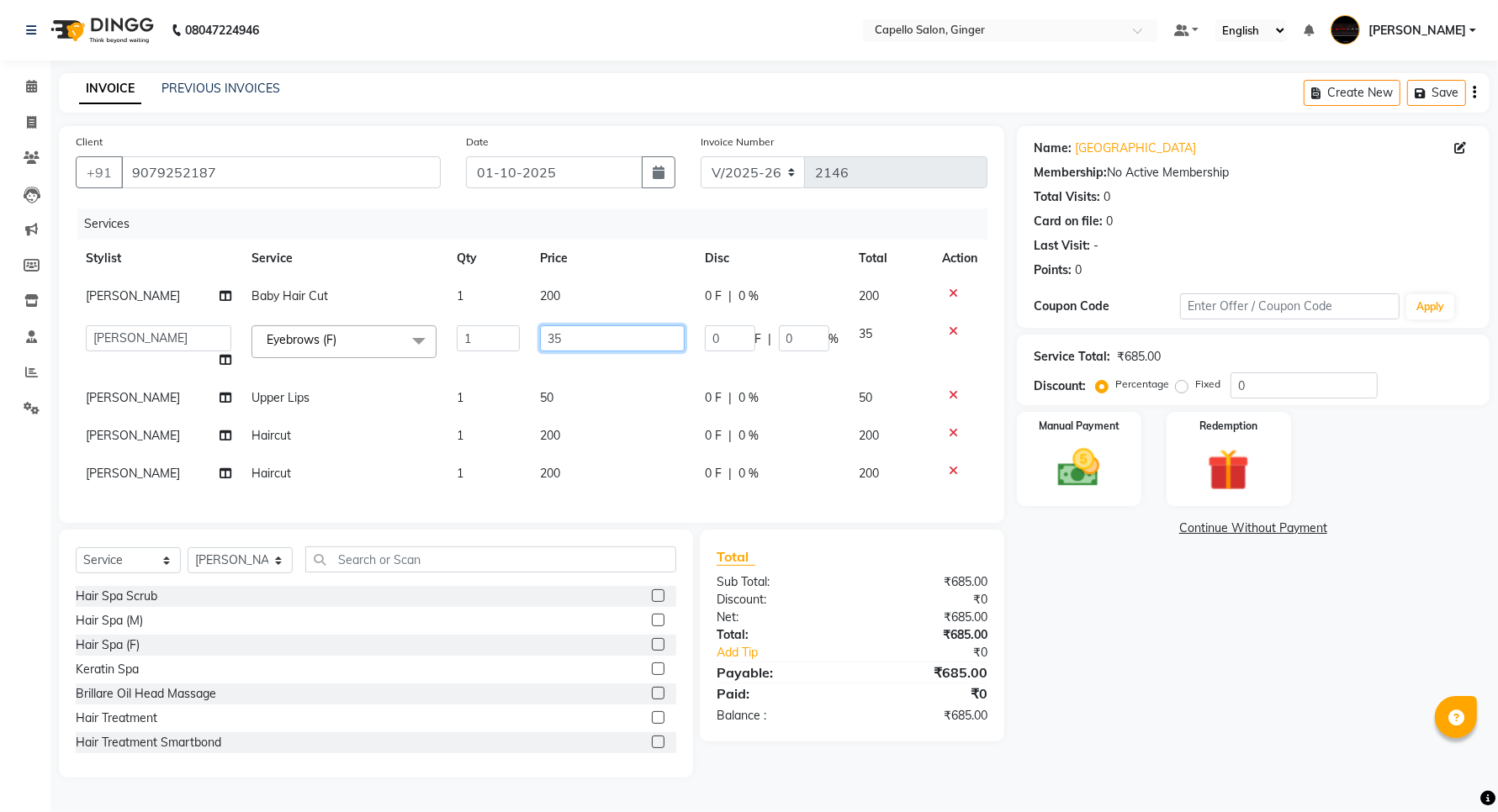
click at [589, 330] on input "35" at bounding box center [611, 339] width 144 height 26
type input "3"
type input "50"
click at [583, 489] on div "Services Stylist Service Qty Price Disc Total Action [PERSON_NAME] Baby Hair Cu…" at bounding box center [531, 357] width 911 height 297
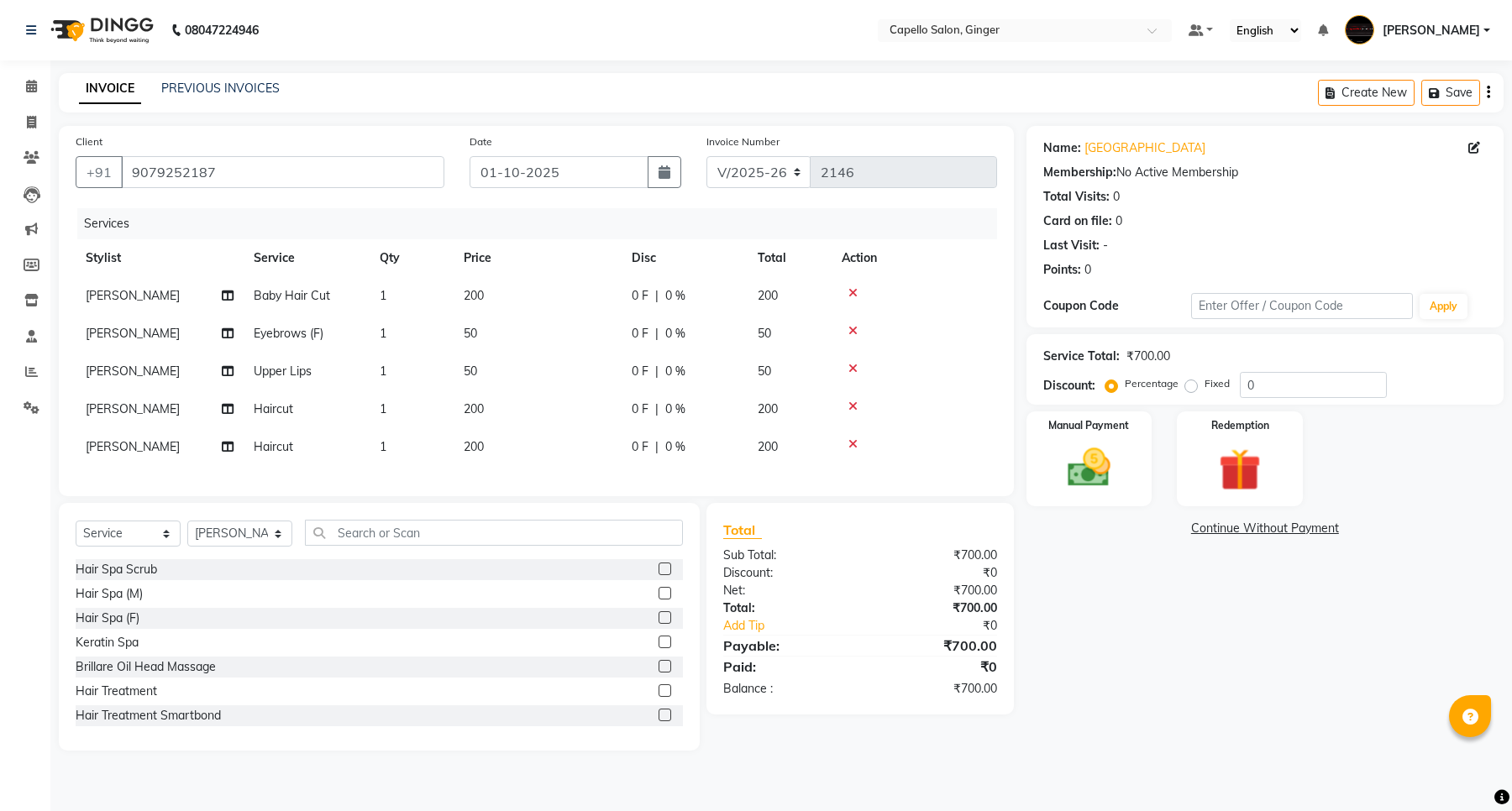
click at [1085, 458] on img at bounding box center [1088, 467] width 69 height 49
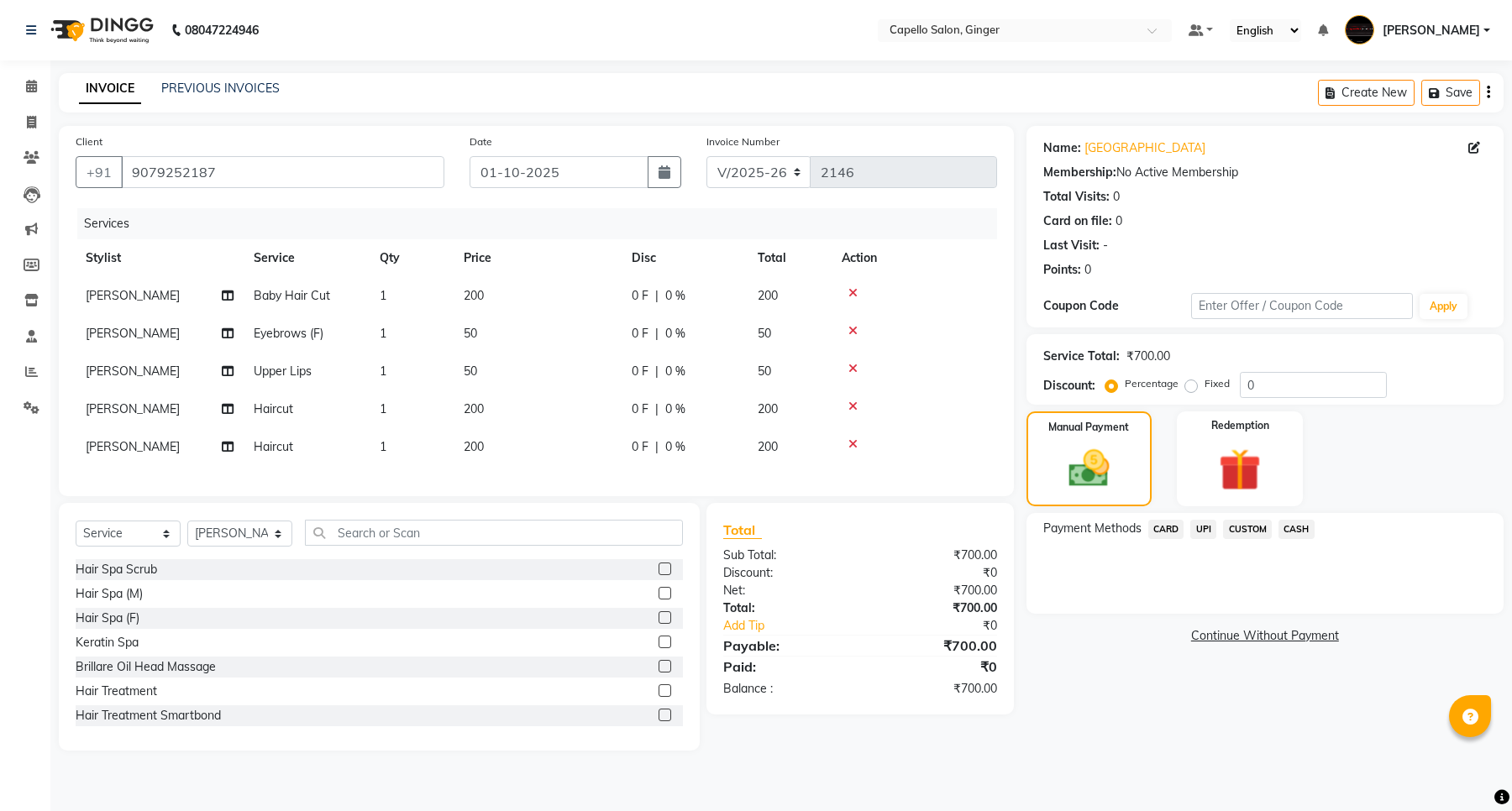
click at [1291, 525] on span "CASH" at bounding box center [1296, 529] width 36 height 19
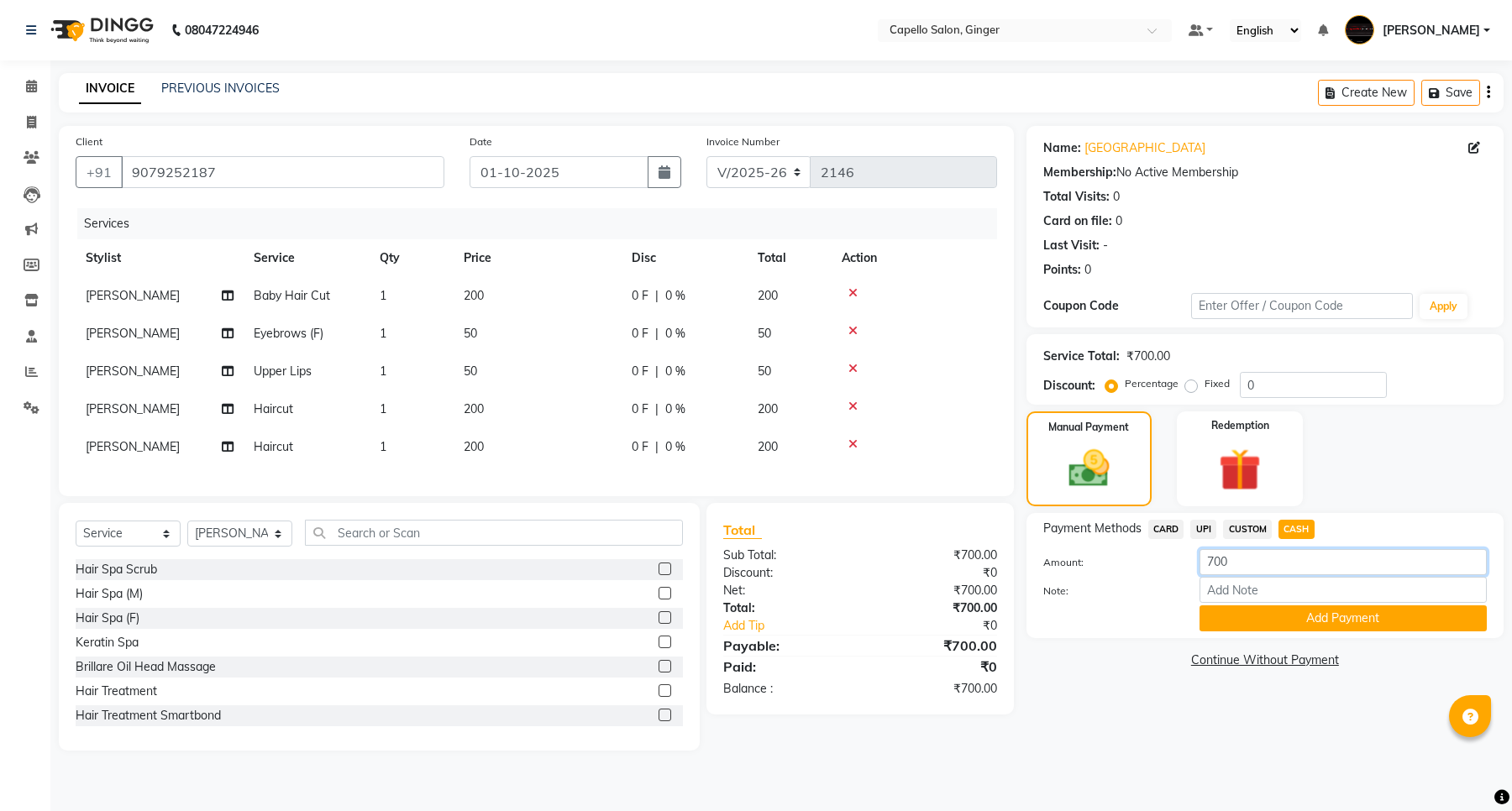
click at [1215, 561] on input "700" at bounding box center [1342, 562] width 287 height 26
type input "400"
click at [1228, 610] on button "Add Payment" at bounding box center [1342, 619] width 287 height 26
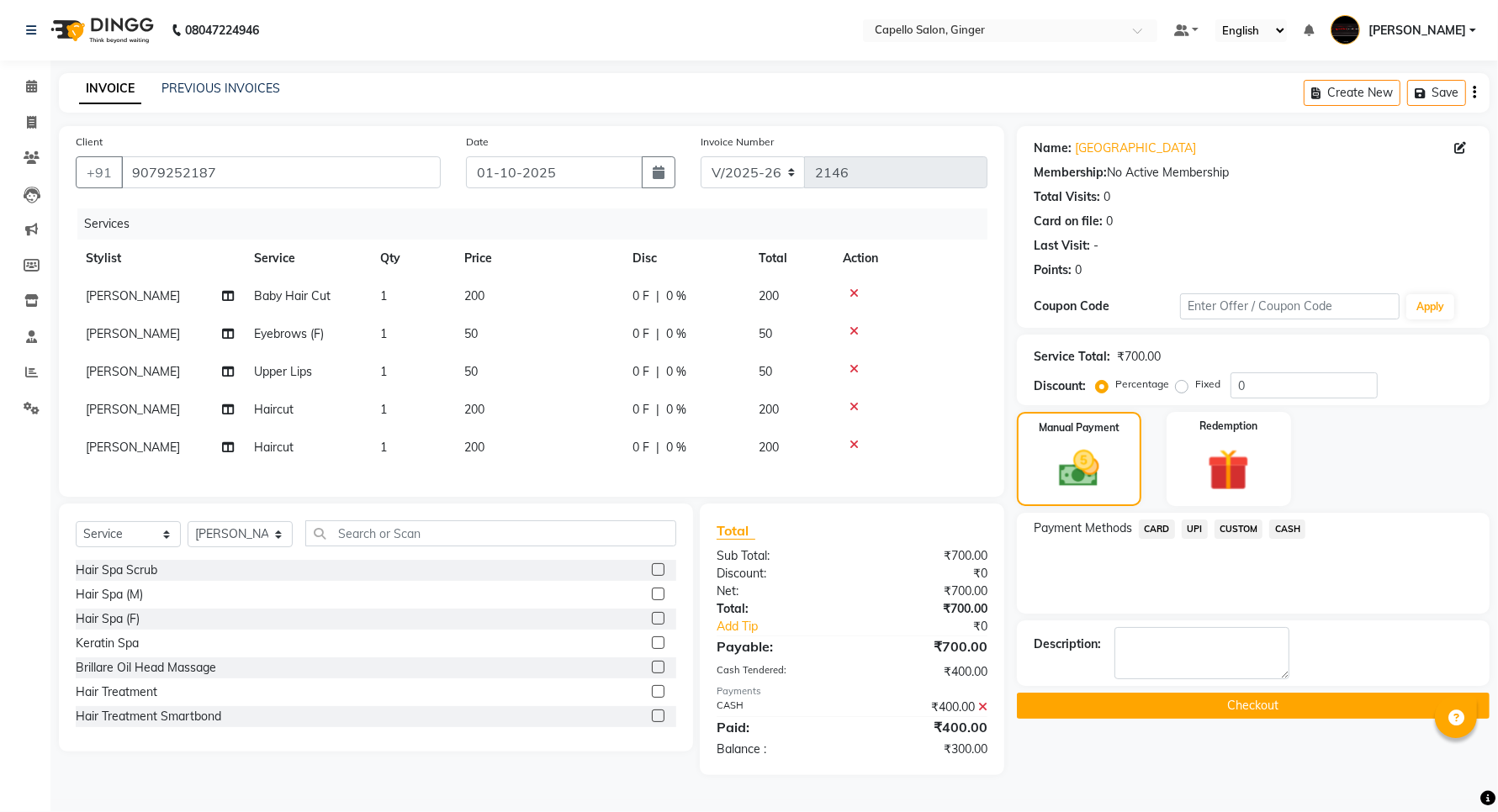
click at [1194, 522] on span "UPI" at bounding box center [1195, 528] width 26 height 19
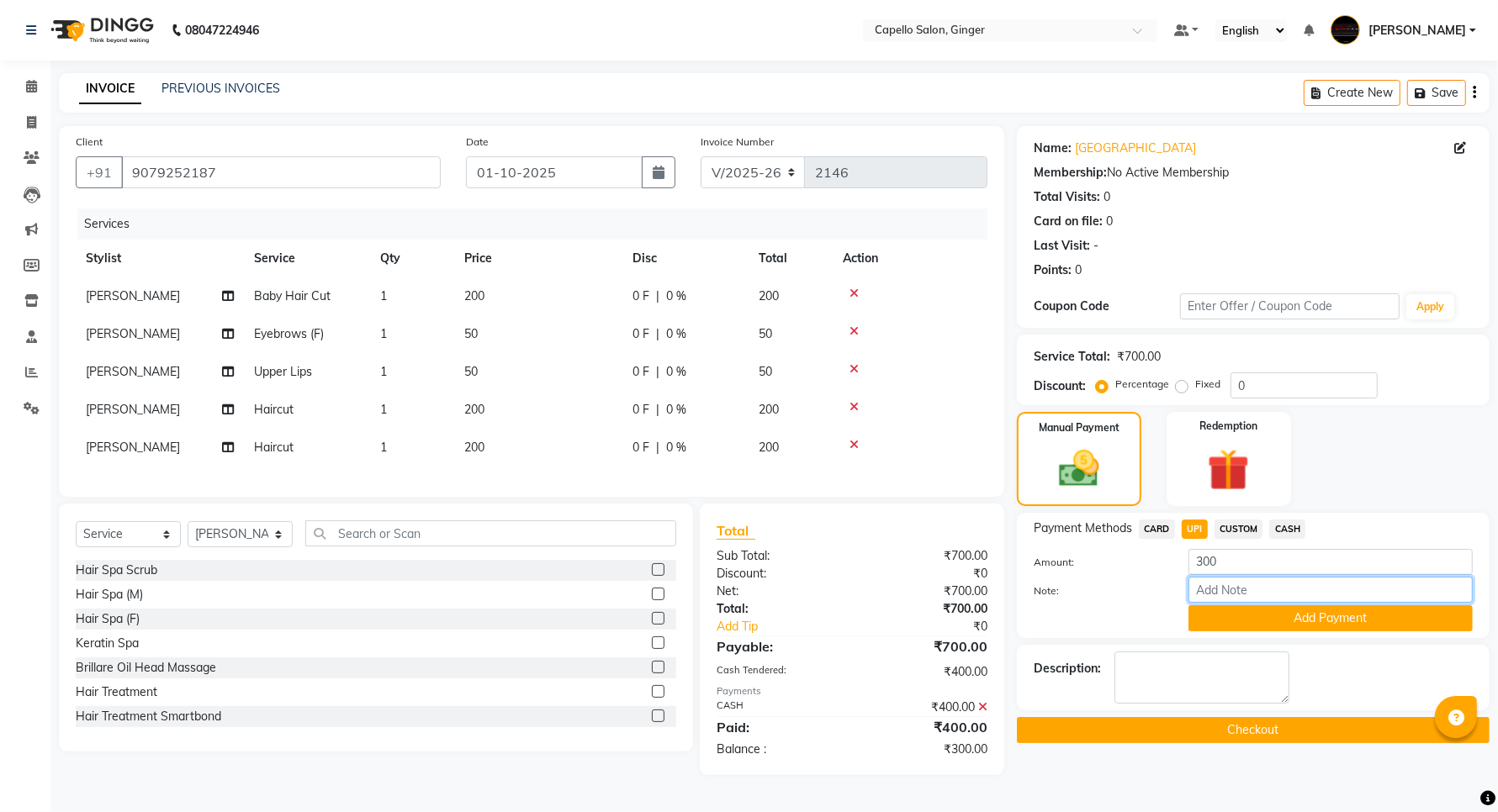
click at [1212, 601] on input "Note:" at bounding box center [1331, 590] width 285 height 26
click at [1213, 620] on button "Add Payment" at bounding box center [1331, 618] width 285 height 26
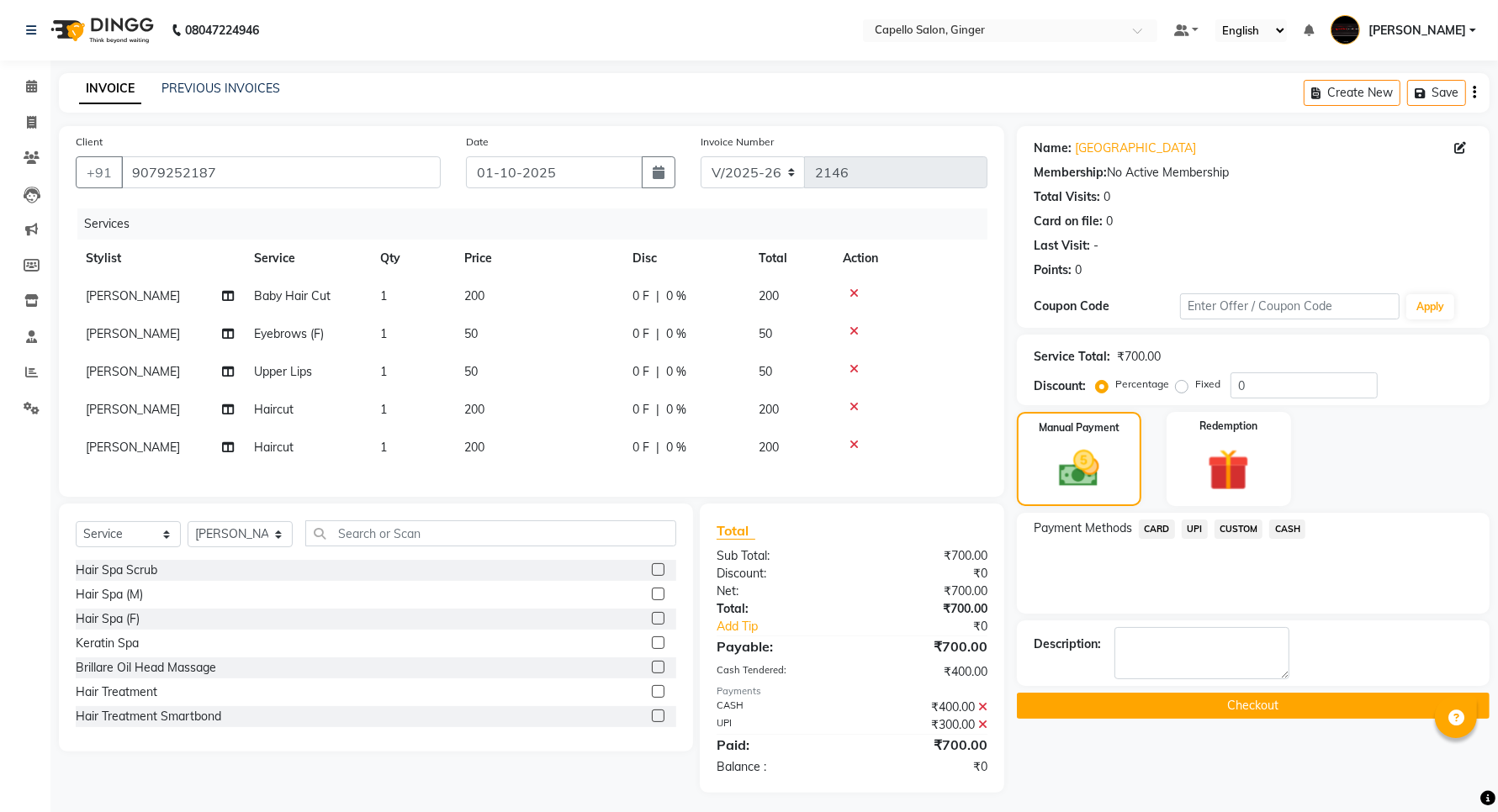
click at [1197, 709] on button "Checkout" at bounding box center [1253, 706] width 473 height 26
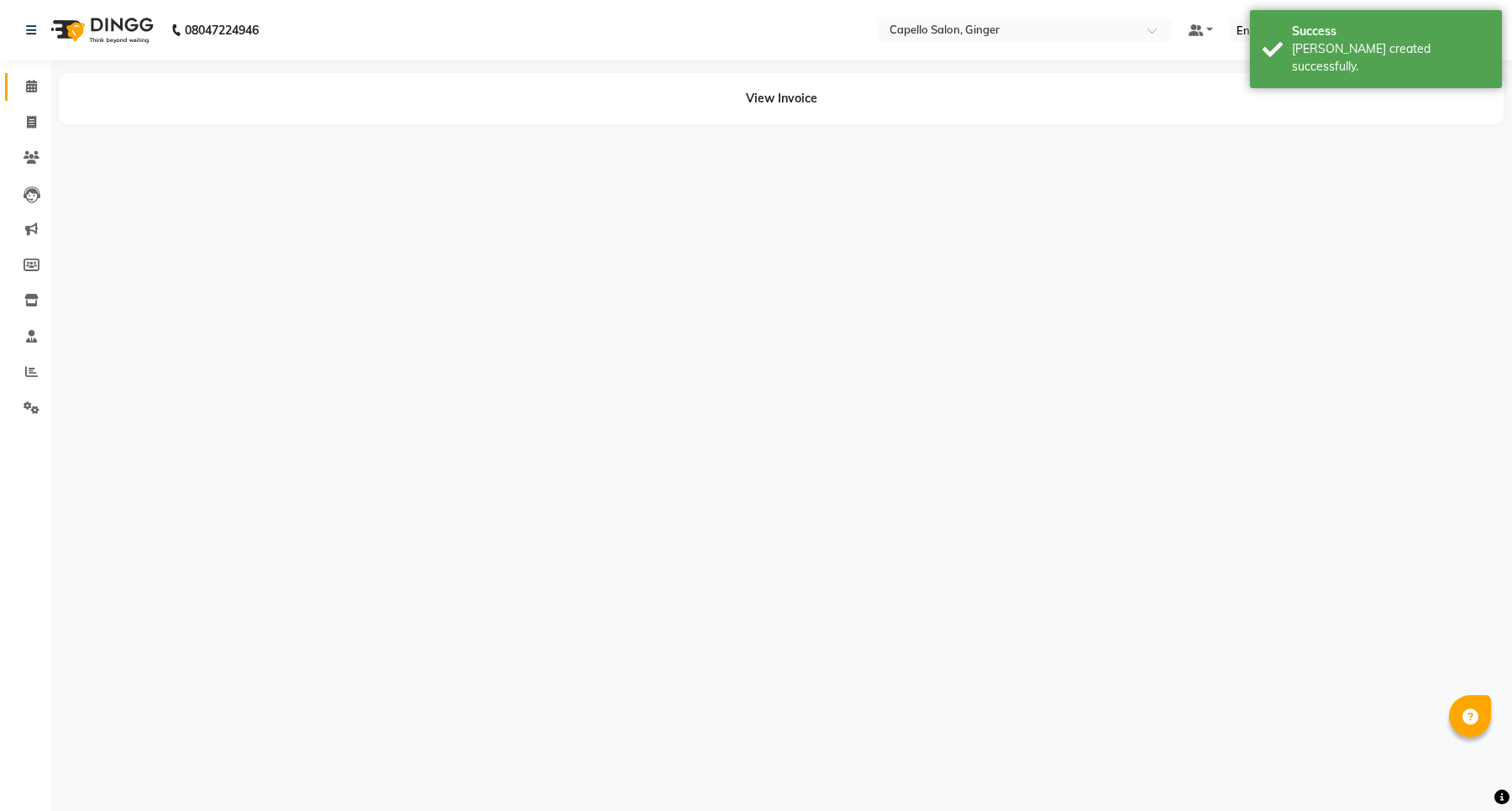
click at [29, 89] on icon at bounding box center [31, 86] width 11 height 13
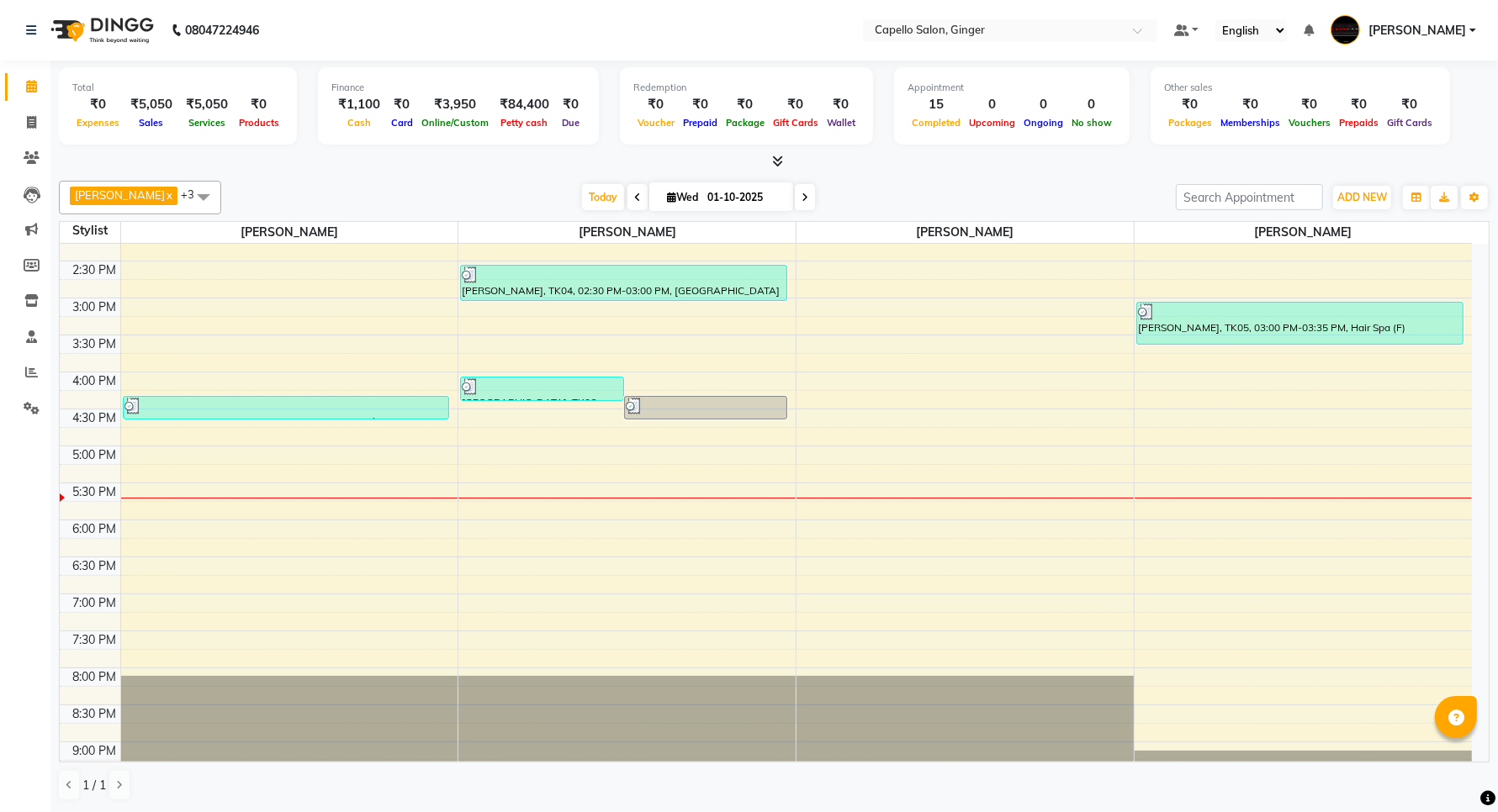
scroll to position [380, 0]
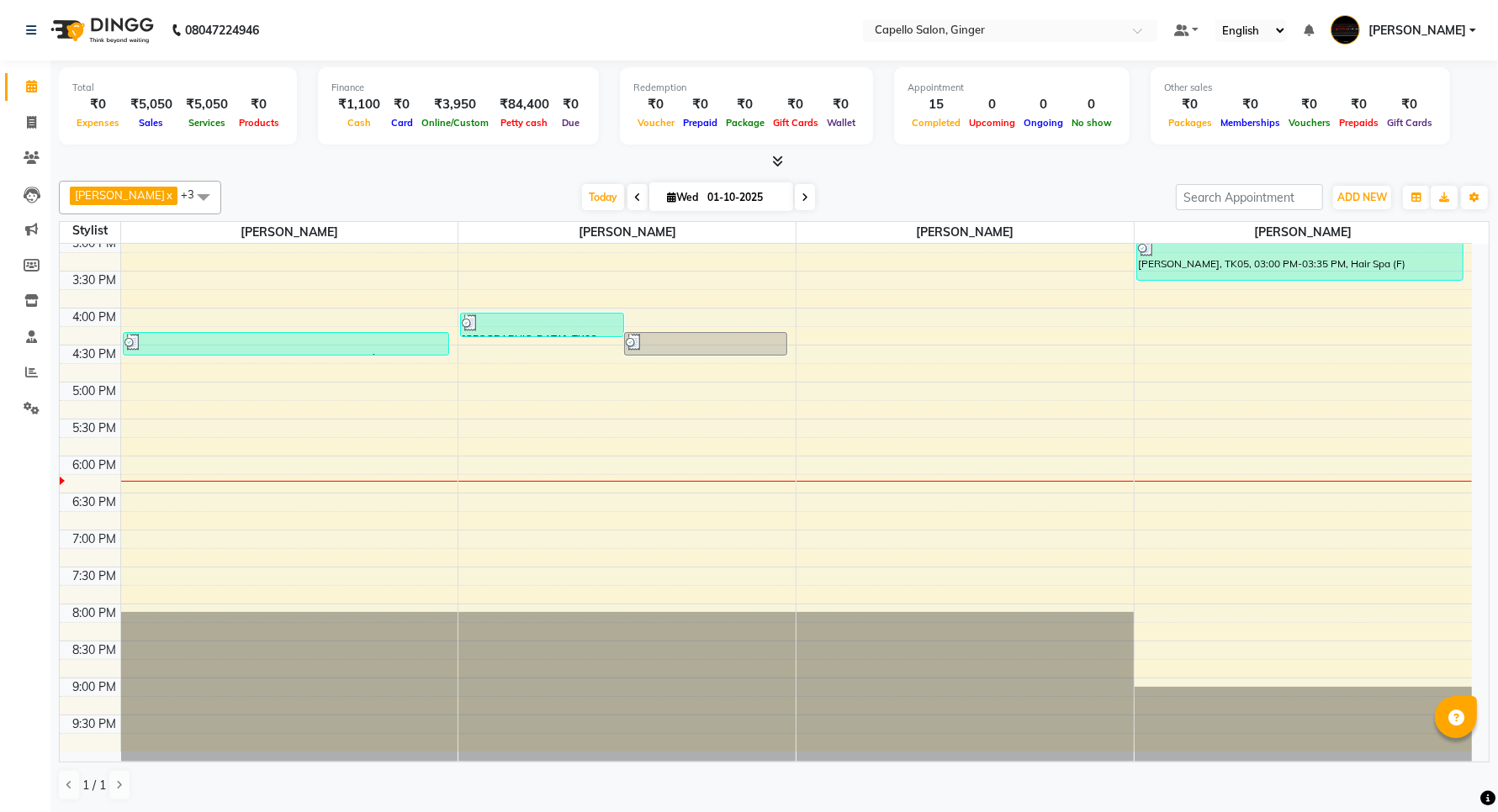
click at [890, 397] on div "10:00 AM 10:30 AM 11:00 AM 11:30 AM 12:00 PM 12:30 PM 1:00 PM 1:30 PM 2:00 PM 2…" at bounding box center [766, 307] width 1413 height 887
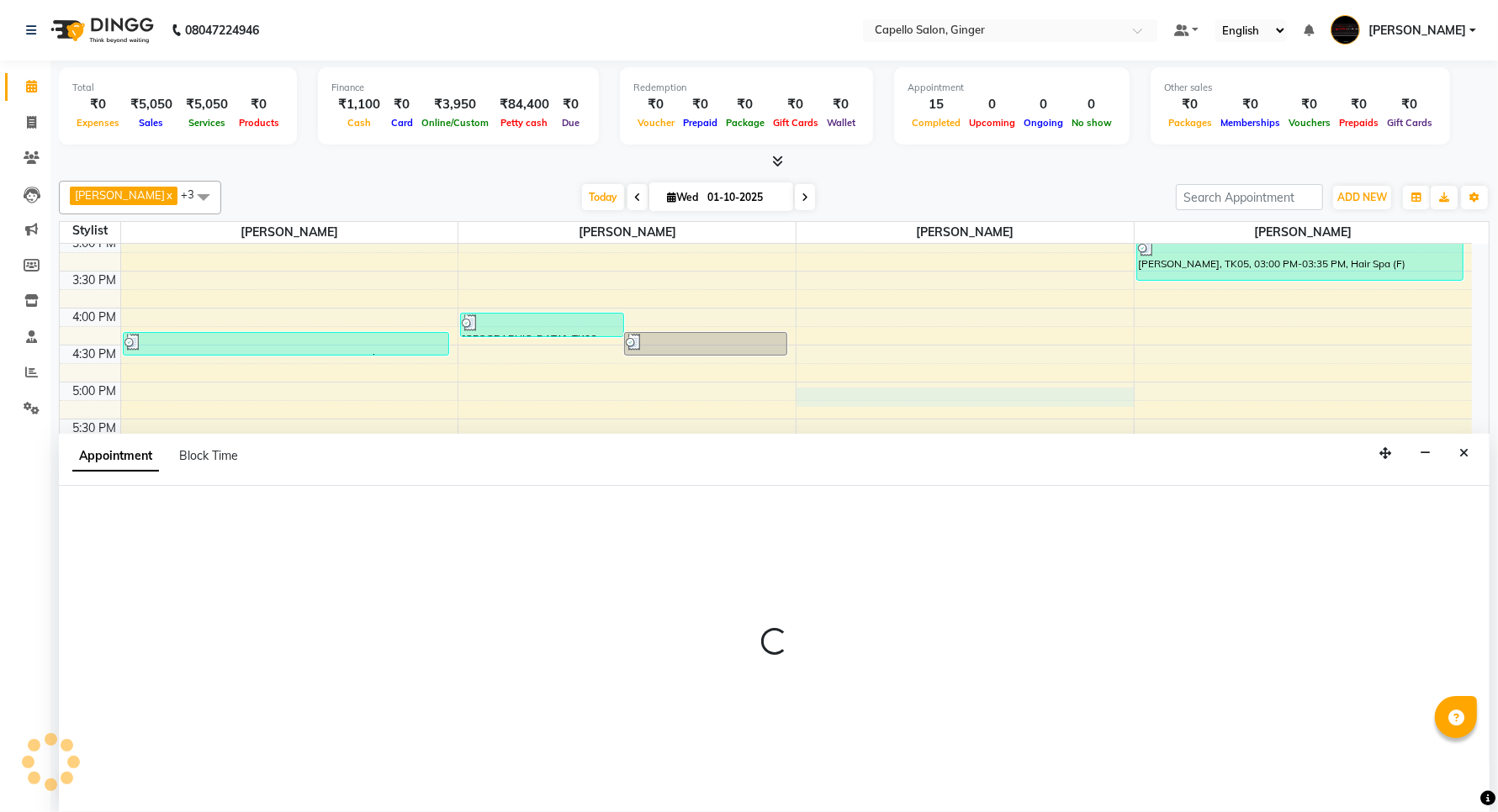
scroll to position [1, 0]
select select "41186"
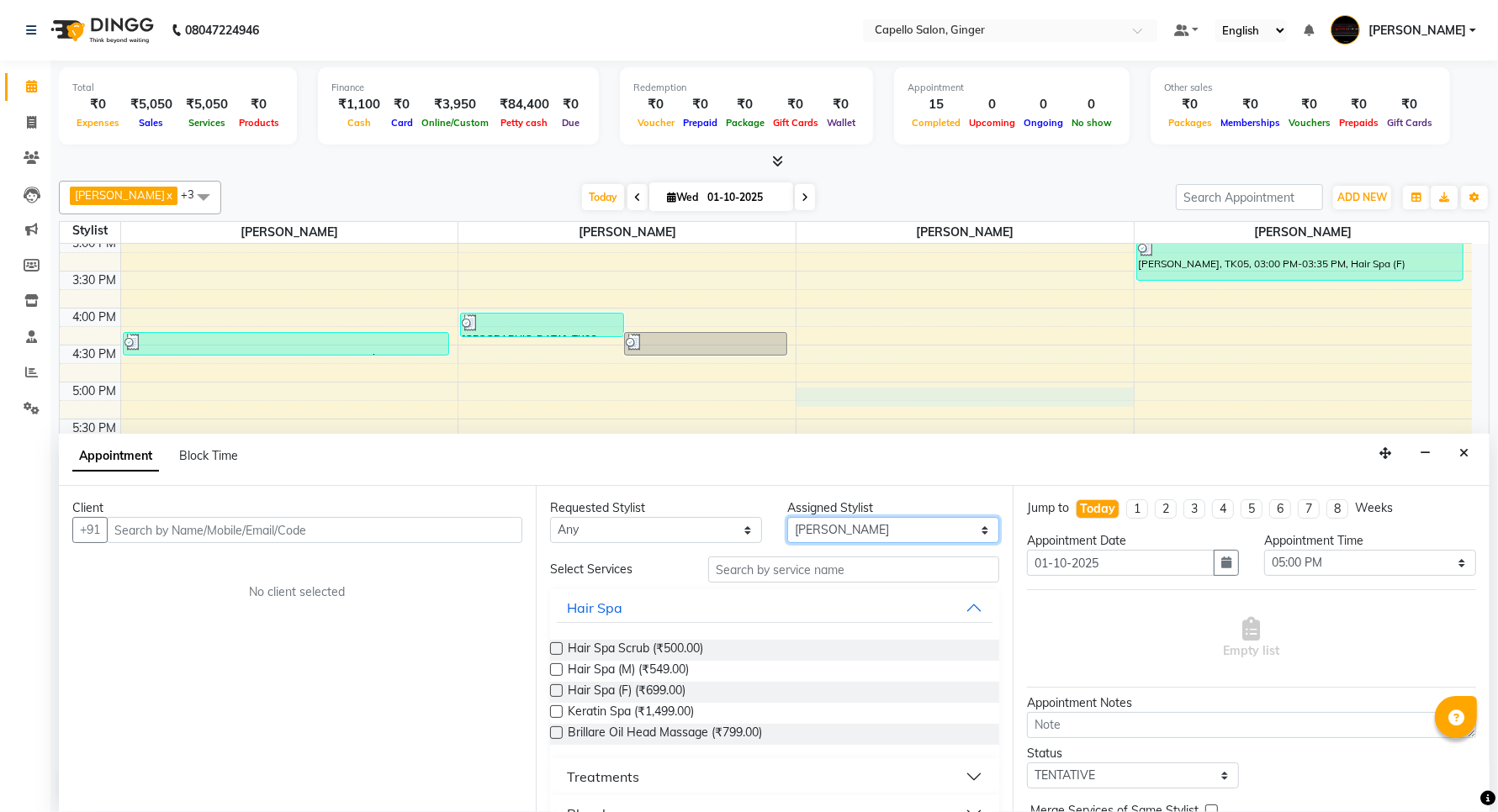
click at [860, 531] on select "Select Admin [PERSON_NAME] [PERSON_NAME] [PERSON_NAME] Priyanka [PERSON_NAME] […" at bounding box center [893, 530] width 212 height 26
click at [788, 517] on select "Select Admin [PERSON_NAME] [PERSON_NAME] [PERSON_NAME] Priyanka [PERSON_NAME] […" at bounding box center [893, 530] width 212 height 26
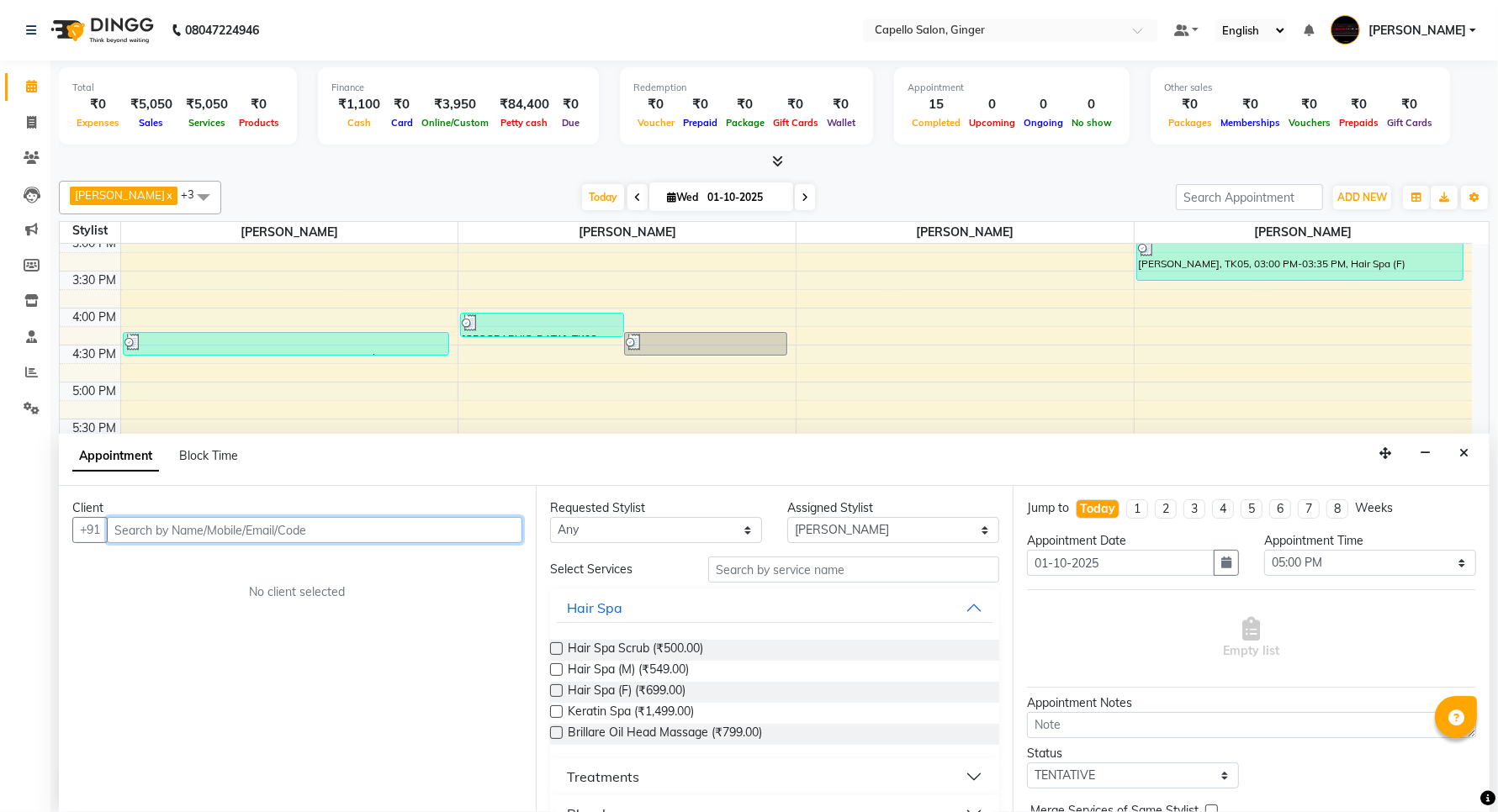
click at [248, 523] on input "text" at bounding box center [314, 530] width 416 height 26
click at [490, 527] on span "Add Client" at bounding box center [486, 529] width 56 height 15
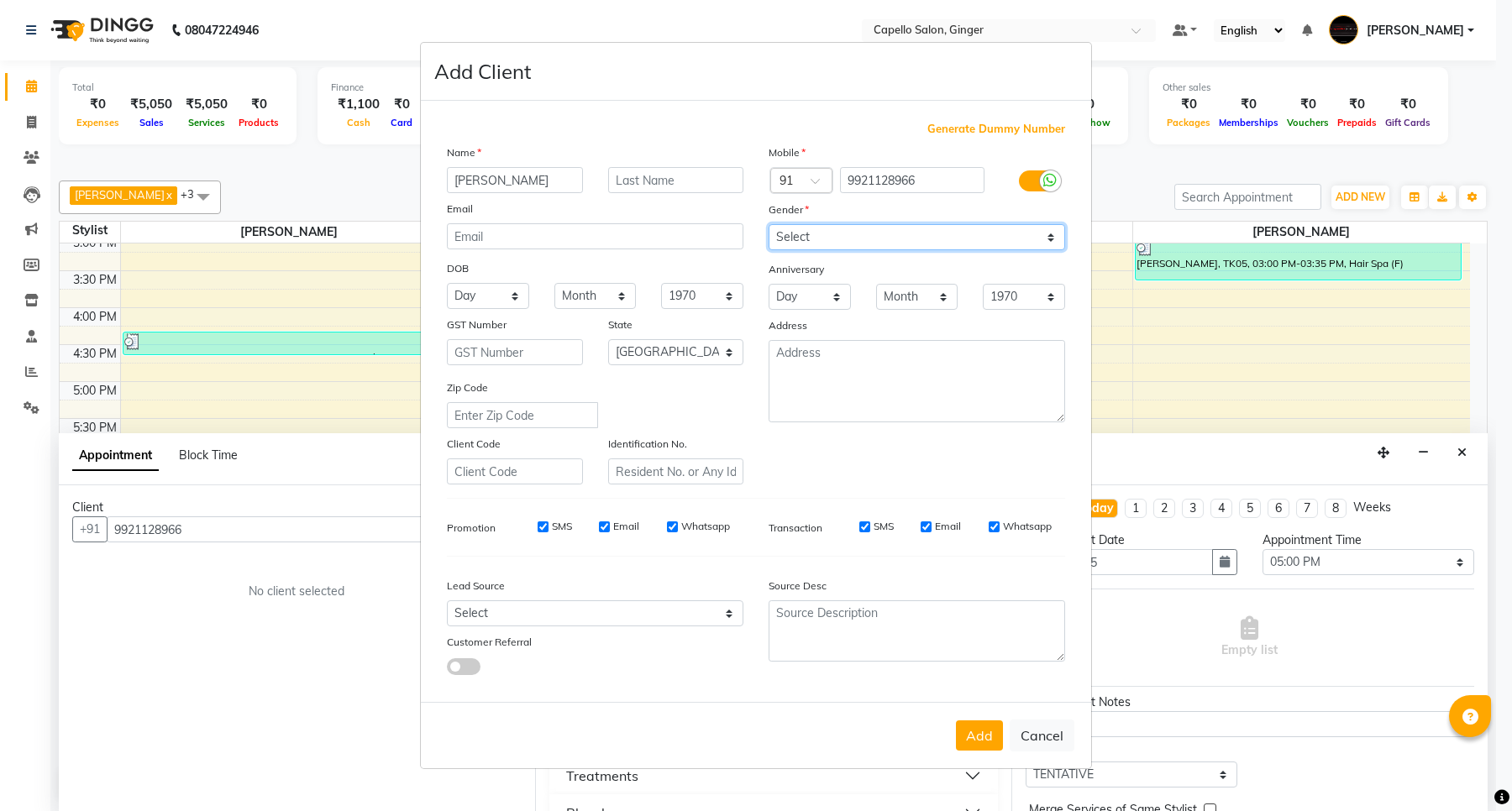
click at [796, 228] on select "Select [DEMOGRAPHIC_DATA] [DEMOGRAPHIC_DATA] Other Prefer Not To Say" at bounding box center [917, 237] width 297 height 26
click at [769, 226] on select "Select [DEMOGRAPHIC_DATA] [DEMOGRAPHIC_DATA] Other Prefer Not To Say" at bounding box center [917, 237] width 297 height 26
click at [969, 731] on button "Add" at bounding box center [979, 735] width 47 height 30
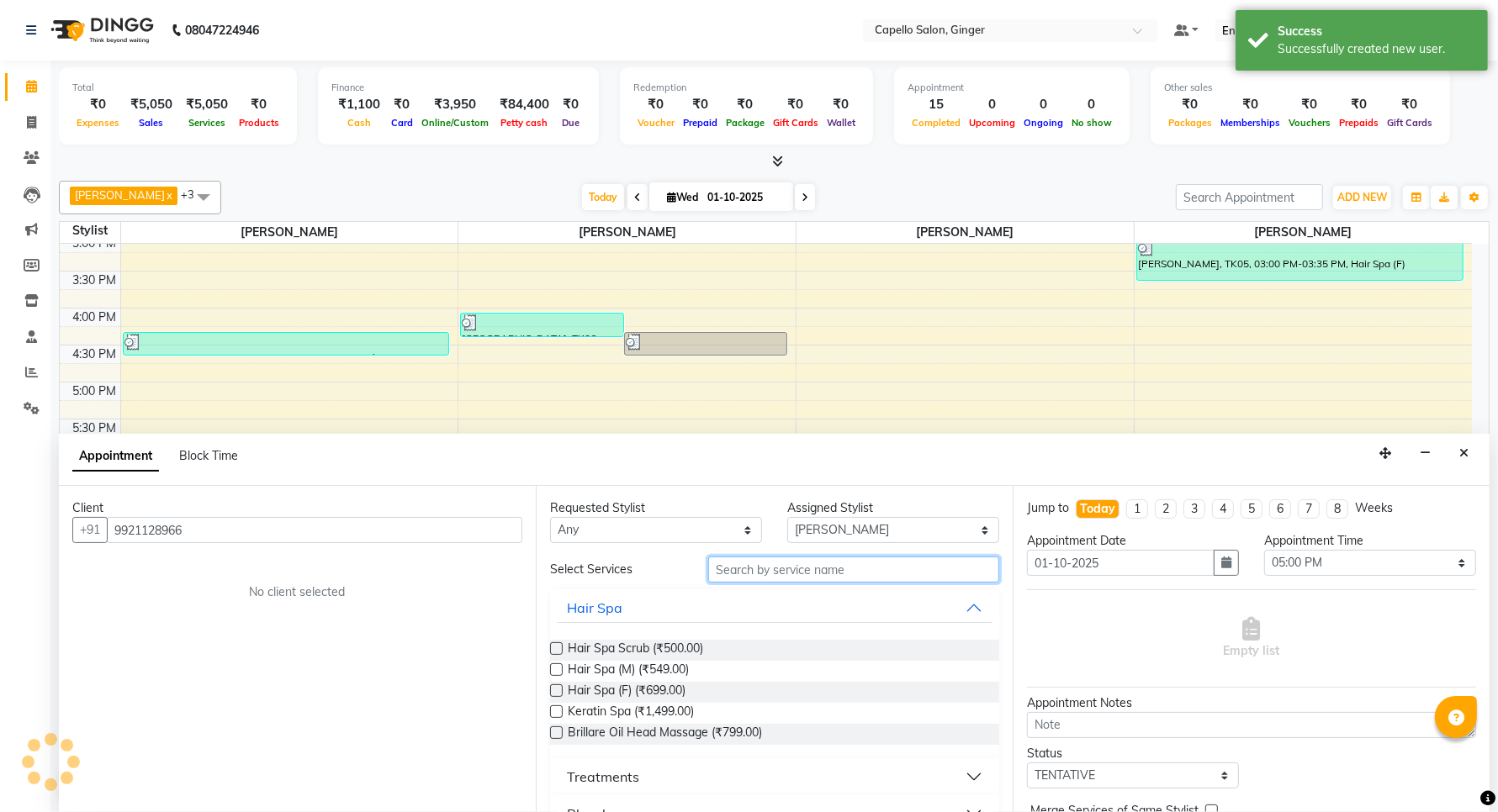
click at [824, 566] on input "text" at bounding box center [854, 570] width 291 height 26
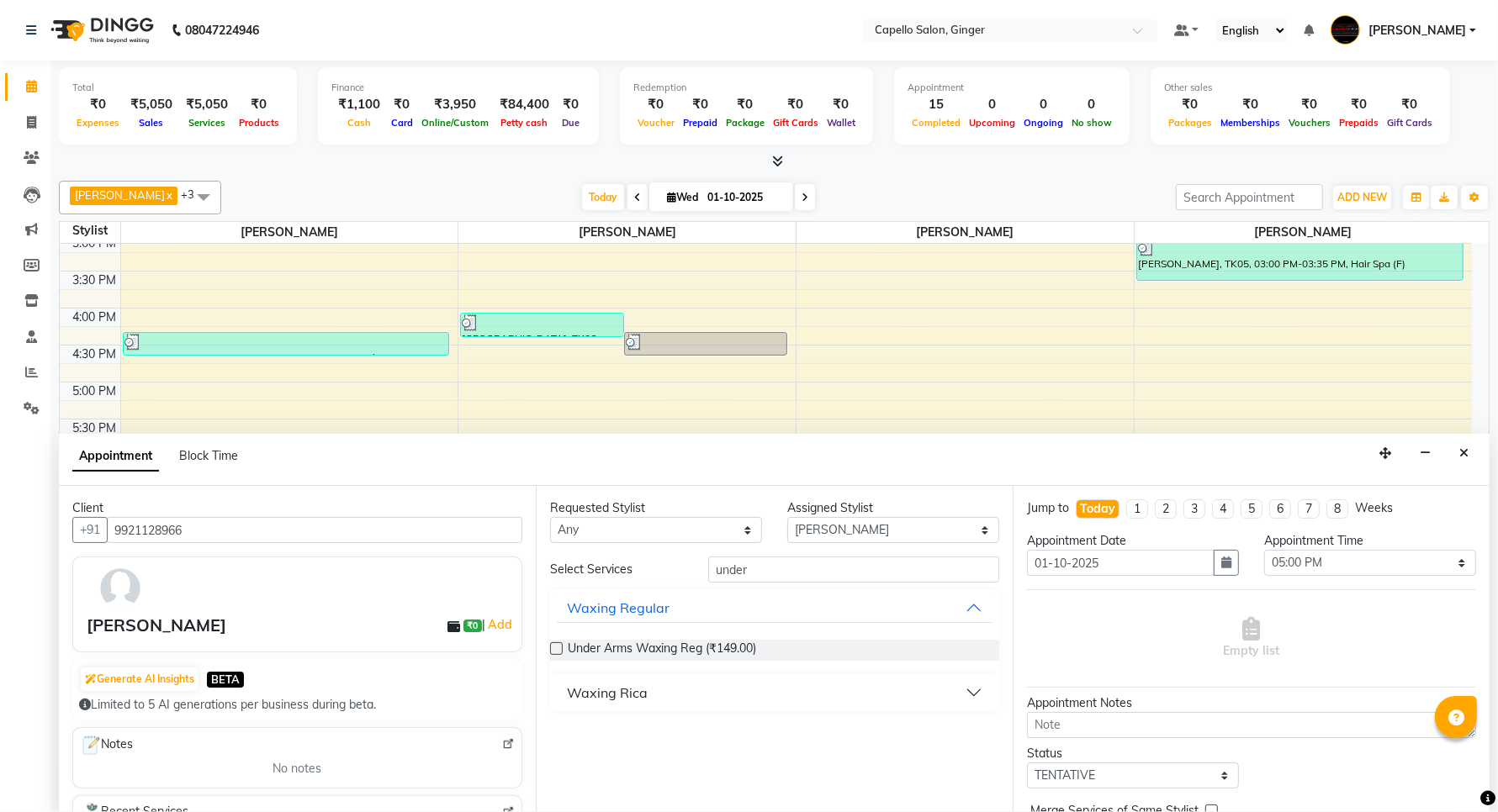
click at [557, 644] on label at bounding box center [556, 649] width 13 height 13
click at [557, 645] on input "checkbox" at bounding box center [555, 651] width 11 height 11
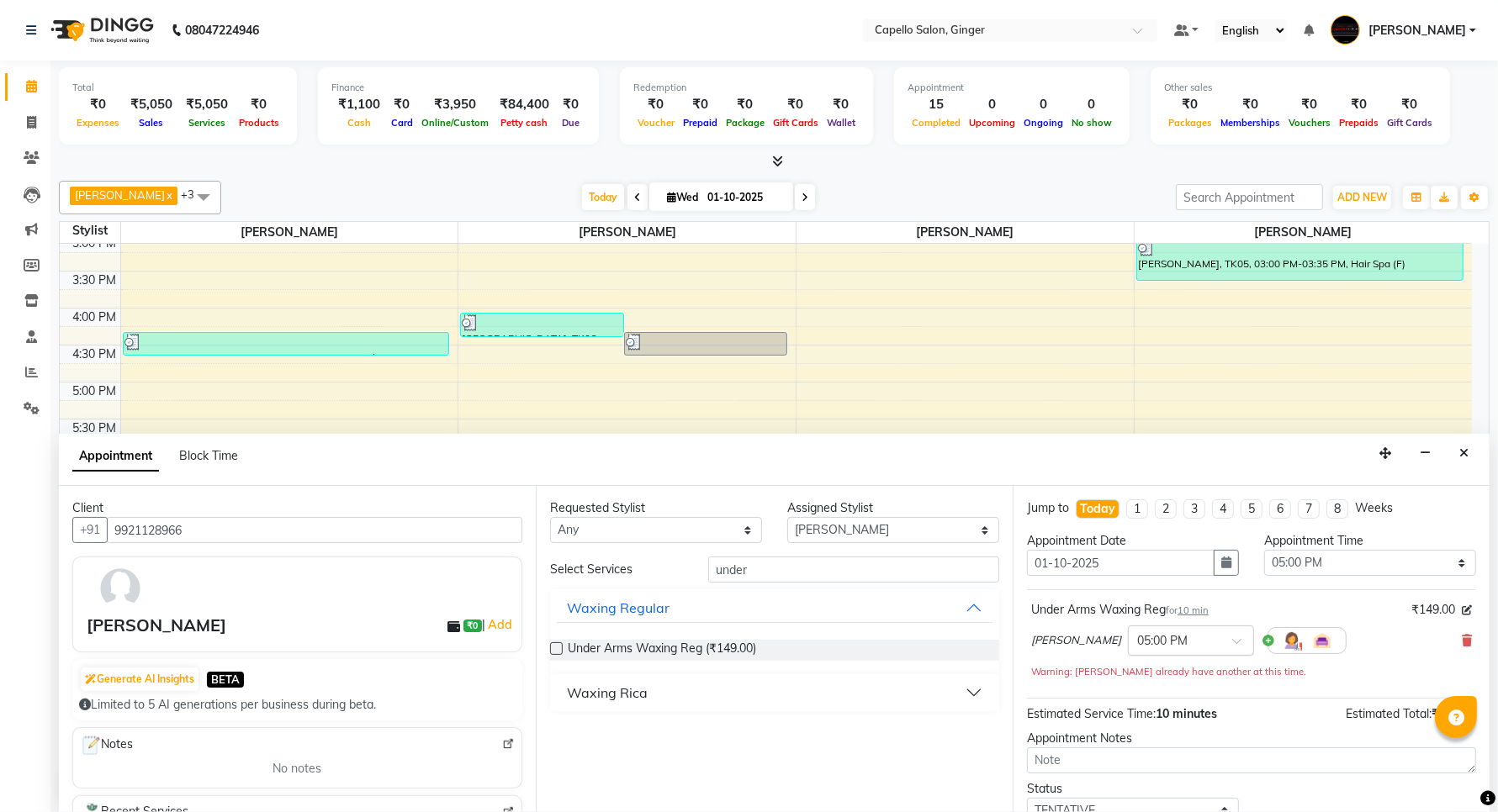
click at [1189, 643] on input "text" at bounding box center [1174, 639] width 74 height 17
click at [1168, 704] on div "05:15 PM" at bounding box center [1191, 702] width 125 height 31
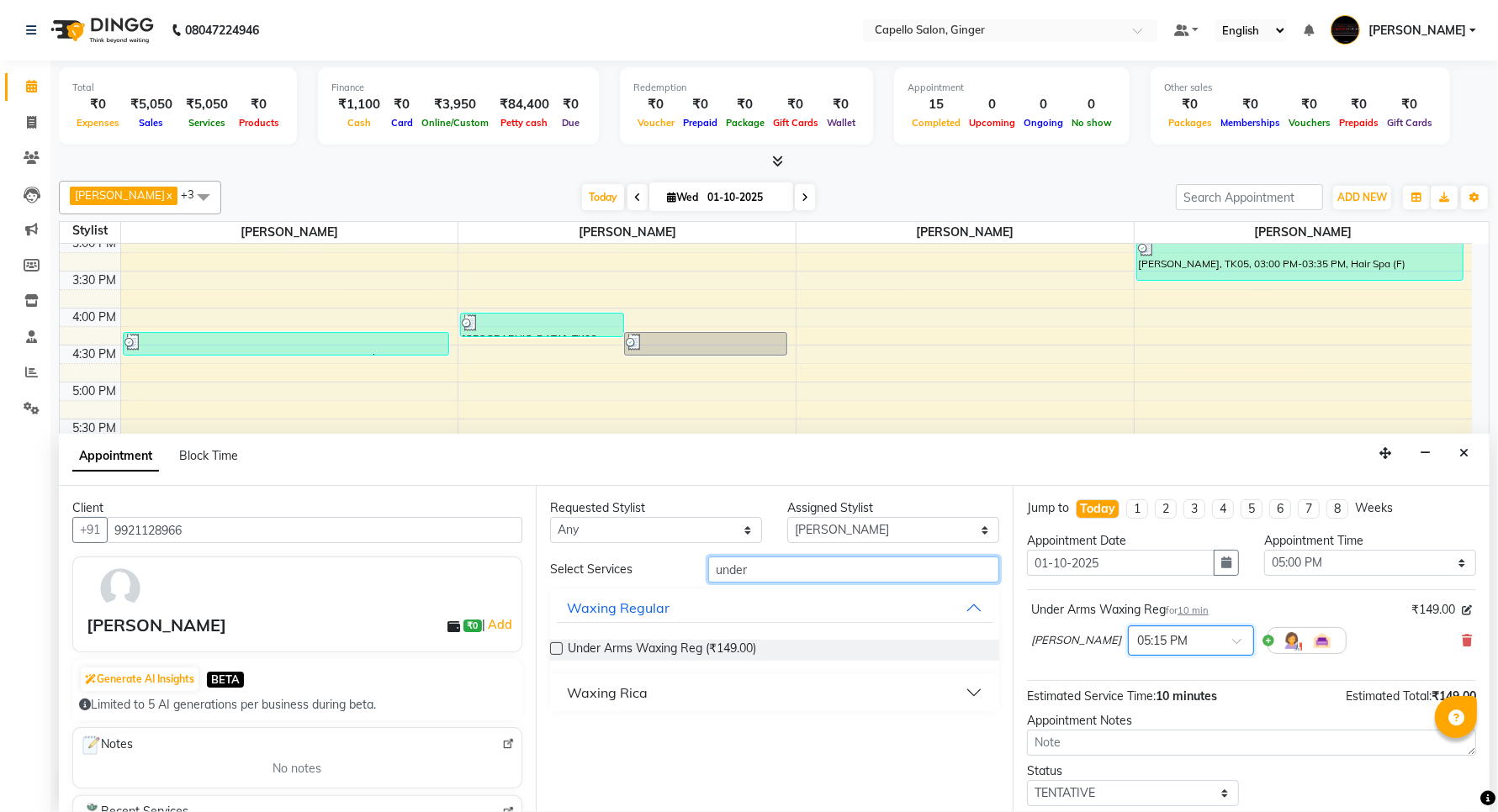
click at [799, 566] on input "under" at bounding box center [854, 570] width 291 height 26
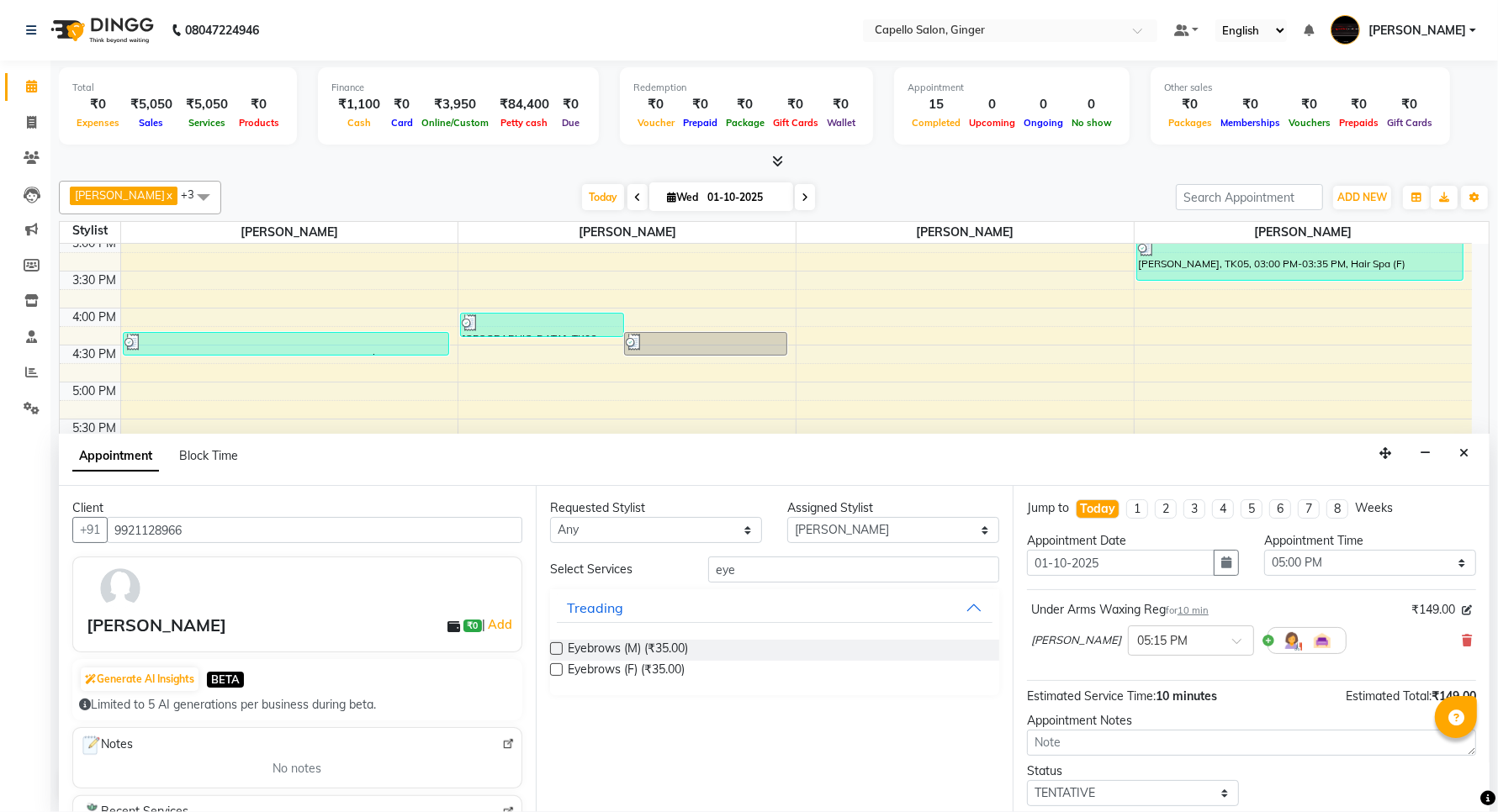
click at [556, 670] on label at bounding box center [556, 670] width 13 height 13
click at [556, 670] on input "checkbox" at bounding box center [555, 672] width 11 height 11
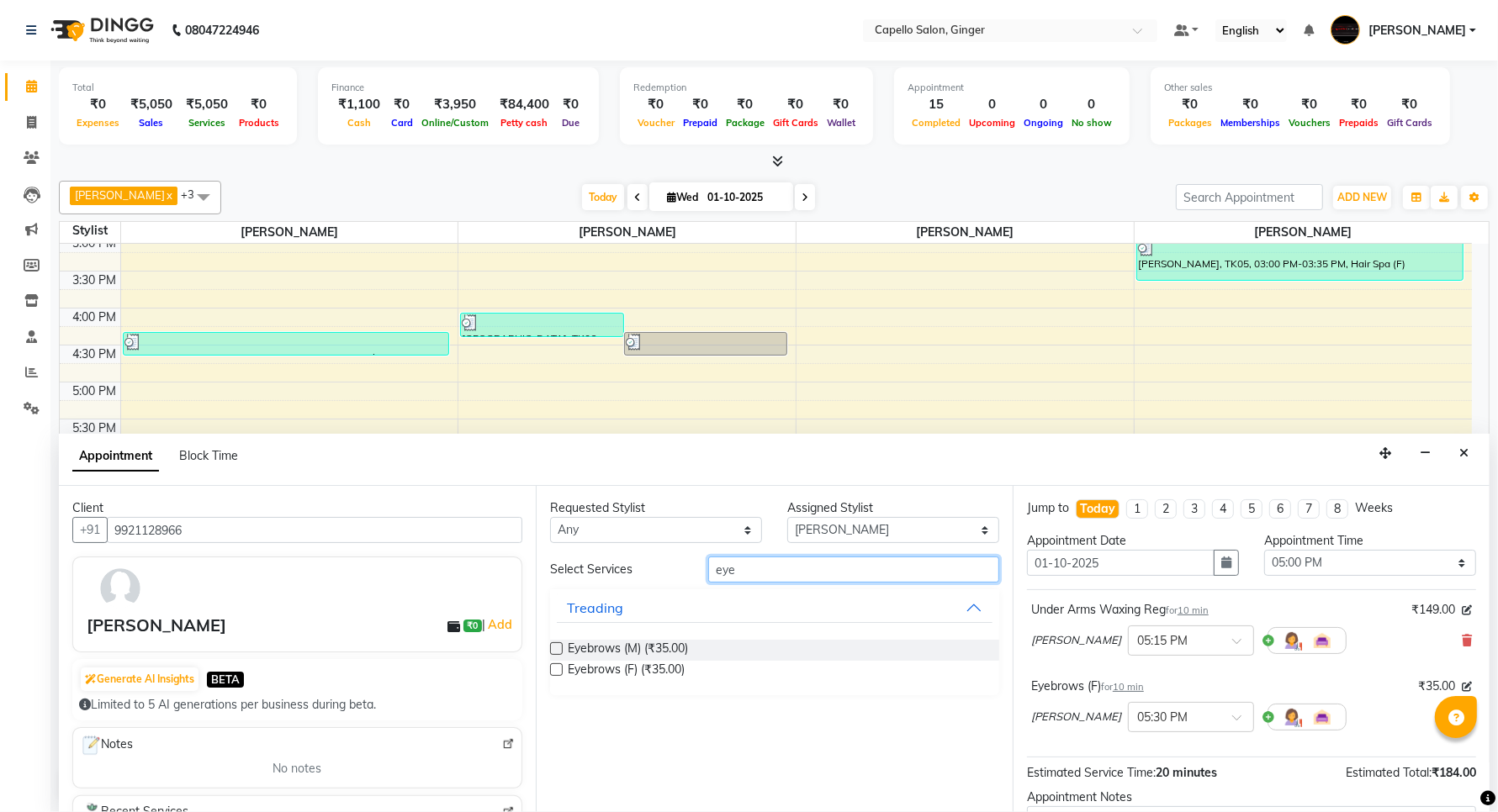
click at [864, 573] on input "eye" at bounding box center [854, 570] width 291 height 26
click at [559, 646] on label at bounding box center [556, 649] width 13 height 13
click at [559, 646] on input "checkbox" at bounding box center [555, 651] width 11 height 11
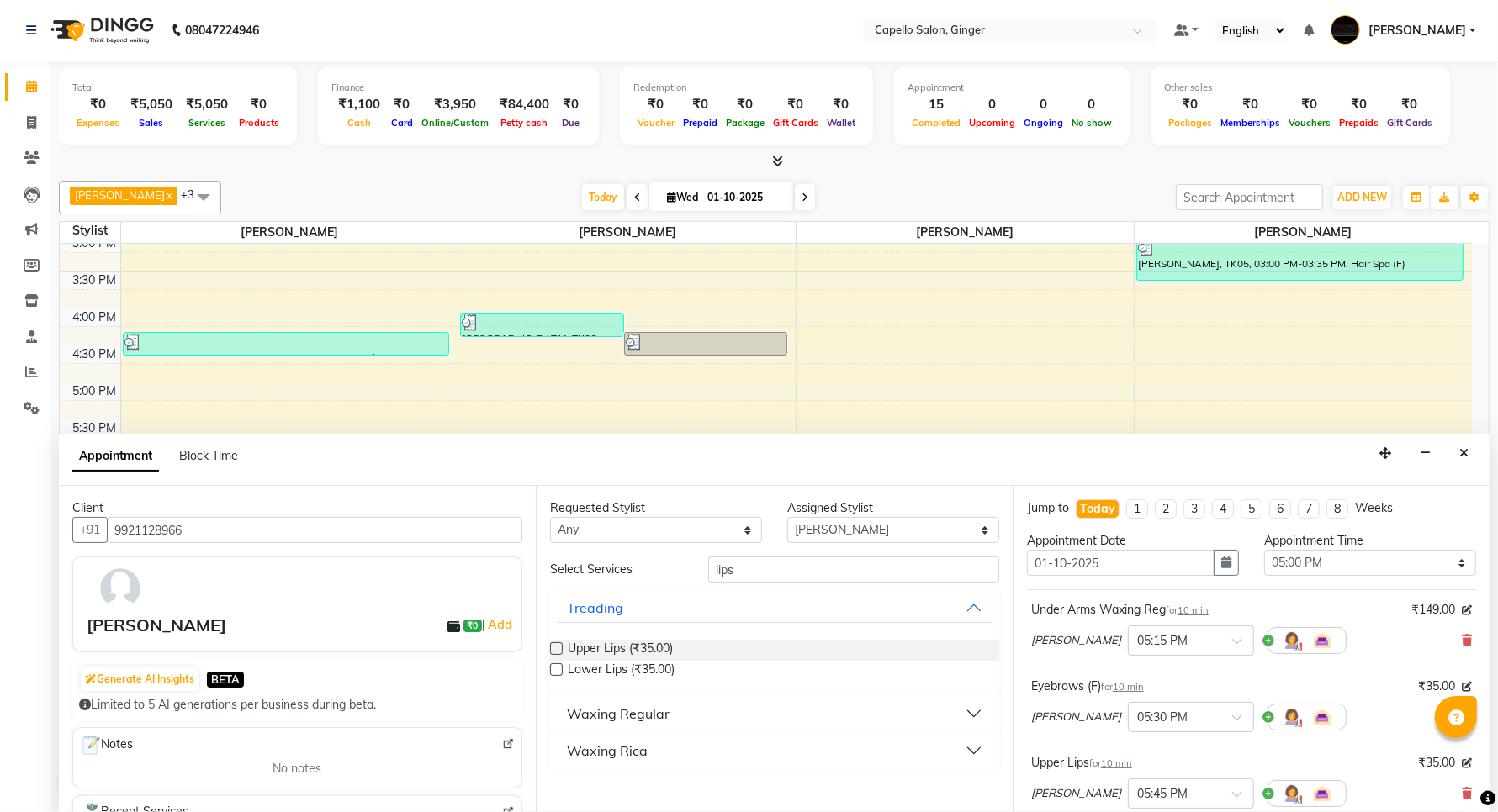
scroll to position [226, 0]
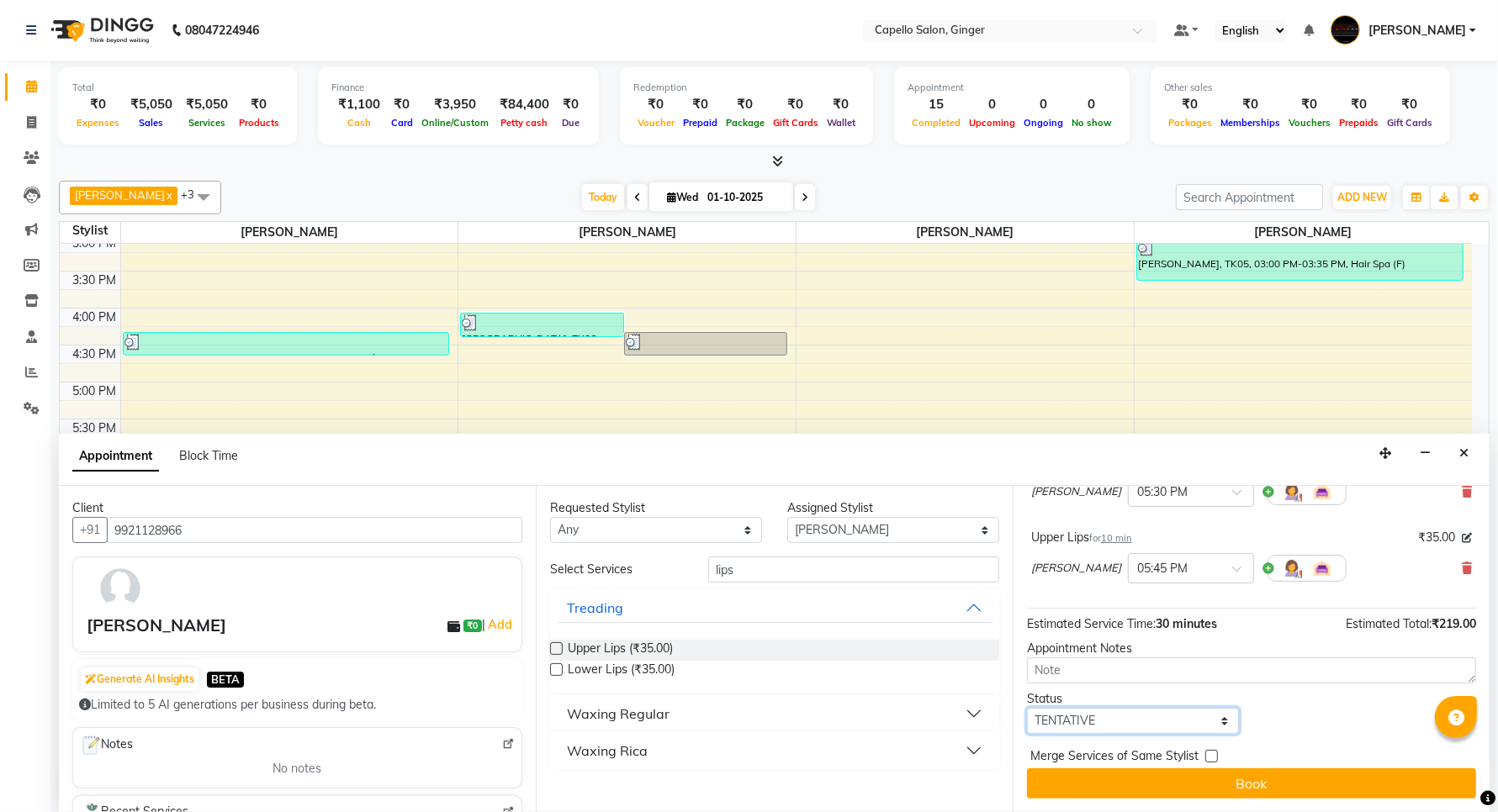
click at [1090, 716] on select "Select TENTATIVE CONFIRM CHECK-IN UPCOMING" at bounding box center [1133, 721] width 212 height 26
click at [1027, 708] on select "Select TENTATIVE CONFIRM CHECK-IN UPCOMING" at bounding box center [1133, 721] width 212 height 26
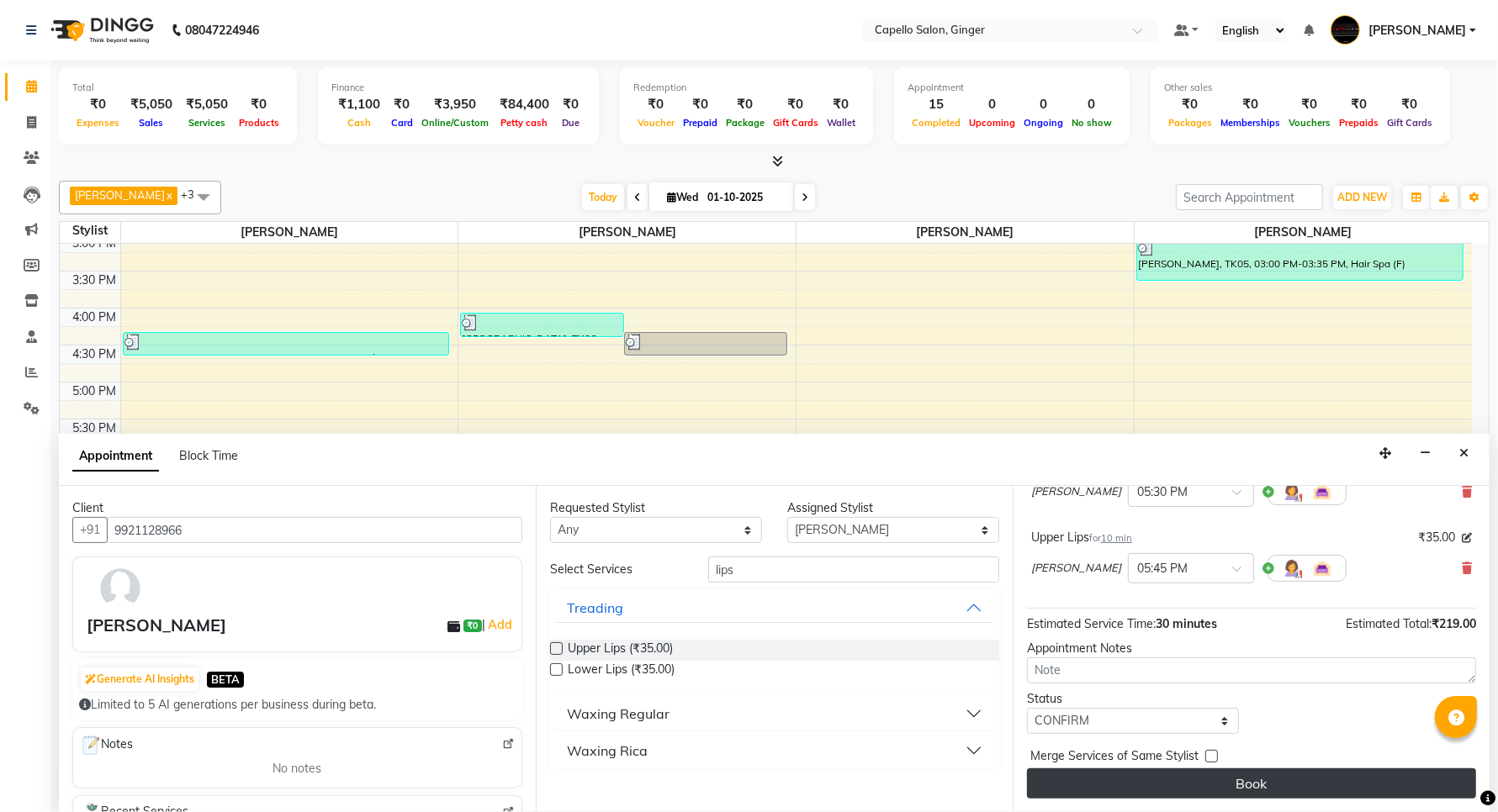
click at [1088, 782] on button "Book" at bounding box center [1251, 784] width 449 height 30
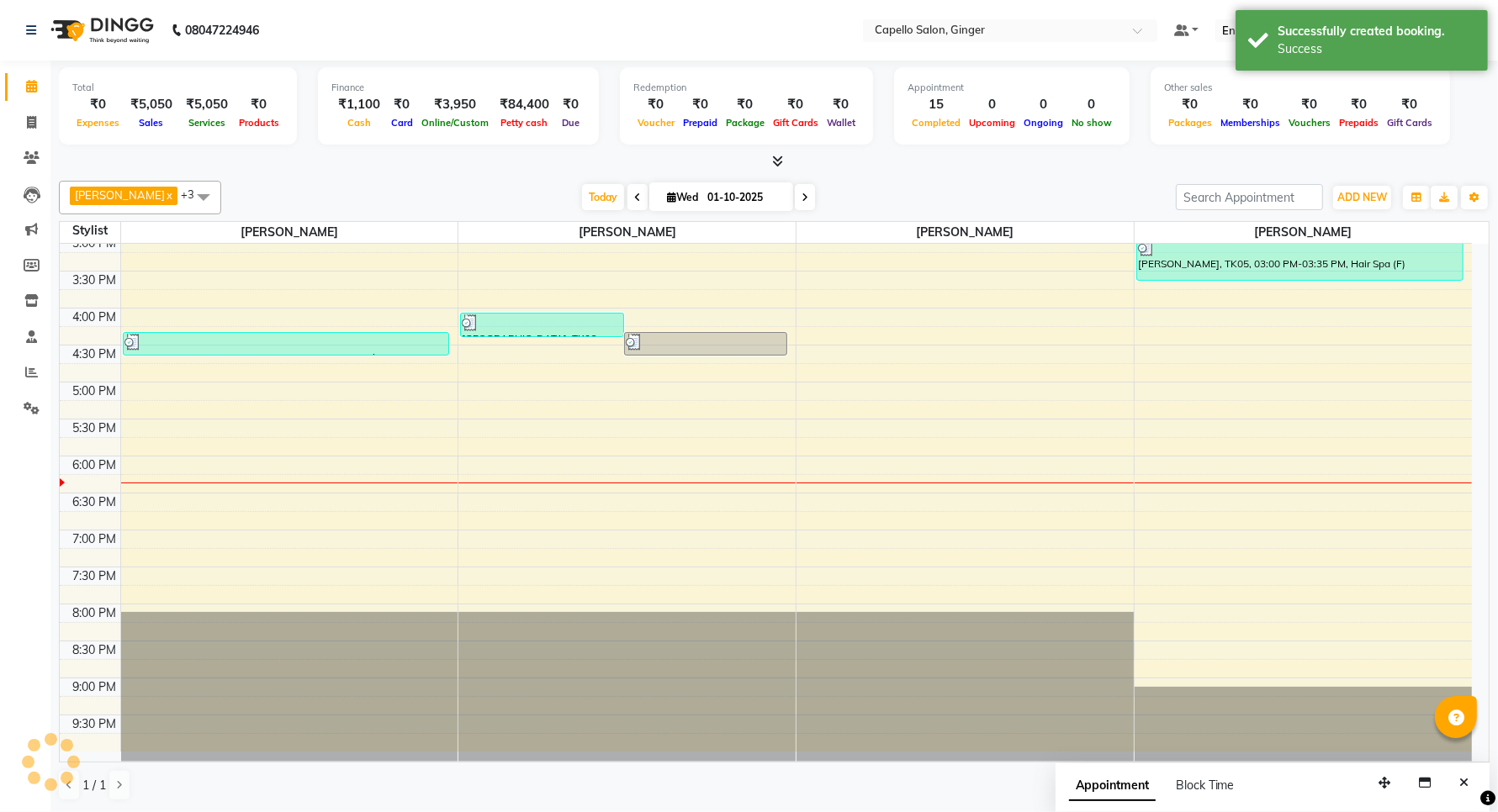
scroll to position [0, 0]
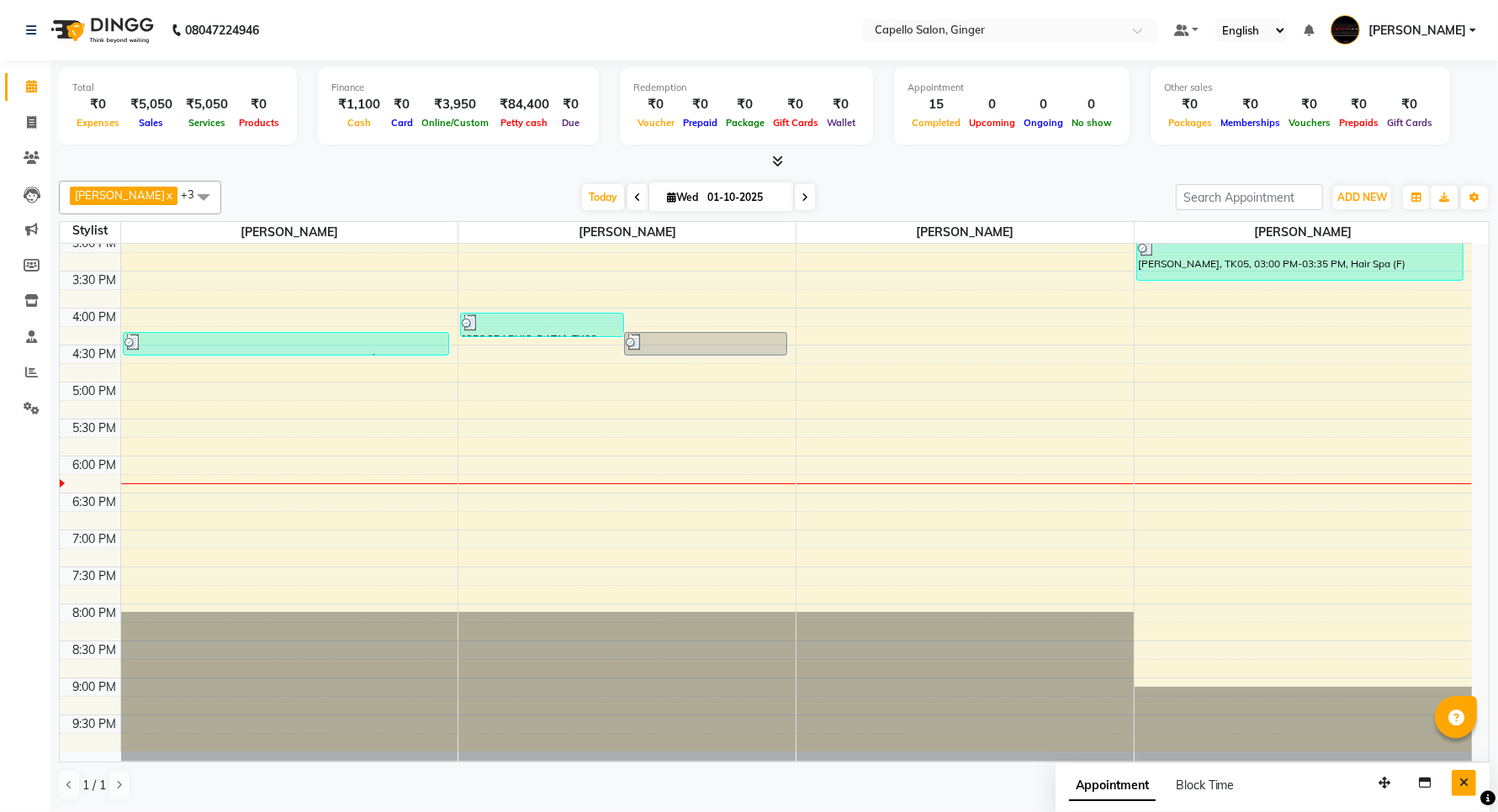
click at [1468, 782] on icon "Close" at bounding box center [1464, 783] width 9 height 12
click at [186, 195] on span at bounding box center [203, 196] width 34 height 32
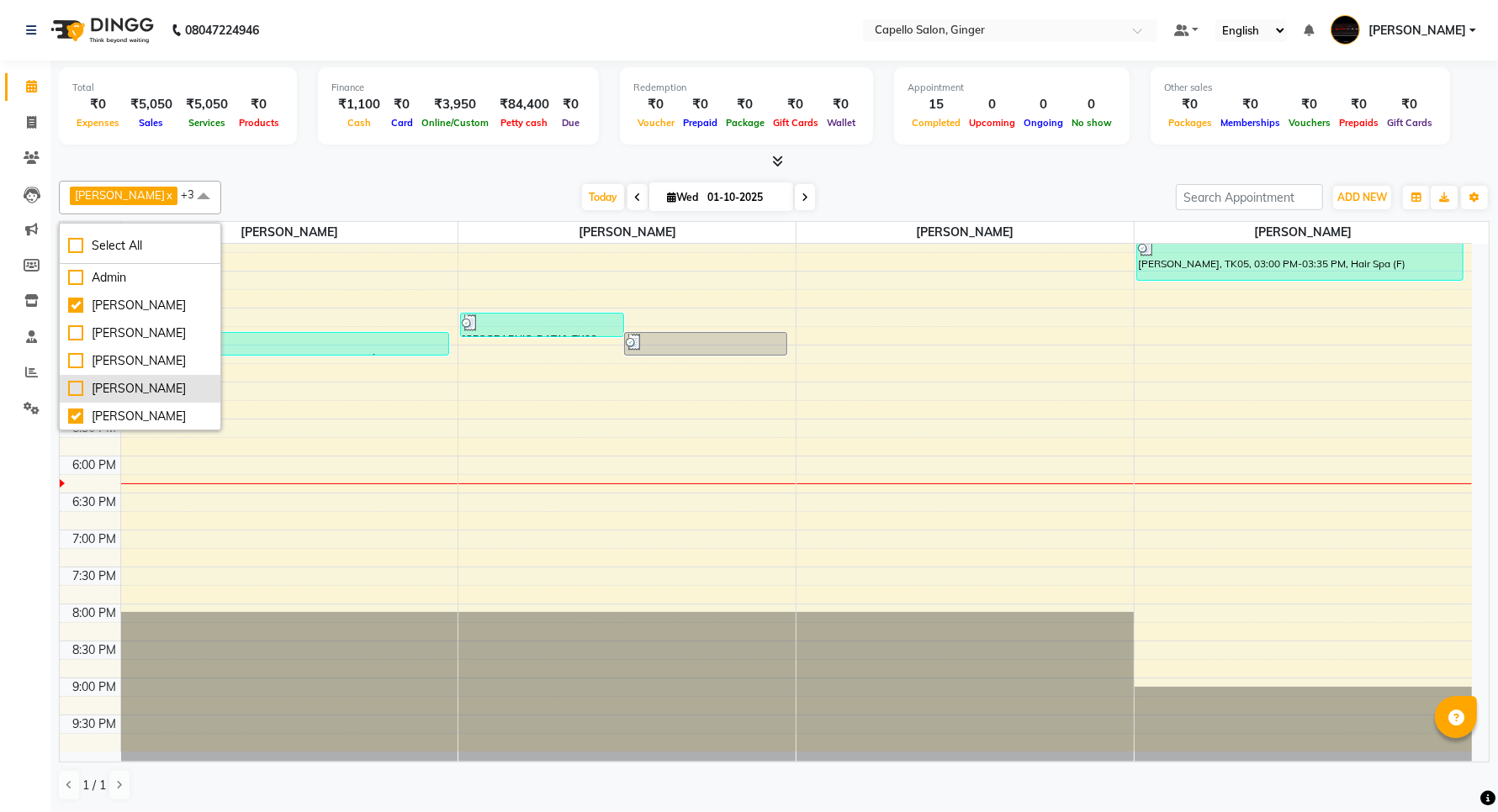
click at [73, 397] on div "[PERSON_NAME]" at bounding box center [140, 388] width 144 height 17
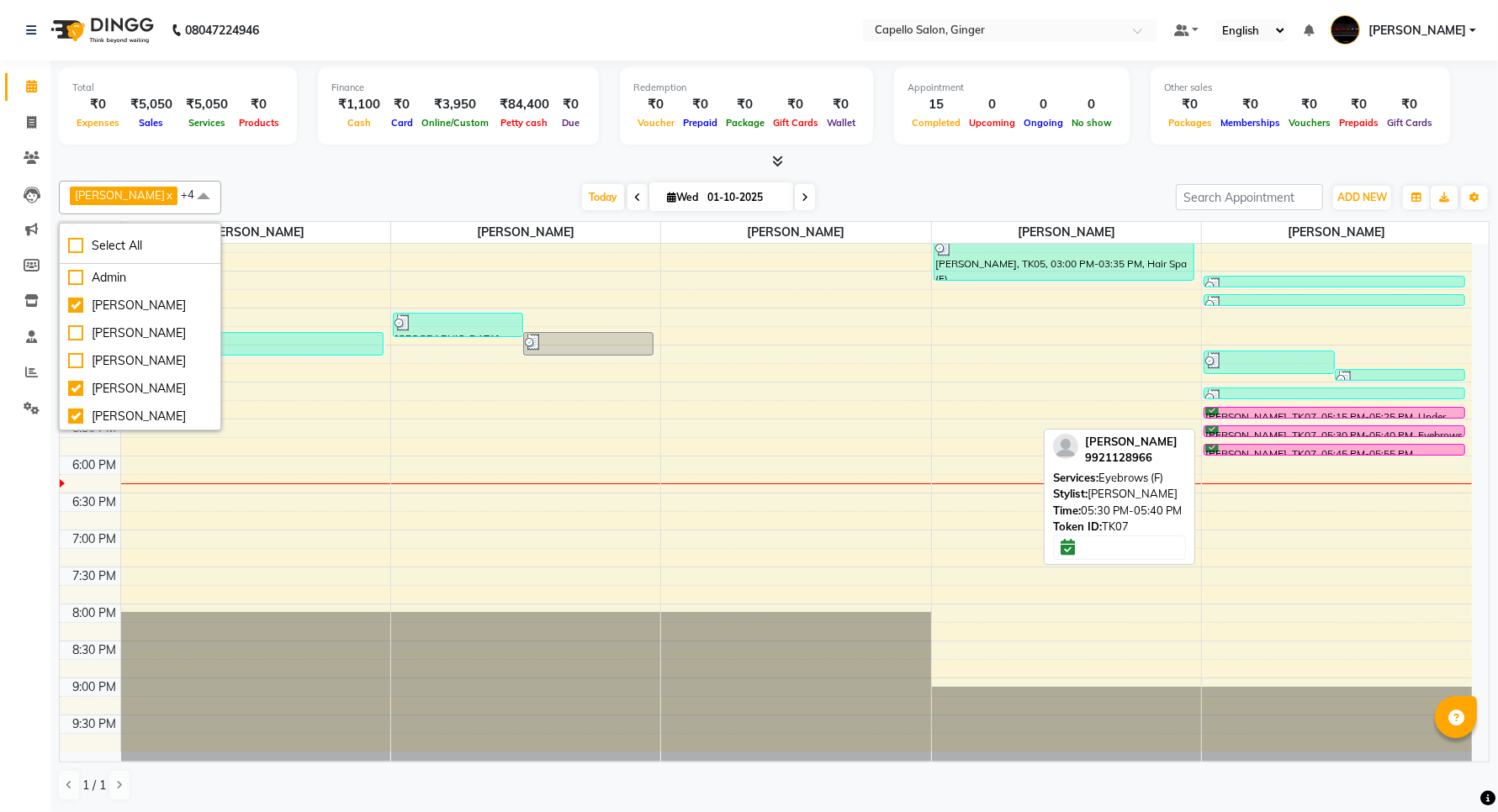
click at [1274, 428] on div "[PERSON_NAME], TK07, 05:30 PM-05:40 PM, Eyebrows (F)" at bounding box center [1334, 431] width 260 height 10
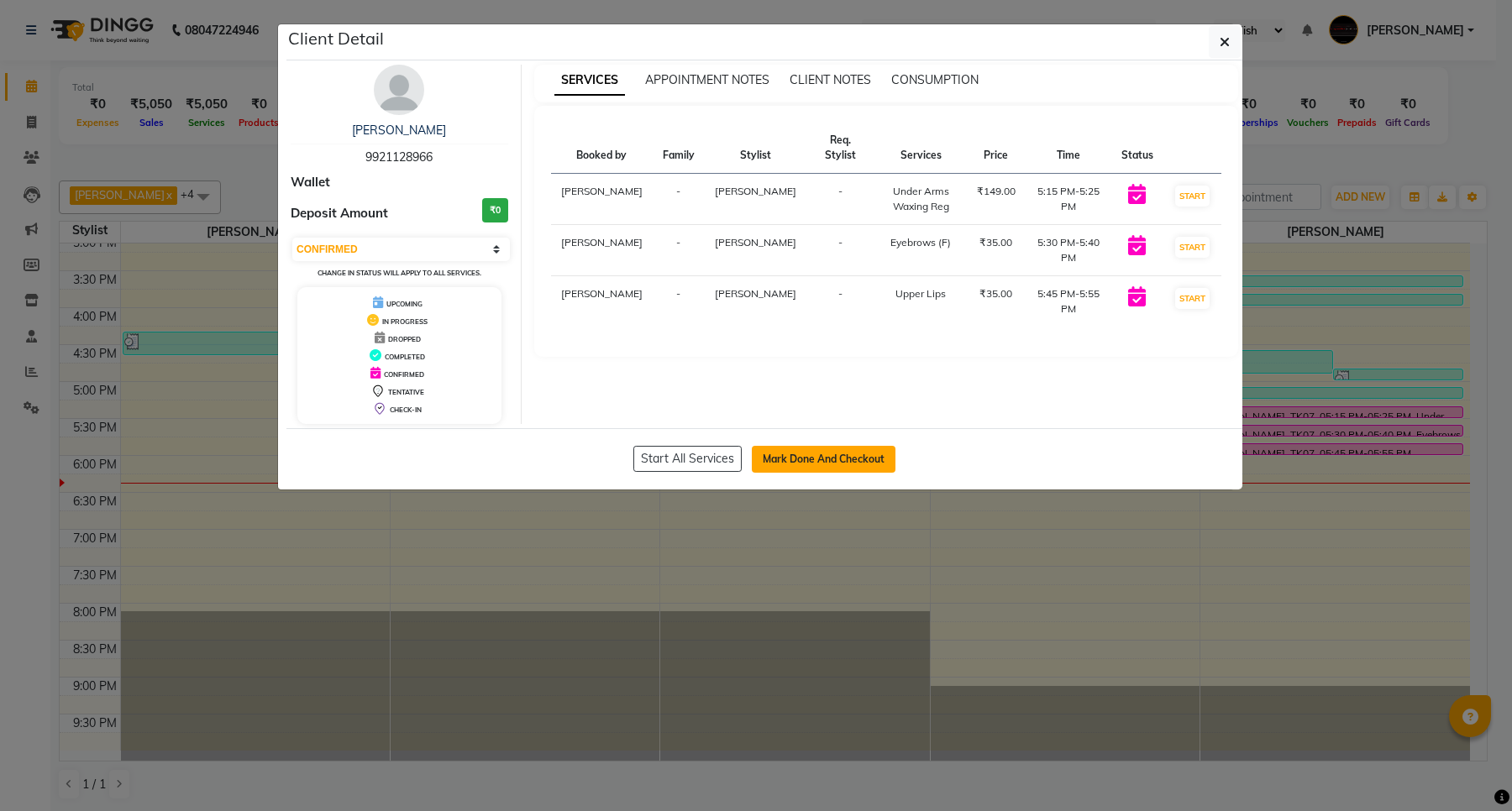
click at [826, 455] on button "Mark Done And Checkout" at bounding box center [823, 459] width 144 height 27
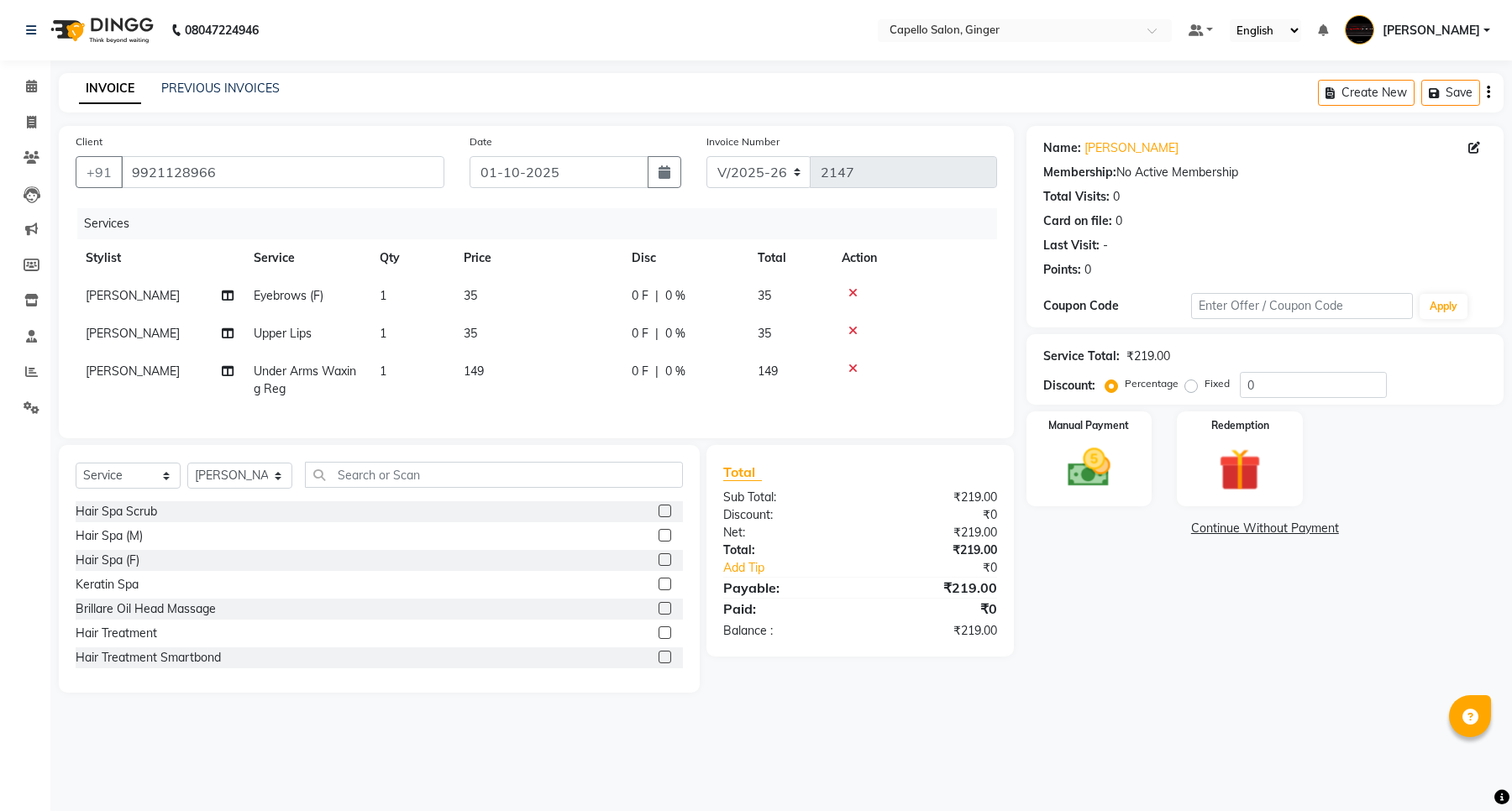
click at [468, 292] on span "35" at bounding box center [470, 295] width 14 height 15
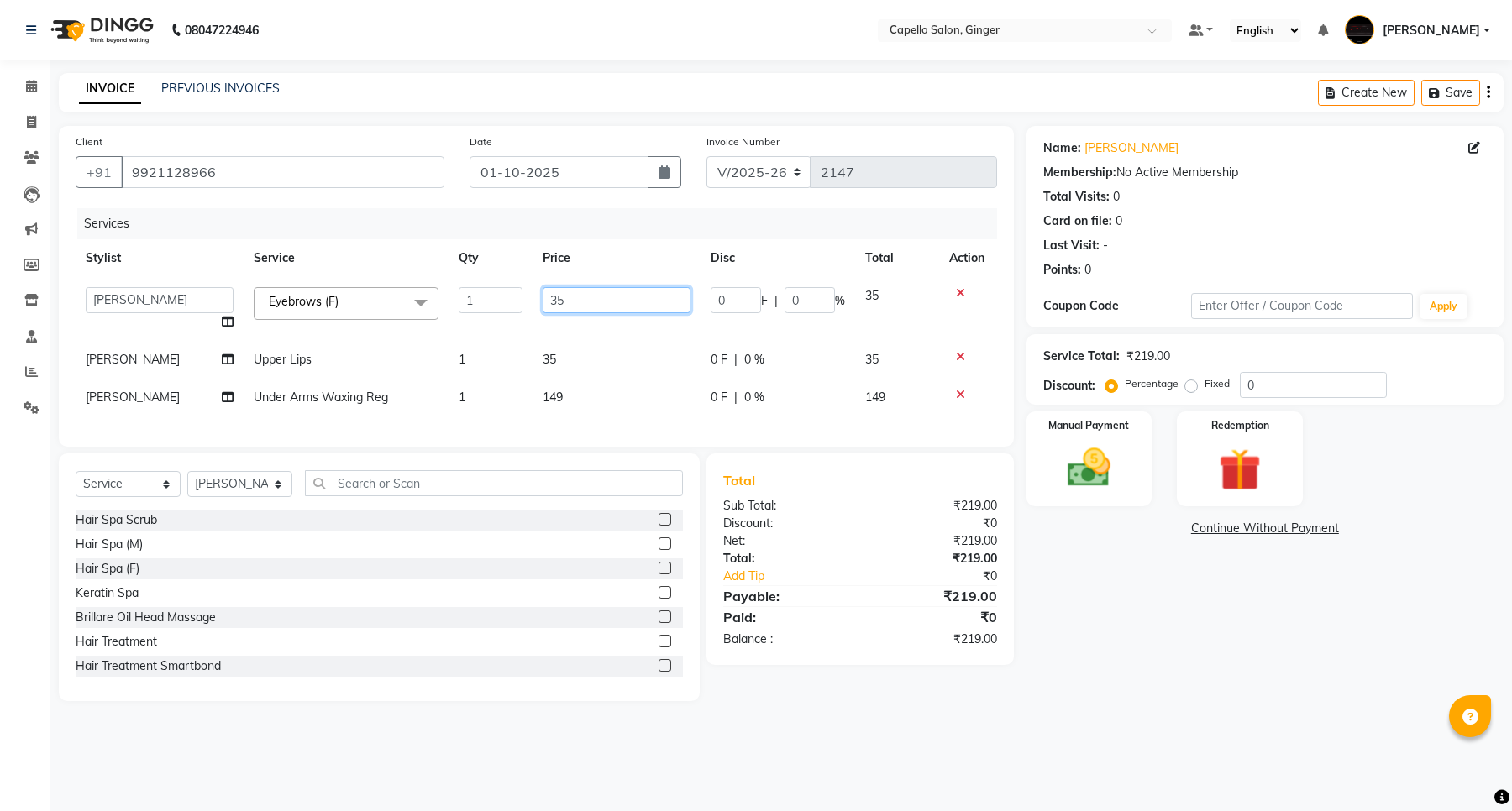
click at [582, 305] on input "35" at bounding box center [616, 300] width 148 height 26
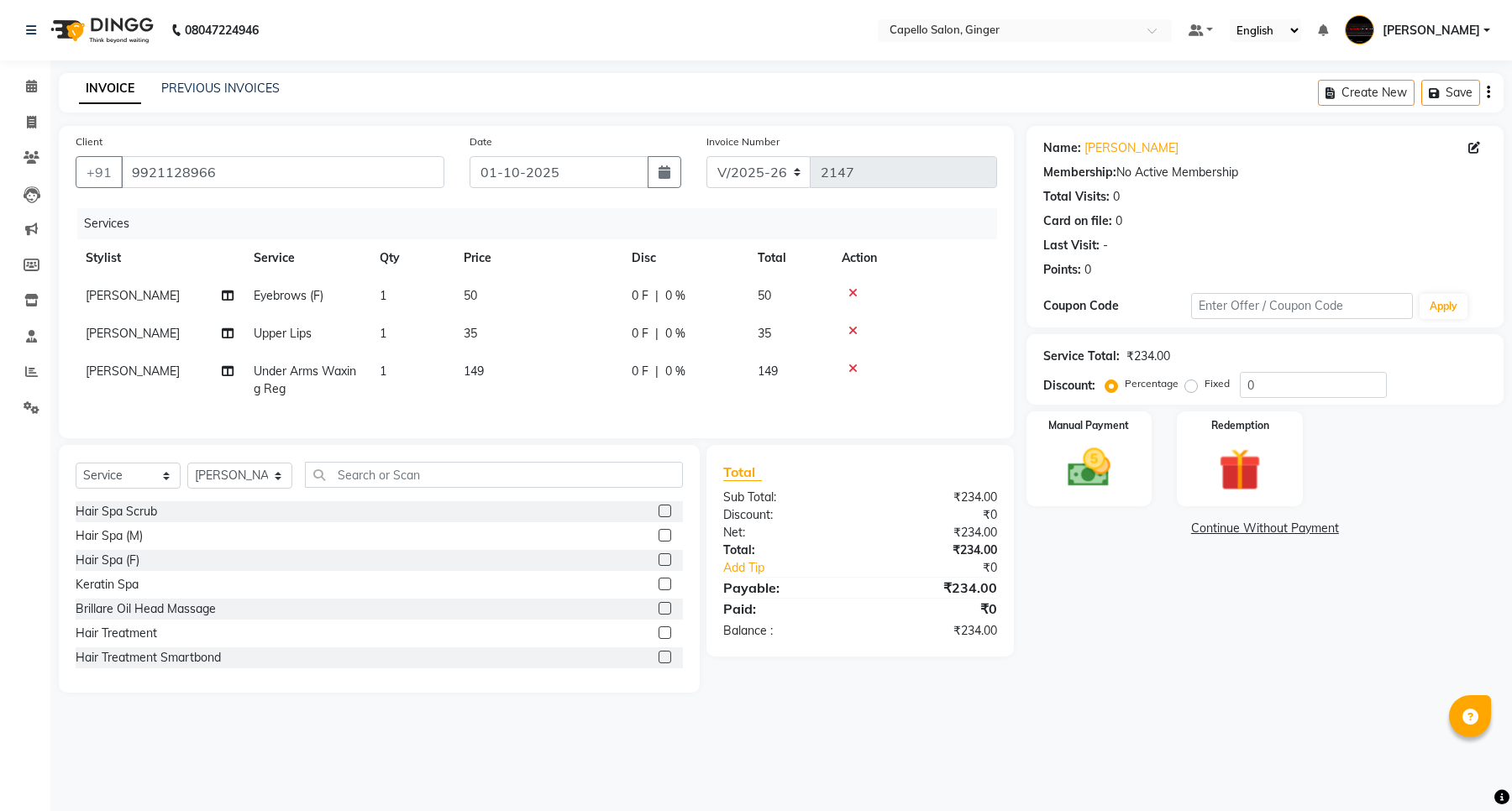
click at [553, 362] on tbody "[PERSON_NAME] Eyebrows (F) 1 50 0 F | 0 % 50 Priyanka [PERSON_NAME] Upper Lips …" at bounding box center [535, 342] width 921 height 131
click at [468, 334] on span "35" at bounding box center [470, 334] width 14 height 15
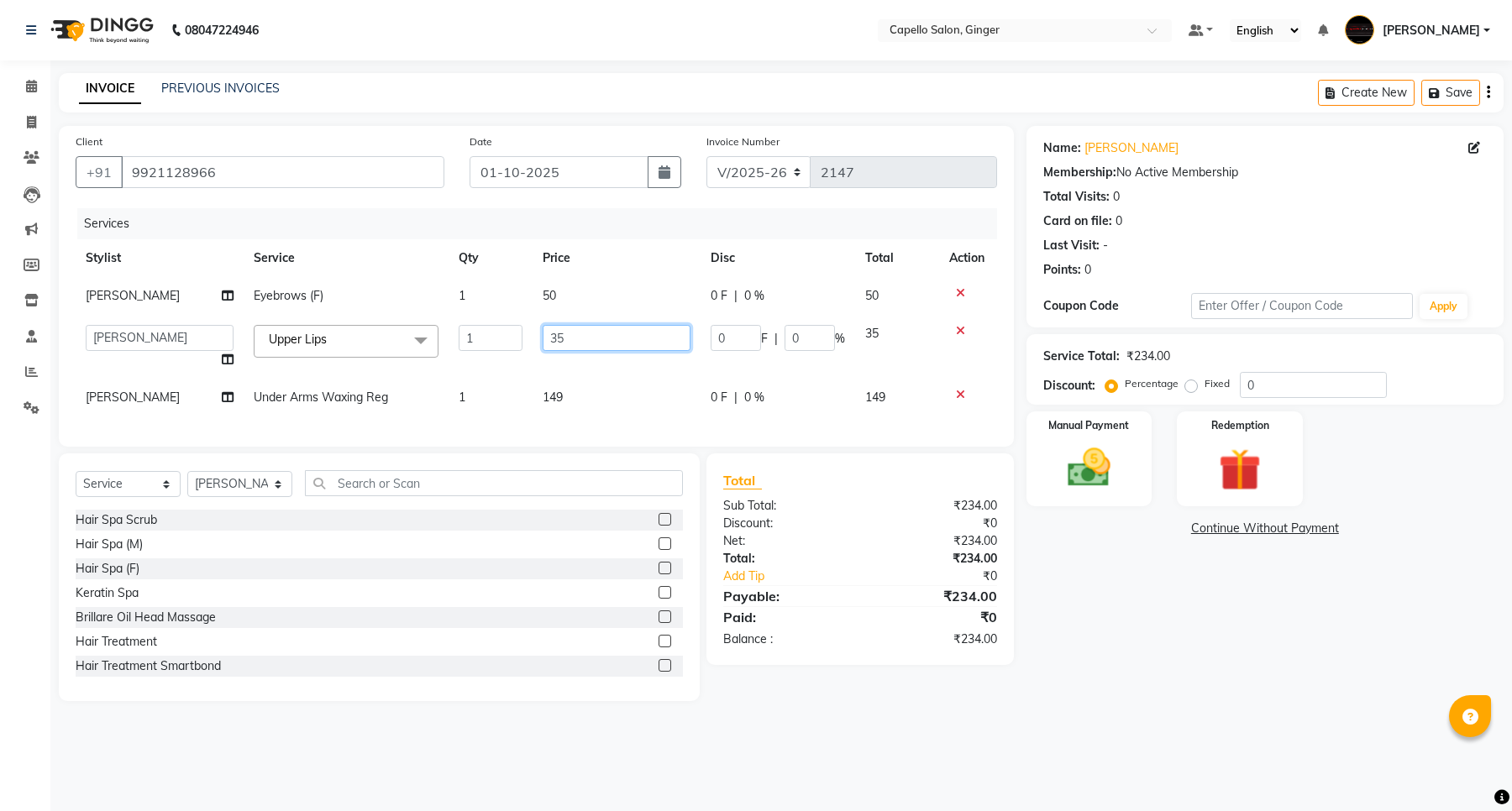
click at [589, 342] on input "35" at bounding box center [616, 338] width 148 height 26
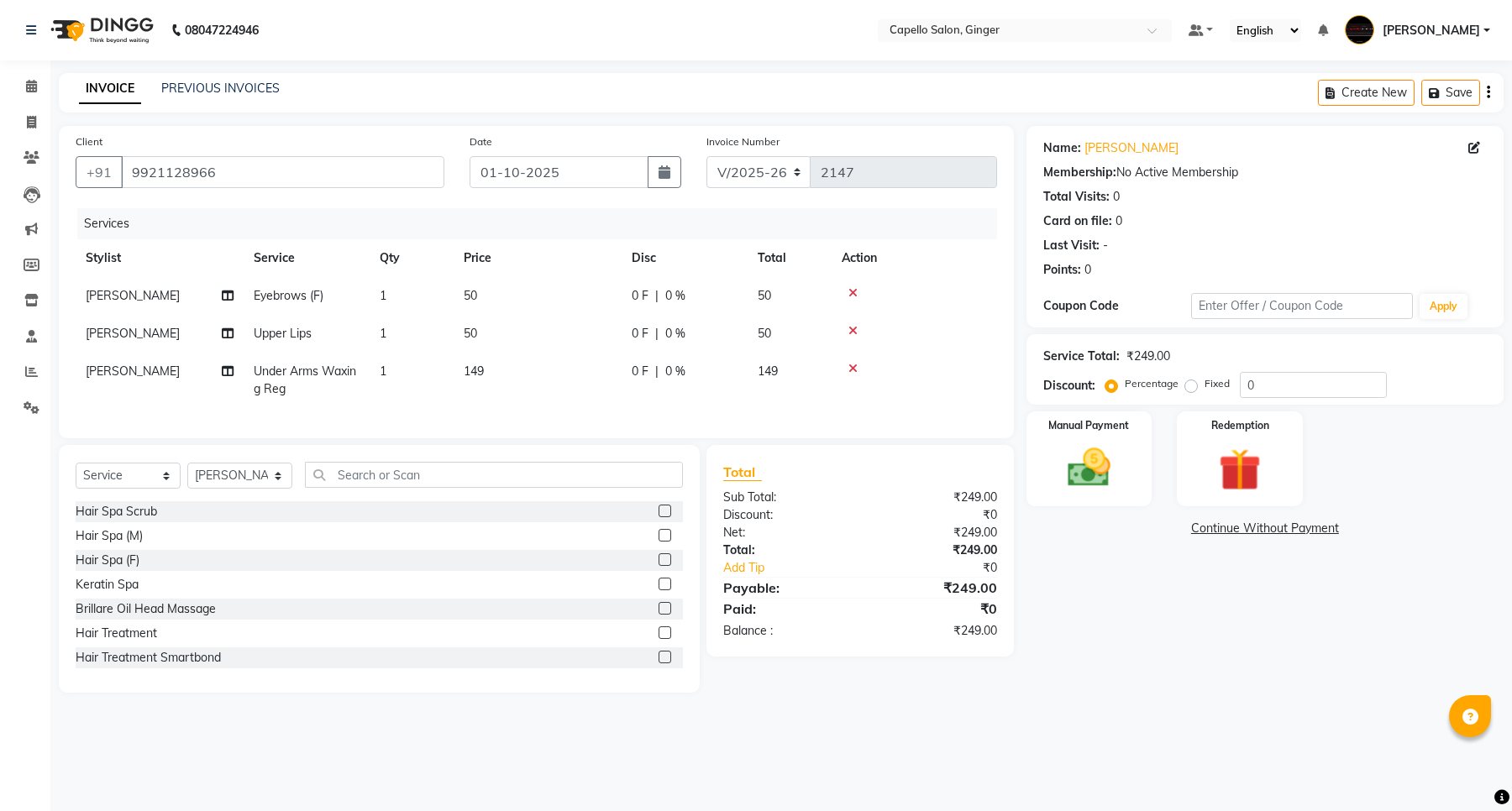
click at [552, 397] on td "149" at bounding box center [537, 380] width 168 height 55
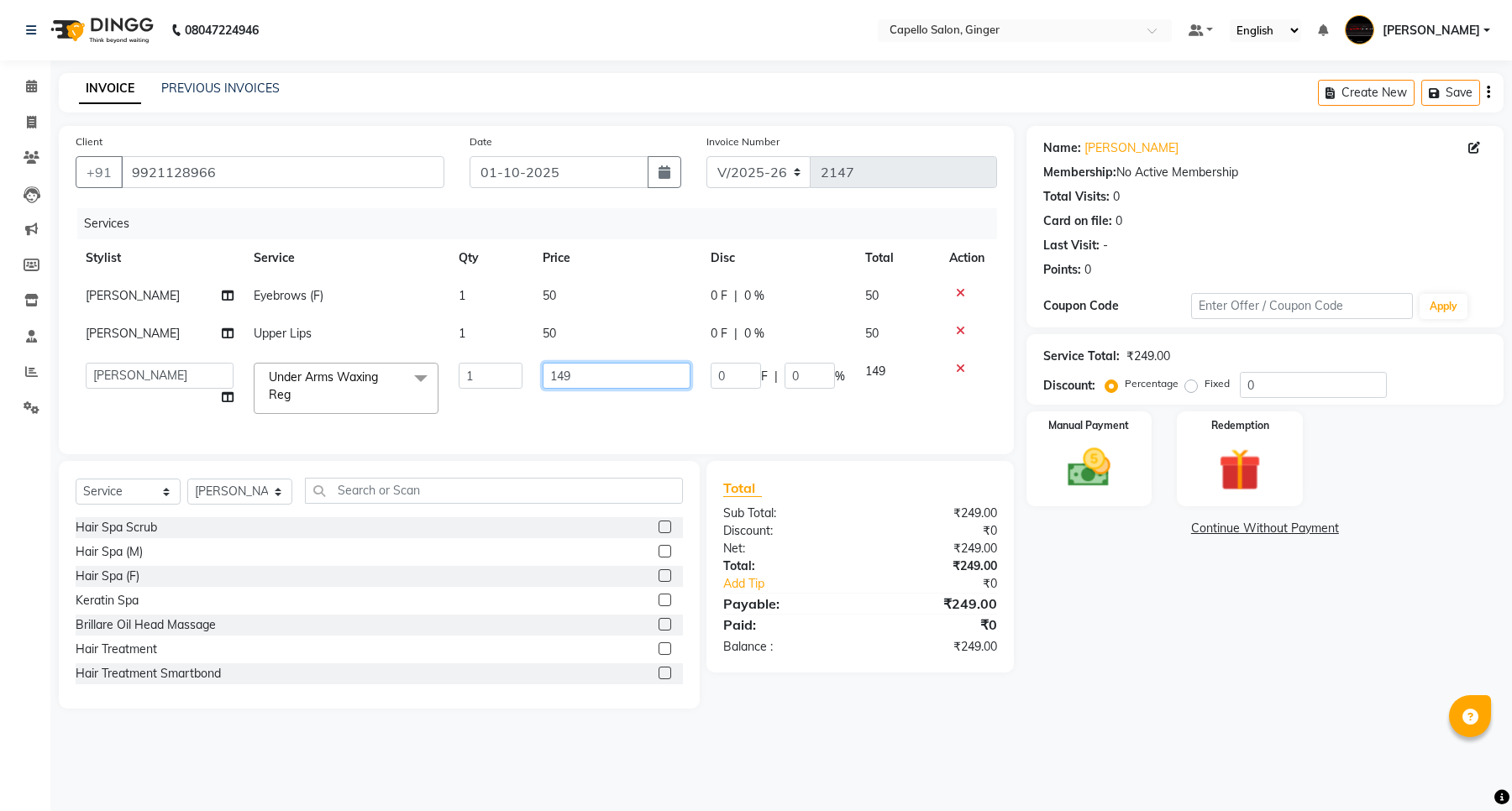
click at [589, 382] on input "149" at bounding box center [616, 376] width 148 height 26
click at [582, 400] on td "200" at bounding box center [616, 389] width 168 height 71
click at [311, 387] on span "Under Arms Waxing Reg x" at bounding box center [338, 386] width 148 height 36
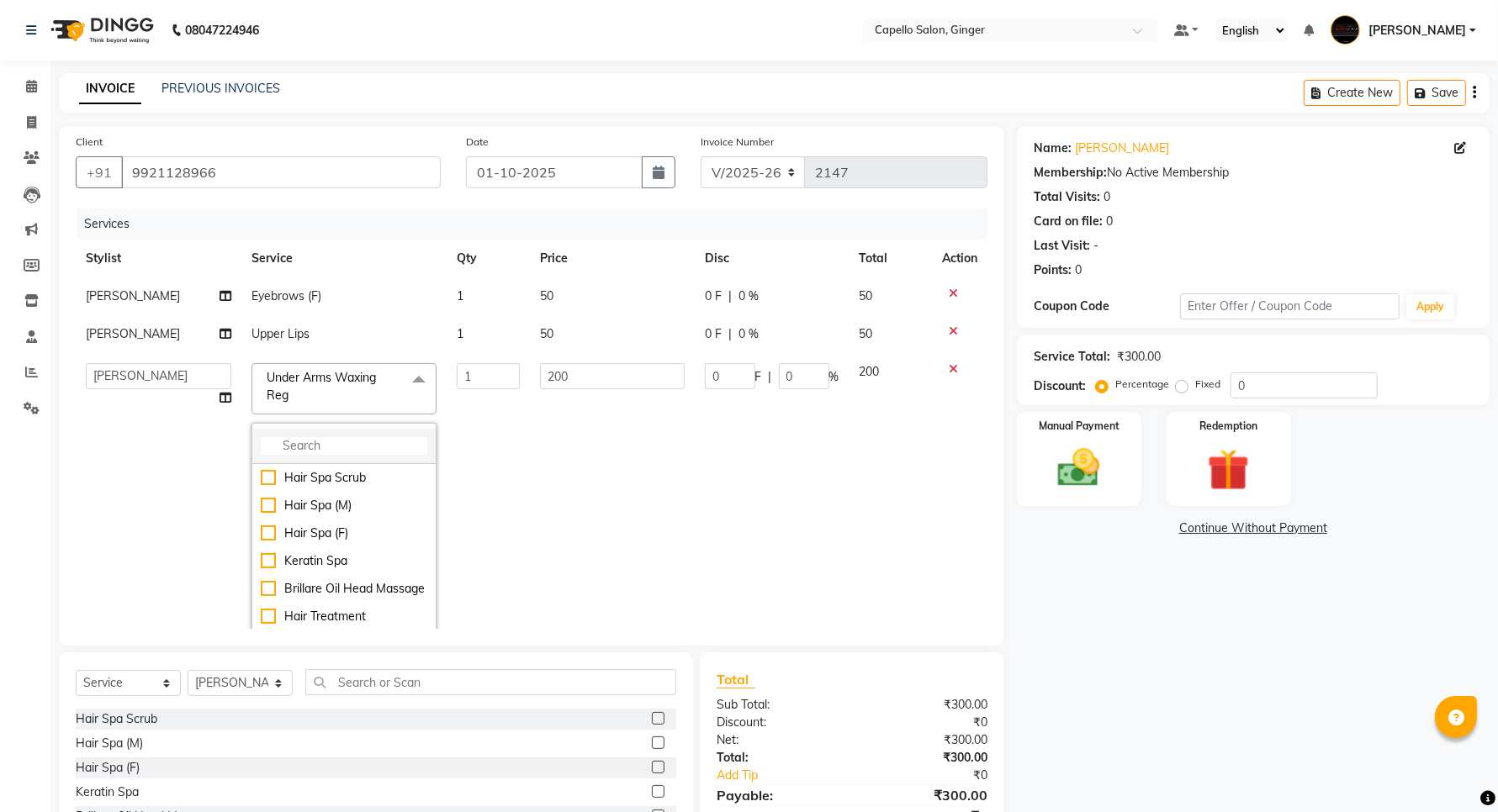
click at [313, 448] on input "multiselect-search" at bounding box center [343, 446] width 166 height 17
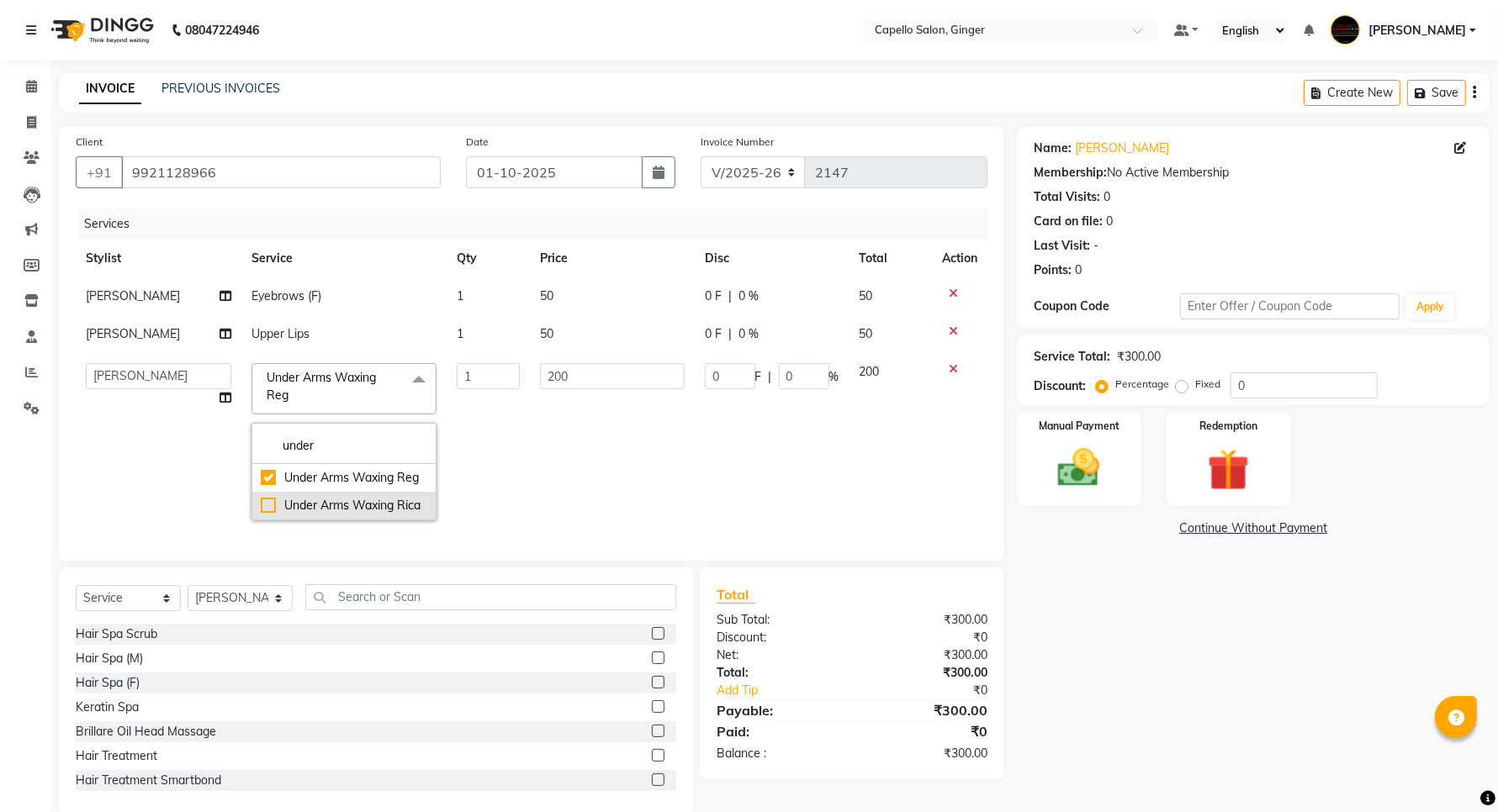
click at [267, 503] on div "Under Arms Waxing Rica" at bounding box center [343, 506] width 166 height 17
click at [599, 377] on input "249" at bounding box center [611, 376] width 144 height 26
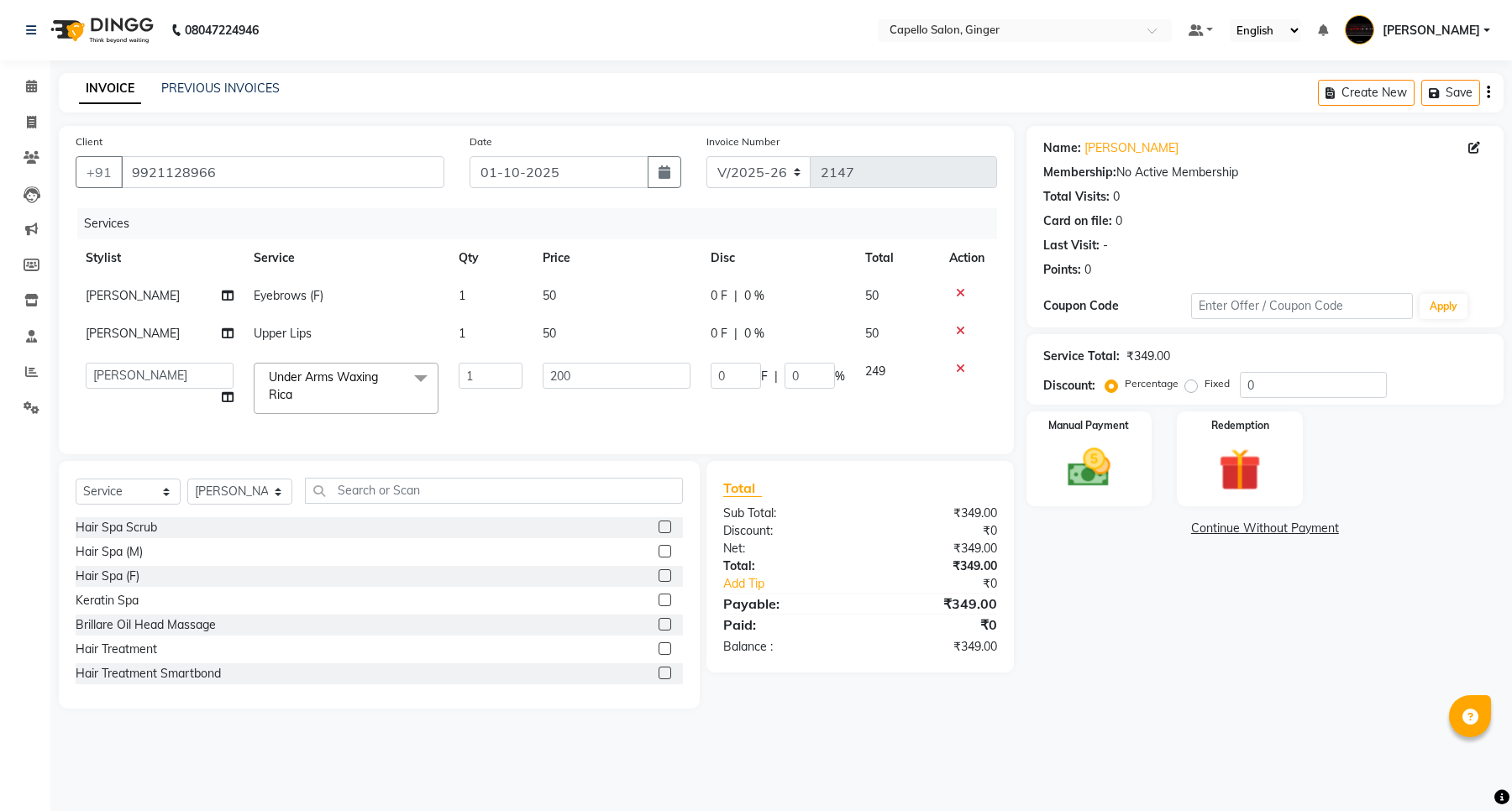
click at [565, 431] on div "Services Stylist Service Qty Price Disc Total Action Priyanka [PERSON_NAME] Eye…" at bounding box center [535, 323] width 921 height 229
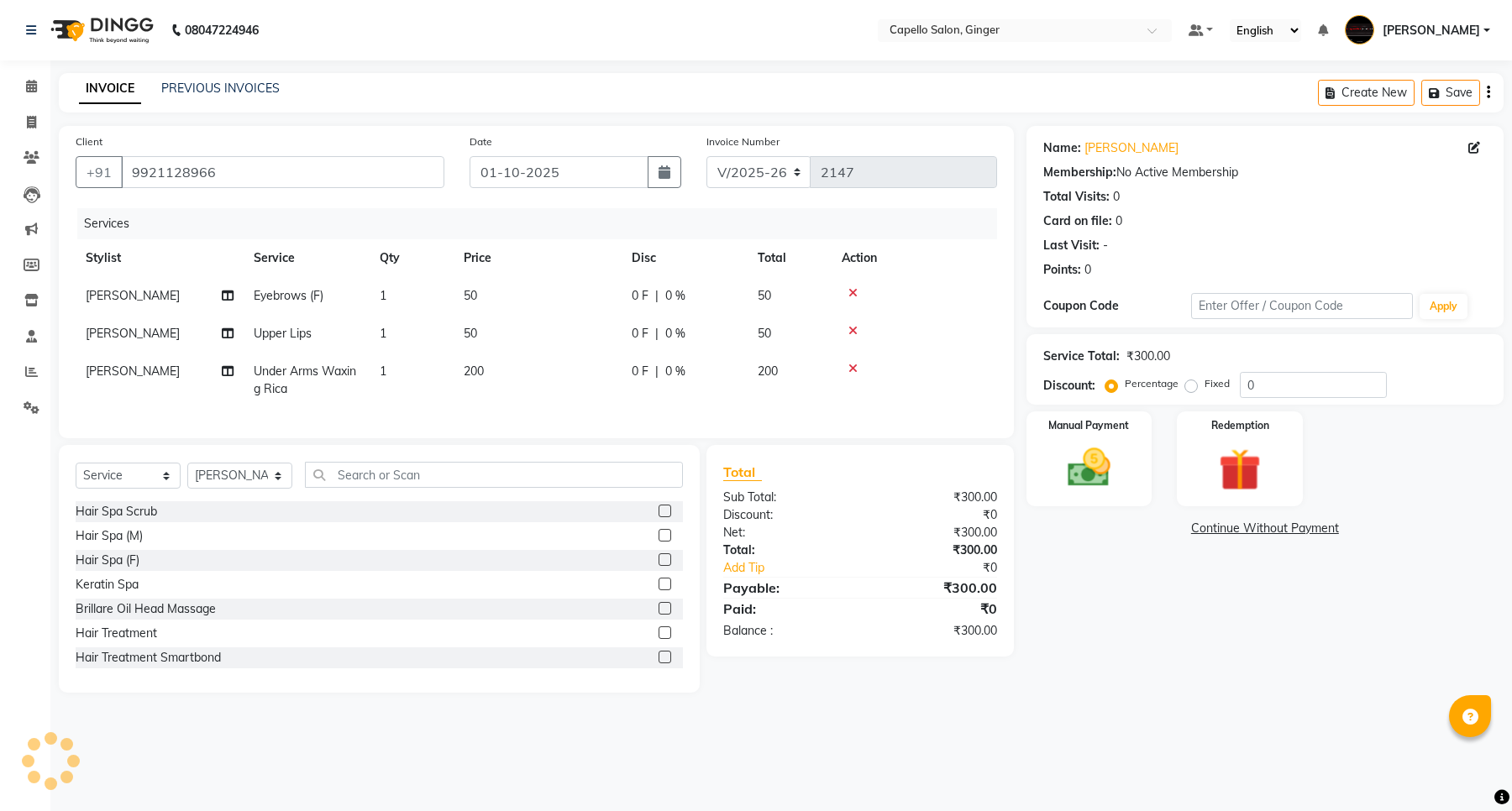
click at [380, 295] on td "1" at bounding box center [411, 295] width 84 height 38
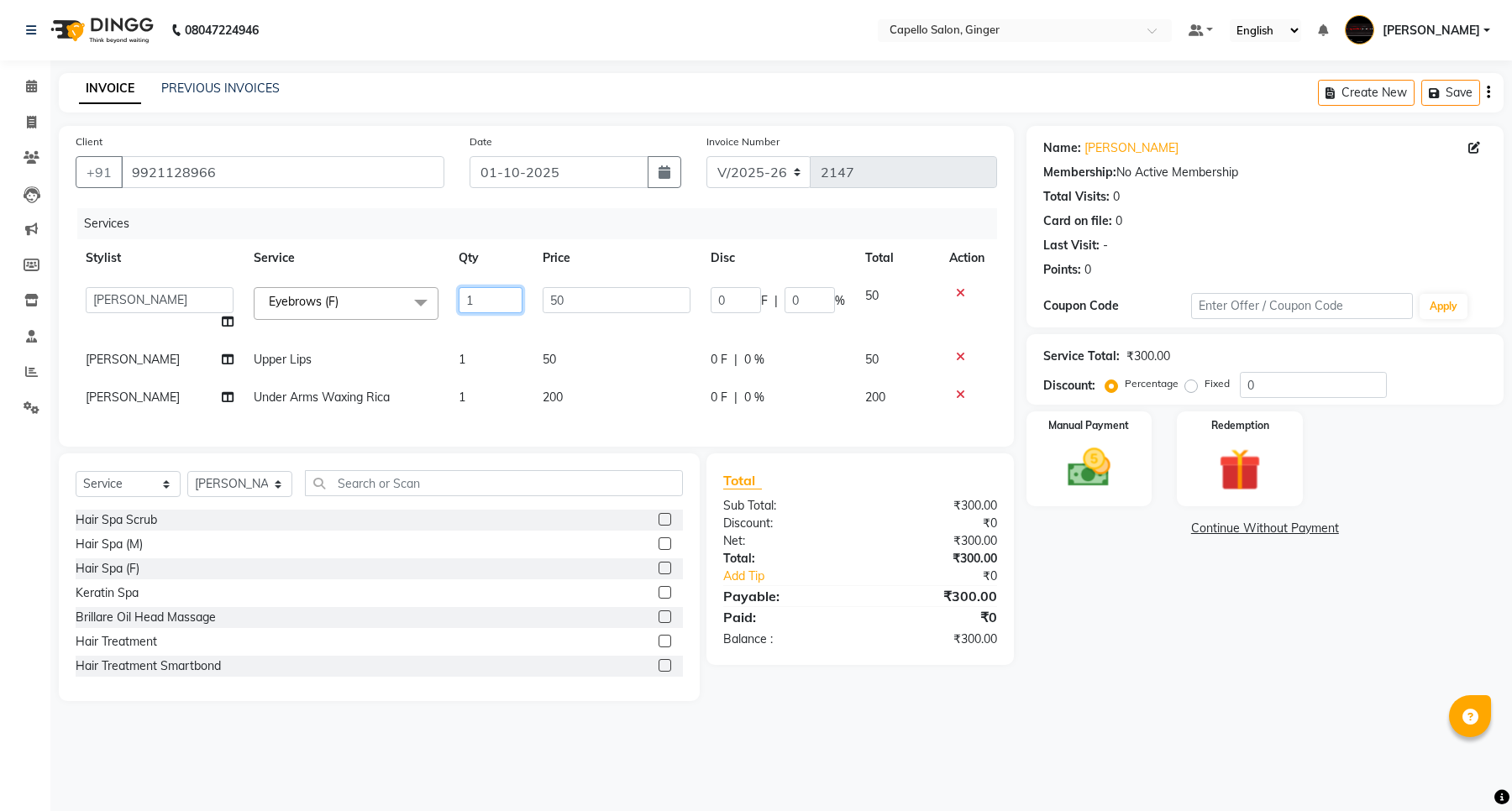
click at [497, 298] on input "1" at bounding box center [490, 300] width 64 height 26
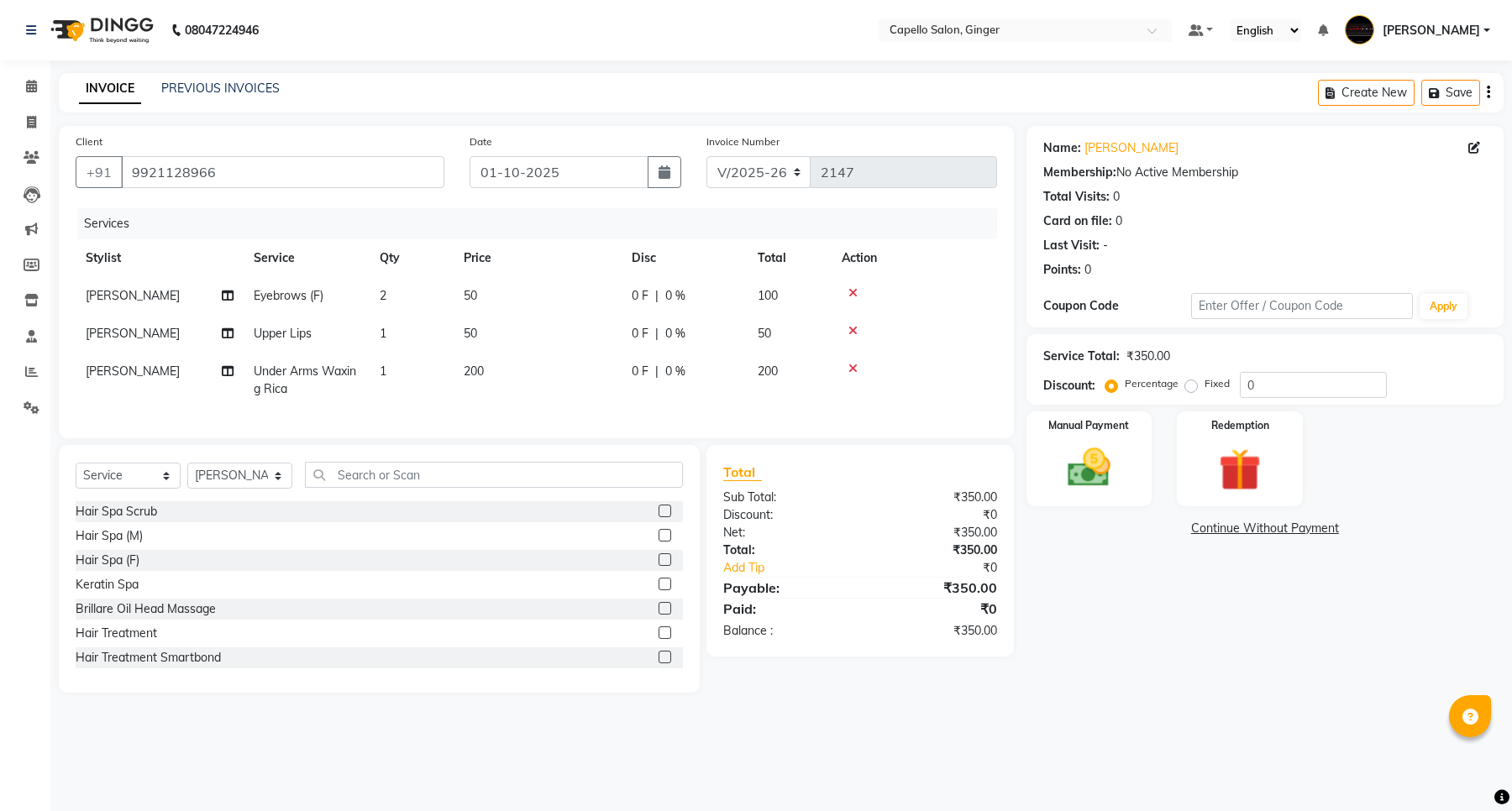
click at [462, 363] on tbody "[PERSON_NAME] Eyebrows (F) 2 50 0 F | 0 % 100 Priyanka [PERSON_NAME] Upper Lips…" at bounding box center [535, 342] width 921 height 131
click at [392, 334] on td "1" at bounding box center [411, 334] width 84 height 38
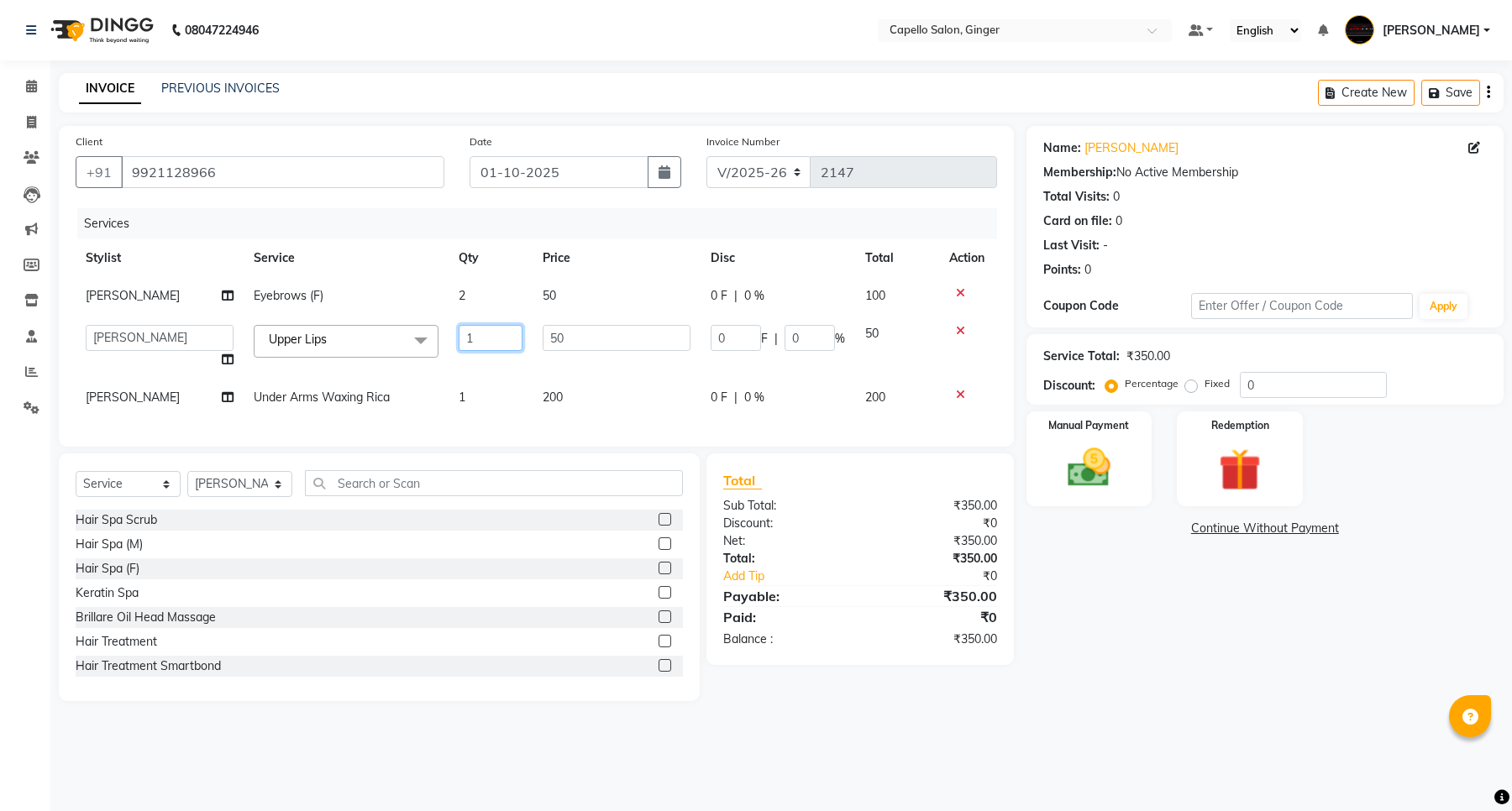
click at [471, 332] on input "1" at bounding box center [490, 338] width 64 height 26
click at [467, 391] on tr "[PERSON_NAME] Under Arms Waxing Rica 1 200 0 F | 0 % 200" at bounding box center [535, 397] width 921 height 38
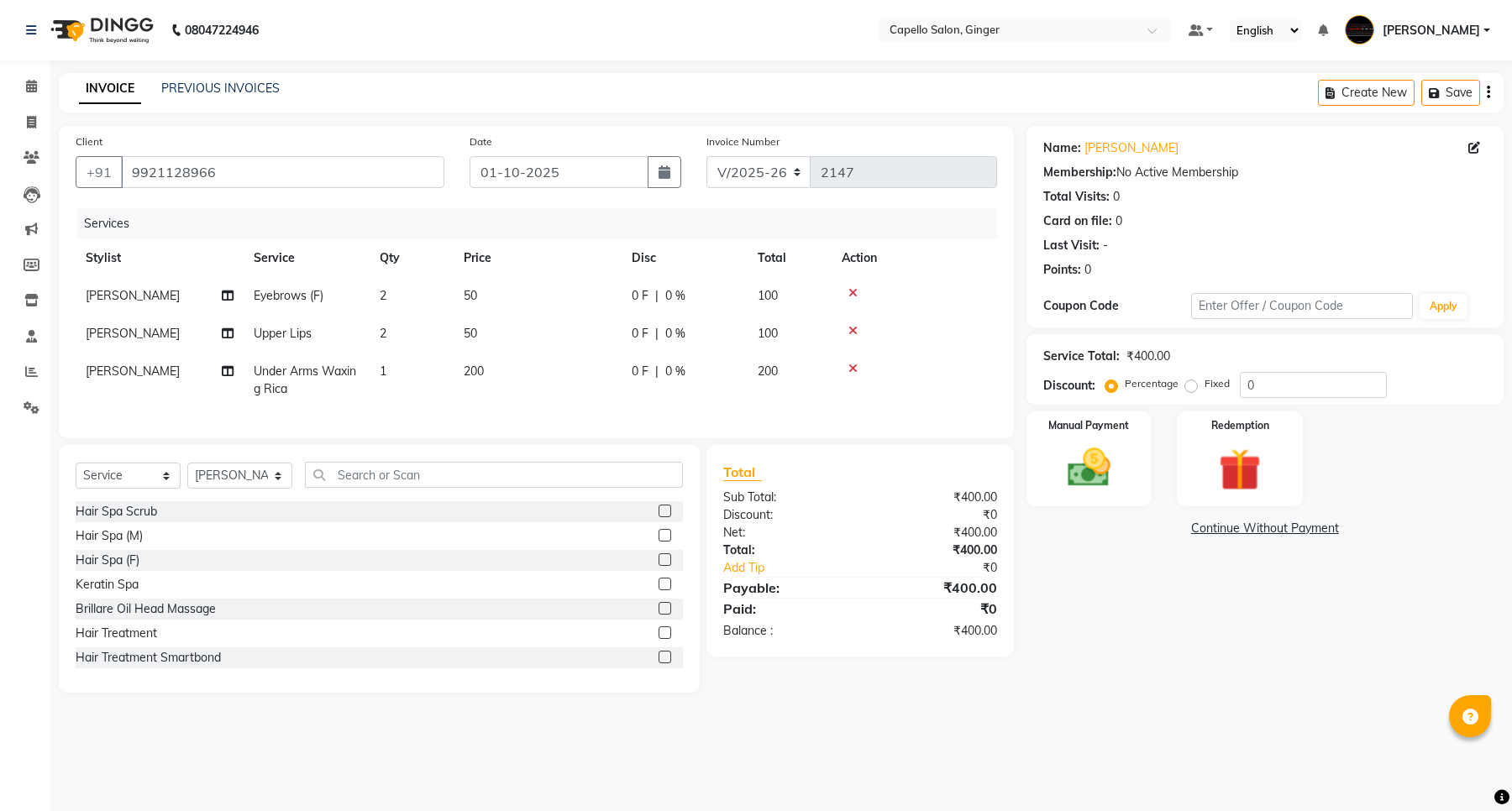
click at [379, 374] on span "1" at bounding box center [382, 371] width 6 height 15
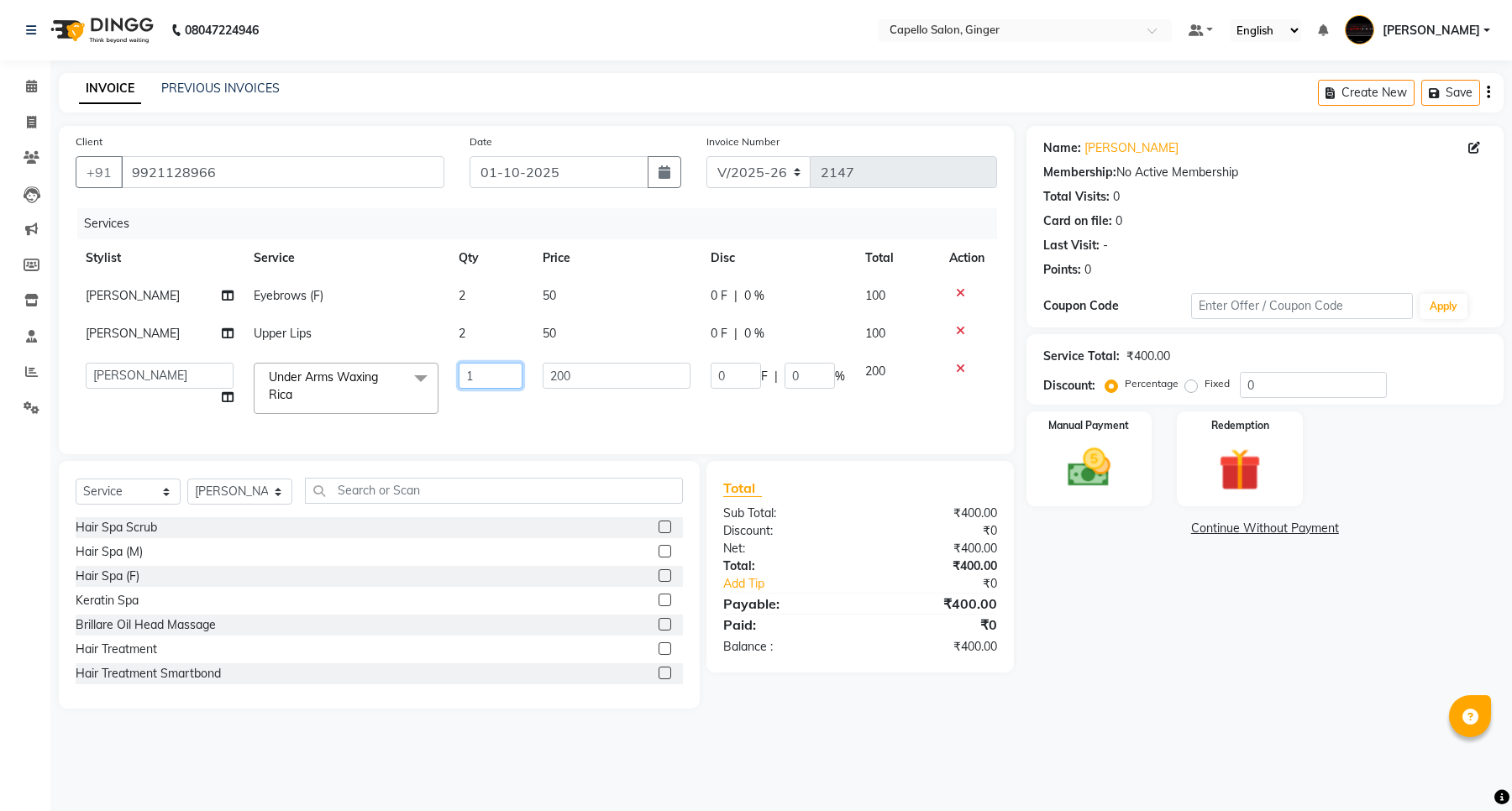
click at [498, 367] on input "1" at bounding box center [490, 376] width 64 height 26
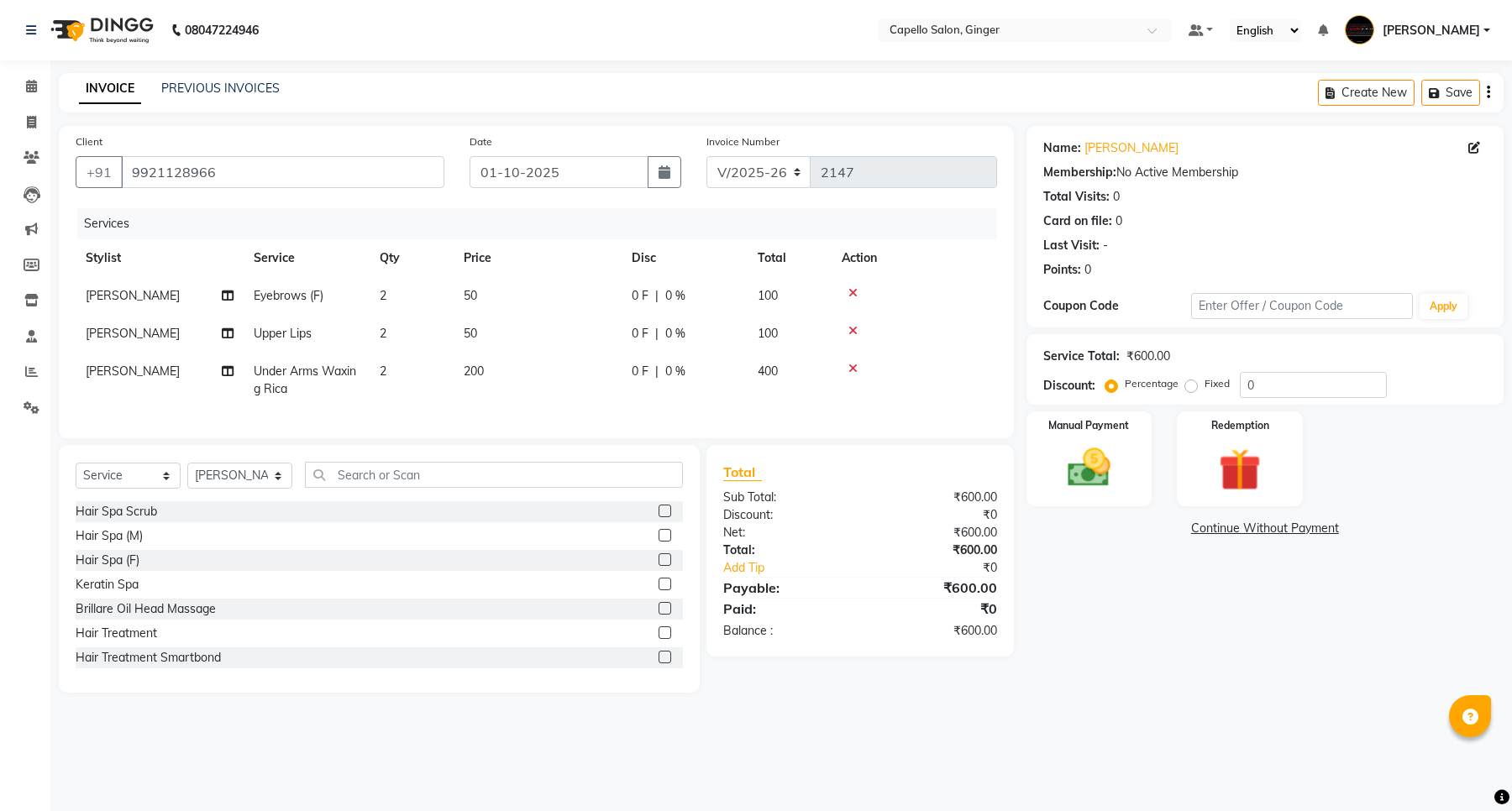
click at [514, 417] on div "Services Stylist Service Qty Price Disc Total Action [PERSON_NAME] Eyebrows (F)…" at bounding box center [535, 314] width 921 height 214
click at [1098, 458] on img at bounding box center [1089, 468] width 71 height 51
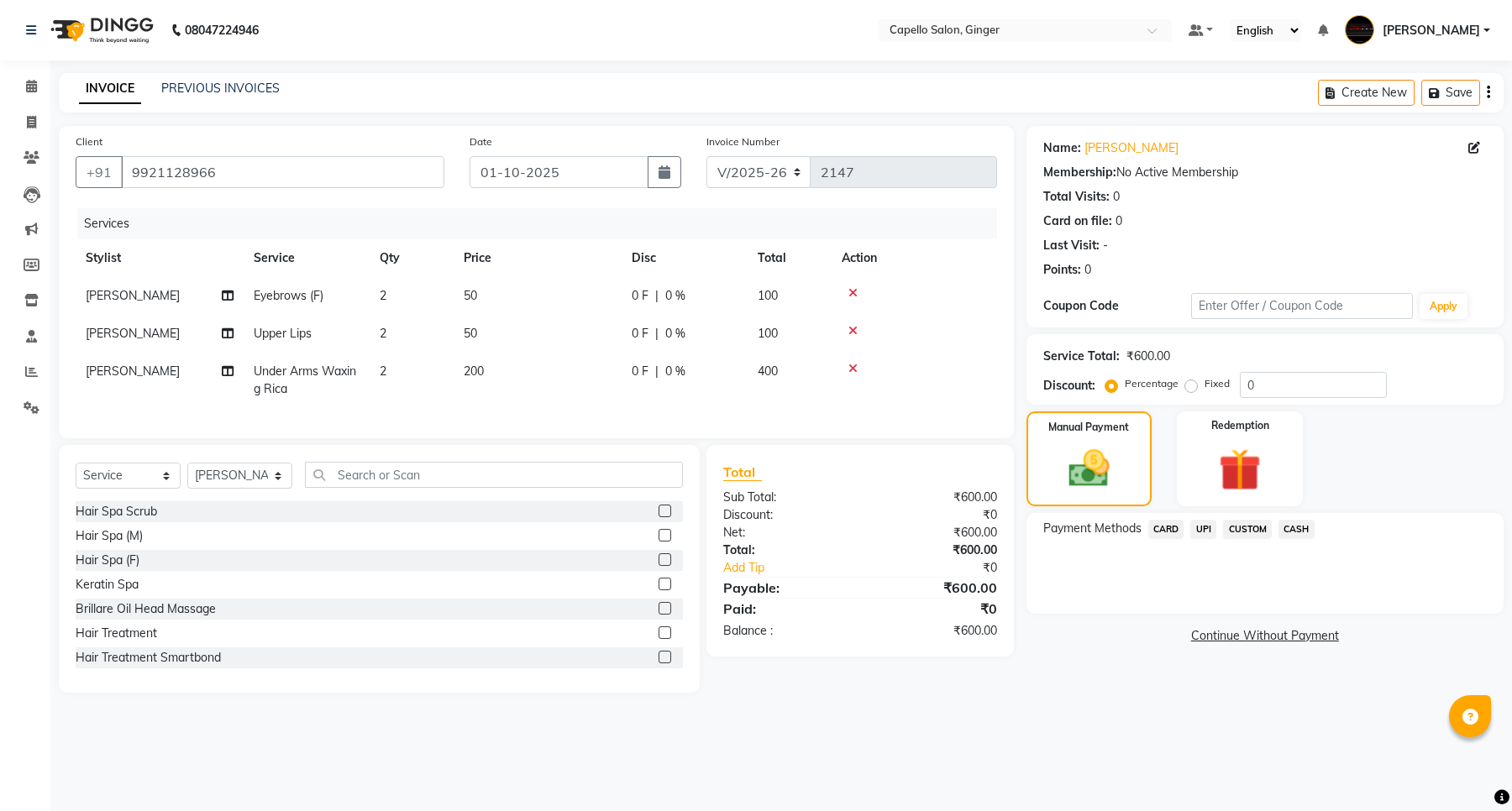
click at [1207, 525] on span "UPI" at bounding box center [1203, 529] width 26 height 19
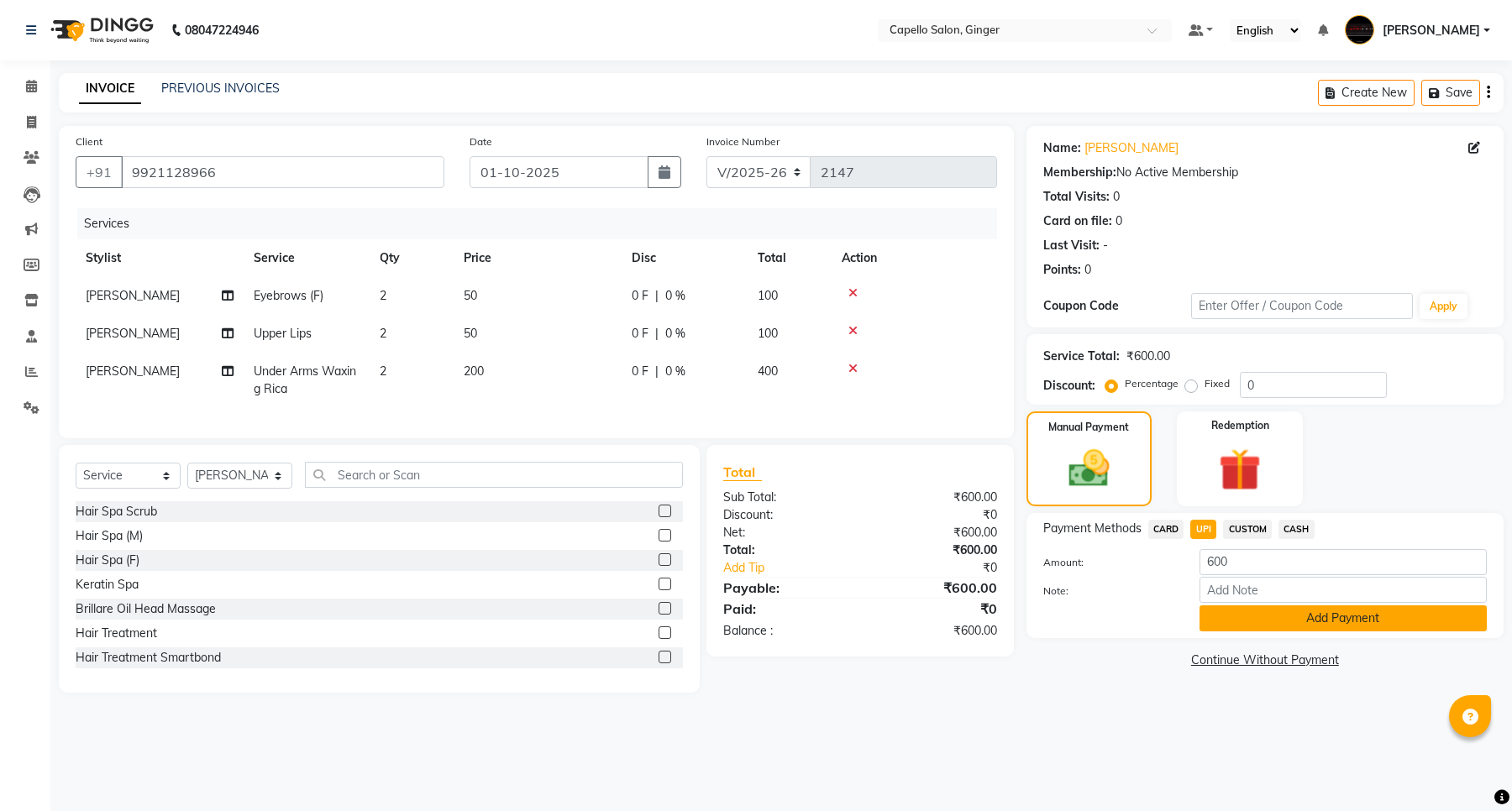
click at [1235, 630] on button "Add Payment" at bounding box center [1342, 619] width 287 height 26
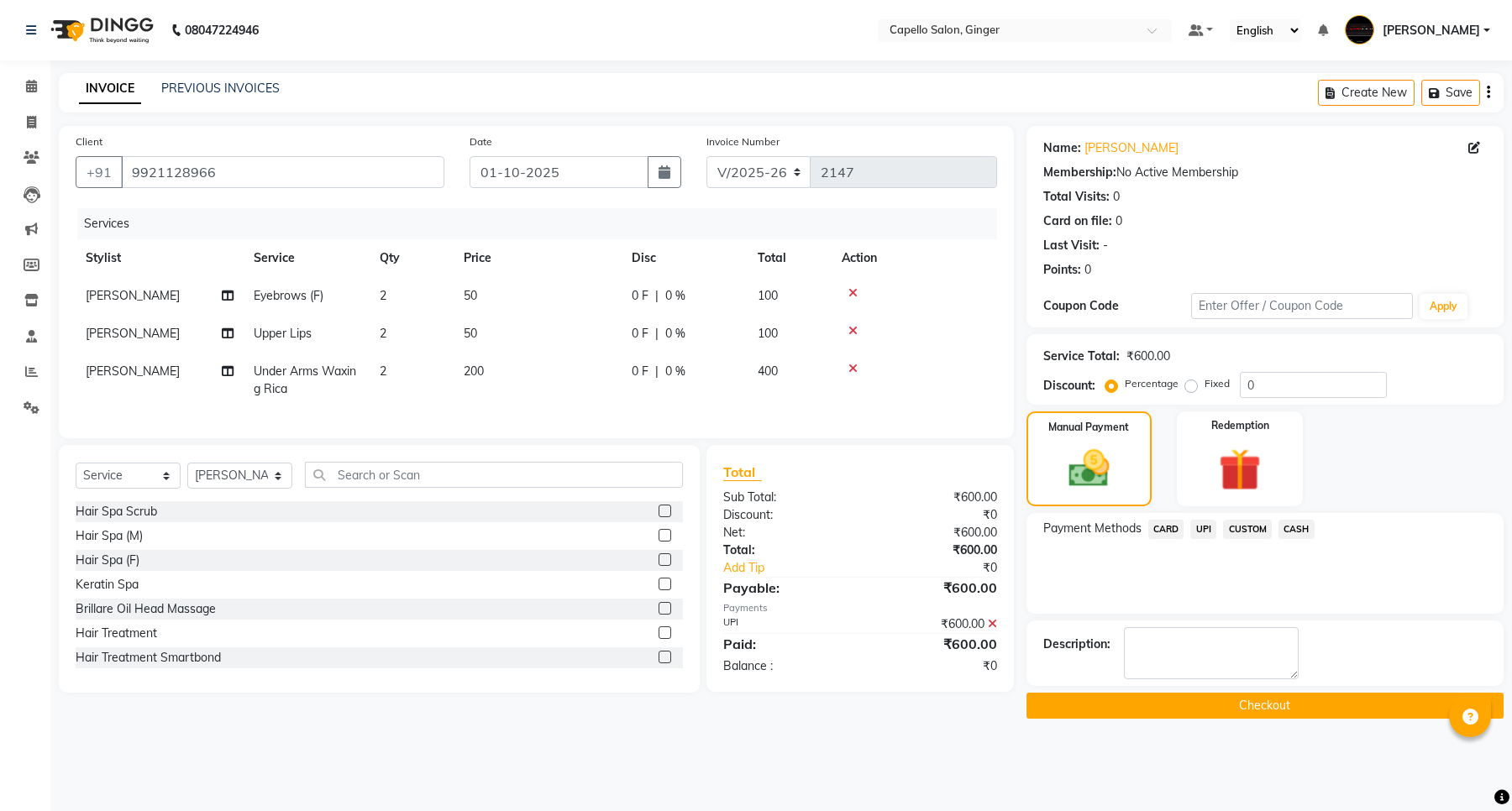
click at [1243, 706] on button "Checkout" at bounding box center [1265, 706] width 477 height 26
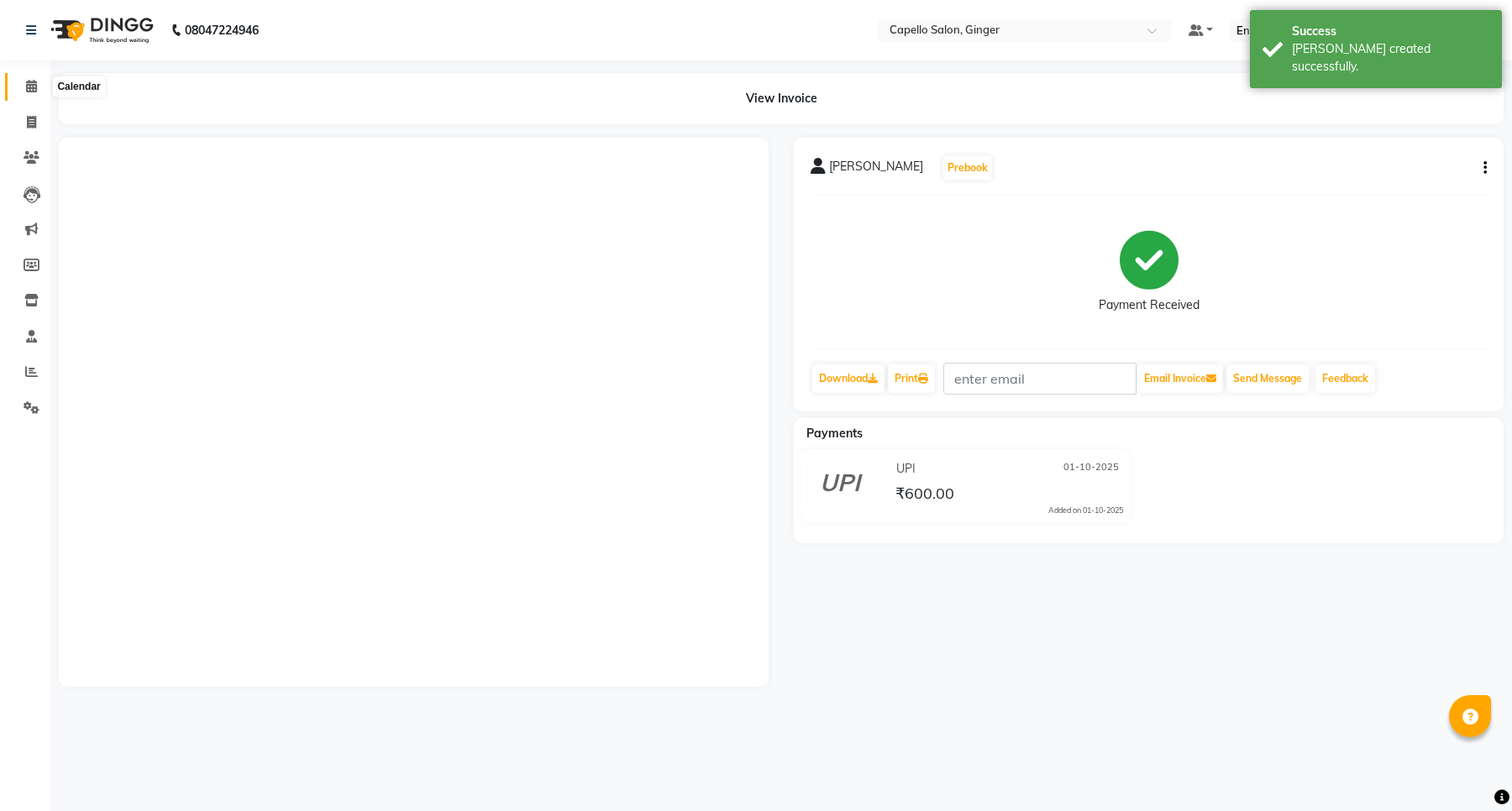
click at [27, 85] on icon at bounding box center [31, 86] width 11 height 13
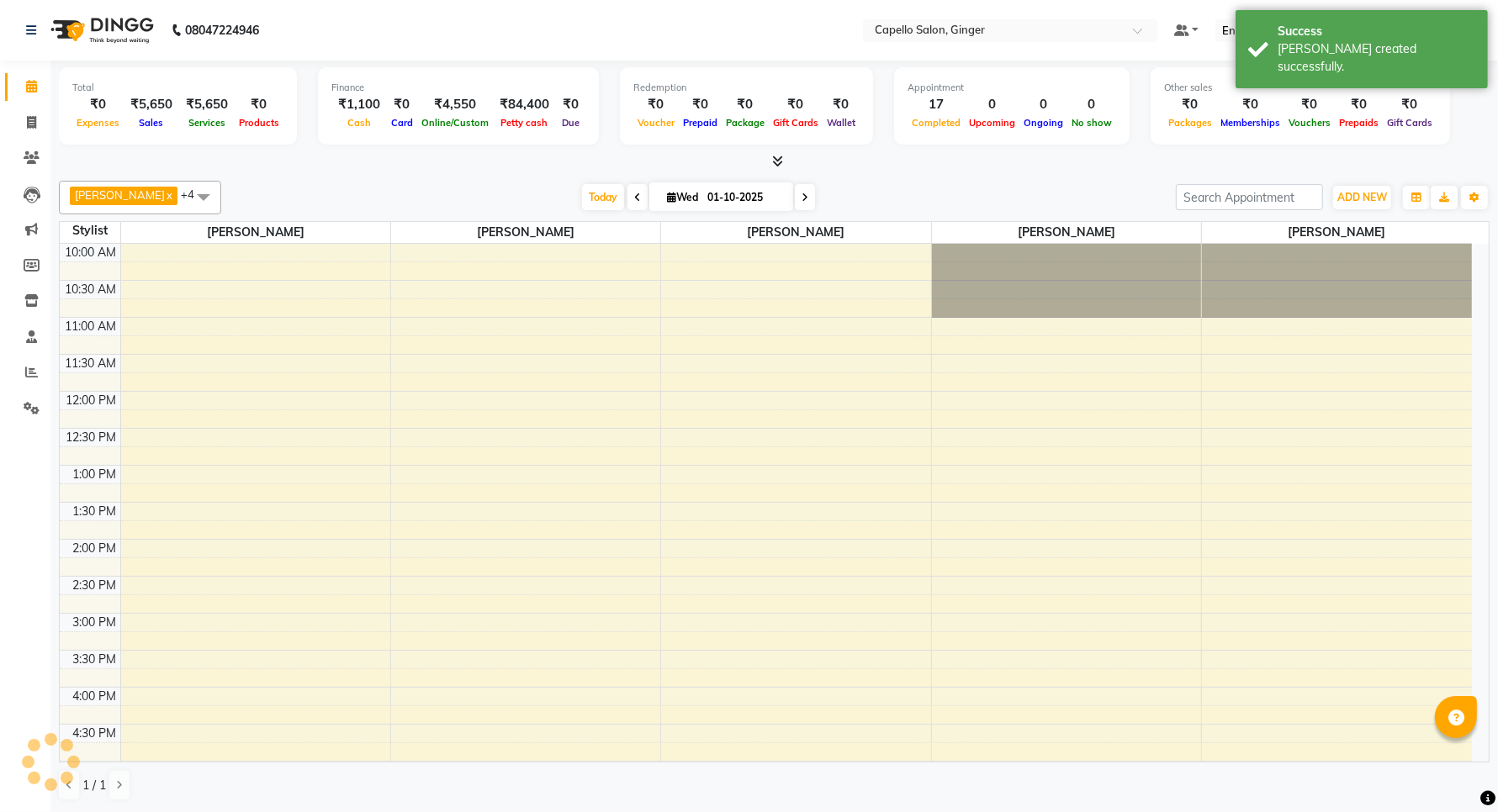
scroll to position [347, 0]
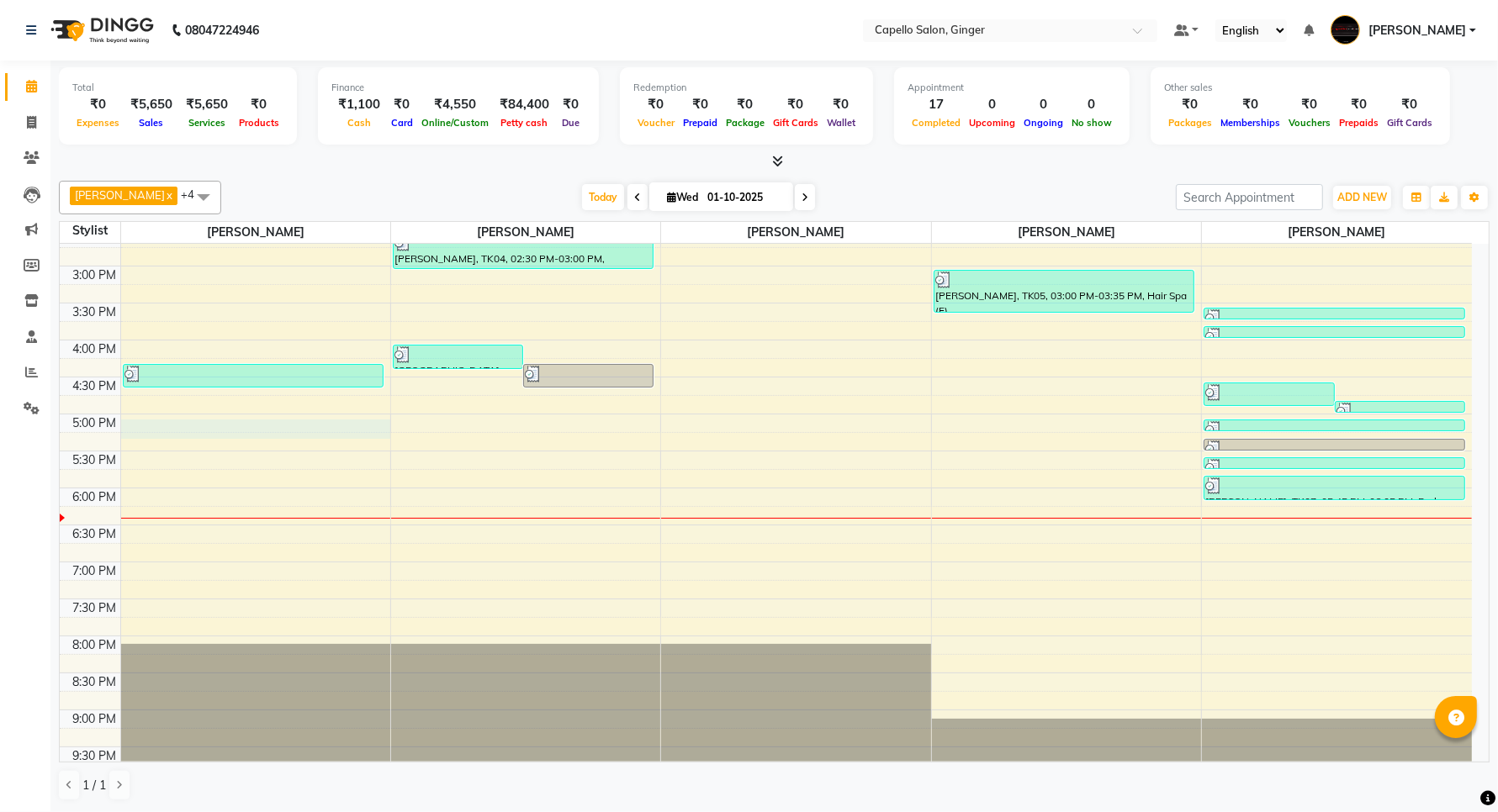
click at [131, 428] on div "10:00 AM 10:30 AM 11:00 AM 11:30 AM 12:00 PM 12:30 PM 1:00 PM 1:30 PM 2:00 PM 2…" at bounding box center [766, 339] width 1413 height 887
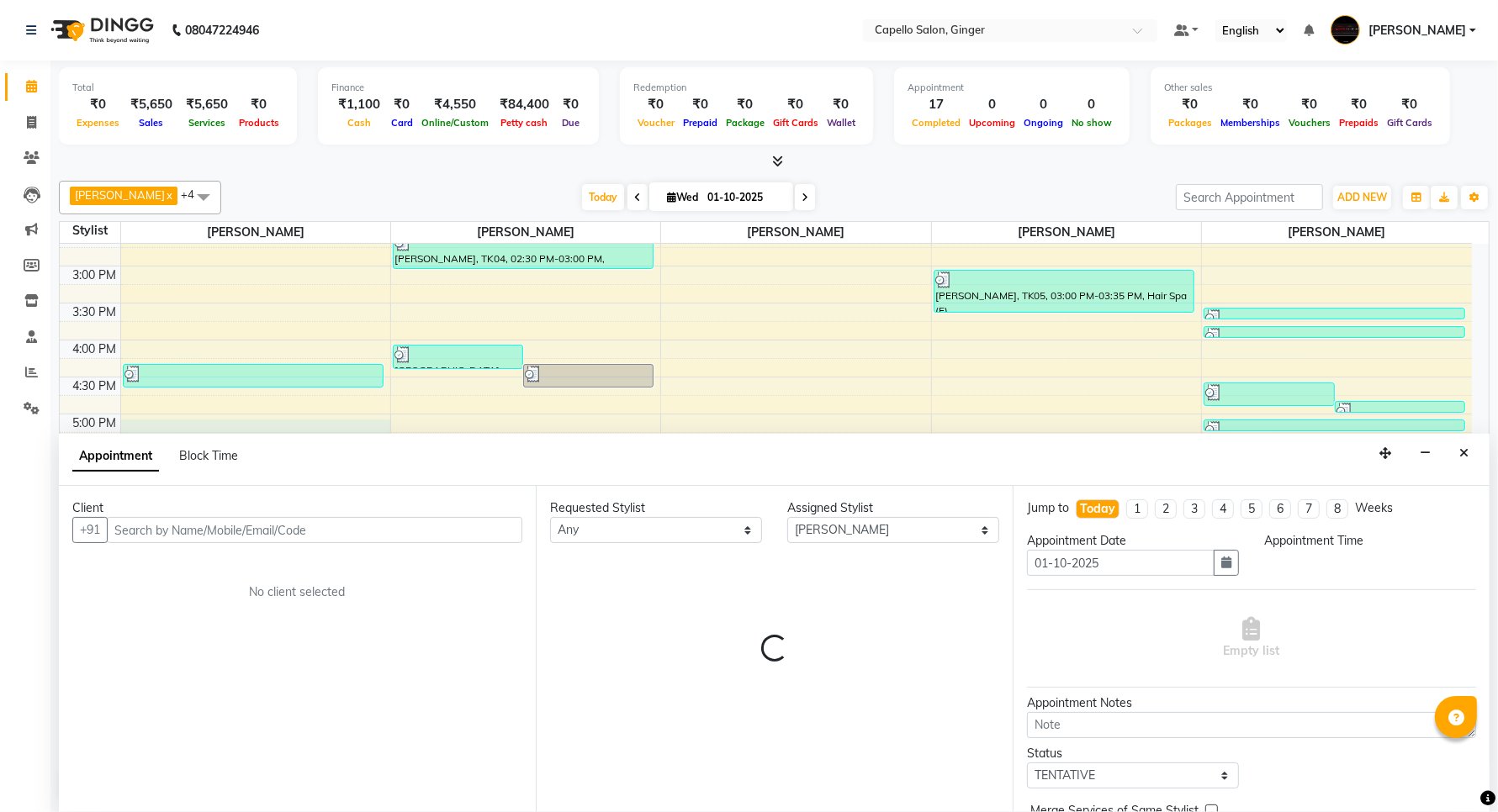
scroll to position [1, 0]
click at [164, 530] on input "text" at bounding box center [314, 530] width 416 height 26
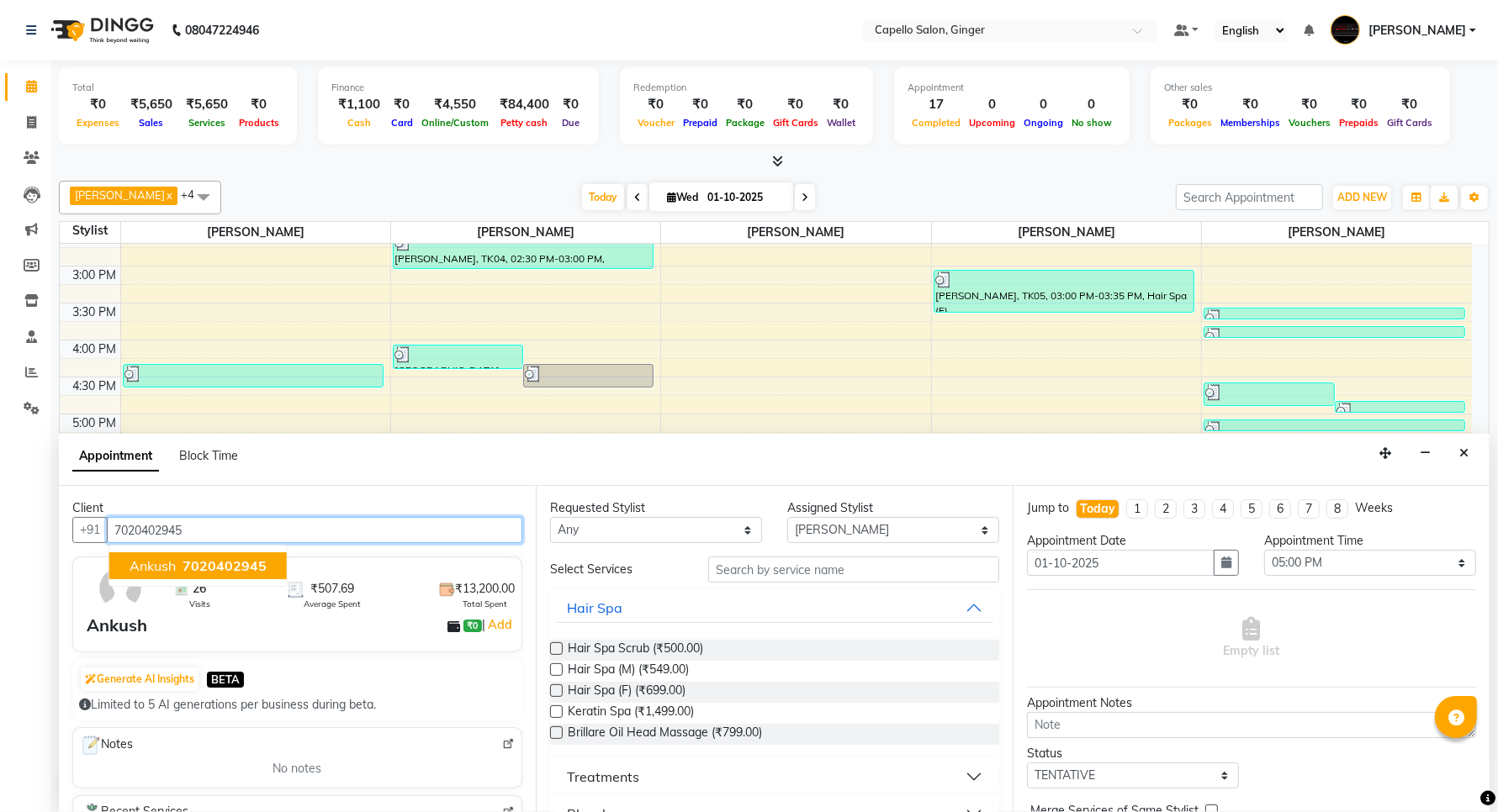
click at [161, 563] on span "Ankush" at bounding box center [152, 566] width 46 height 17
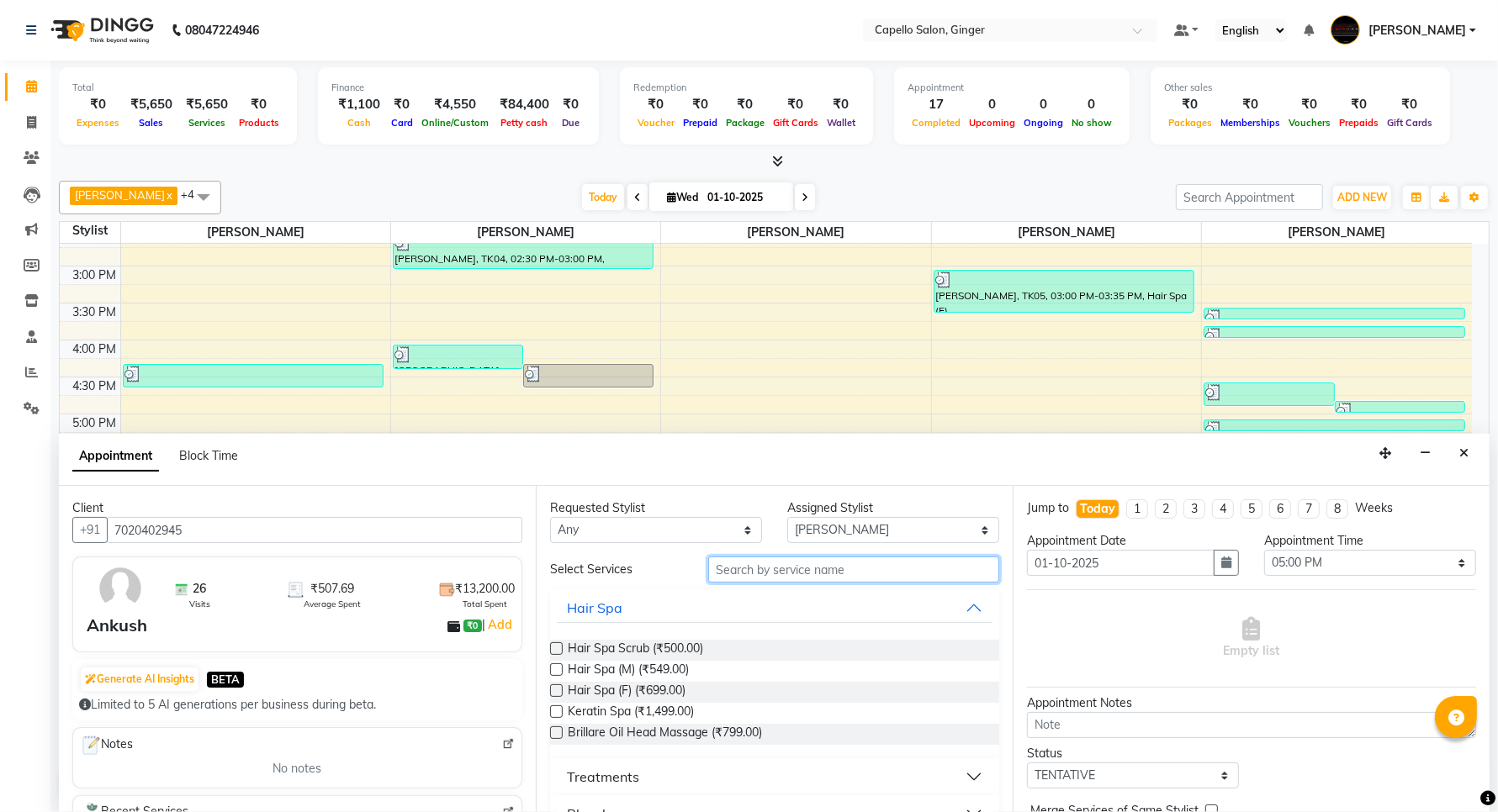
click at [754, 557] on input "text" at bounding box center [854, 570] width 291 height 26
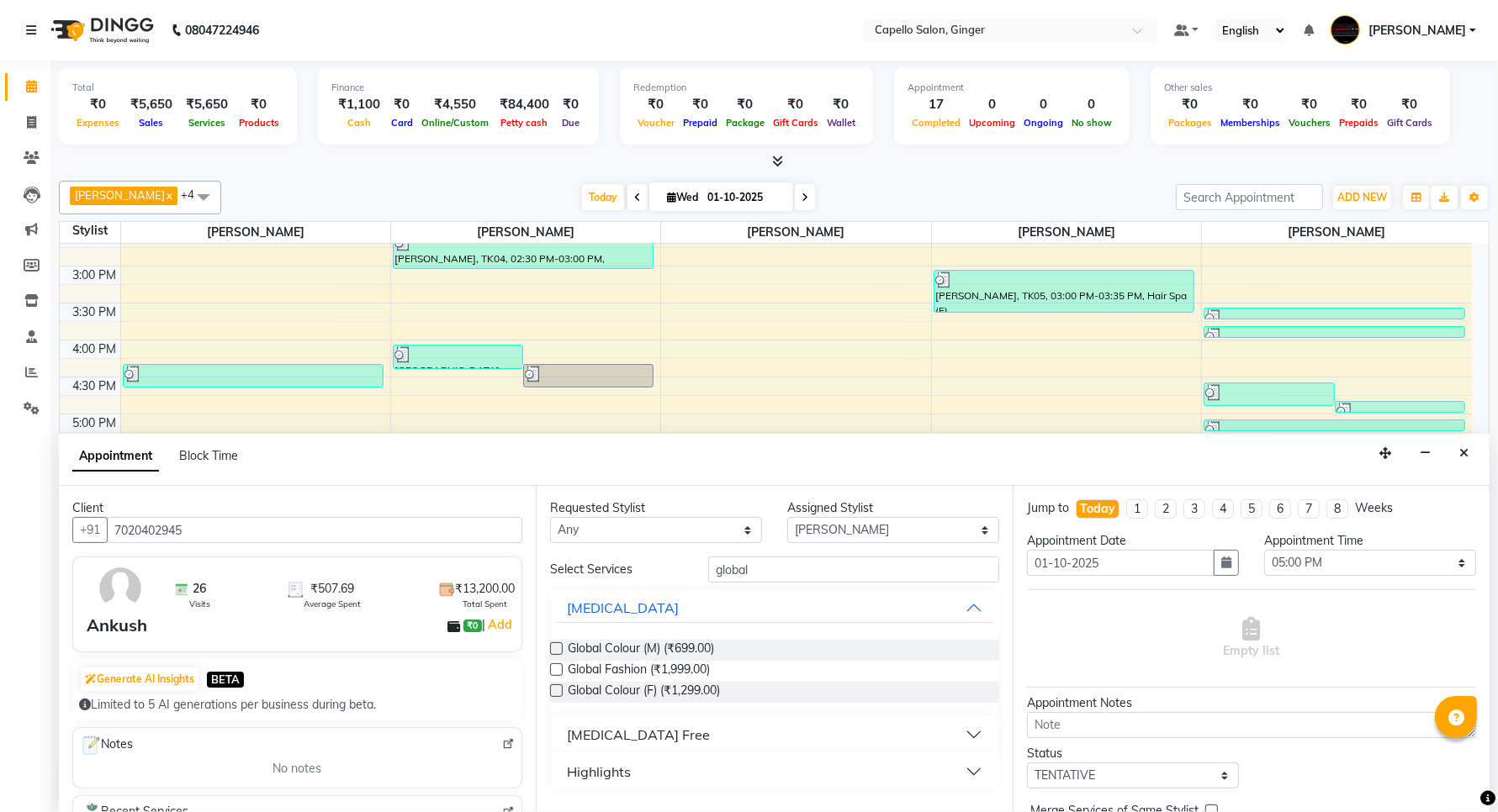
click at [555, 648] on label at bounding box center [556, 649] width 13 height 13
click at [555, 648] on input "checkbox" at bounding box center [555, 651] width 11 height 11
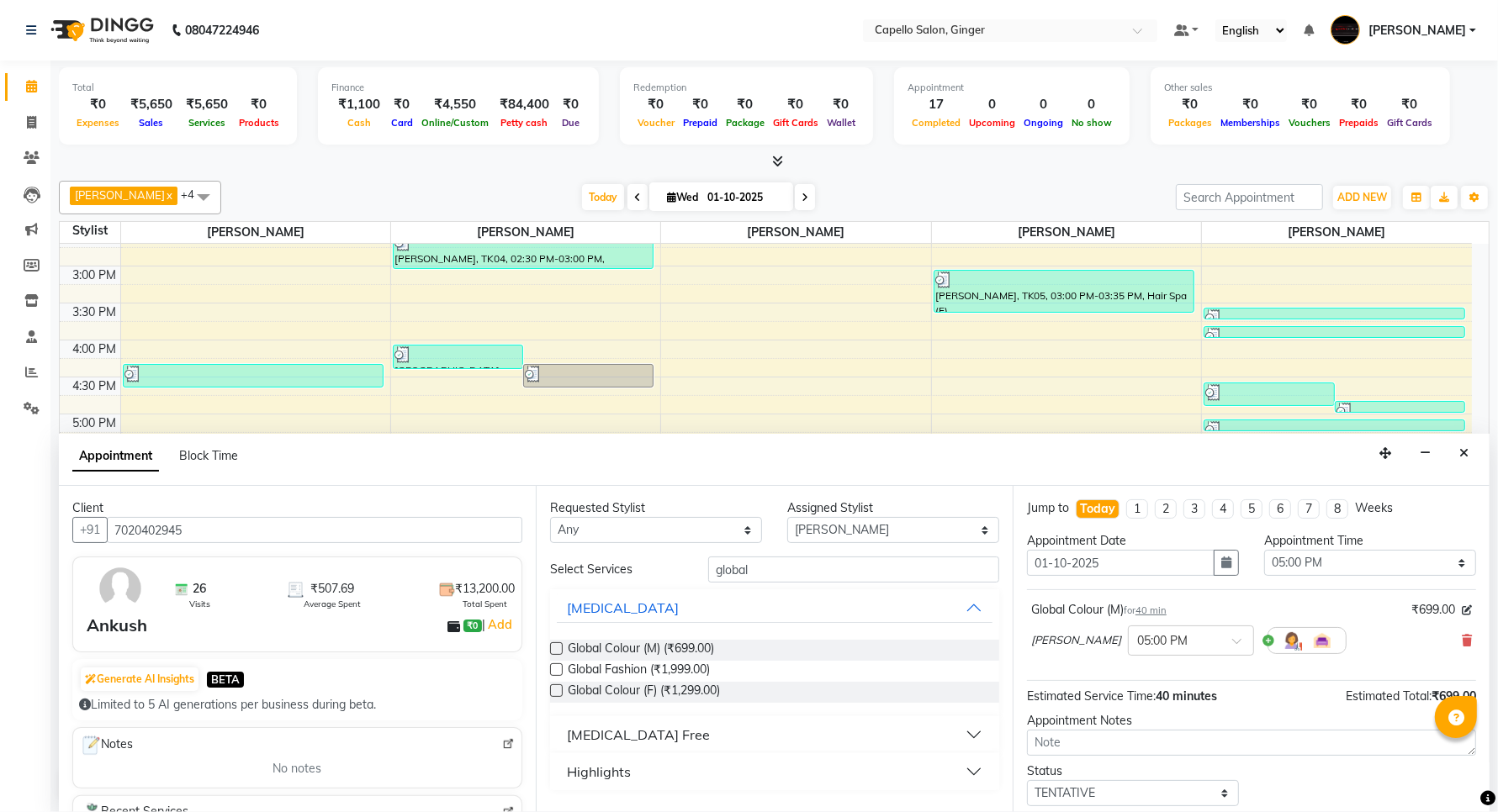
scroll to position [73, 0]
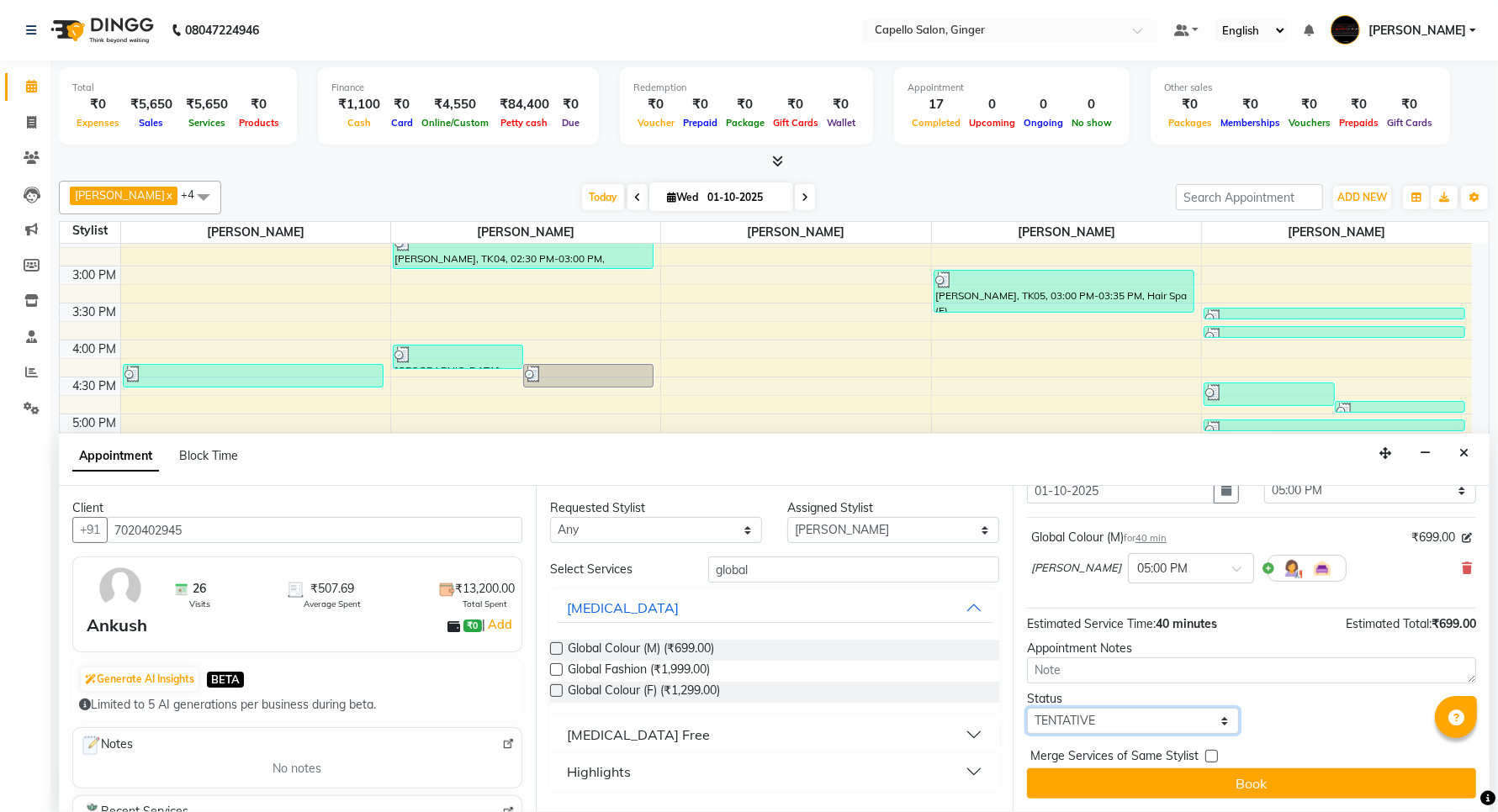
drag, startPoint x: 1103, startPoint y: 733, endPoint x: 1108, endPoint y: 726, distance: 8.6
click at [1103, 733] on select "Select TENTATIVE CONFIRM CHECK-IN UPCOMING" at bounding box center [1133, 721] width 212 height 26
click at [1027, 708] on select "Select TENTATIVE CONFIRM CHECK-IN UPCOMING" at bounding box center [1133, 721] width 212 height 26
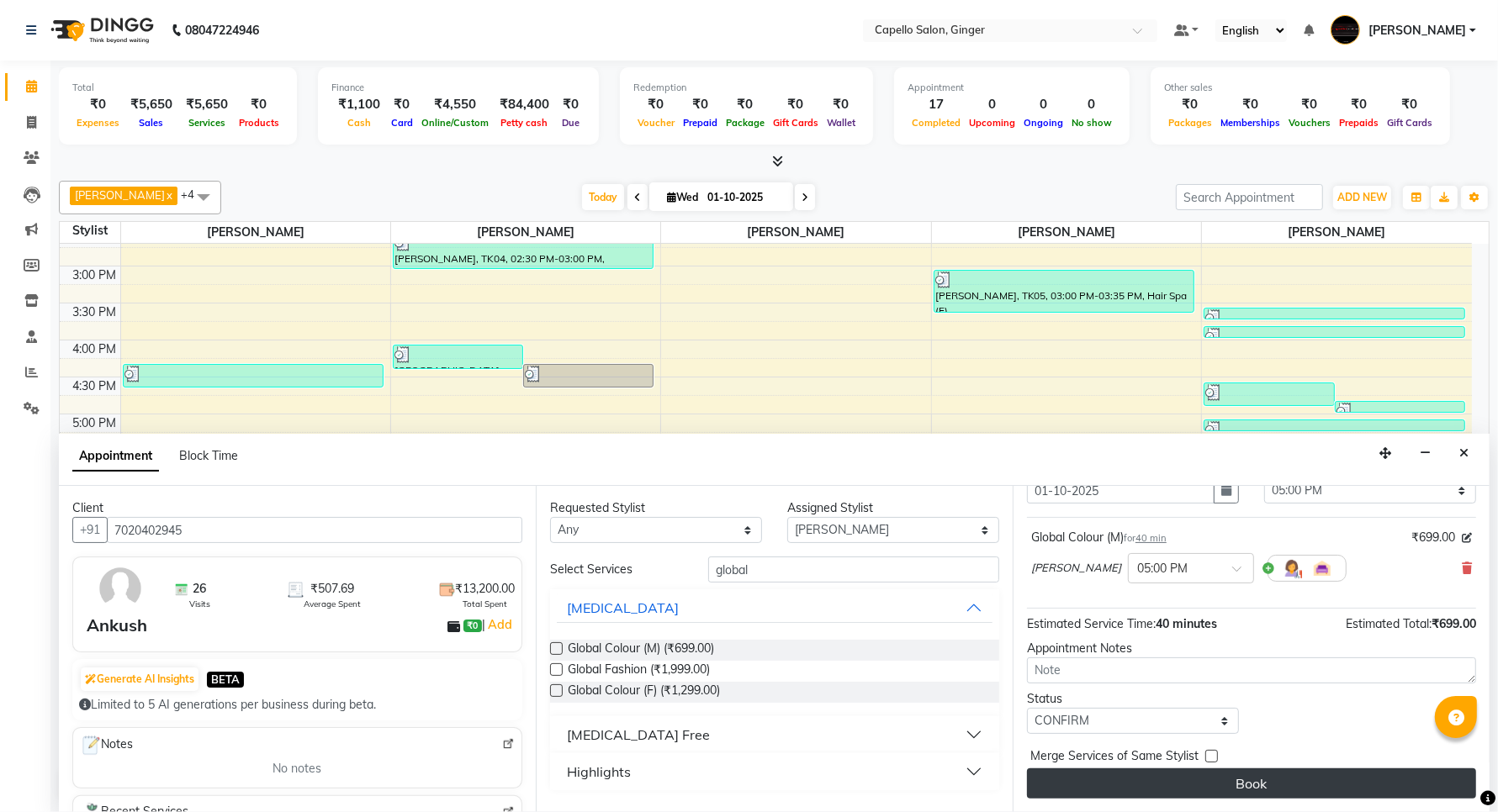
click at [1149, 782] on button "Book" at bounding box center [1251, 784] width 449 height 30
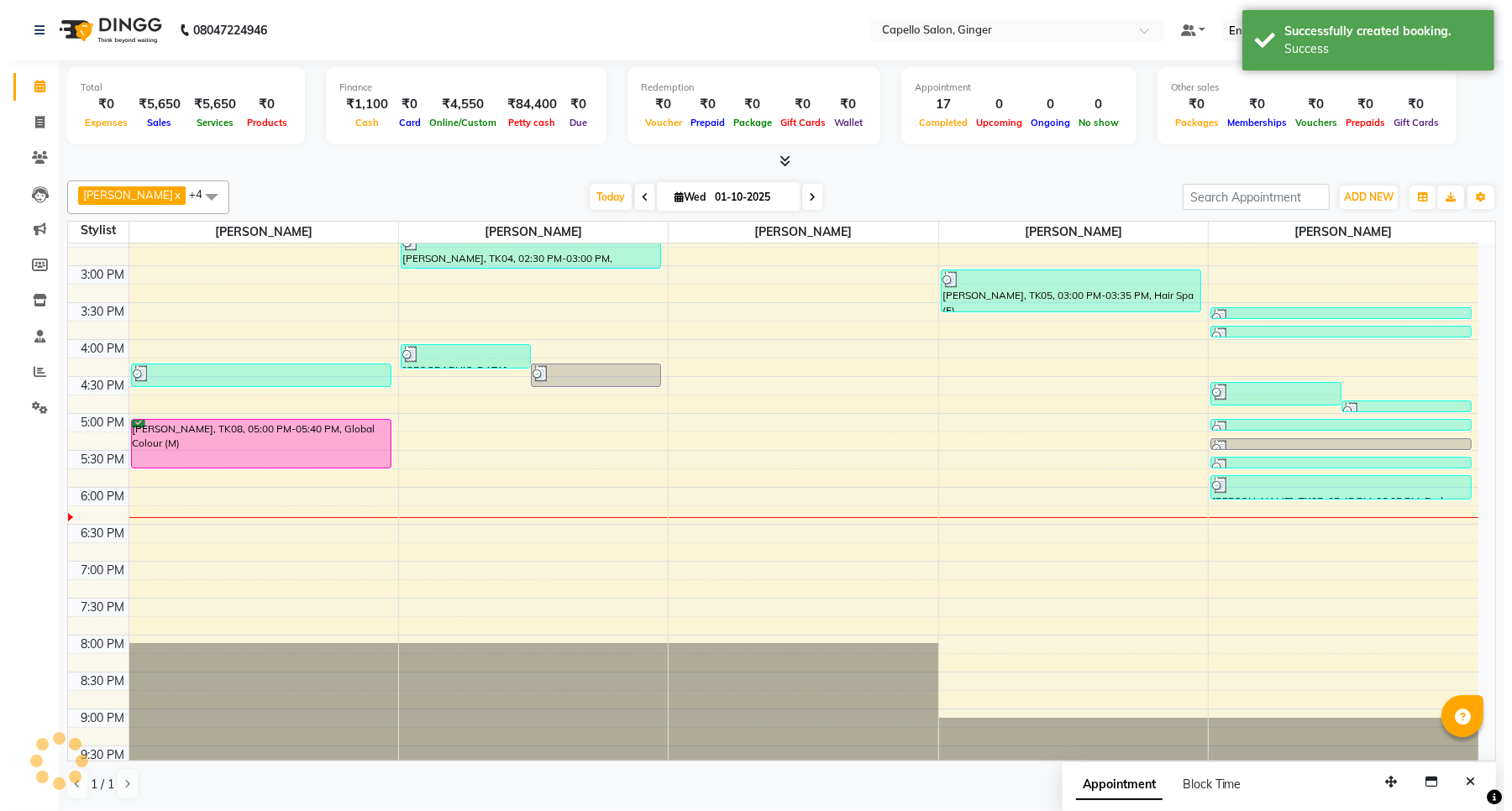
scroll to position [0, 0]
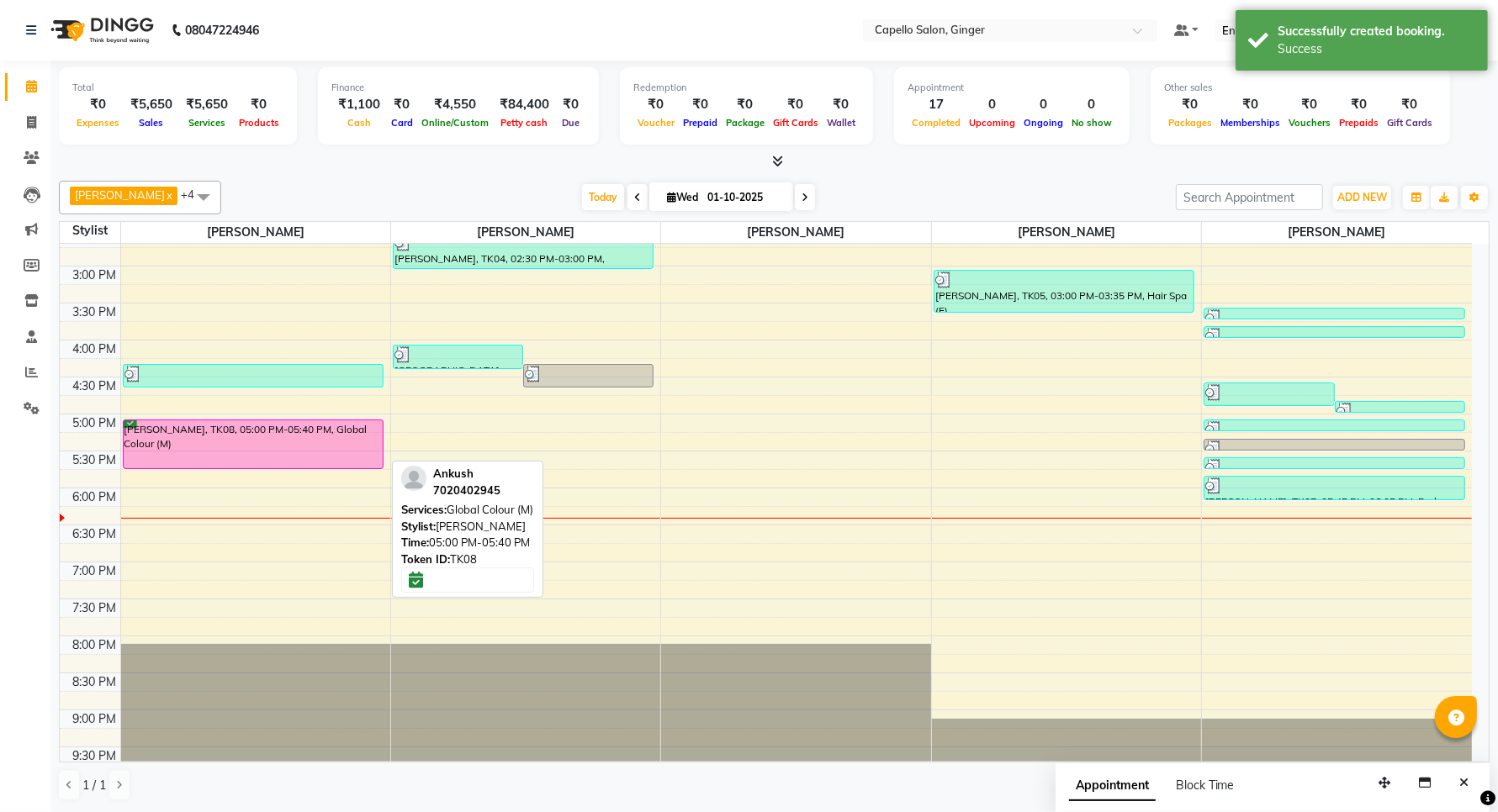
click at [314, 441] on div "[PERSON_NAME], TK08, 05:00 PM-05:40 PM, Global Colour (M)" at bounding box center [253, 444] width 259 height 48
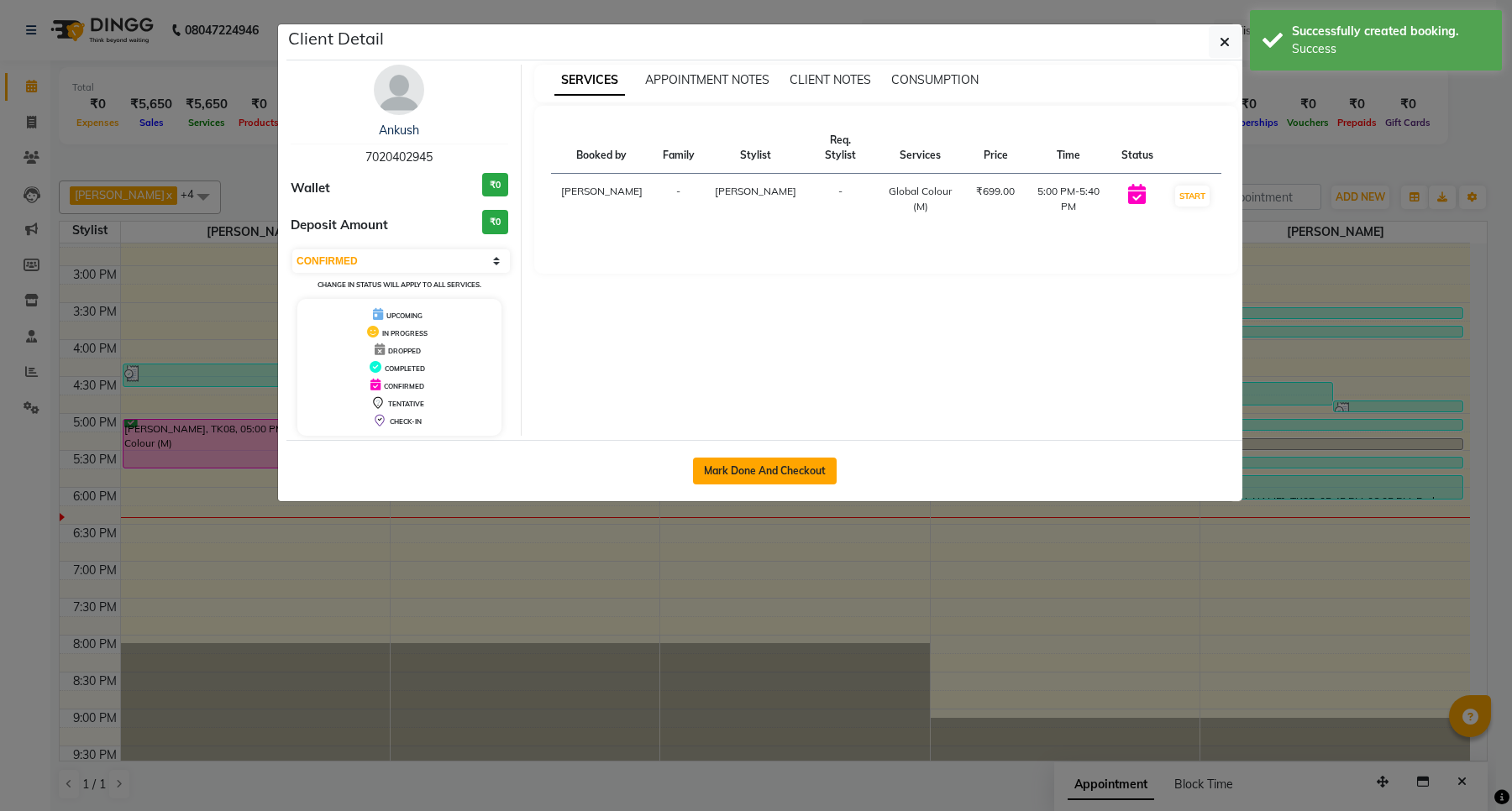
click at [722, 477] on button "Mark Done And Checkout" at bounding box center [764, 470] width 144 height 27
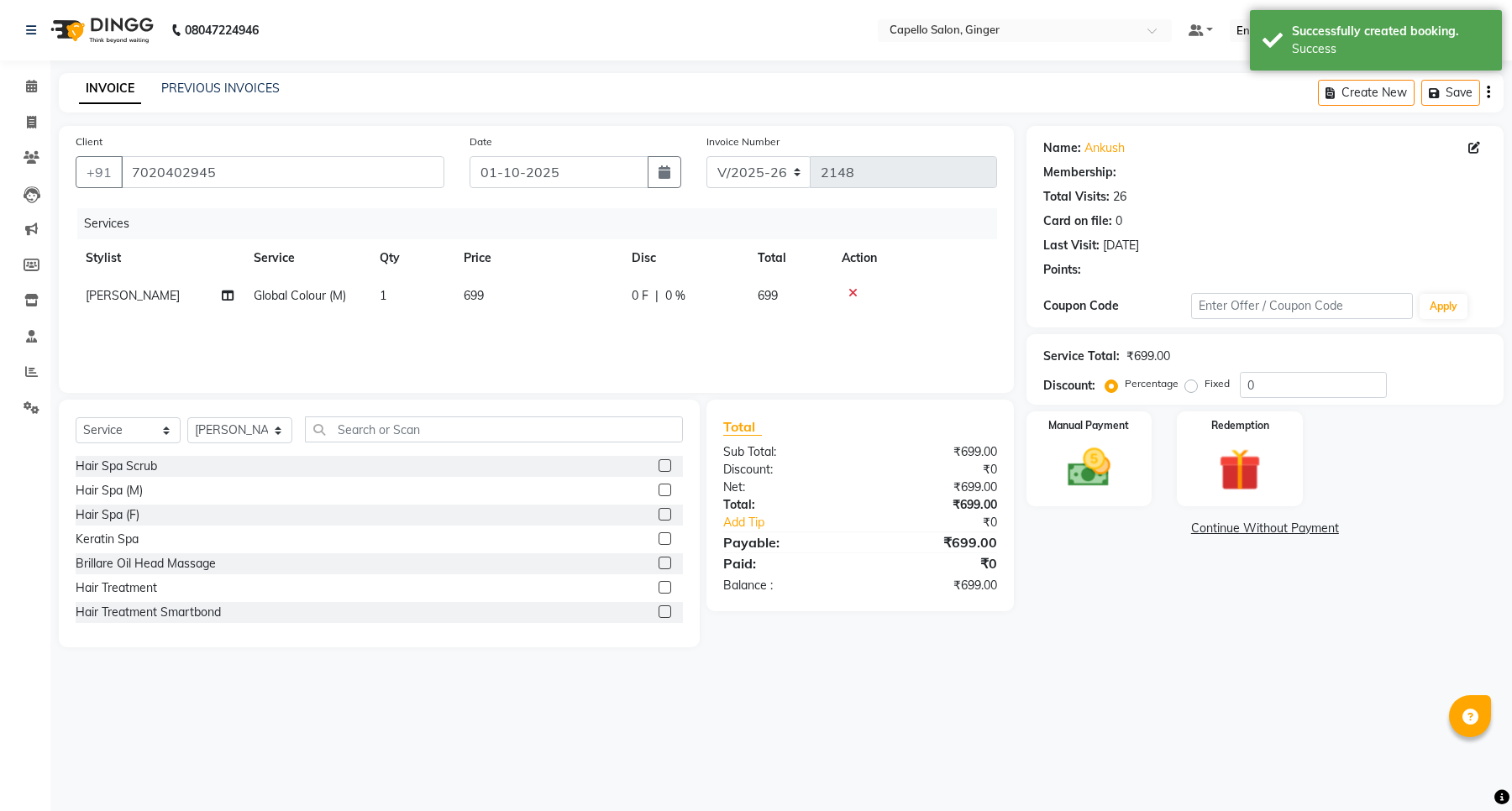
click at [466, 298] on span "699" at bounding box center [474, 295] width 20 height 15
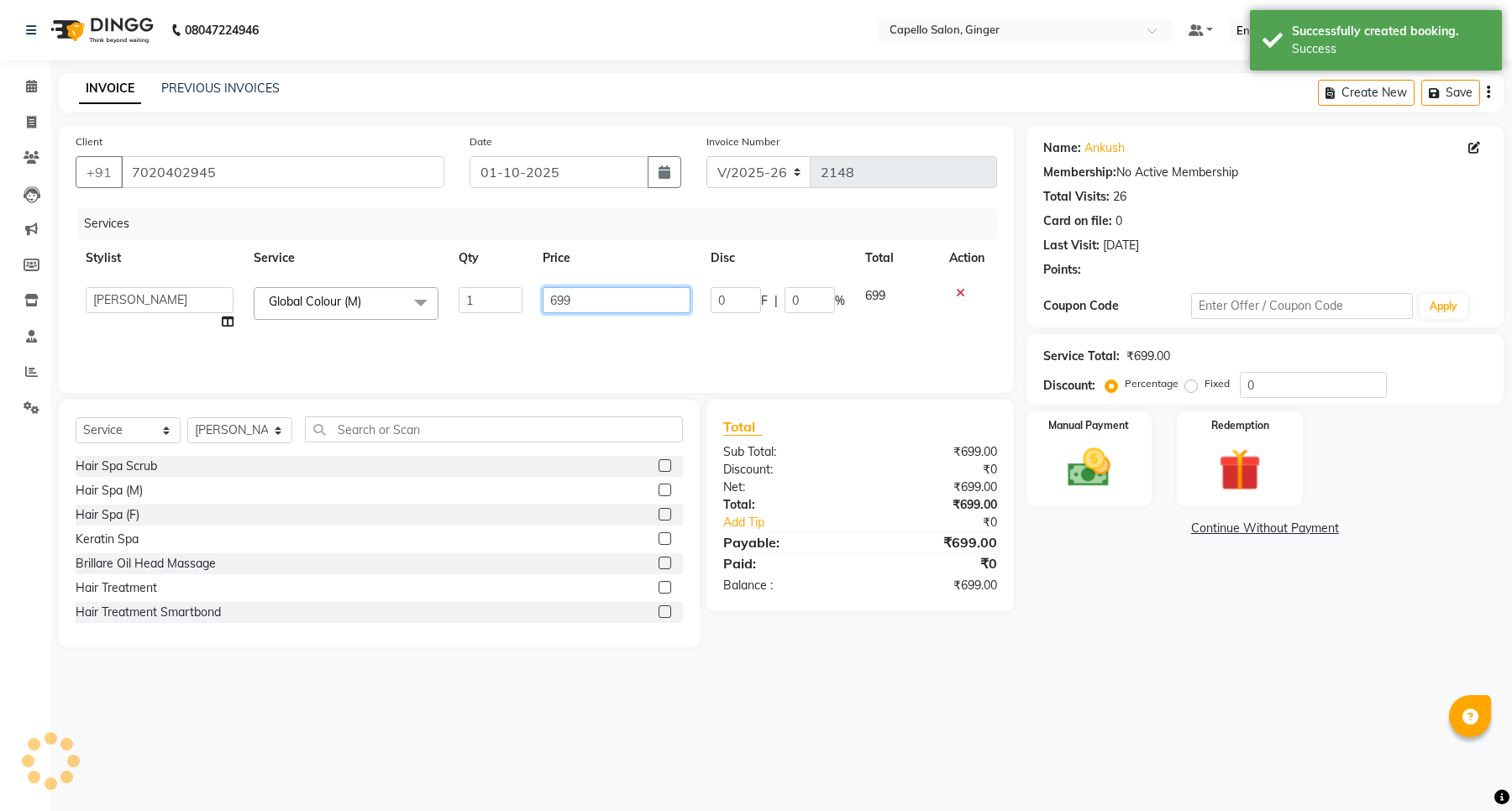
click at [598, 309] on input "699" at bounding box center [616, 300] width 148 height 26
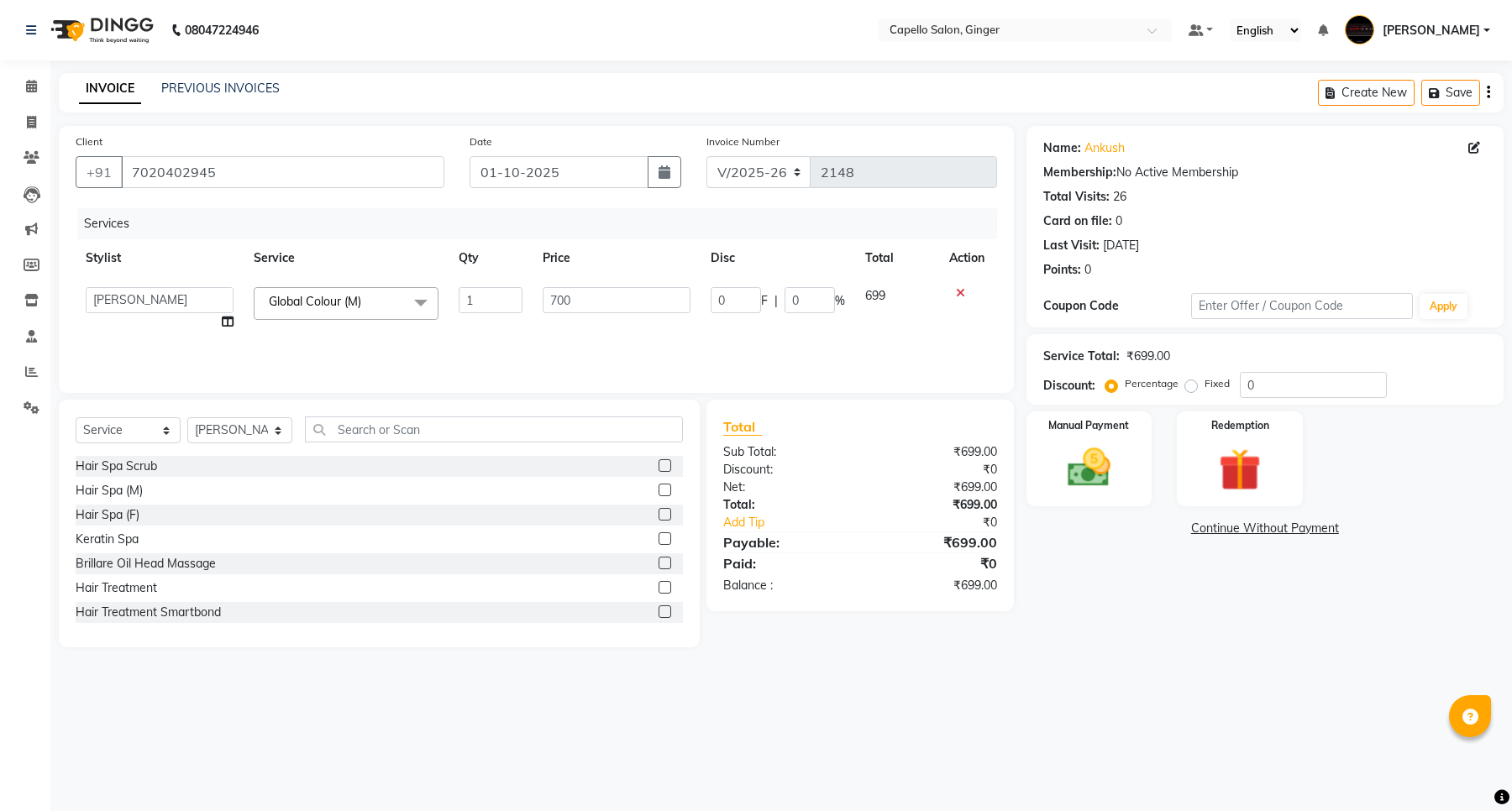
click at [637, 334] on div "Services Stylist Service Qty Price Disc Total Action Admin [PERSON_NAME] [PERSO…" at bounding box center [535, 291] width 921 height 168
click at [1099, 455] on img at bounding box center [1089, 468] width 71 height 51
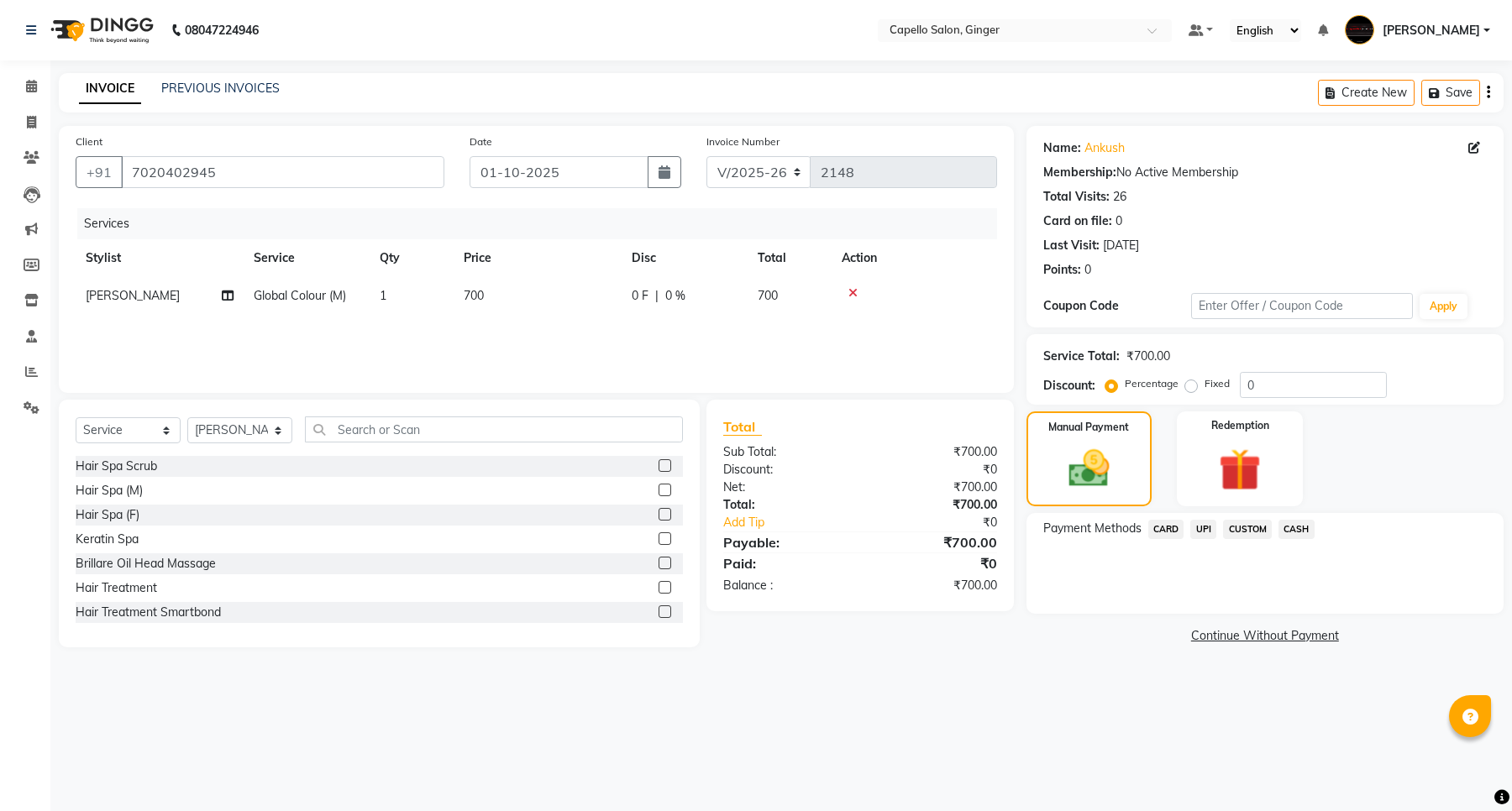
click at [1202, 530] on span "UPI" at bounding box center [1203, 529] width 26 height 19
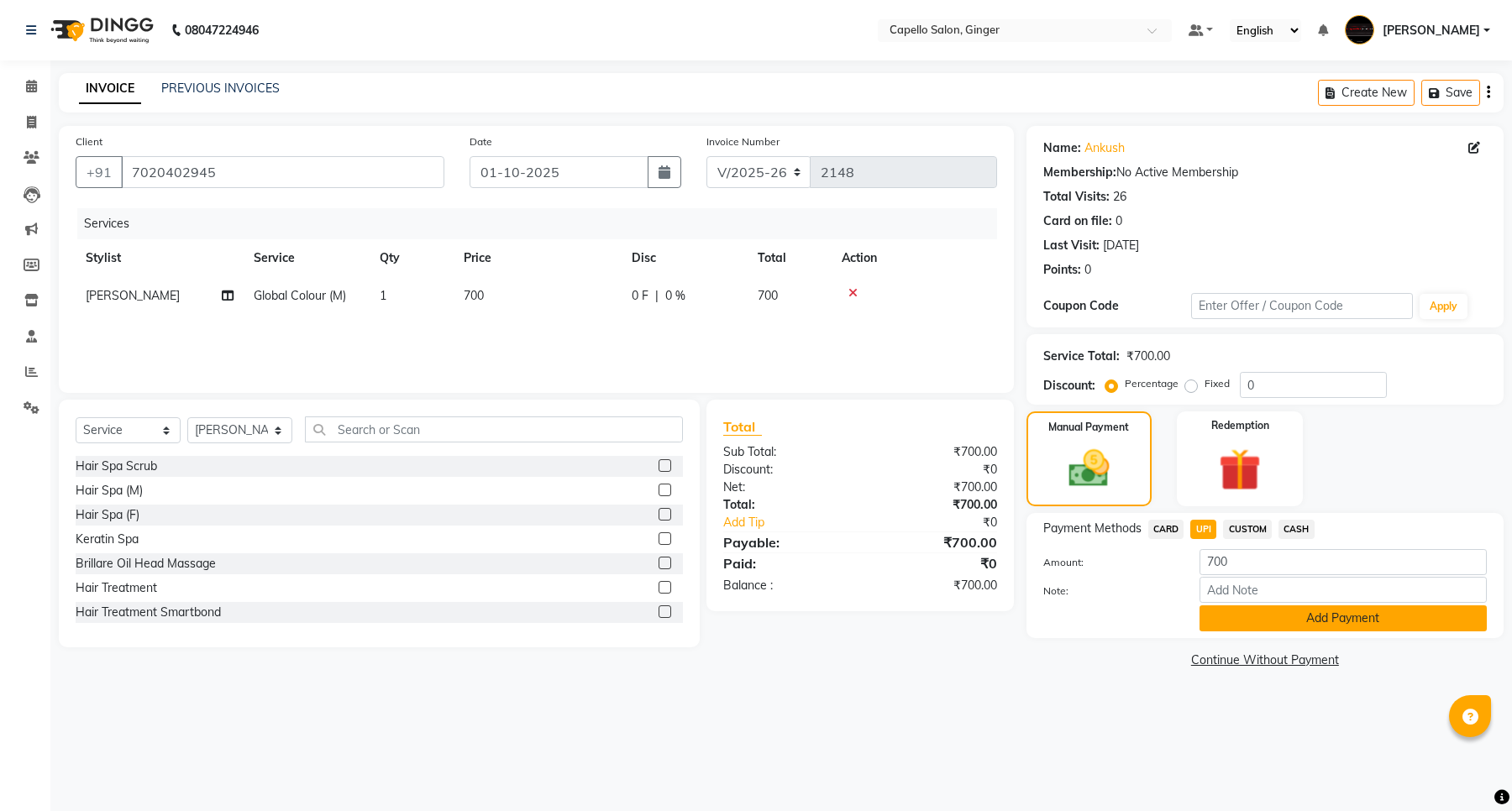
click at [1232, 610] on button "Add Payment" at bounding box center [1342, 619] width 287 height 26
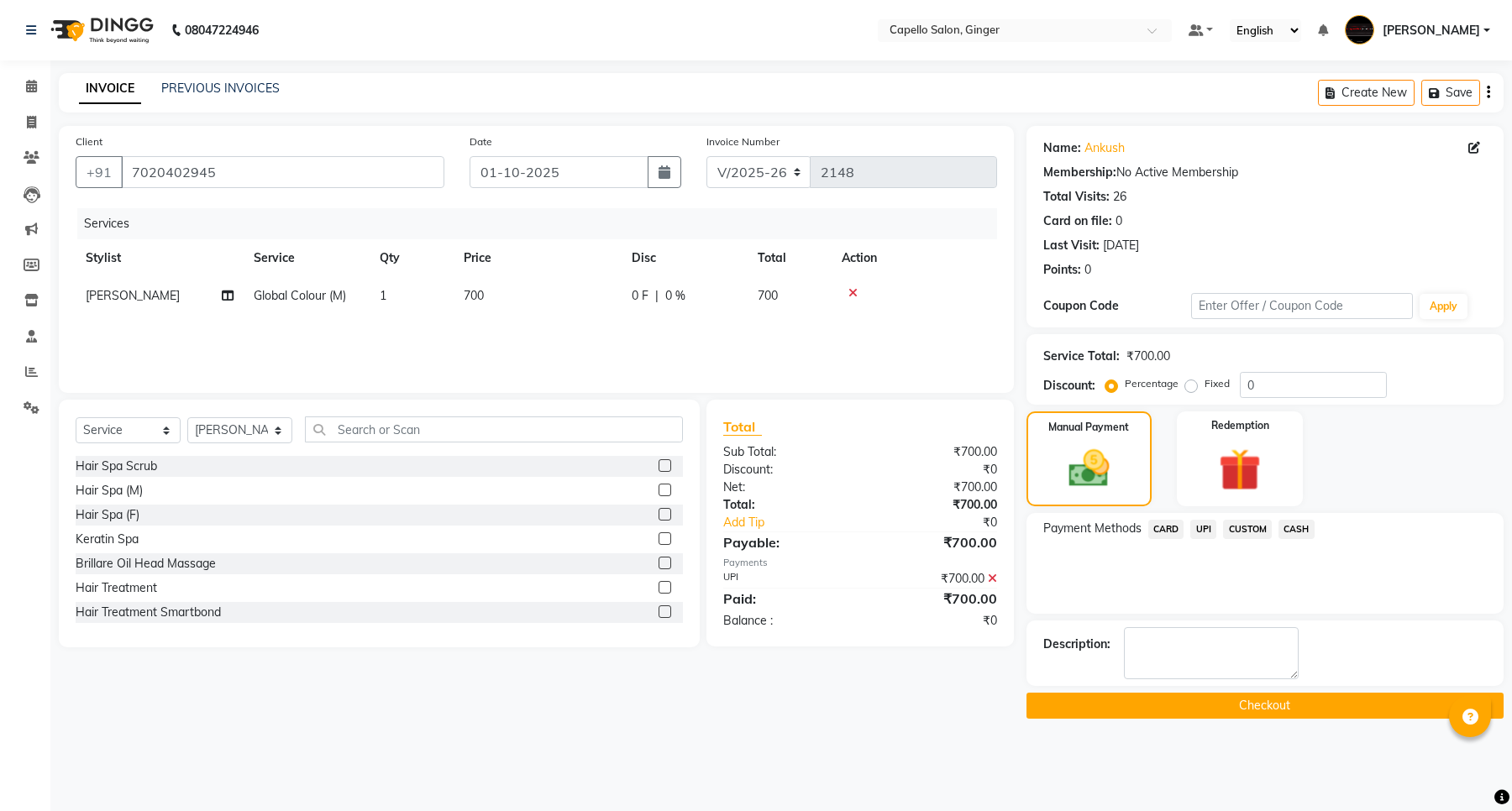
click at [1221, 704] on button "Checkout" at bounding box center [1265, 706] width 477 height 26
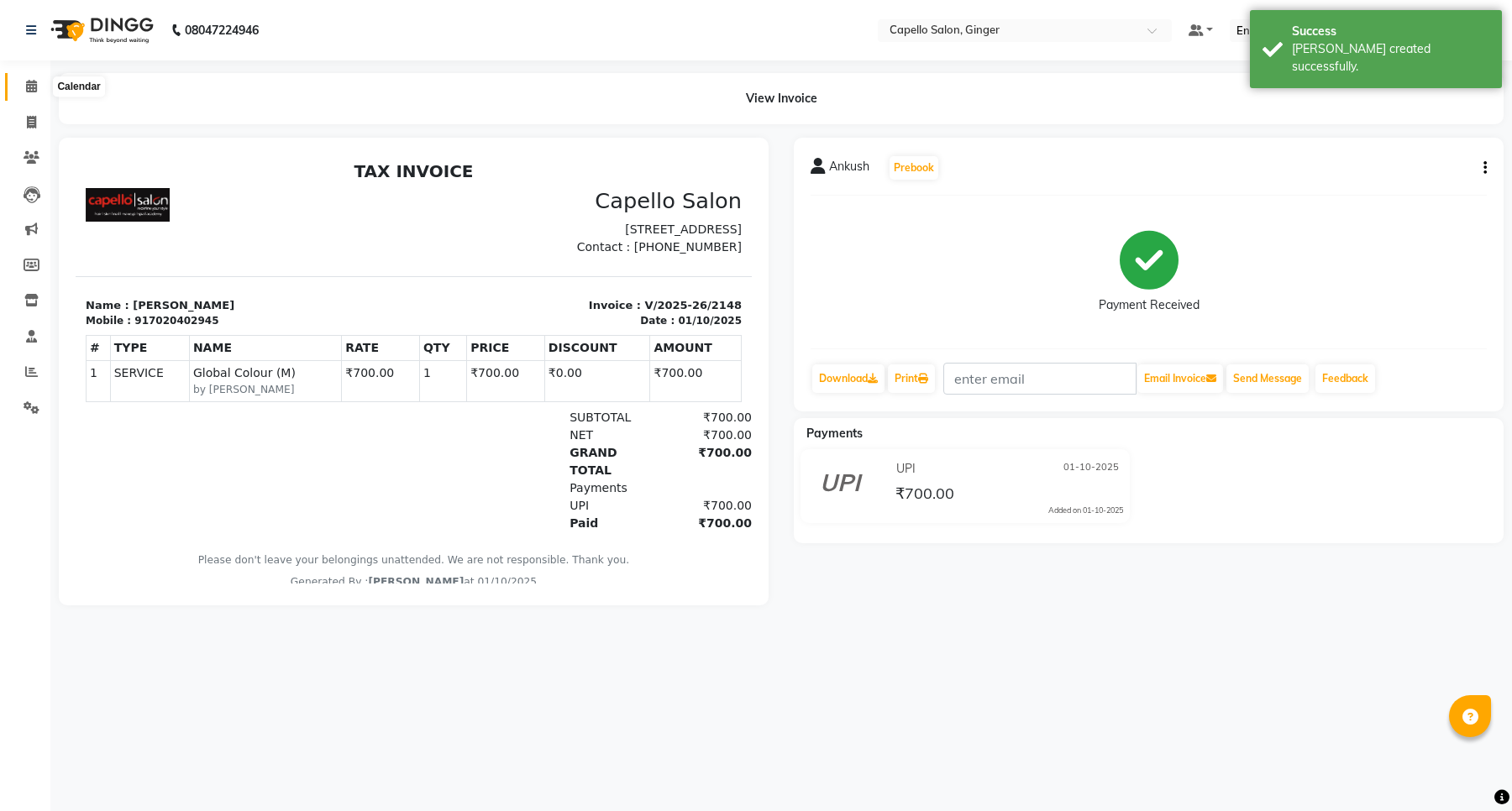
click at [29, 90] on icon at bounding box center [31, 86] width 11 height 13
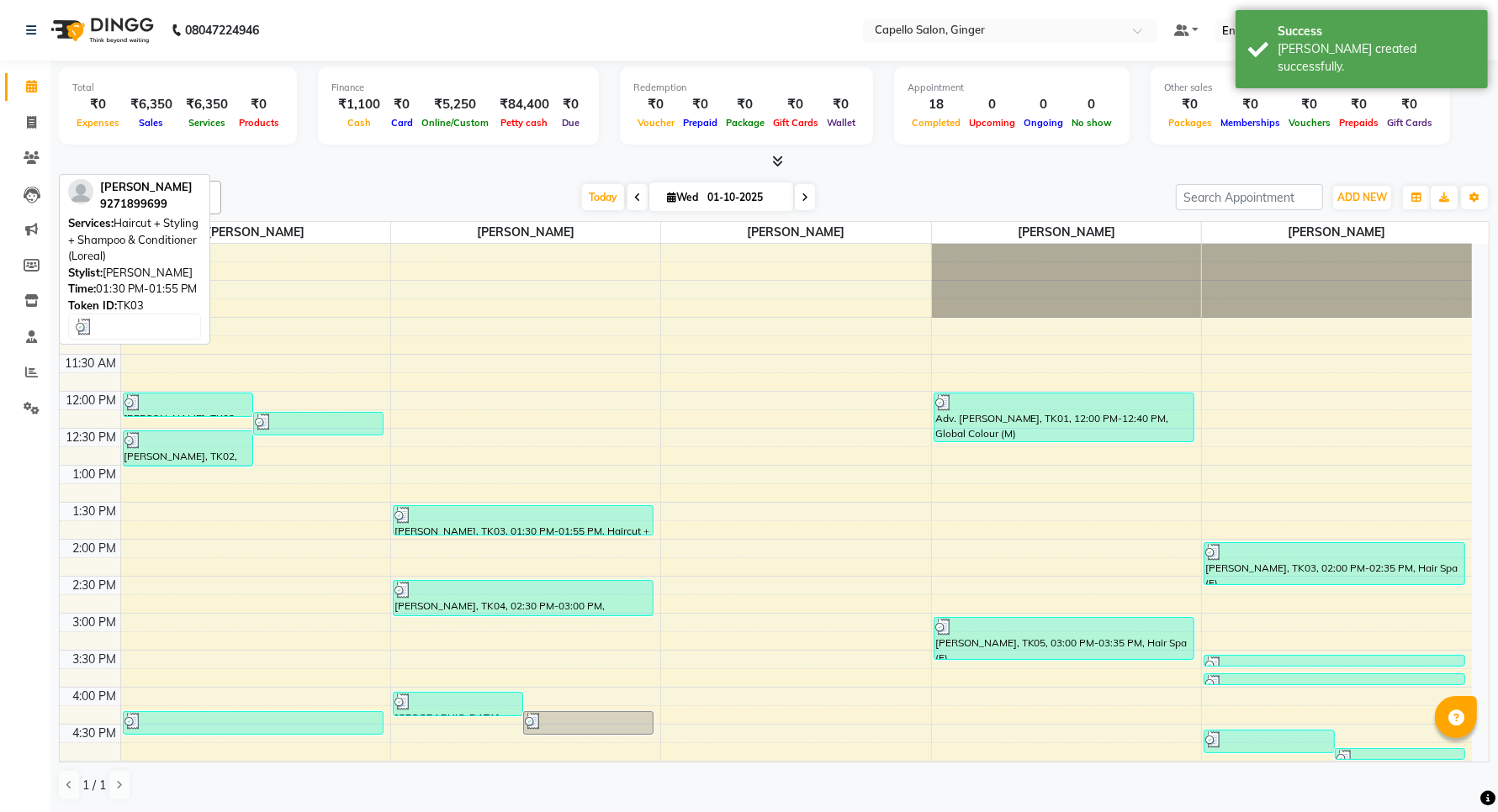
scroll to position [316, 0]
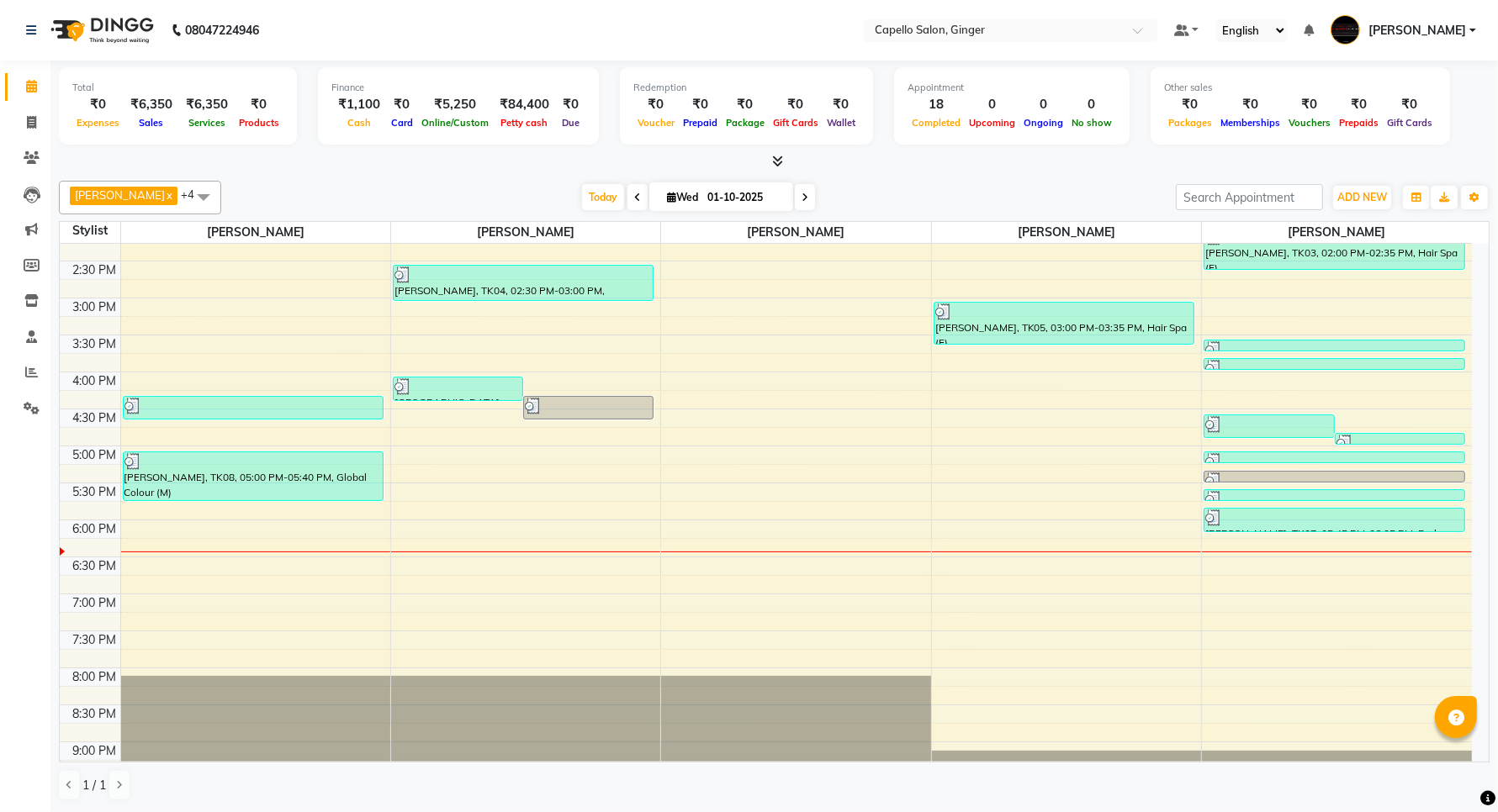
click at [494, 518] on div "10:00 AM 10:30 AM 11:00 AM 11:30 AM 12:00 PM 12:30 PM 1:00 PM 1:30 PM 2:00 PM 2…" at bounding box center [766, 372] width 1413 height 887
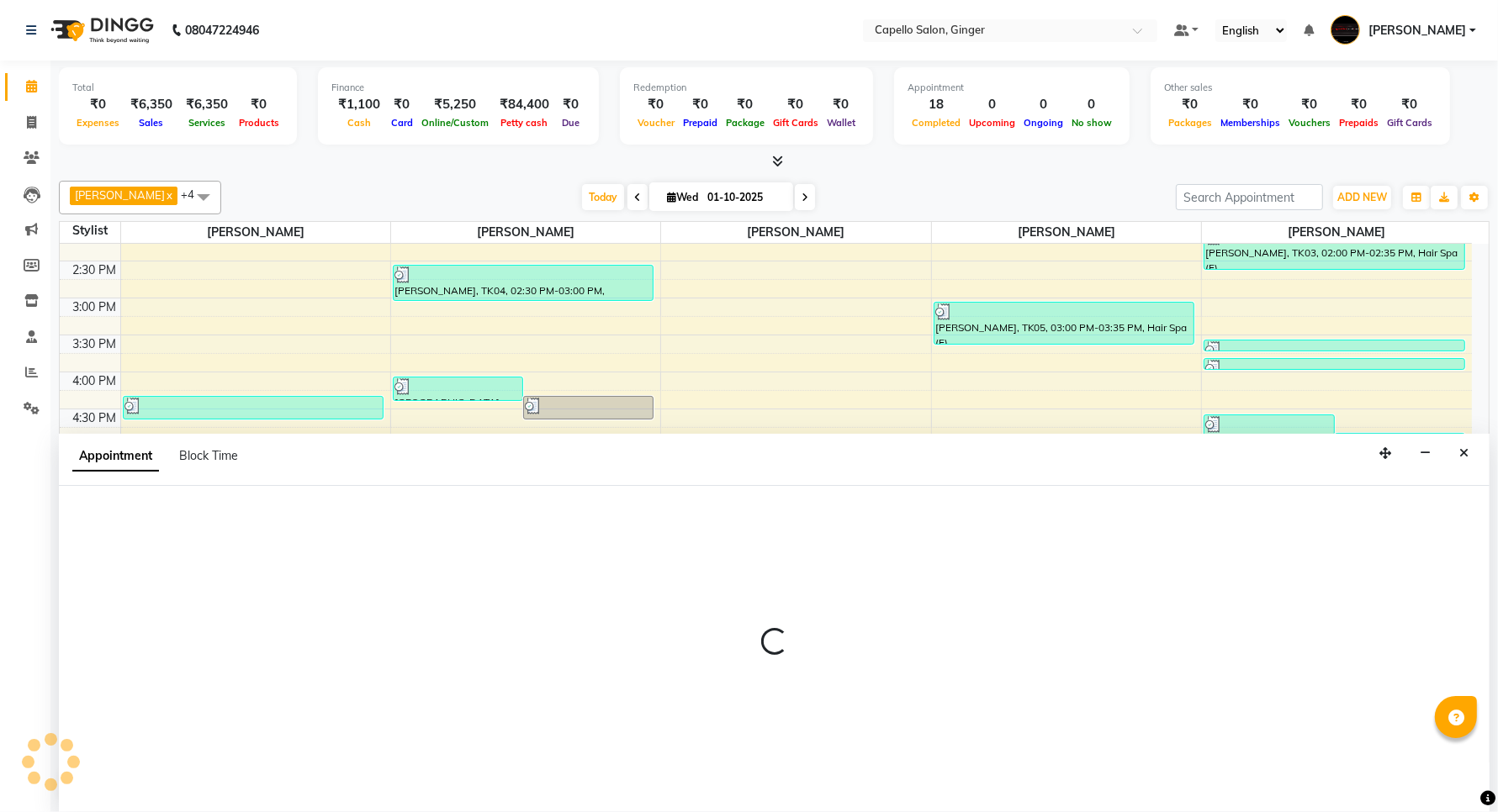
scroll to position [1, 0]
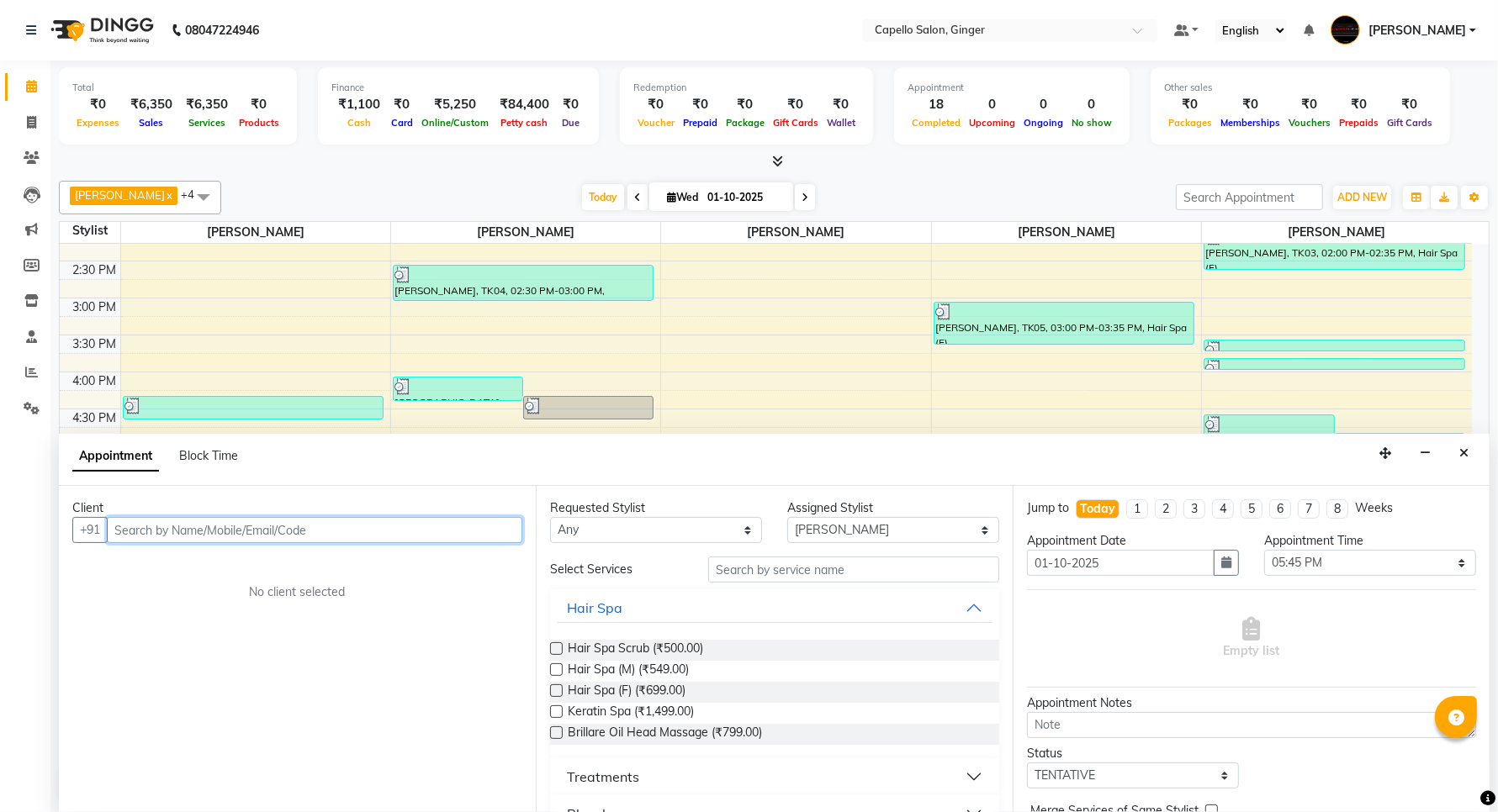
click at [184, 536] on input "text" at bounding box center [314, 530] width 416 height 26
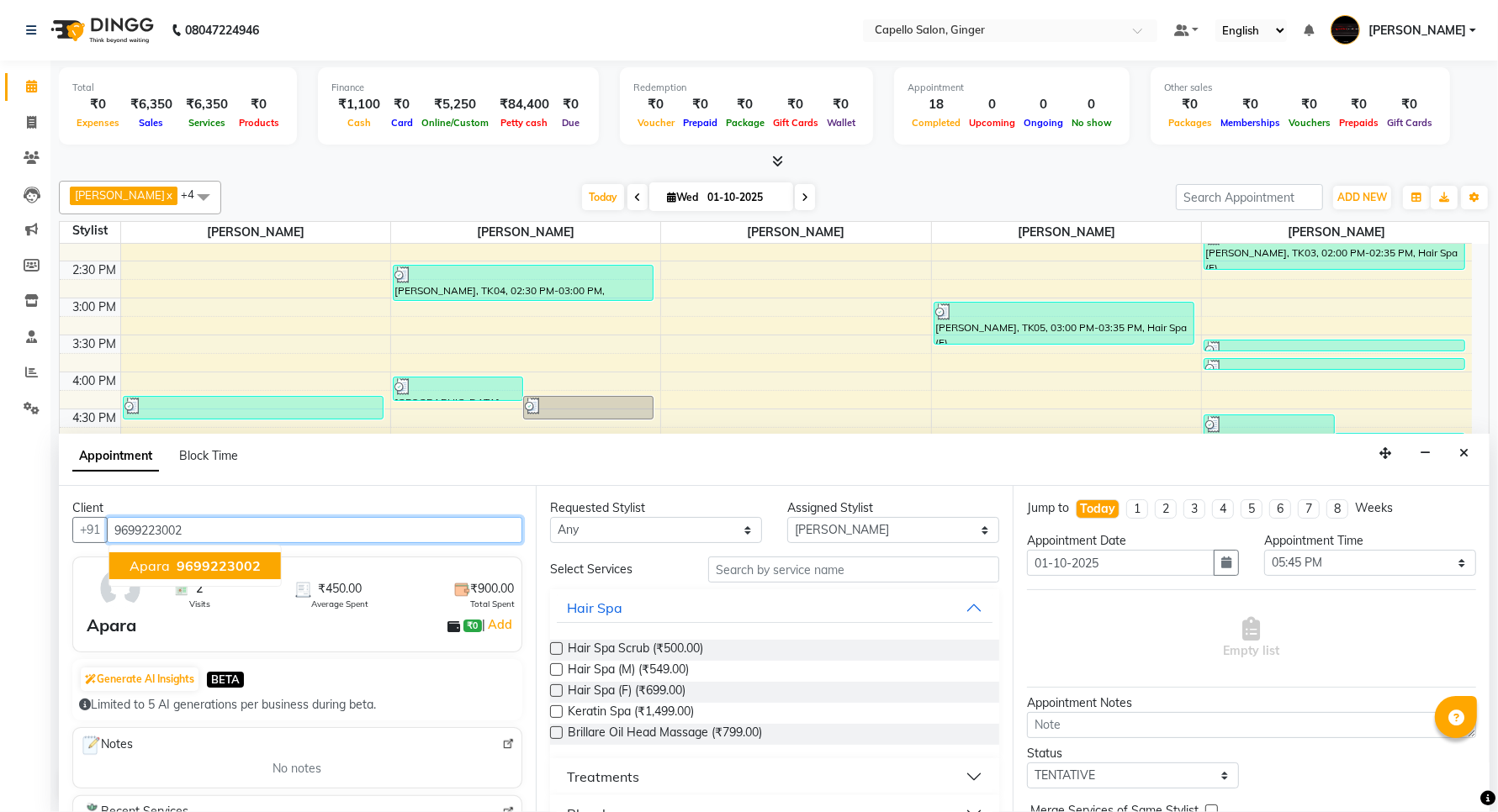
click at [140, 562] on span "Apara" at bounding box center [150, 566] width 40 height 17
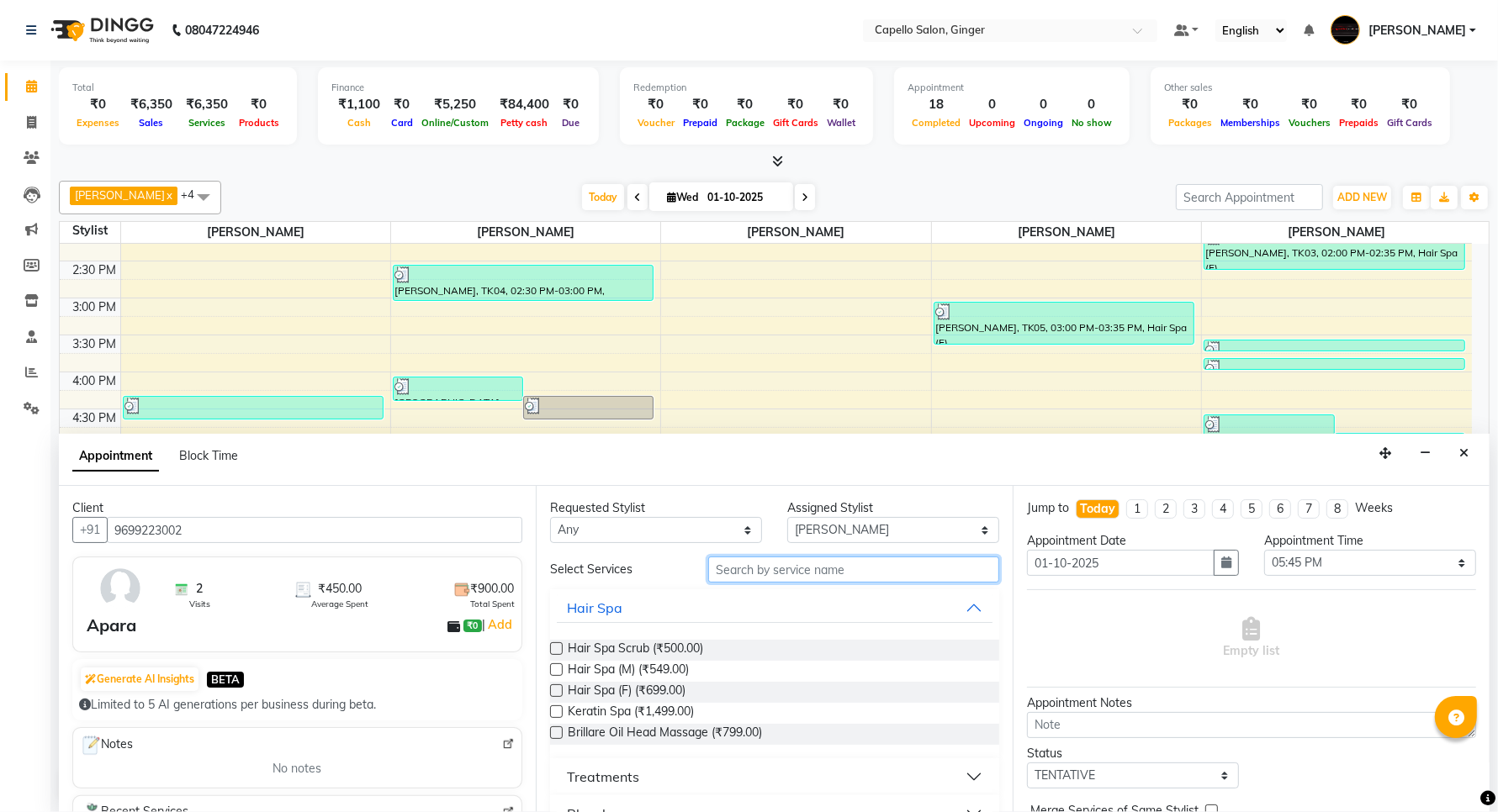
click at [814, 573] on input "text" at bounding box center [854, 570] width 291 height 26
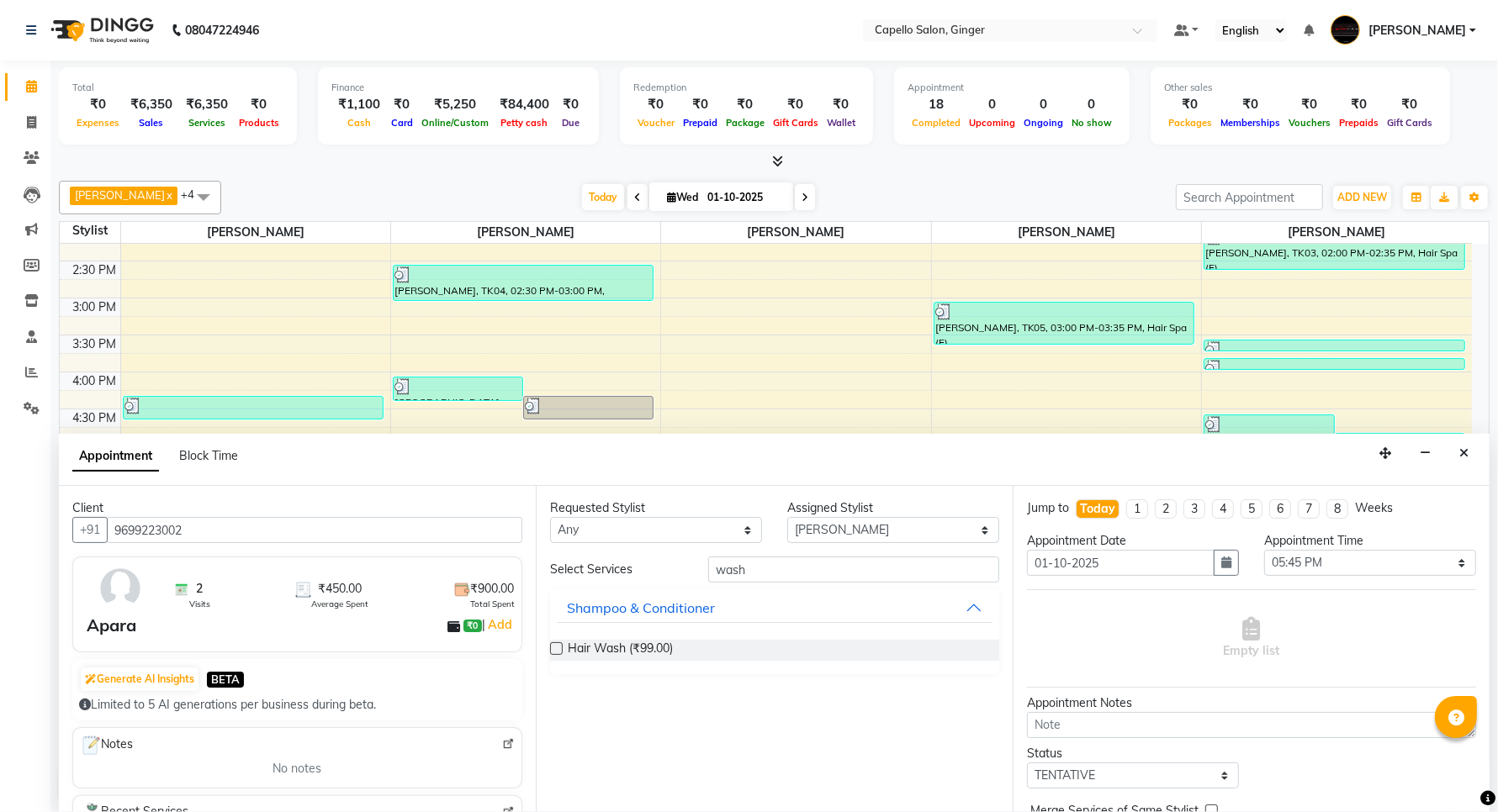
click at [556, 649] on label at bounding box center [556, 649] width 13 height 13
click at [556, 649] on input "checkbox" at bounding box center [555, 651] width 11 height 11
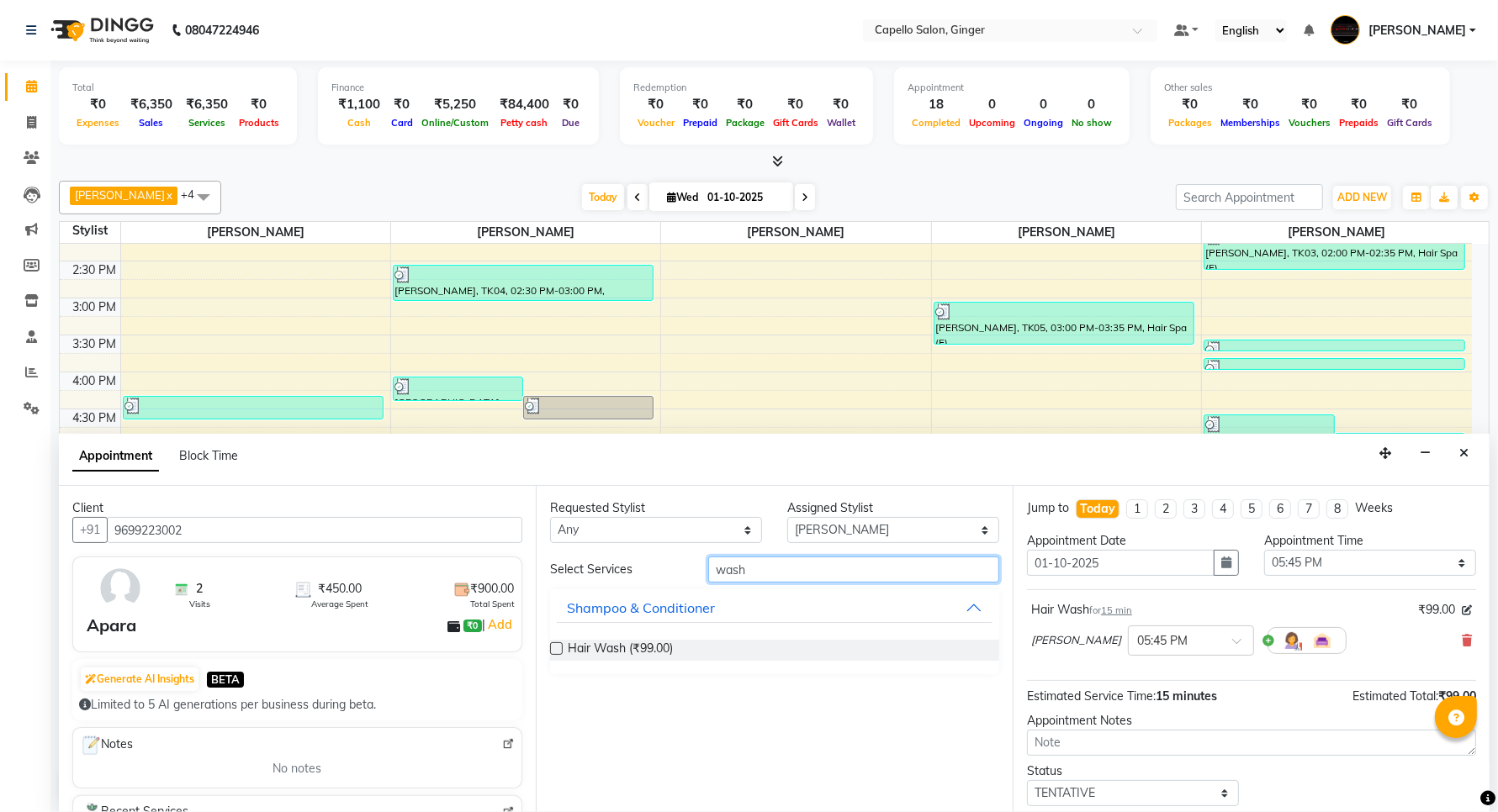
click at [800, 565] on input "wash" at bounding box center [854, 570] width 291 height 26
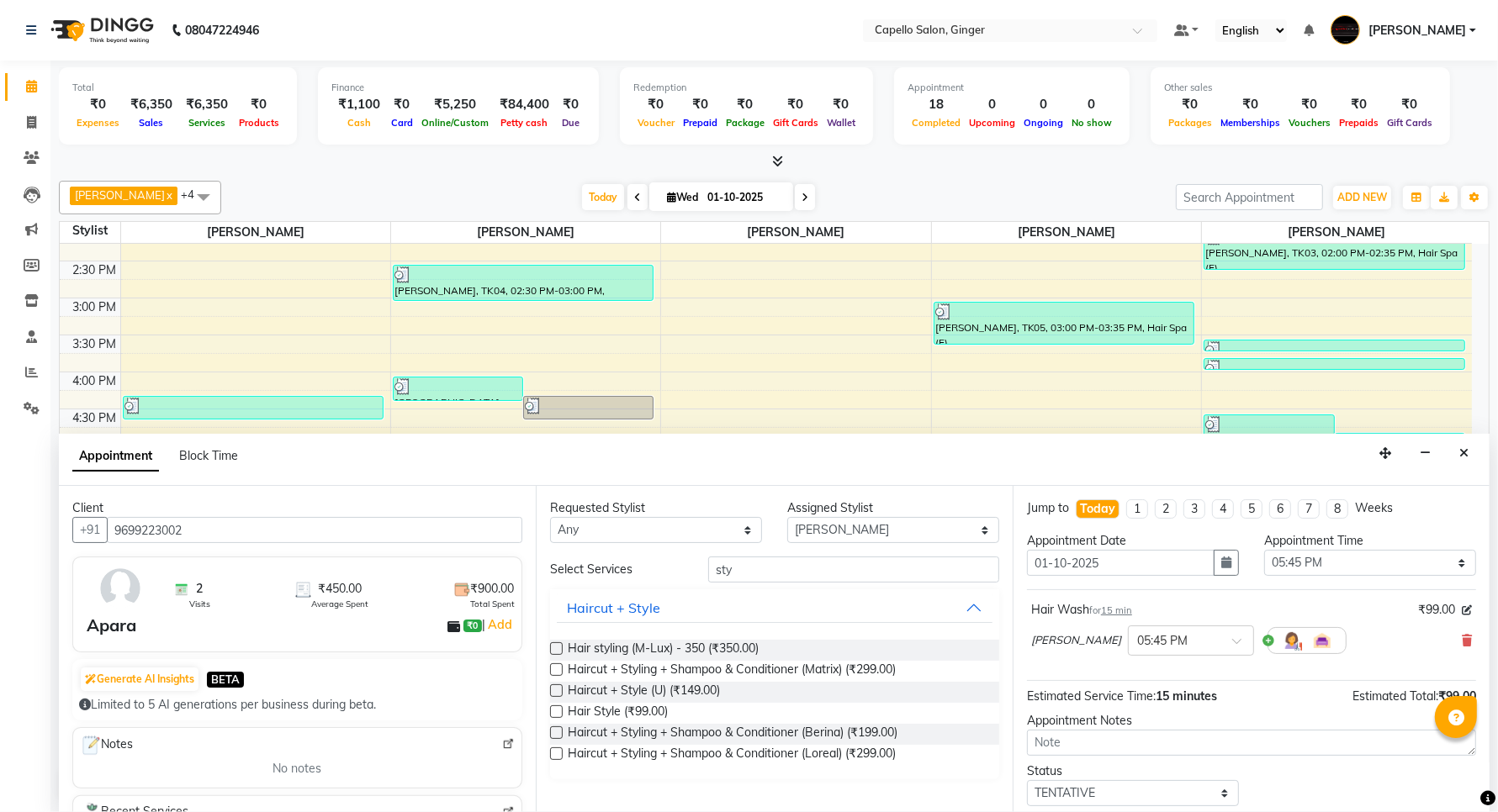
click at [557, 708] on label at bounding box center [556, 712] width 13 height 13
click at [557, 708] on input "checkbox" at bounding box center [555, 714] width 11 height 11
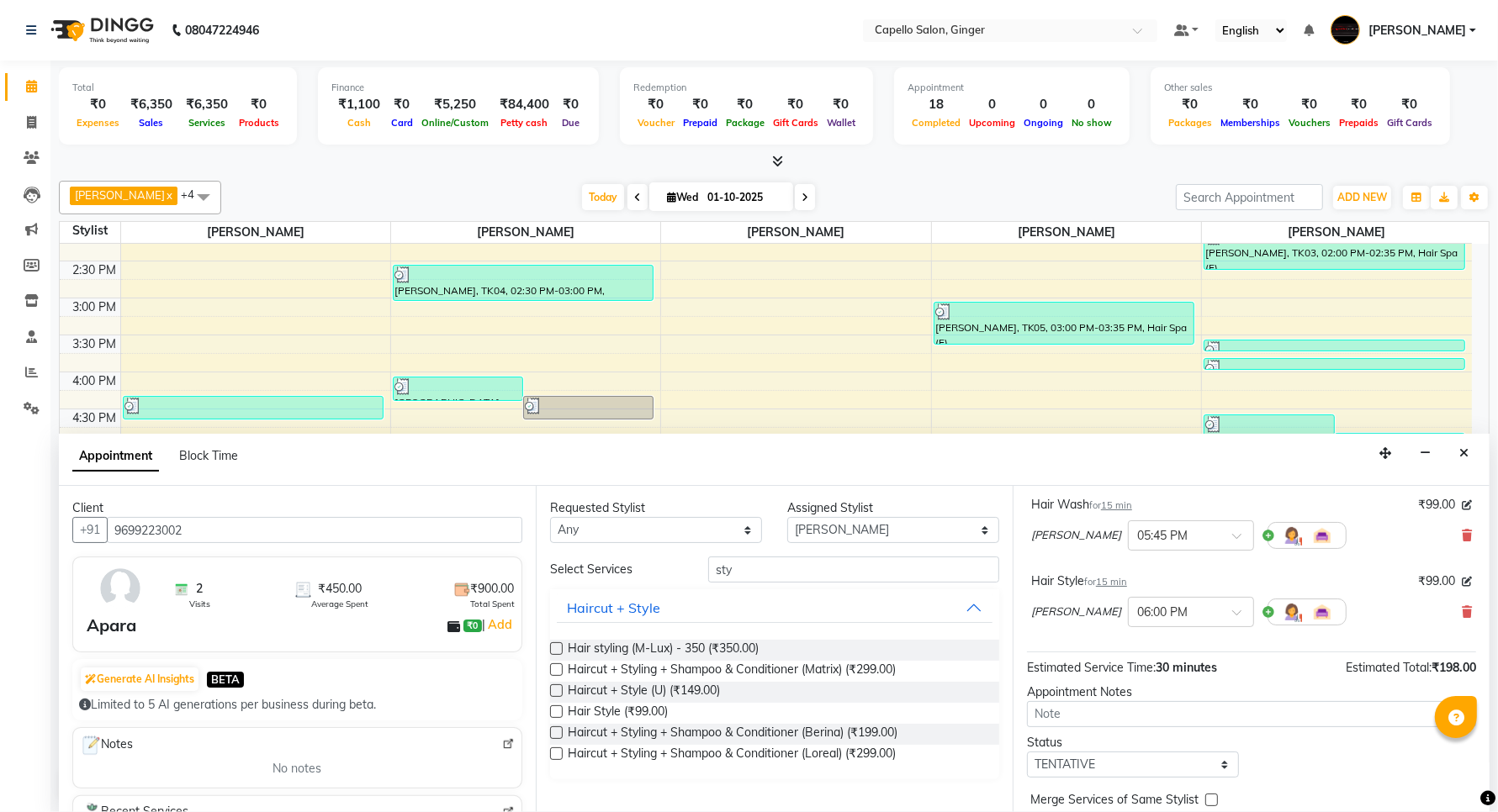
scroll to position [150, 0]
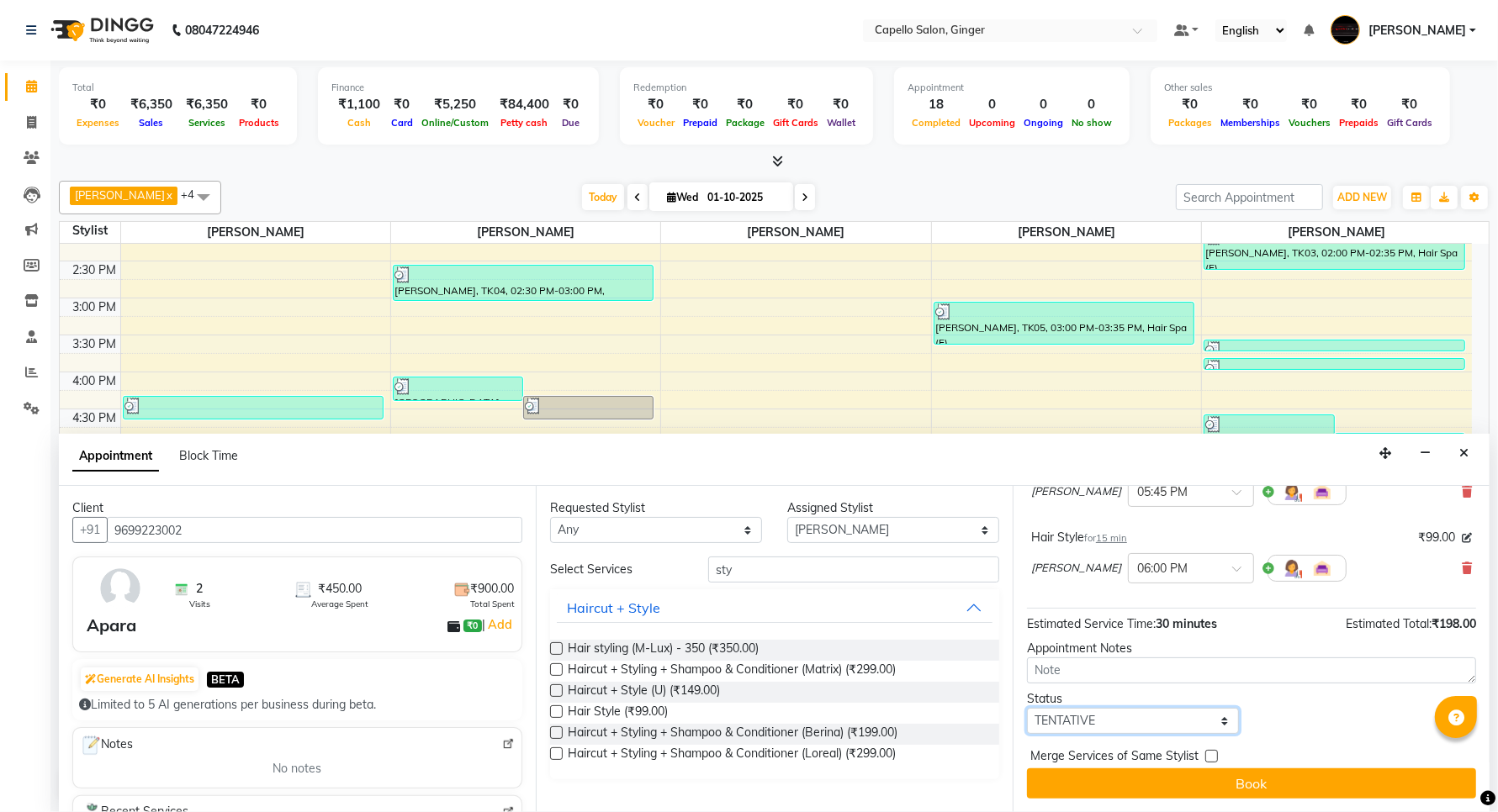
click at [1123, 717] on select "Select TENTATIVE CONFIRM CHECK-IN UPCOMING" at bounding box center [1133, 721] width 212 height 26
click at [1027, 708] on select "Select TENTATIVE CONFIRM CHECK-IN UPCOMING" at bounding box center [1133, 721] width 212 height 26
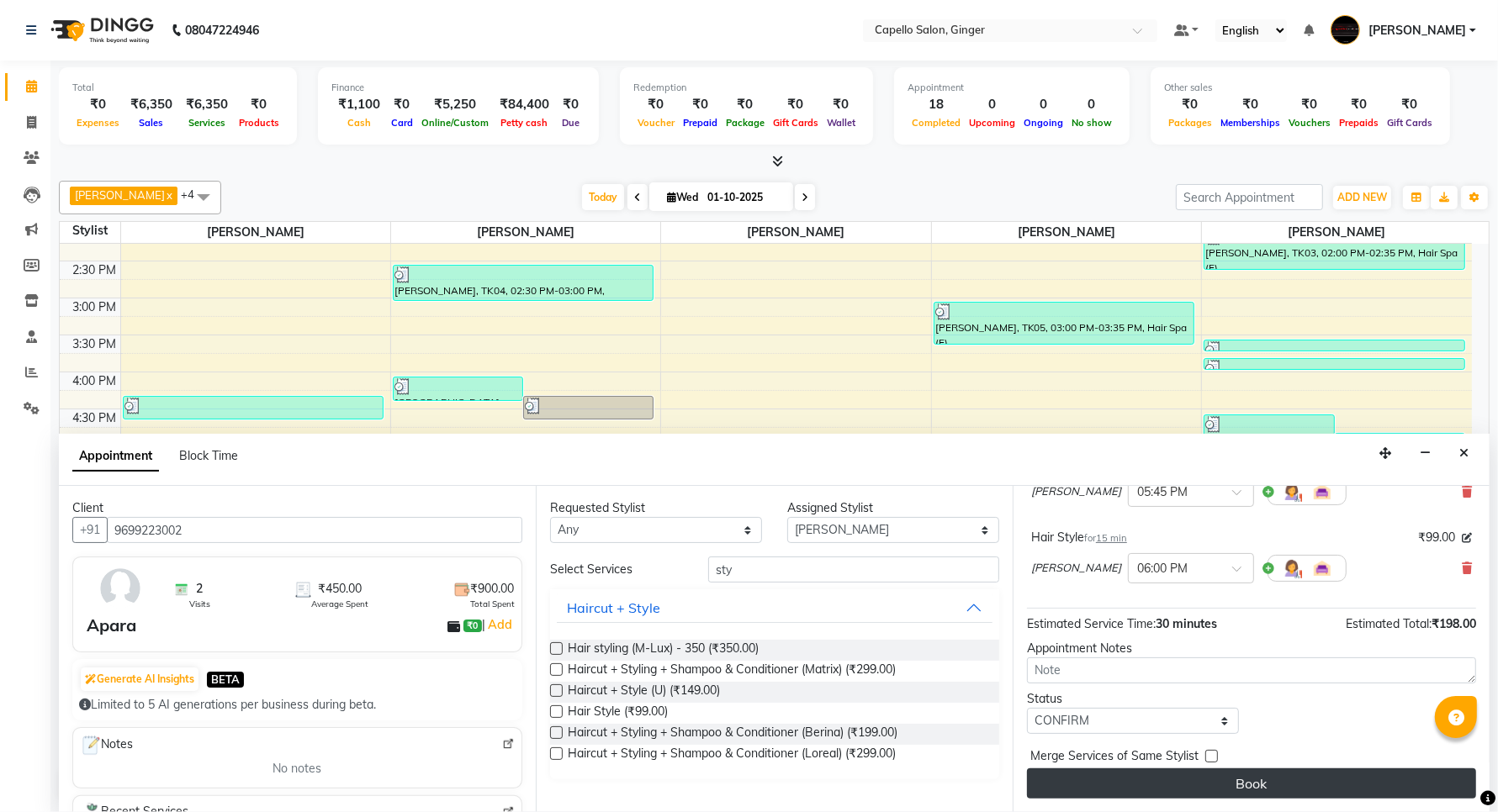
click at [1112, 795] on button "Book" at bounding box center [1251, 784] width 449 height 30
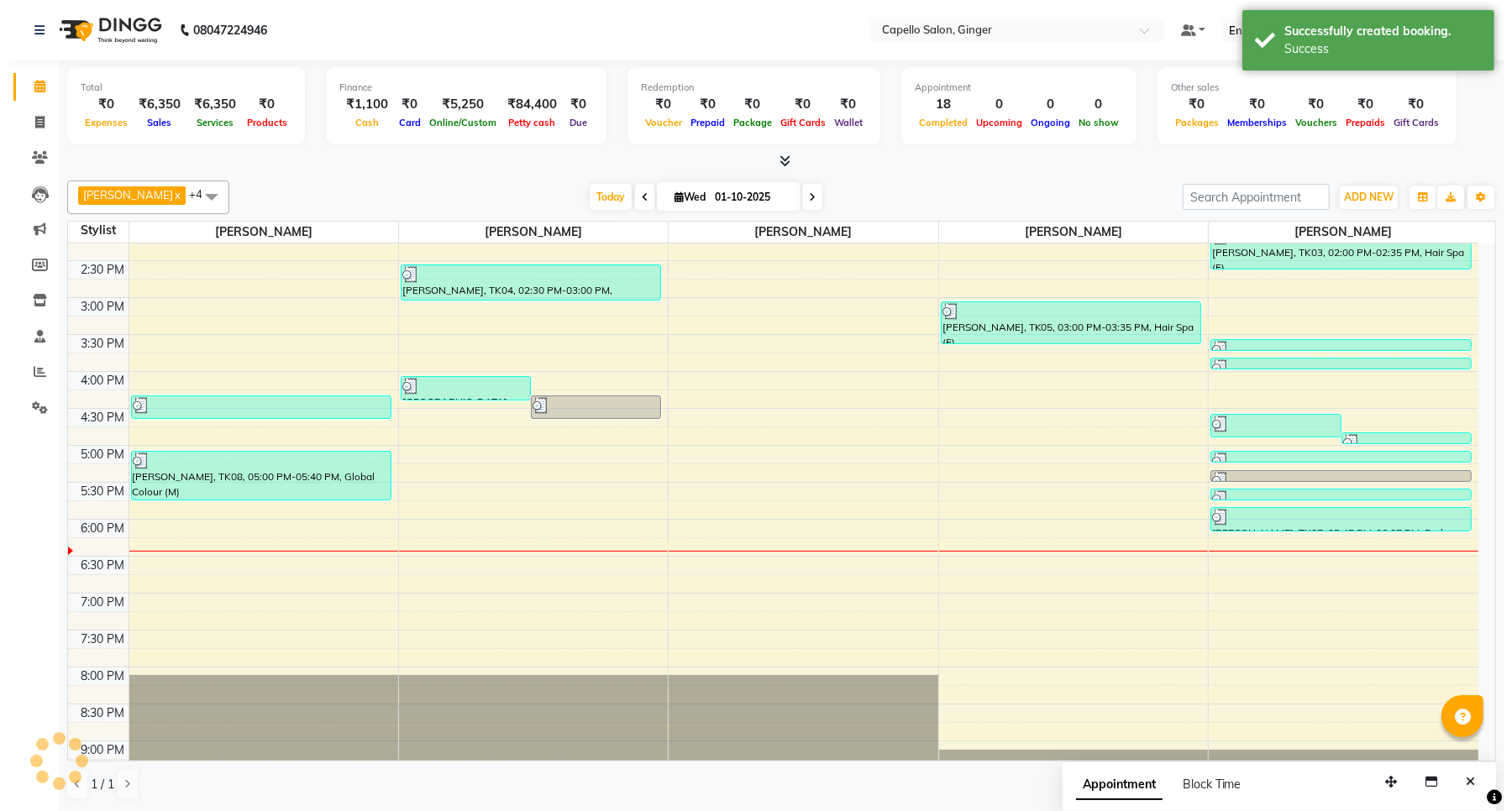
scroll to position [0, 0]
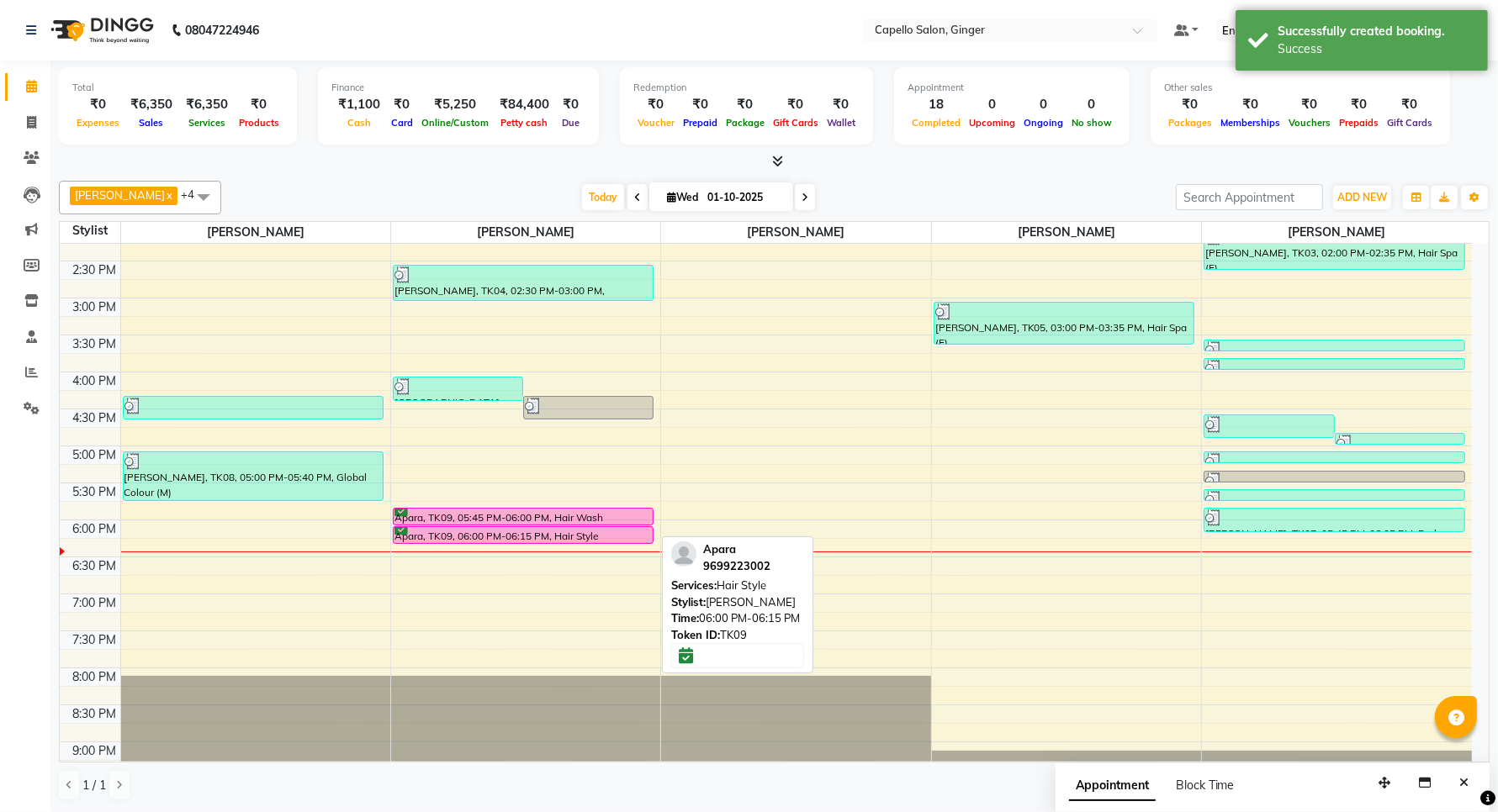
click at [549, 532] on div "Apara, TK09, 06:00 PM-06:15 PM, Hair Style" at bounding box center [523, 535] width 259 height 16
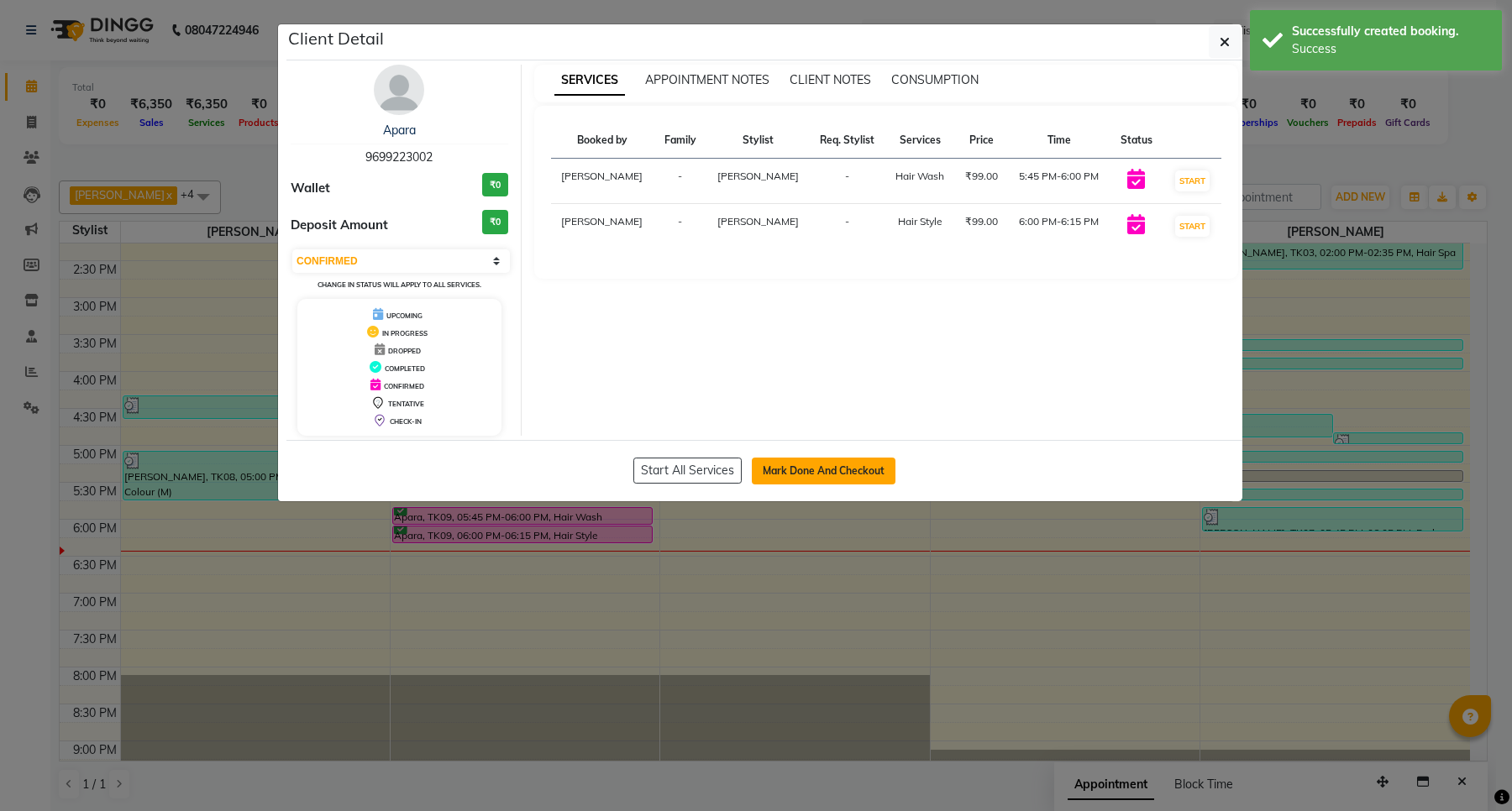
click at [854, 477] on button "Mark Done And Checkout" at bounding box center [823, 470] width 144 height 27
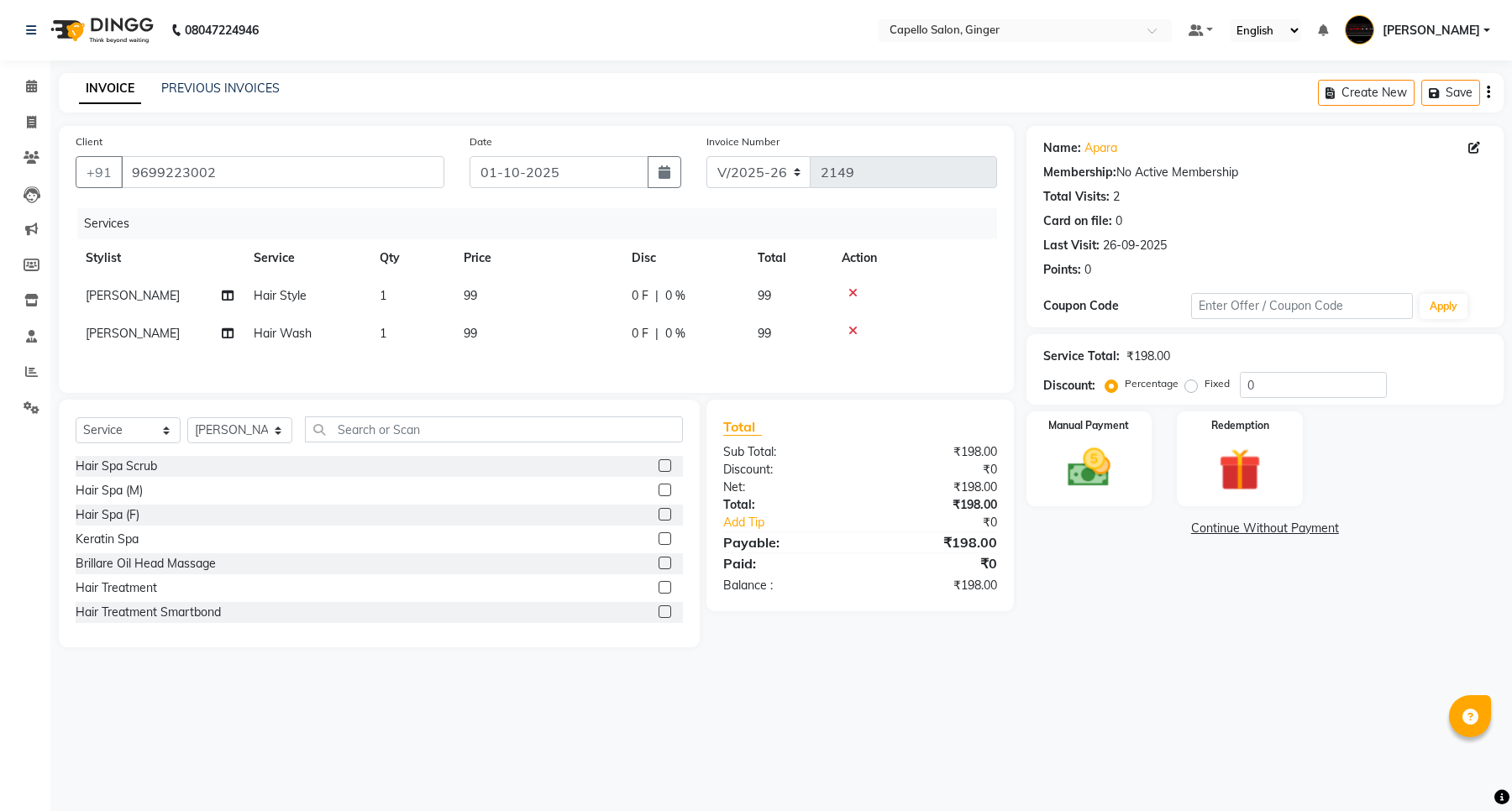
click at [471, 290] on span "99" at bounding box center [470, 295] width 14 height 15
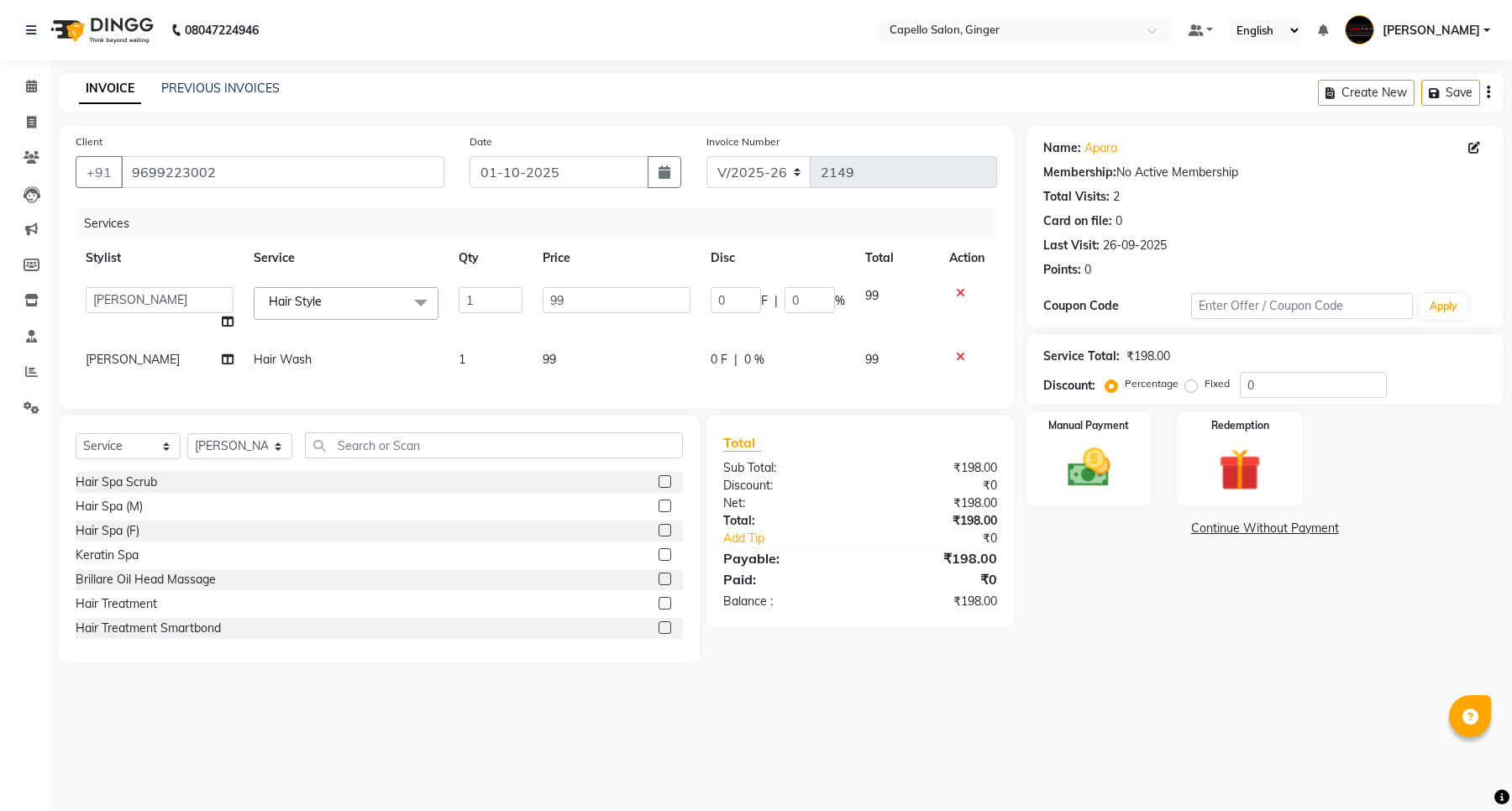
click at [603, 315] on td "99" at bounding box center [616, 309] width 168 height 64
click at [603, 305] on input "99" at bounding box center [616, 300] width 148 height 26
click at [550, 358] on div "Services Stylist Service Qty Price Disc Total Action Admin [PERSON_NAME] [PERSO…" at bounding box center [535, 300] width 921 height 184
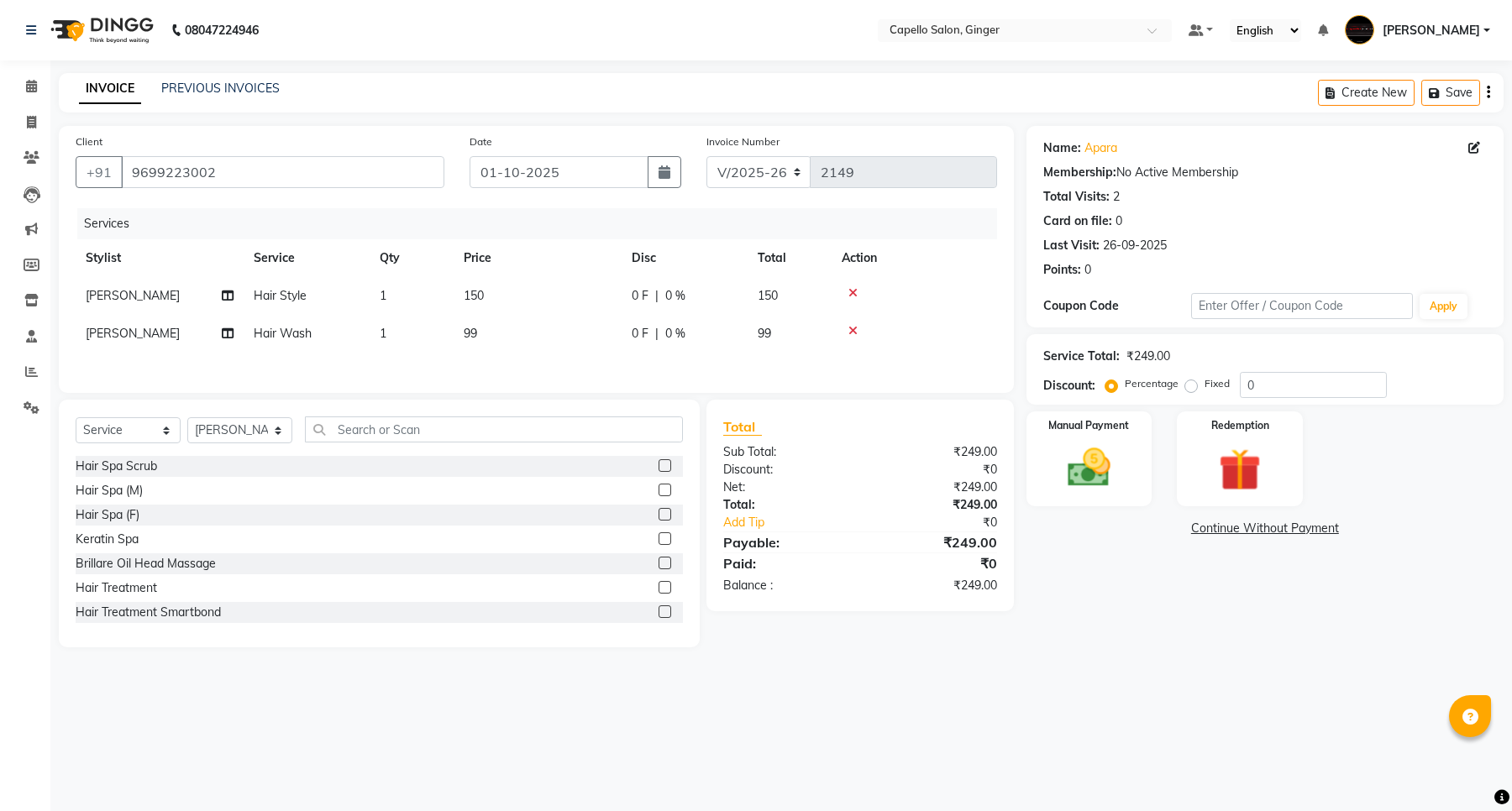
click at [470, 334] on span "99" at bounding box center [470, 334] width 14 height 15
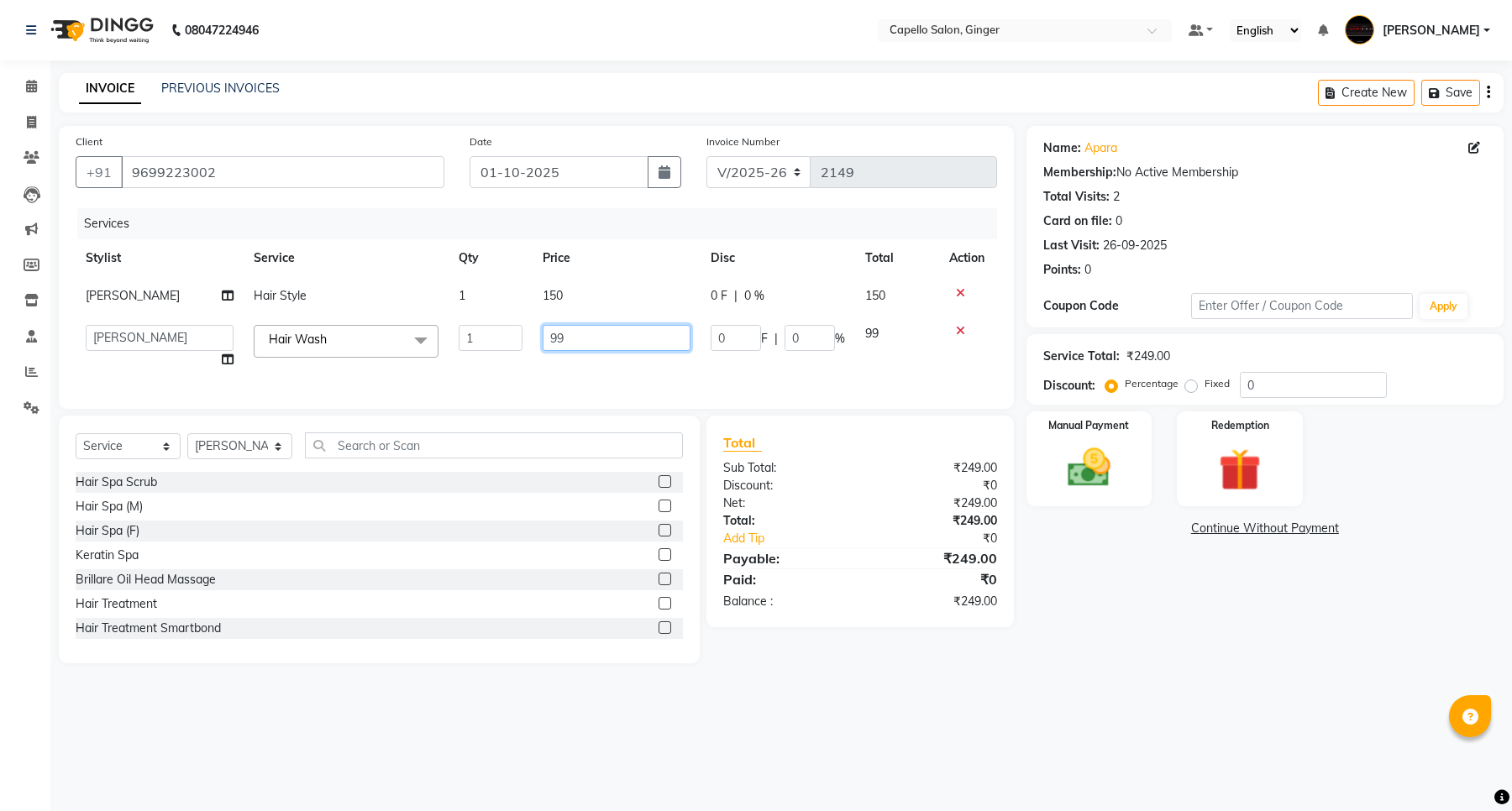
click at [586, 349] on input "99" at bounding box center [616, 338] width 148 height 26
click at [608, 367] on div "Services Stylist Service Qty Price Disc Total Action [PERSON_NAME] Hair Style 1…" at bounding box center [535, 300] width 921 height 184
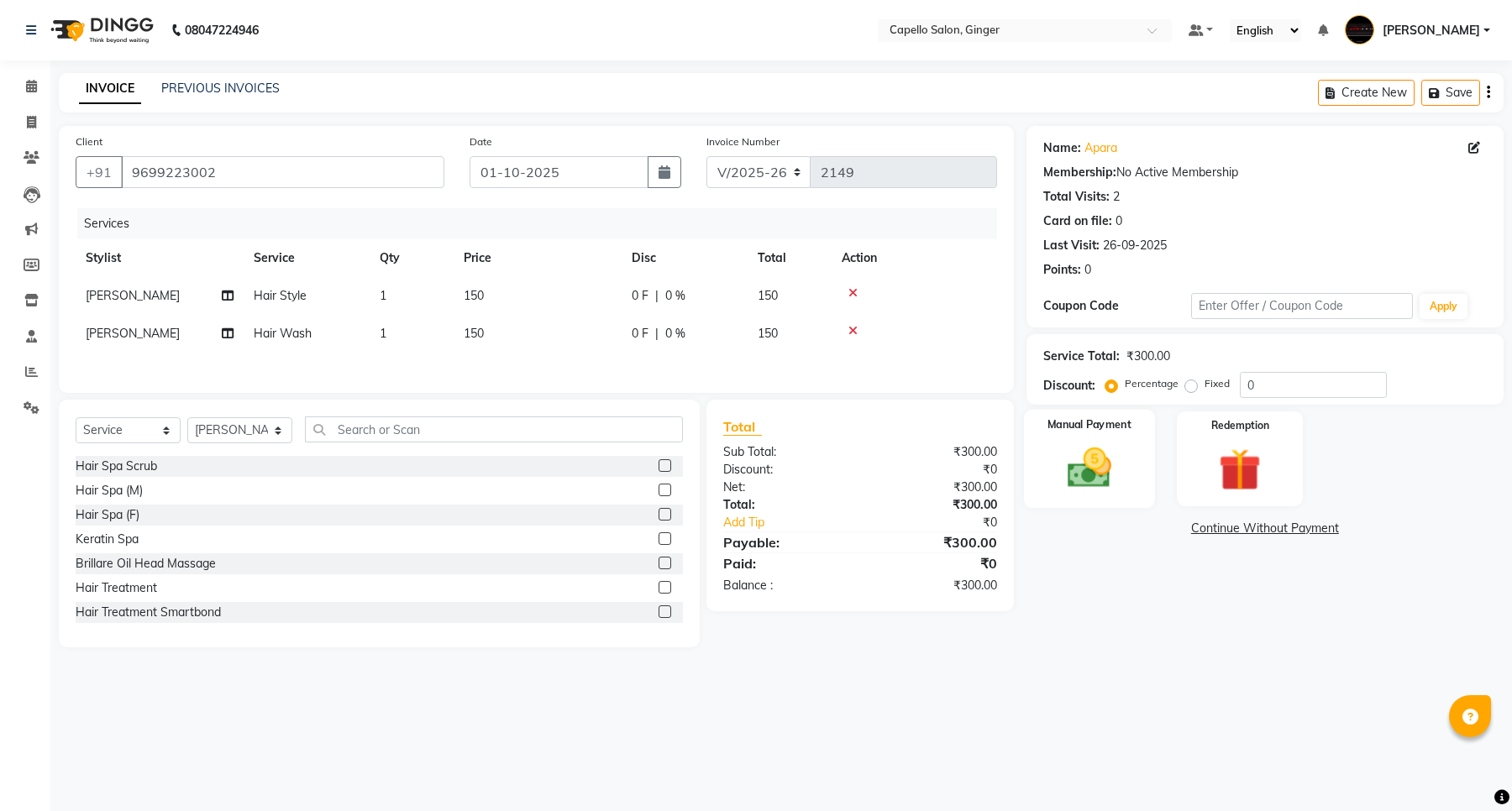
click at [1077, 477] on img at bounding box center [1089, 468] width 71 height 51
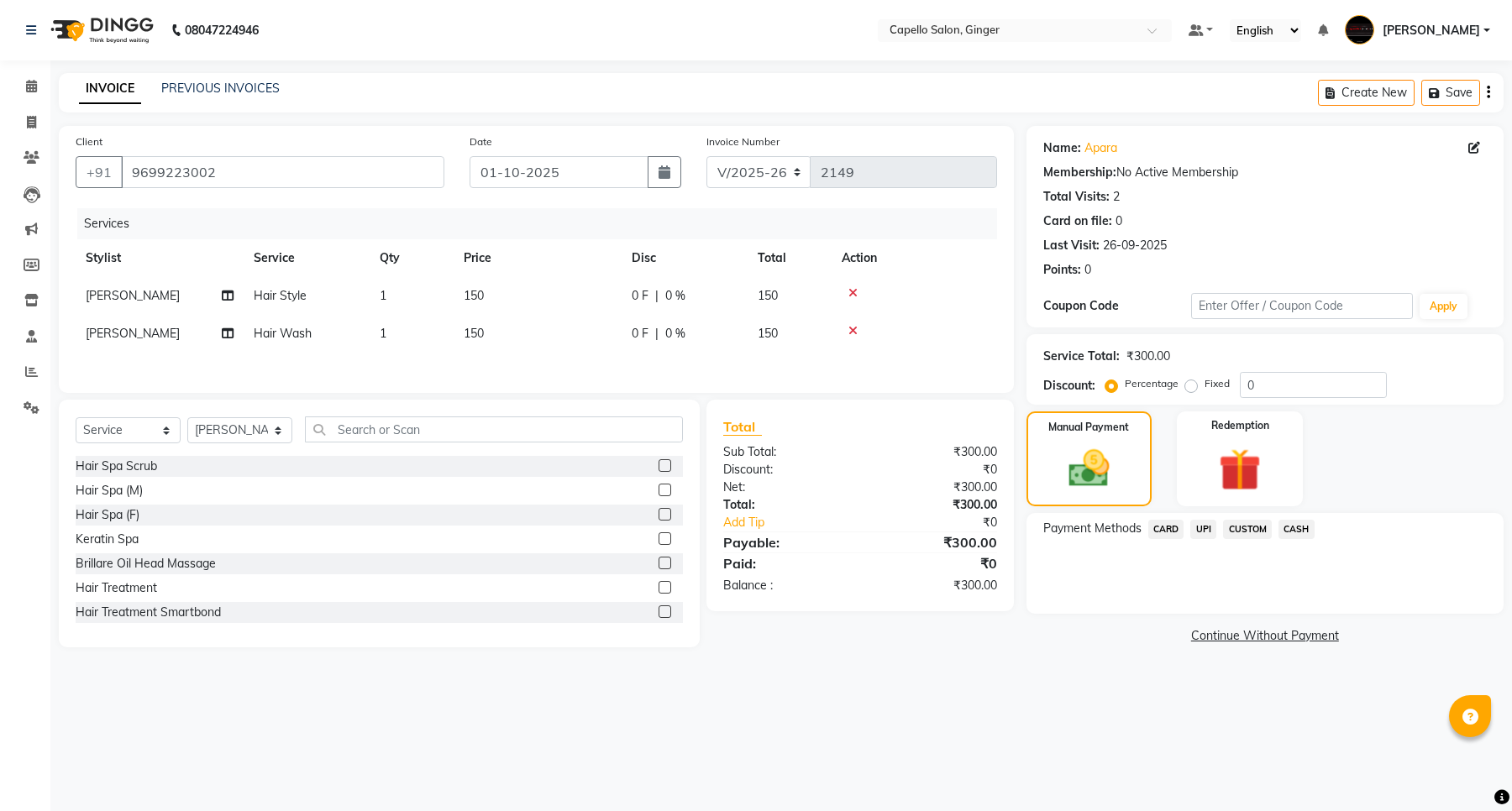
click at [1205, 529] on span "UPI" at bounding box center [1203, 529] width 26 height 19
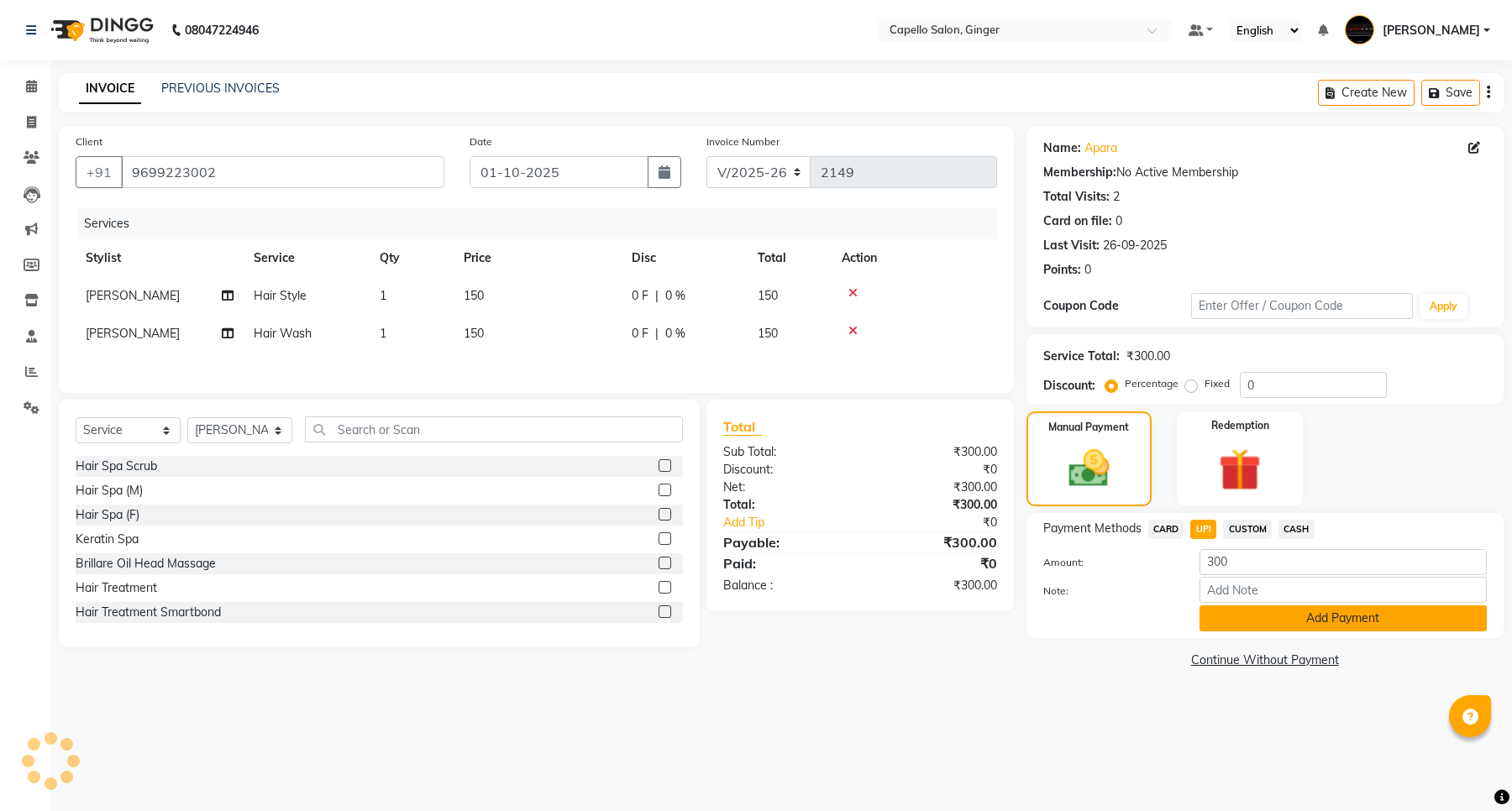
click at [1252, 616] on button "Add Payment" at bounding box center [1342, 619] width 287 height 26
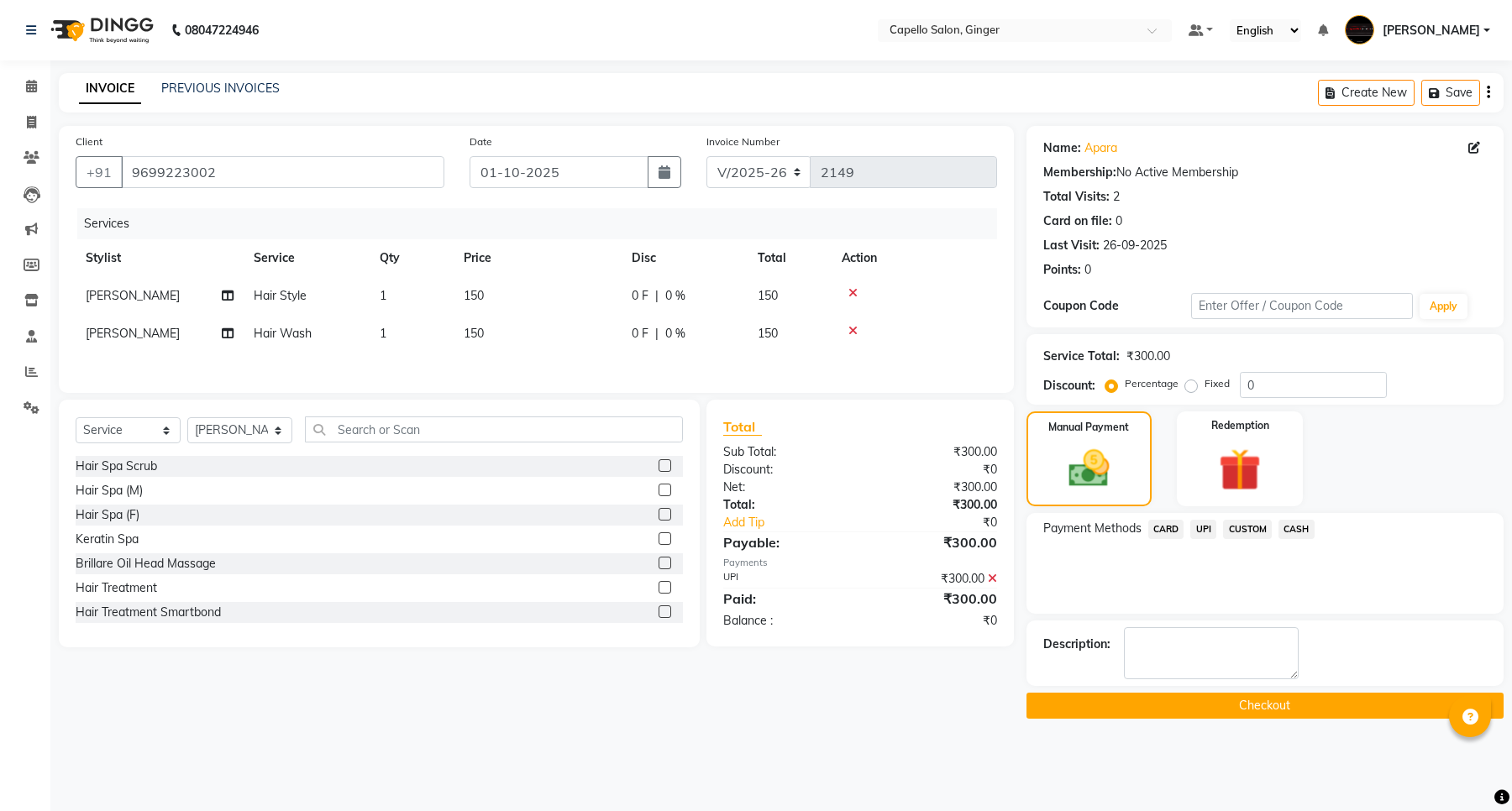
click at [1242, 707] on button "Checkout" at bounding box center [1265, 706] width 477 height 26
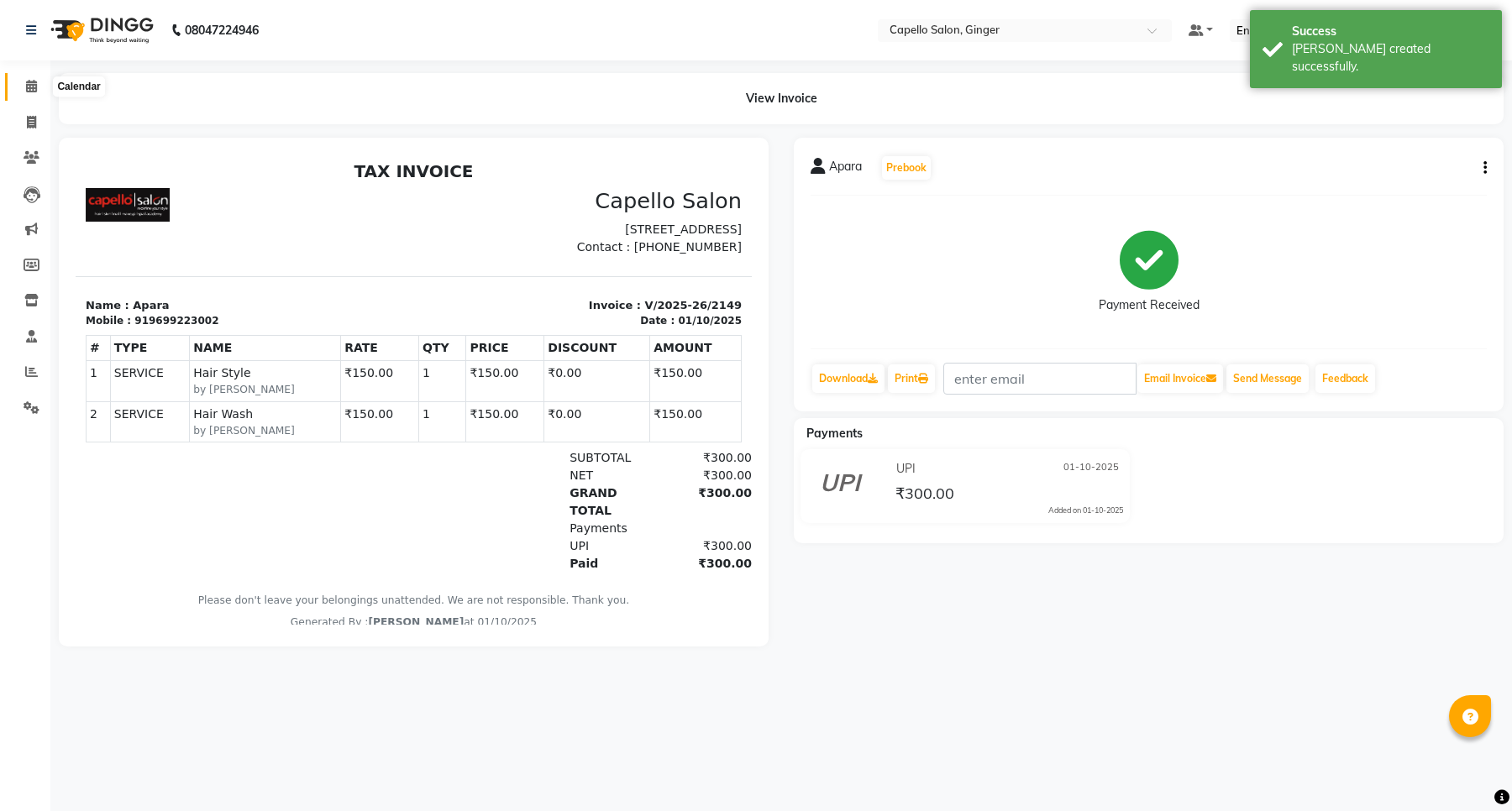
click at [32, 88] on icon at bounding box center [31, 86] width 11 height 13
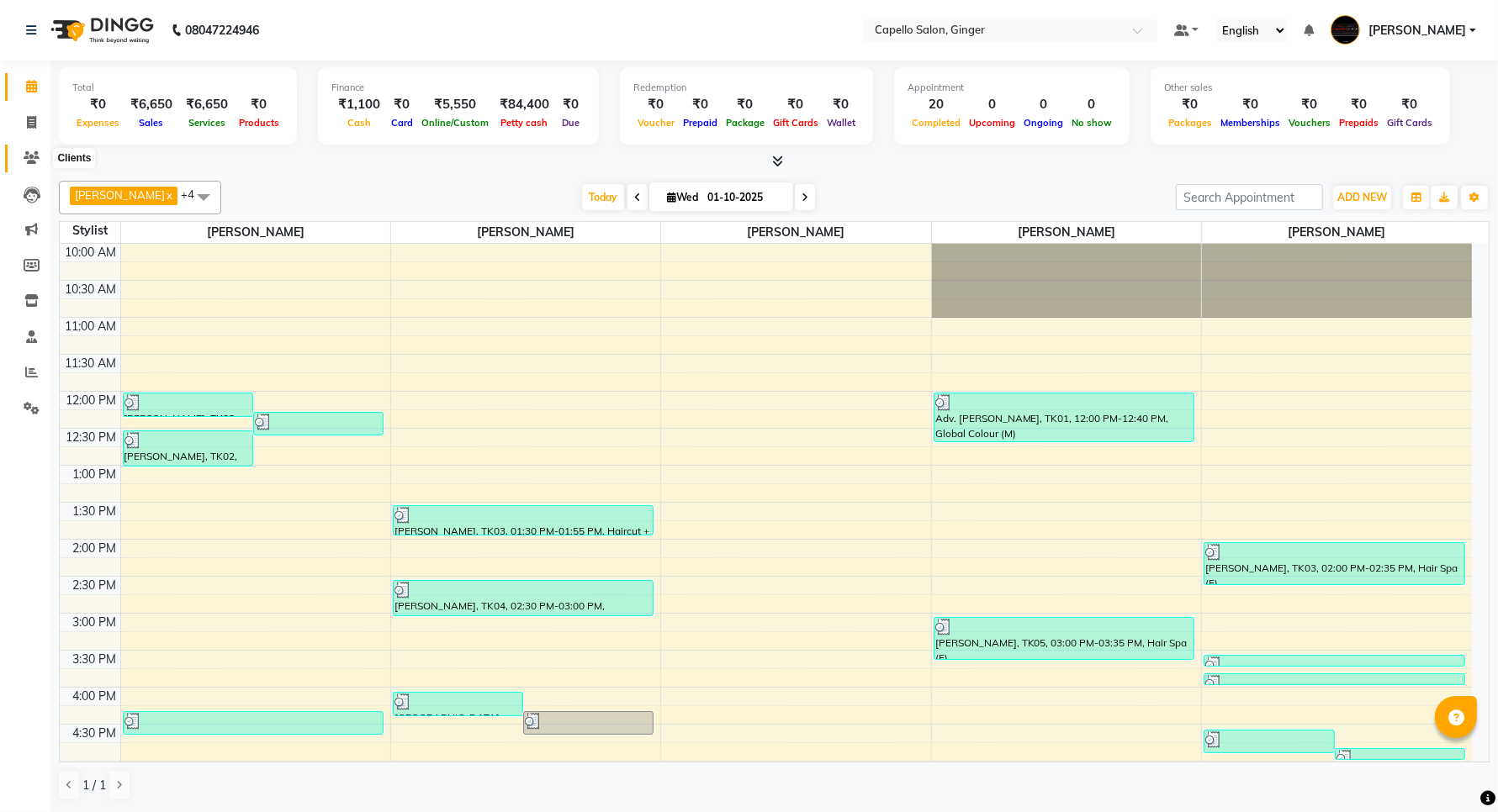
click at [27, 157] on icon at bounding box center [31, 158] width 16 height 13
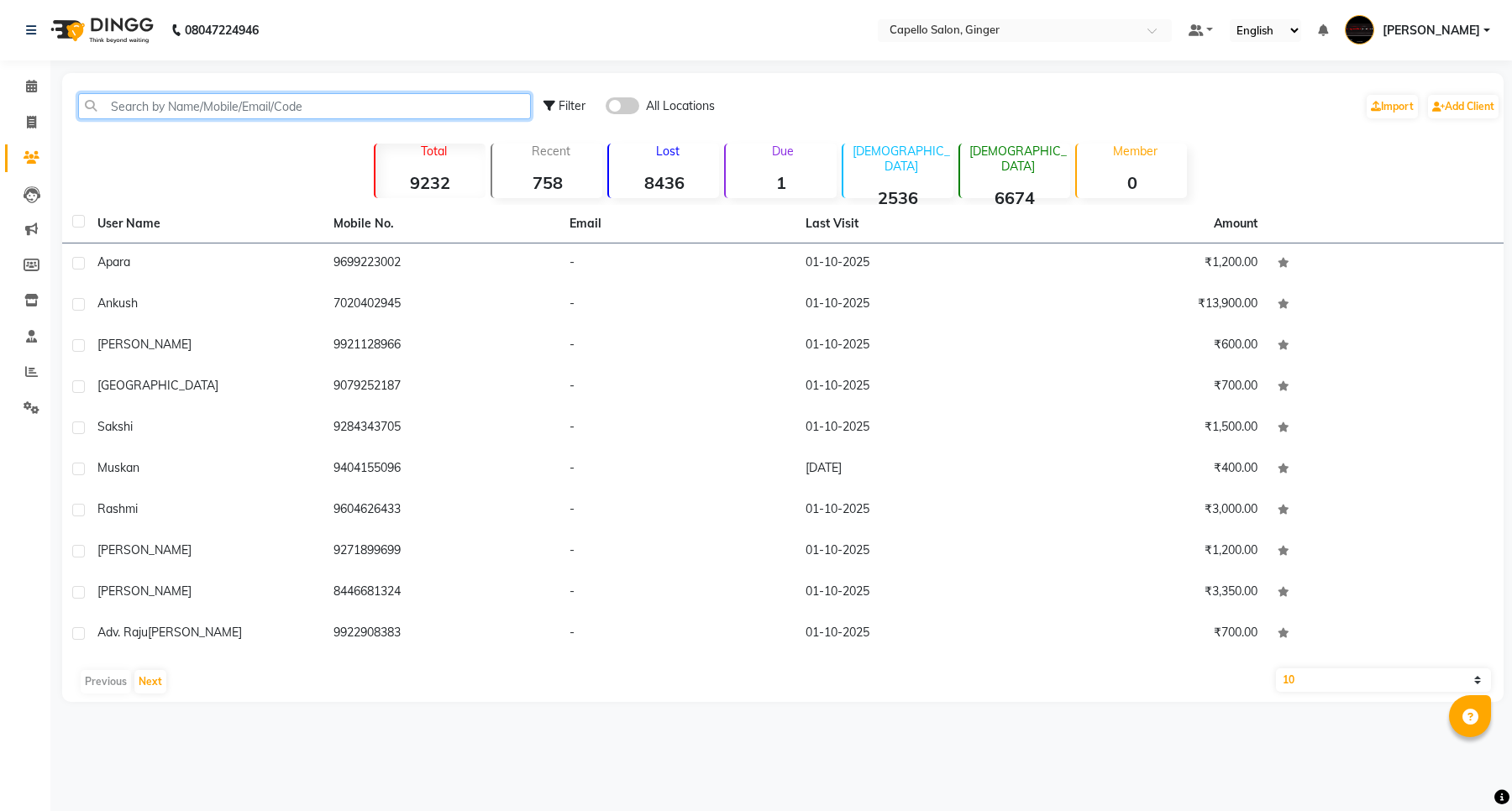
click at [169, 103] on input "text" at bounding box center [304, 106] width 453 height 26
click at [30, 372] on icon at bounding box center [31, 372] width 13 height 13
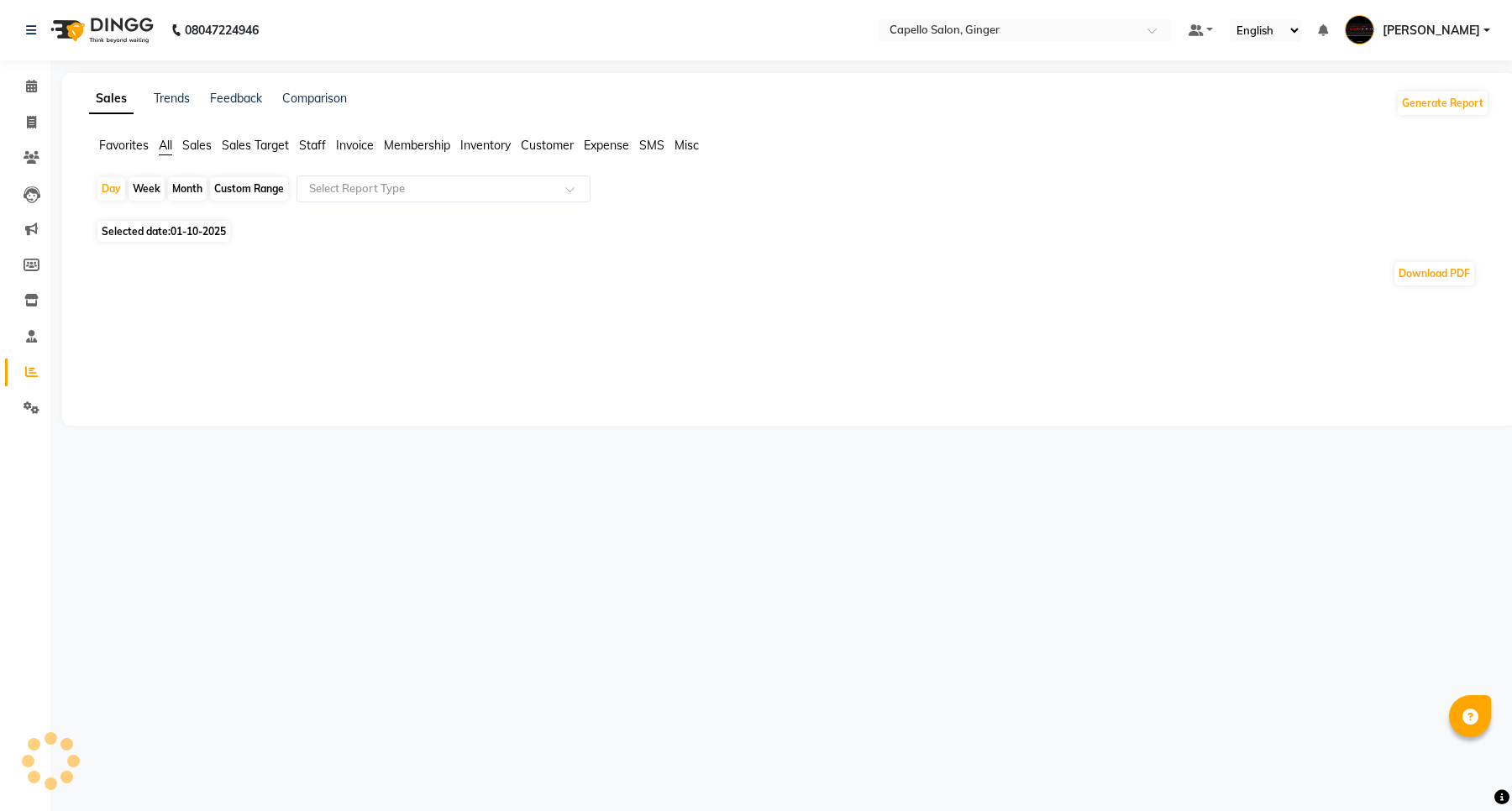
click at [311, 141] on span "Staff" at bounding box center [312, 145] width 27 height 15
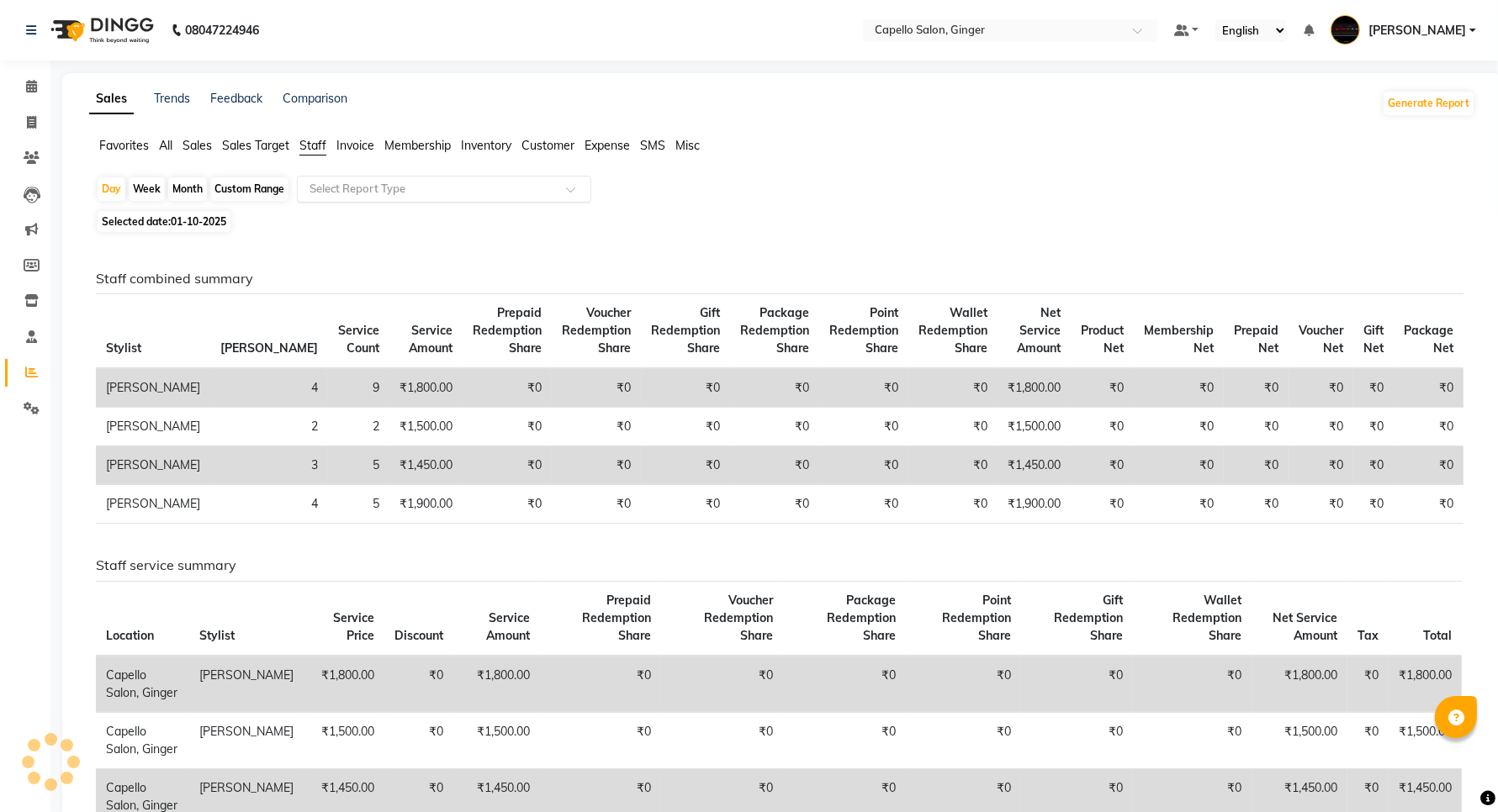
click at [333, 185] on input "text" at bounding box center [428, 189] width 242 height 17
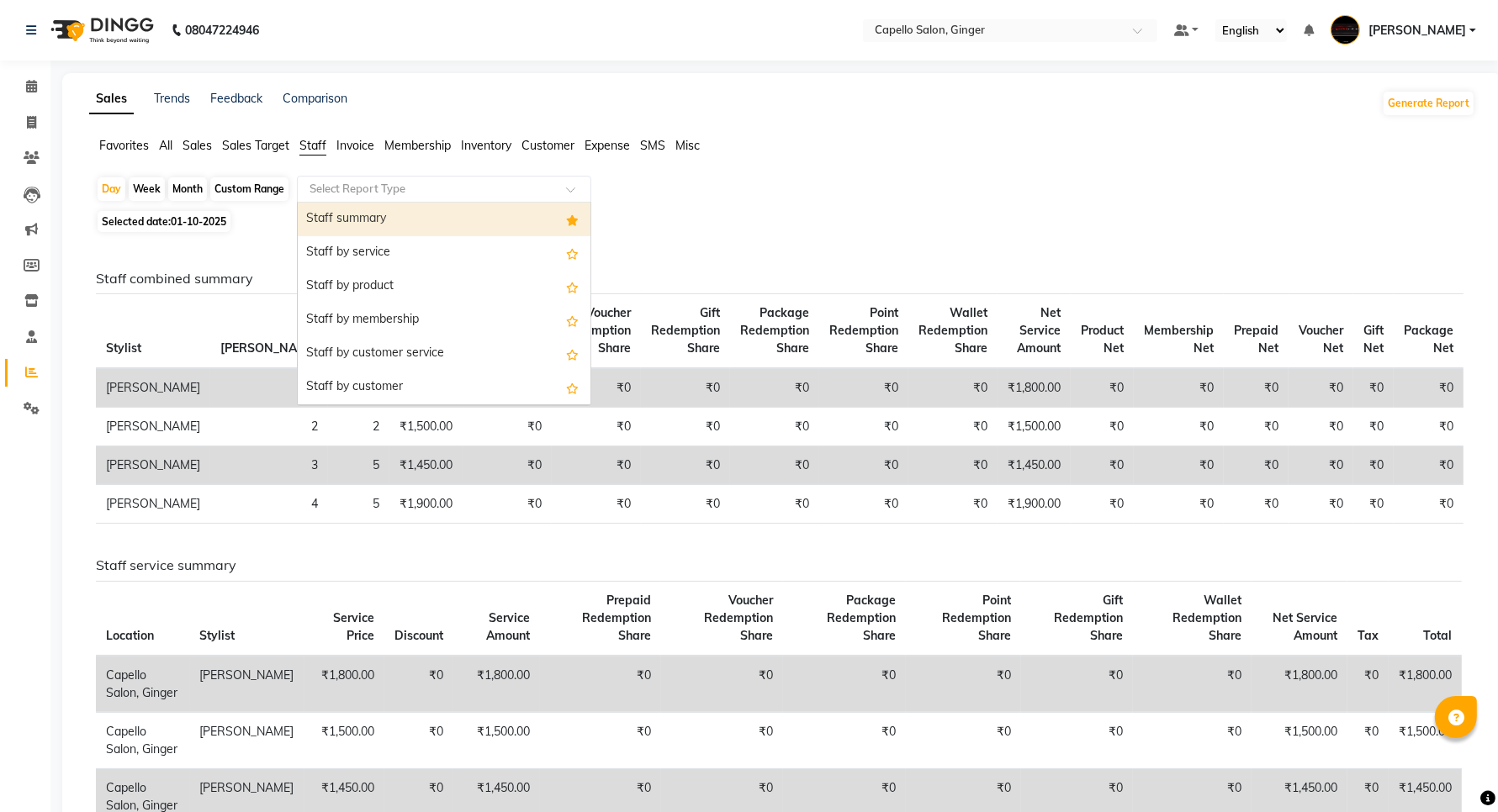
click at [337, 225] on div "Staff summary" at bounding box center [443, 219] width 293 height 34
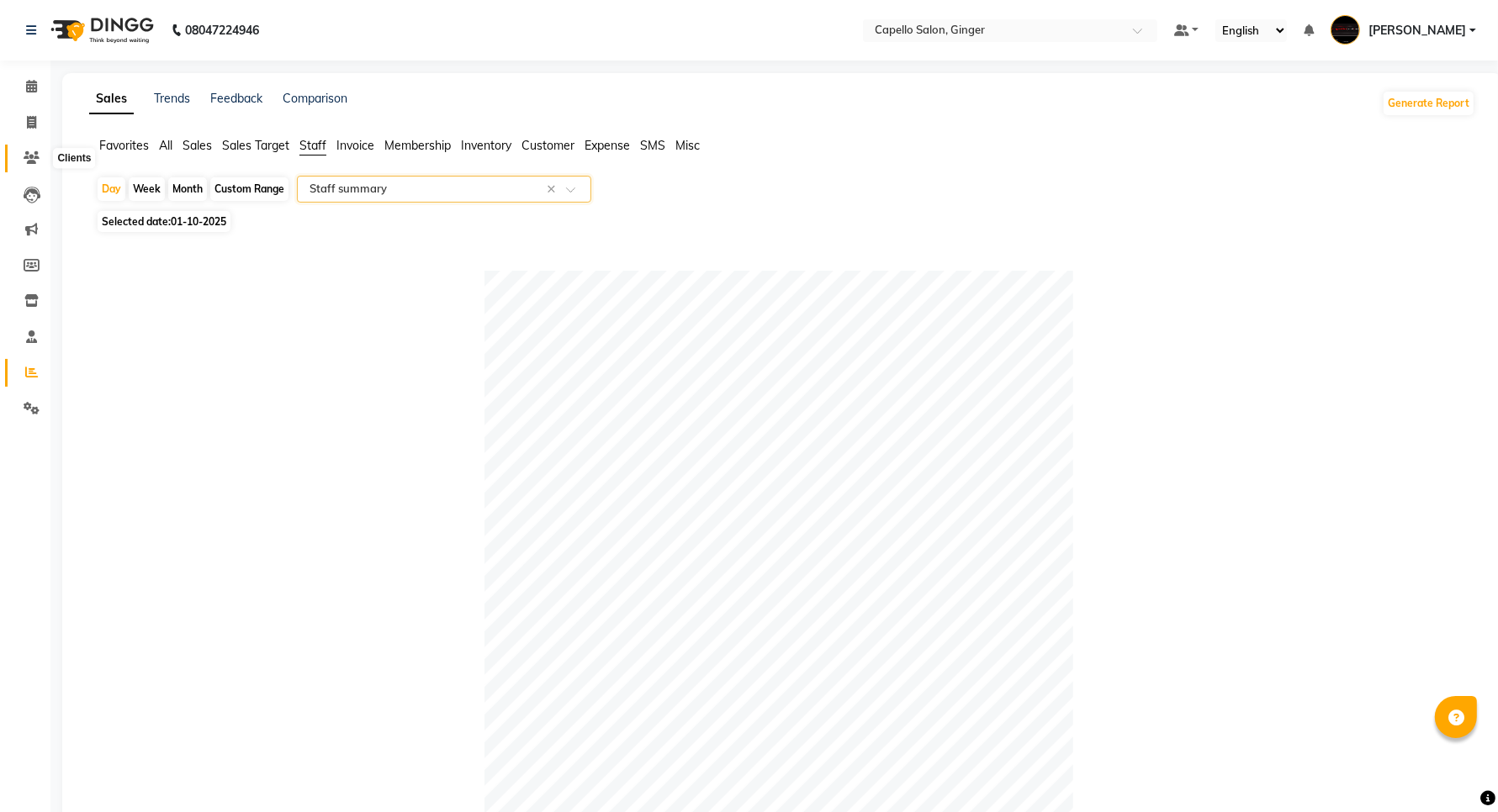
click at [30, 156] on icon at bounding box center [31, 158] width 16 height 13
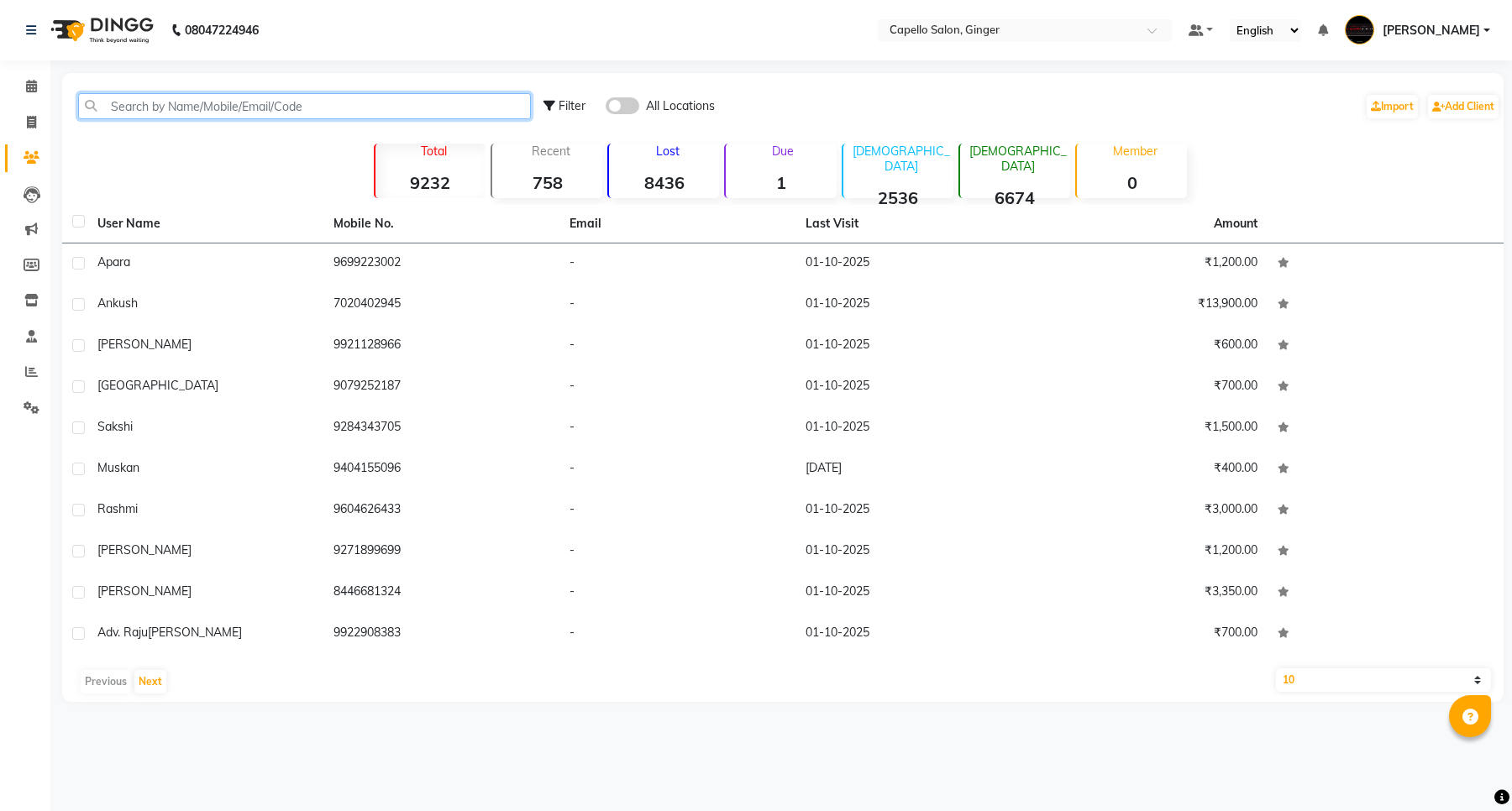
click at [279, 105] on input "text" at bounding box center [304, 106] width 453 height 26
click at [27, 89] on icon at bounding box center [31, 86] width 11 height 13
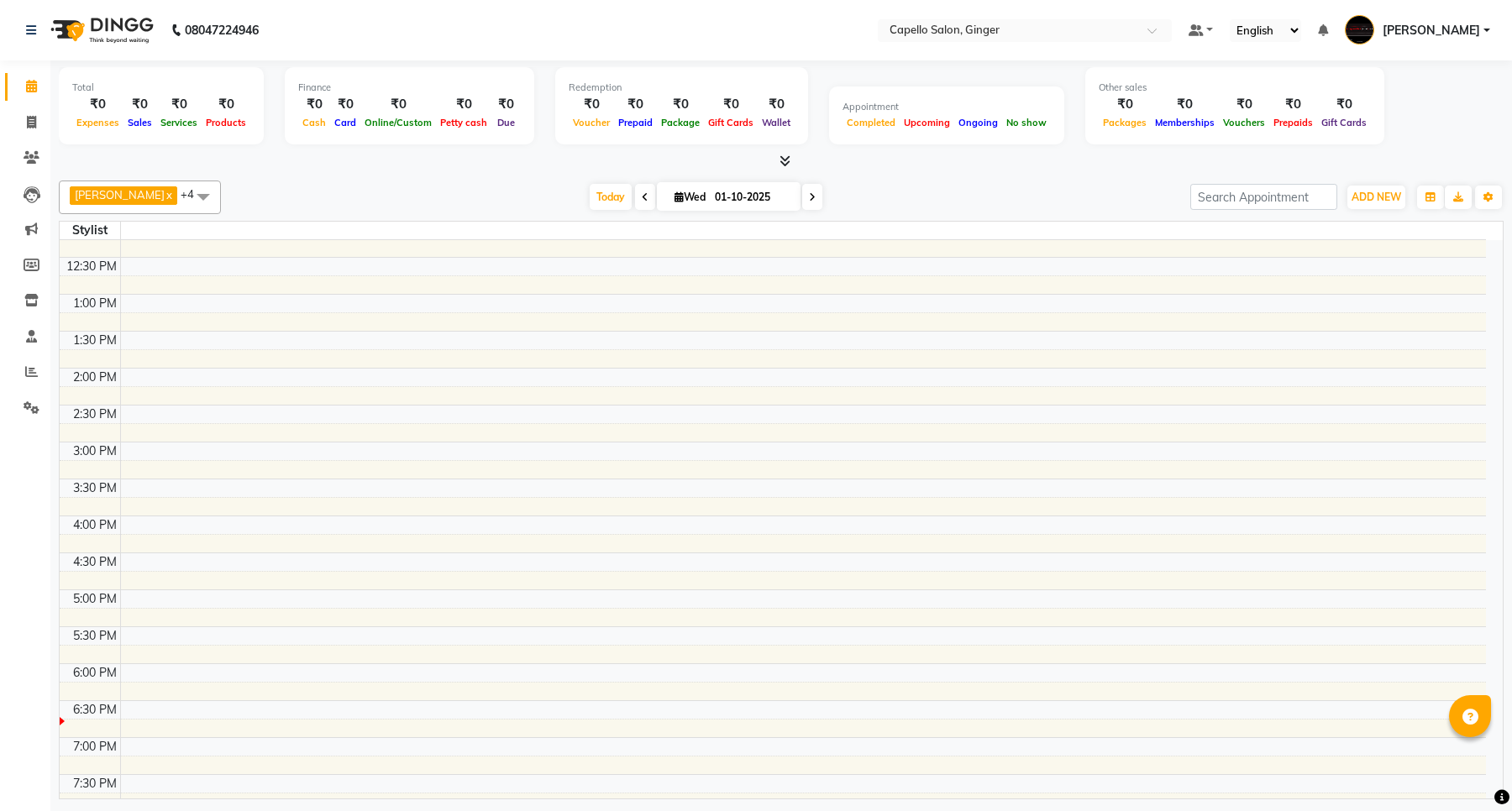
scroll to position [337, 0]
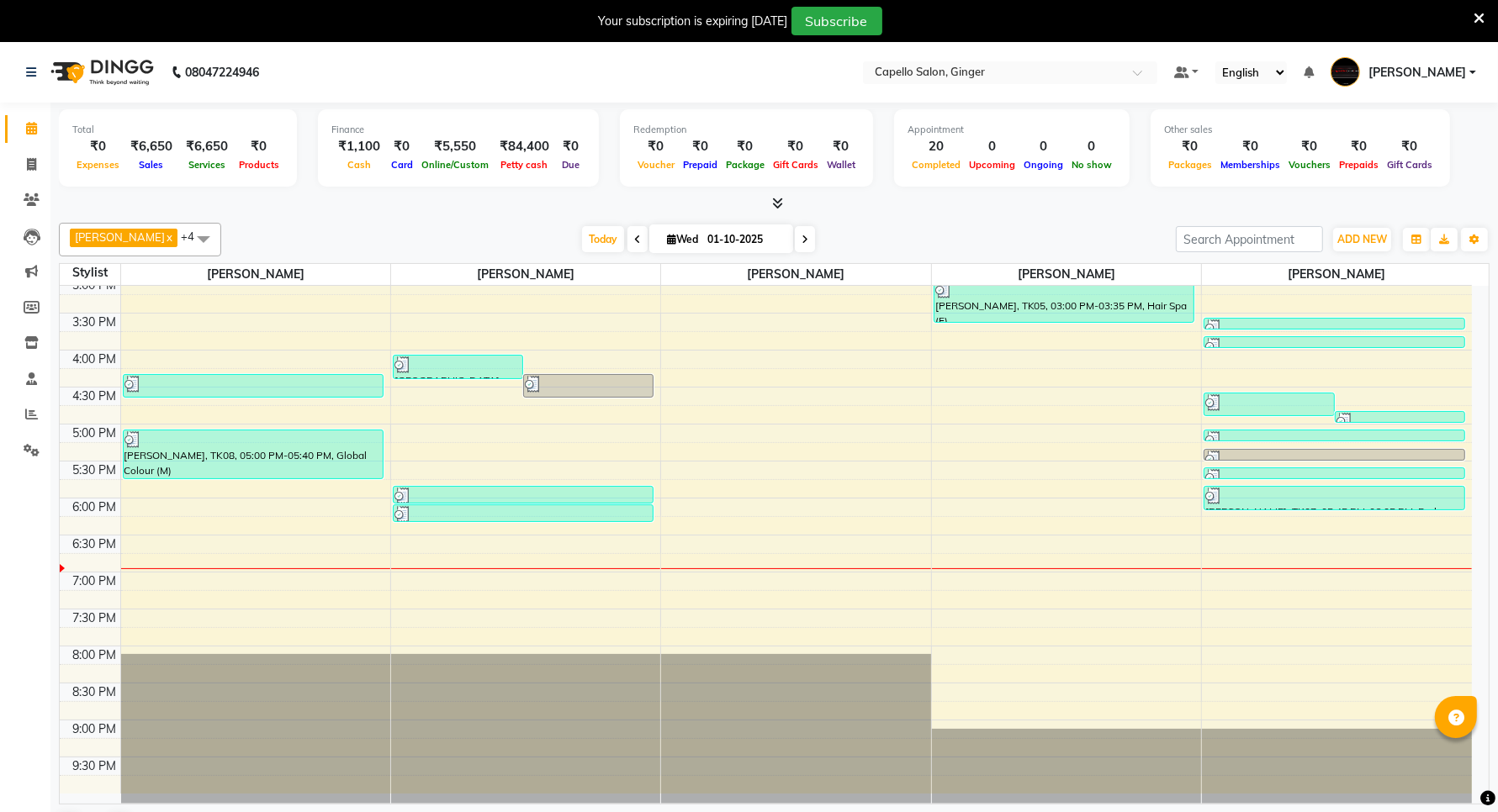
scroll to position [43, 0]
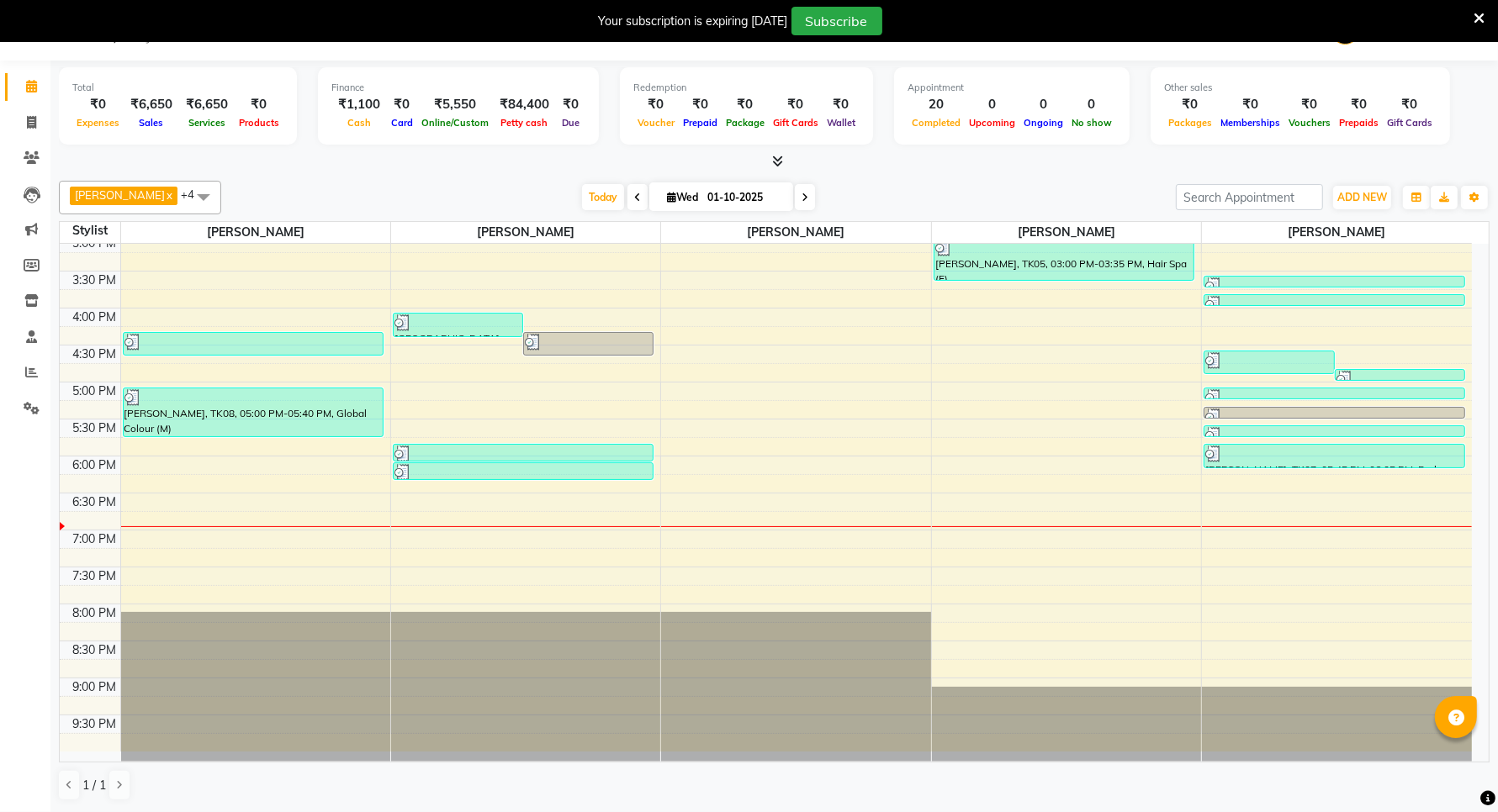
click at [1035, 434] on div "10:00 AM 10:30 AM 11:00 AM 11:30 AM 12:00 PM 12:30 PM 1:00 PM 1:30 PM 2:00 PM 2…" at bounding box center [766, 307] width 1413 height 887
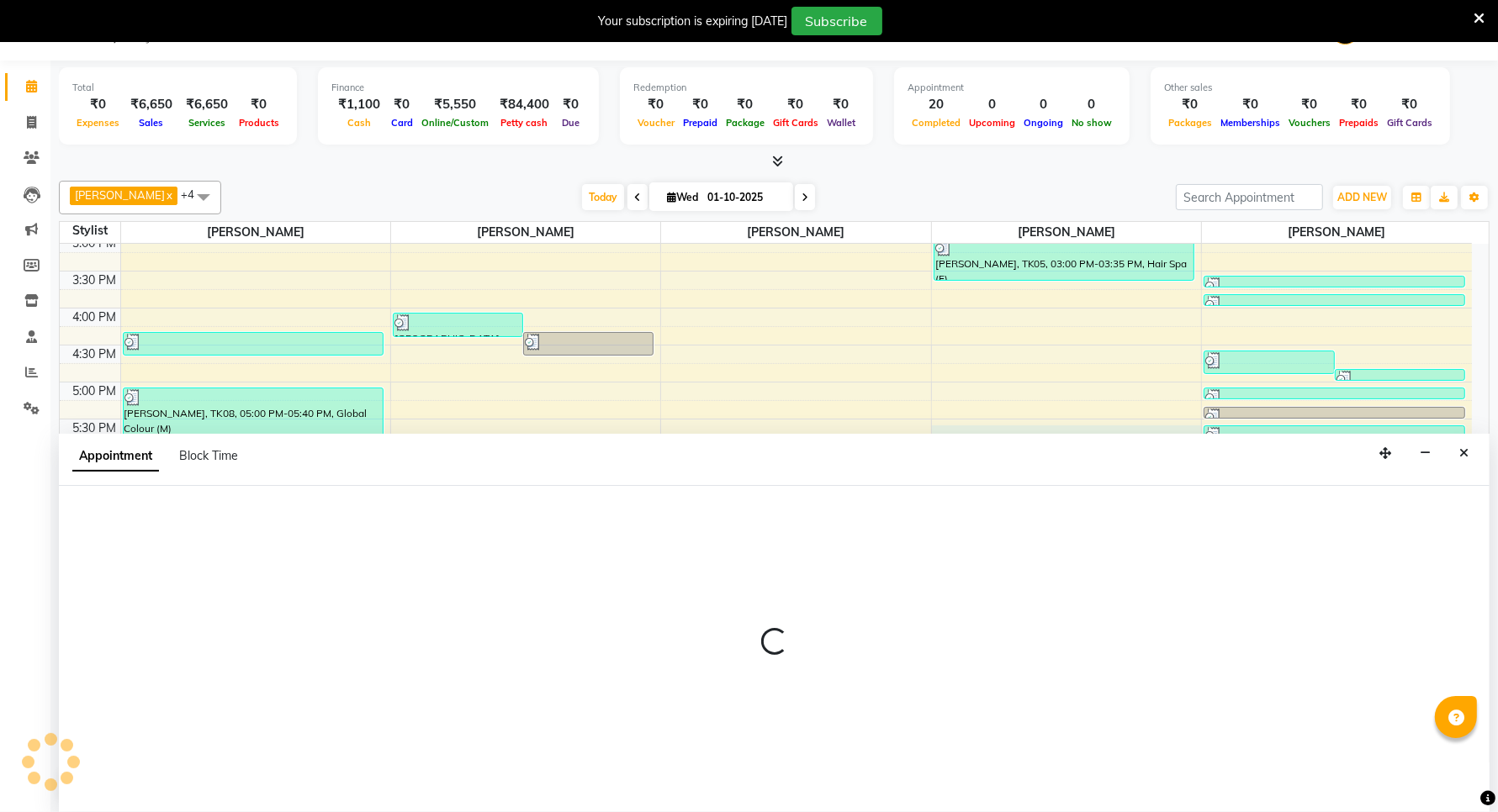
select select "90646"
select select "tentative"
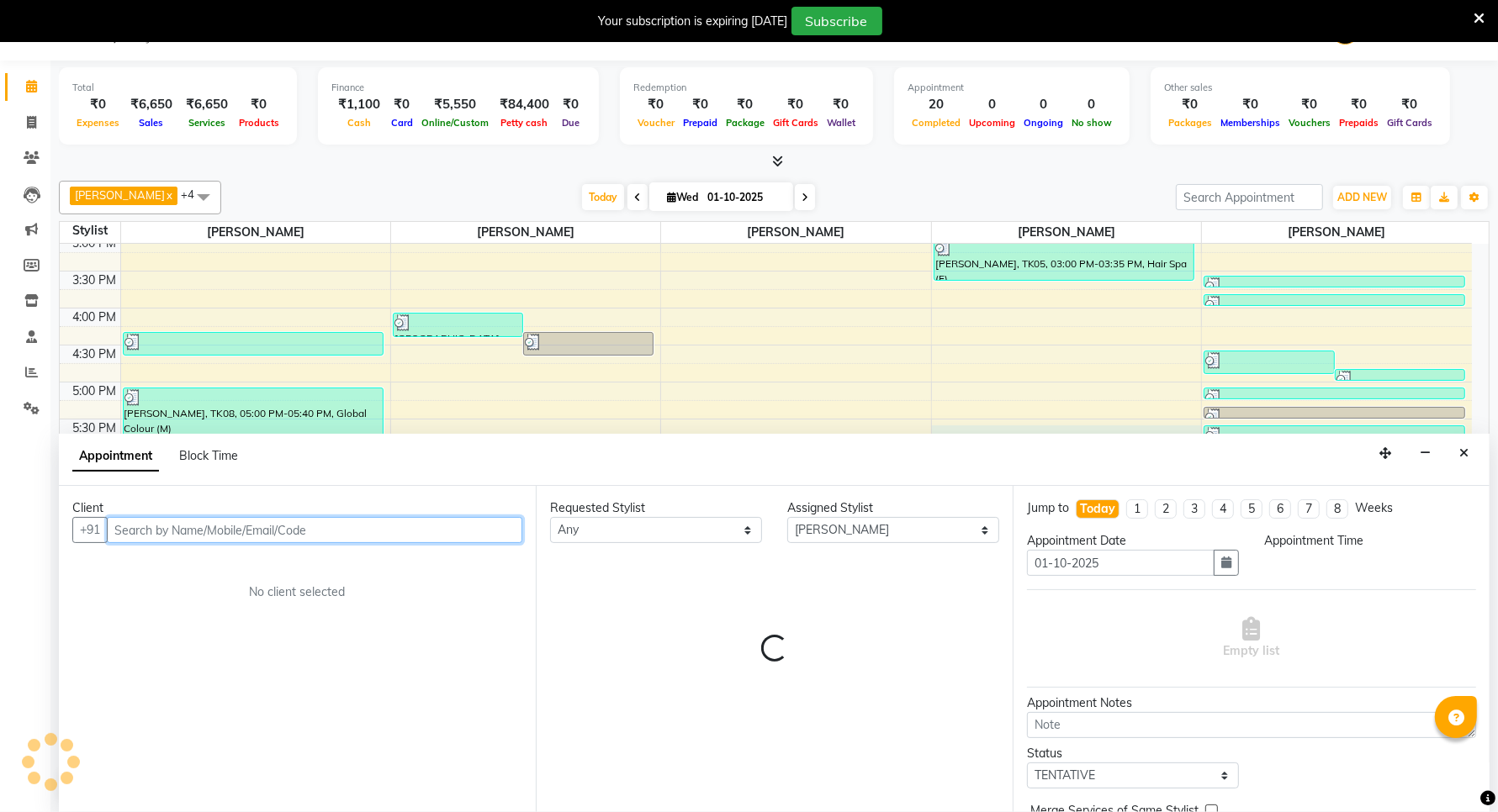
select select "1050"
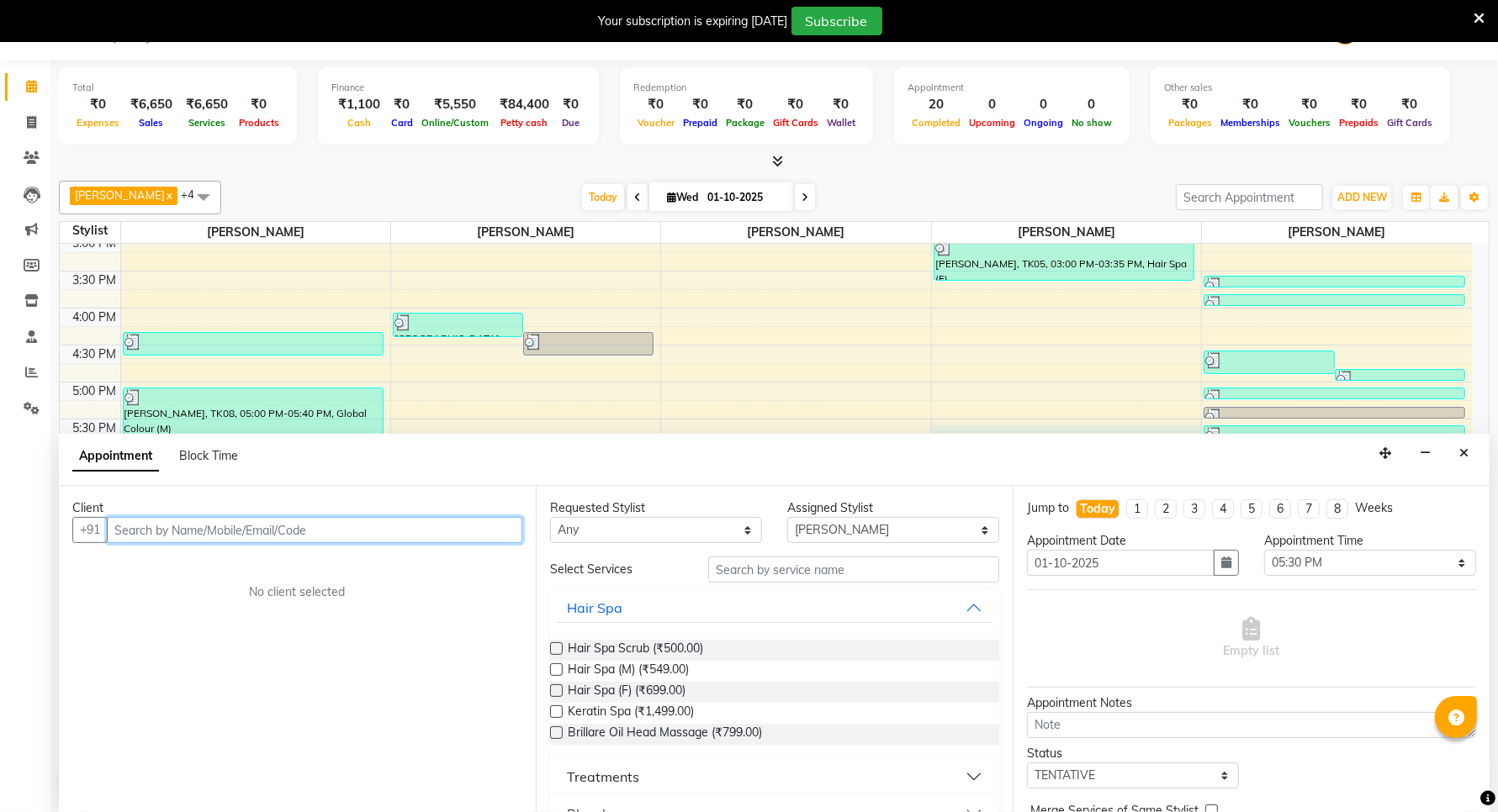
click at [215, 531] on input "text" at bounding box center [314, 530] width 416 height 26
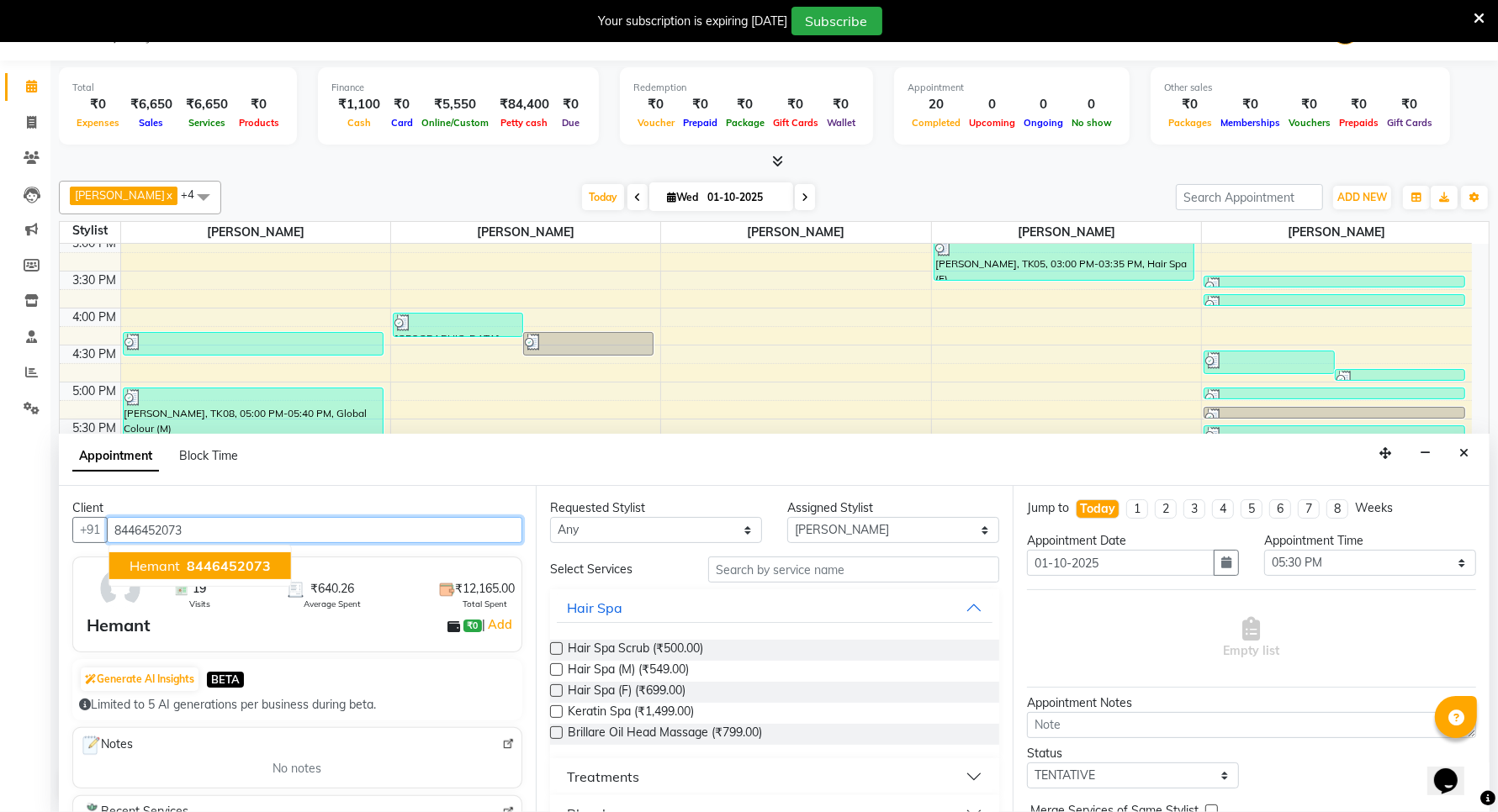
click at [140, 562] on span "Hemant" at bounding box center [154, 566] width 50 height 17
type input "8446452073"
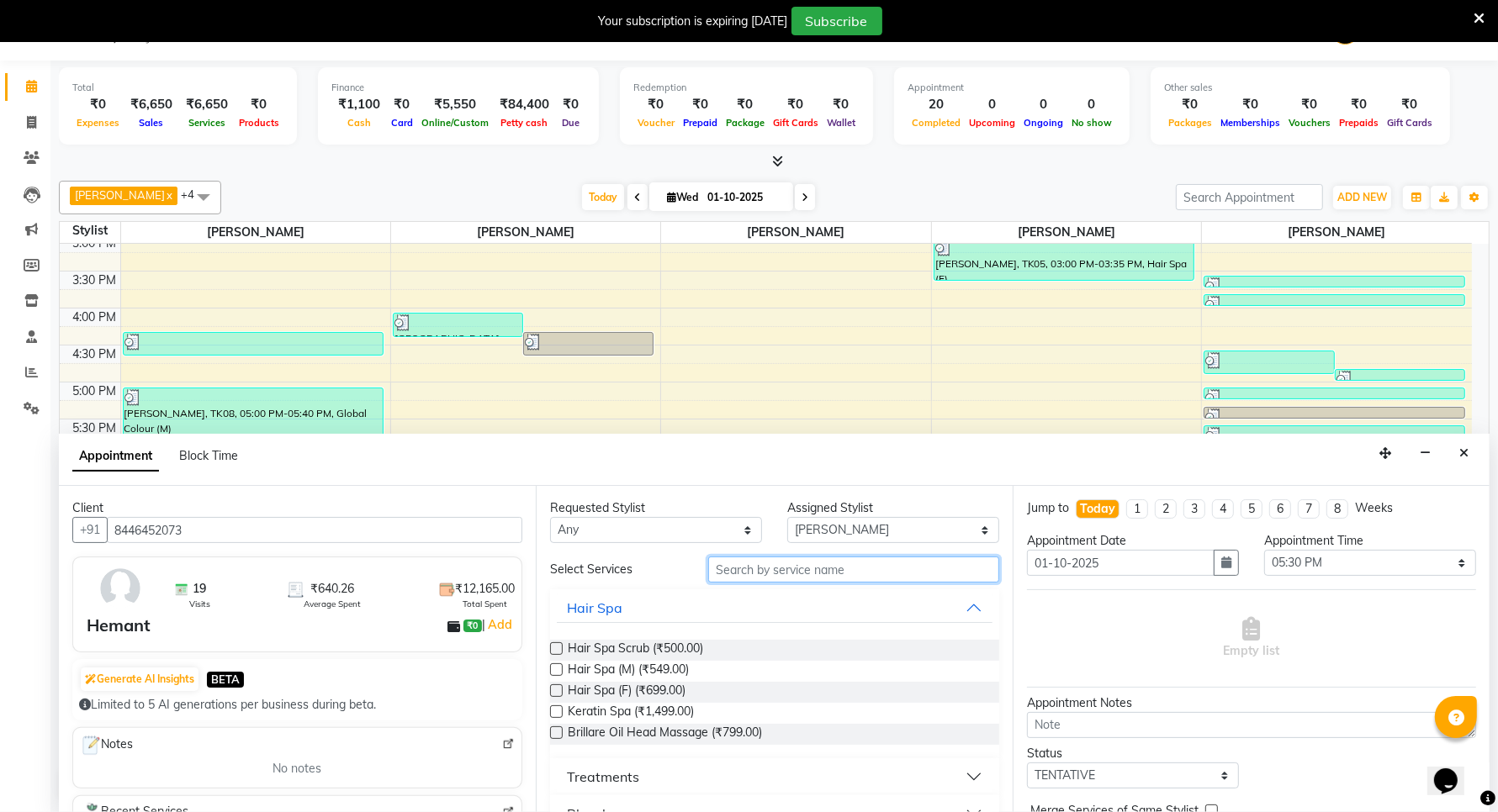
click at [757, 566] on input "text" at bounding box center [854, 570] width 291 height 26
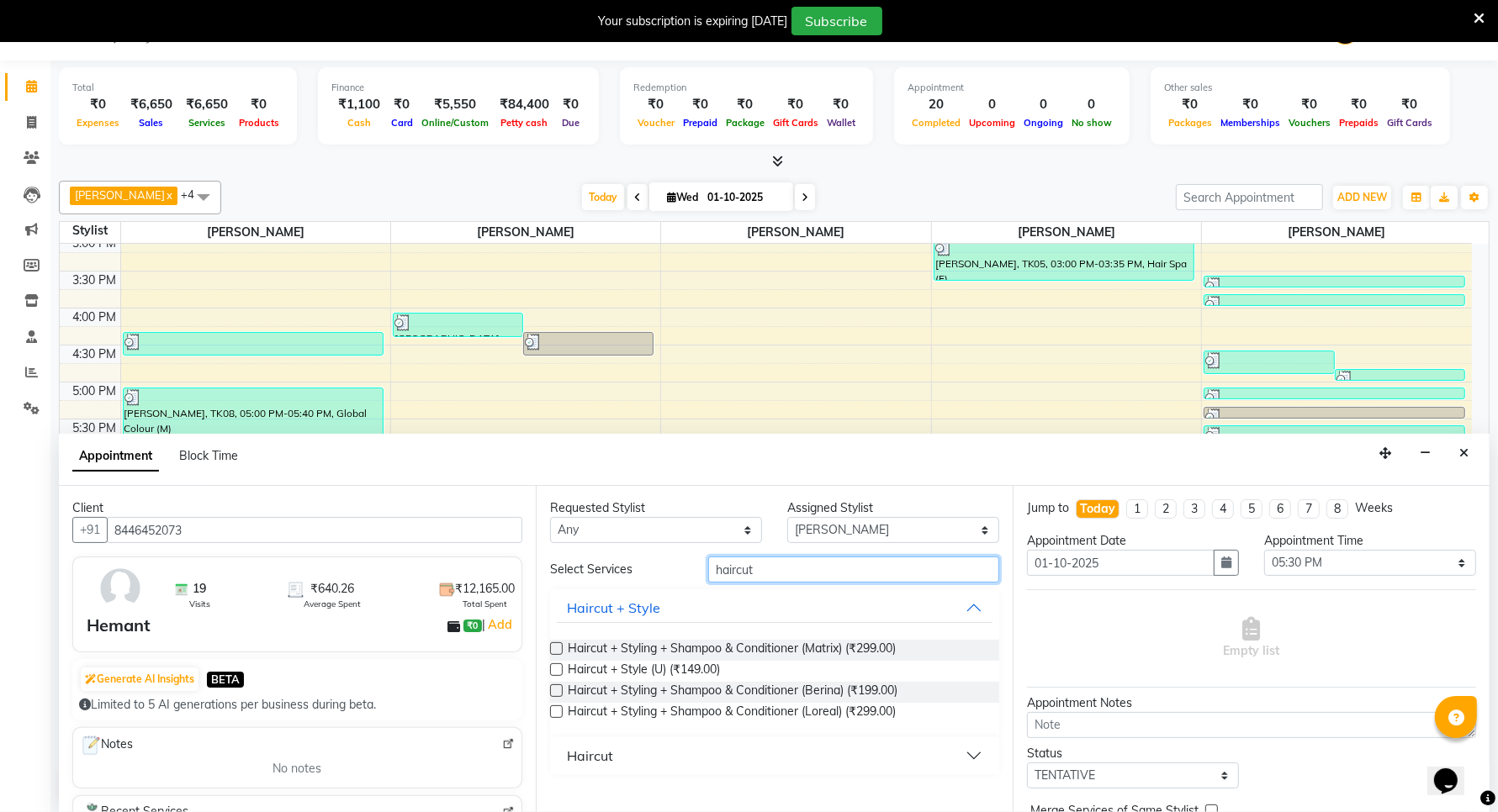
type input "haircut"
click at [586, 754] on div "Haircut" at bounding box center [590, 756] width 46 height 20
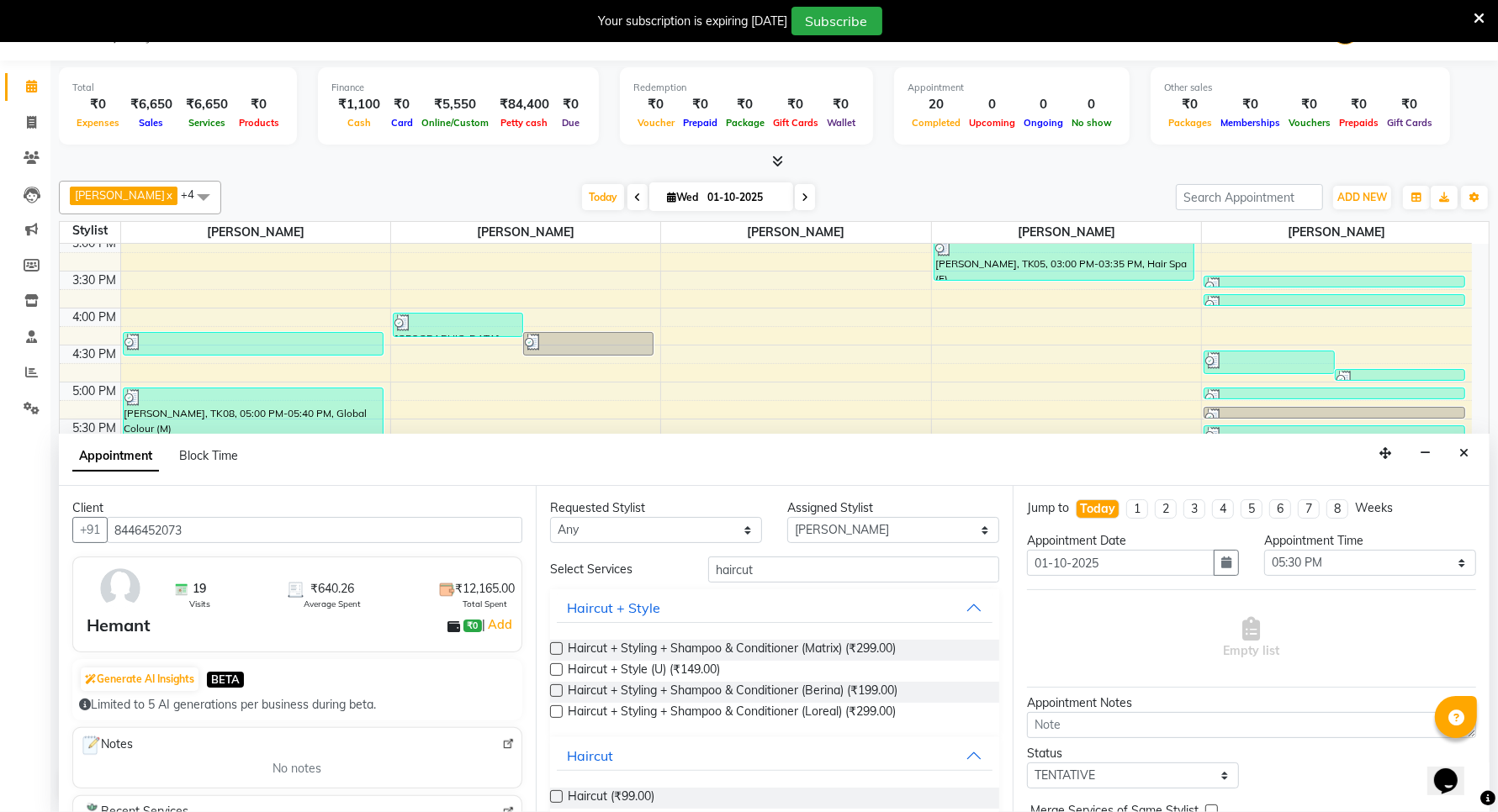
click at [553, 795] on label at bounding box center [556, 796] width 13 height 13
click at [553, 795] on input "checkbox" at bounding box center [555, 798] width 11 height 11
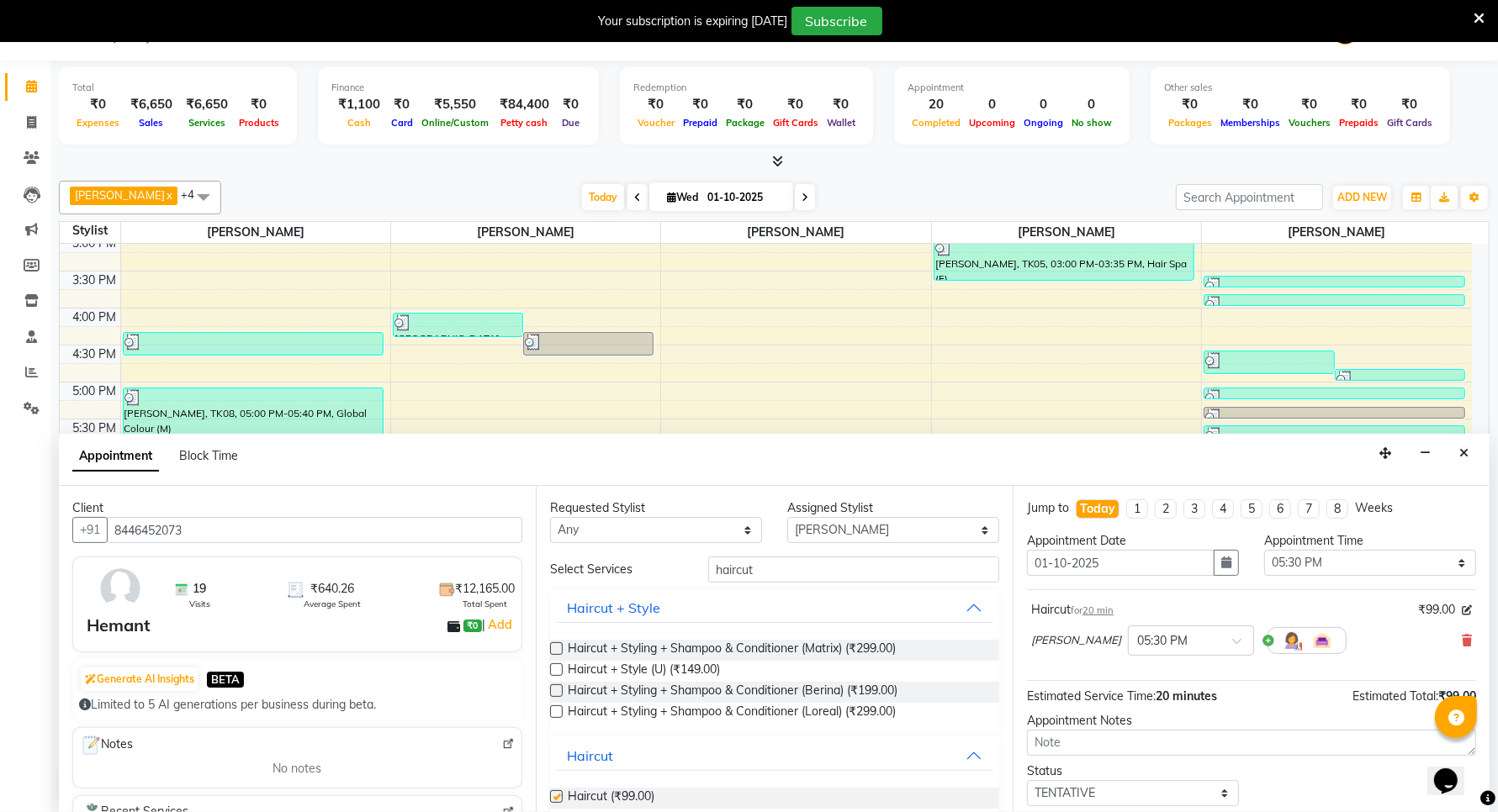
checkbox input "false"
click at [809, 568] on input "haircut" at bounding box center [854, 570] width 291 height 26
type input "h"
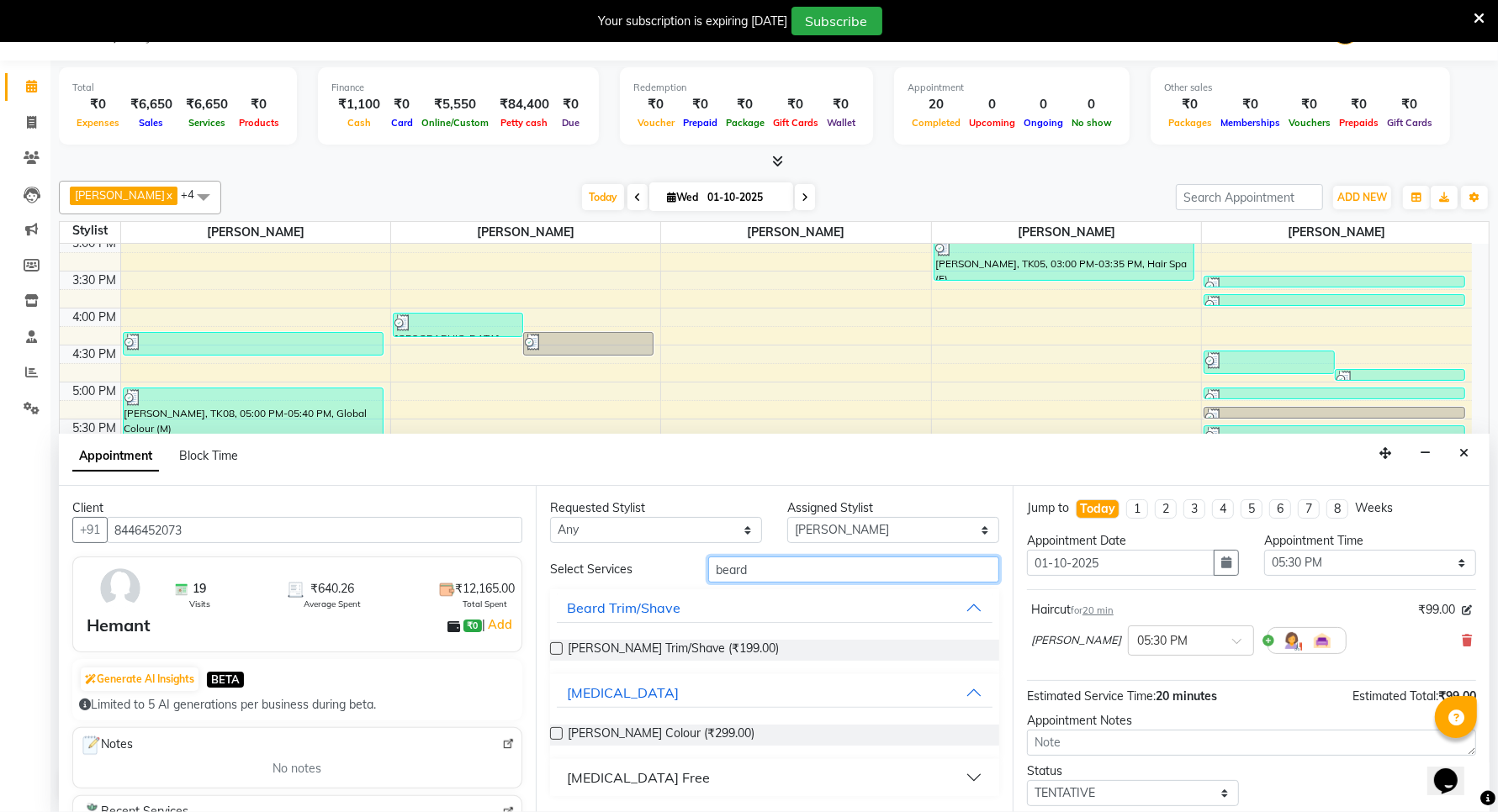
type input "beard"
click at [557, 645] on label at bounding box center [556, 649] width 13 height 13
click at [557, 645] on input "checkbox" at bounding box center [555, 651] width 11 height 11
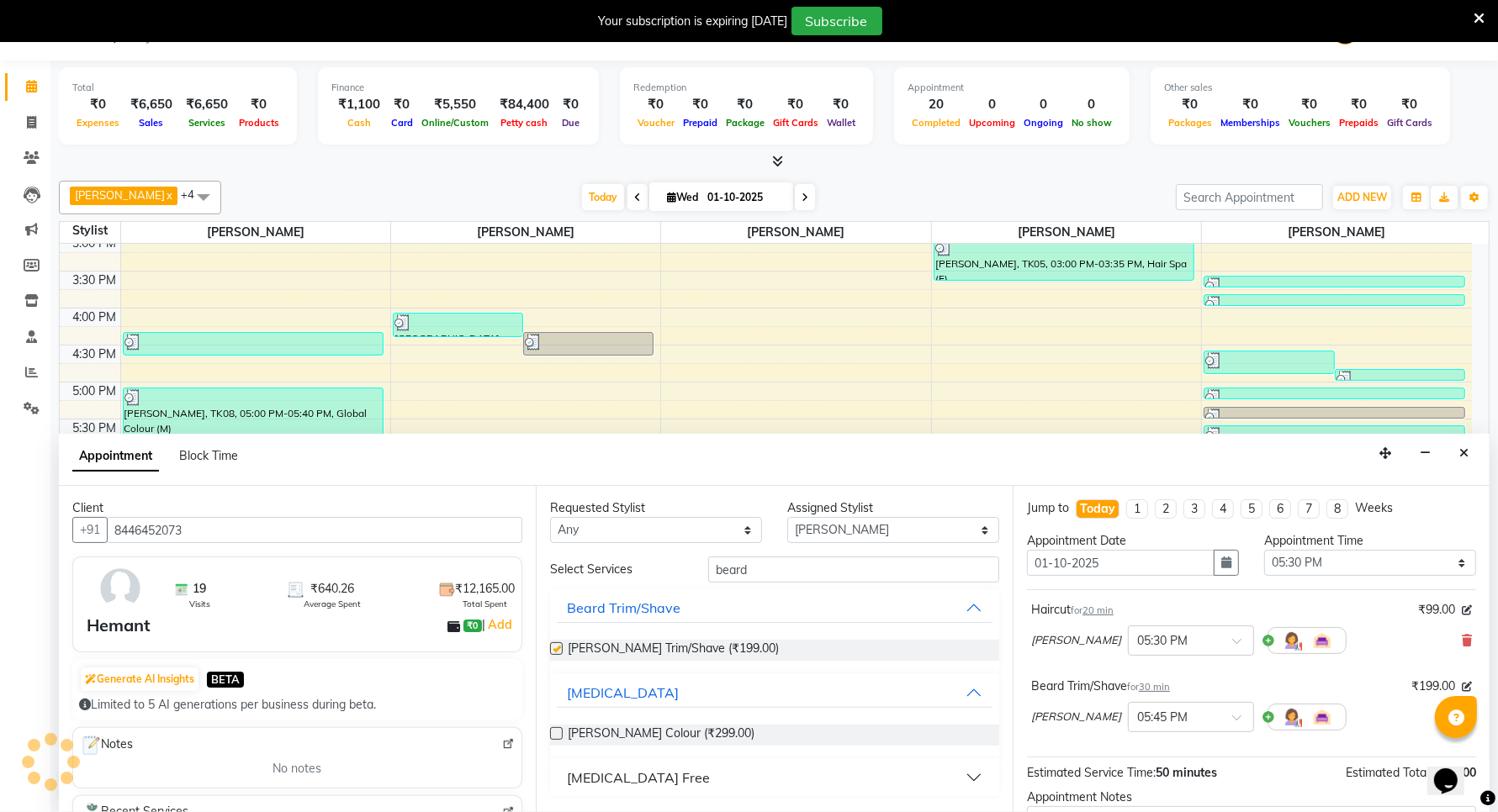
checkbox input "false"
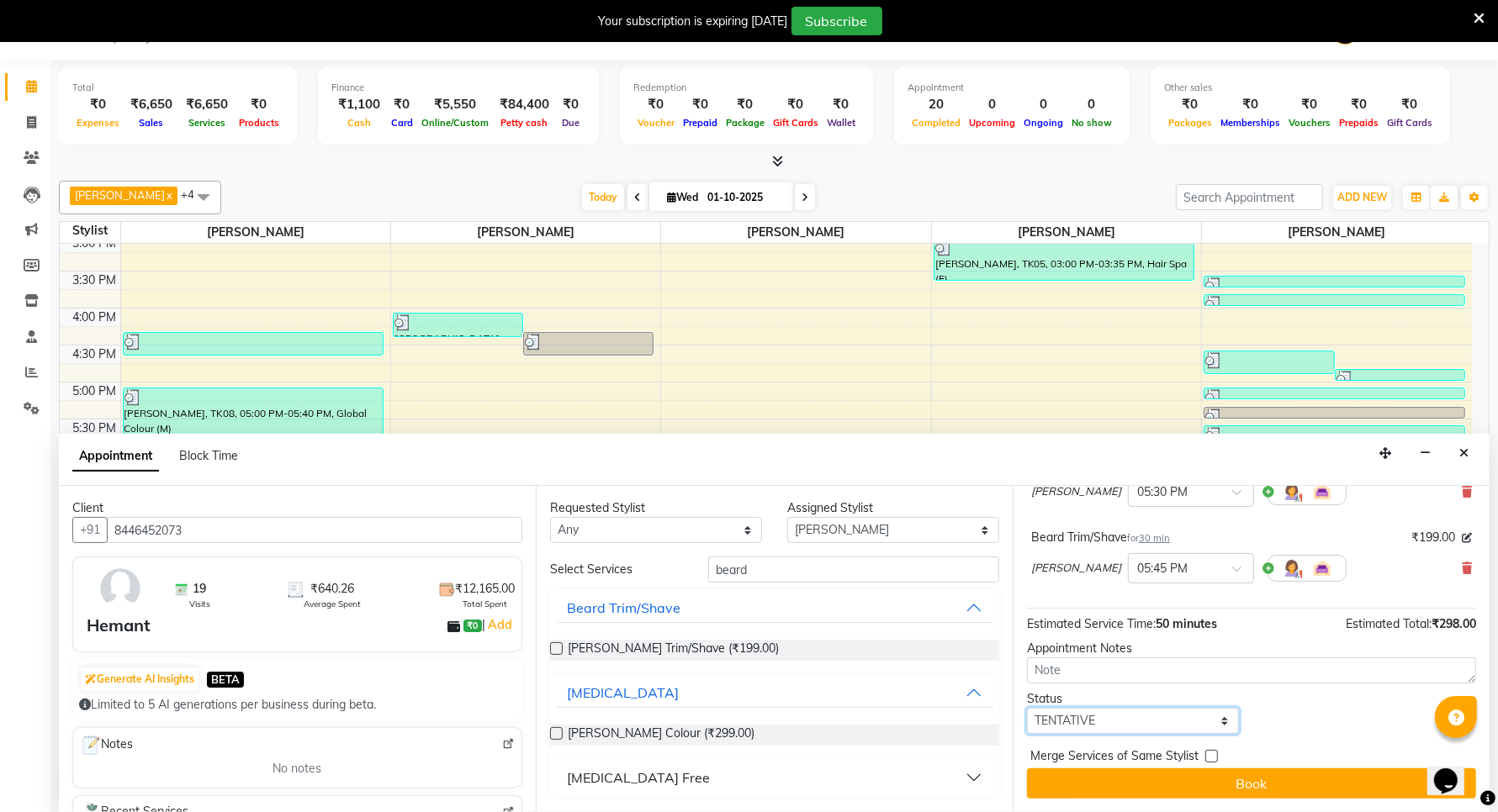
click at [1098, 720] on select "Select TENTATIVE CONFIRM CHECK-IN UPCOMING" at bounding box center [1133, 721] width 212 height 26
select select "confirm booking"
click at [1027, 708] on select "Select TENTATIVE CONFIRM CHECK-IN UPCOMING" at bounding box center [1133, 721] width 212 height 26
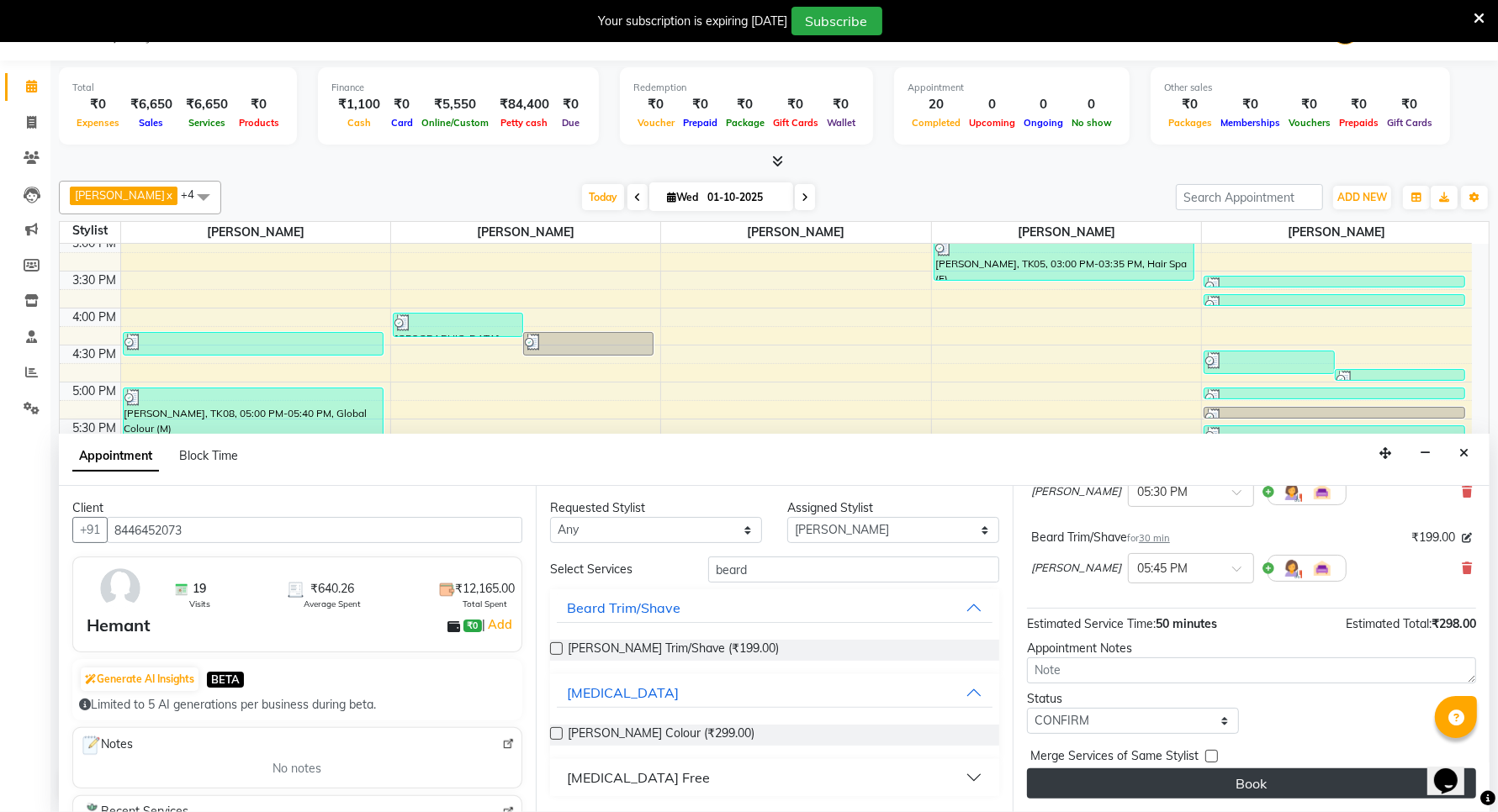
click at [1102, 790] on button "Book" at bounding box center [1251, 784] width 449 height 30
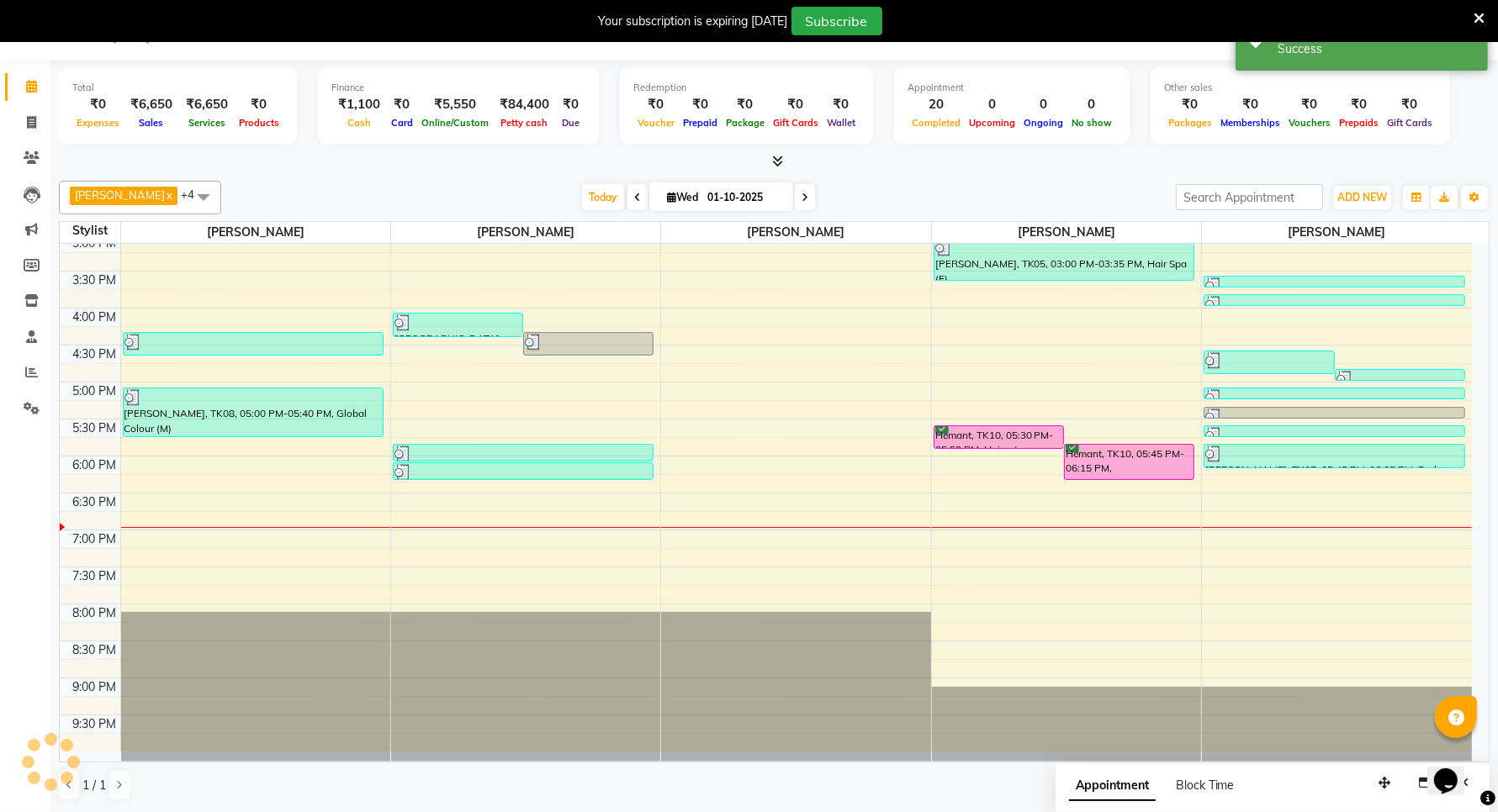
scroll to position [0, 0]
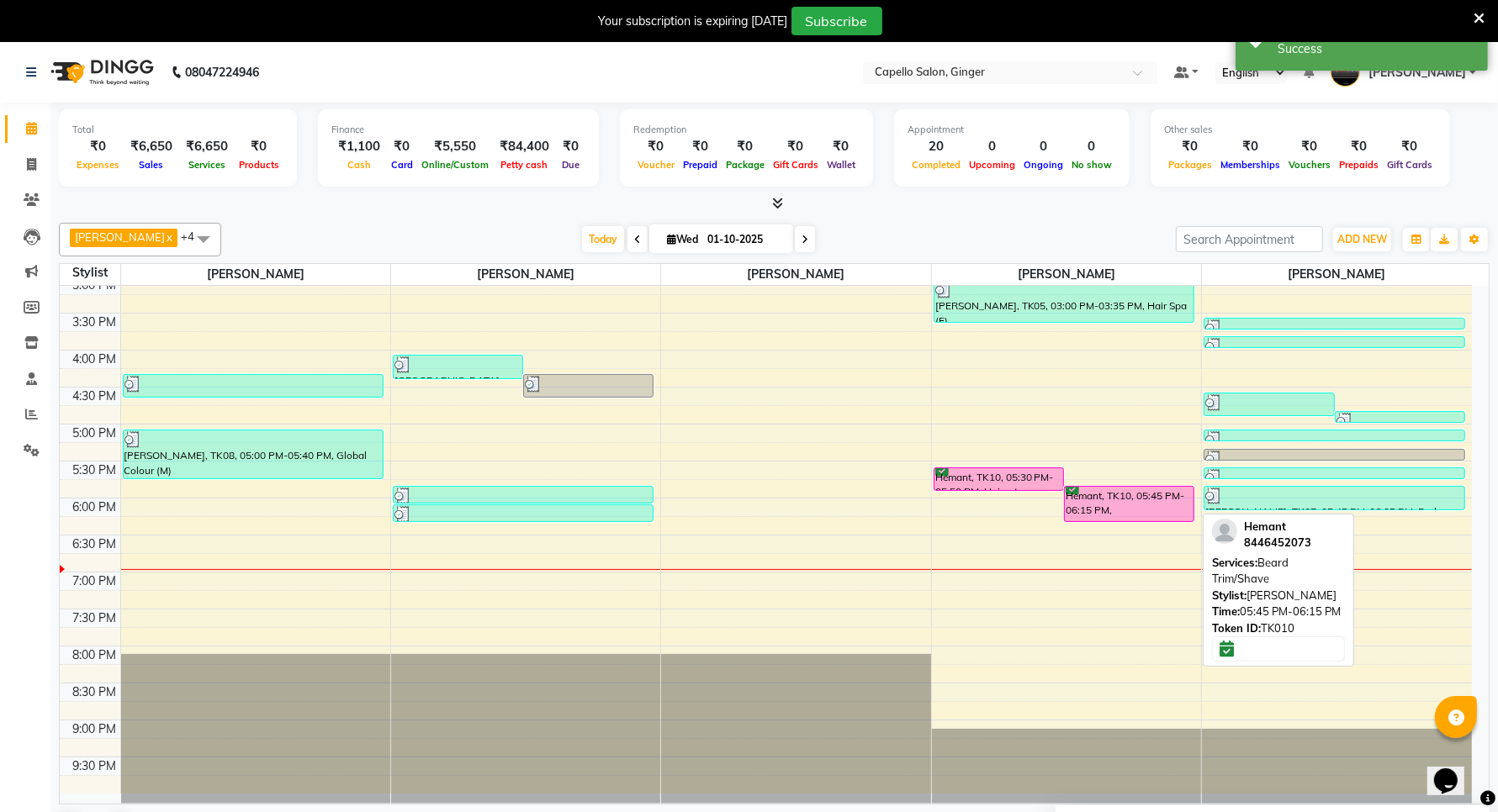
click at [1104, 502] on div "Hemant, TK10, 05:45 PM-06:15 PM, Beard Trim/Shave" at bounding box center [1129, 505] width 129 height 35
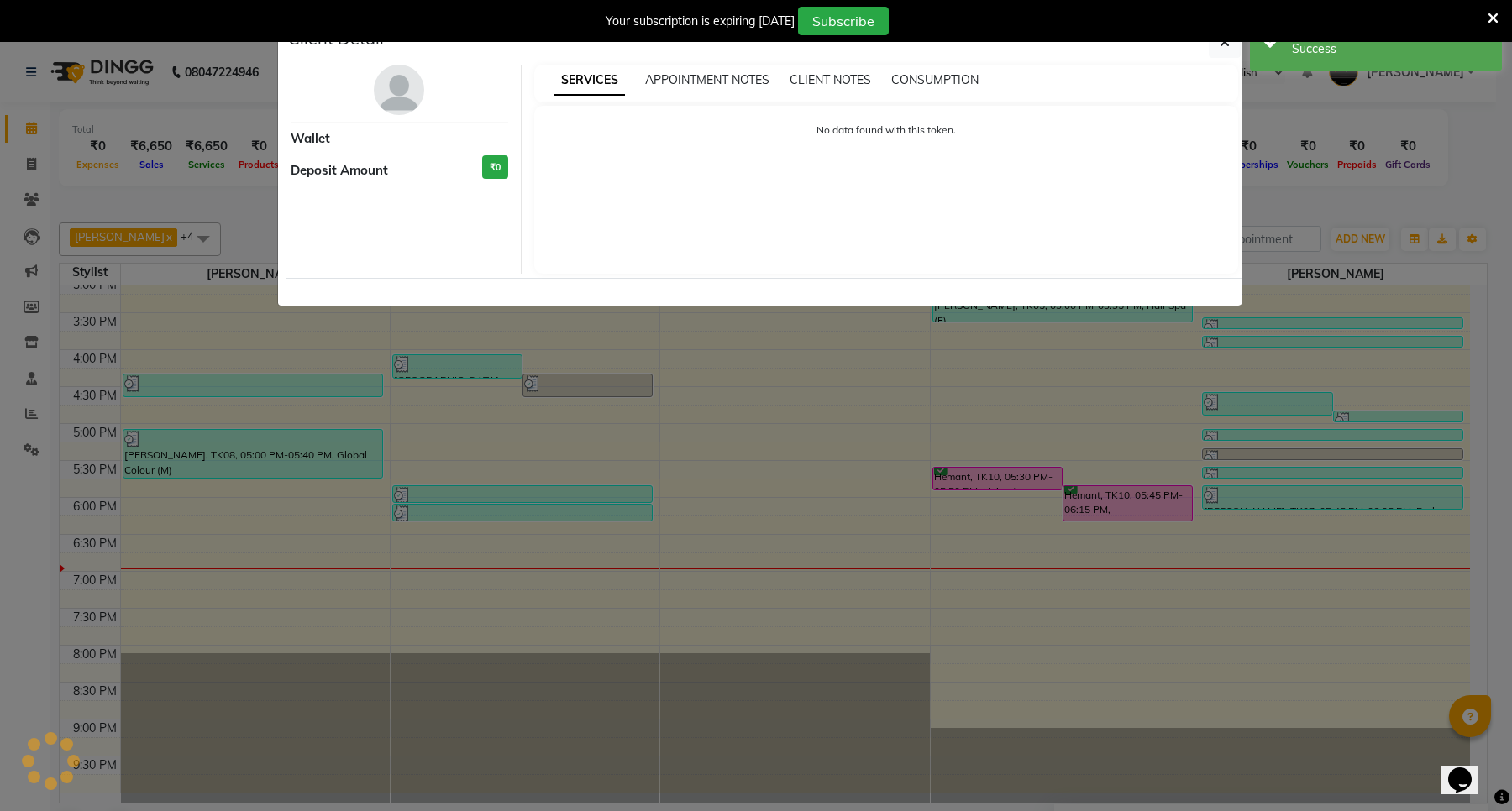
select select "6"
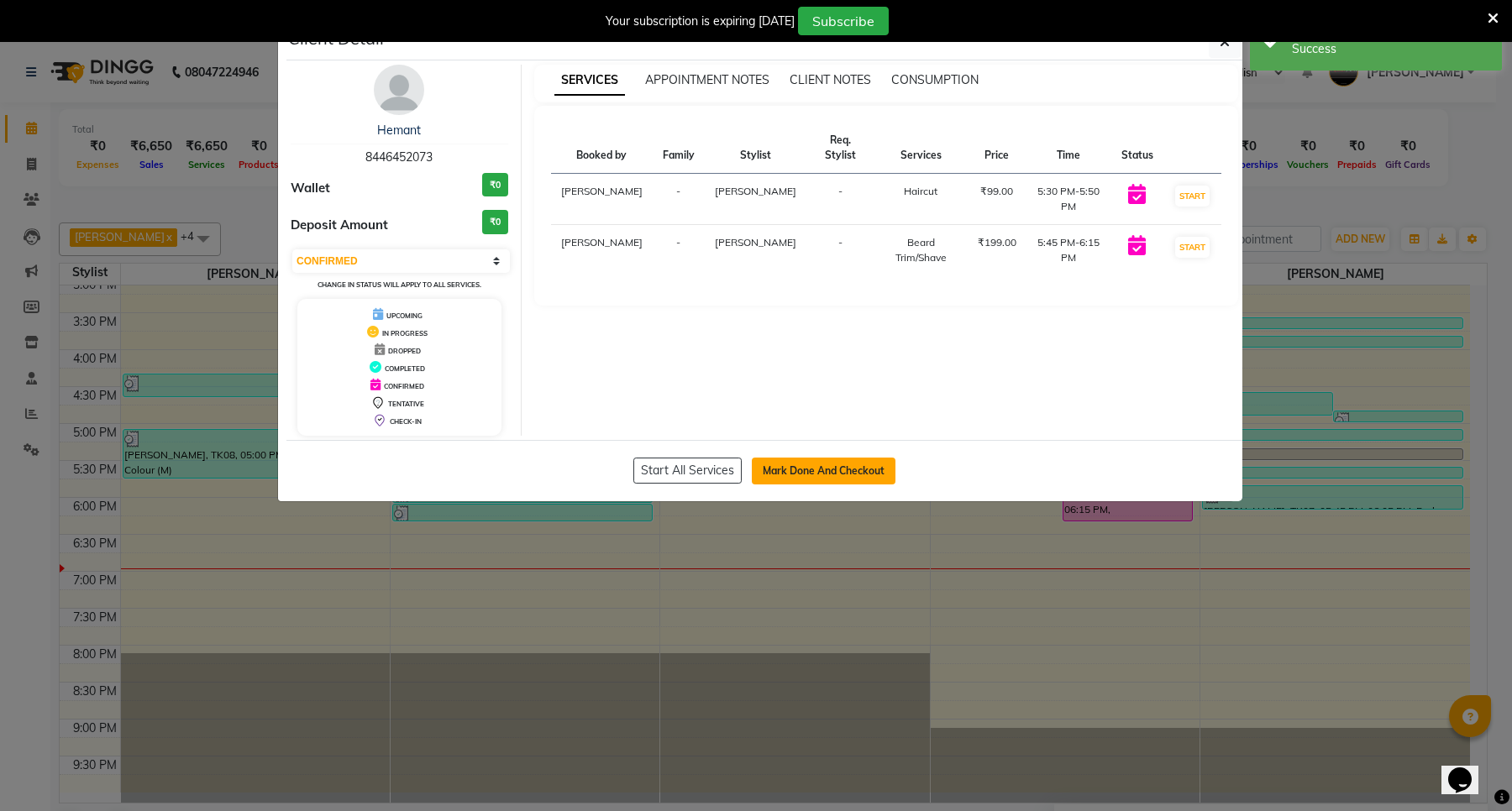
click at [853, 483] on button "Mark Done And Checkout" at bounding box center [823, 470] width 144 height 27
select select "service"
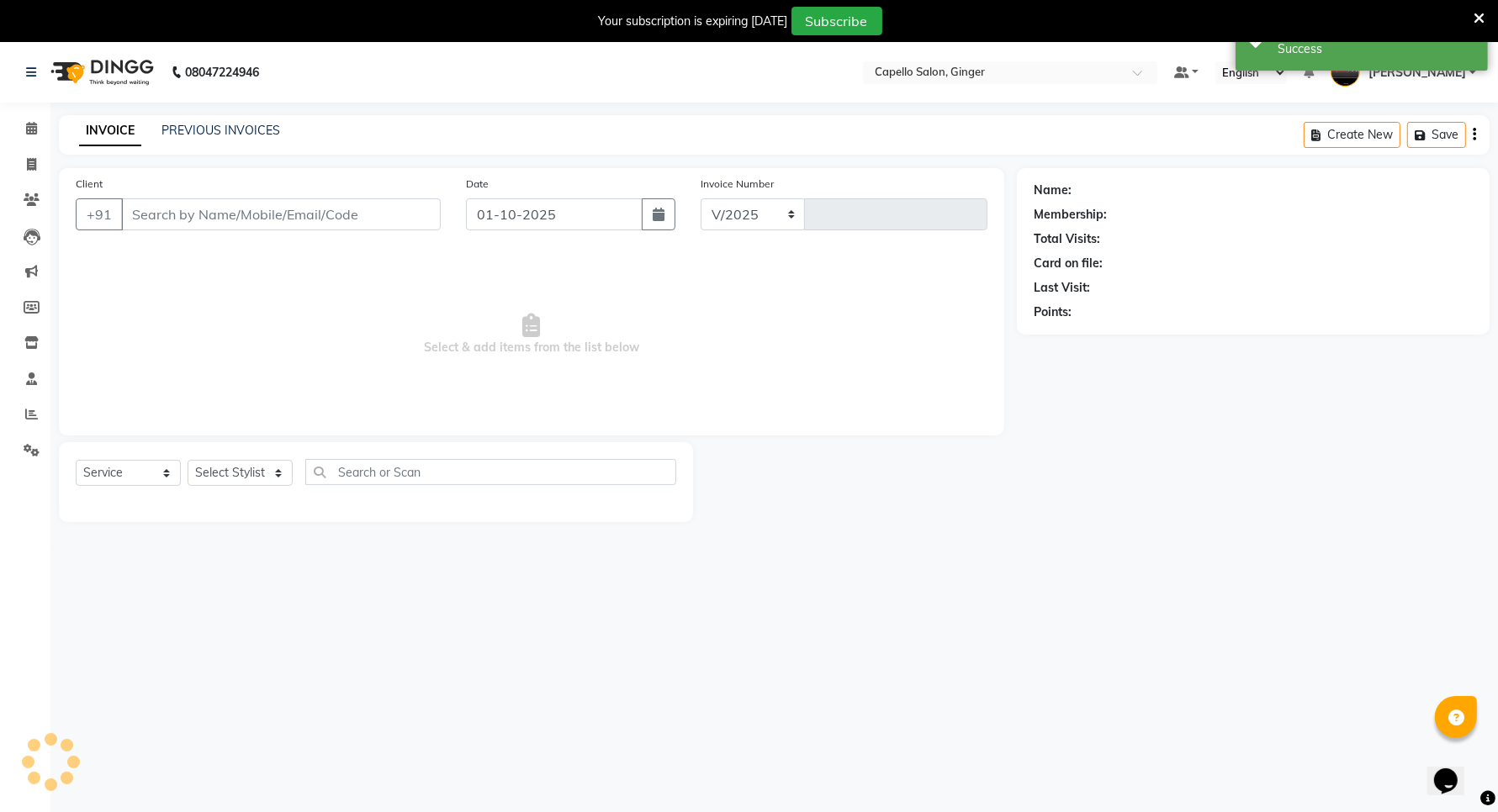
select select "832"
type input "2150"
type input "8446452073"
select select "90646"
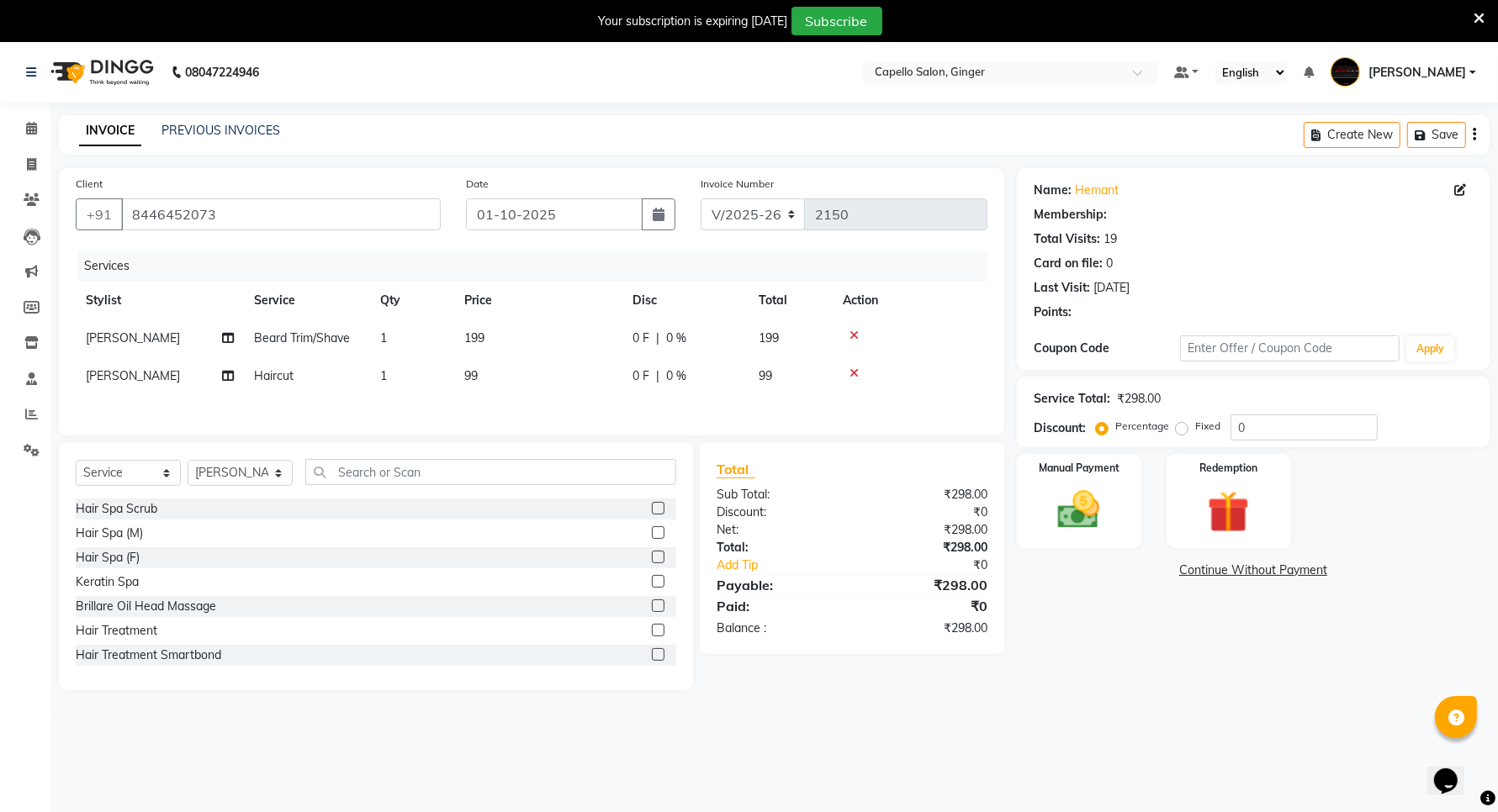
click at [477, 340] on span "199" at bounding box center [475, 338] width 20 height 15
select select "90646"
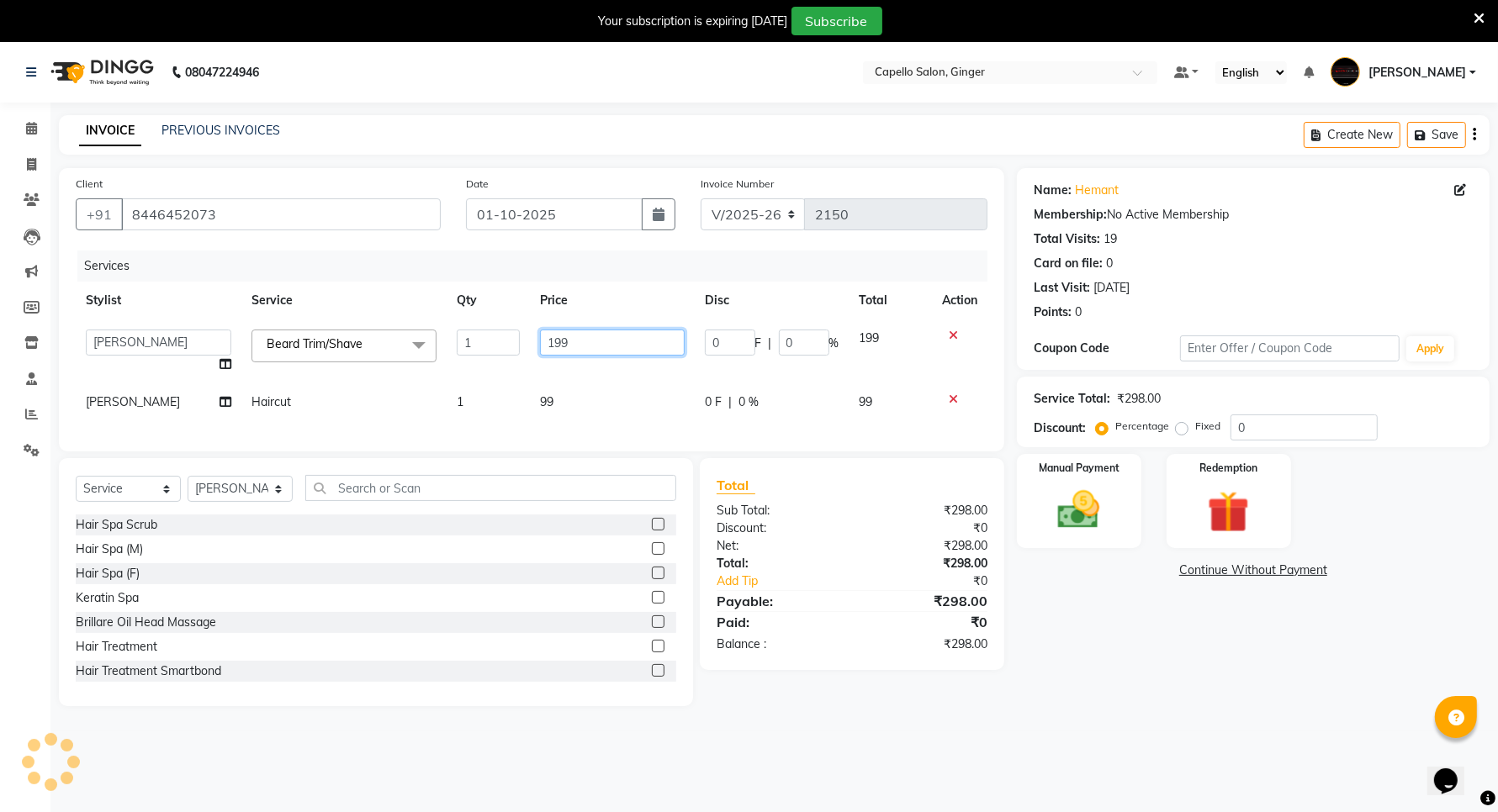
click at [608, 347] on input "199" at bounding box center [611, 342] width 144 height 26
type input "150"
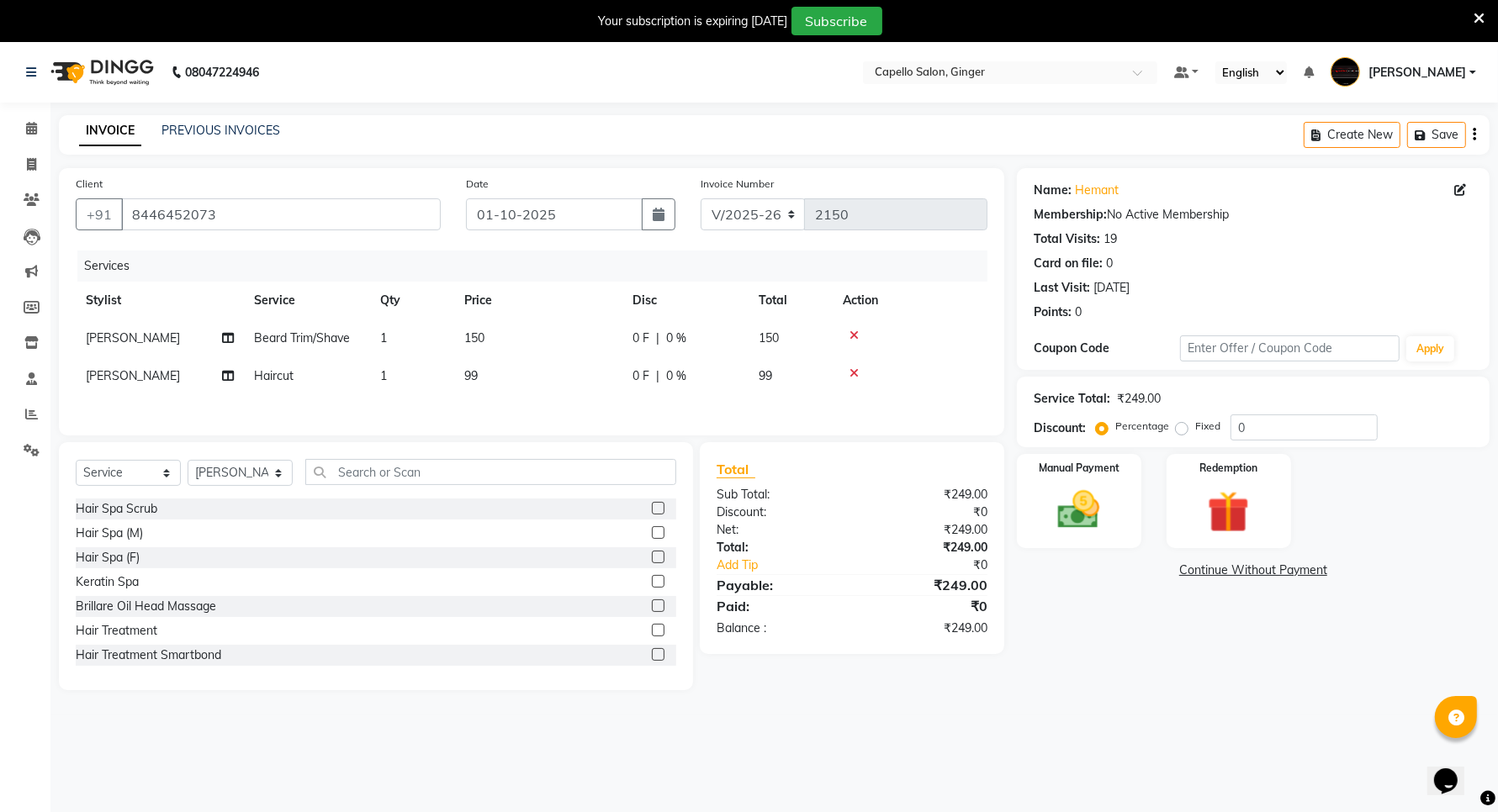
click at [548, 401] on div "Services Stylist Service Qty Price Disc Total Action Rohit Lanjewar Beard Trim/…" at bounding box center [531, 334] width 911 height 168
click at [473, 376] on span "99" at bounding box center [471, 375] width 14 height 15
select select "90646"
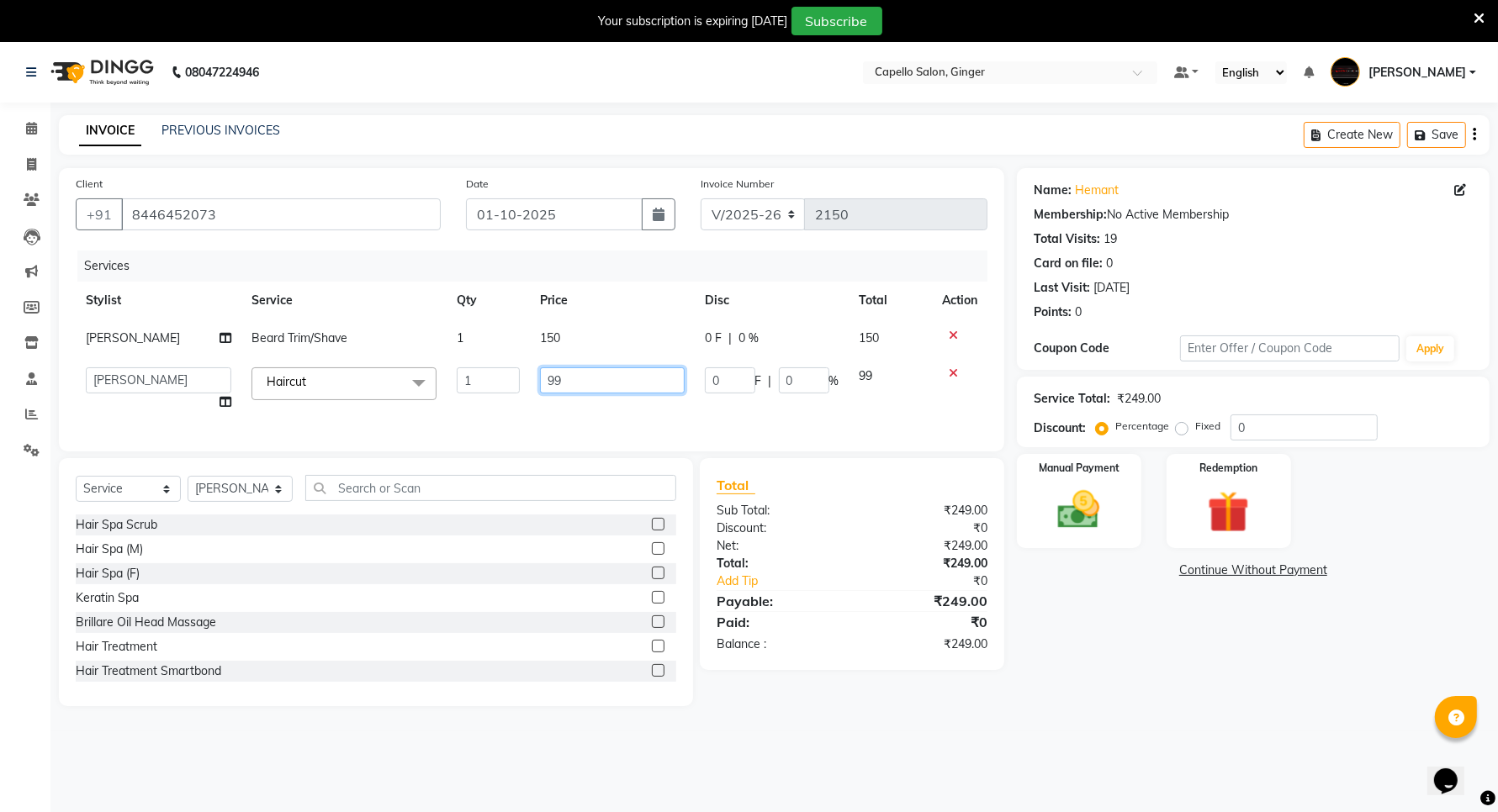
click at [587, 378] on input "99" at bounding box center [611, 380] width 144 height 26
type input "9"
type input "200"
click at [591, 425] on div "Client +91 8446452073 Date 01-10-2025 Invoice Number V/2025 V/2025-26 2150 Serv…" at bounding box center [531, 309] width 945 height 284
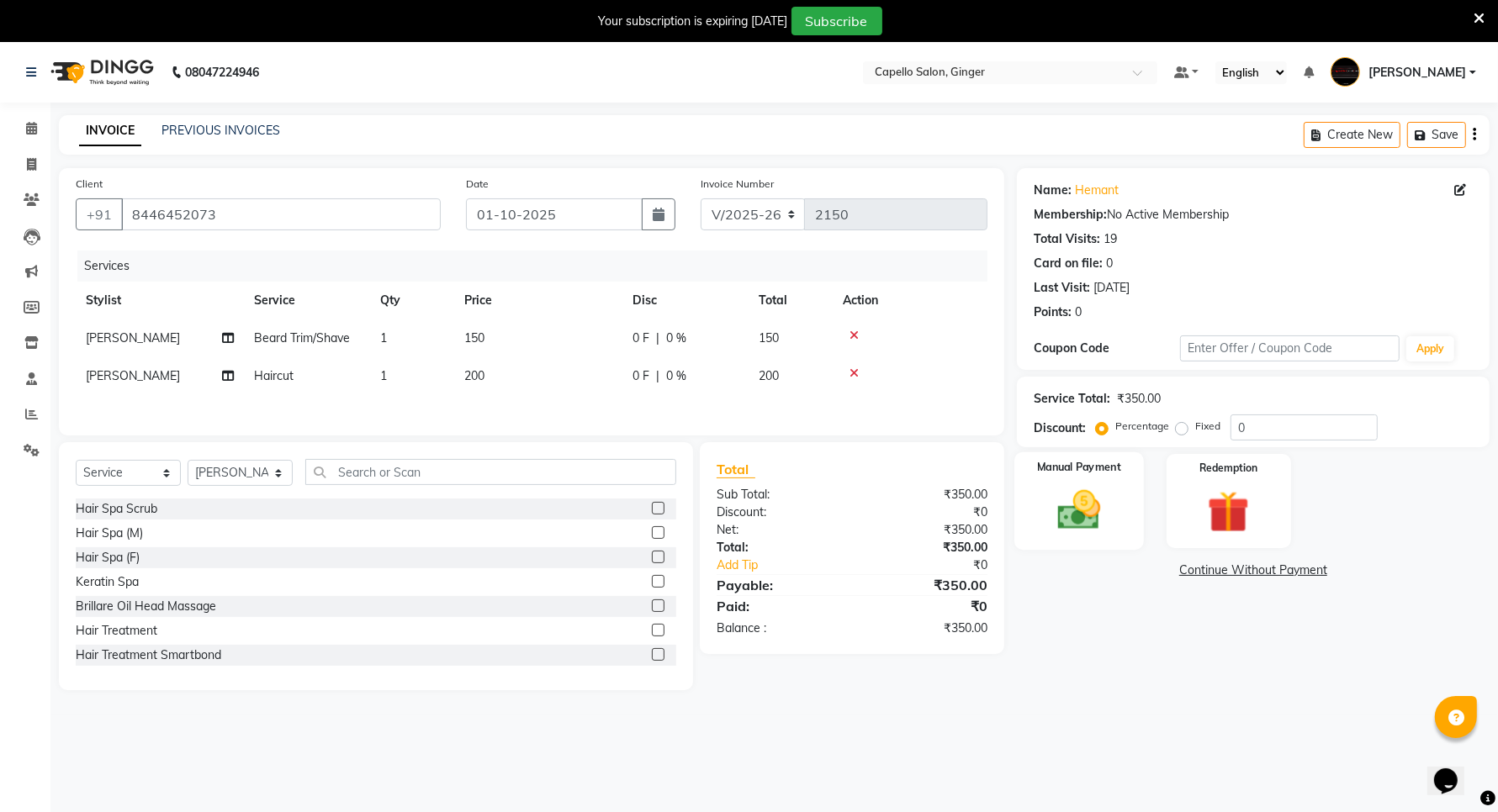
click at [1087, 509] on img at bounding box center [1079, 510] width 71 height 50
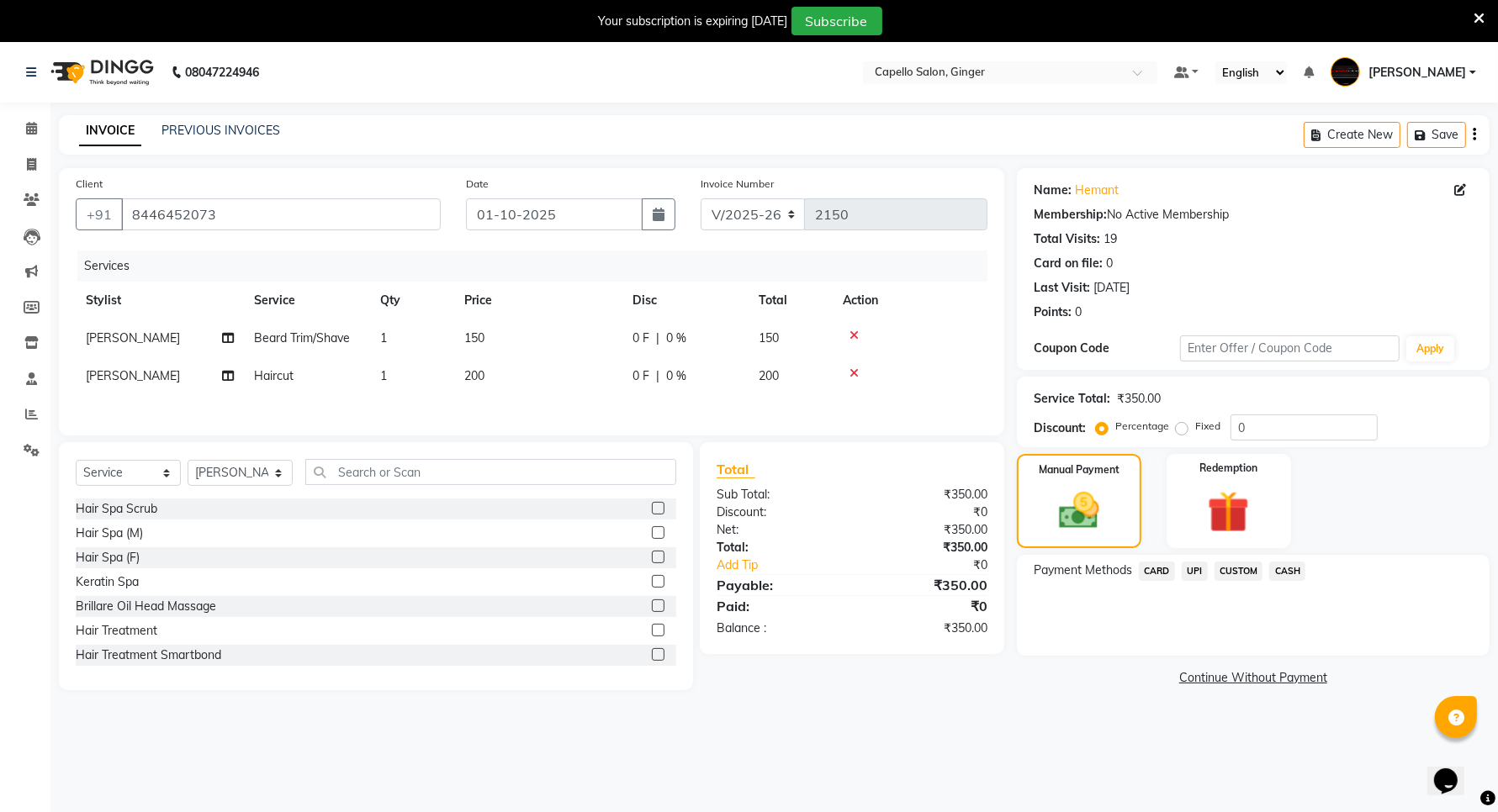
click at [1202, 569] on span "UPI" at bounding box center [1195, 571] width 26 height 19
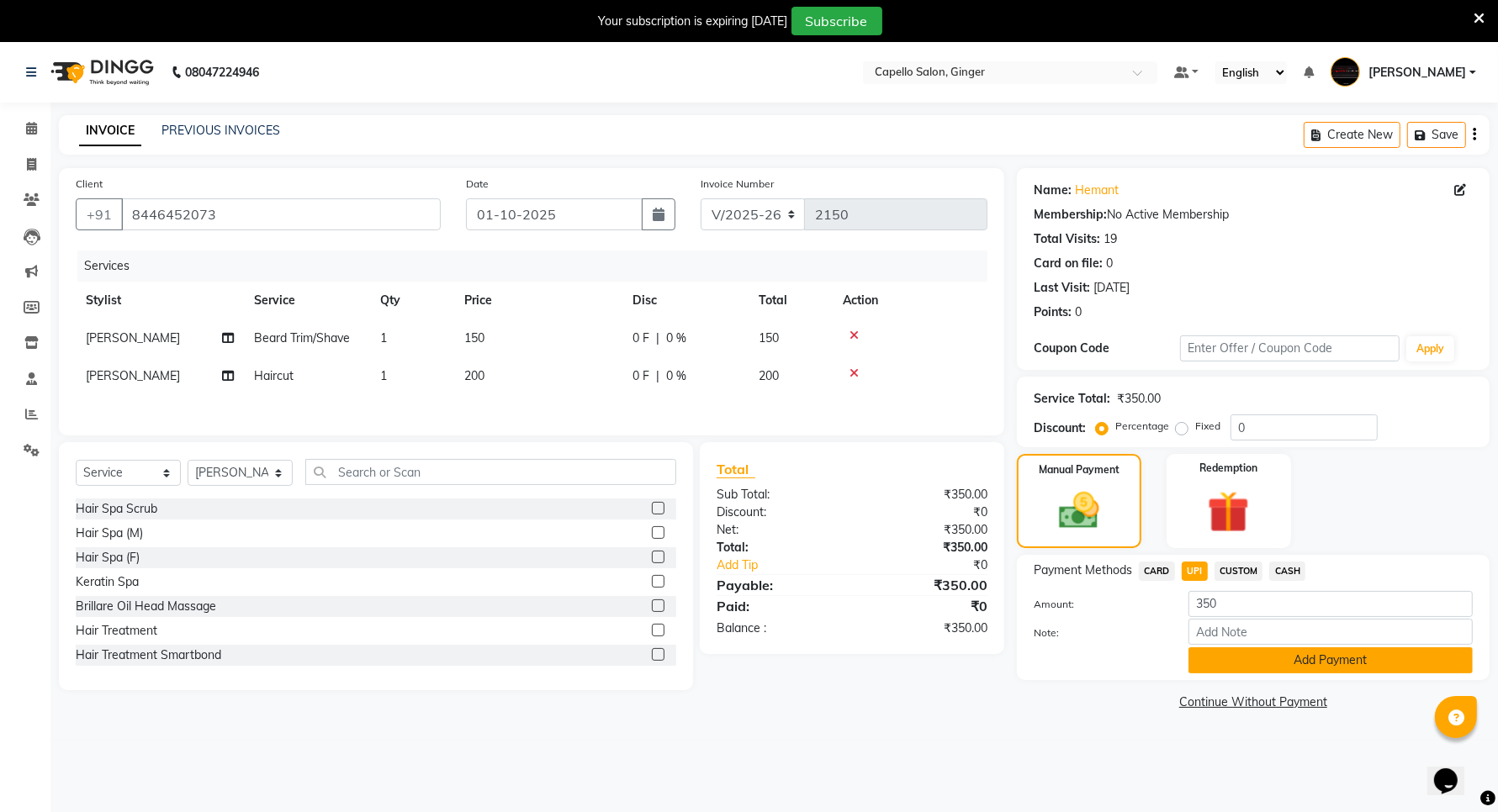
click at [1201, 659] on button "Add Payment" at bounding box center [1331, 661] width 285 height 26
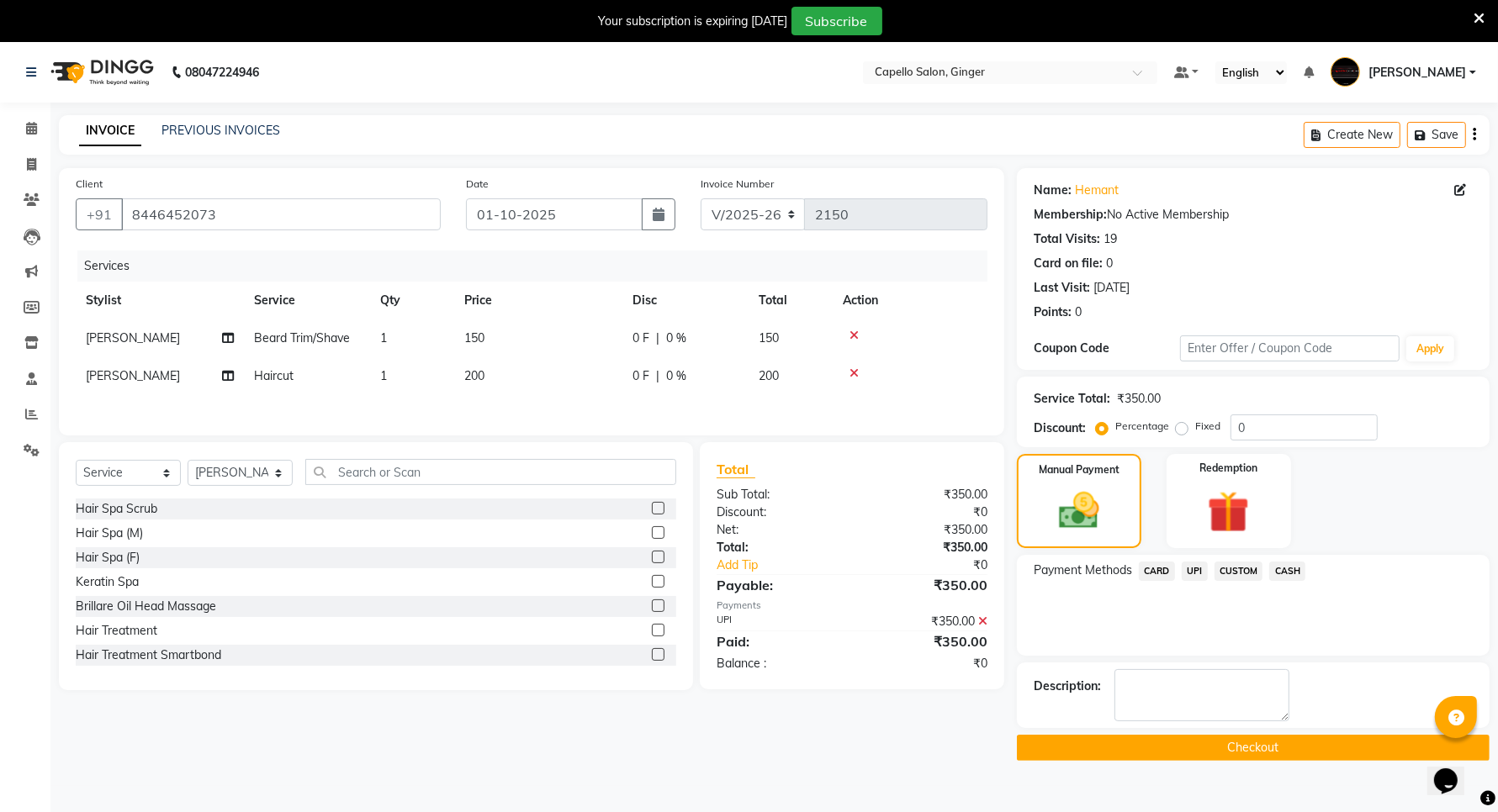
click at [1189, 747] on button "Checkout" at bounding box center [1253, 748] width 473 height 26
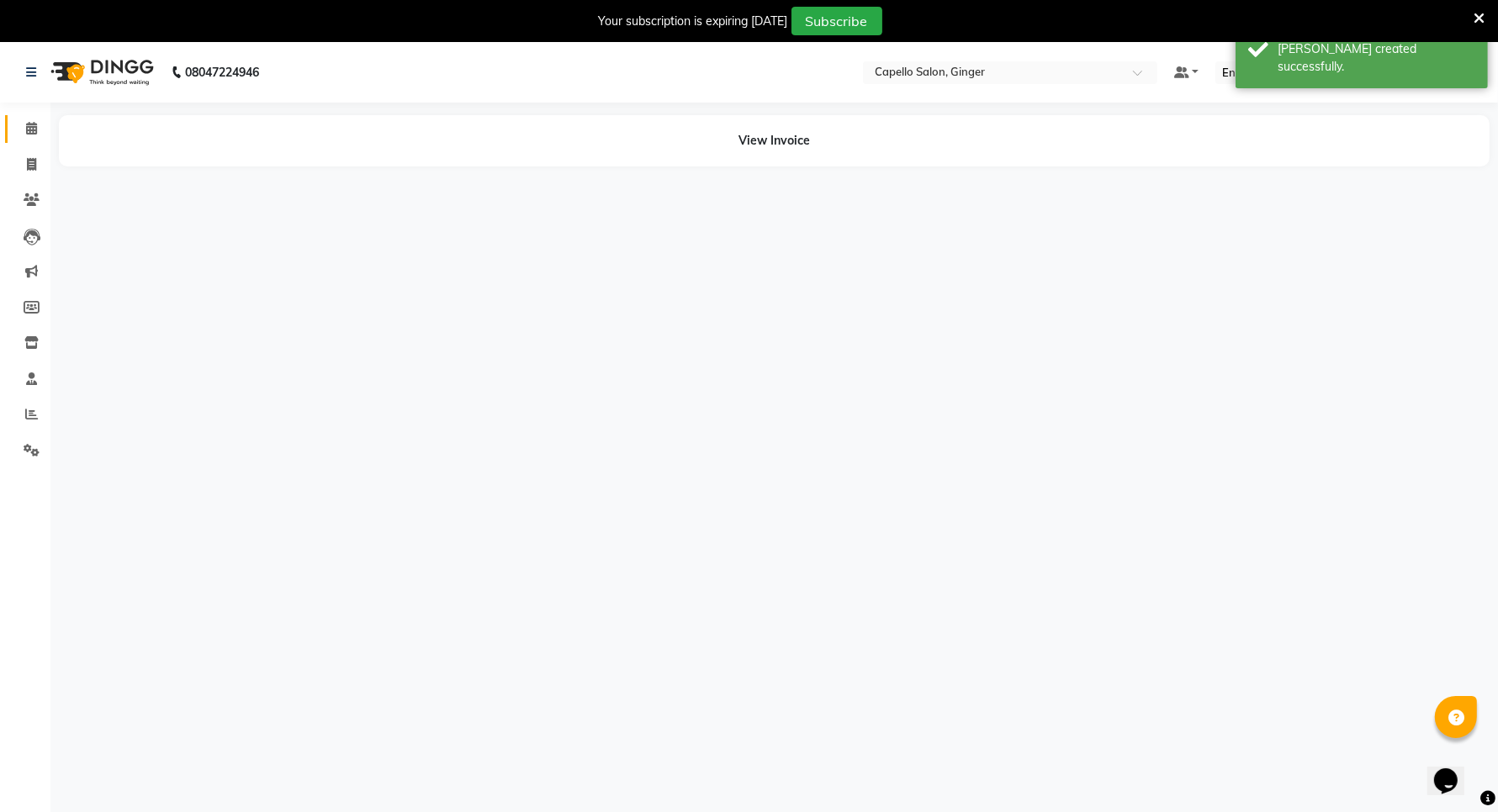
click at [28, 128] on icon at bounding box center [31, 128] width 11 height 13
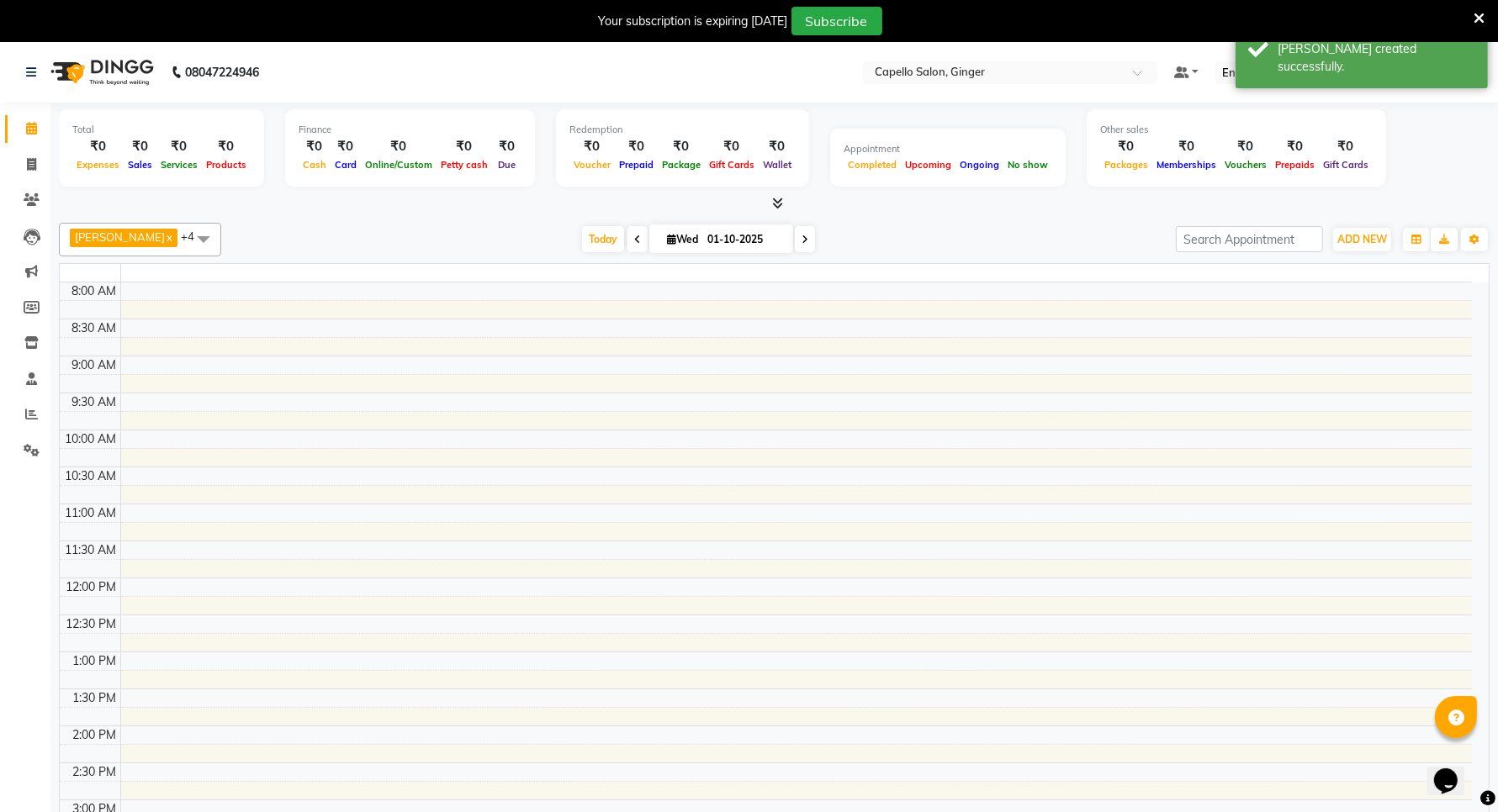
click at [1481, 17] on icon at bounding box center [1480, 18] width 11 height 15
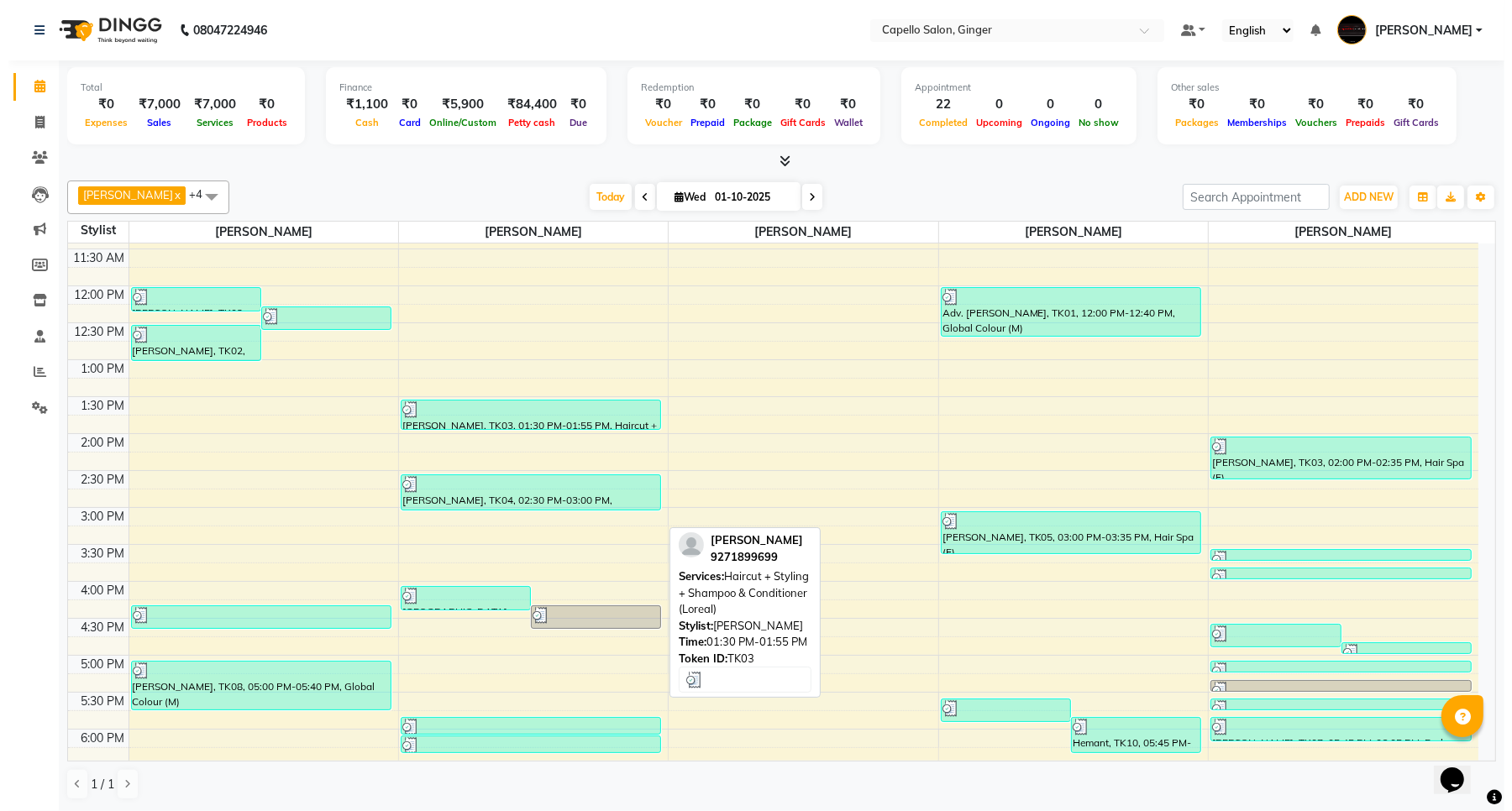
scroll to position [379, 0]
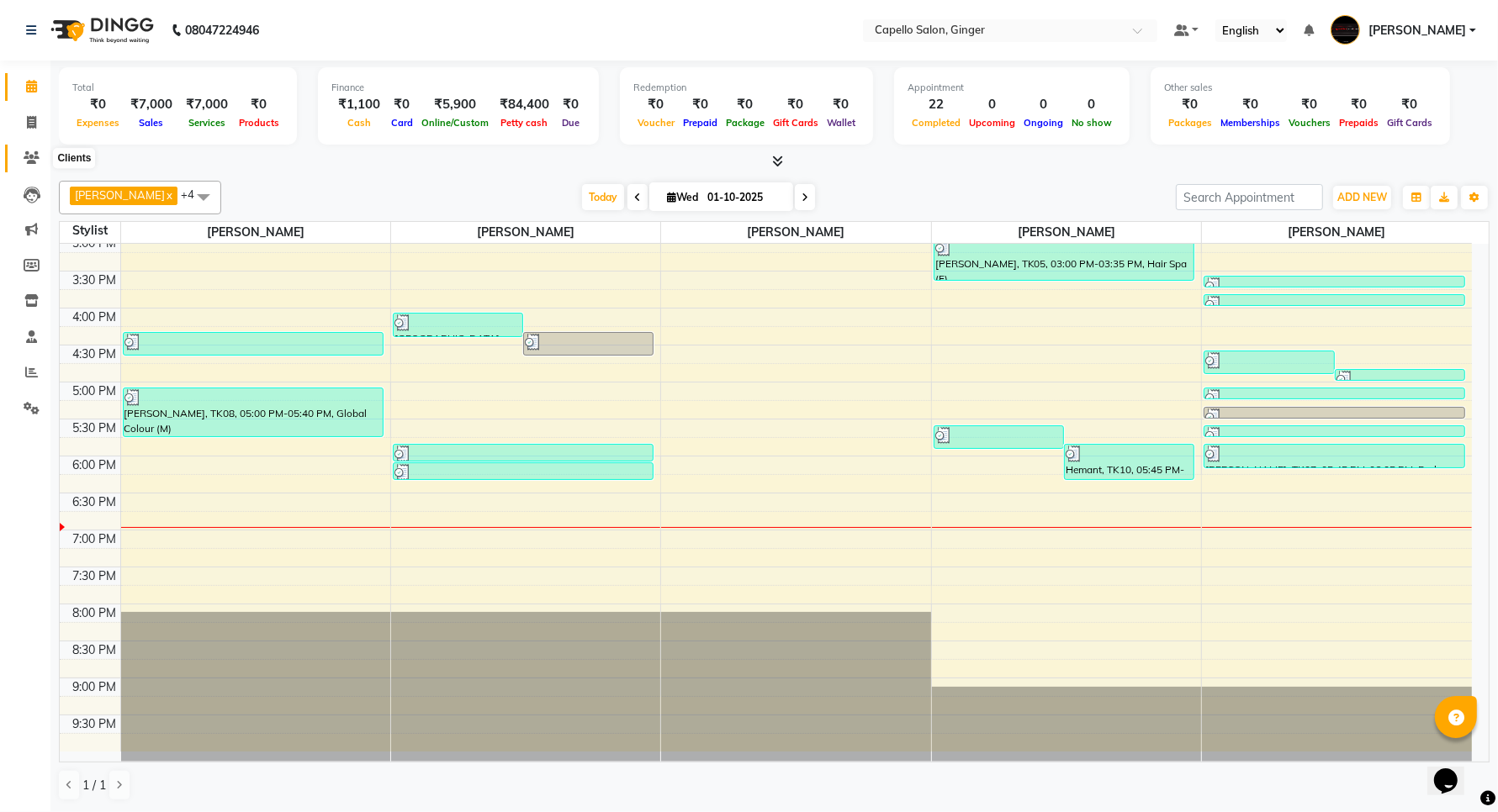
click at [31, 157] on icon at bounding box center [31, 158] width 16 height 13
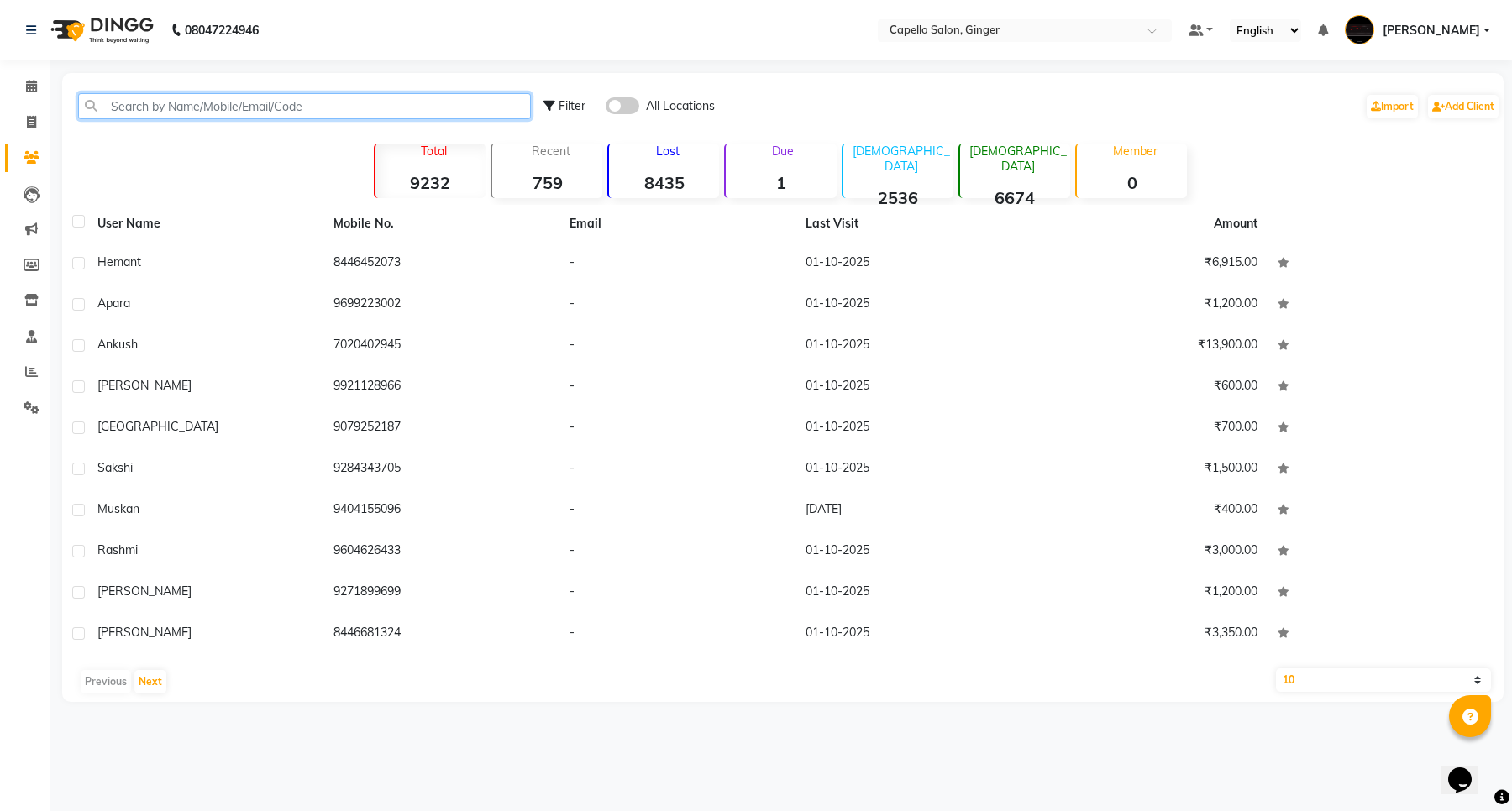
click at [242, 94] on input "text" at bounding box center [304, 106] width 453 height 26
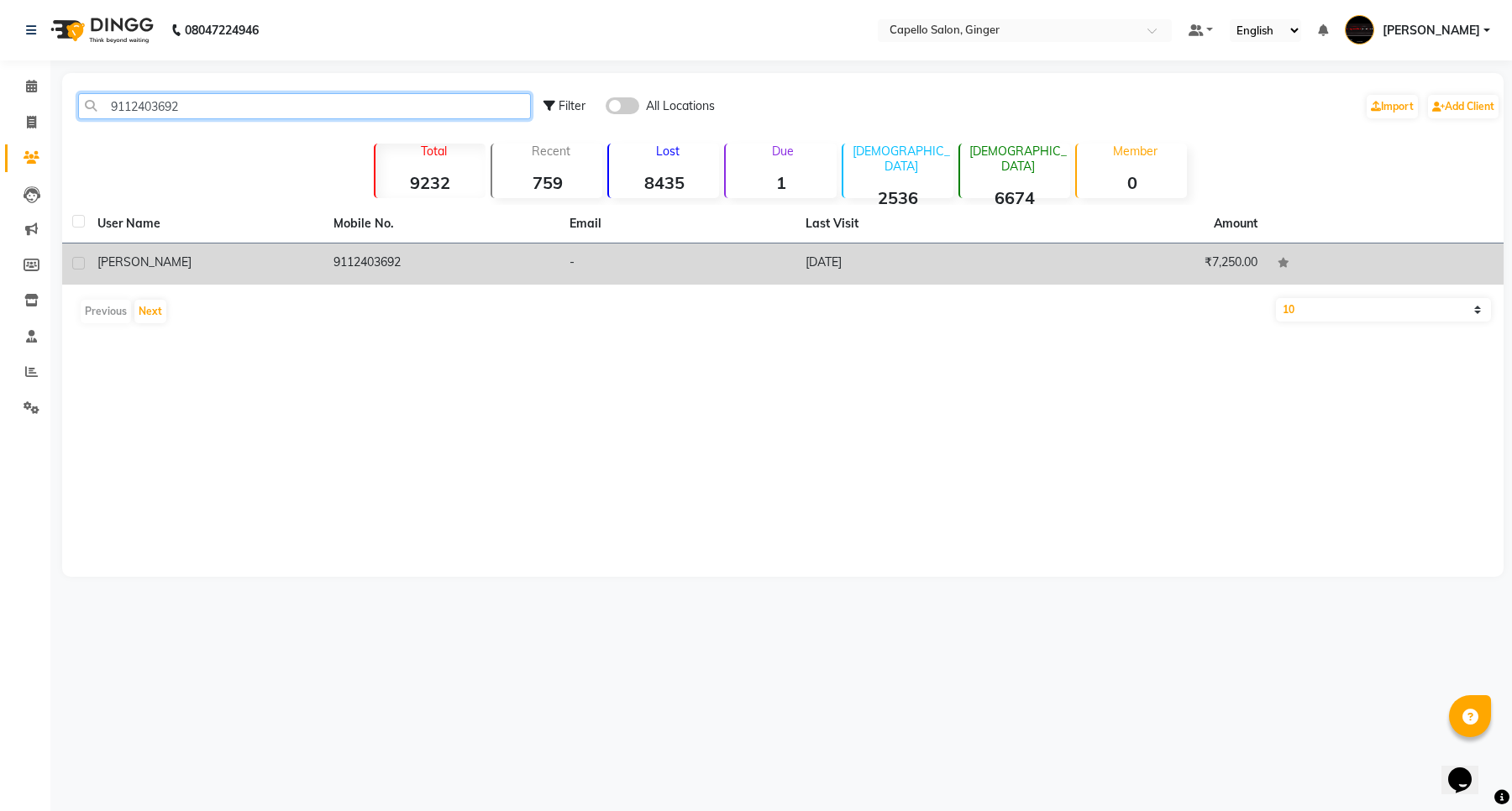
type input "9112403692"
click at [107, 257] on span "Sohel" at bounding box center [144, 262] width 94 height 15
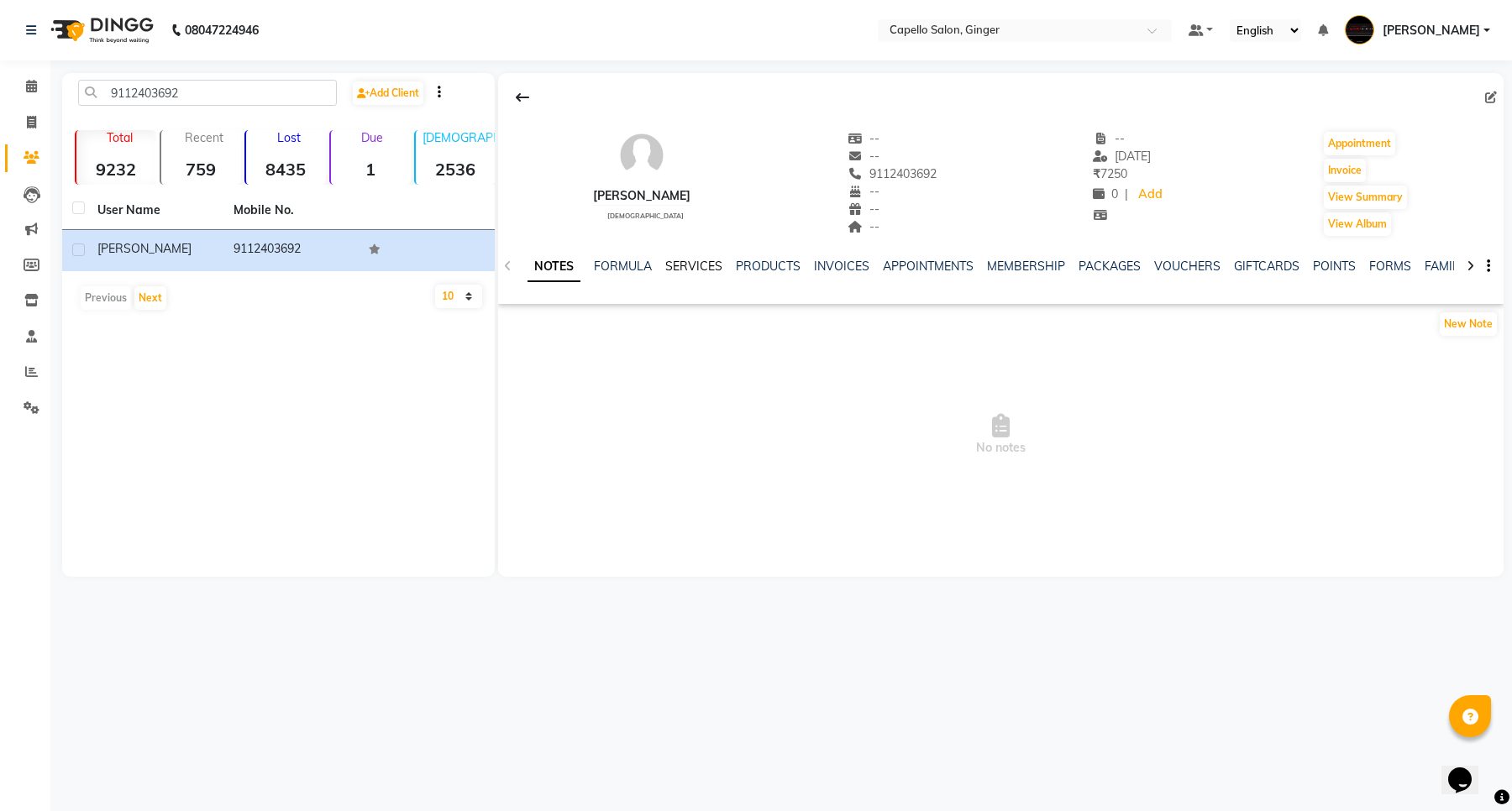
click at [683, 266] on link "SERVICES" at bounding box center [694, 266] width 57 height 15
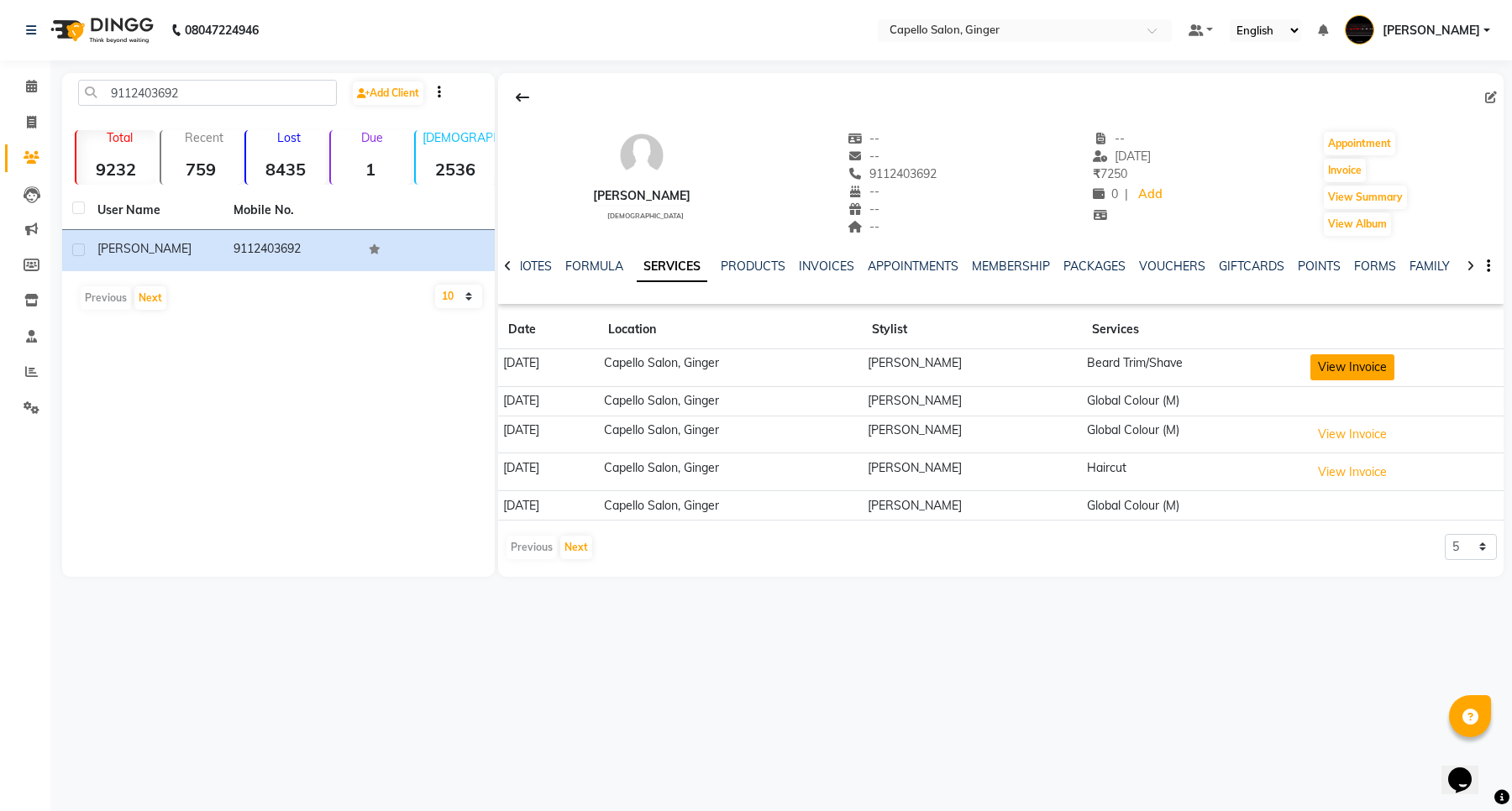
click at [1352, 367] on button "View Invoice" at bounding box center [1353, 367] width 84 height 26
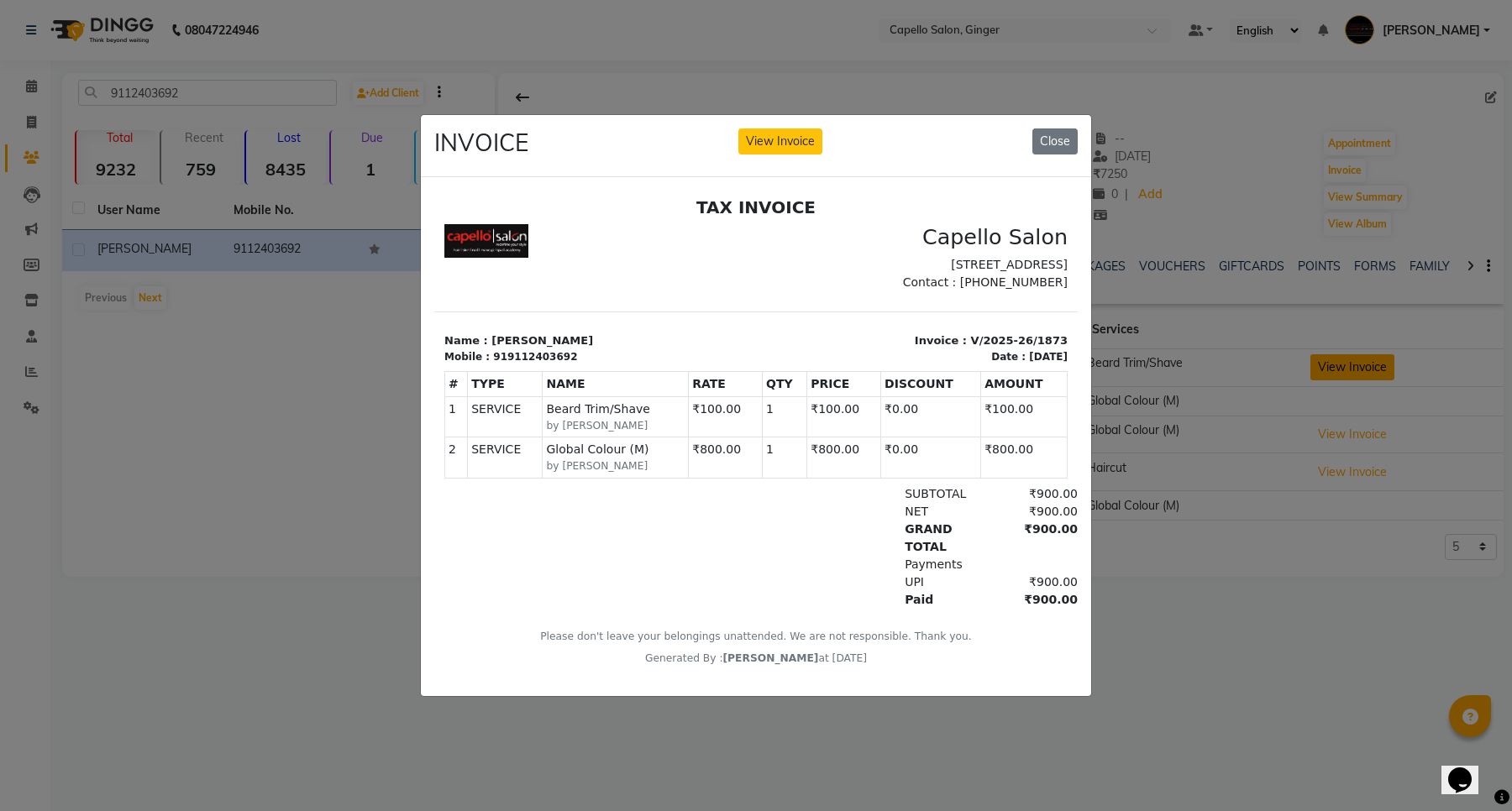
click at [1352, 367] on ngb-modal-window "INVOICE View Invoice Close" at bounding box center [756, 405] width 1512 height 811
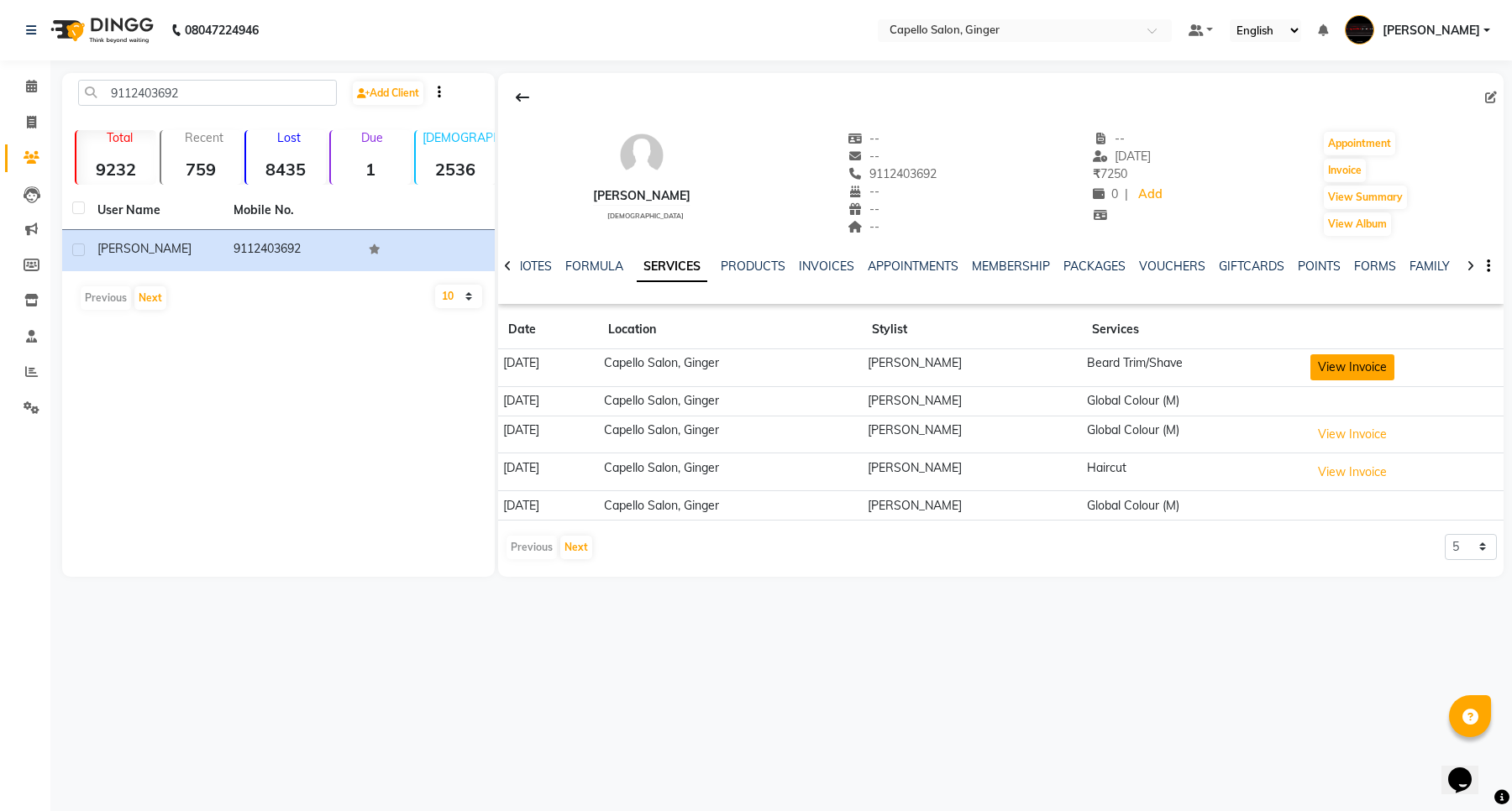
click at [1352, 367] on button "View Invoice" at bounding box center [1353, 367] width 84 height 26
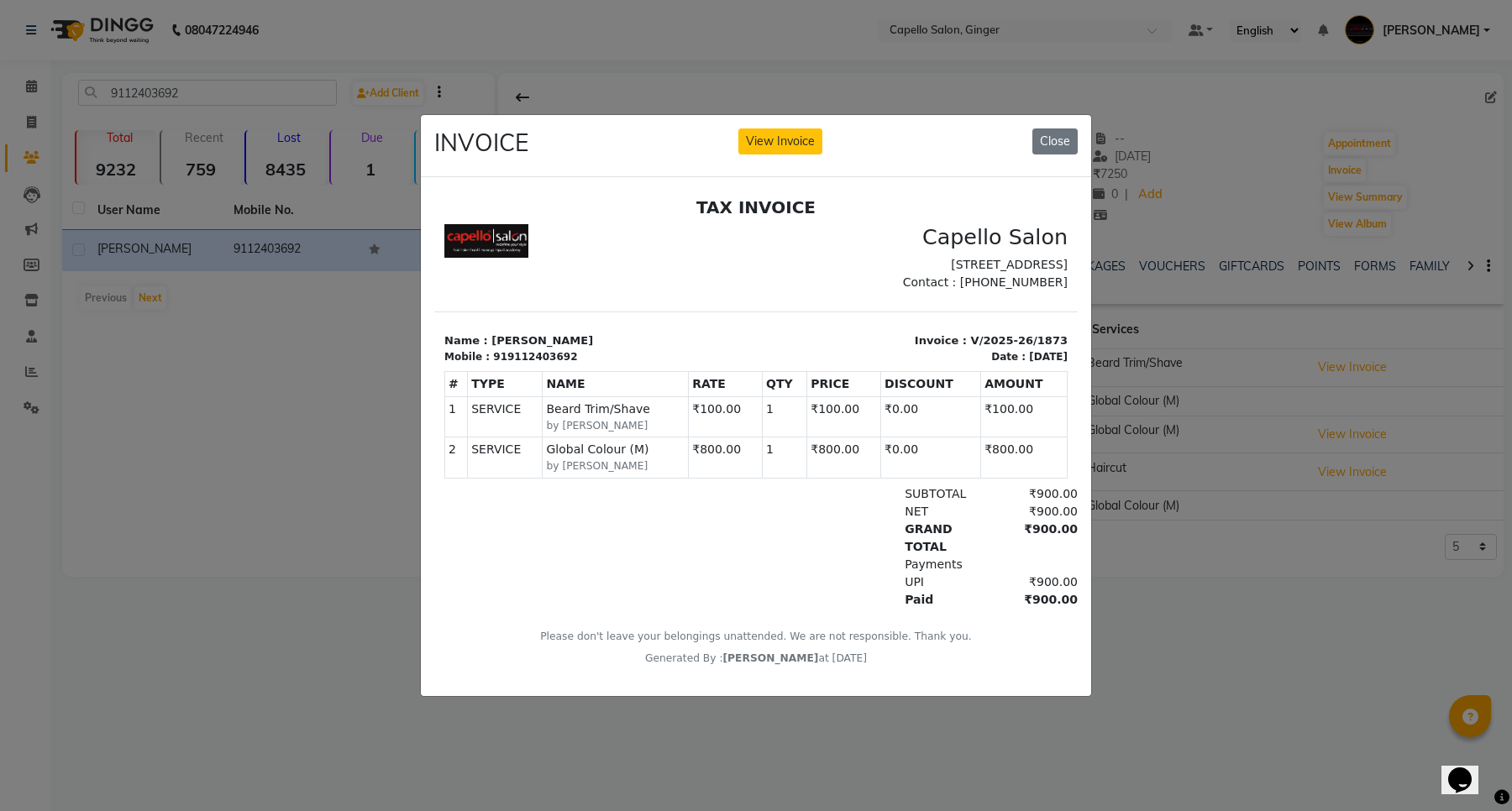
click at [1060, 128] on button "Close" at bounding box center [1054, 141] width 45 height 26
click at [1050, 127] on div "Sohel male -- -- 9112403692 -- -- -- -- 03-09-2025 ₹ 7250 0 | Add Appointment I…" at bounding box center [1000, 176] width 1005 height 125
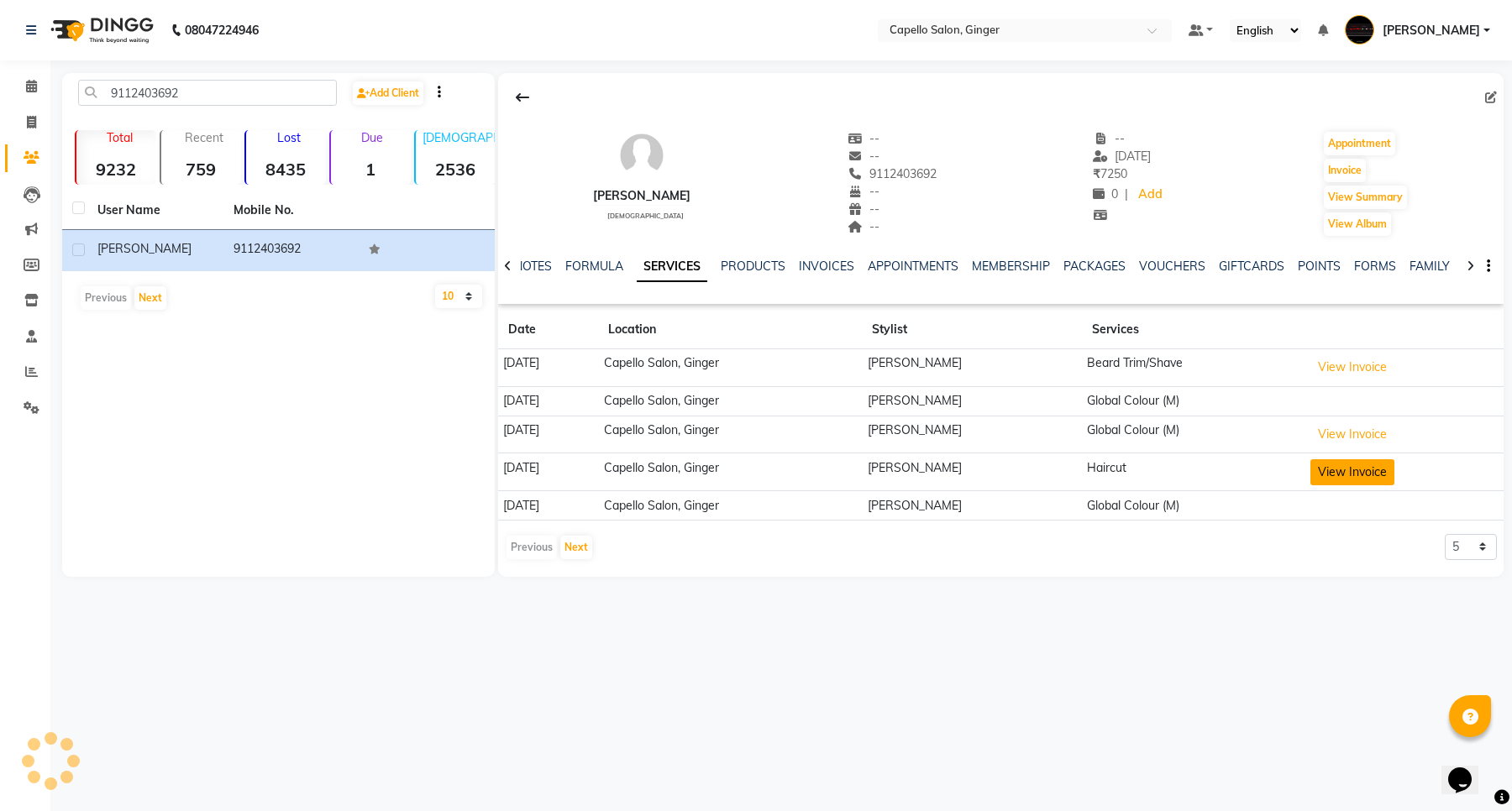
click at [1345, 475] on button "View Invoice" at bounding box center [1353, 472] width 84 height 26
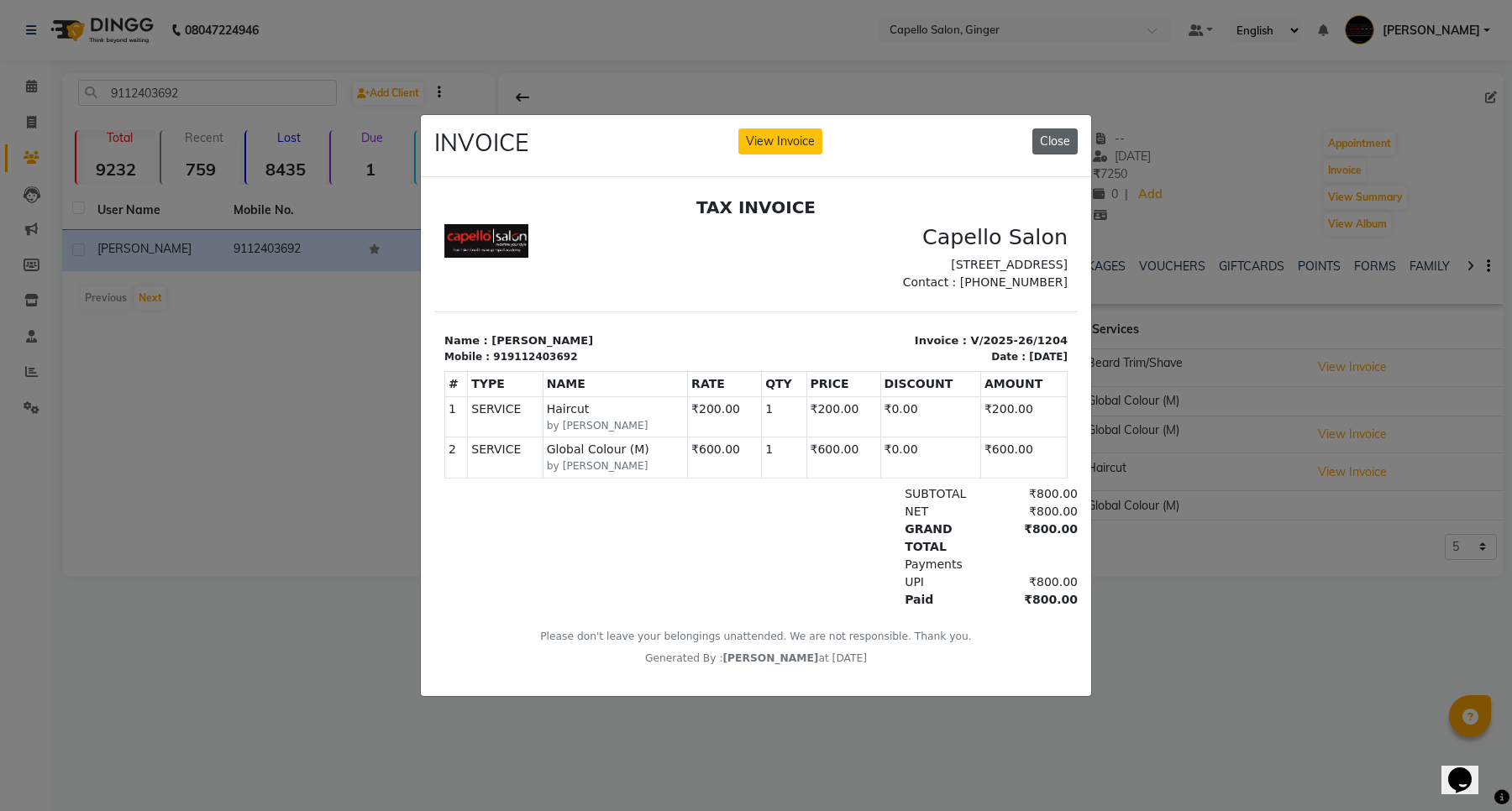
click at [1054, 132] on button "Close" at bounding box center [1054, 141] width 45 height 26
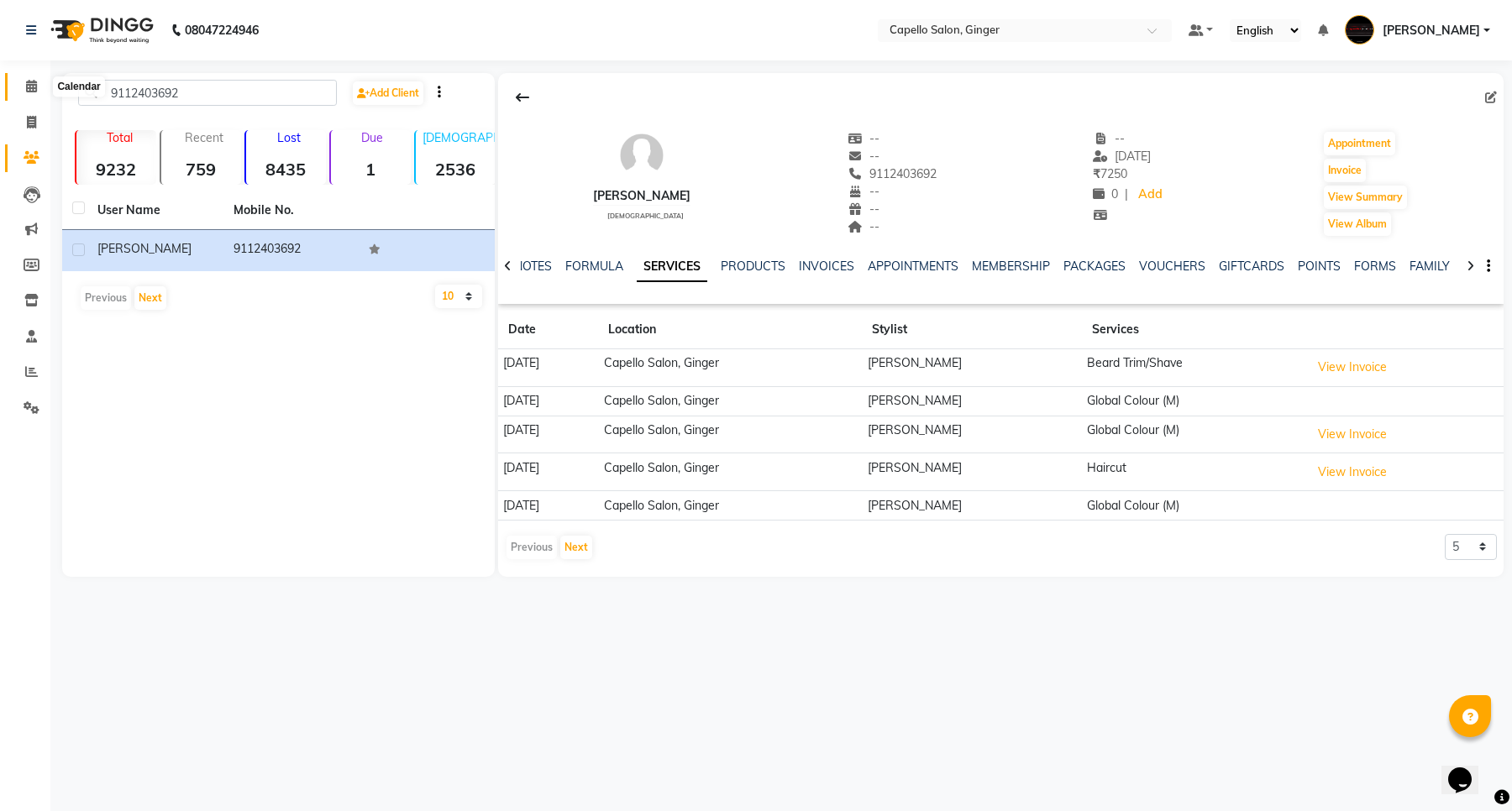
click at [30, 89] on icon at bounding box center [31, 86] width 11 height 13
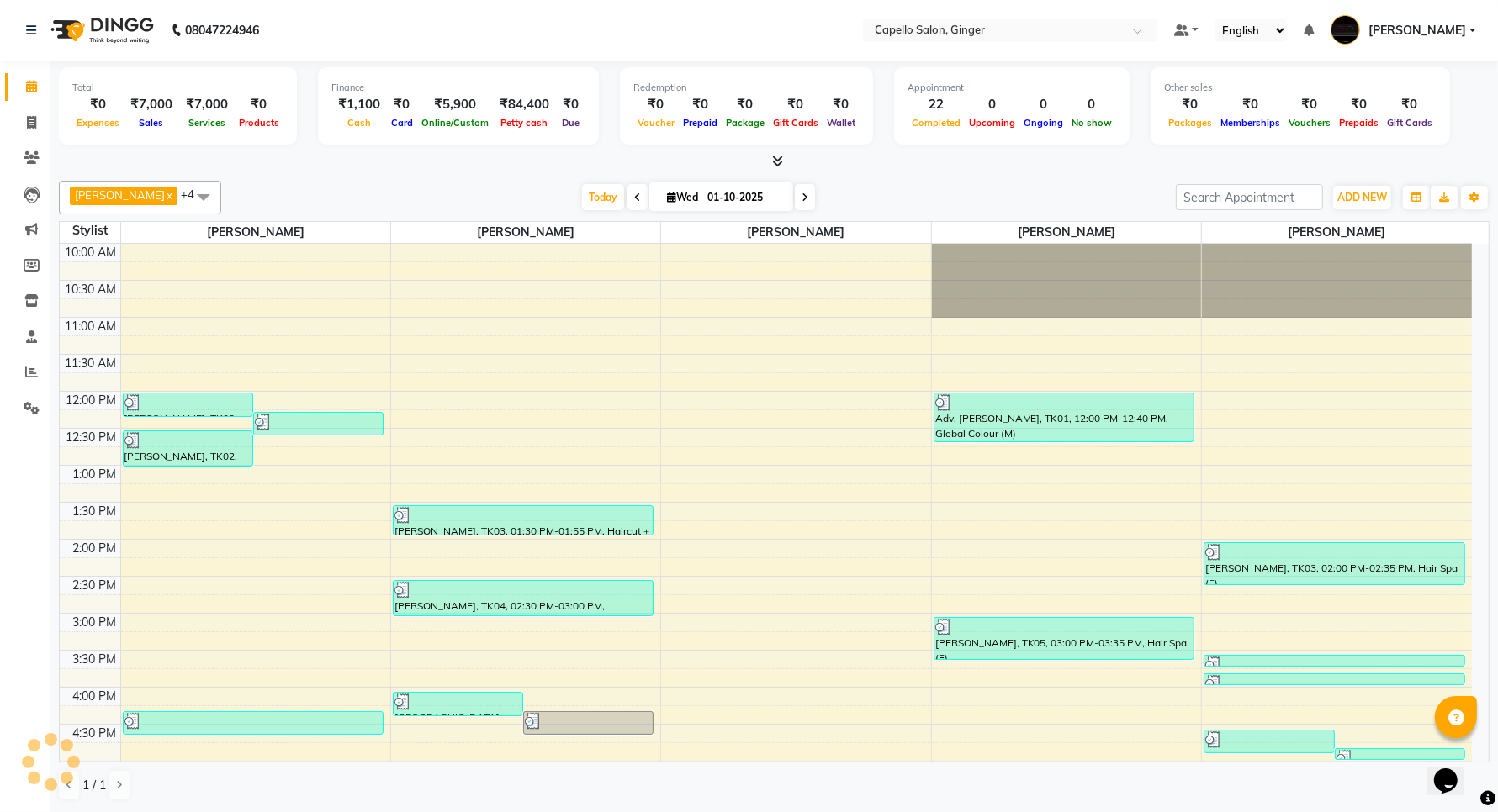
scroll to position [347, 0]
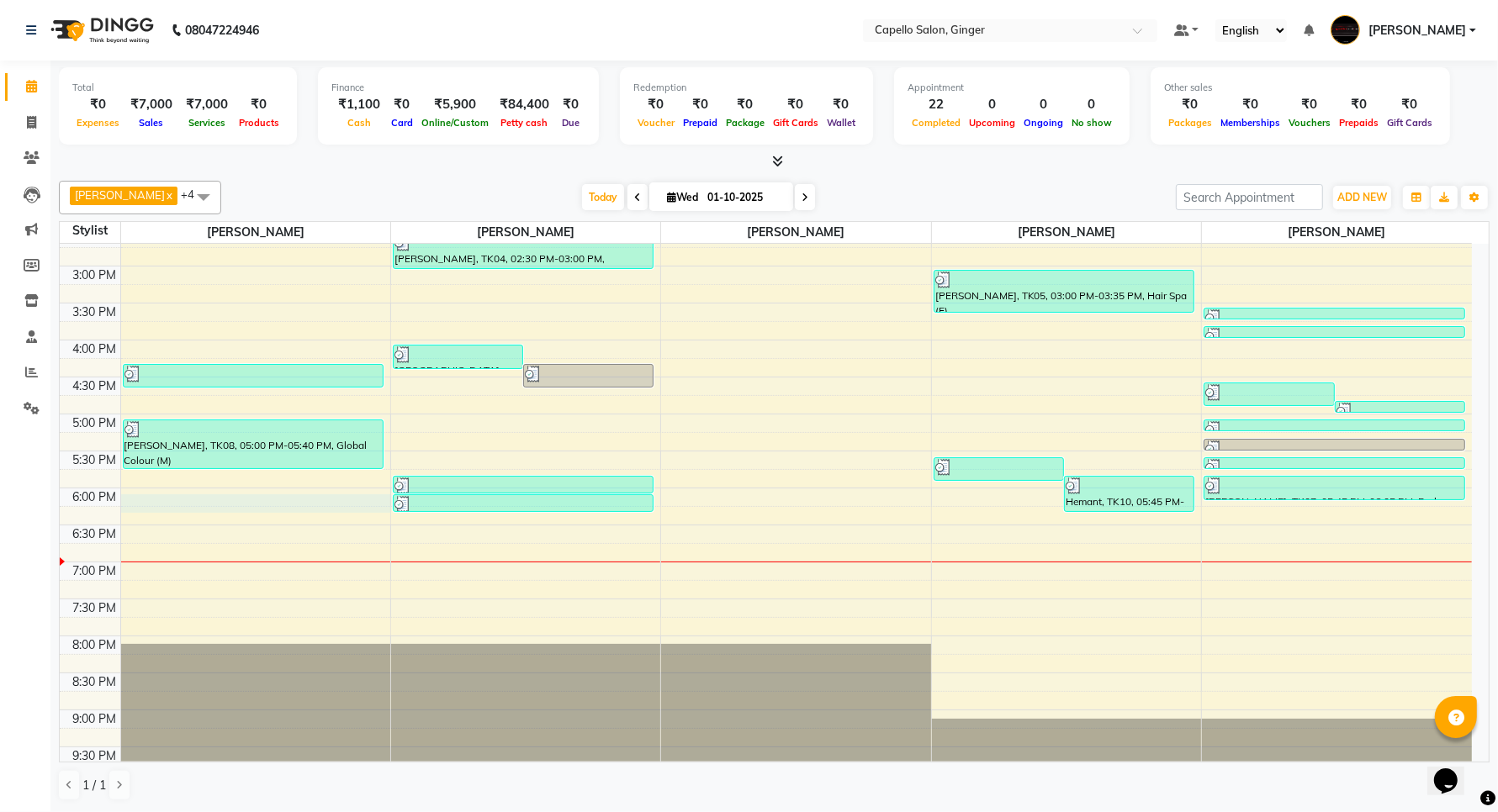
click at [154, 503] on div "10:00 AM 10:30 AM 11:00 AM 11:30 AM 12:00 PM 12:30 PM 1:00 PM 1:30 PM 2:00 PM 2…" at bounding box center [766, 339] width 1413 height 887
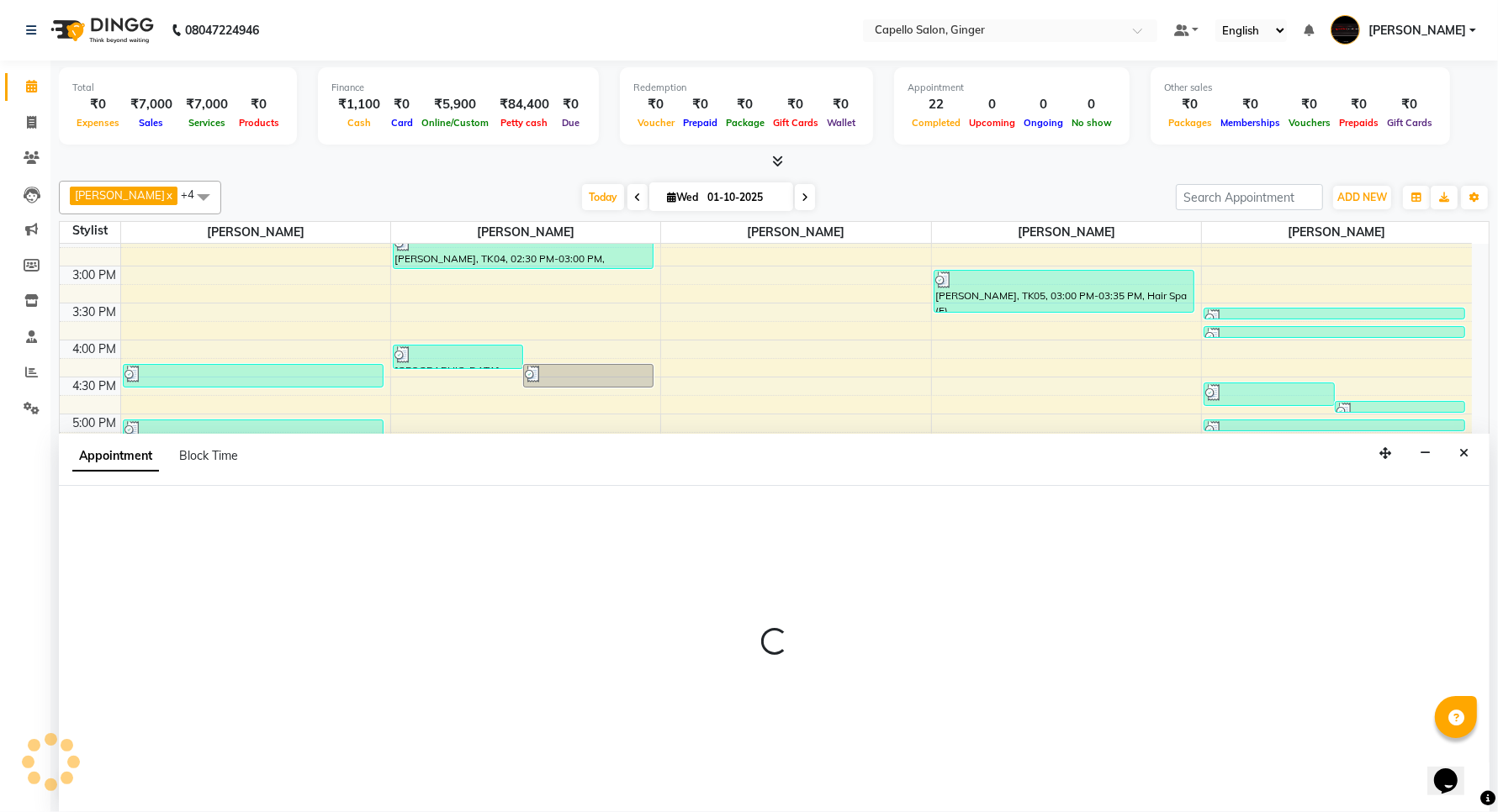
scroll to position [1, 0]
select select "23806"
select select "1080"
select select "tentative"
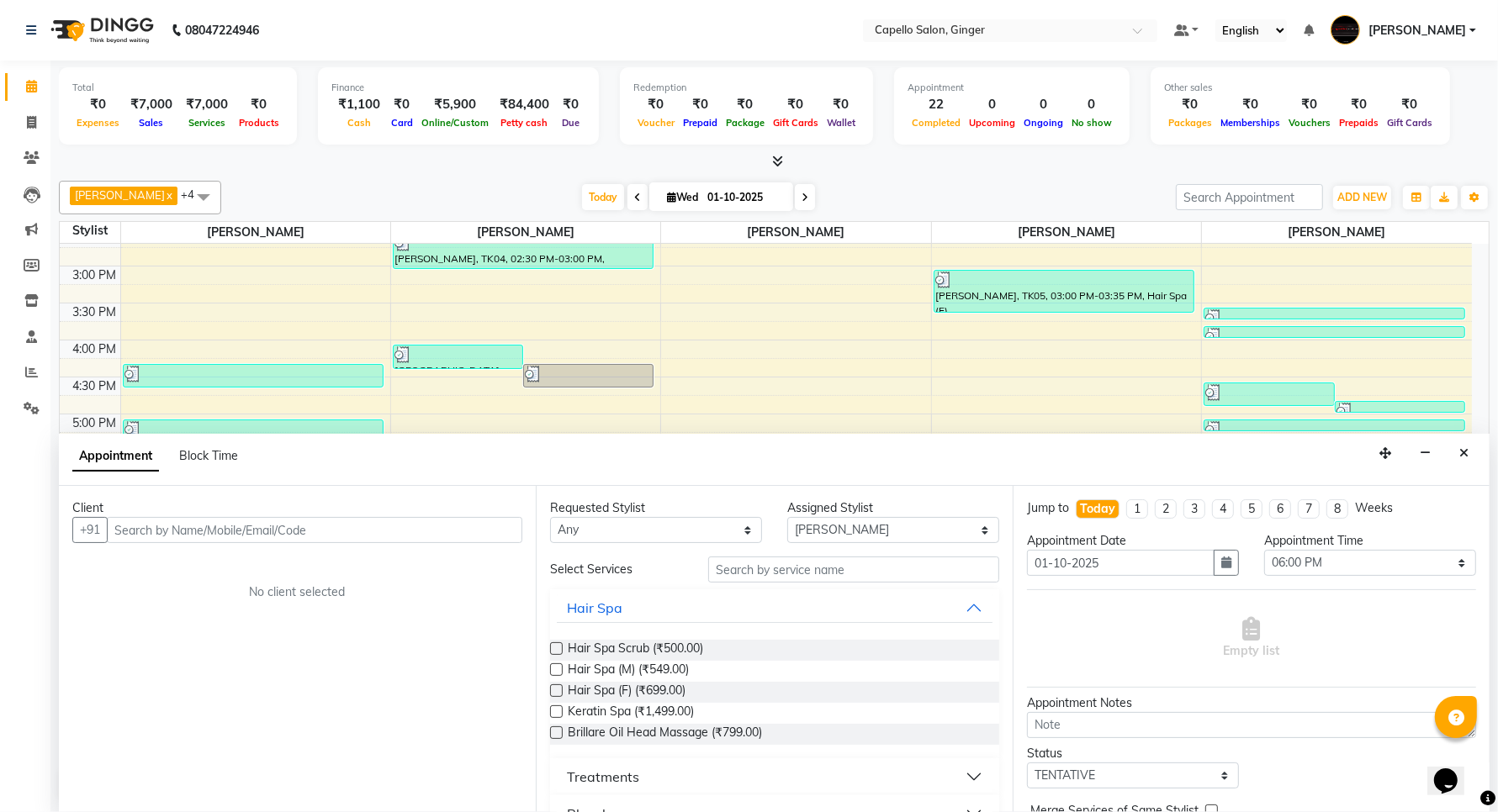
click at [152, 535] on input "text" at bounding box center [314, 530] width 416 height 26
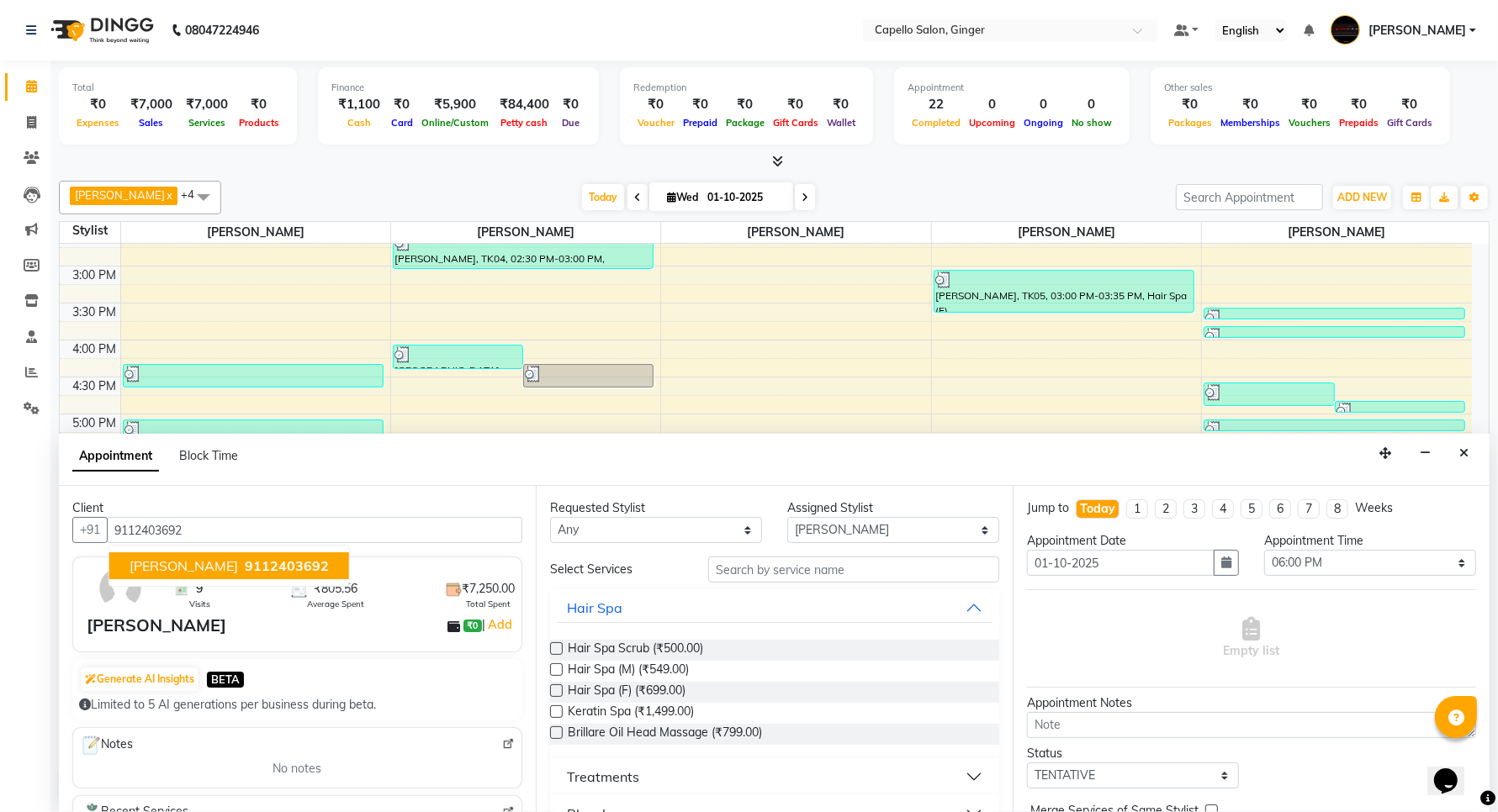
click at [245, 562] on span "9112403692" at bounding box center [287, 566] width 84 height 17
type input "9112403692"
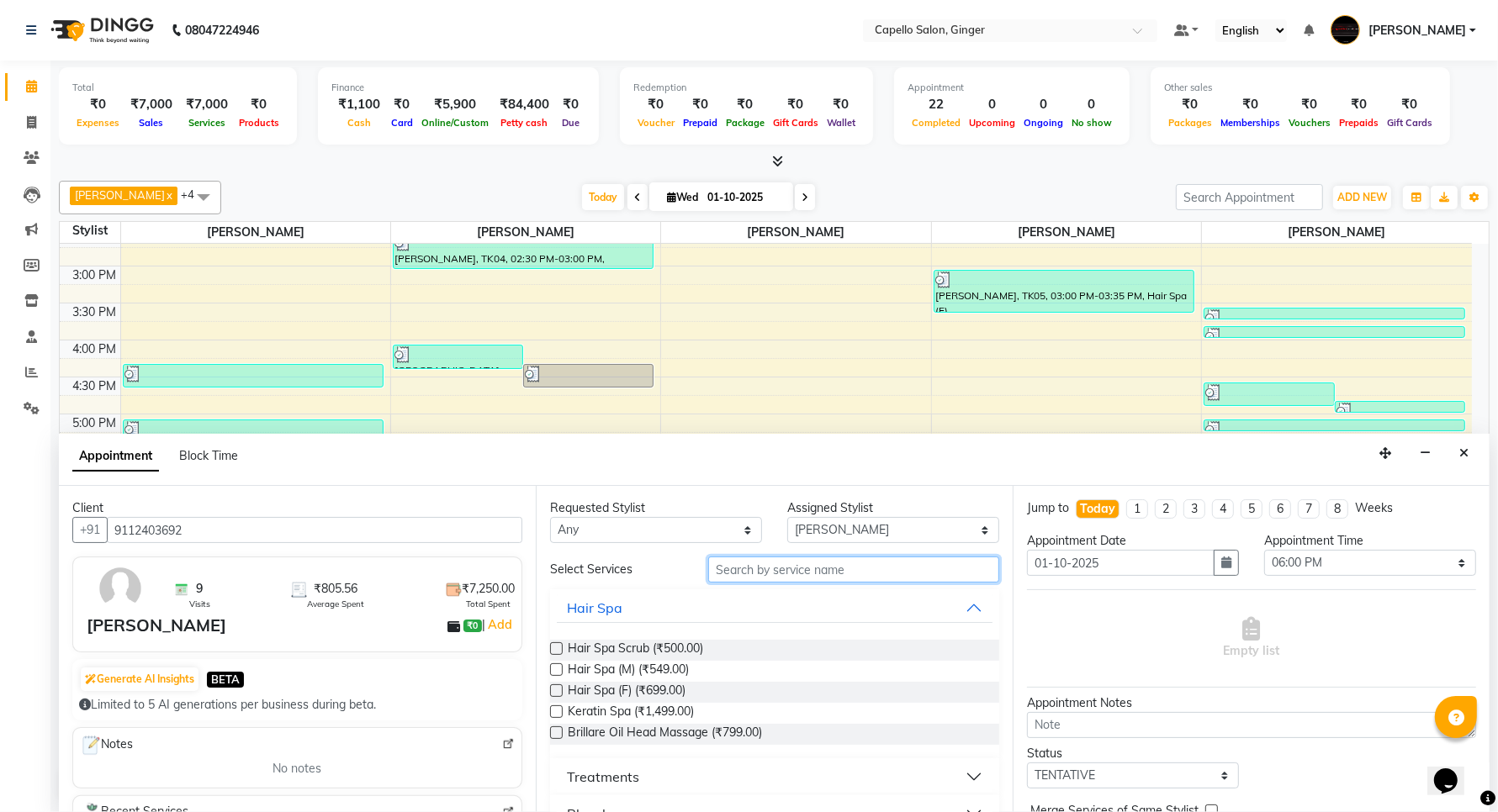
click at [788, 576] on input "text" at bounding box center [854, 570] width 291 height 26
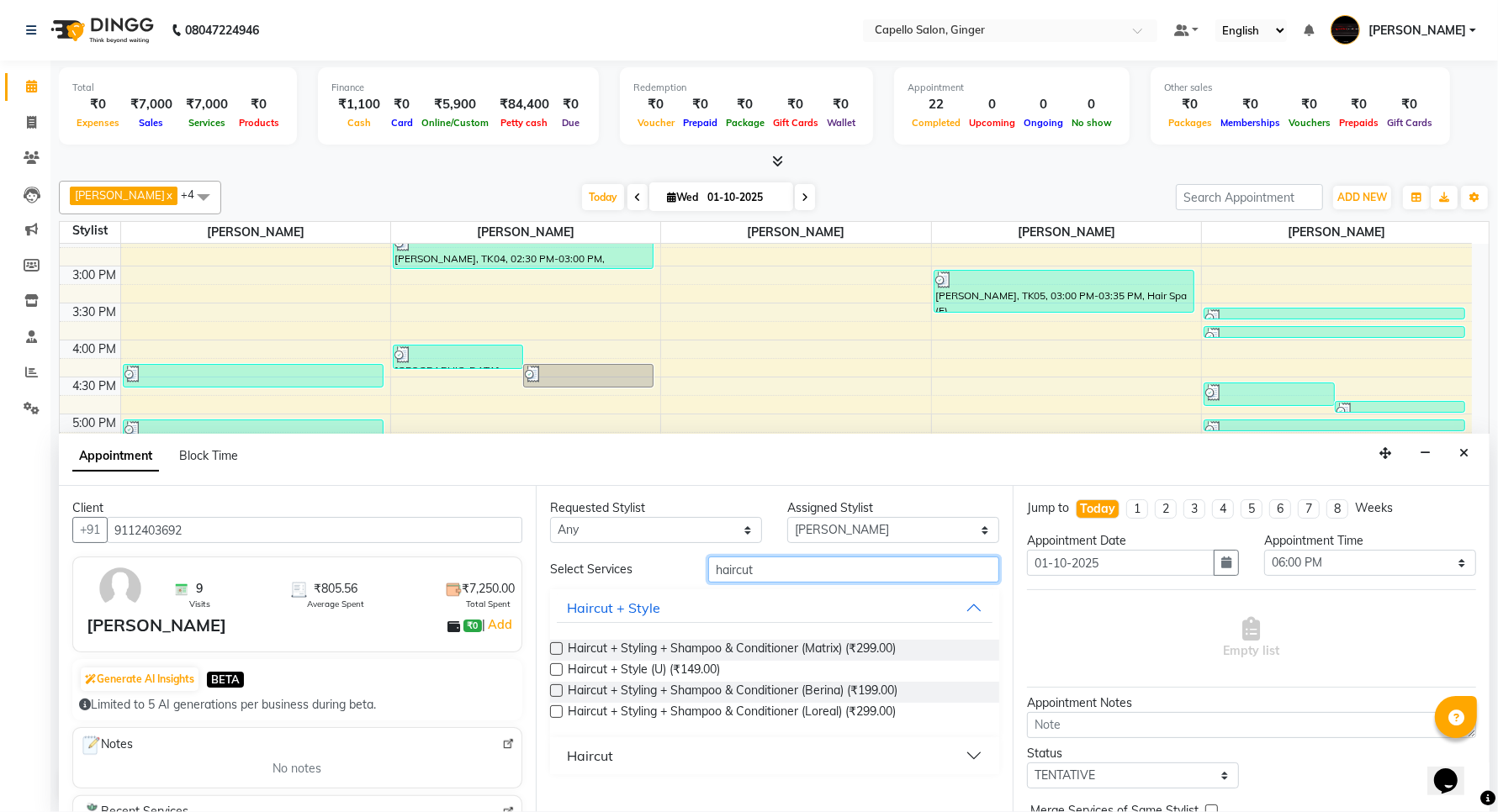
type input "haircut"
click at [589, 752] on div "Haircut" at bounding box center [590, 756] width 46 height 20
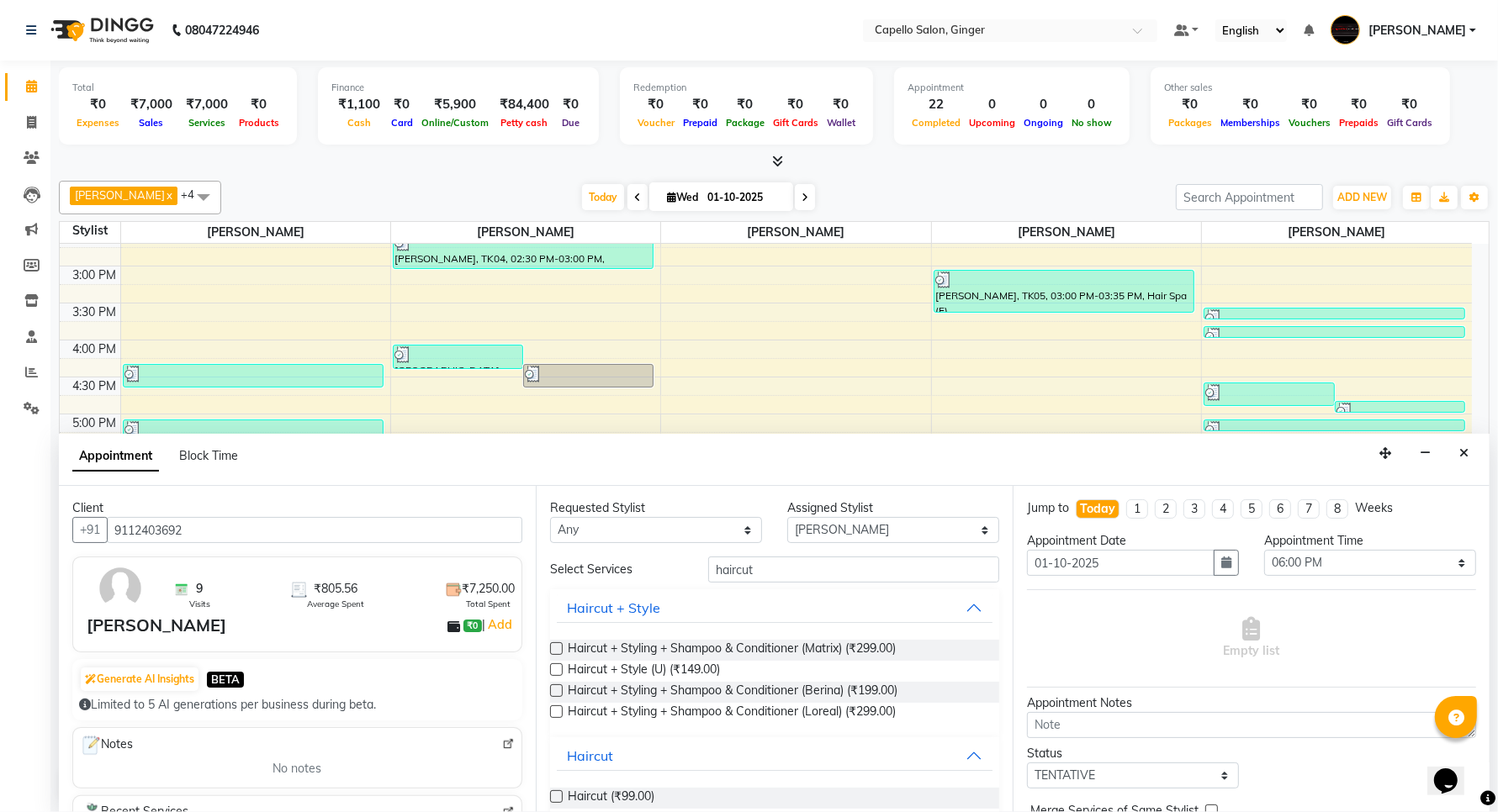
click at [556, 795] on label at bounding box center [556, 796] width 13 height 13
click at [556, 795] on input "checkbox" at bounding box center [555, 798] width 11 height 11
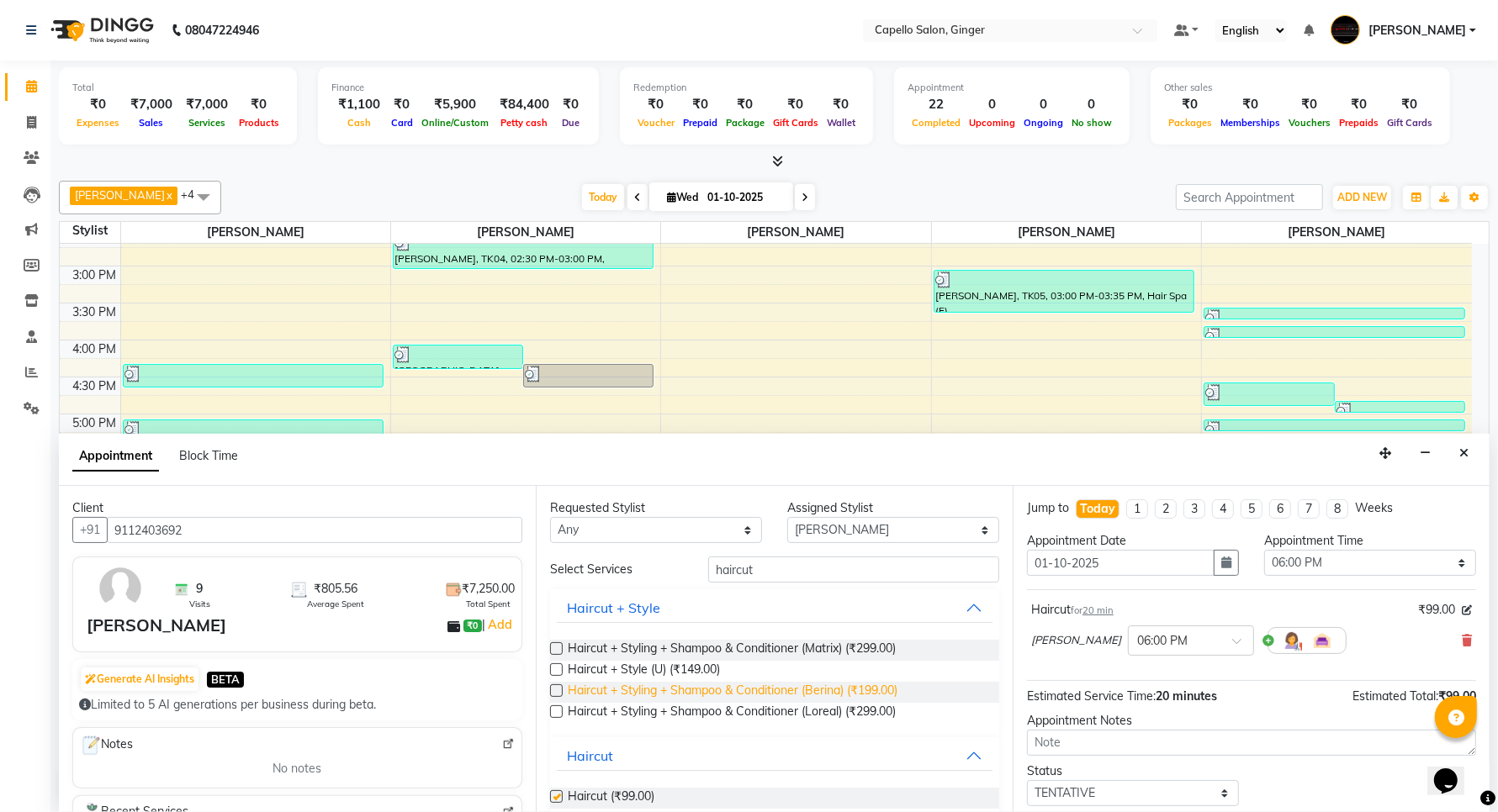
checkbox input "false"
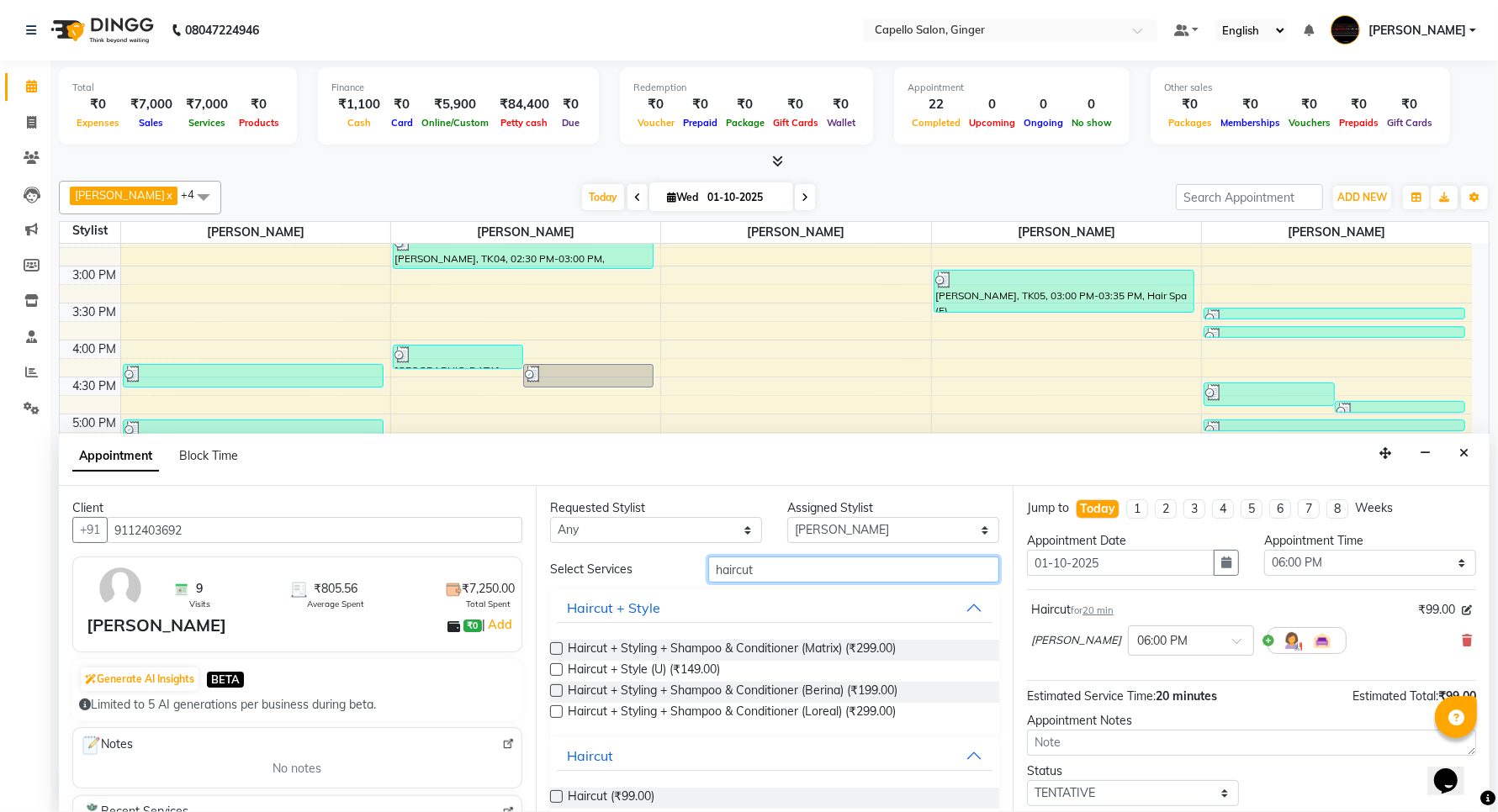
click at [788, 574] on input "haircut" at bounding box center [854, 570] width 291 height 26
type input "h"
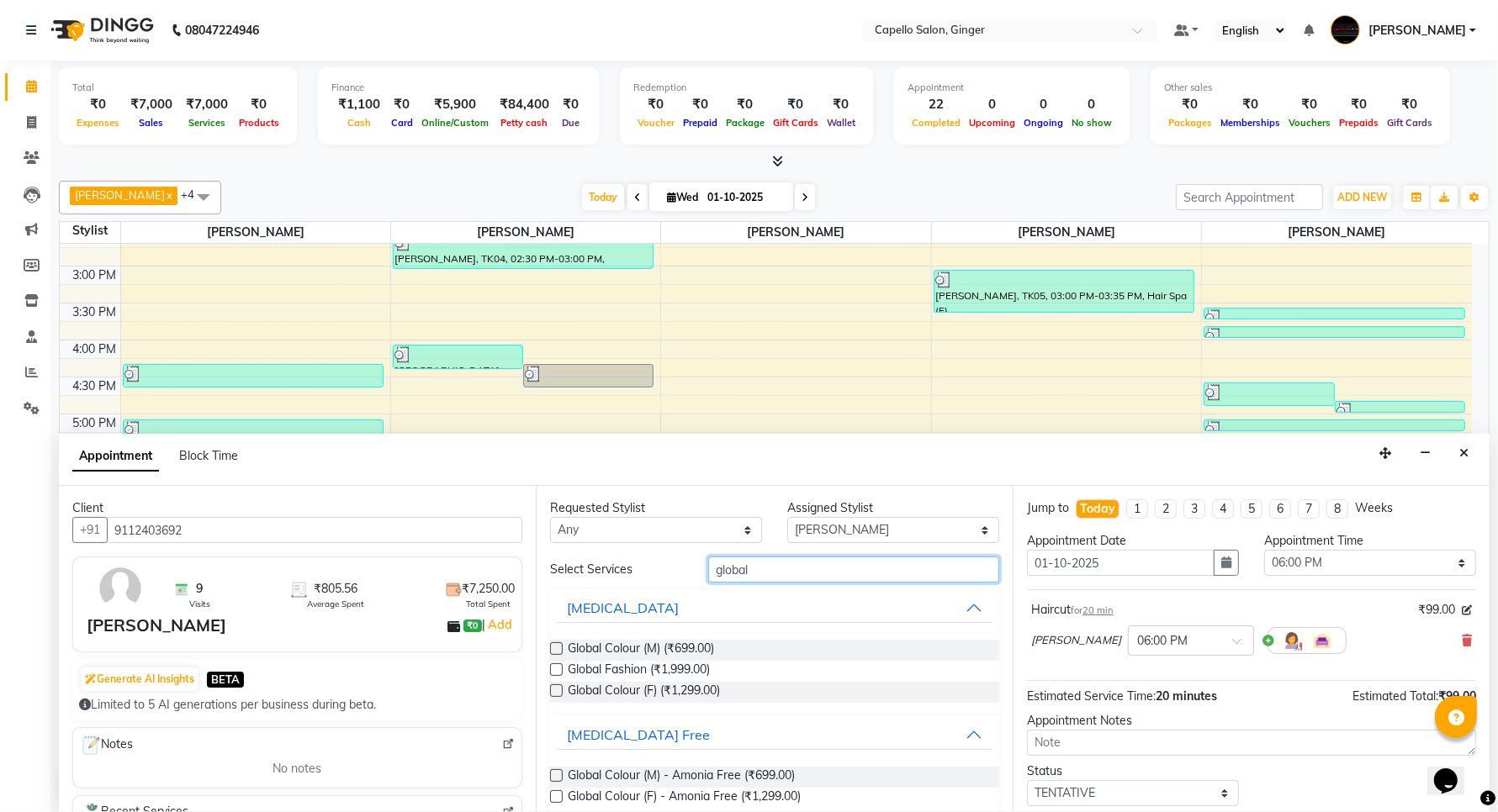
type input "global"
click at [555, 646] on label at bounding box center [556, 649] width 13 height 13
click at [555, 646] on input "checkbox" at bounding box center [555, 651] width 11 height 11
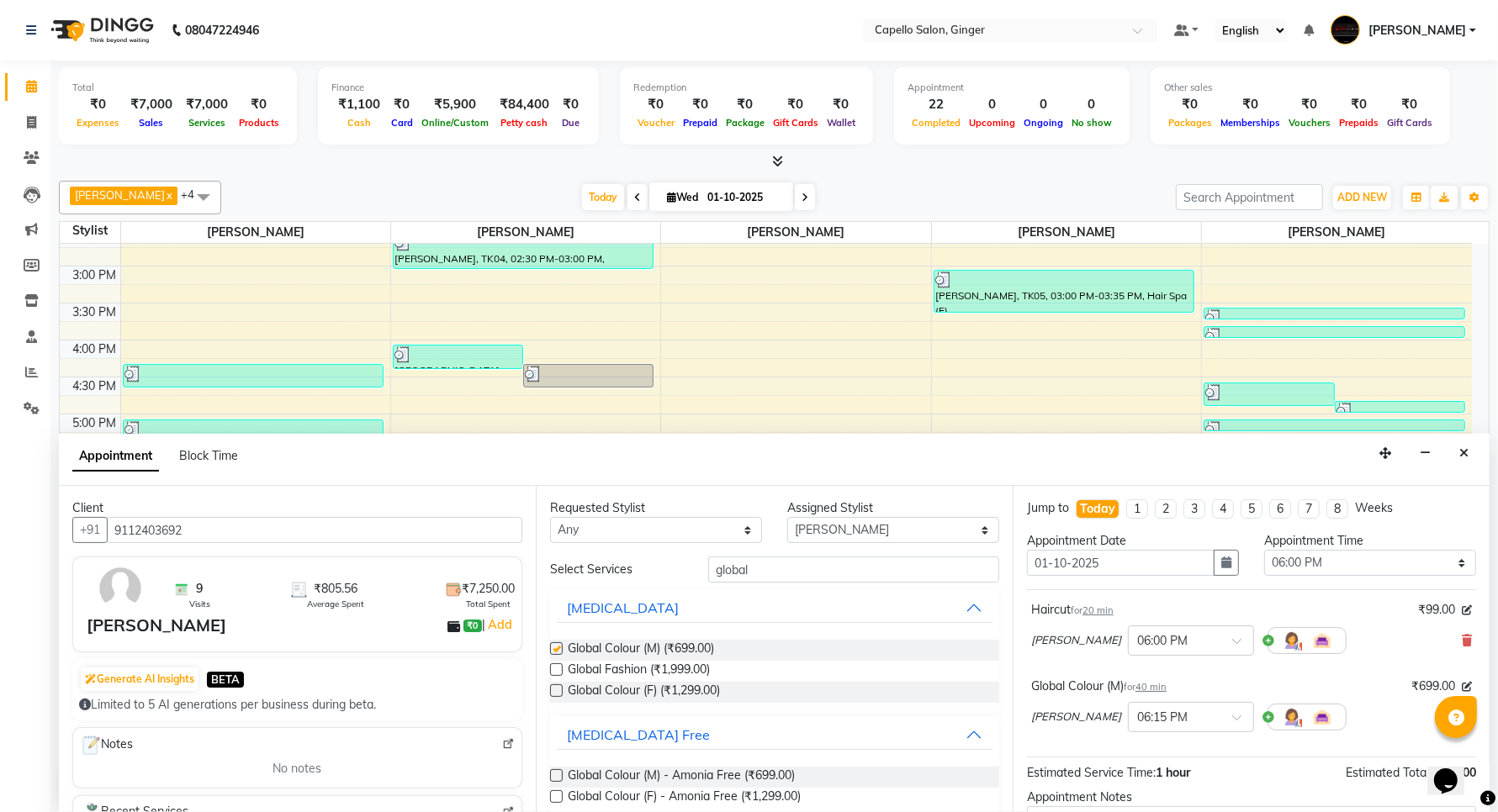
checkbox input "false"
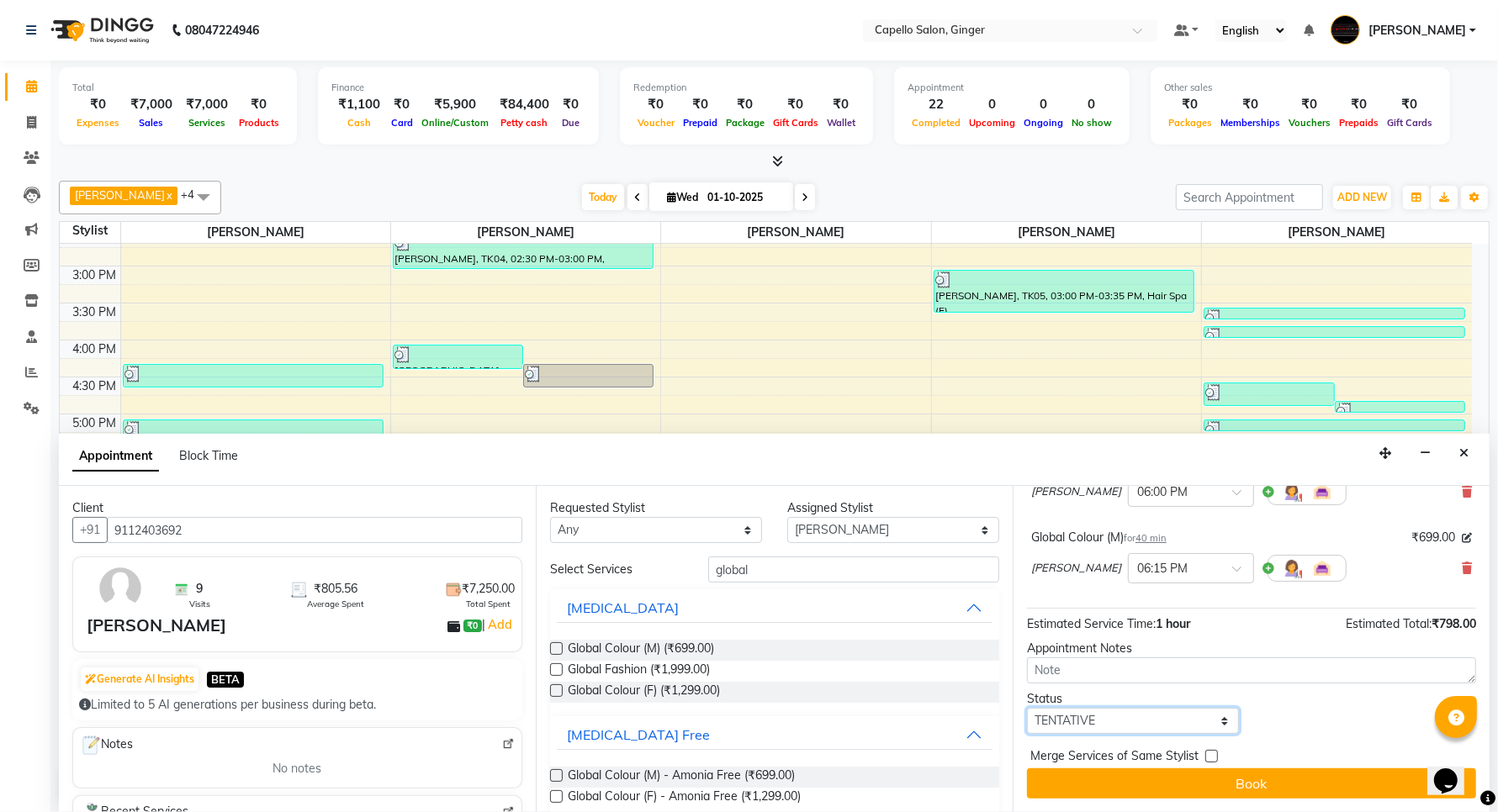
click at [1108, 725] on select "Select TENTATIVE CONFIRM CHECK-IN UPCOMING" at bounding box center [1133, 721] width 212 height 26
select select "confirm booking"
click at [1027, 708] on select "Select TENTATIVE CONFIRM CHECK-IN UPCOMING" at bounding box center [1133, 721] width 212 height 26
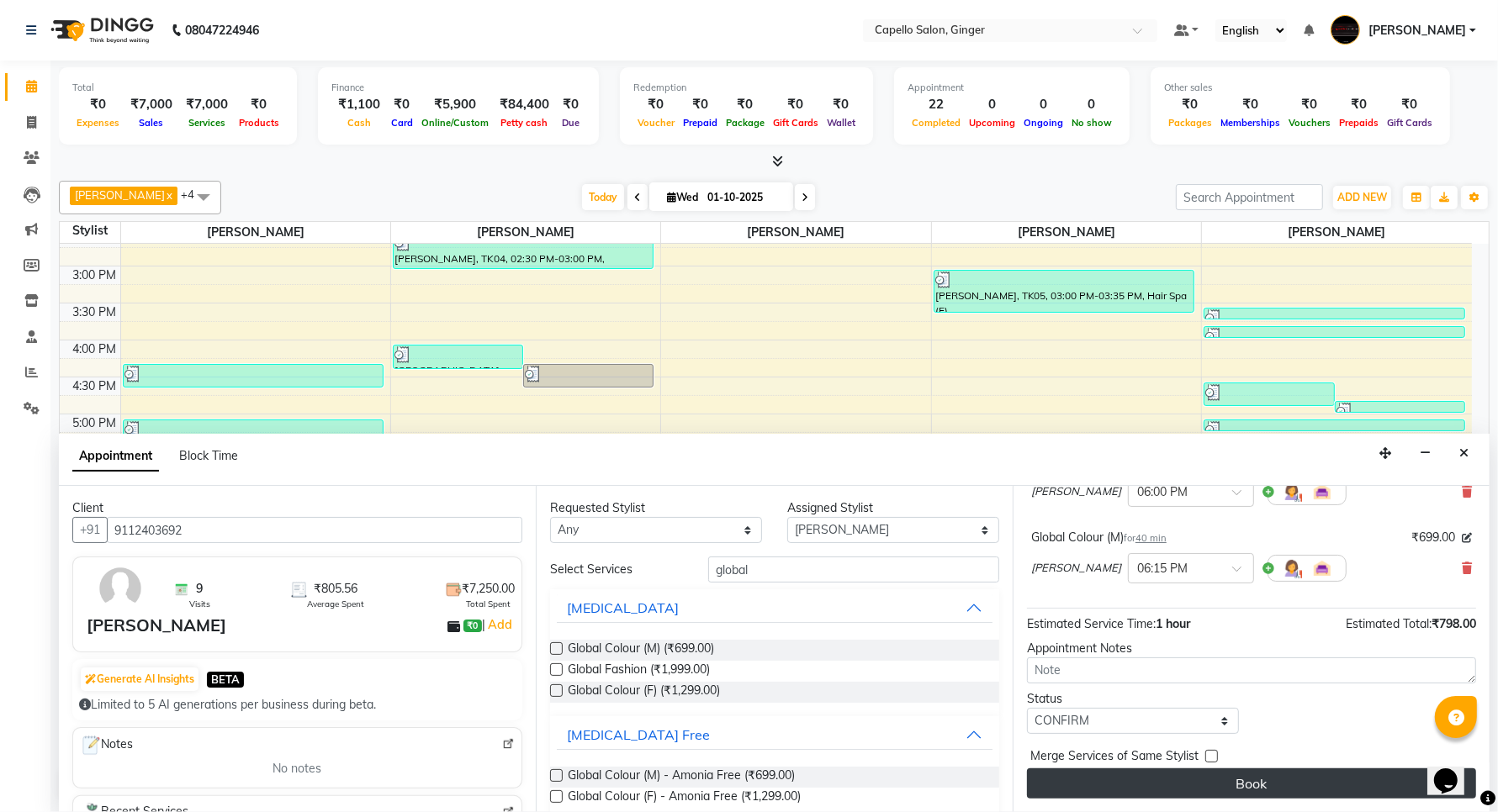
click at [1095, 782] on button "Book" at bounding box center [1251, 784] width 449 height 30
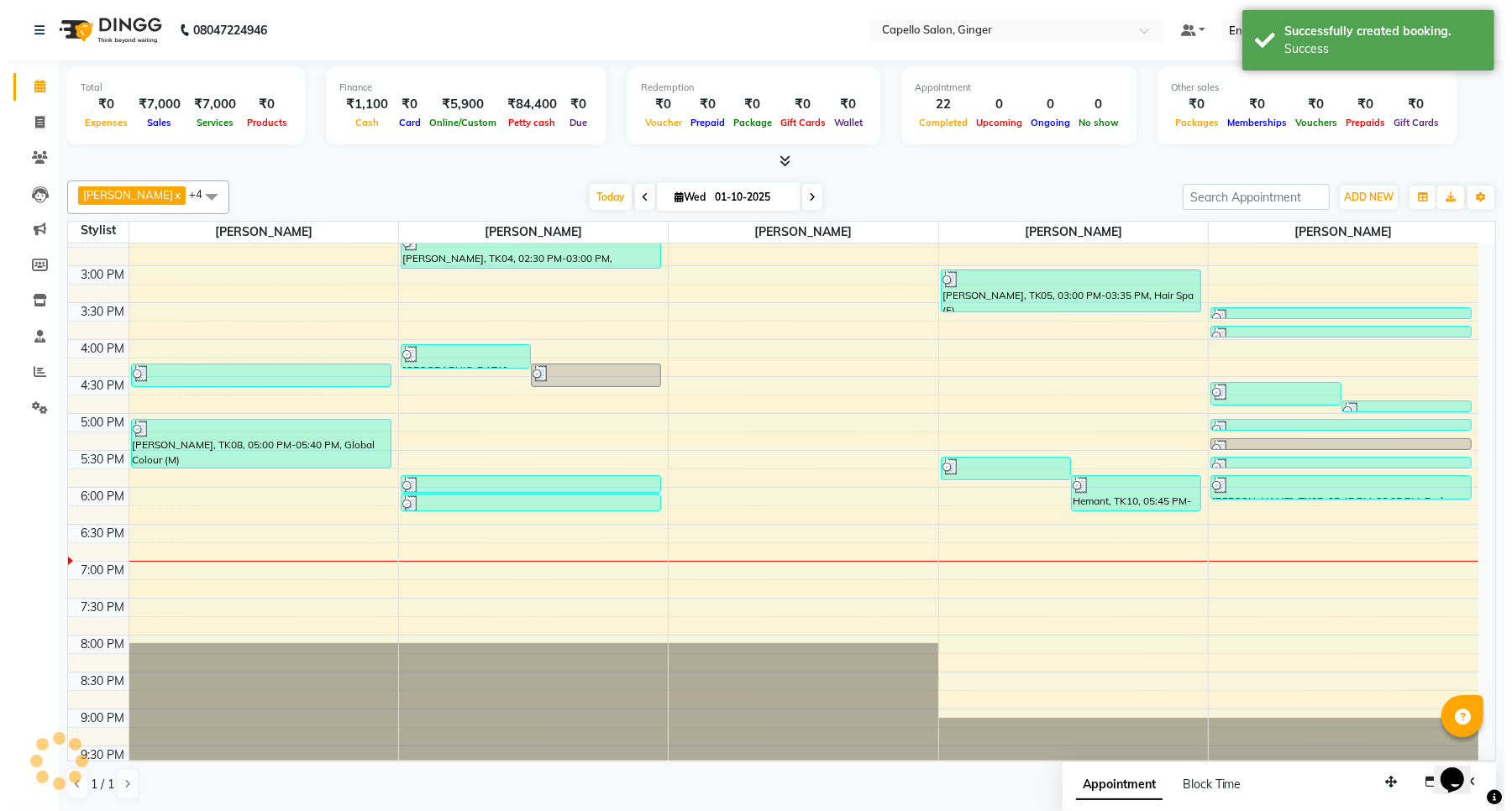
scroll to position [0, 0]
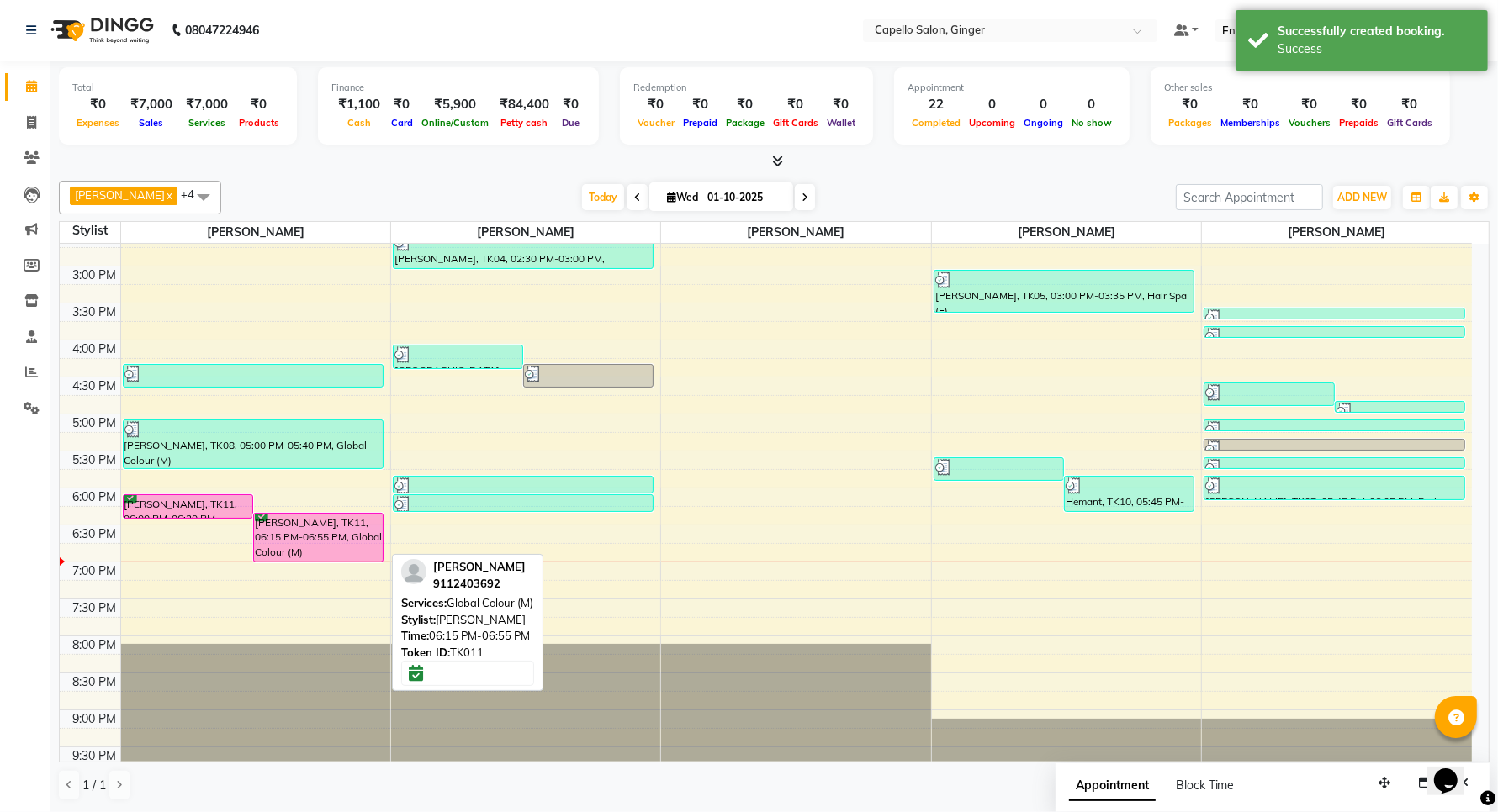
click at [330, 537] on div "Sohel, TK11, 06:15 PM-06:55 PM, Global Colour (M)" at bounding box center [319, 538] width 129 height 48
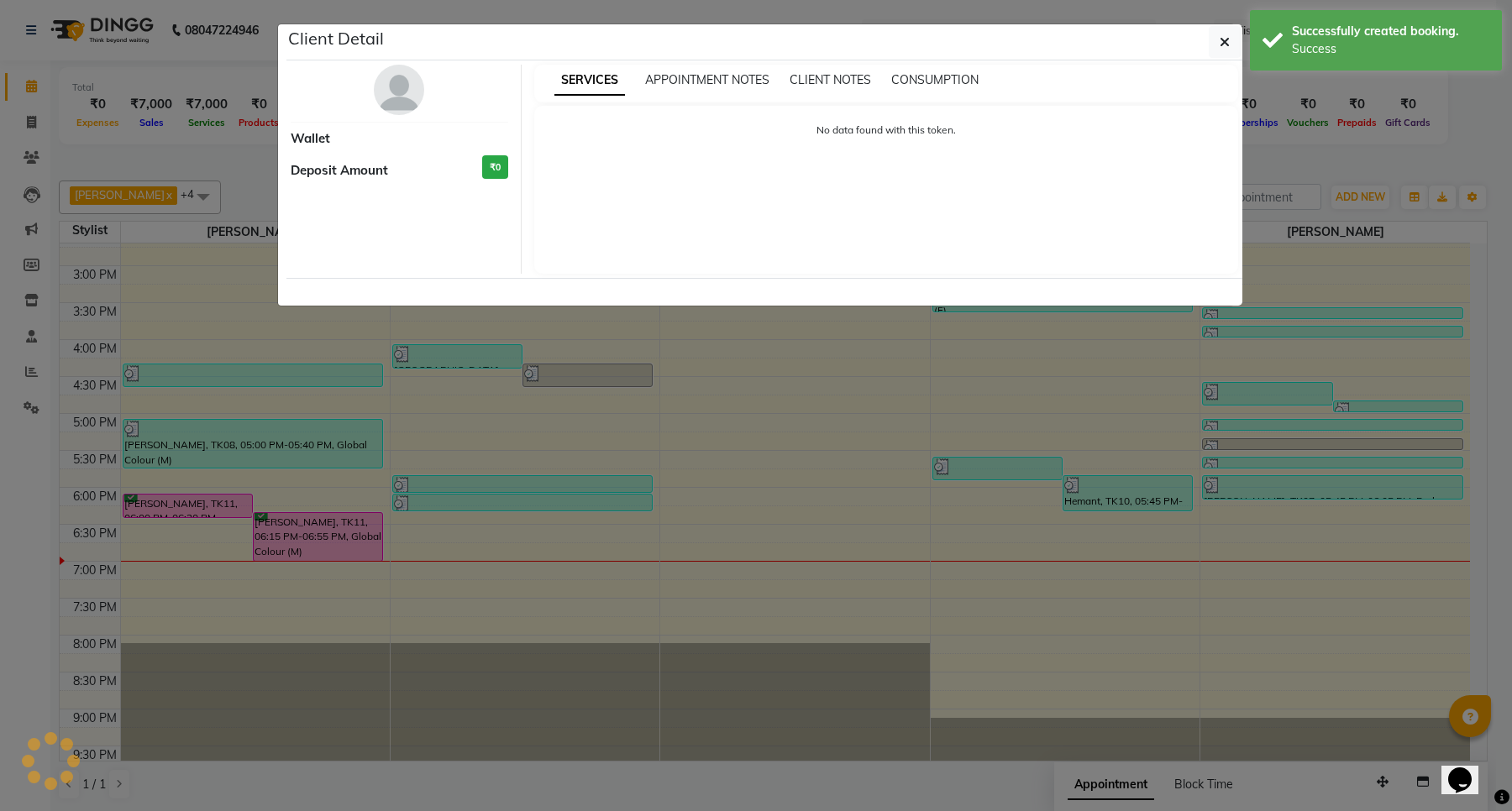
select select "6"
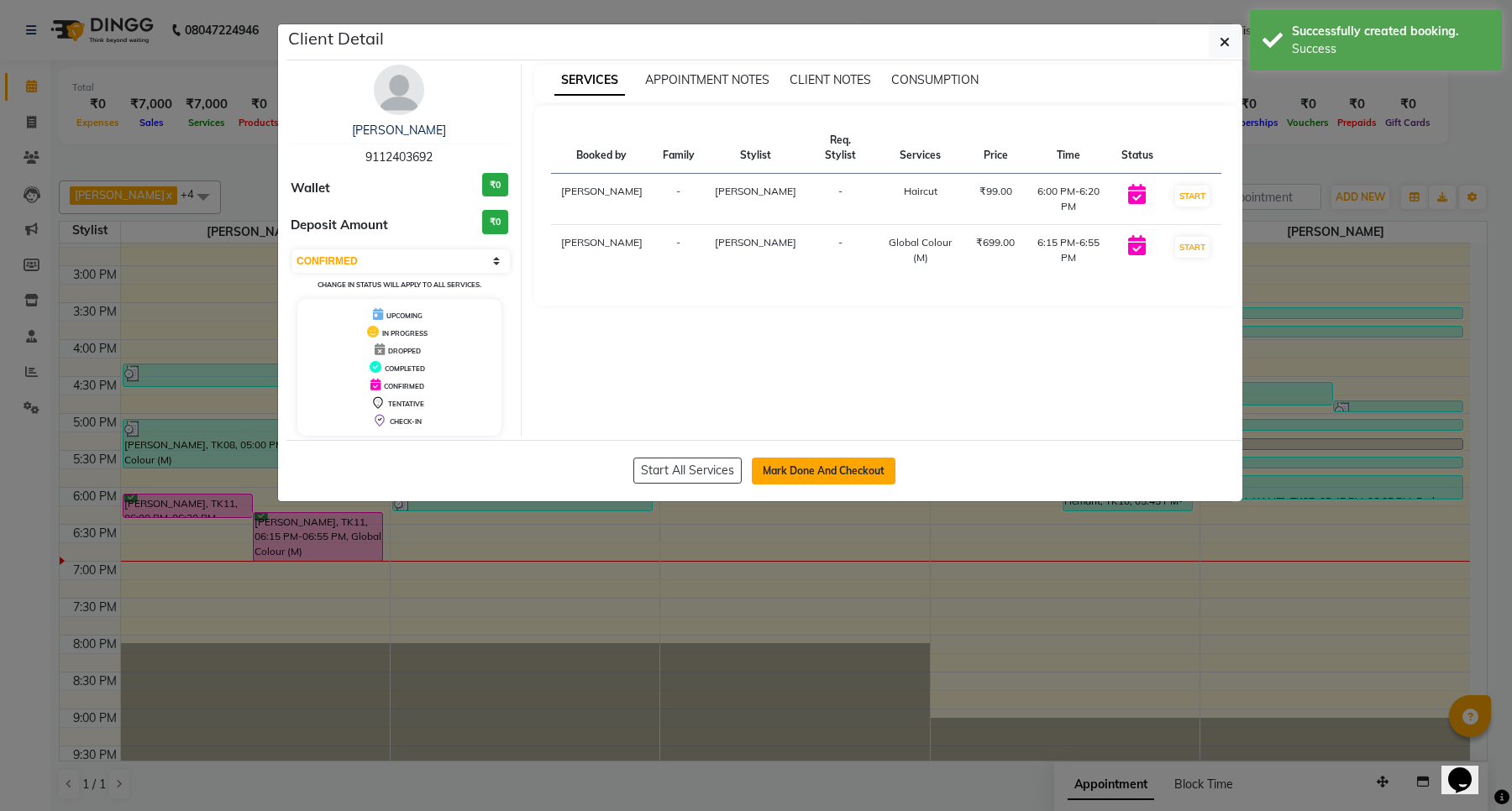
click at [854, 477] on button "Mark Done And Checkout" at bounding box center [823, 470] width 144 height 27
select select "service"
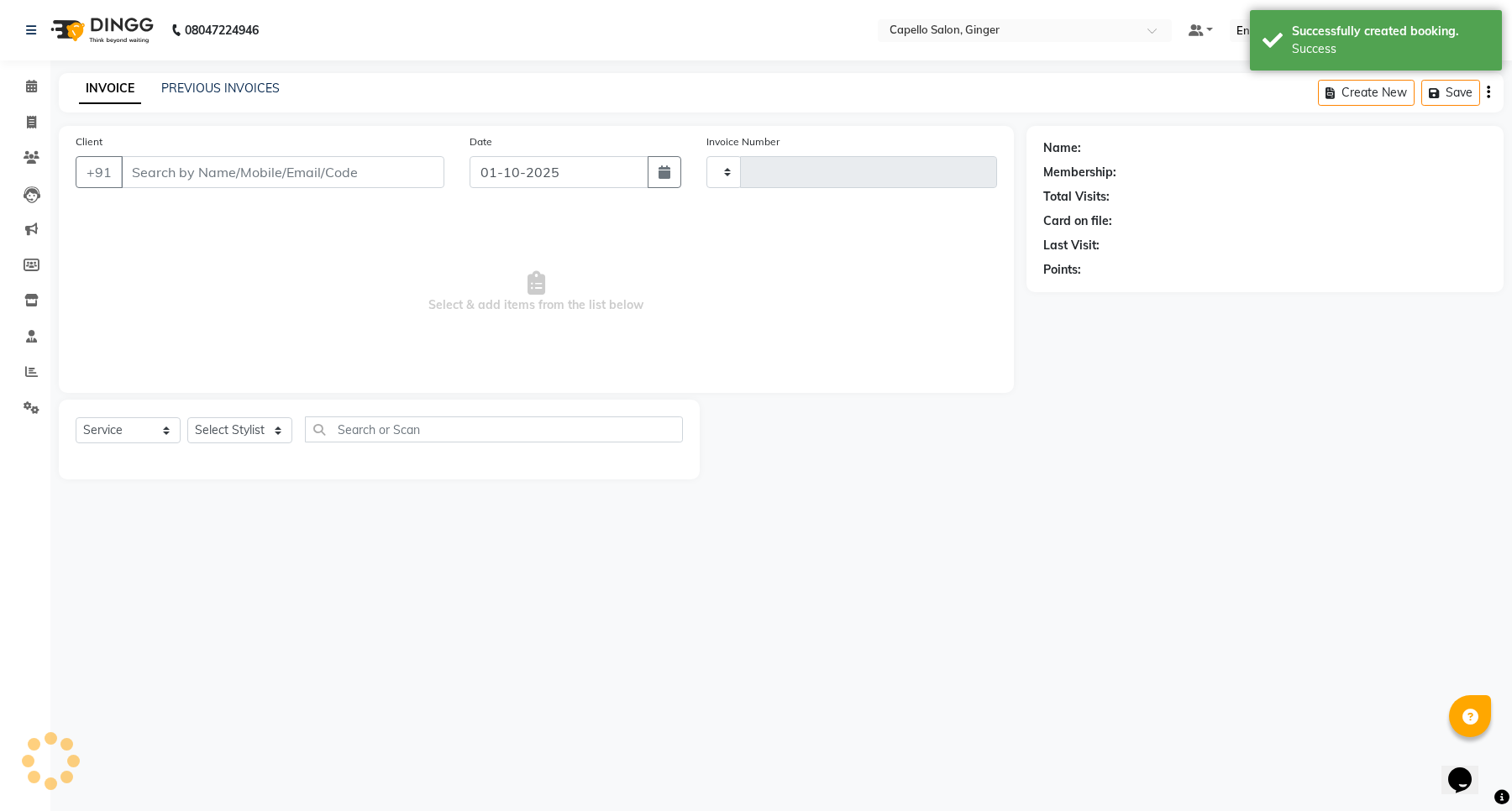
type input "2151"
select select "832"
type input "9112403692"
select select "23806"
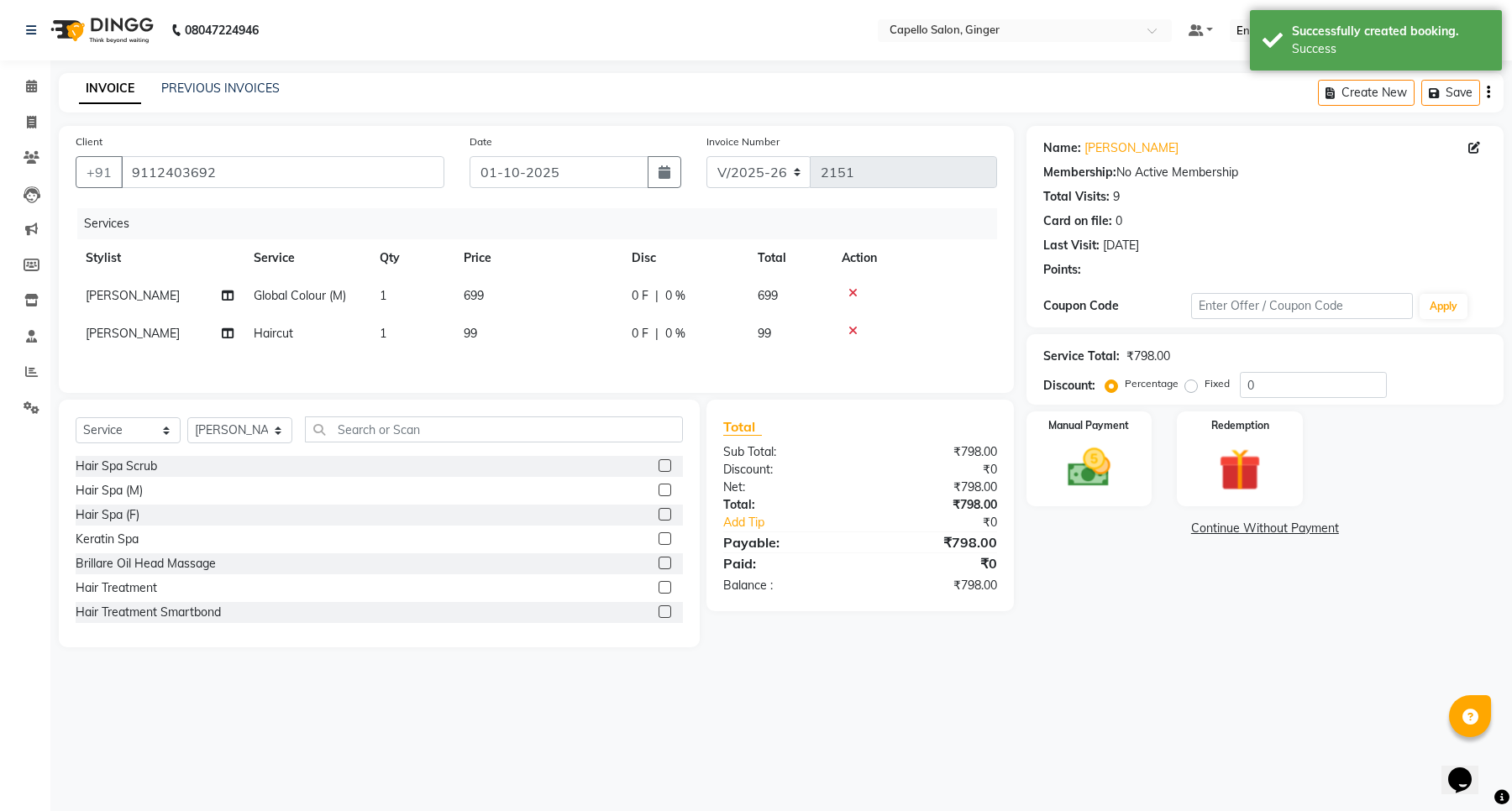
click at [473, 297] on span "699" at bounding box center [474, 295] width 20 height 15
select select "23806"
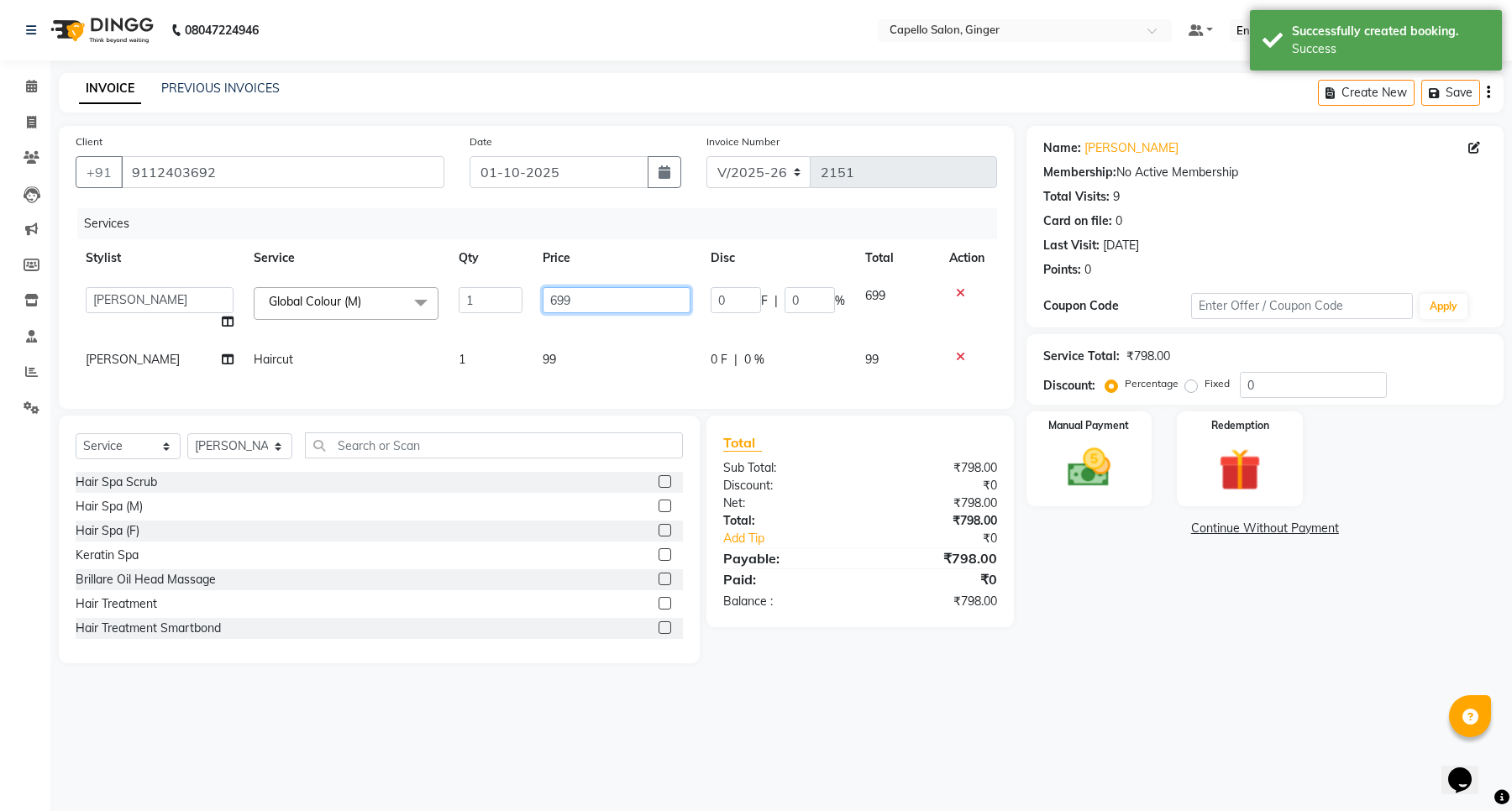
click at [634, 301] on input "699" at bounding box center [616, 300] width 148 height 26
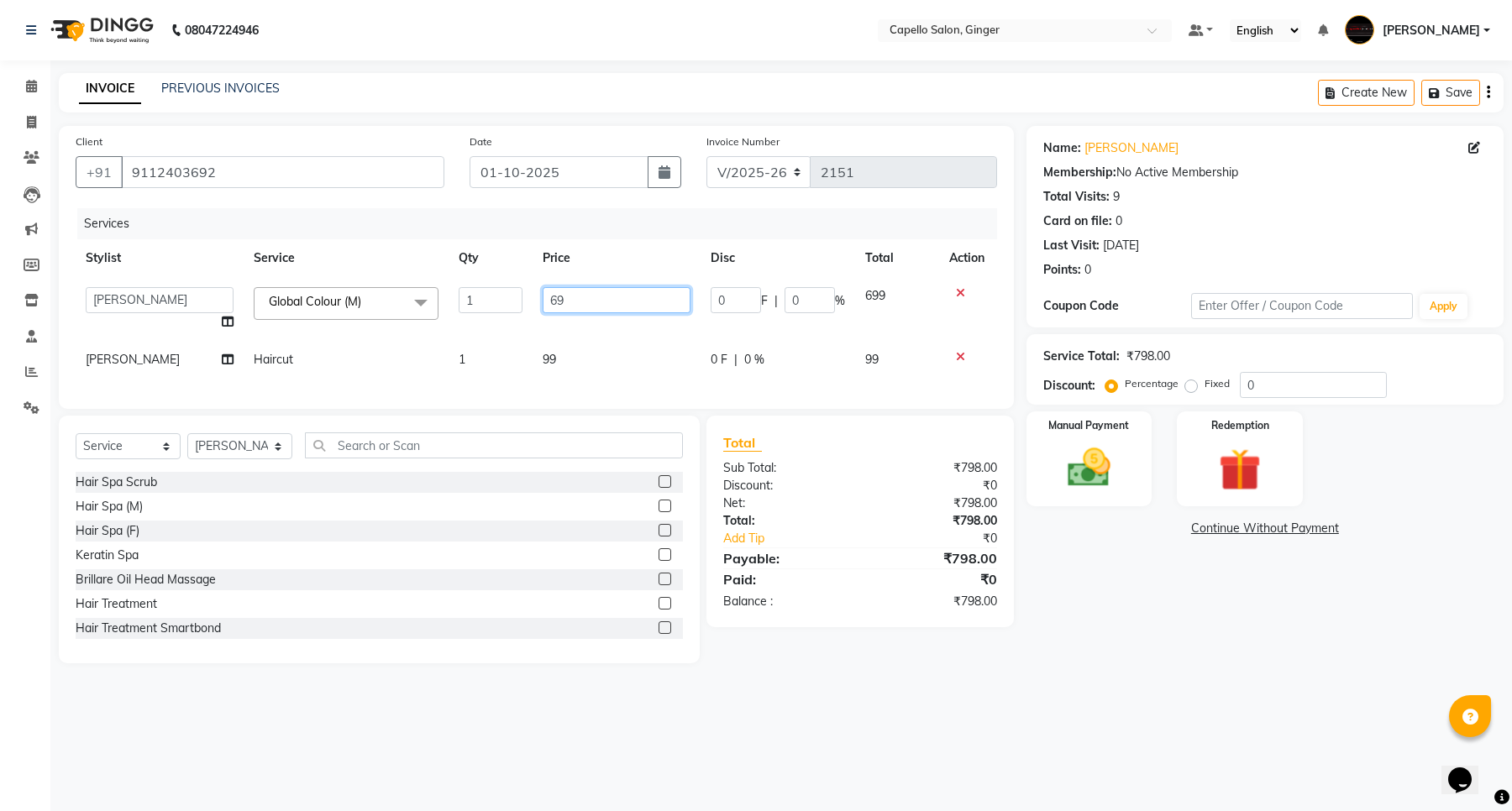
type input "6"
type input "700"
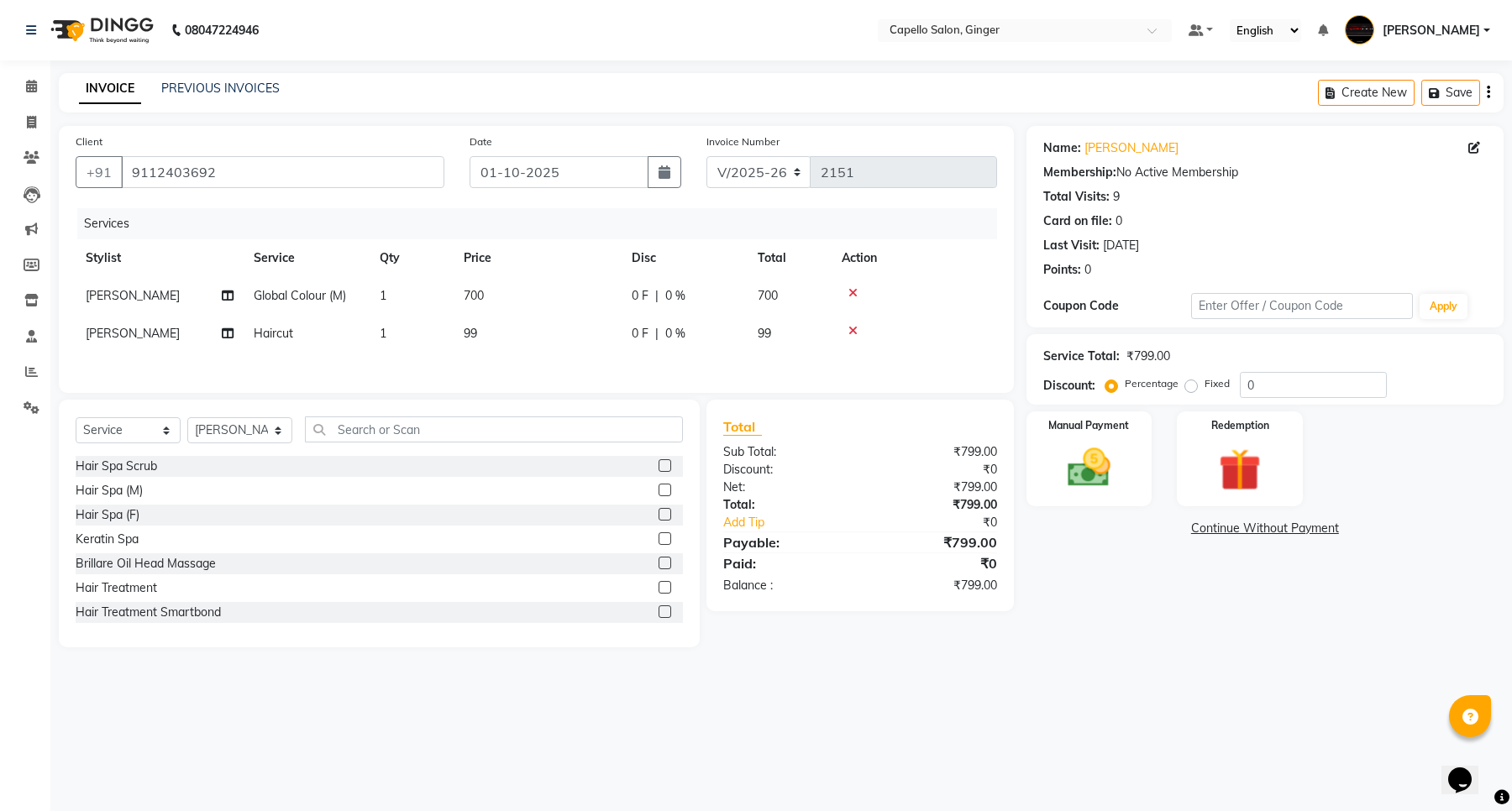
click at [546, 358] on div "Services Stylist Service Qty Price Disc Total Action Rupesh Vaidya Global Colou…" at bounding box center [535, 291] width 921 height 168
drag, startPoint x: 468, startPoint y: 327, endPoint x: 573, endPoint y: 357, distance: 109.2
click at [471, 327] on span "99" at bounding box center [470, 334] width 14 height 15
select select "23806"
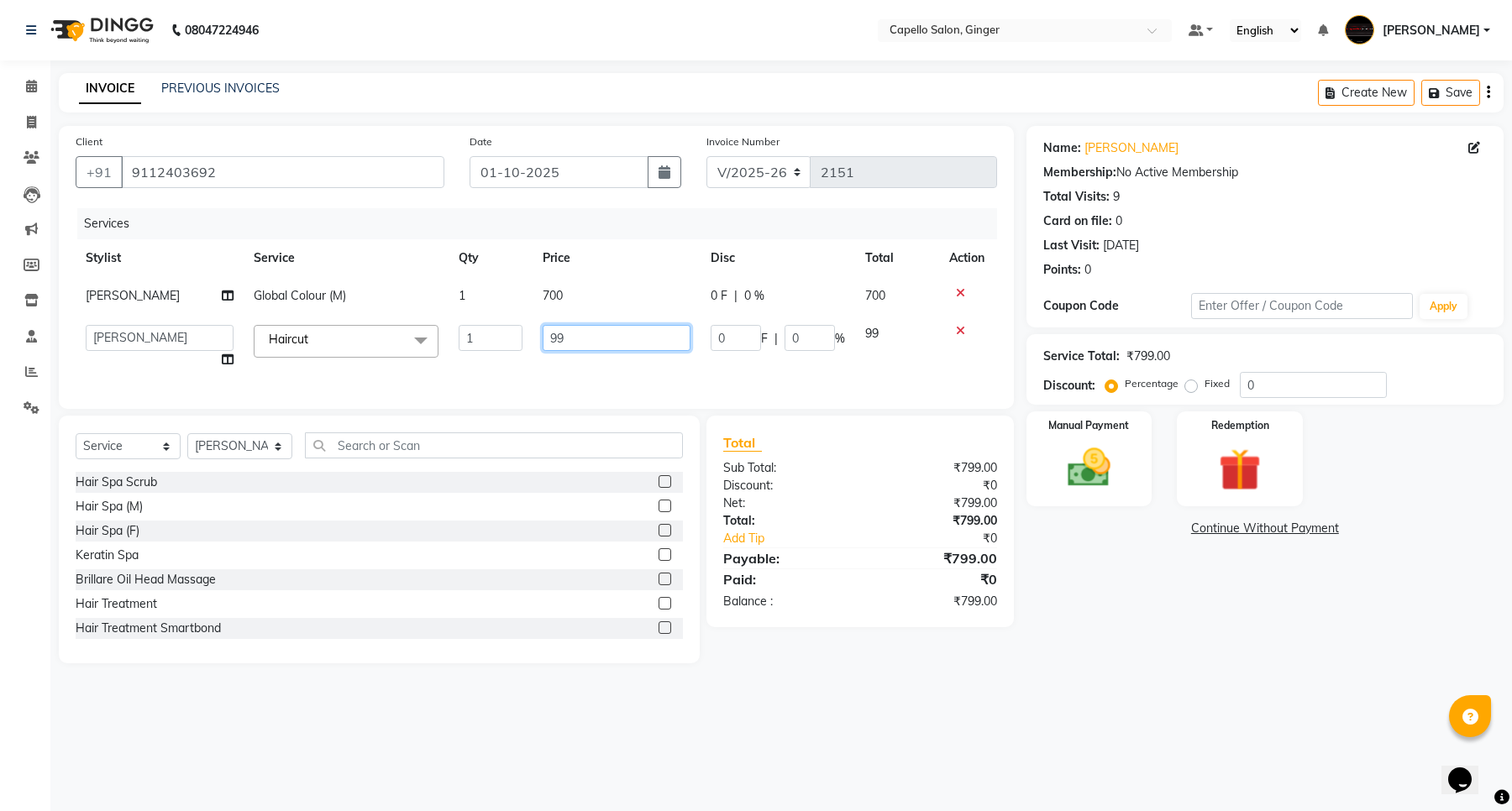
click at [611, 343] on input "99" at bounding box center [616, 338] width 148 height 26
type input "9"
type input "100"
click at [622, 372] on div "Services Stylist Service Qty Price Disc Total Action Rupesh Vaidya Global Colou…" at bounding box center [535, 300] width 921 height 184
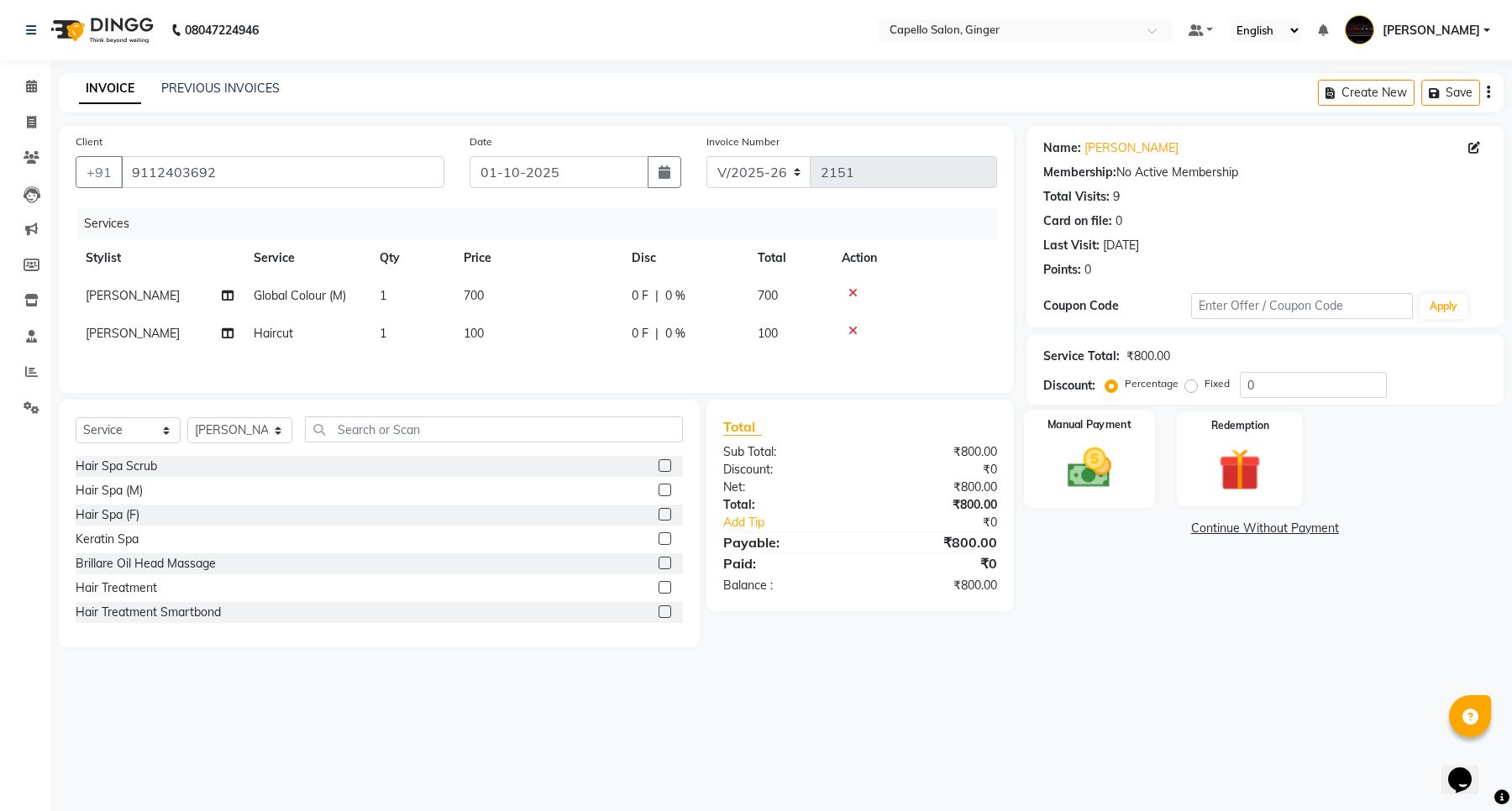
click at [1101, 459] on img at bounding box center [1089, 468] width 71 height 51
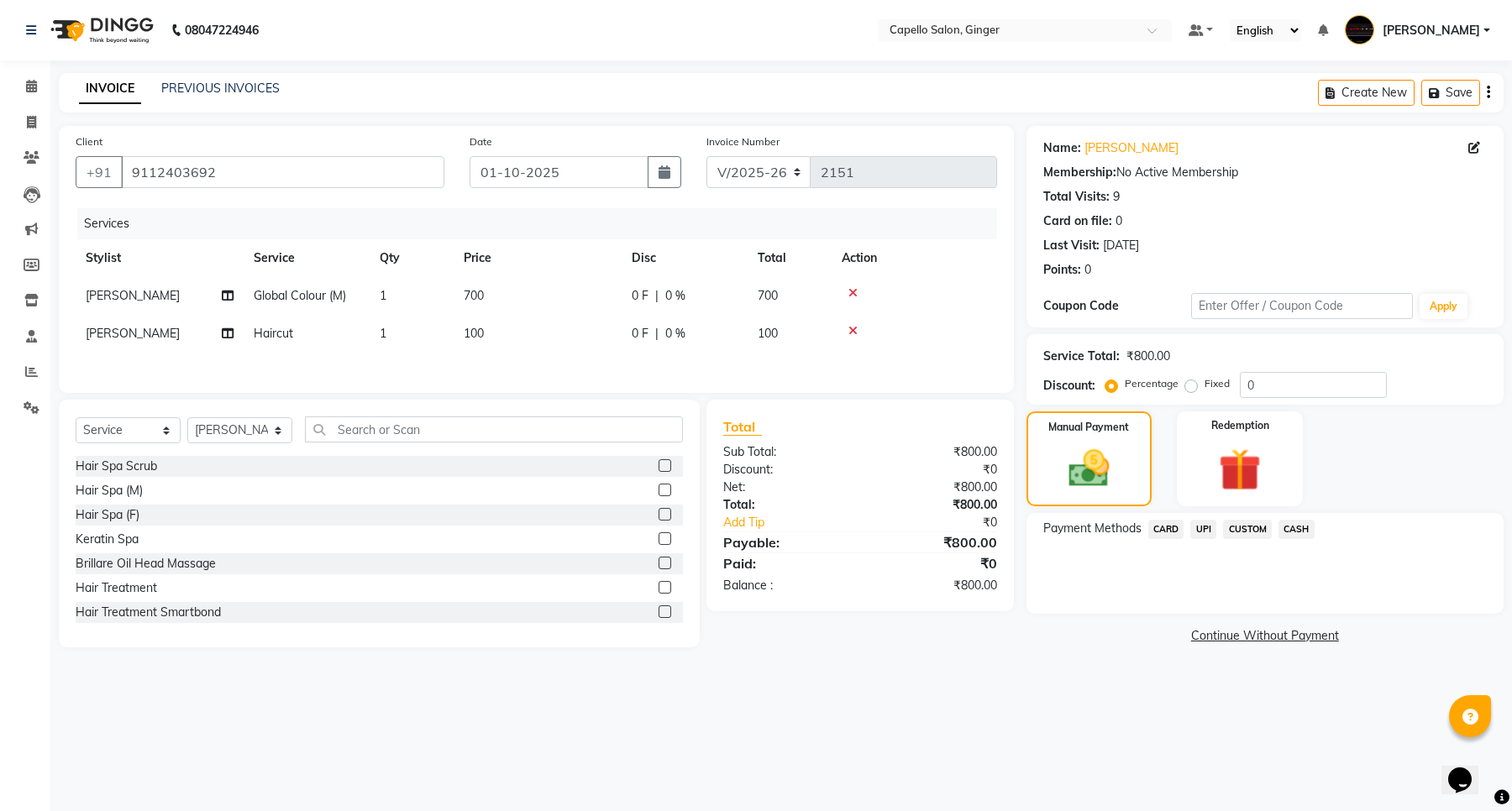
click at [1206, 526] on span "UPI" at bounding box center [1203, 529] width 26 height 19
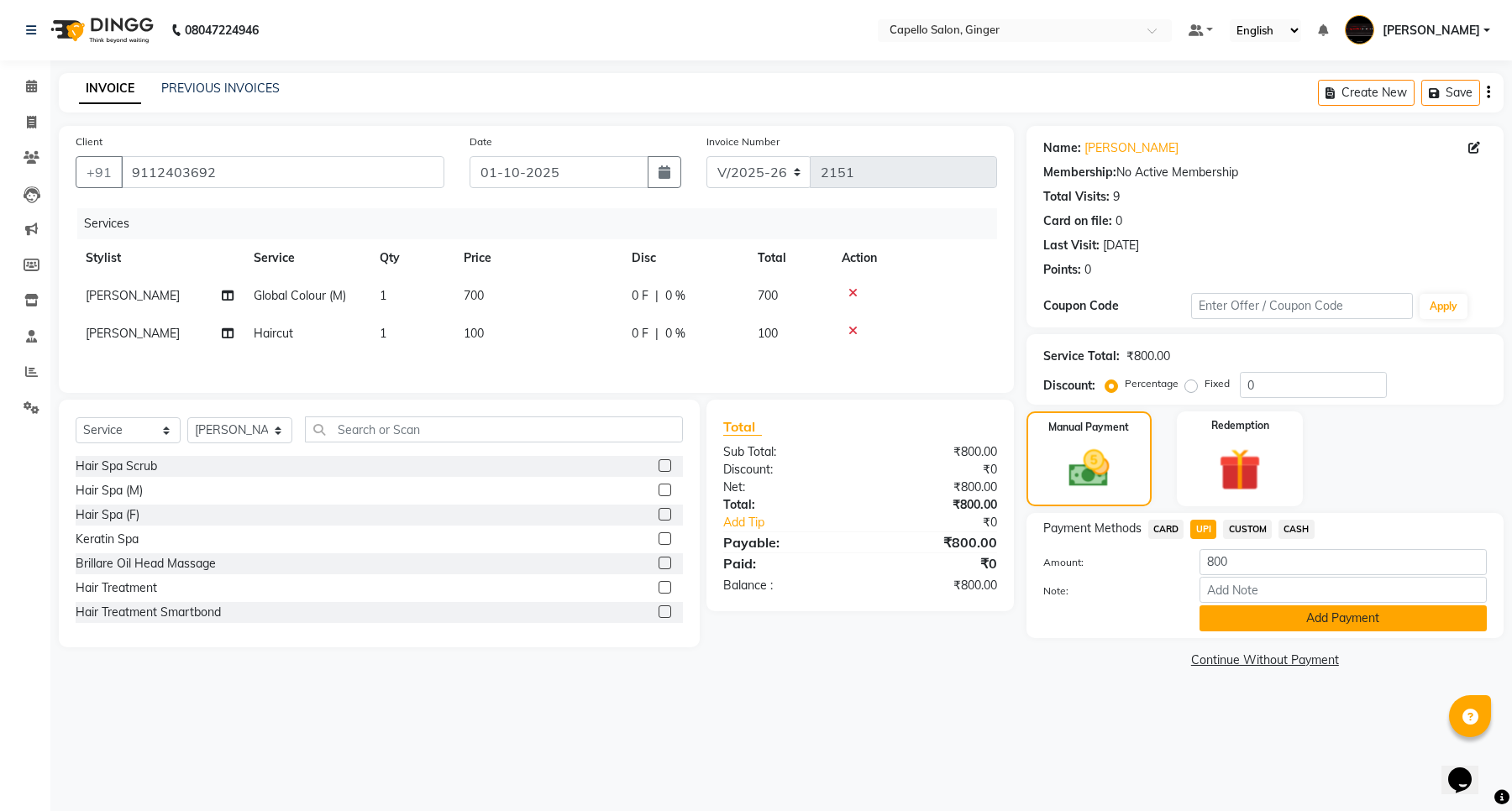
click at [1231, 623] on button "Add Payment" at bounding box center [1342, 619] width 287 height 26
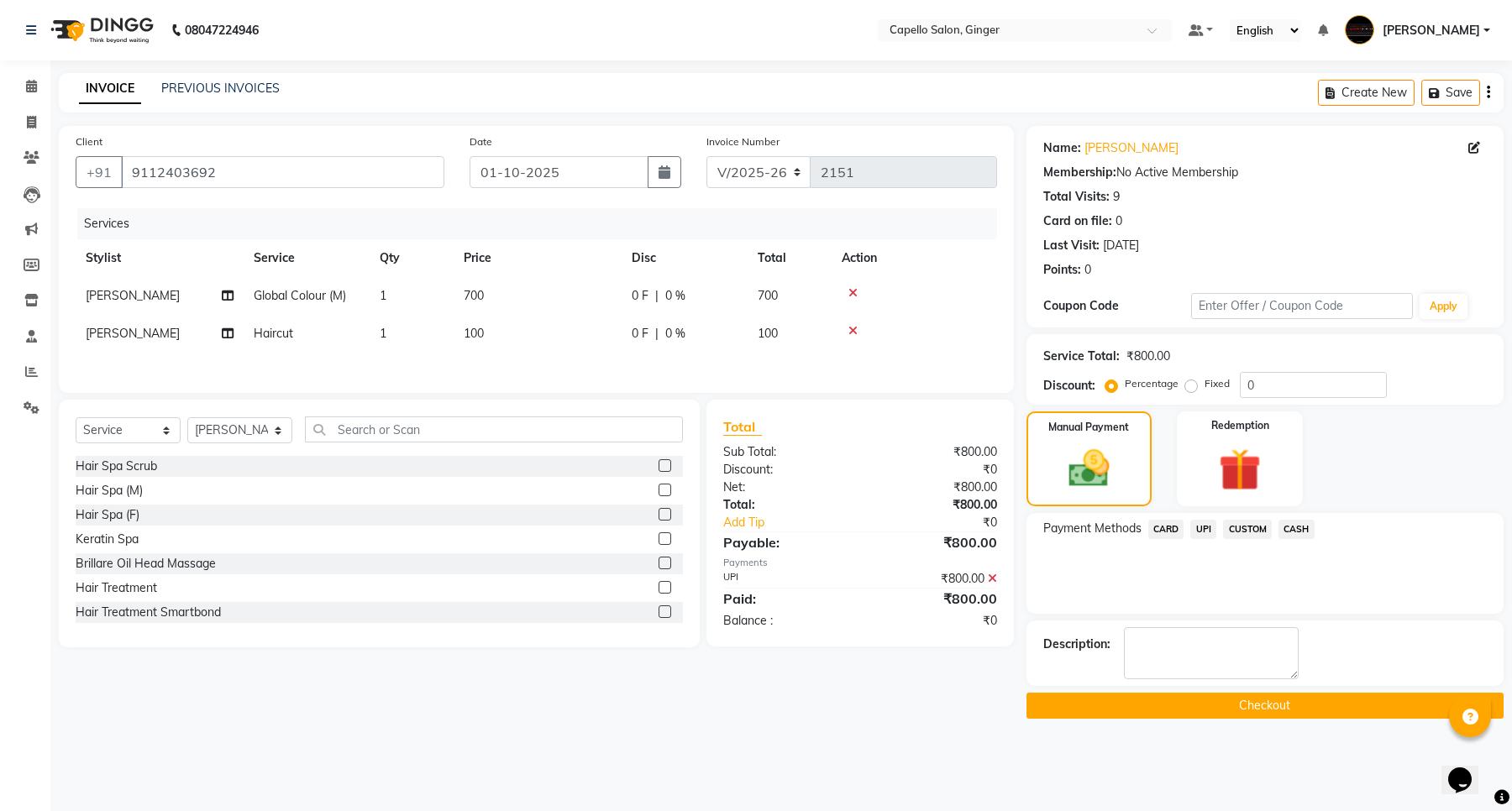
click at [1222, 699] on button "Checkout" at bounding box center [1265, 706] width 477 height 26
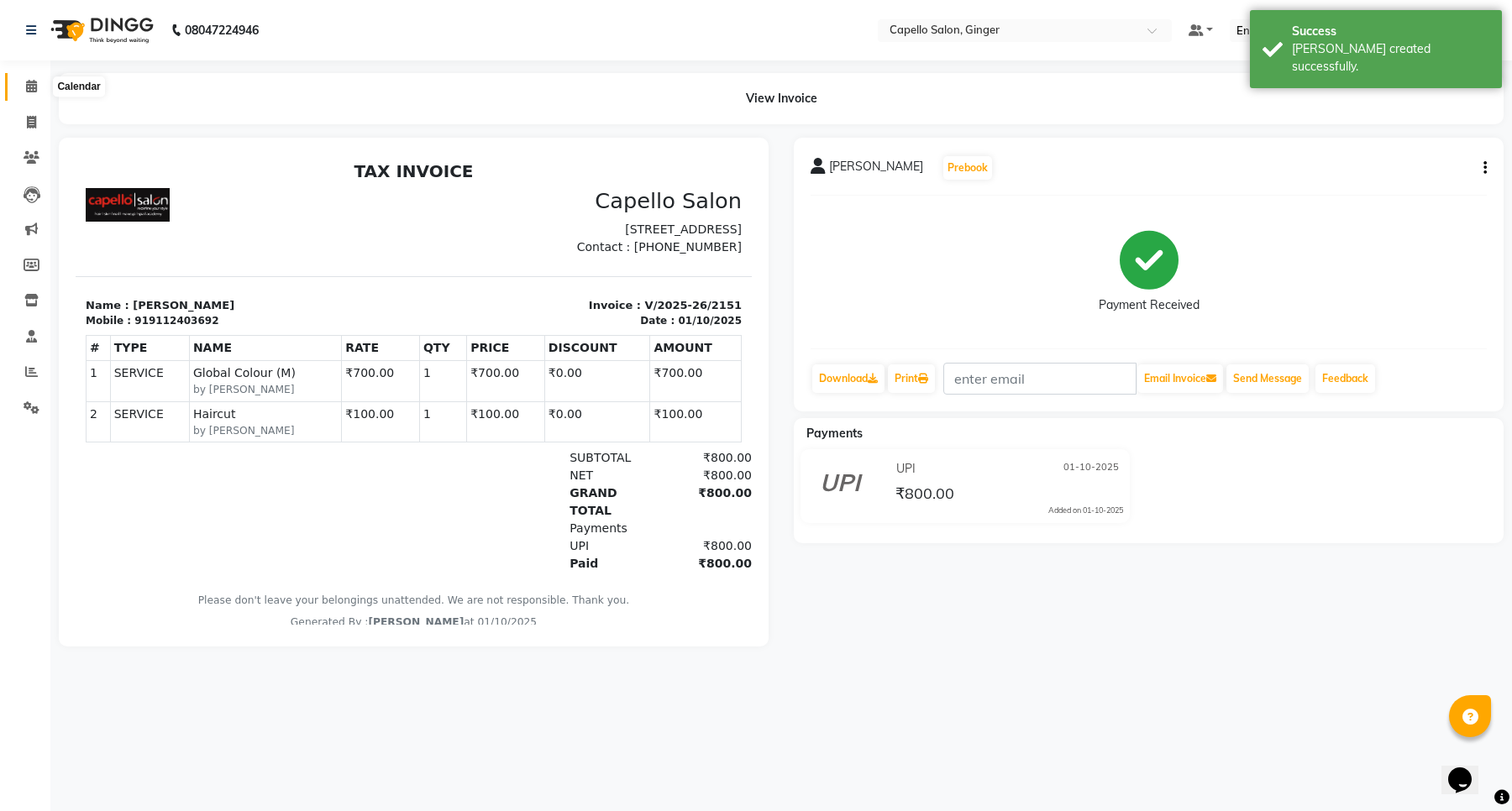
click at [29, 89] on icon at bounding box center [31, 86] width 11 height 13
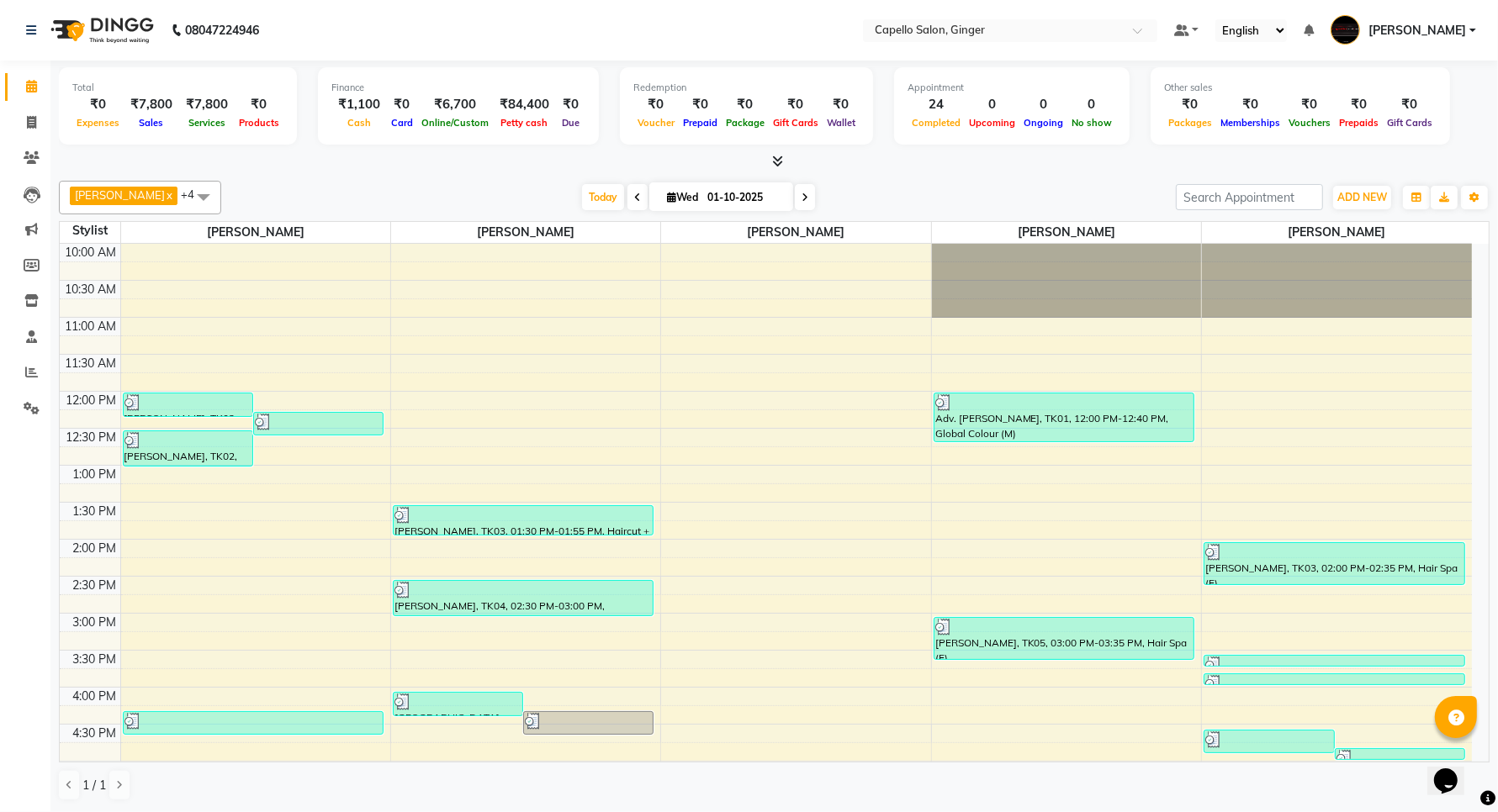
scroll to position [380, 0]
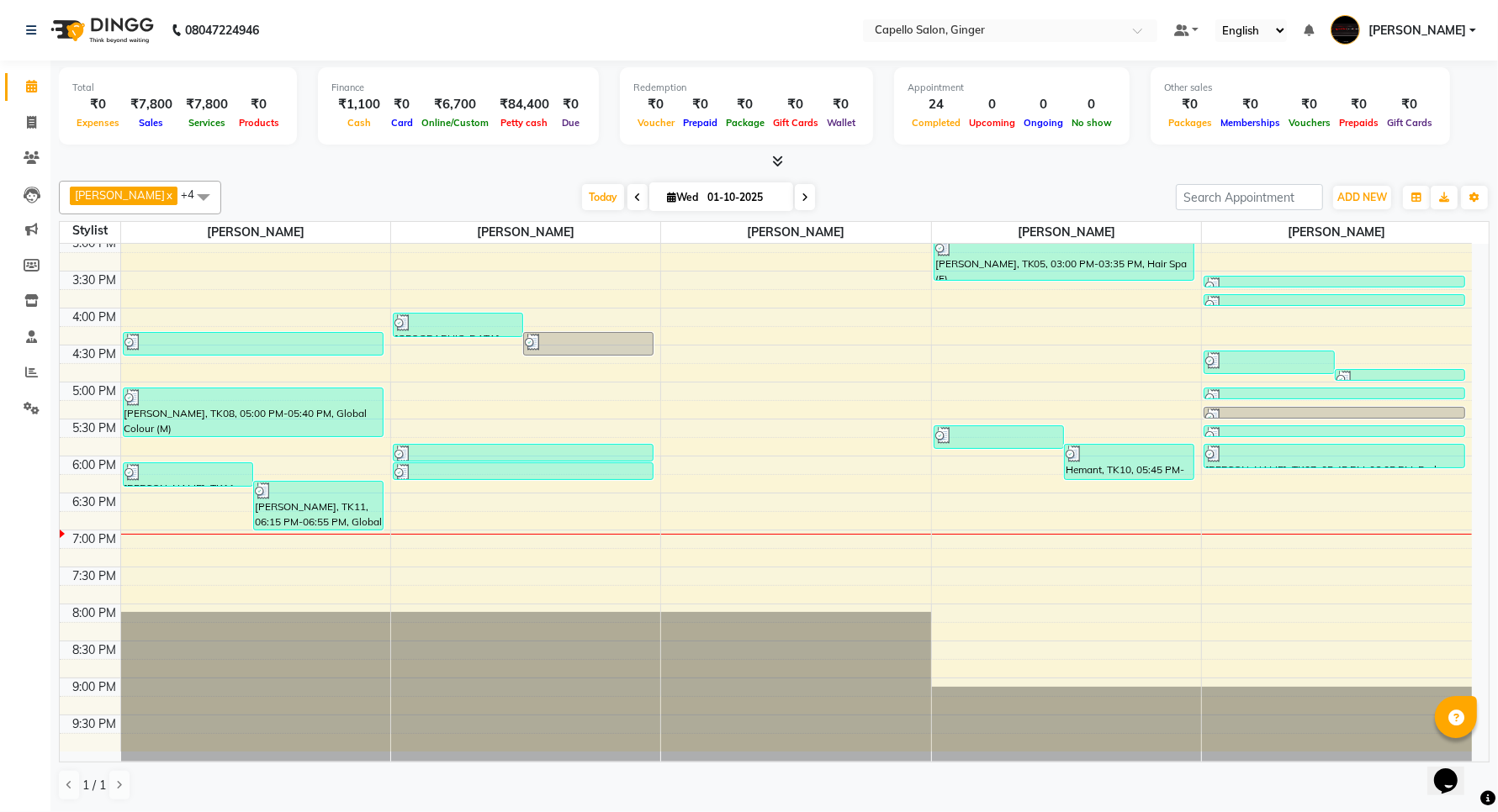
click at [186, 194] on span at bounding box center [203, 196] width 34 height 32
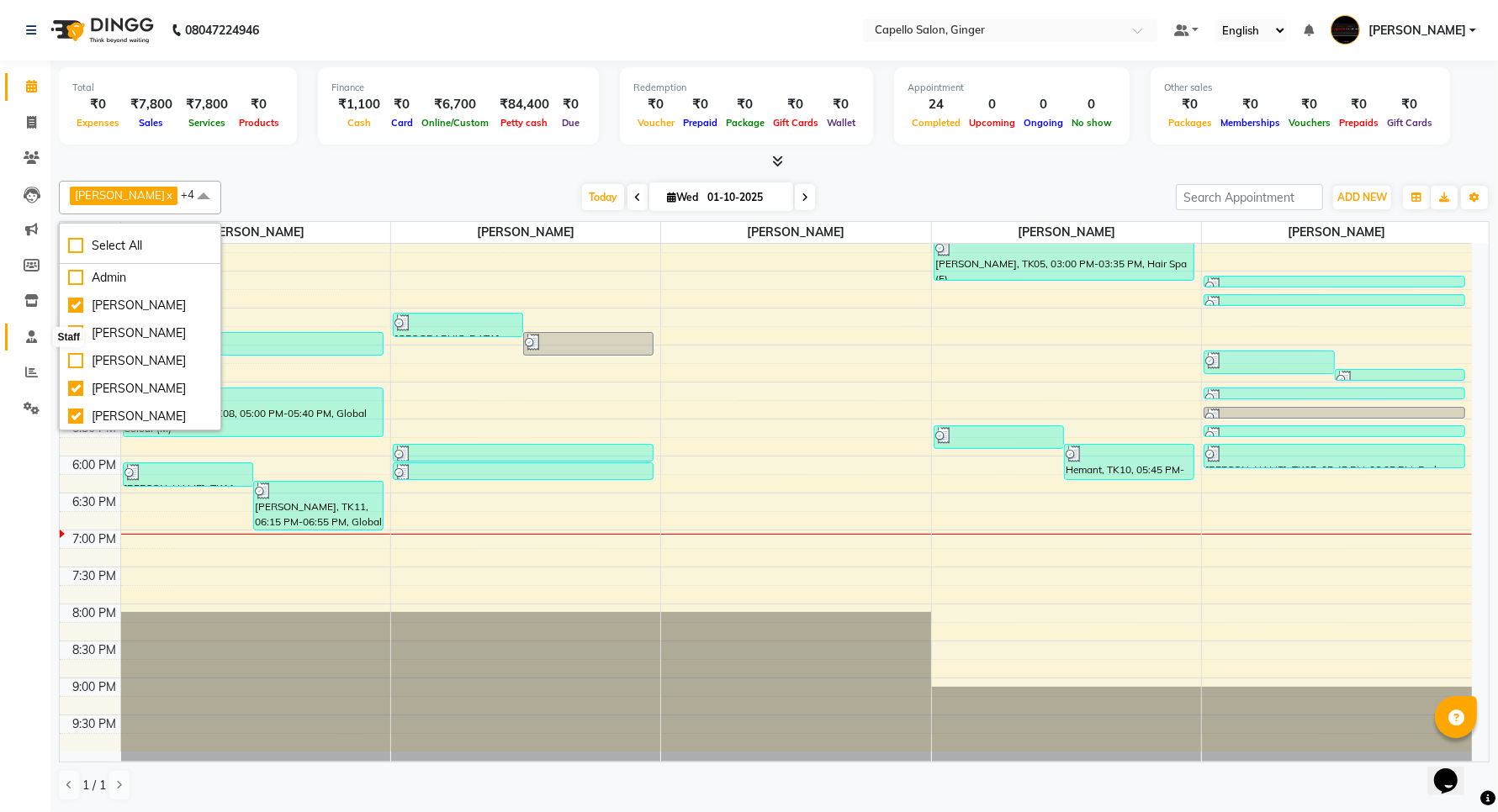
click at [30, 335] on icon at bounding box center [31, 337] width 11 height 13
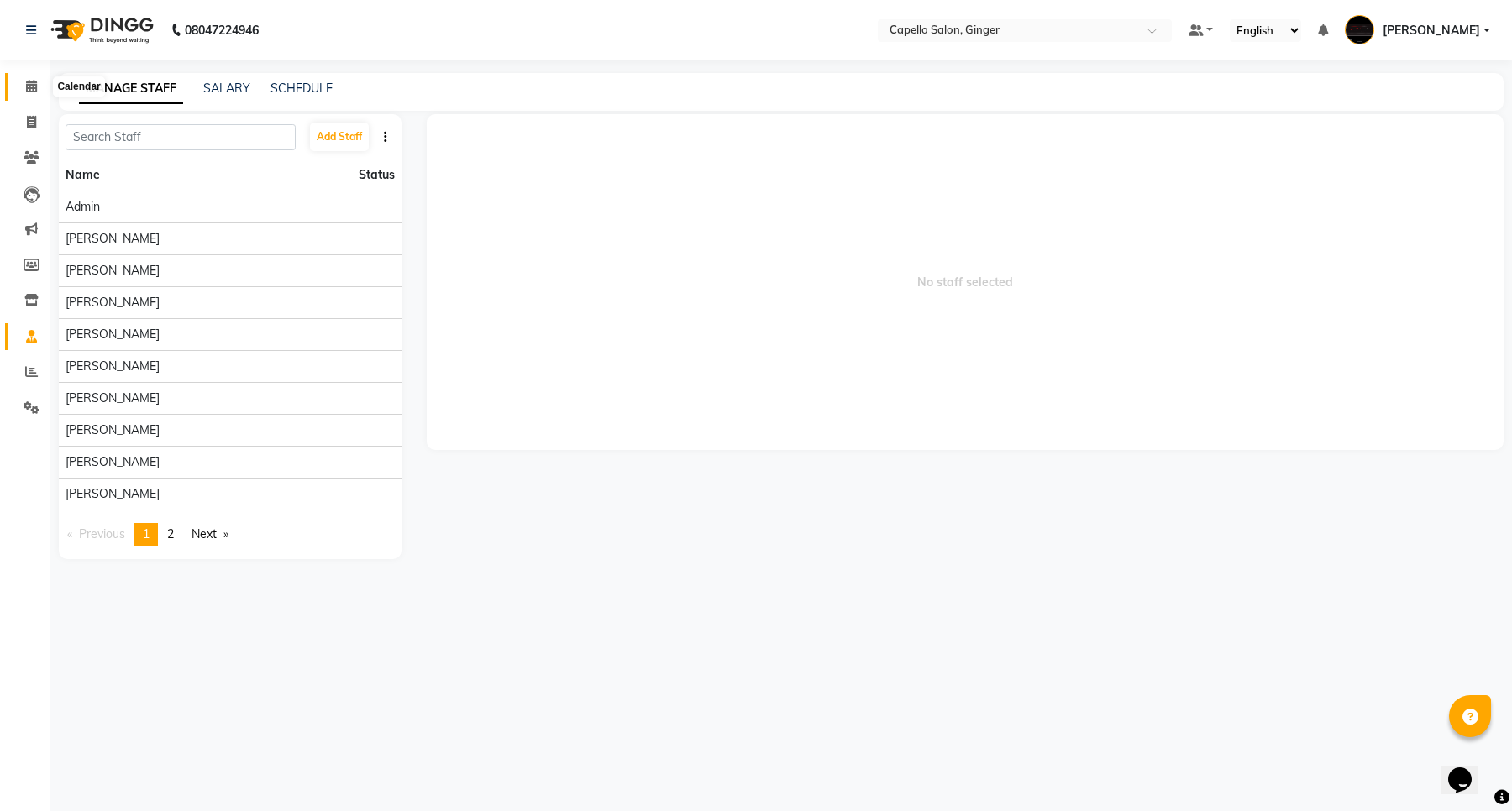
click at [34, 86] on icon at bounding box center [31, 86] width 11 height 13
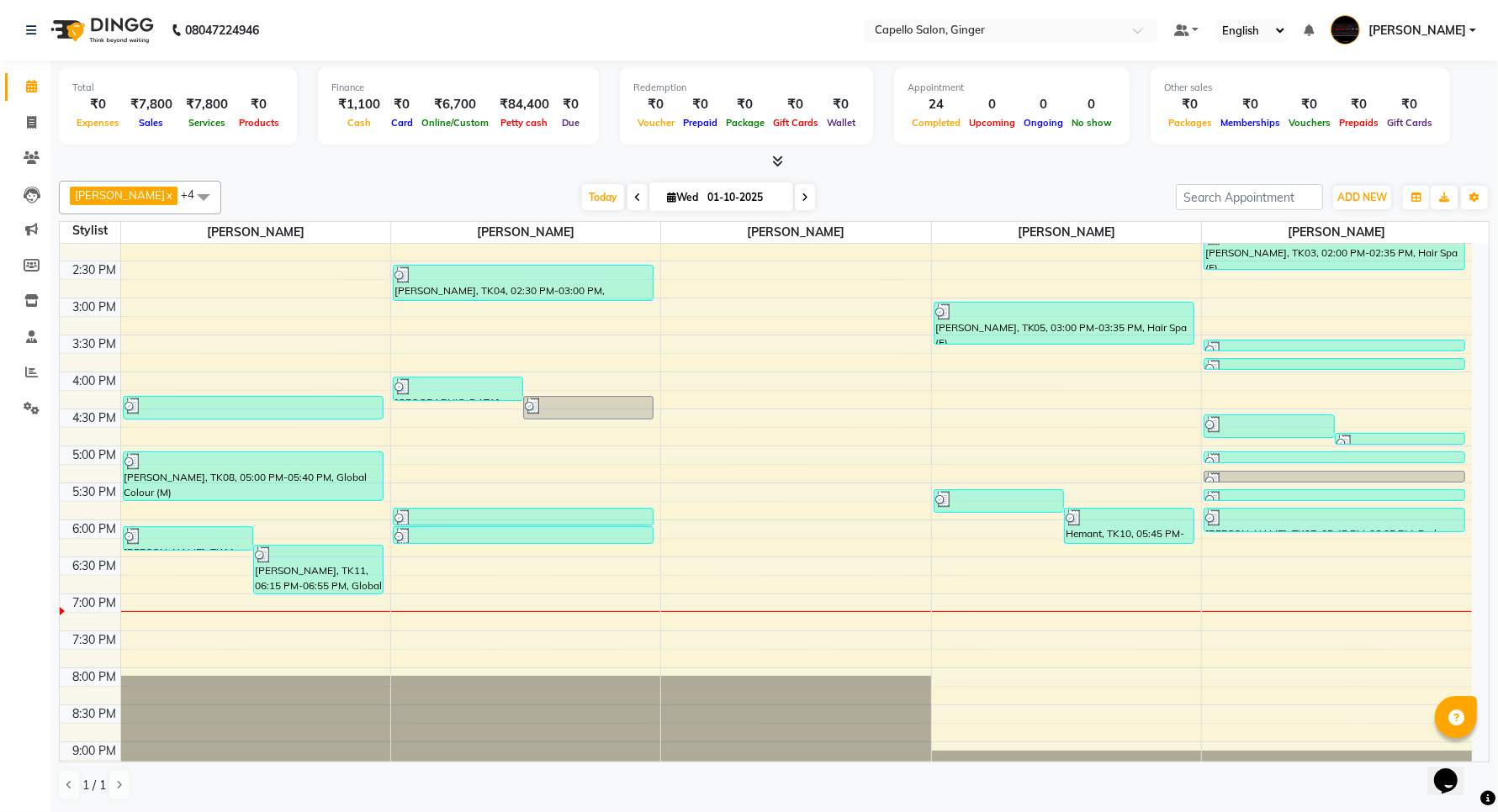
scroll to position [380, 0]
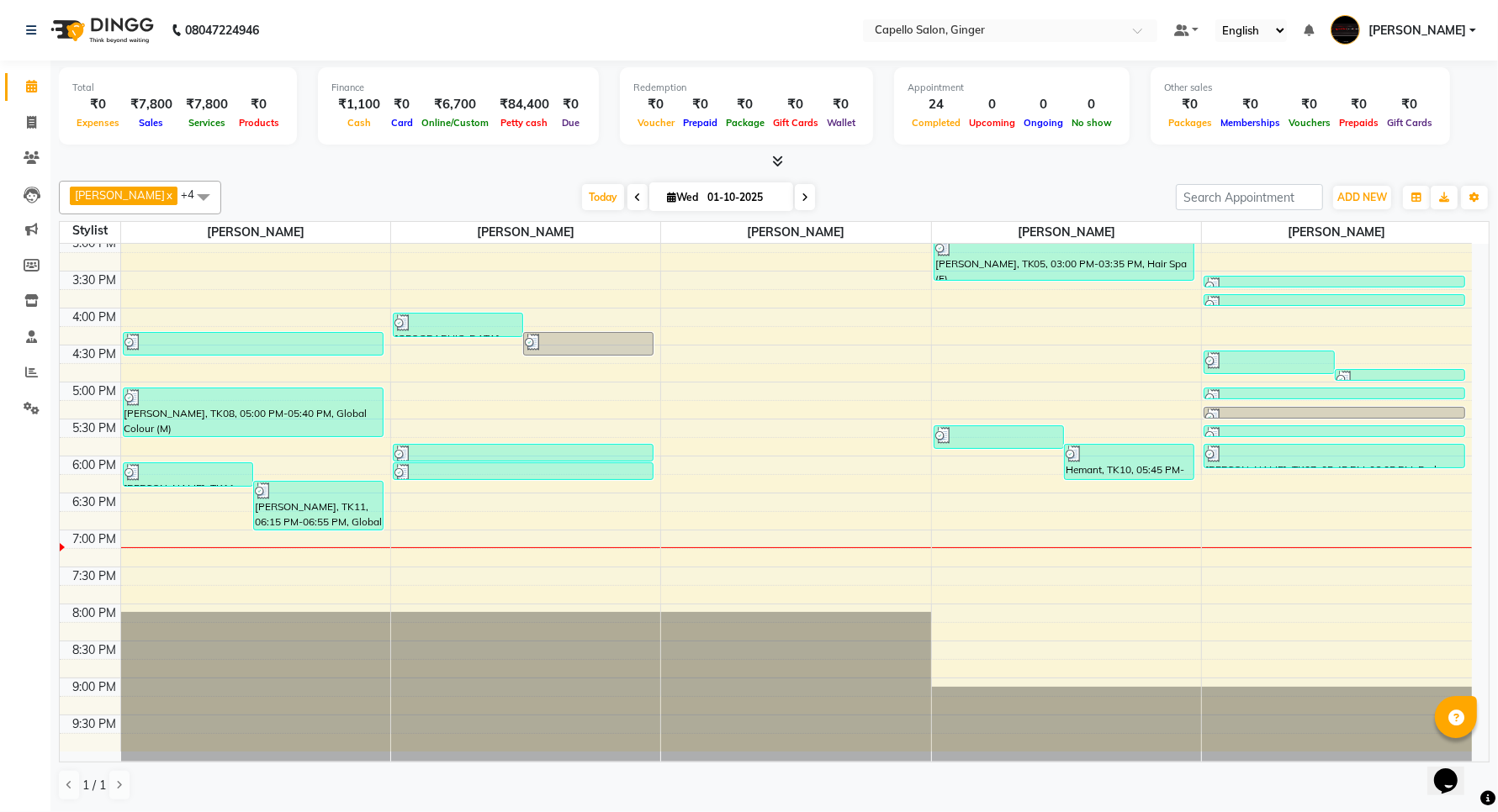
click at [1014, 506] on div "10:00 AM 10:30 AM 11:00 AM 11:30 AM 12:00 PM 12:30 PM 1:00 PM 1:30 PM 2:00 PM 2…" at bounding box center [766, 307] width 1413 height 887
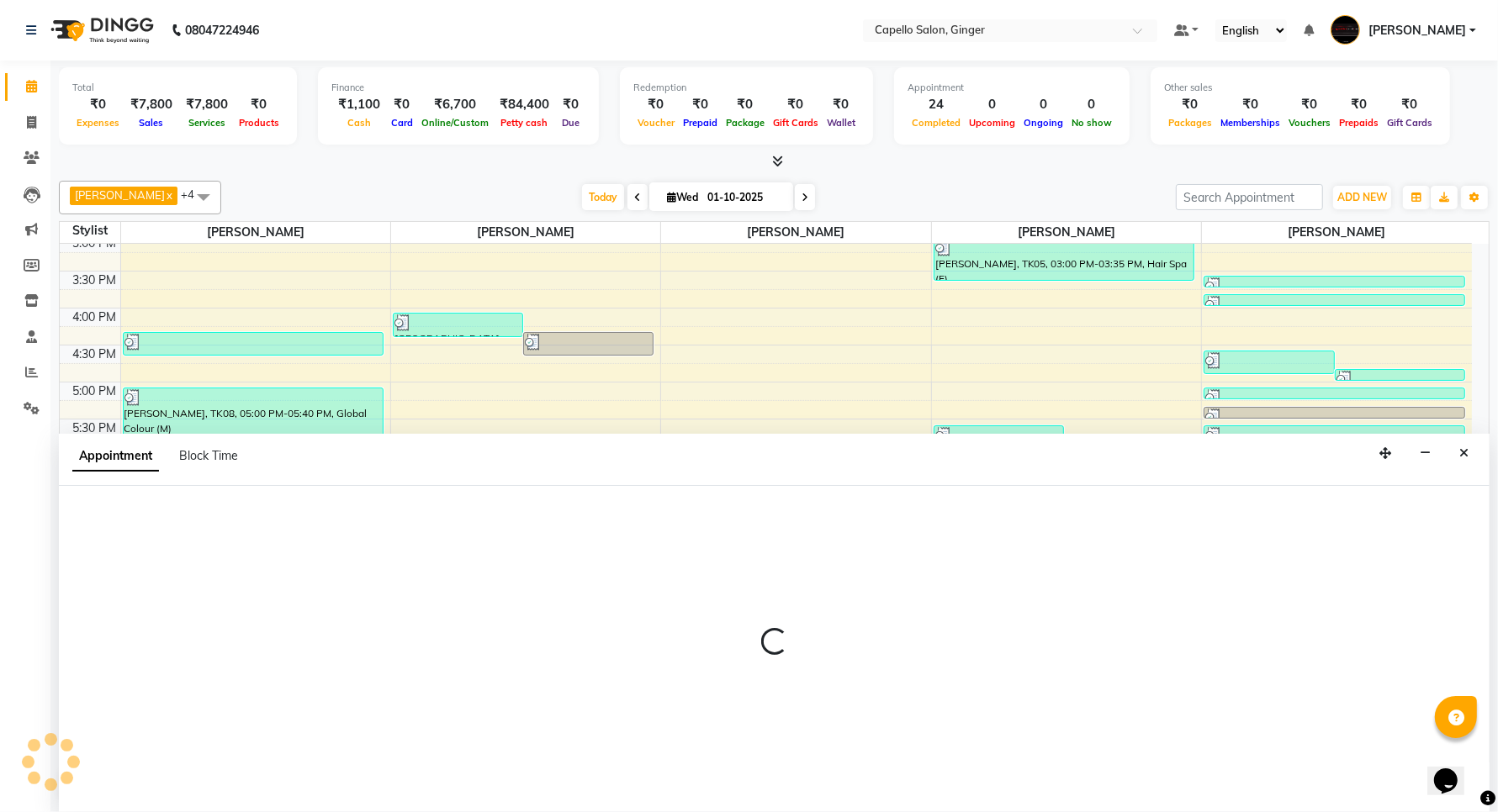
scroll to position [1, 0]
select select "90646"
select select "tentative"
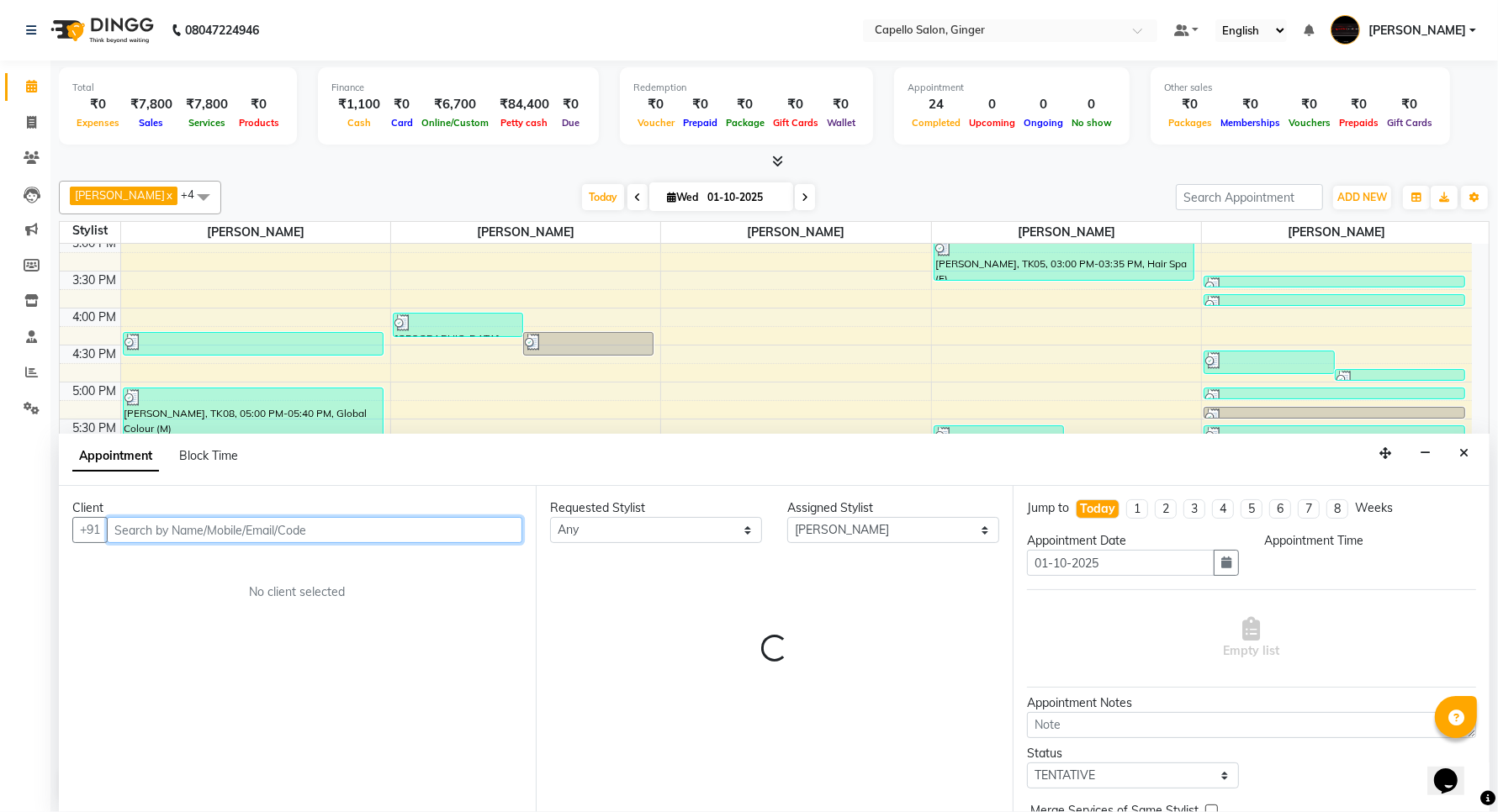
select select "1110"
click at [200, 526] on input "text" at bounding box center [314, 530] width 416 height 26
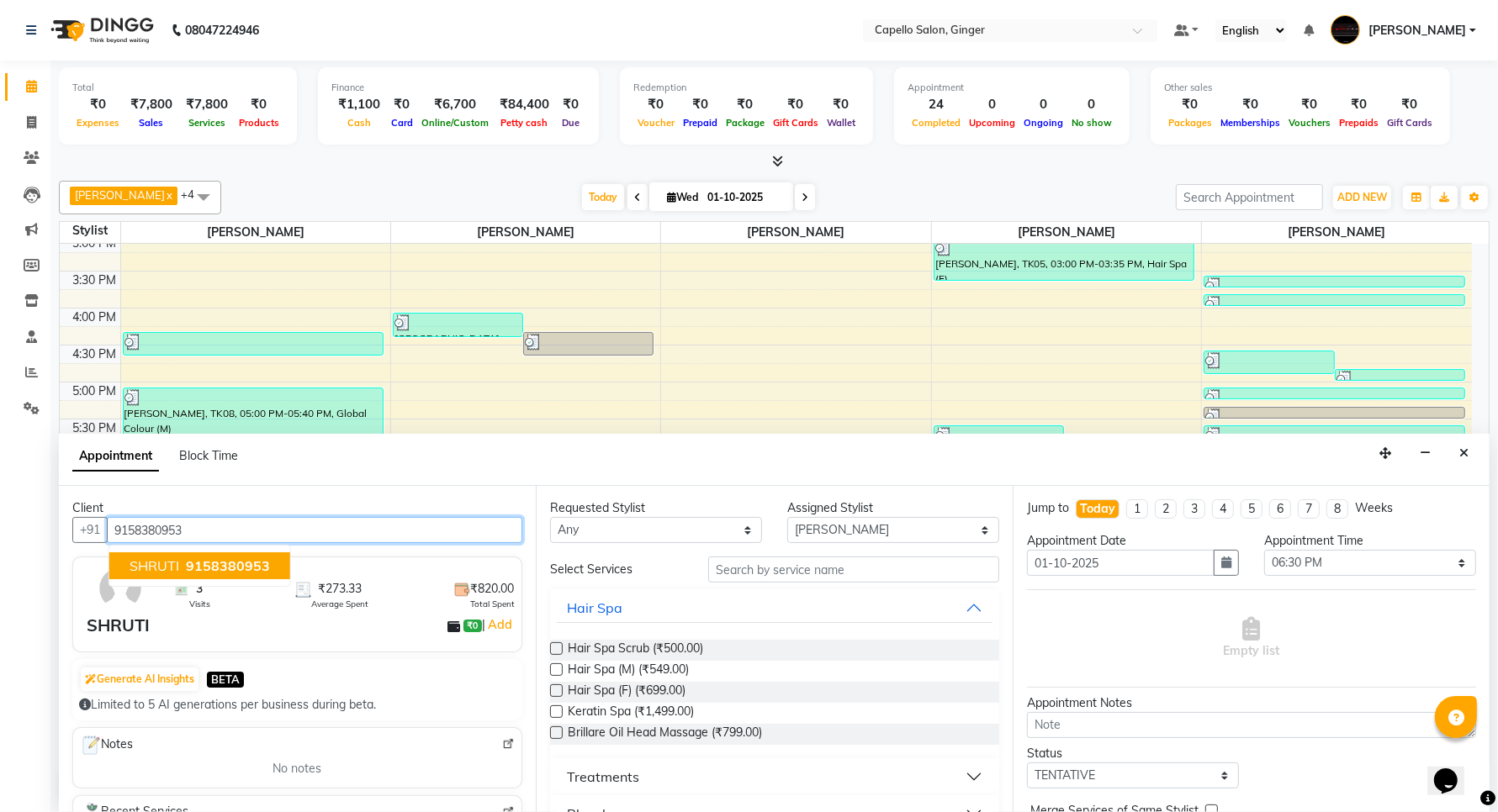
click at [198, 569] on span "9158380953" at bounding box center [229, 566] width 84 height 17
type input "9158380953"
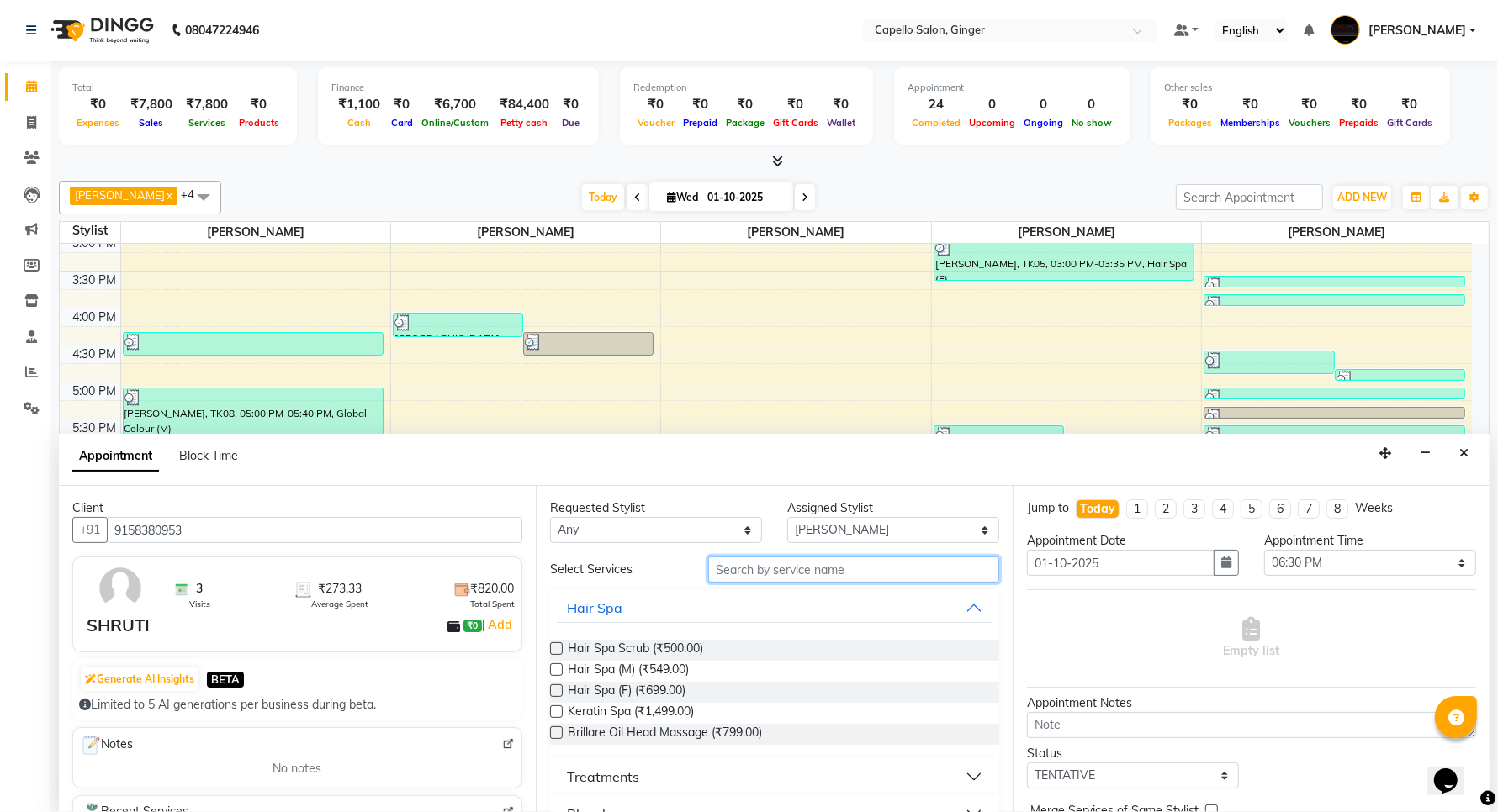
click at [788, 572] on input "text" at bounding box center [854, 570] width 291 height 26
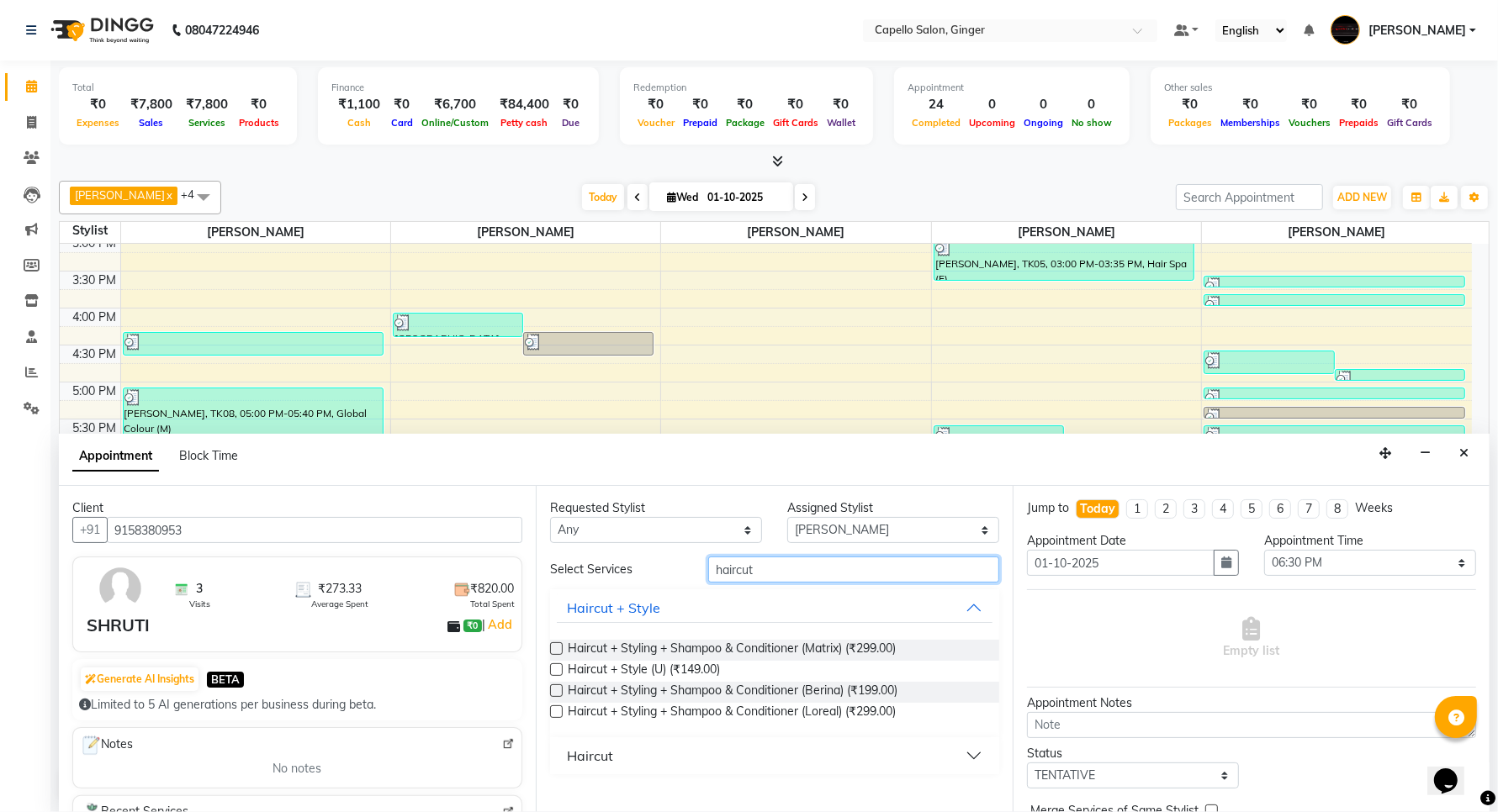
type input "haircut"
click at [589, 752] on div "Haircut" at bounding box center [590, 756] width 46 height 20
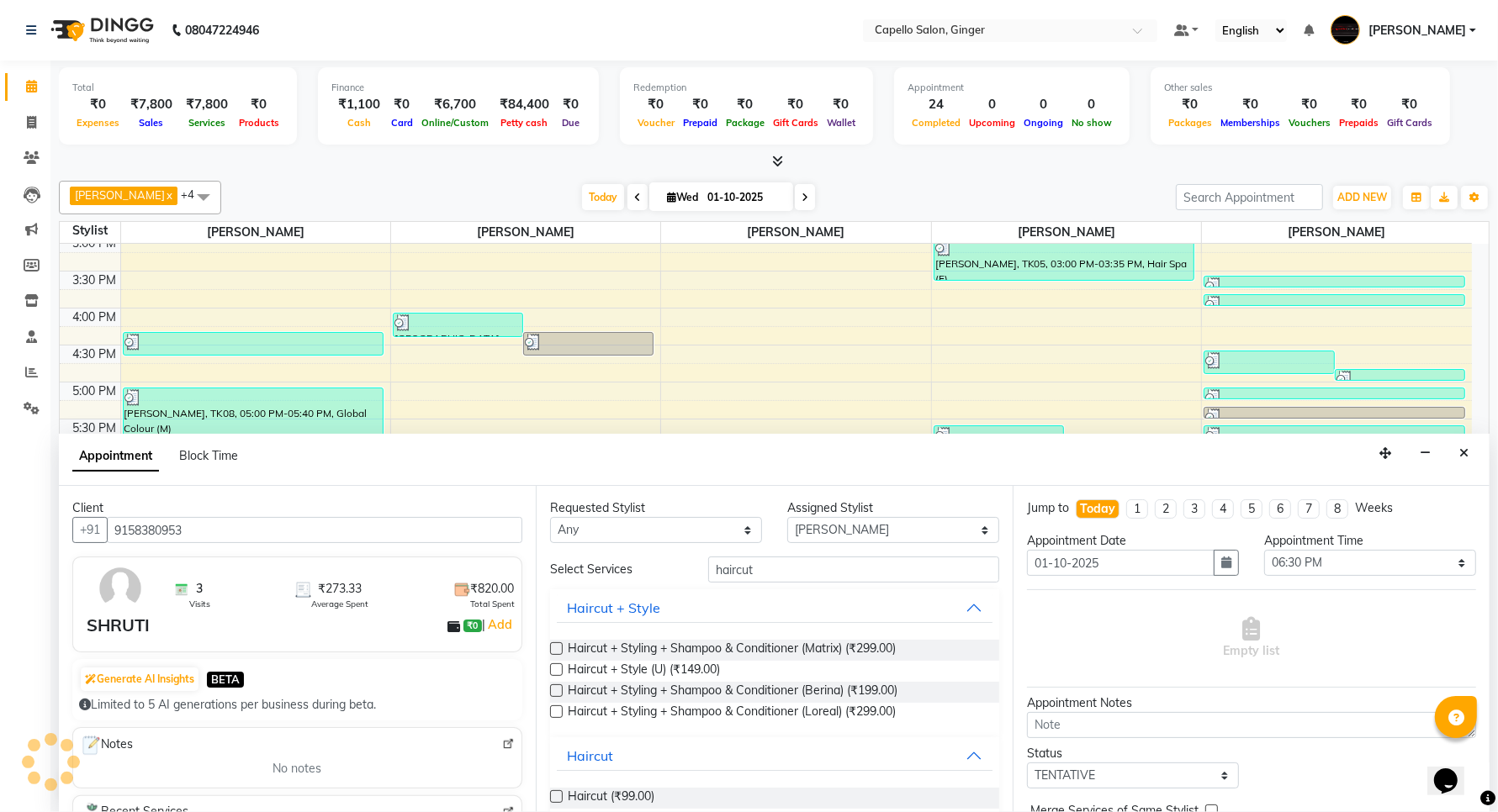
click at [558, 797] on label at bounding box center [556, 796] width 13 height 13
click at [558, 797] on input "checkbox" at bounding box center [555, 798] width 11 height 11
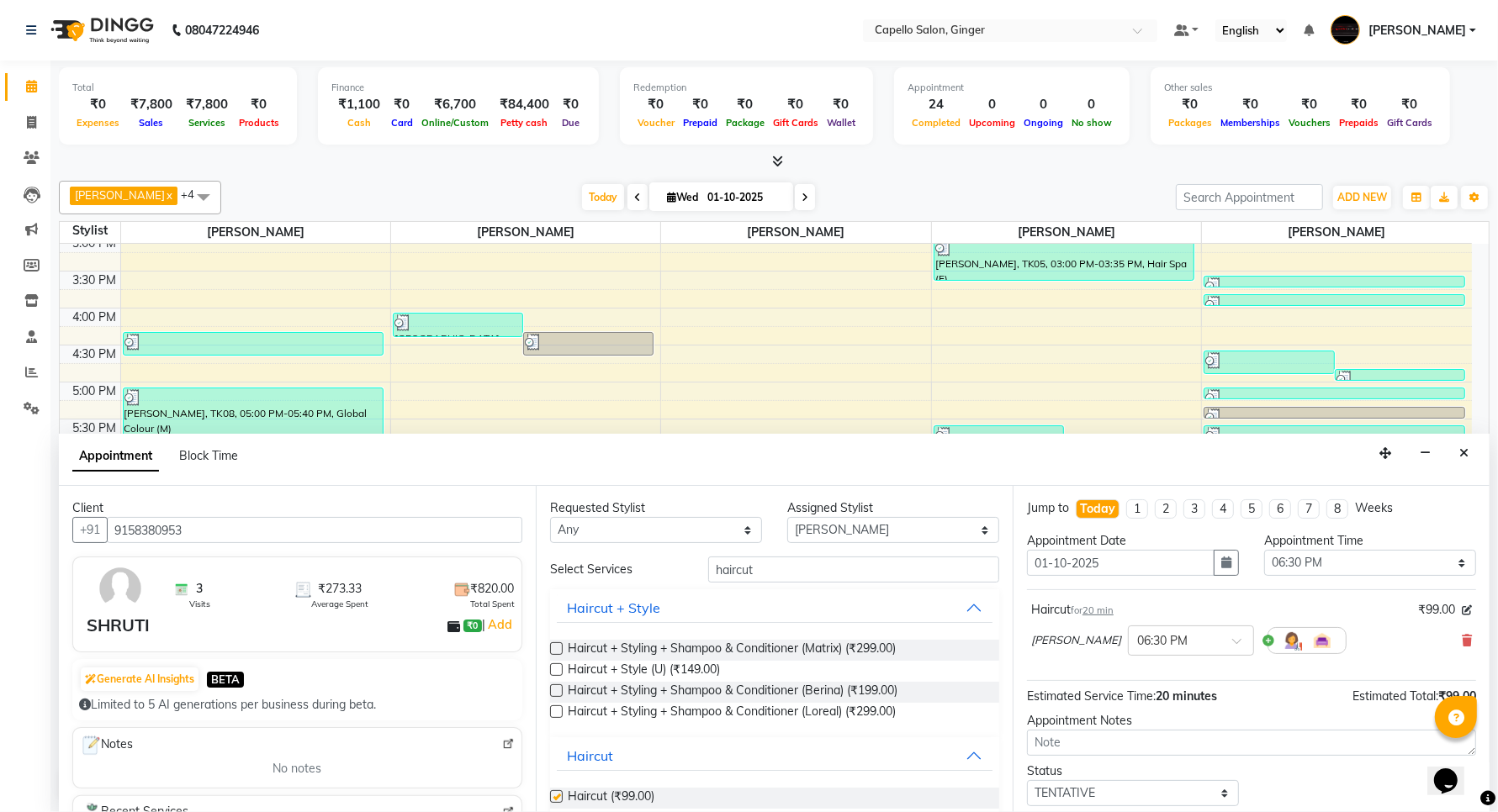
checkbox input "false"
click at [790, 570] on input "haircut" at bounding box center [854, 570] width 291 height 26
click at [810, 539] on select "Select Admin [PERSON_NAME] [PERSON_NAME] [PERSON_NAME] Priyanka [PERSON_NAME] […" at bounding box center [893, 530] width 212 height 26
select select "23806"
click at [788, 517] on select "Select Admin [PERSON_NAME] [PERSON_NAME] [PERSON_NAME] Priyanka [PERSON_NAME] […" at bounding box center [893, 530] width 212 height 26
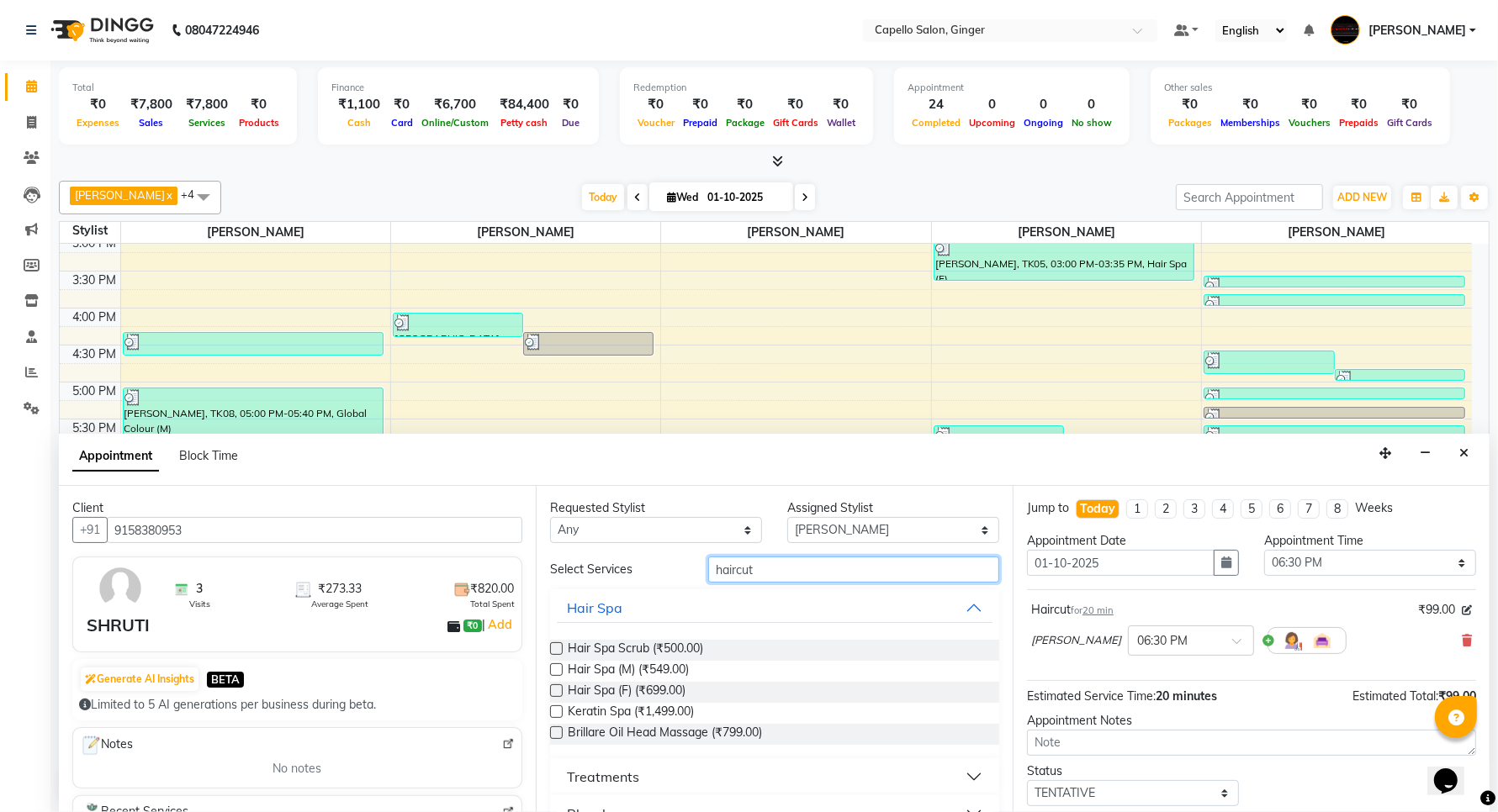
click at [763, 558] on input "haircut" at bounding box center [854, 570] width 291 height 26
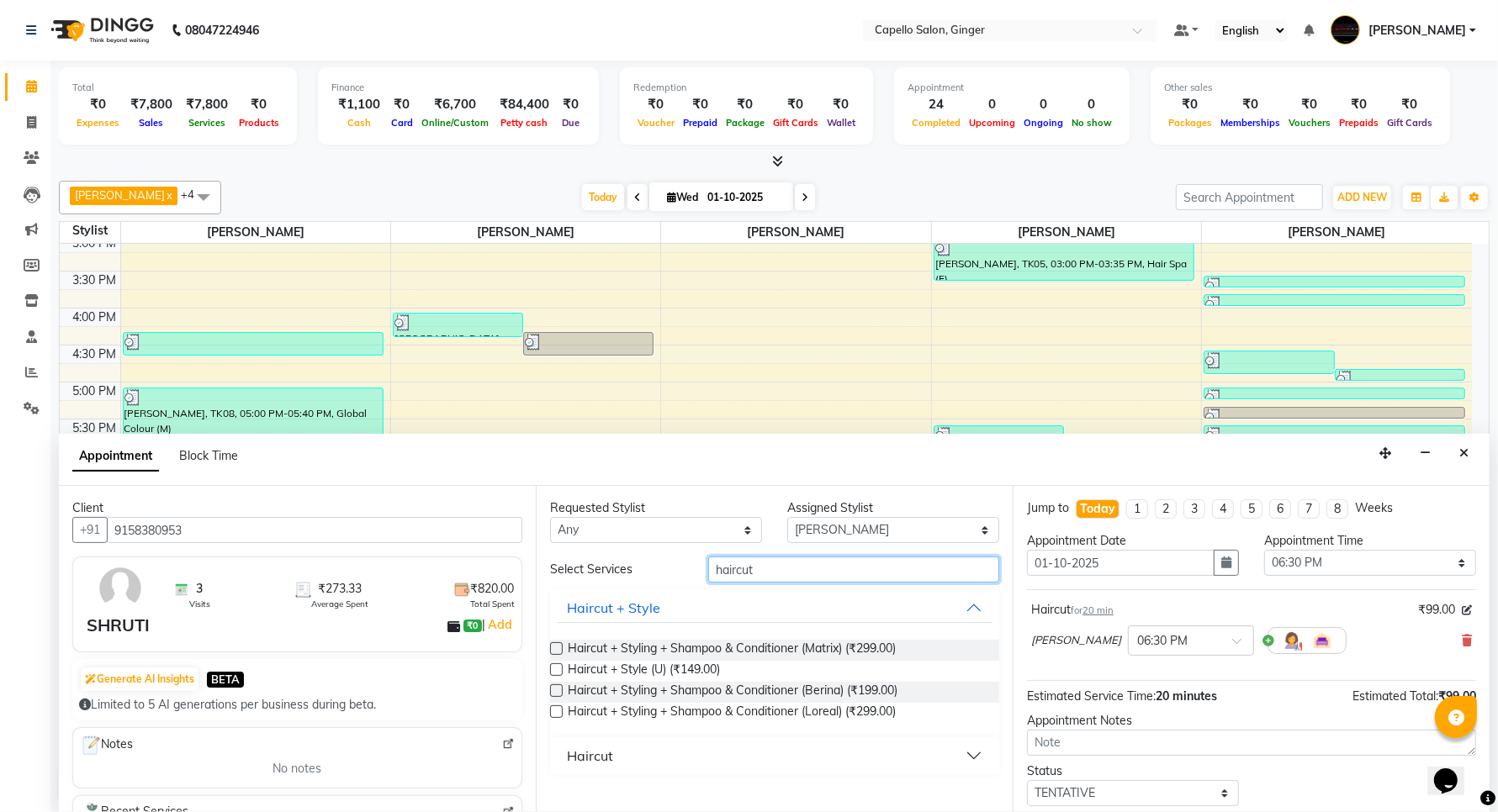
type input "haircut"
click at [589, 754] on div "Haircut" at bounding box center [590, 756] width 46 height 20
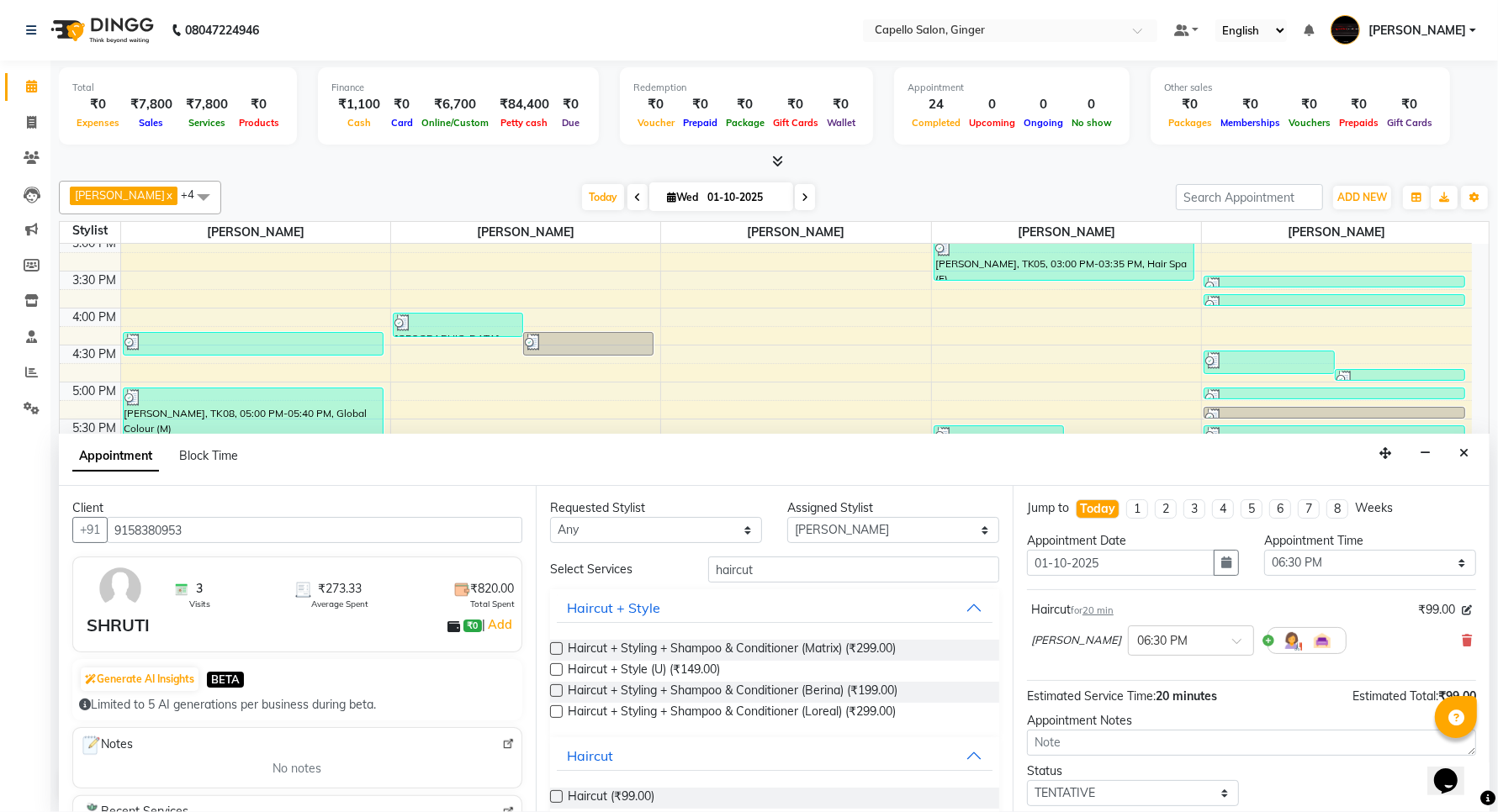
click at [559, 796] on label at bounding box center [556, 796] width 13 height 13
click at [559, 796] on input "checkbox" at bounding box center [555, 798] width 11 height 11
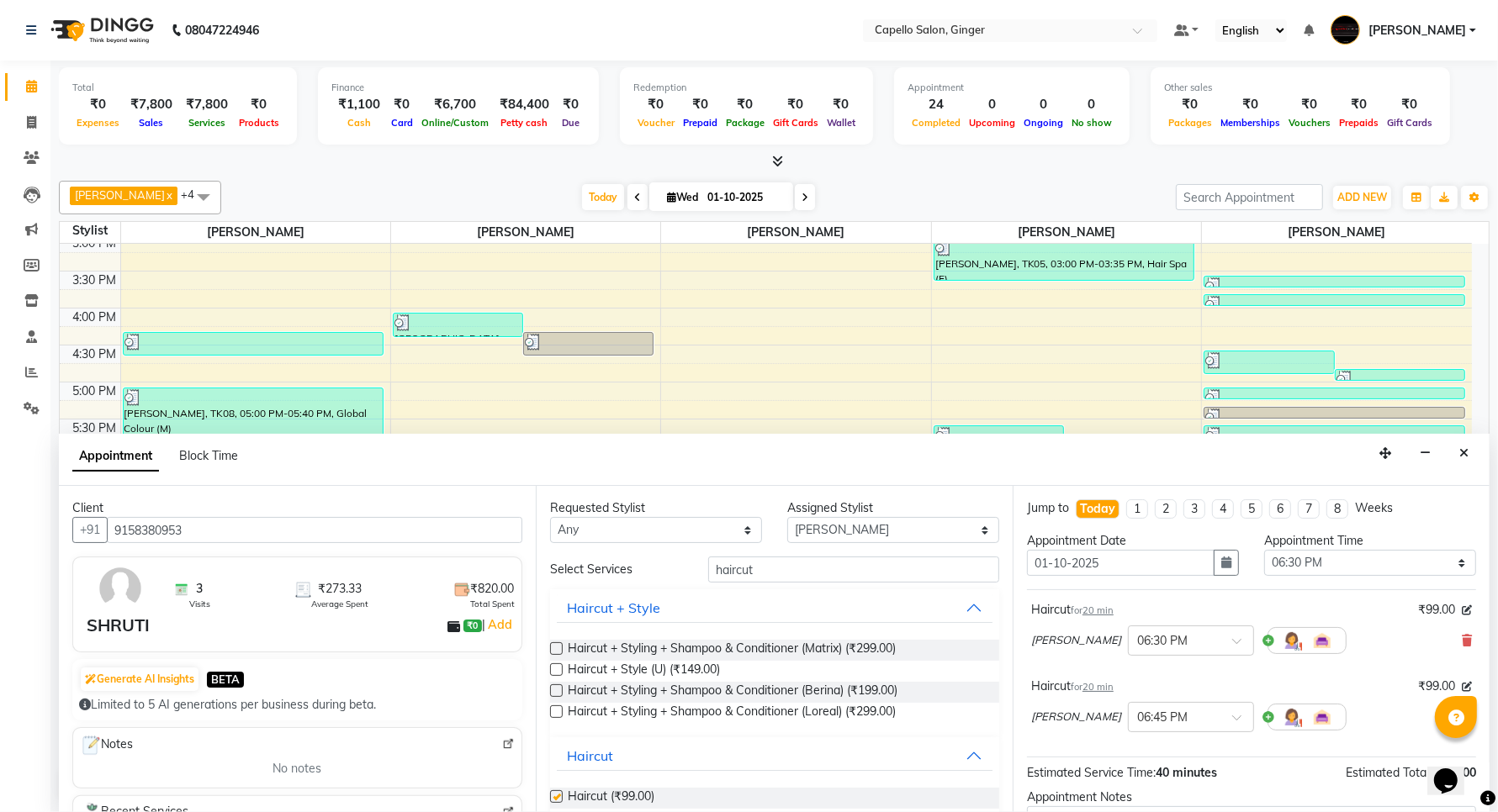
checkbox input "false"
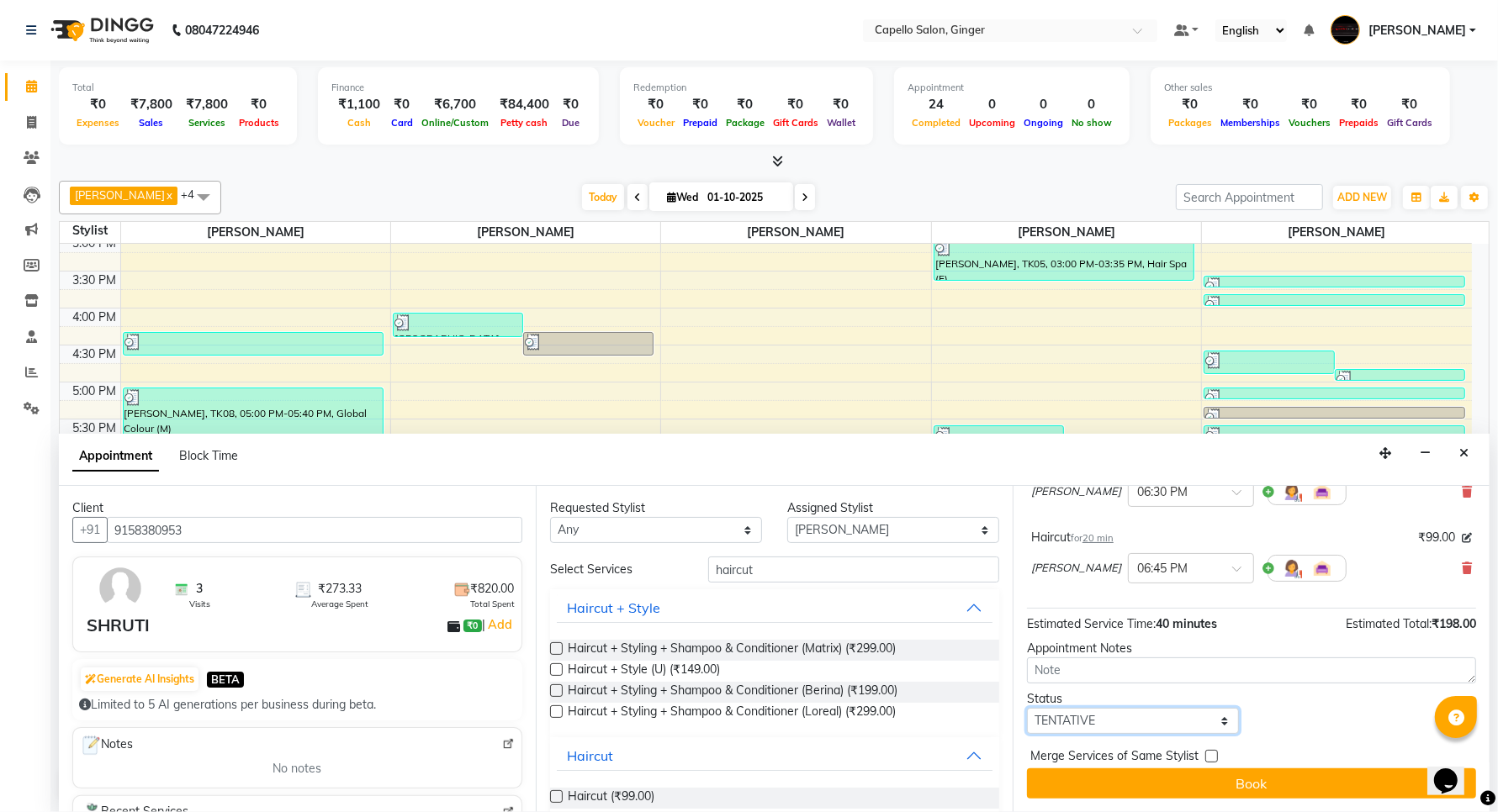
click at [1115, 724] on select "Select TENTATIVE CONFIRM CHECK-IN UPCOMING" at bounding box center [1133, 721] width 212 height 26
select select "confirm booking"
click at [1027, 708] on select "Select TENTATIVE CONFIRM CHECK-IN UPCOMING" at bounding box center [1133, 721] width 212 height 26
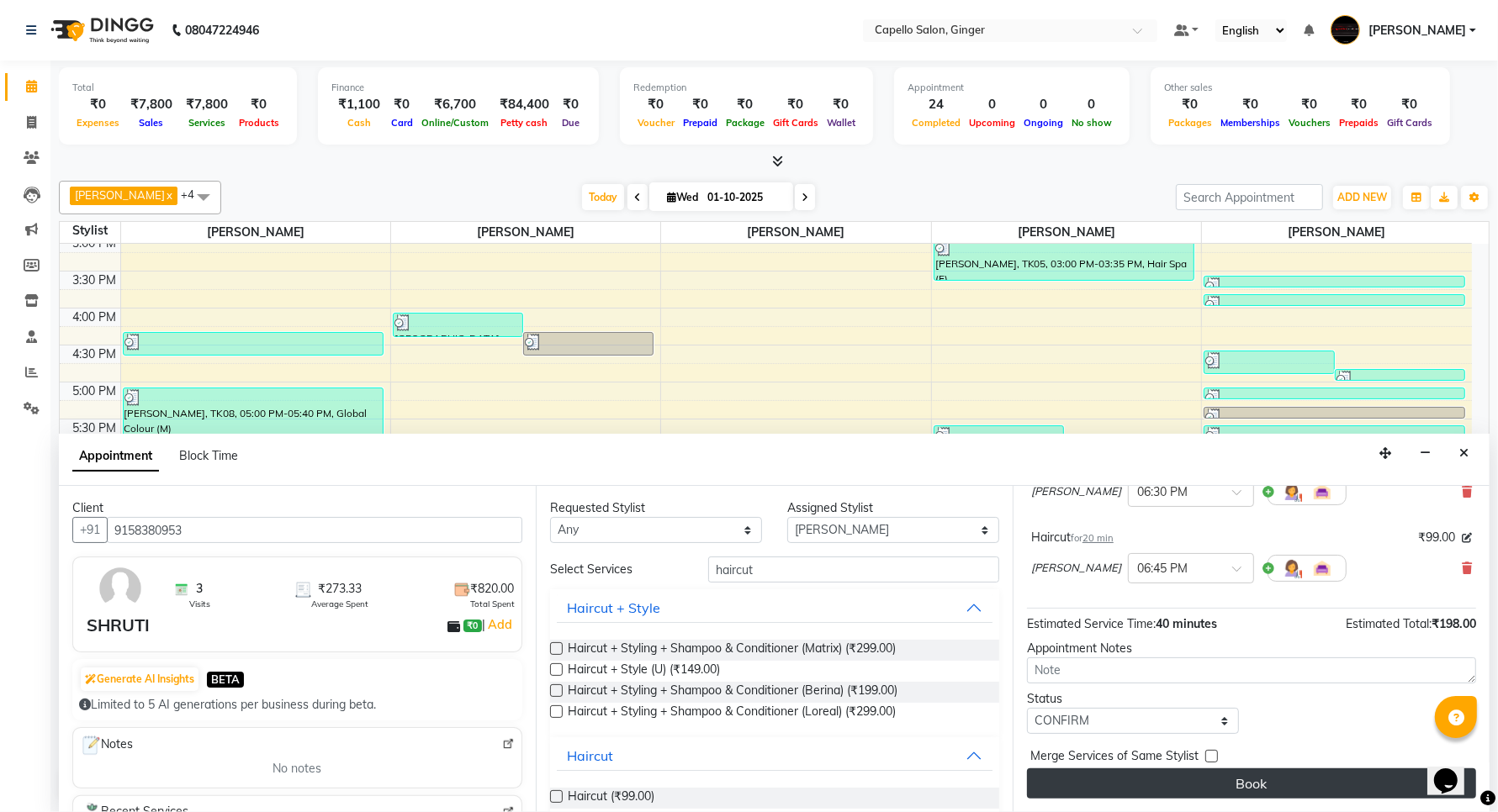
click at [1112, 787] on button "Book" at bounding box center [1251, 784] width 449 height 30
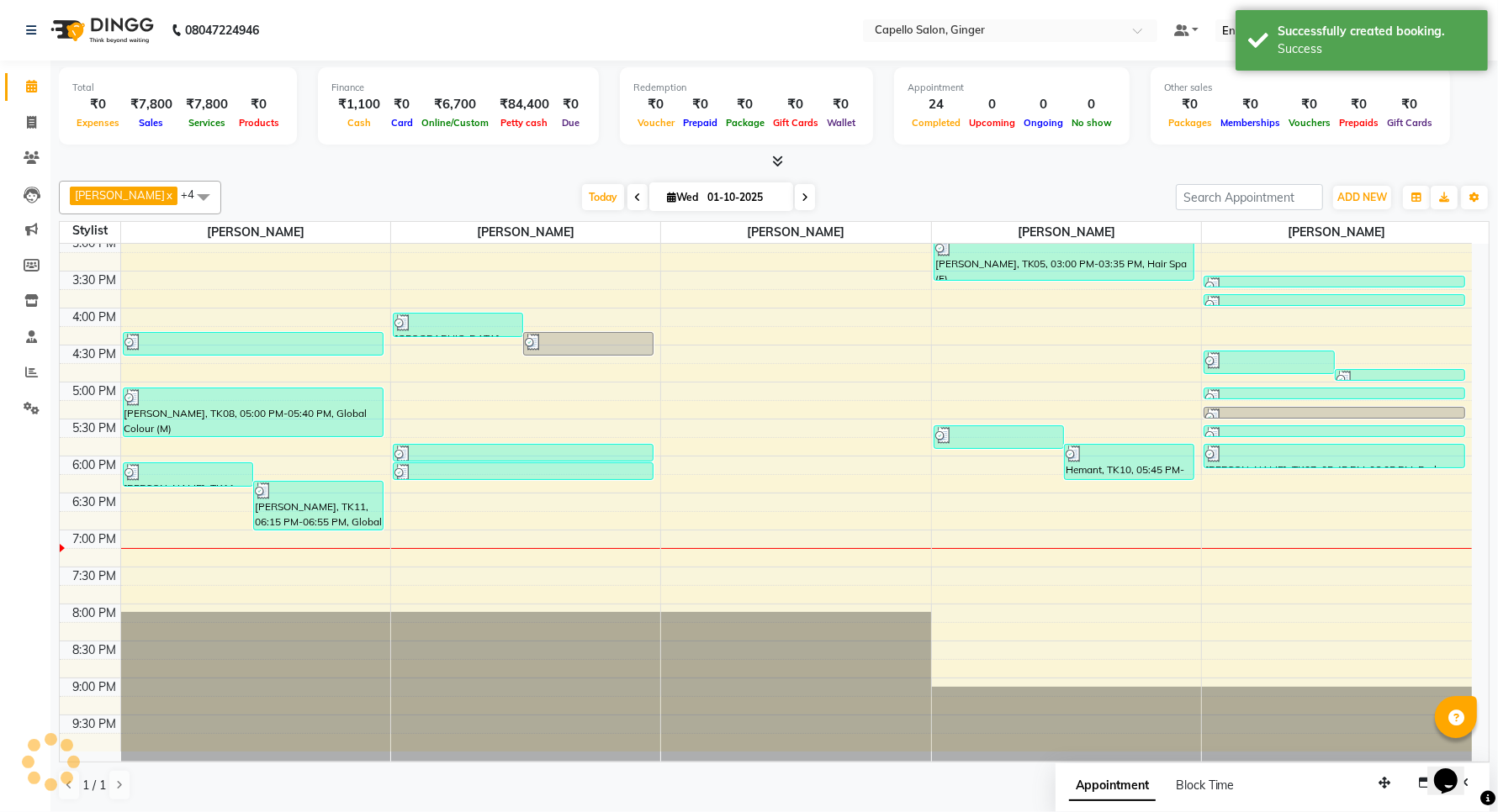
scroll to position [0, 0]
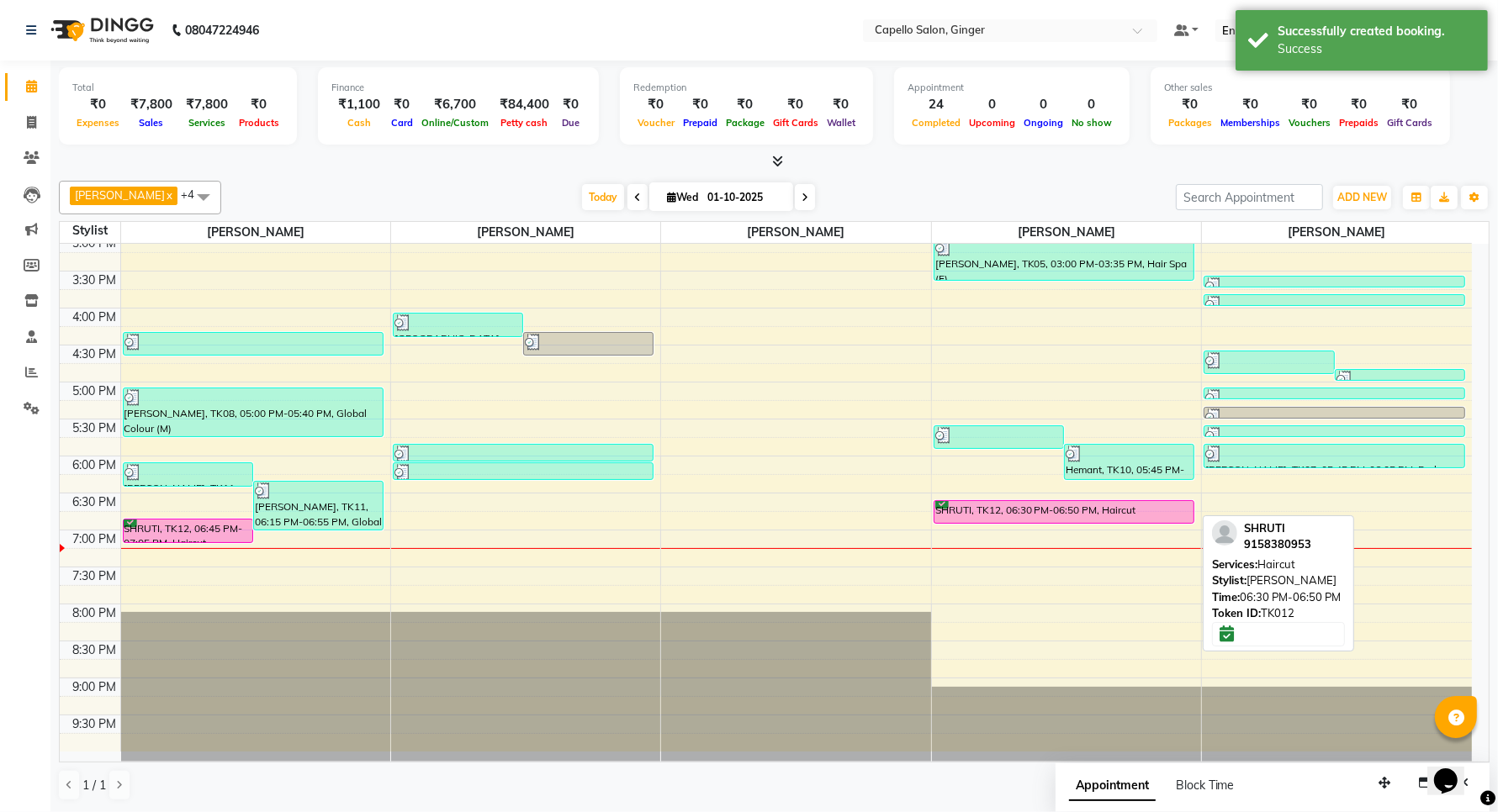
click at [1141, 506] on div "SHRUTI, TK12, 06:30 PM-06:50 PM, Haircut" at bounding box center [1064, 512] width 259 height 22
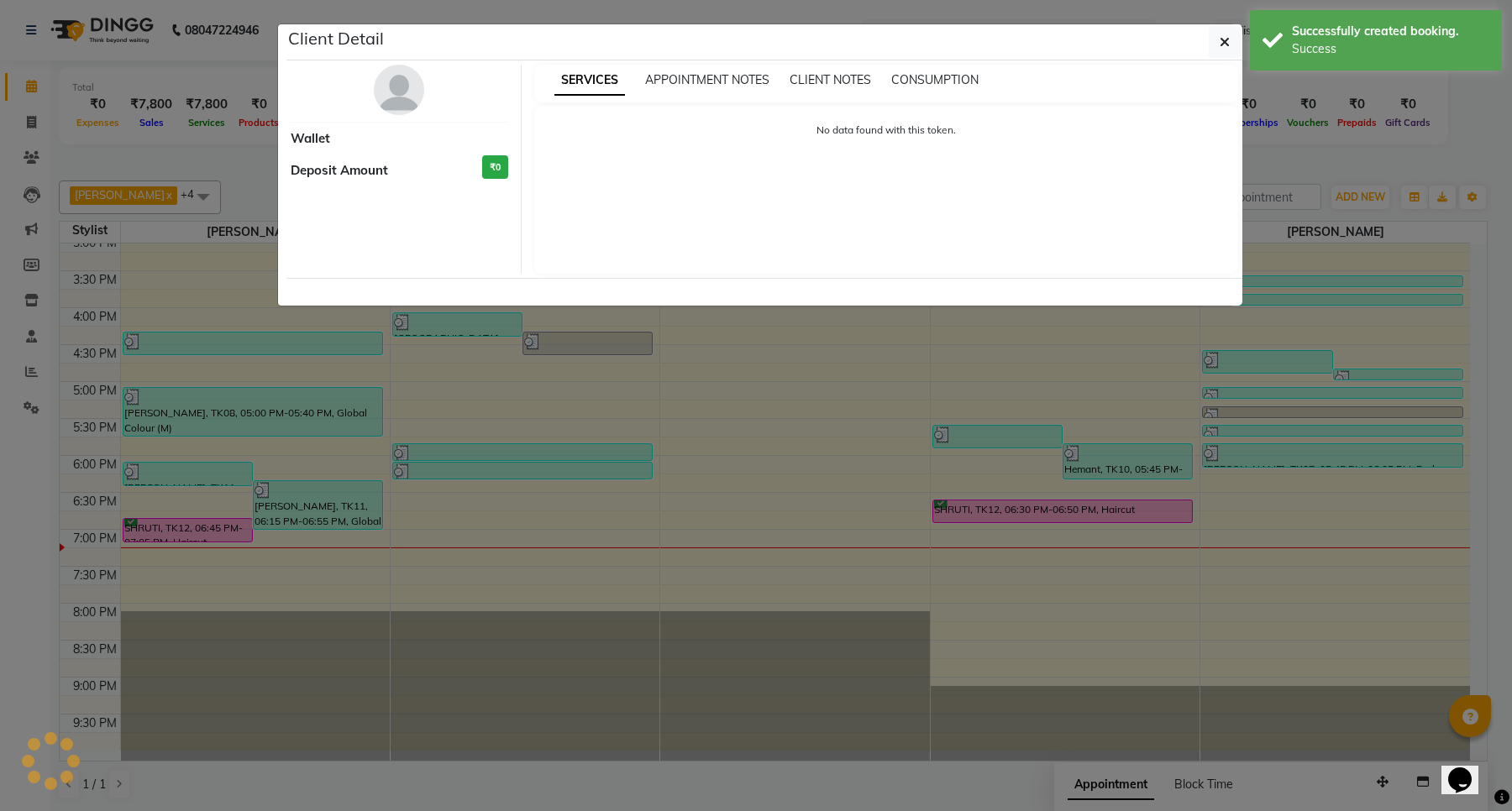
select select "6"
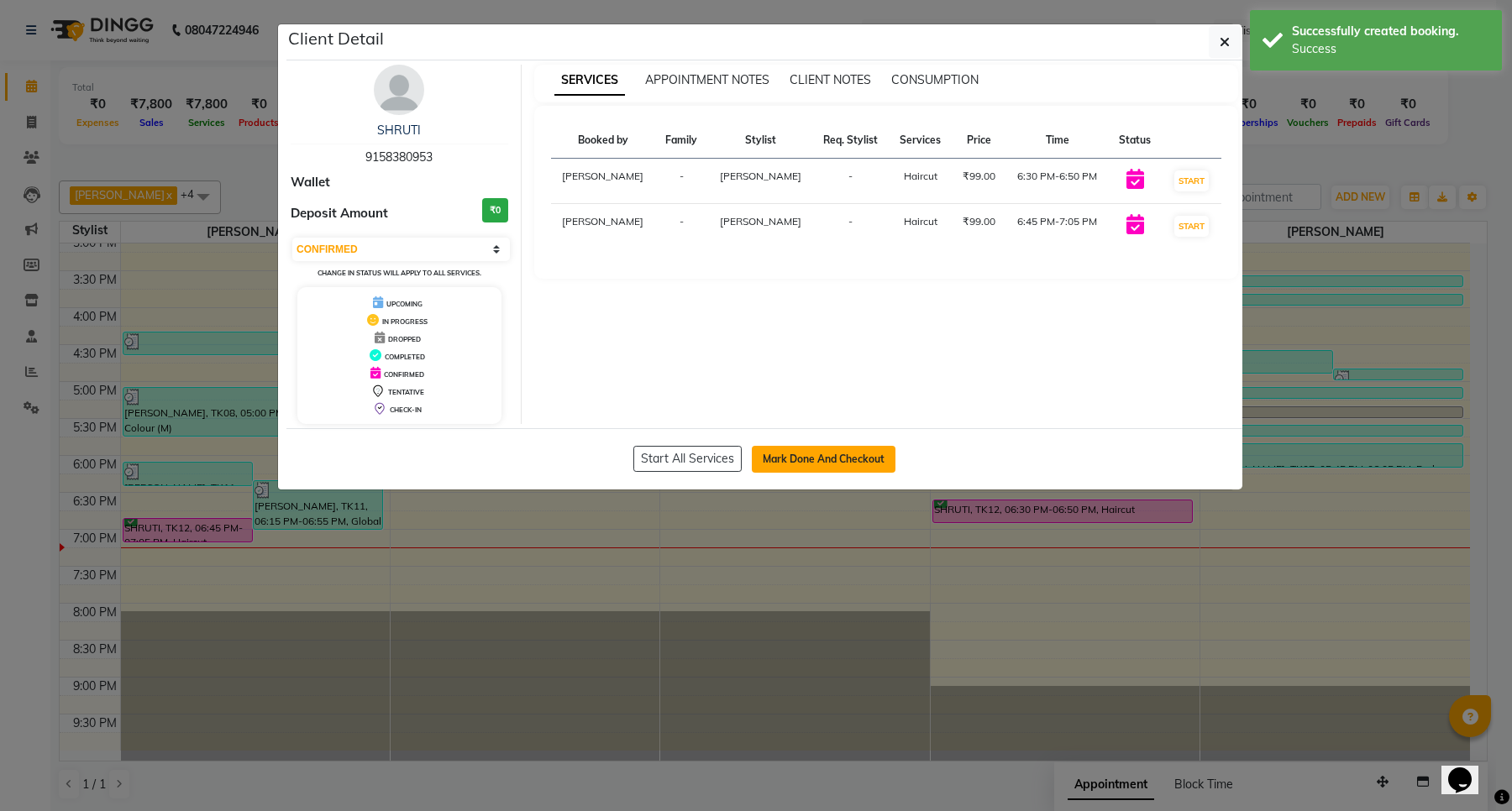
click at [825, 455] on button "Mark Done And Checkout" at bounding box center [823, 459] width 144 height 27
select select "service"
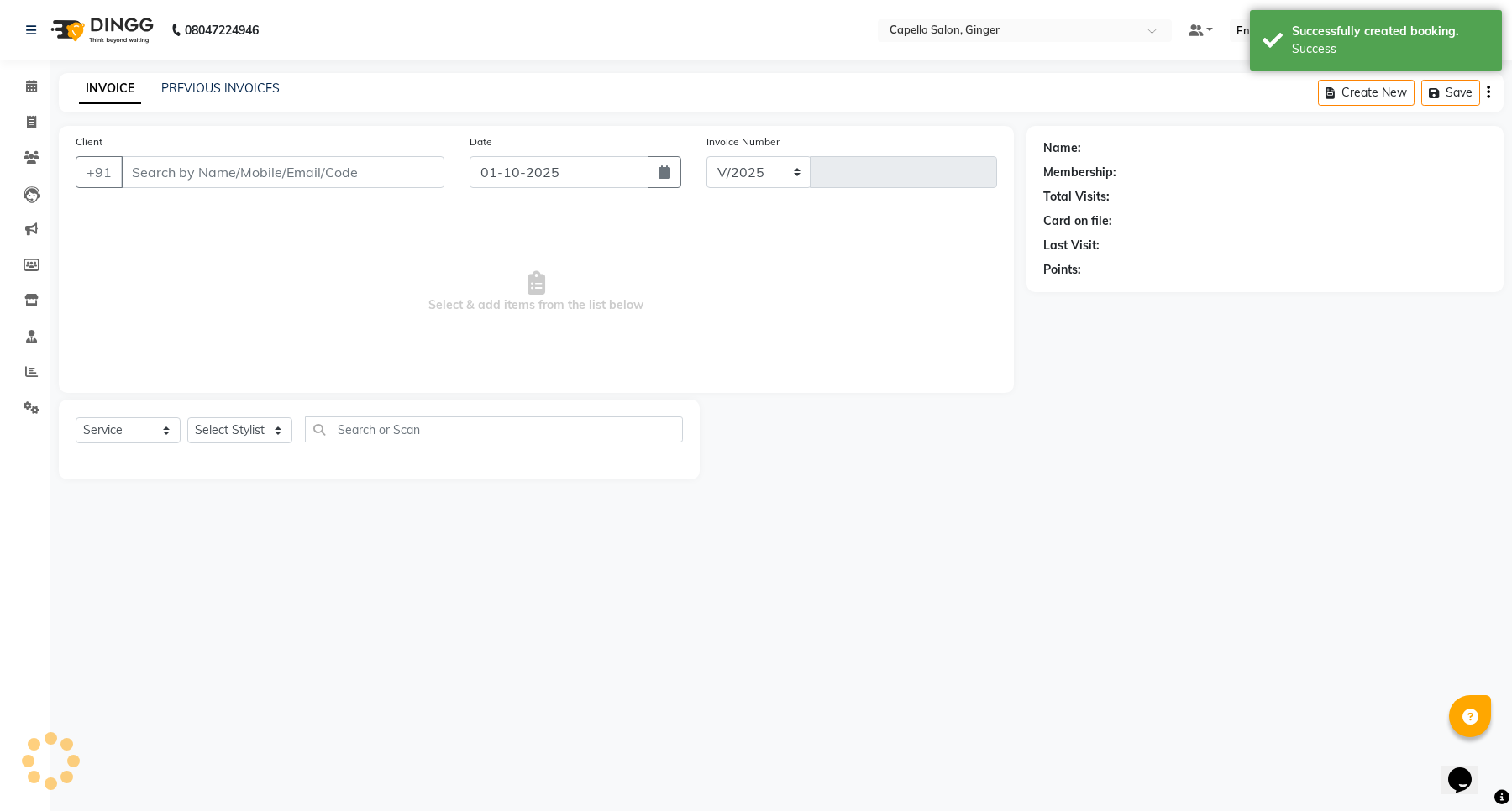
select select "832"
type input "2152"
type input "9158380953"
select select "90646"
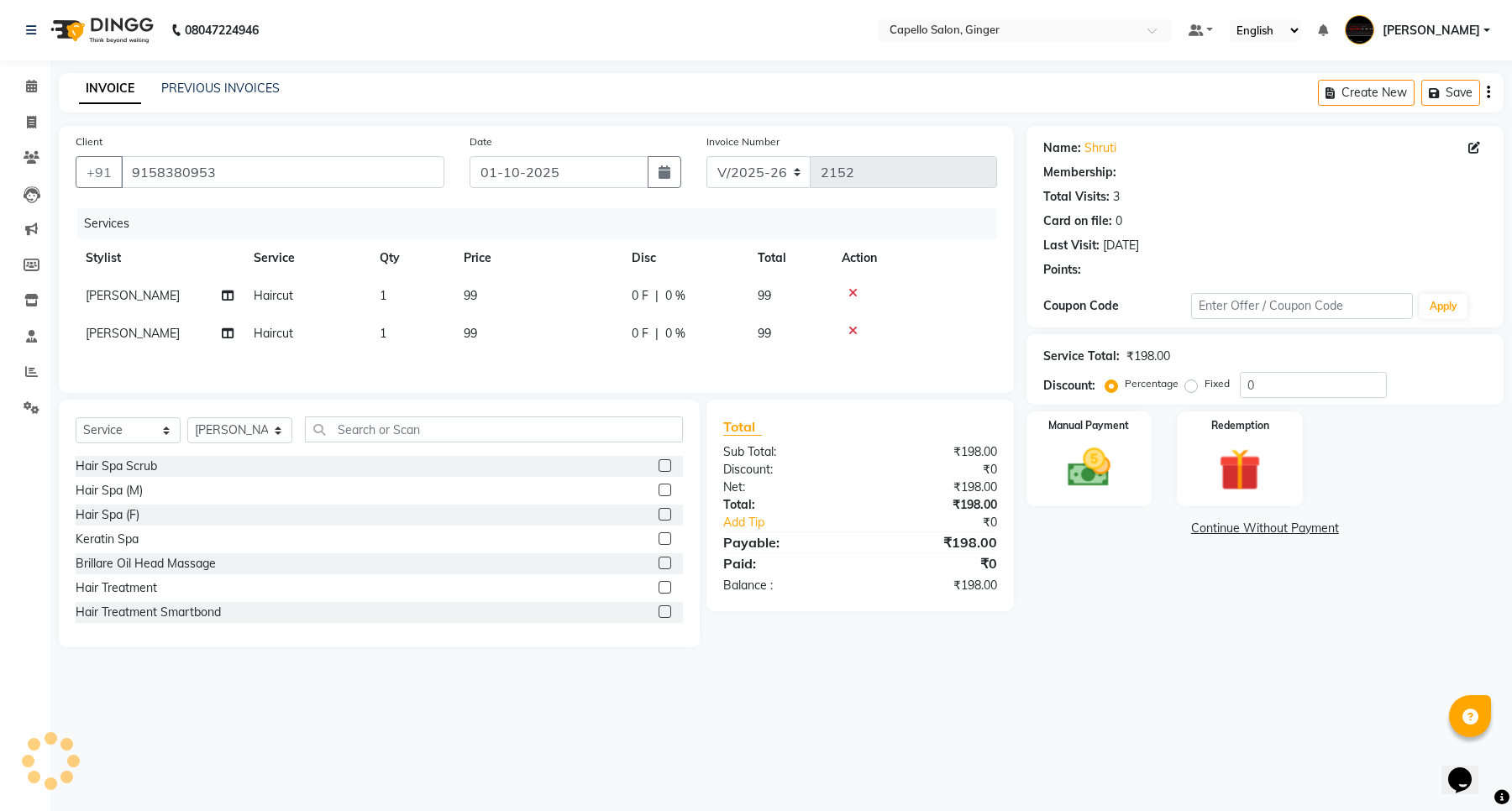
click at [468, 296] on span "99" at bounding box center [470, 295] width 14 height 15
select select "23806"
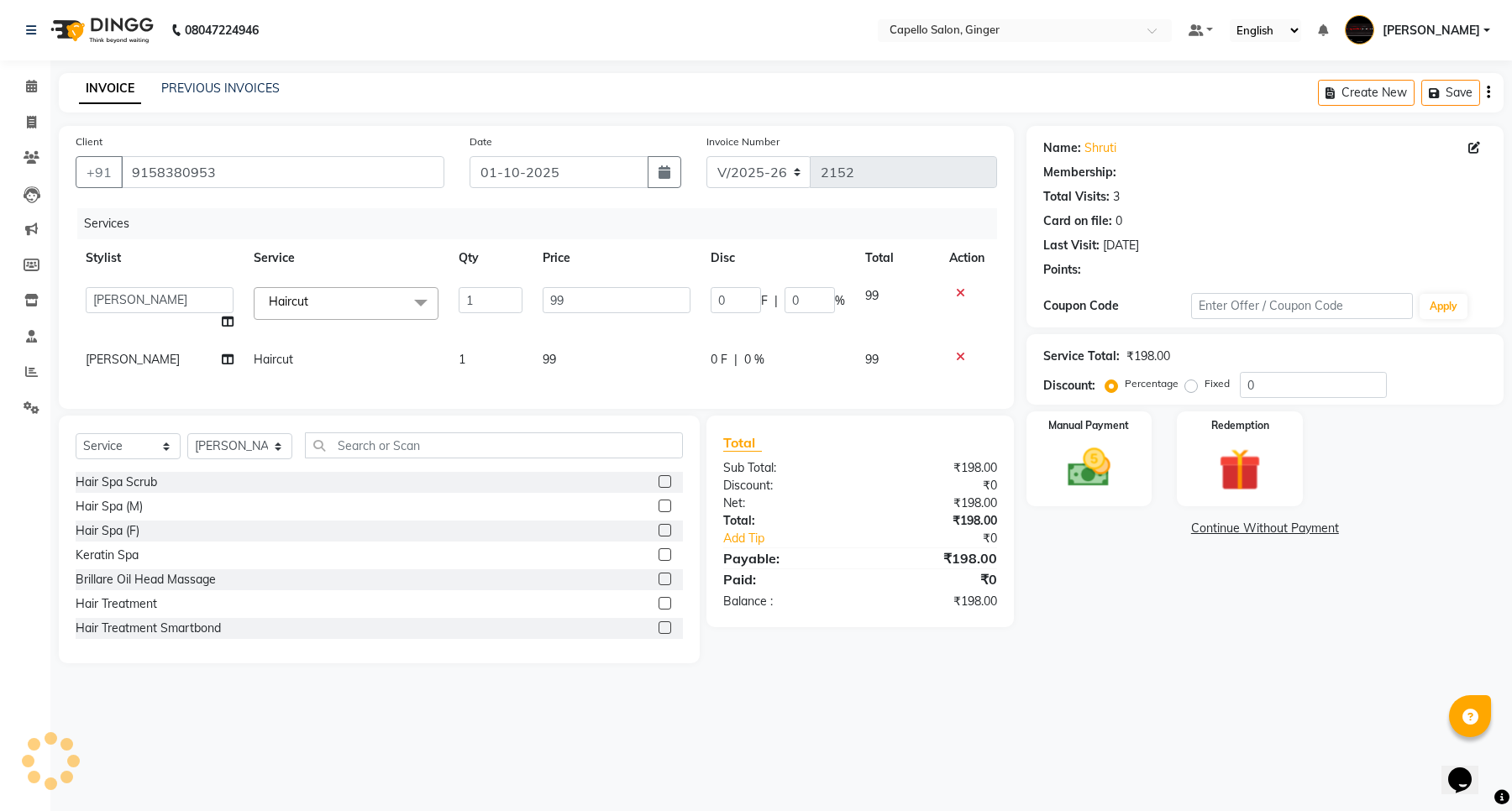
click at [592, 284] on td "99" at bounding box center [616, 309] width 168 height 64
click at [595, 292] on input "99" at bounding box center [616, 300] width 148 height 26
type input "9"
type input "300"
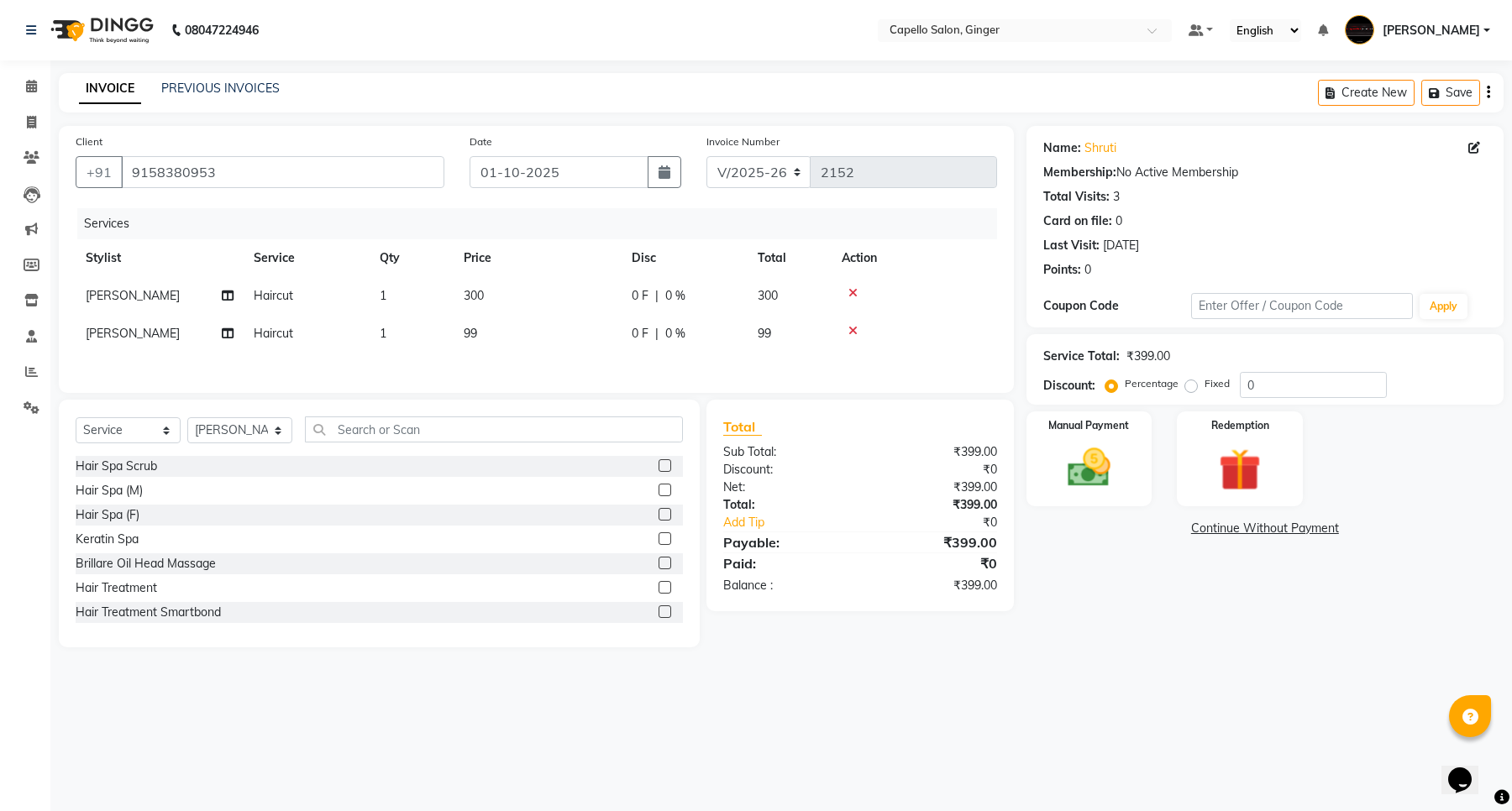
click at [553, 356] on div "Services Stylist Service Qty Price Disc Total Action Rupesh Vaidya Haircut 1 30…" at bounding box center [535, 291] width 921 height 168
click at [466, 330] on span "99" at bounding box center [470, 334] width 14 height 15
select select "90646"
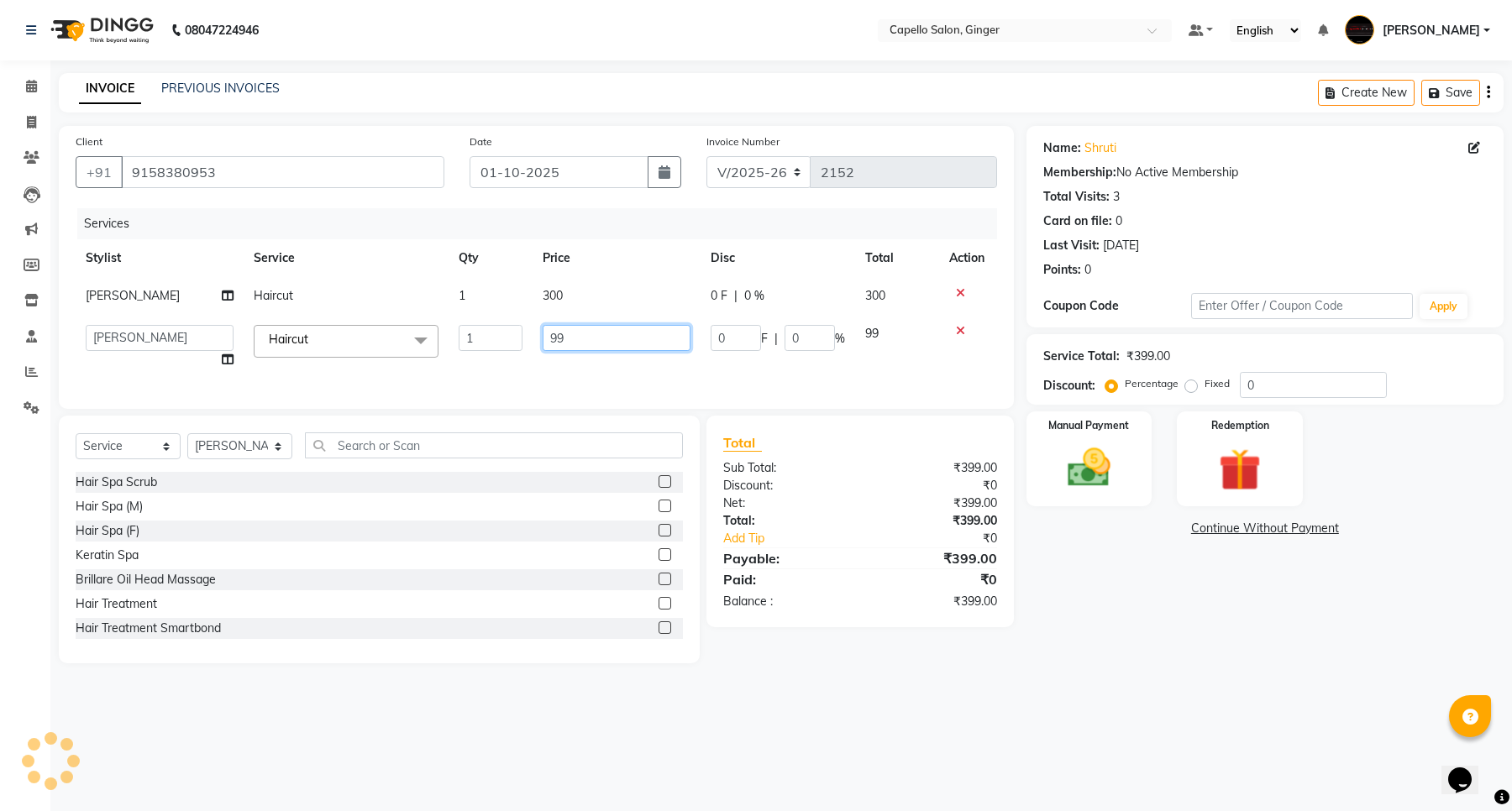
click at [584, 327] on input "99" at bounding box center [616, 338] width 148 height 26
type input "9"
type input "200"
click at [586, 377] on div "Services Stylist Service Qty Price Disc Total Action Rupesh Vaidya Haircut 1 30…" at bounding box center [535, 300] width 921 height 184
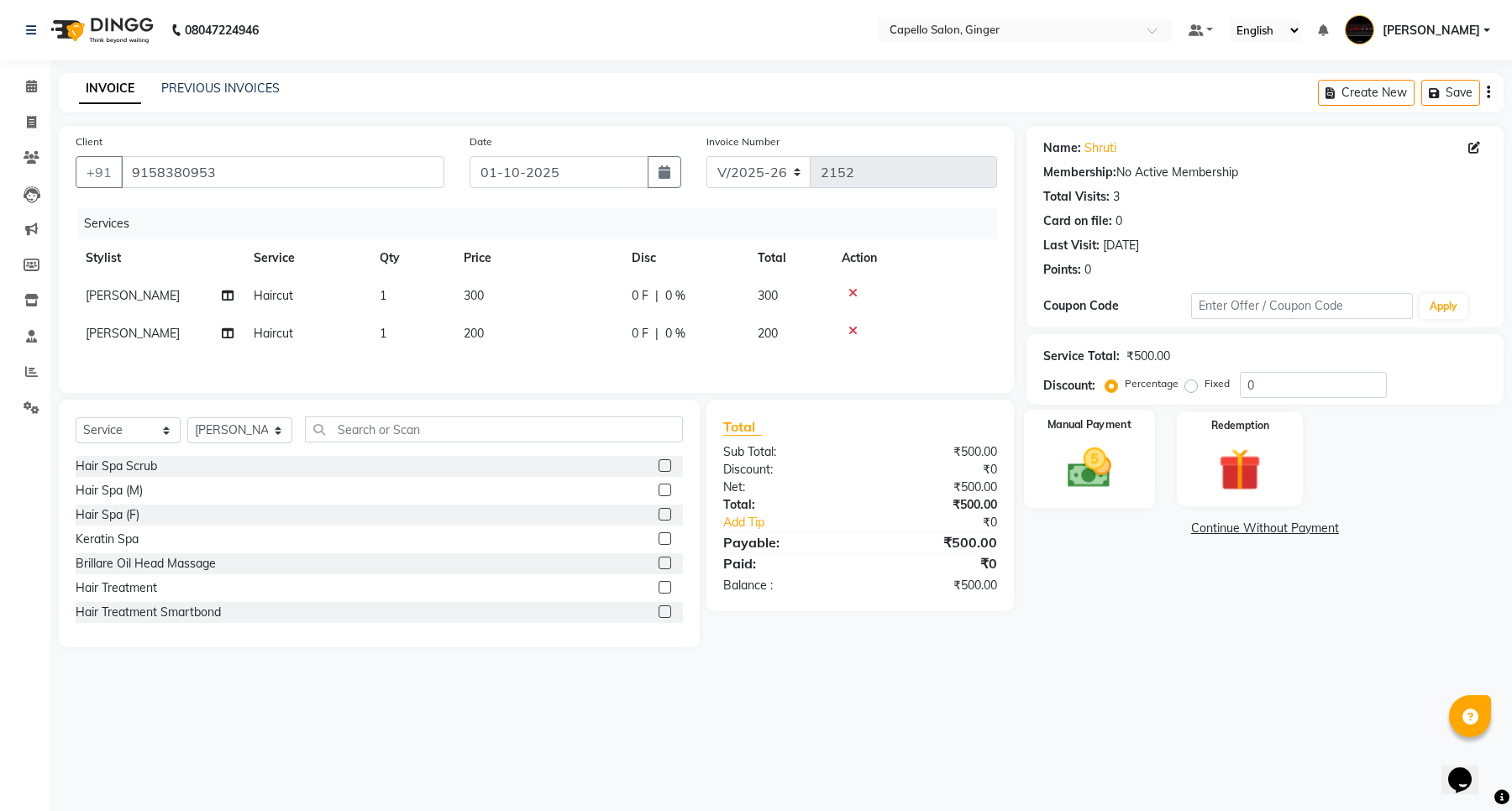
click at [1101, 476] on img at bounding box center [1089, 468] width 71 height 51
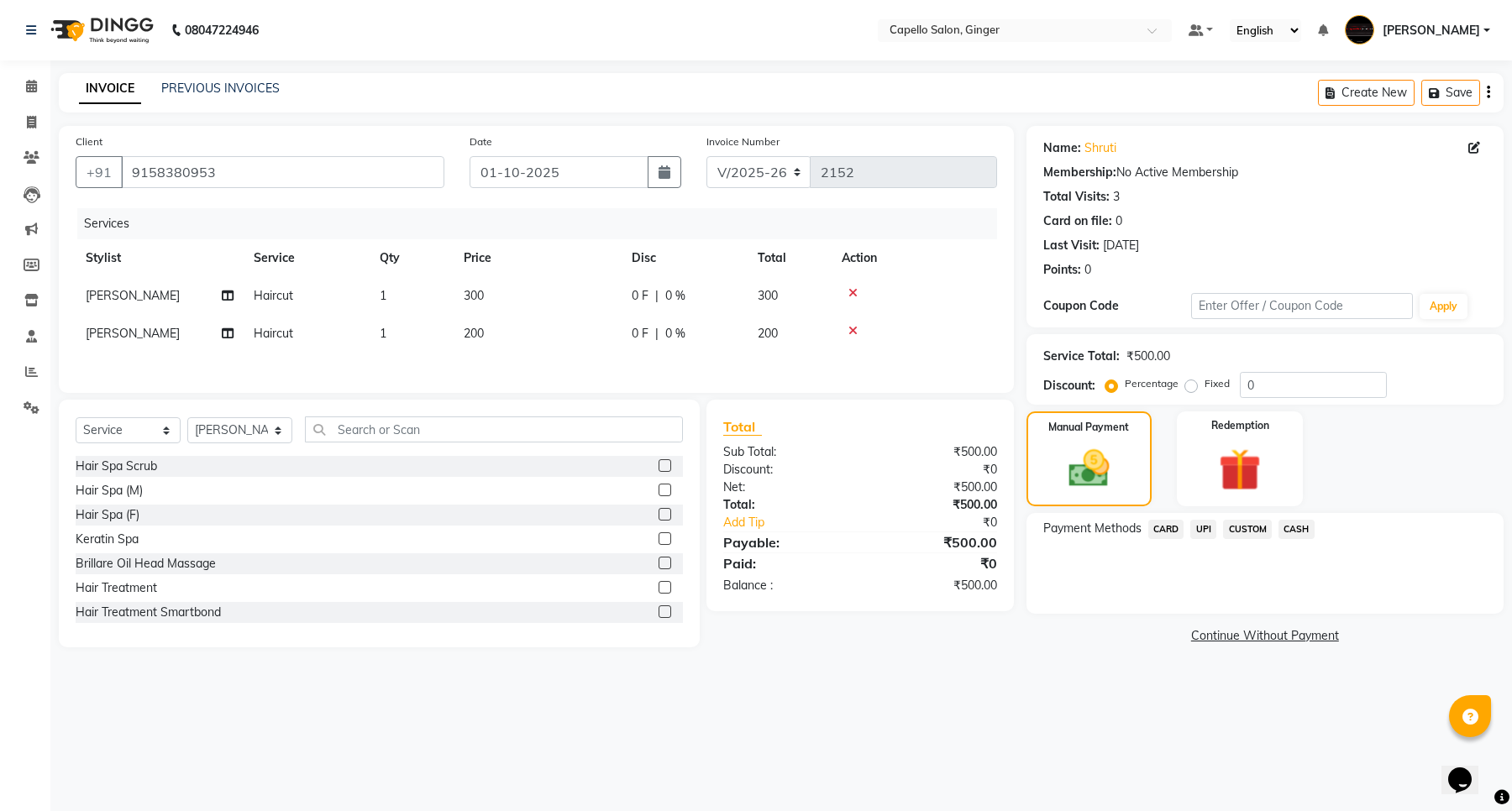
click at [1201, 532] on span "UPI" at bounding box center [1203, 529] width 26 height 19
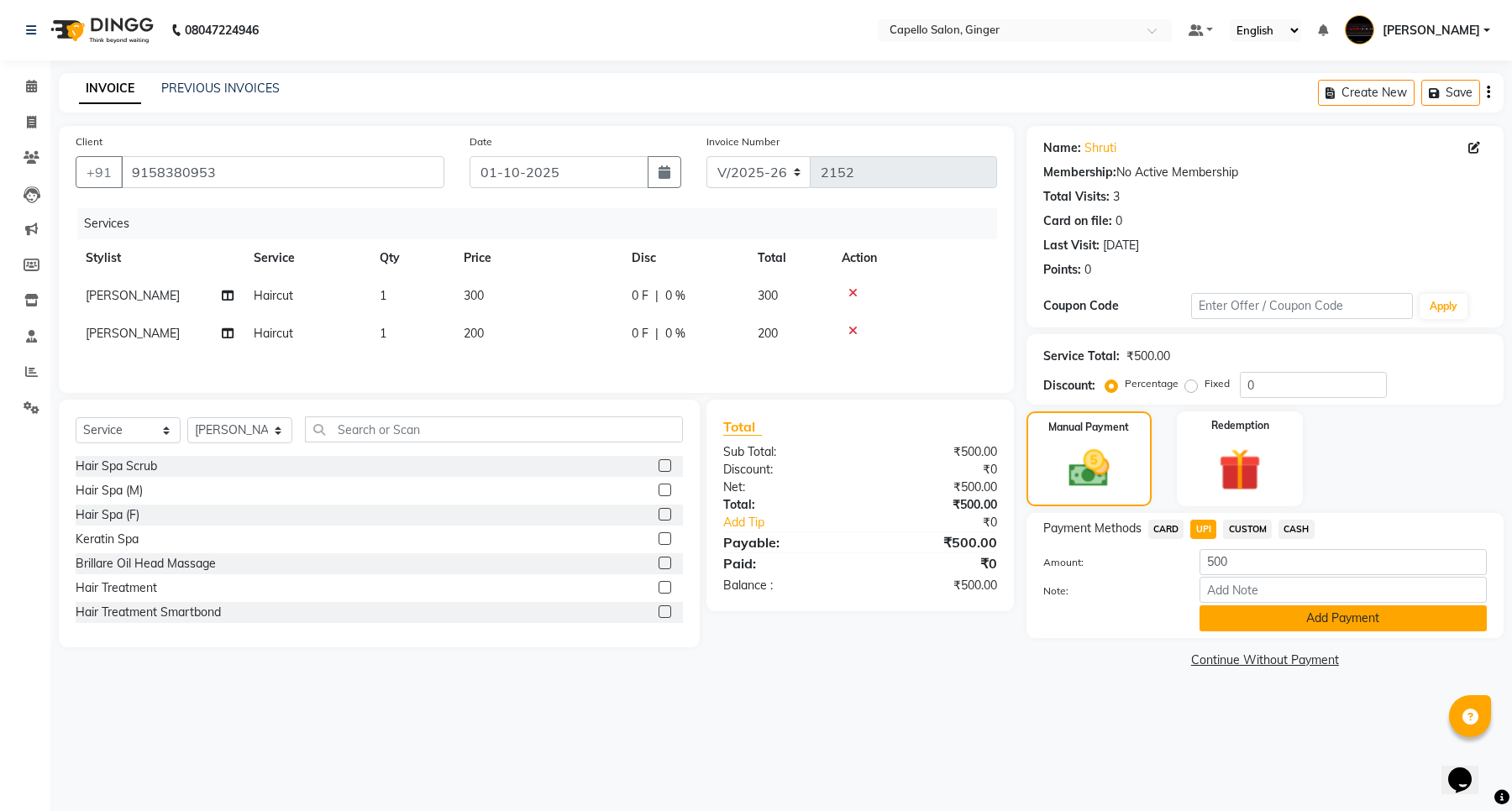
click at [1218, 611] on button "Add Payment" at bounding box center [1342, 619] width 287 height 26
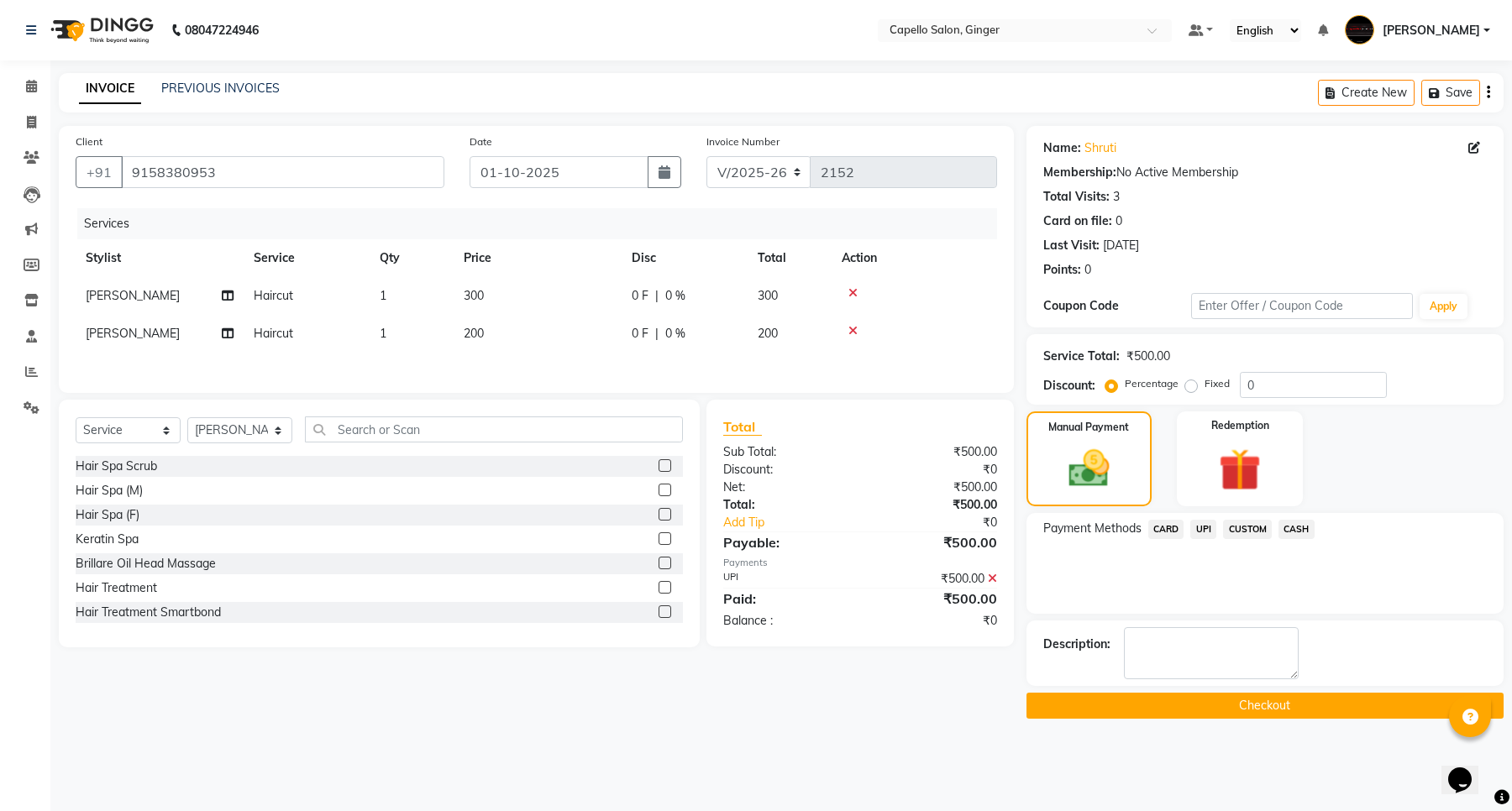
click at [1192, 699] on button "Checkout" at bounding box center [1265, 706] width 477 height 26
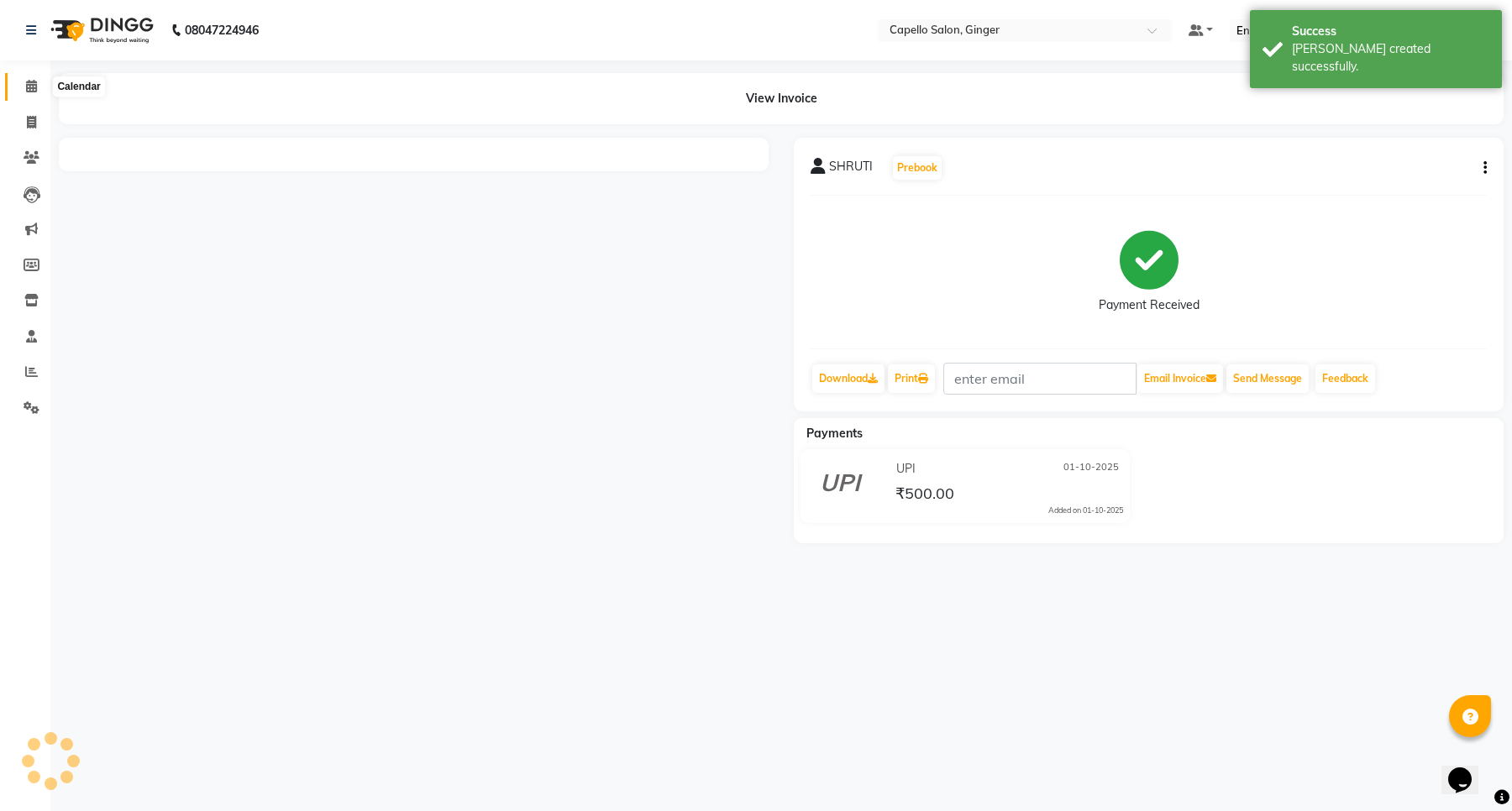
click at [31, 84] on icon at bounding box center [31, 86] width 11 height 13
